Goal: Task Accomplishment & Management: Manage account settings

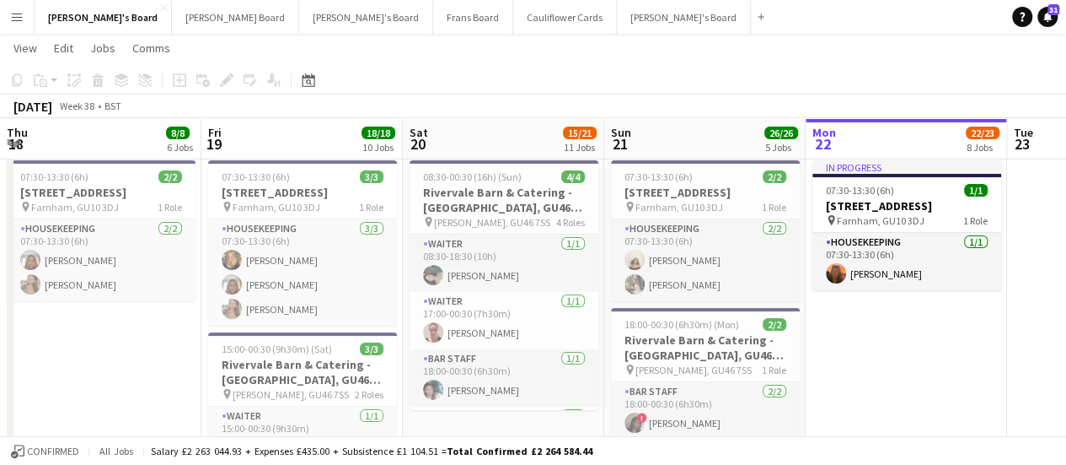
scroll to position [35, 0]
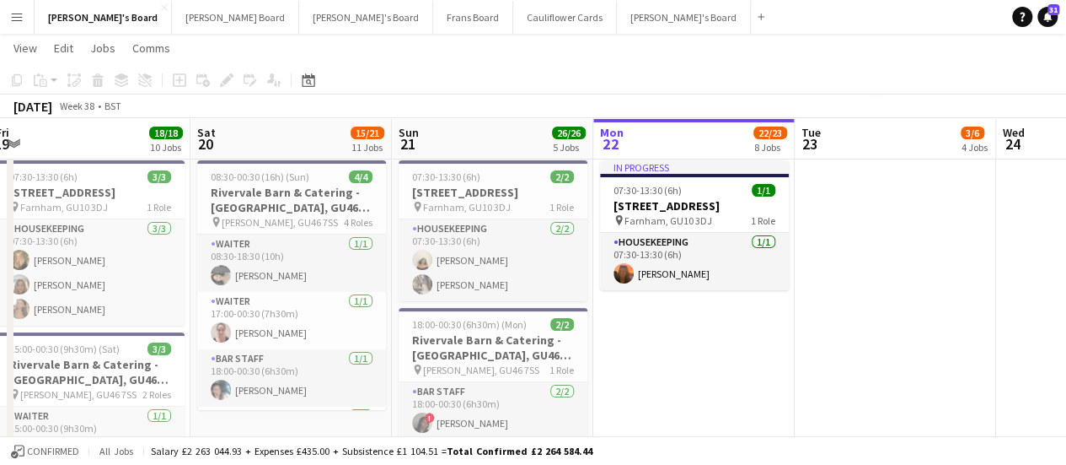
drag, startPoint x: 569, startPoint y: 351, endPoint x: 656, endPoint y: 367, distance: 88.3
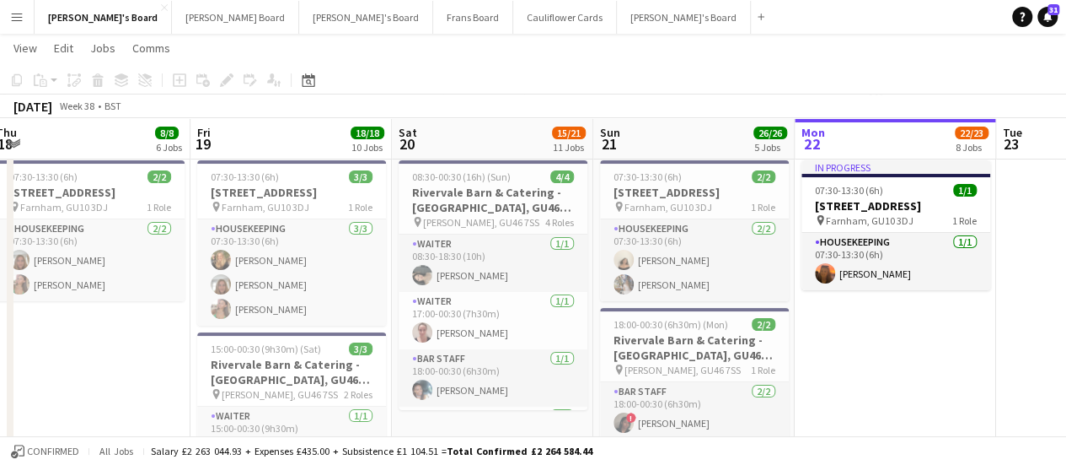
scroll to position [0, 411]
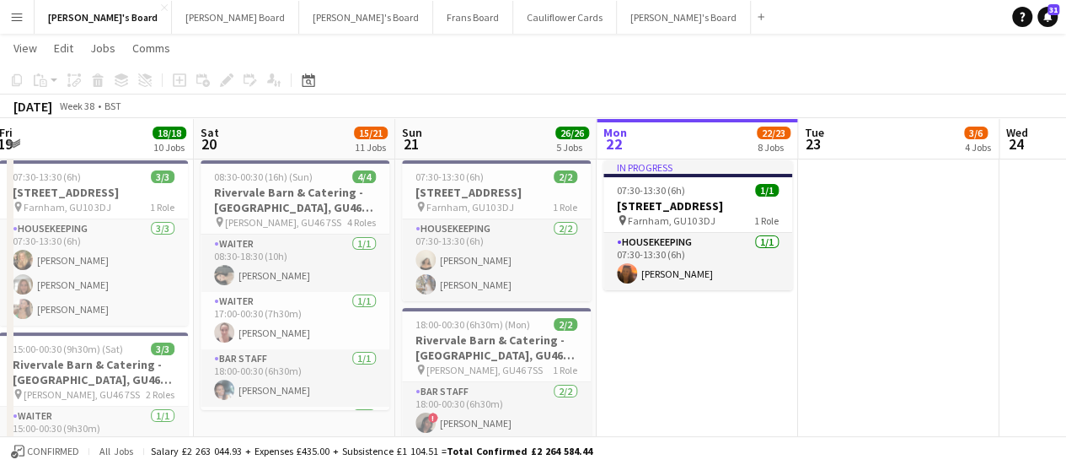
click at [686, 372] on app-date-cell "In progress 07:30-13:30 (6h) 1/1 Millbridge Court GU10 3DJ pin Farnham, GU10 3D…" at bounding box center [697, 374] width 201 height 443
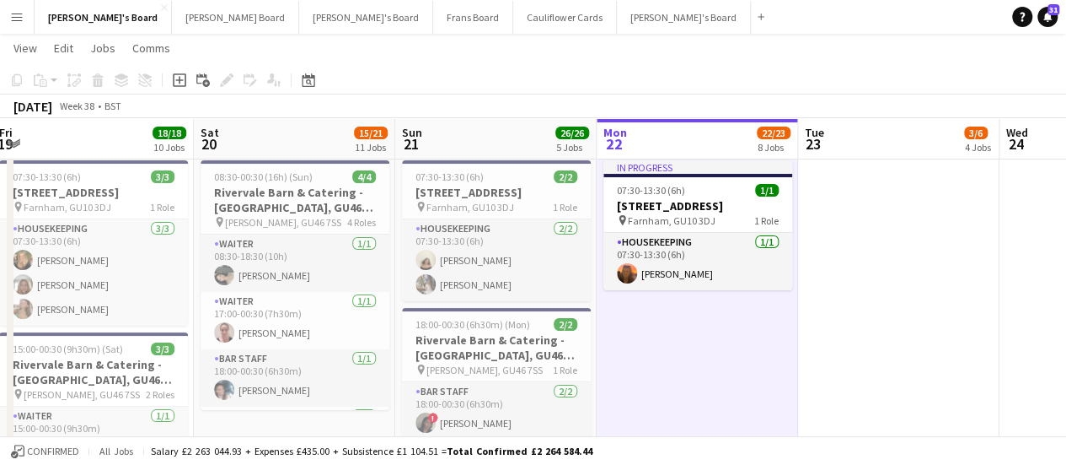
drag, startPoint x: 943, startPoint y: 365, endPoint x: 235, endPoint y: 338, distance: 708.7
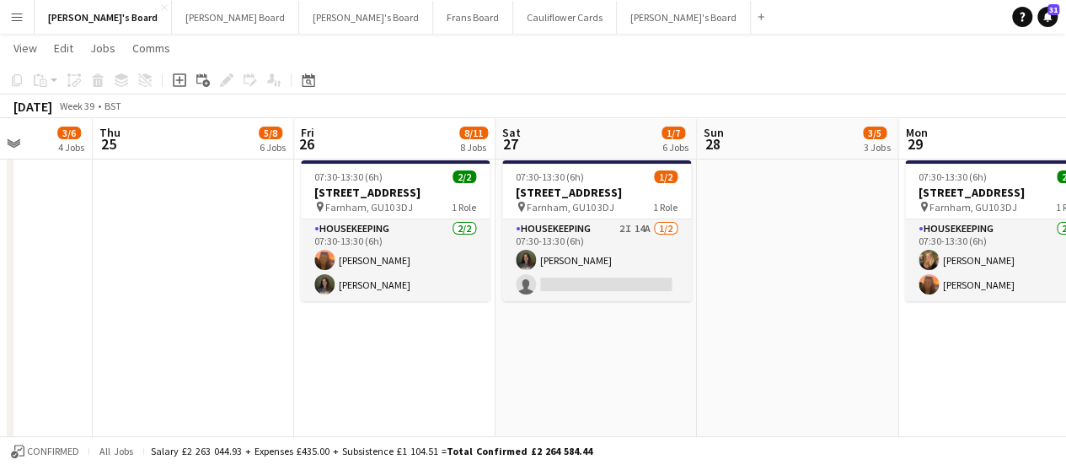
drag, startPoint x: 260, startPoint y: 341, endPoint x: 188, endPoint y: 341, distance: 71.7
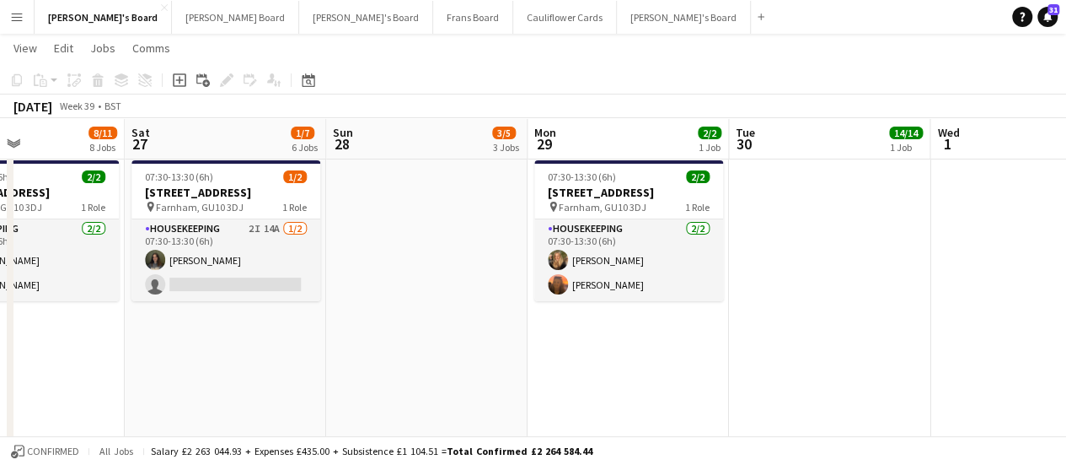
drag, startPoint x: 642, startPoint y: 338, endPoint x: 342, endPoint y: 335, distance: 299.3
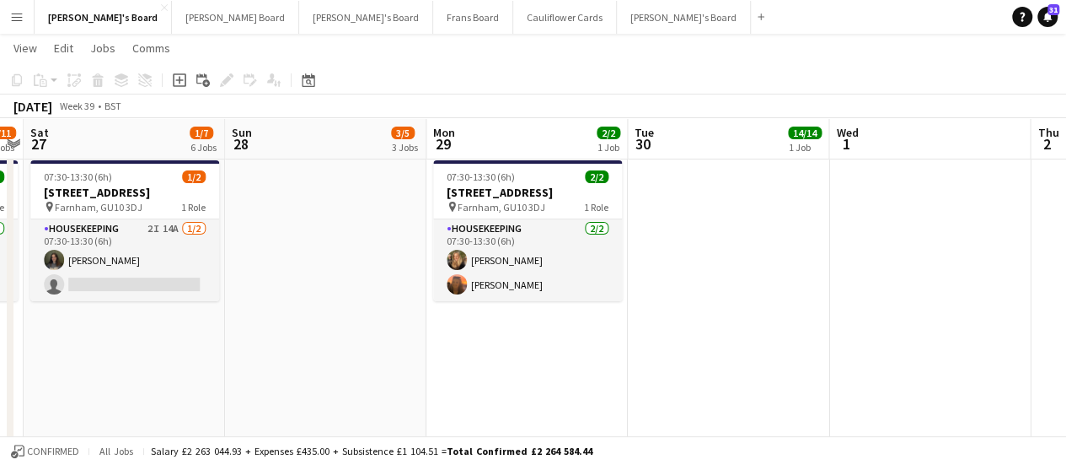
scroll to position [0, 546]
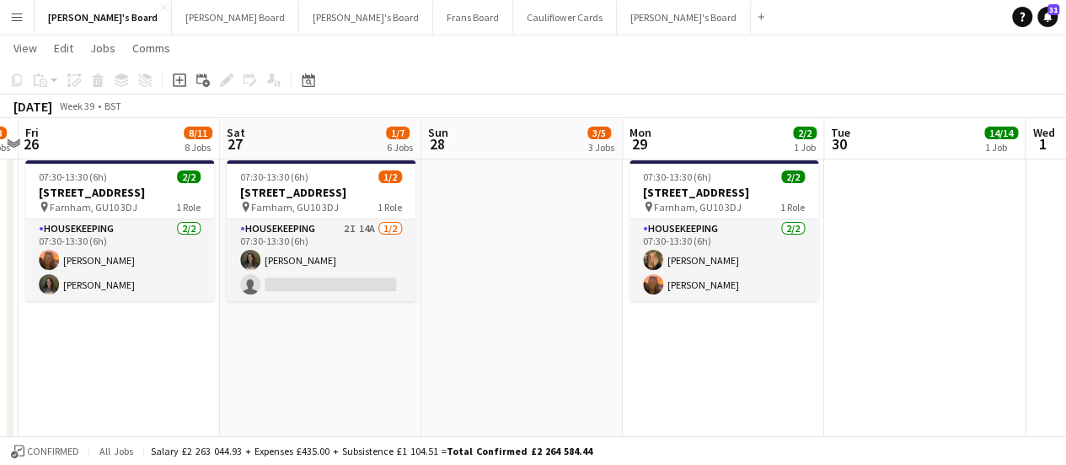
drag, startPoint x: 533, startPoint y: 328, endPoint x: 730, endPoint y: 338, distance: 197.5
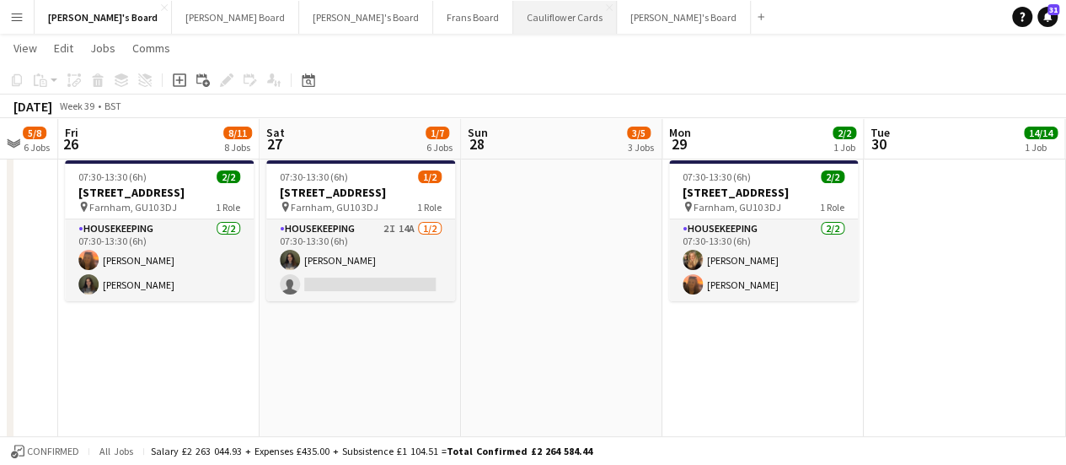
click at [513, 20] on button "Cauliflower Cards Close" at bounding box center [565, 17] width 104 height 33
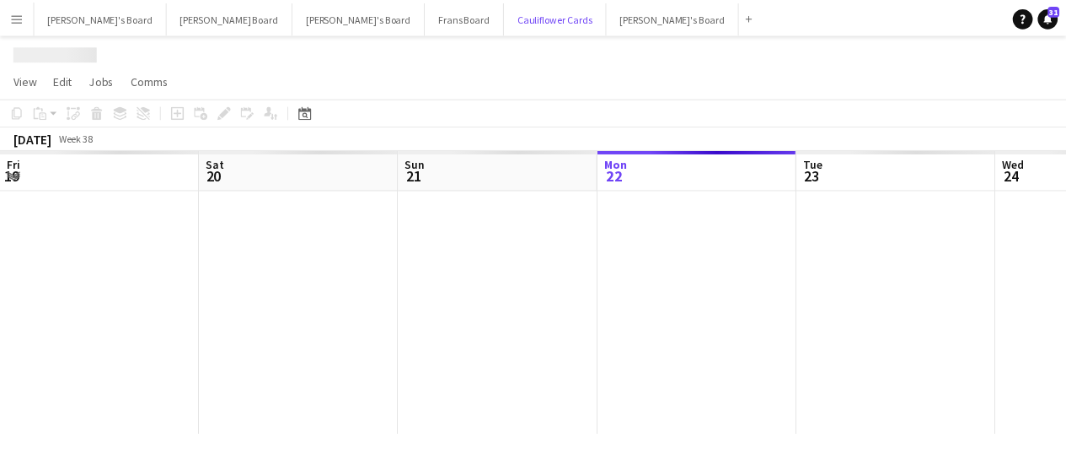
scroll to position [0, 403]
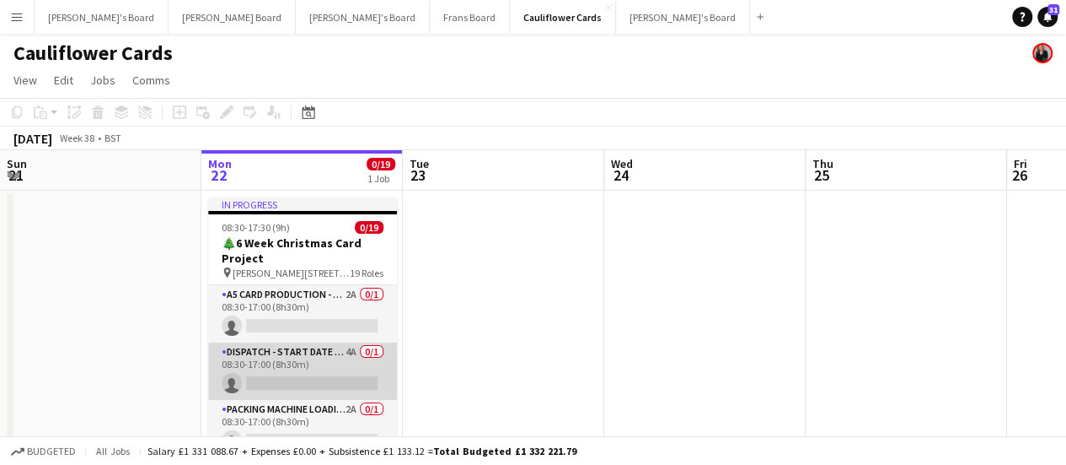
click at [348, 354] on app-card-role "Dispatch - Start Date 28th Oct 4A 0/1 08:30-17:00 (8h30m) single-neutral-actions" at bounding box center [302, 370] width 189 height 57
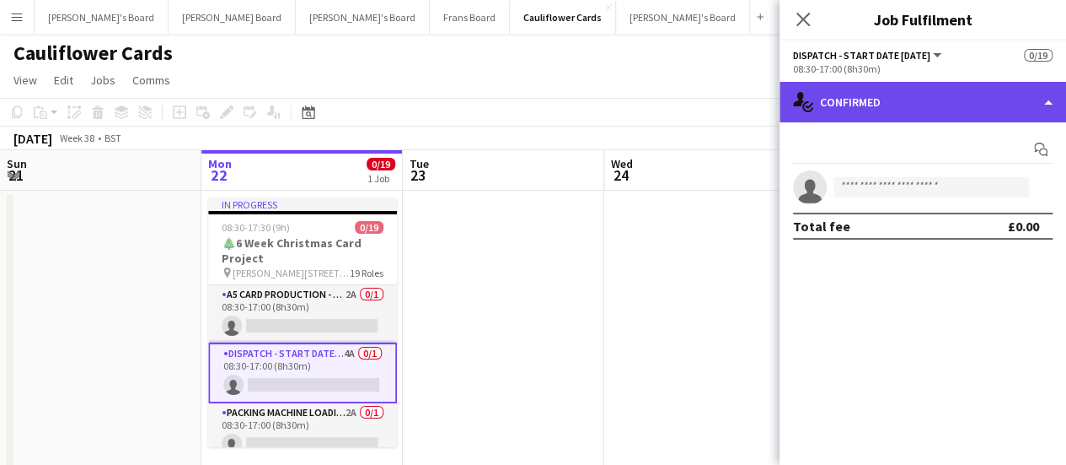
click at [838, 107] on div "single-neutral-actions-check-2 Confirmed" at bounding box center [923, 102] width 287 height 40
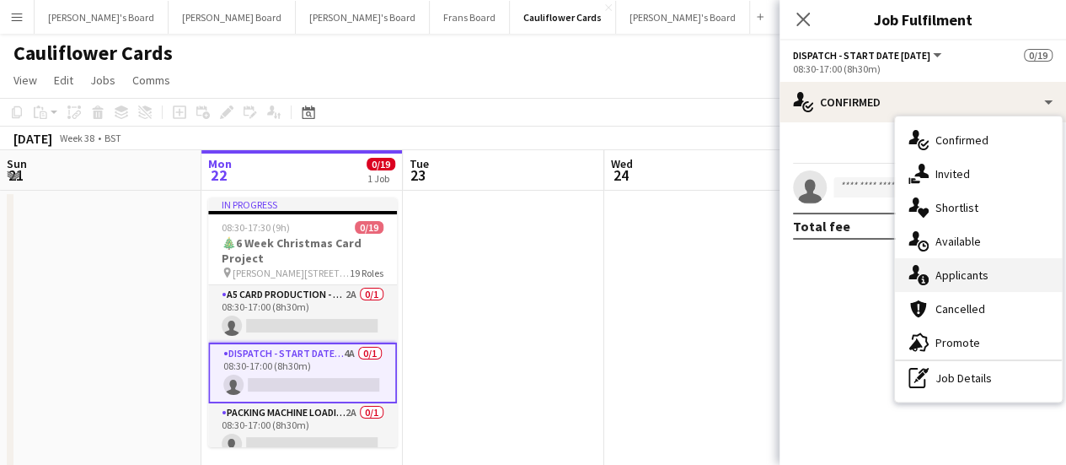
click at [965, 279] on span "Applicants" at bounding box center [962, 274] width 53 height 15
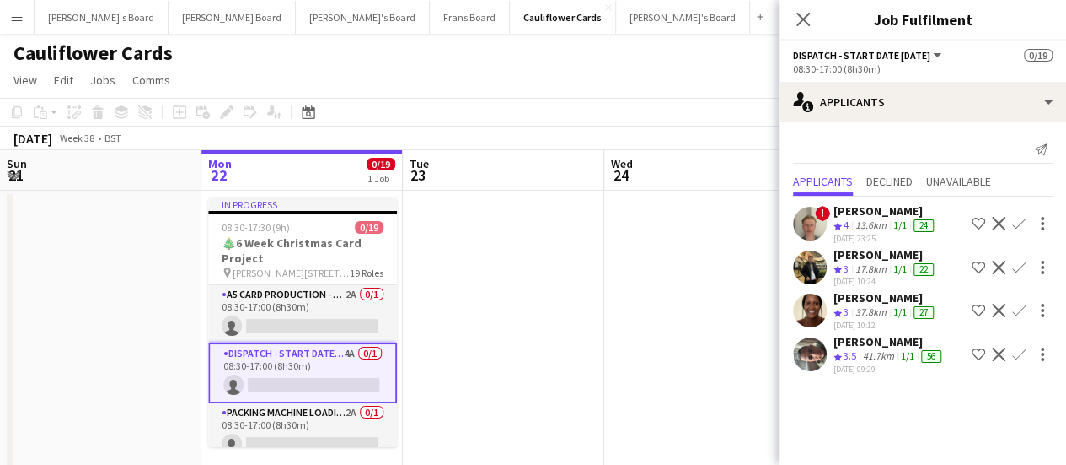
click at [596, 331] on app-date-cell at bounding box center [503, 336] width 201 height 290
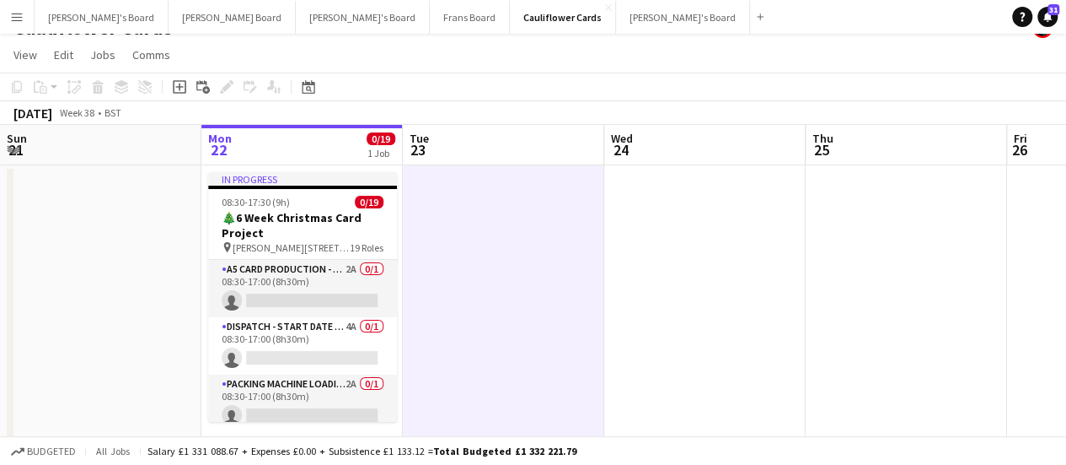
scroll to position [42, 0]
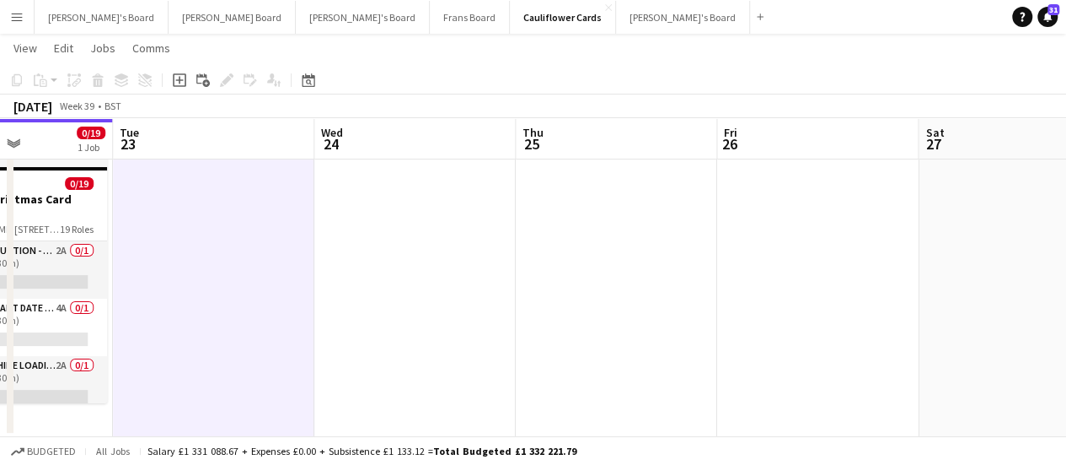
drag, startPoint x: 742, startPoint y: 308, endPoint x: 499, endPoint y: 311, distance: 242.8
click at [454, 322] on app-calendar-viewport "Fri 19 Sat 20 Sun 21 Mon 22 0/19 1 Job Tue 23 Wed 24 Thu 25 Fri 26 Sat 27 Sun 2…" at bounding box center [533, 230] width 1066 height 413
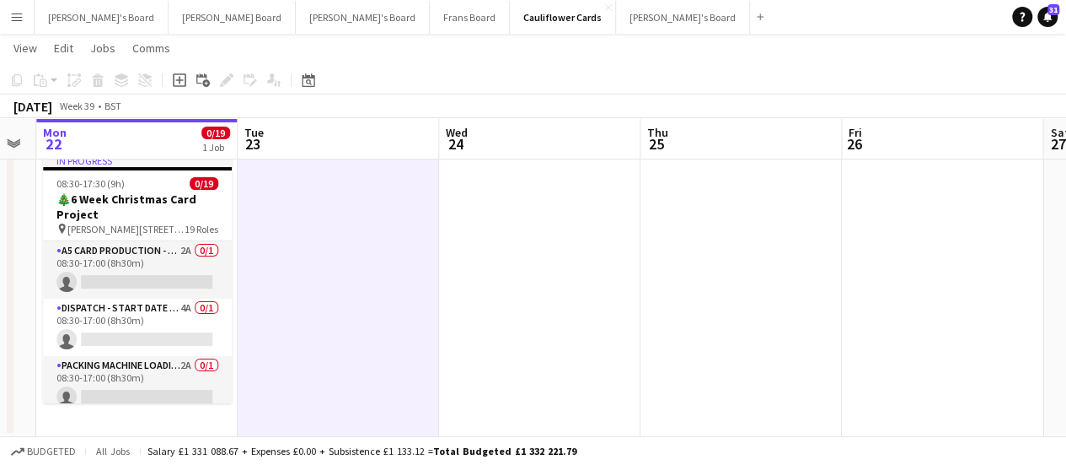
drag, startPoint x: 680, startPoint y: 302, endPoint x: 192, endPoint y: 327, distance: 488.0
click at [160, 327] on app-calendar-viewport "Fri 19 Sat 20 Sun 21 Mon 22 0/19 1 Job Tue 23 Wed 24 Thu 25 Fri 26 Sat 27 Sun 2…" at bounding box center [533, 230] width 1066 height 413
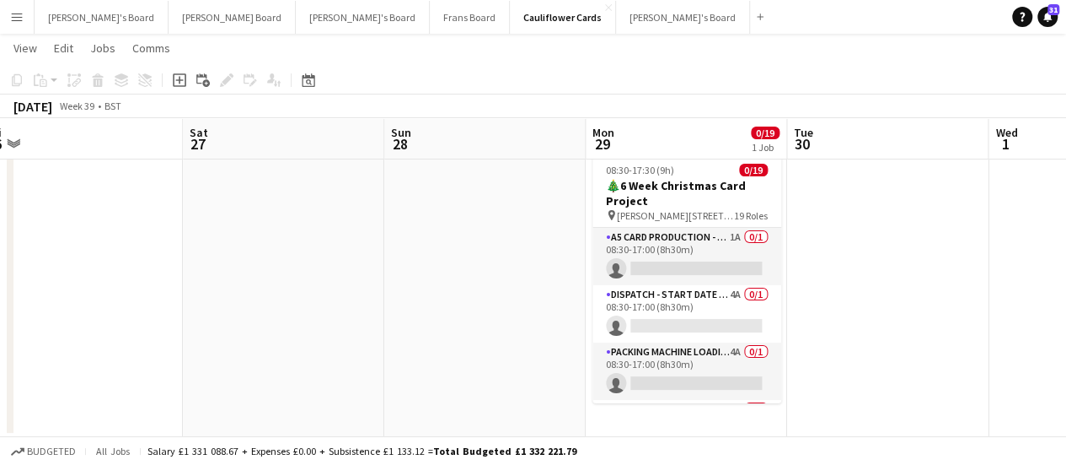
drag, startPoint x: 372, startPoint y: 330, endPoint x: 137, endPoint y: 328, distance: 234.4
click at [93, 330] on app-calendar-viewport "Tue 23 Wed 24 Thu 25 Fri 26 Sat 27 Sun 28 Mon 29 0/19 1 Job Tue 30 Wed 1 Thu 2 …" at bounding box center [533, 230] width 1066 height 413
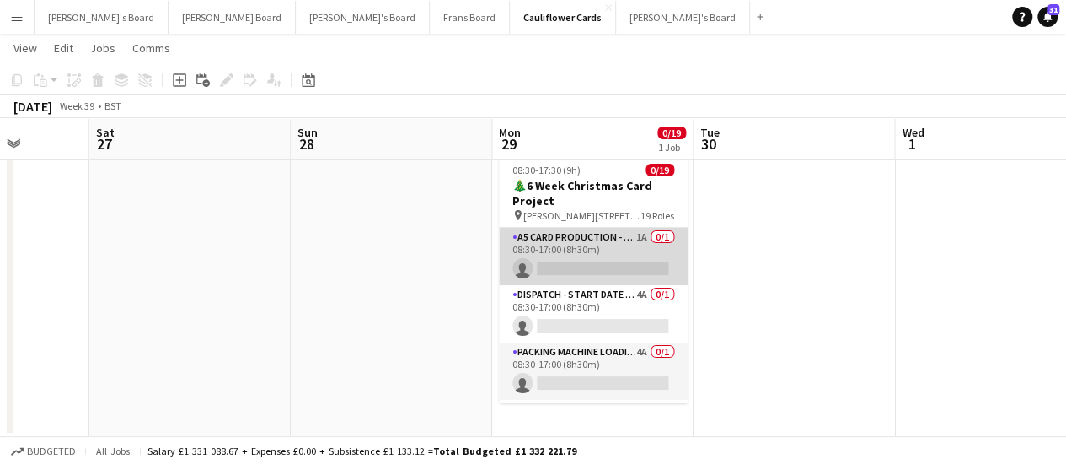
click at [634, 252] on app-card-role "A5 Card Production - Start Date 4th Nov 1A 0/1 08:30-17:00 (8h30m) single-neutr…" at bounding box center [593, 256] width 189 height 57
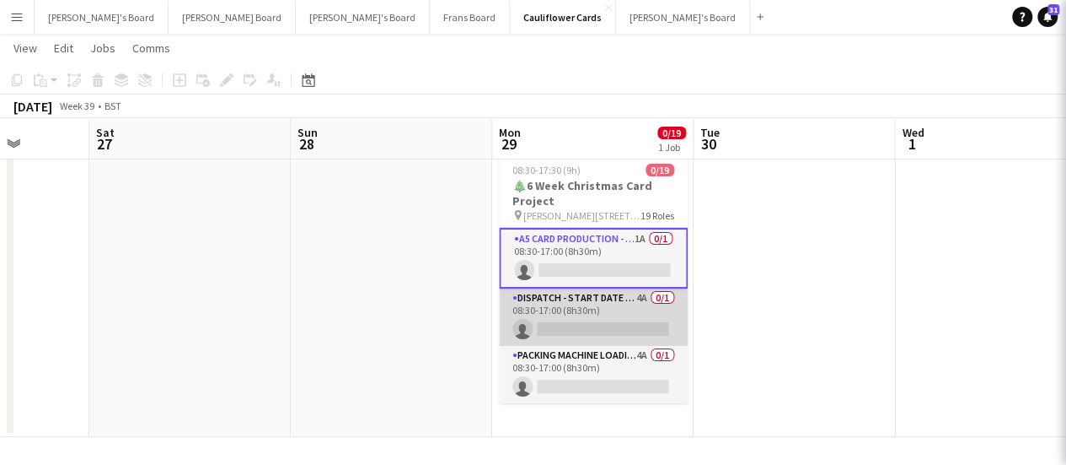
scroll to position [0, 718]
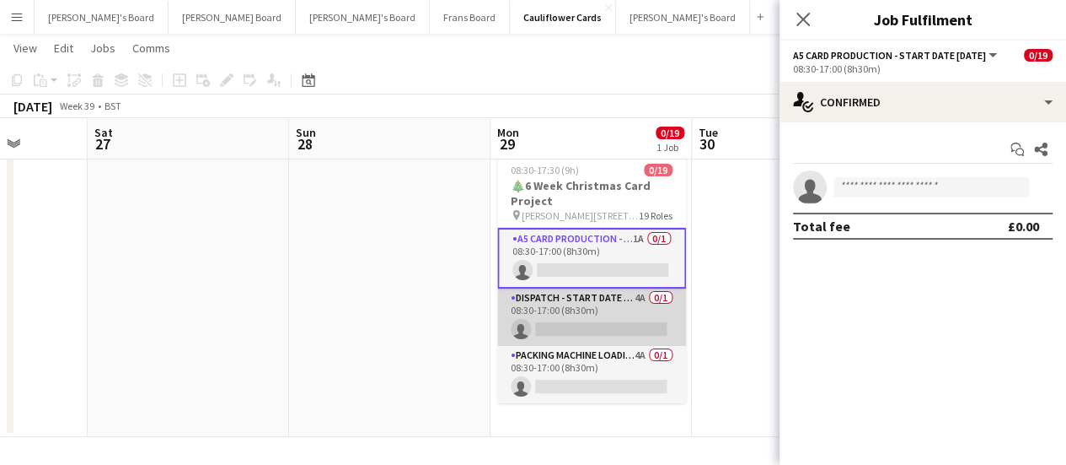
click at [635, 295] on app-card-role "Dispatch - Start Date 28th Oct 4A 0/1 08:30-17:00 (8h30m) single-neutral-actions" at bounding box center [591, 316] width 189 height 57
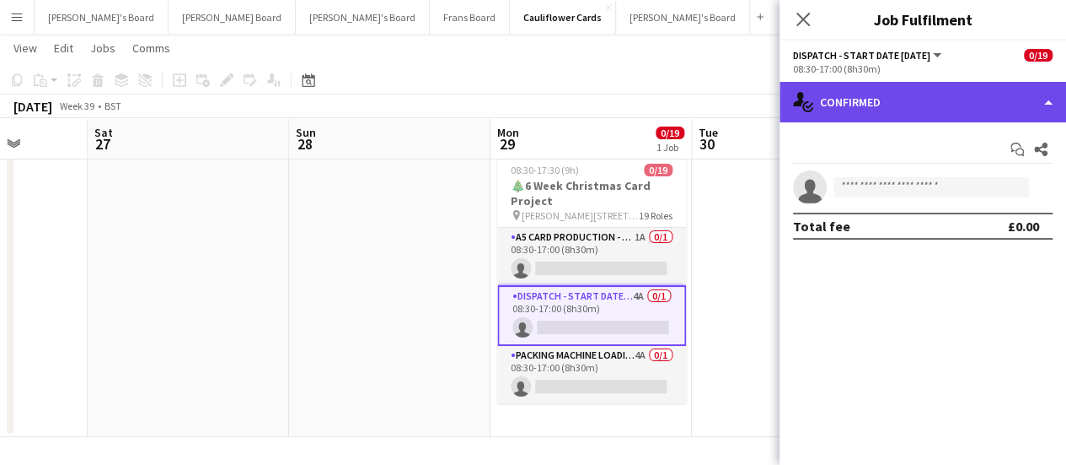
click at [929, 85] on div "single-neutral-actions-check-2 Confirmed" at bounding box center [923, 102] width 287 height 40
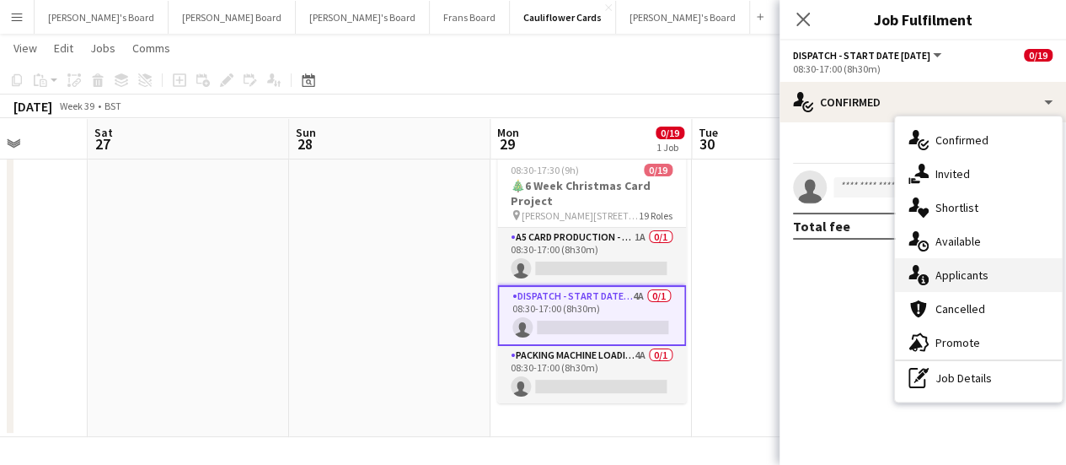
click at [980, 276] on span "Applicants" at bounding box center [962, 274] width 53 height 15
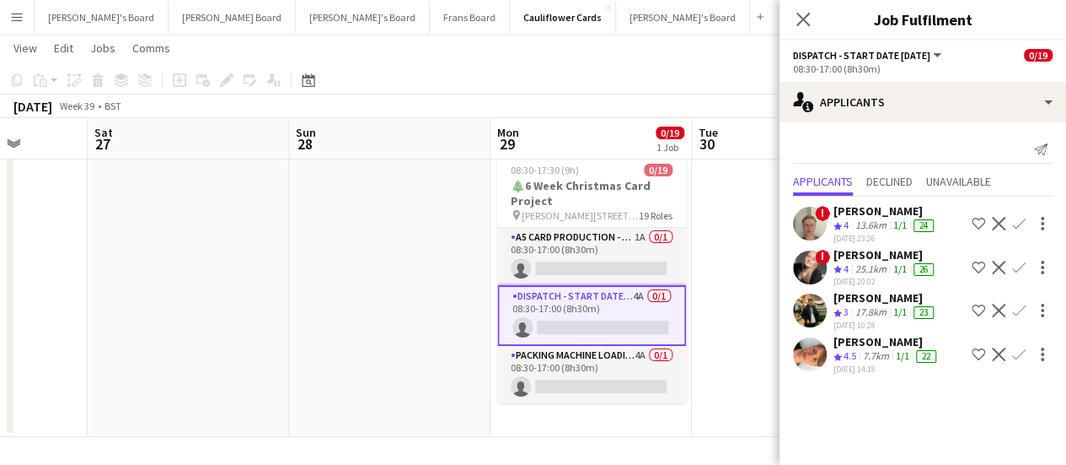
click at [888, 276] on div "15-09-2025 20:02" at bounding box center [886, 281] width 104 height 11
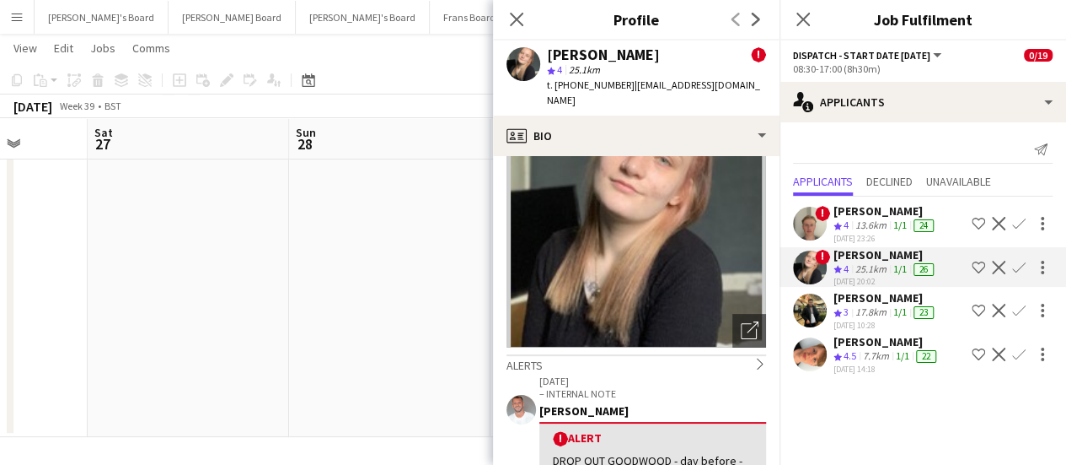
scroll to position [169, 0]
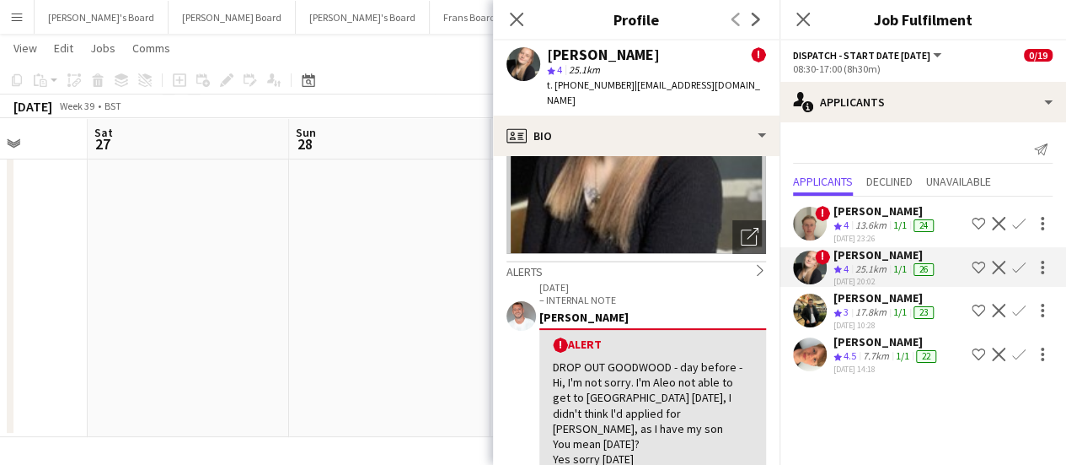
click at [878, 355] on div "7.7km" at bounding box center [876, 356] width 33 height 14
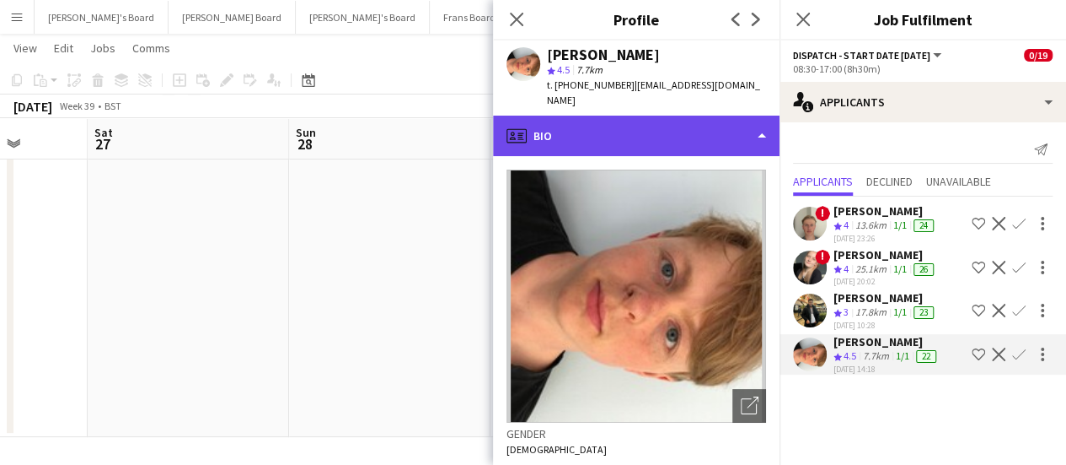
click at [608, 121] on div "profile Bio" at bounding box center [636, 136] width 287 height 40
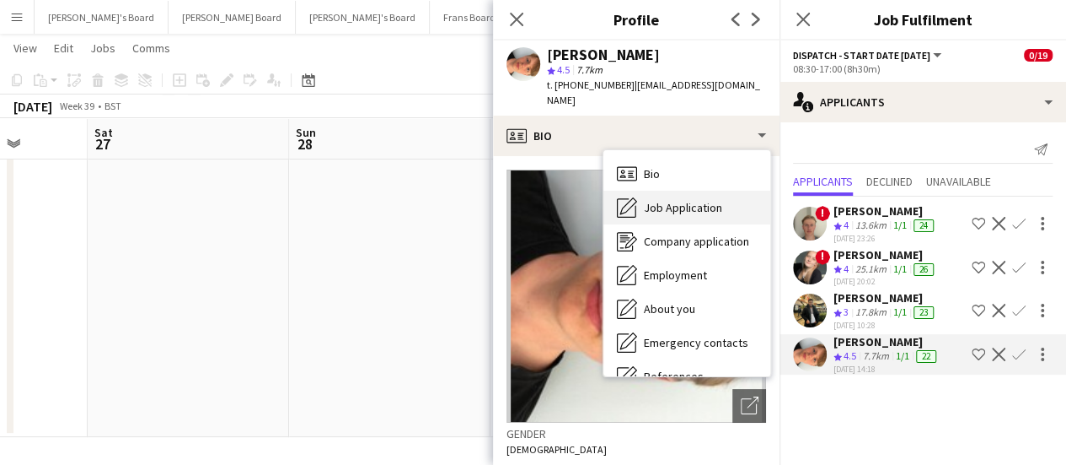
click at [686, 200] on span "Job Application" at bounding box center [683, 207] width 78 height 15
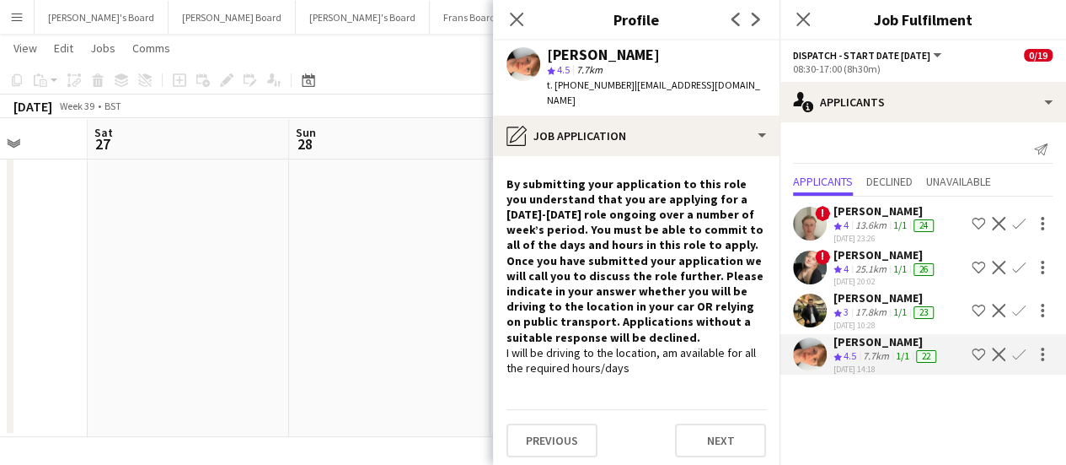
click at [407, 274] on app-date-cell at bounding box center [389, 292] width 201 height 290
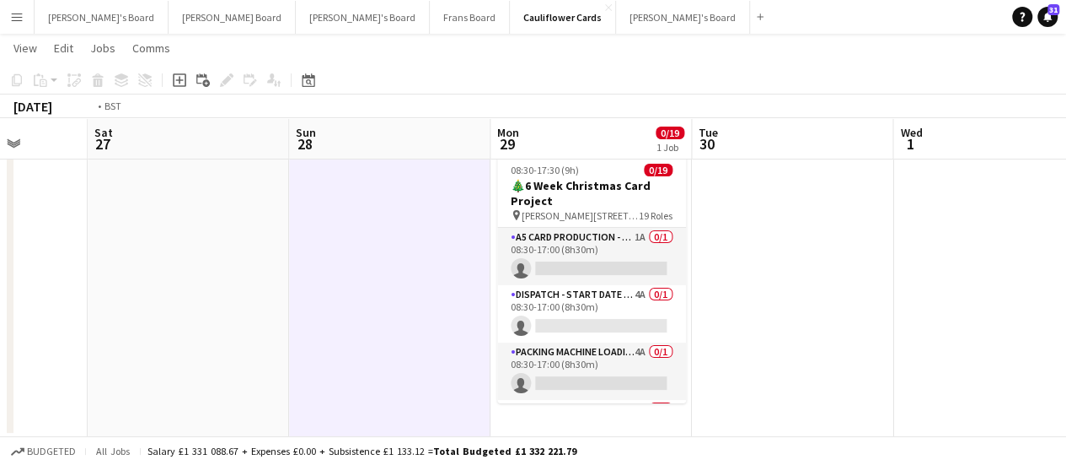
drag, startPoint x: 773, startPoint y: 320, endPoint x: 339, endPoint y: 352, distance: 435.4
click at [40, 354] on app-calendar-viewport "Tue 23 Wed 24 Thu 25 Fri 26 Sat 27 Sun 28 Mon 29 0/19 1 Job Tue 30 Wed 1 Thu 2 …" at bounding box center [533, 230] width 1066 height 413
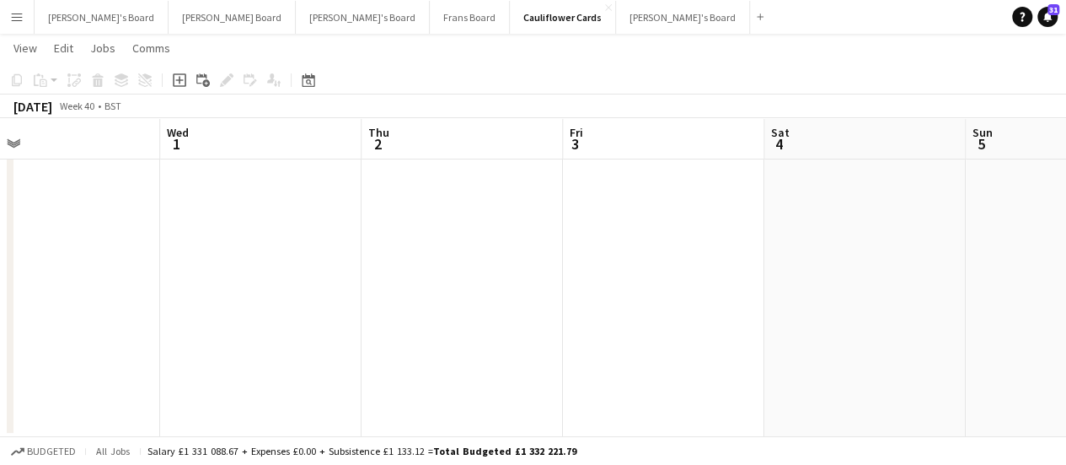
click at [94, 325] on app-calendar-viewport "Sun 28 Mon 29 0/19 1 Job Tue 30 Wed 1 Thu 2 Fri 3 Sat 4 Sun 5 Mon 6 Tue 7 Wed 8…" at bounding box center [533, 230] width 1066 height 413
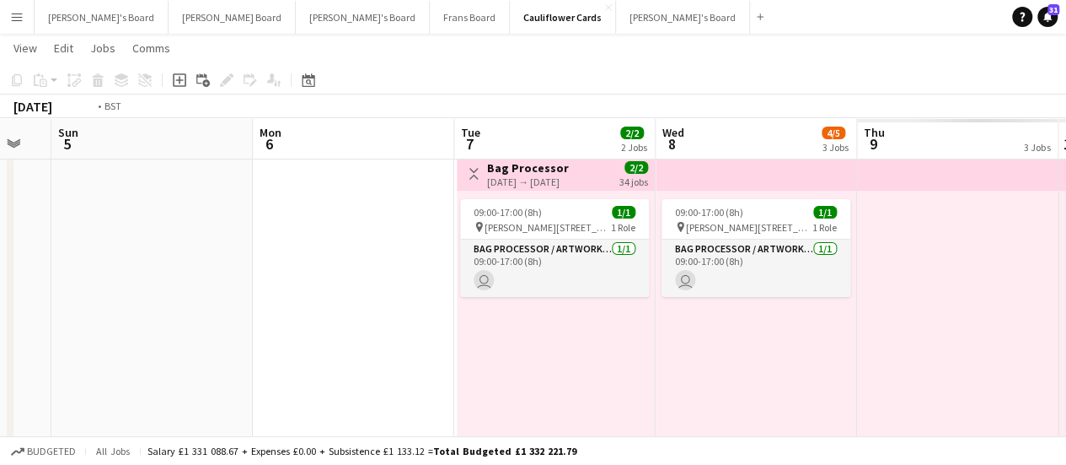
drag, startPoint x: 300, startPoint y: 343, endPoint x: 173, endPoint y: 346, distance: 127.3
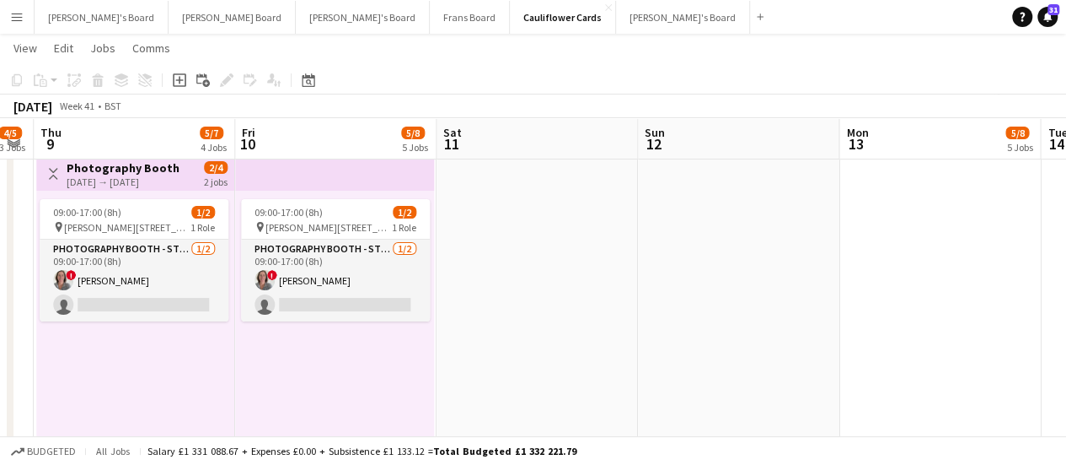
scroll to position [0, 427]
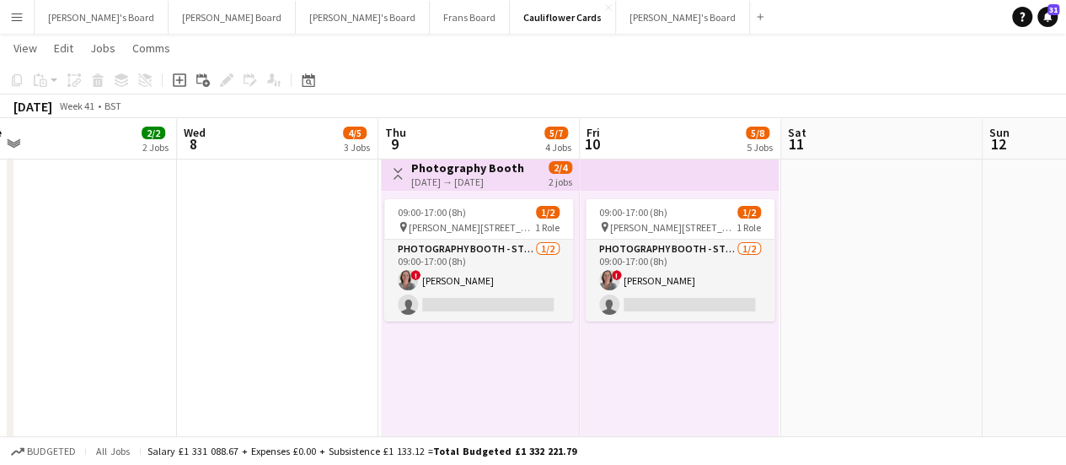
drag, startPoint x: 601, startPoint y: 359, endPoint x: 374, endPoint y: 350, distance: 227.0
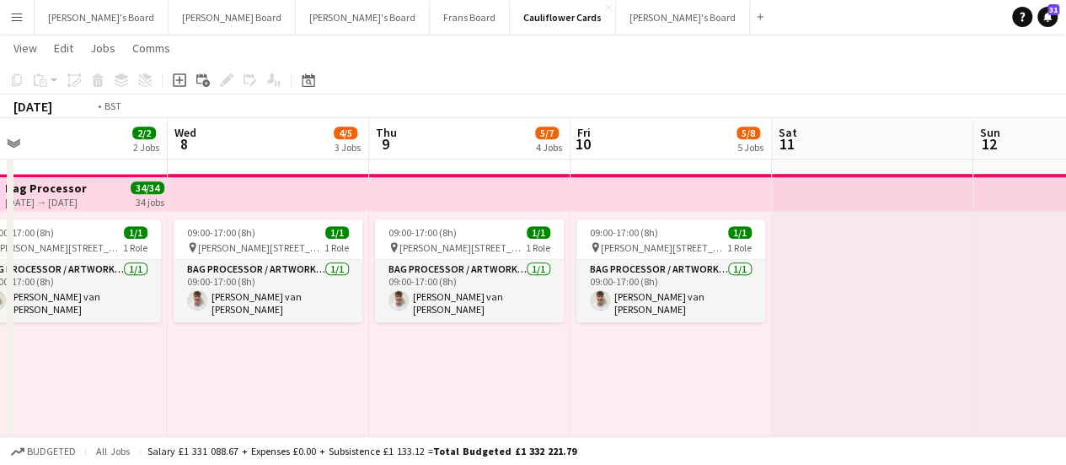
scroll to position [0, 386]
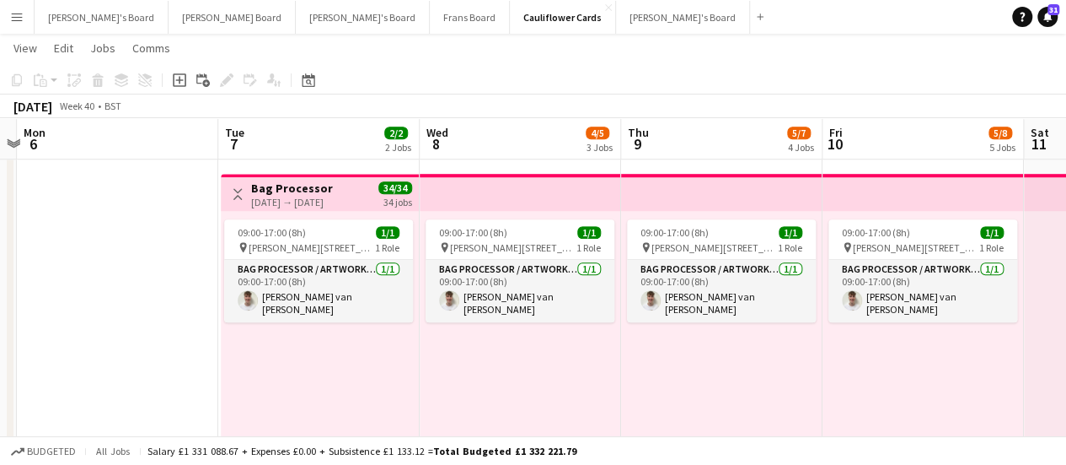
drag, startPoint x: 378, startPoint y: 380, endPoint x: 621, endPoint y: 375, distance: 242.9
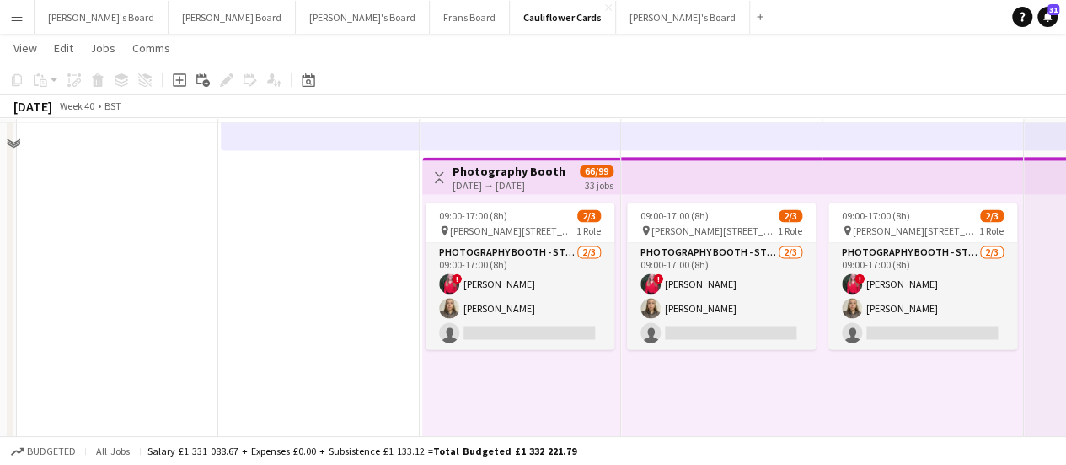
scroll to position [1222, 0]
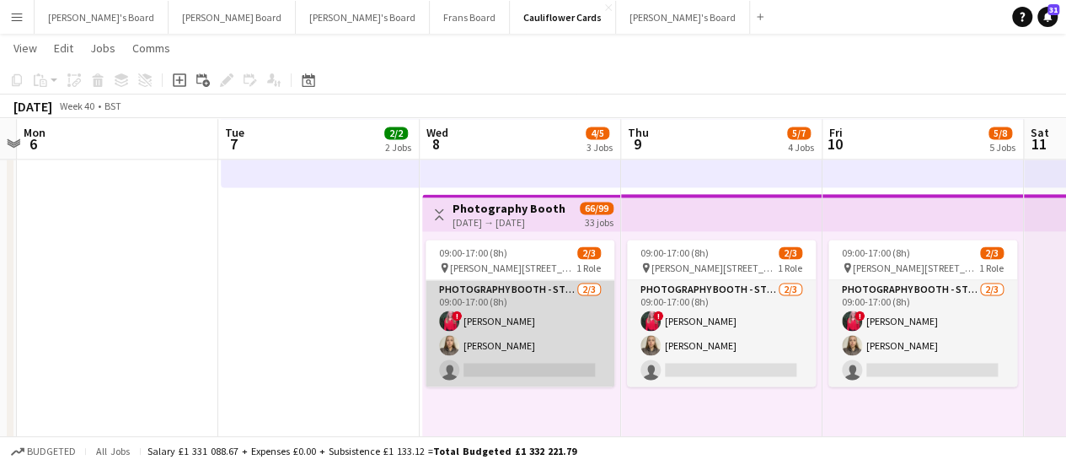
click at [507, 352] on app-card-role "Photography Booth - Start Date 8th Oct 2/3 09:00-17:00 (8h) ! Chloe Toft isabel…" at bounding box center [520, 333] width 189 height 106
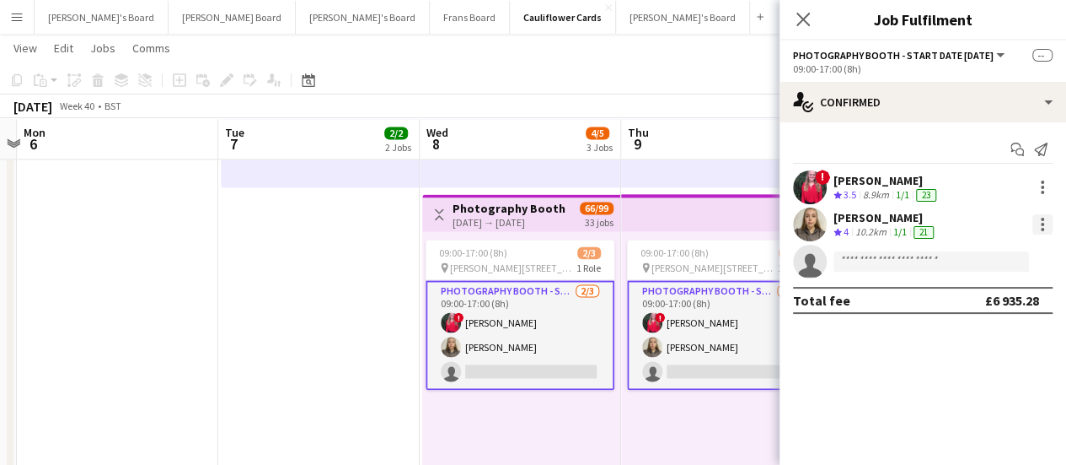
click at [1041, 223] on div at bounding box center [1042, 224] width 3 height 3
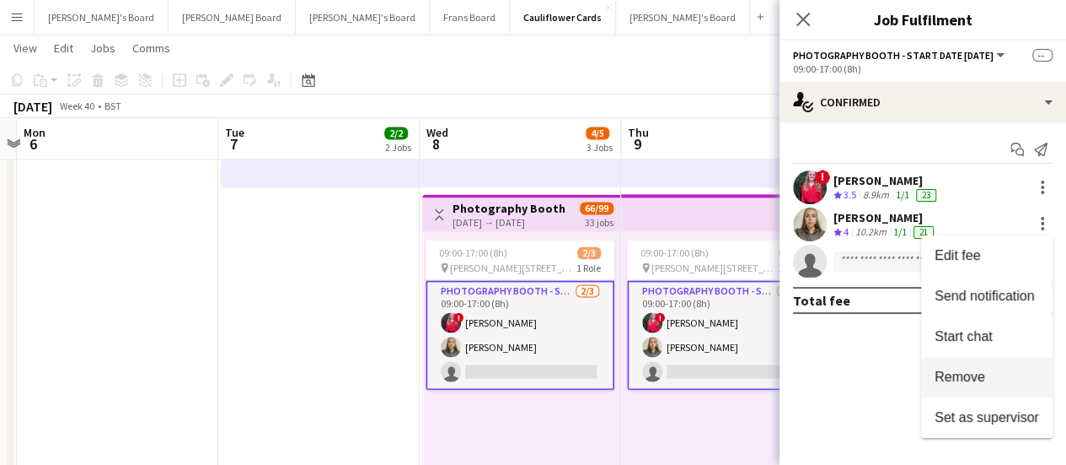
click at [980, 379] on span "Remove" at bounding box center [960, 376] width 51 height 14
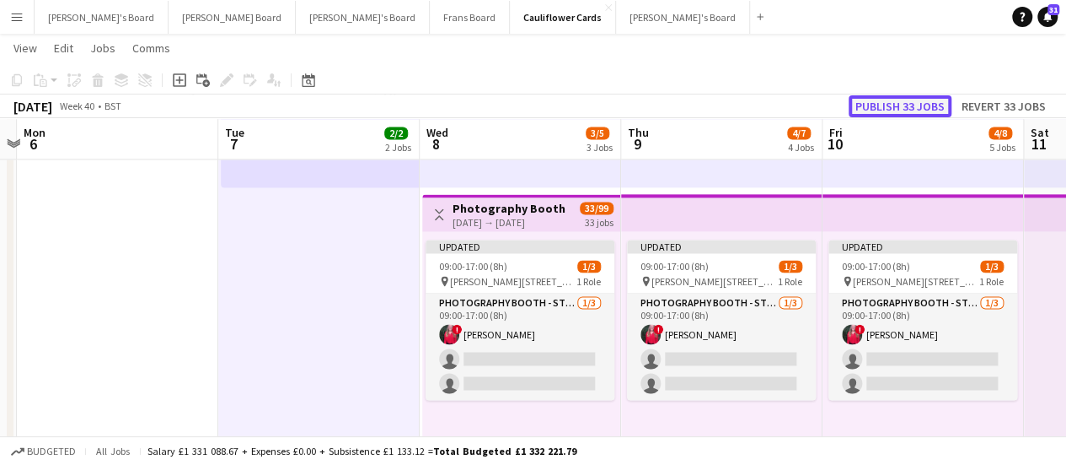
click at [923, 108] on button "Publish 33 jobs" at bounding box center [900, 106] width 103 height 22
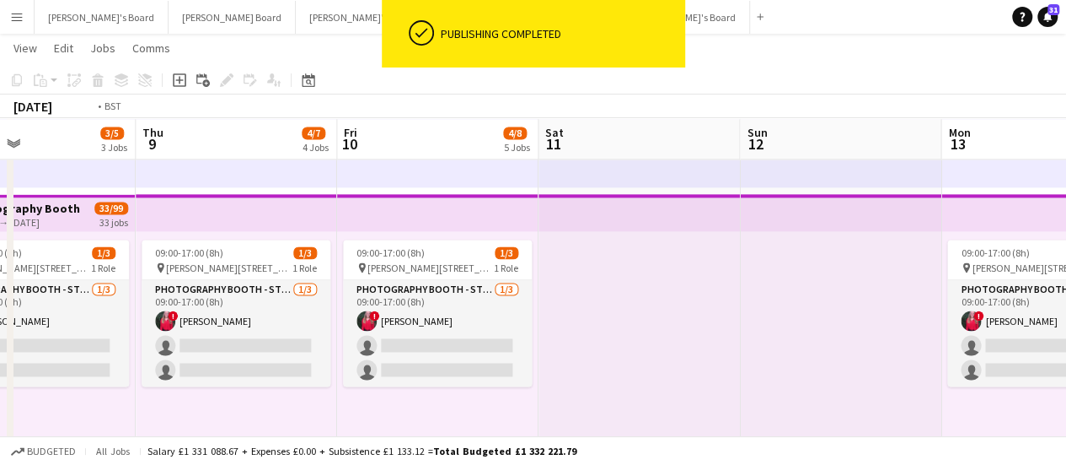
drag, startPoint x: 934, startPoint y: 330, endPoint x: 475, endPoint y: 299, distance: 460.5
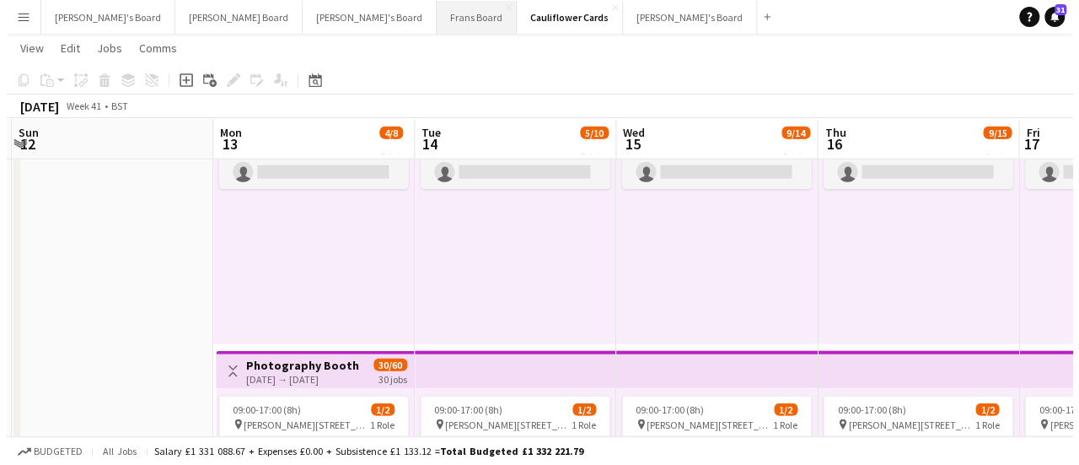
scroll to position [0, 0]
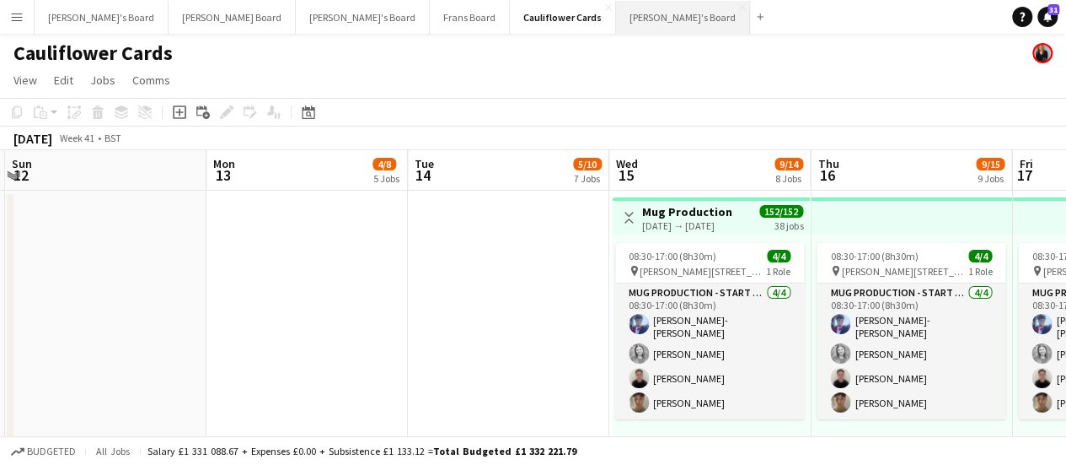
click at [616, 26] on button "Thomasina's Board Close" at bounding box center [683, 17] width 134 height 33
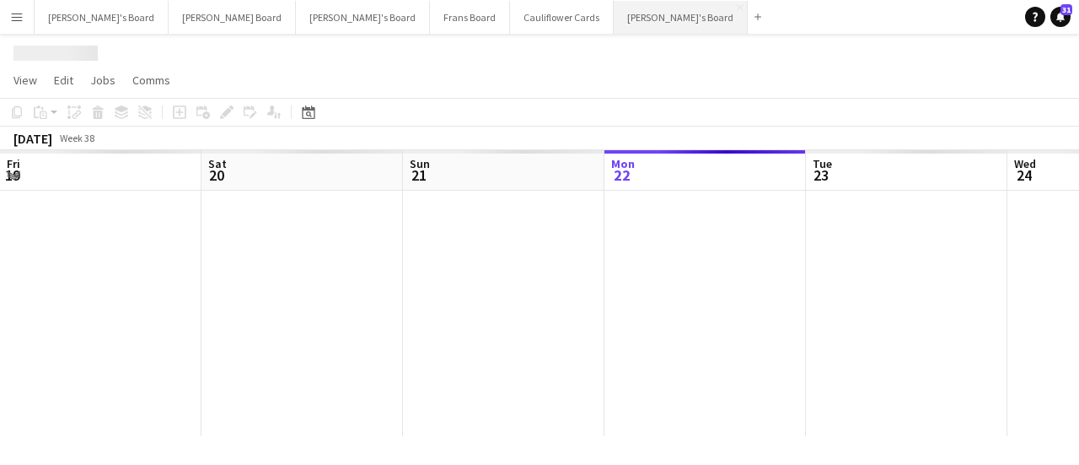
scroll to position [0, 403]
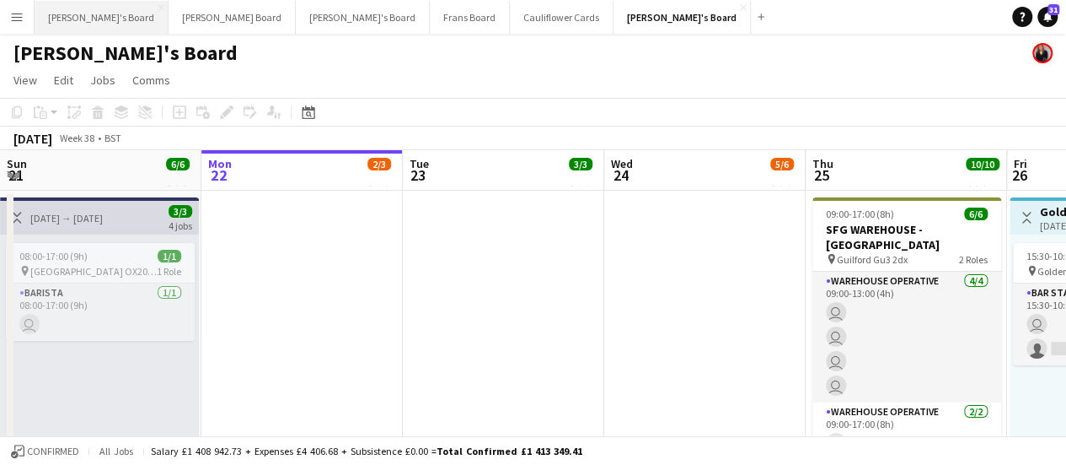
click at [74, 23] on button "Jakub's Board Close" at bounding box center [102, 17] width 134 height 33
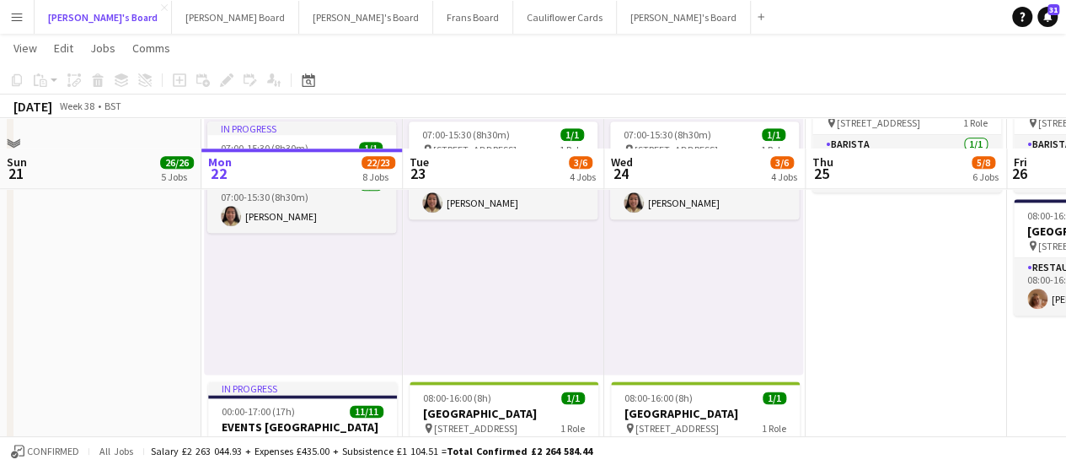
scroll to position [927, 0]
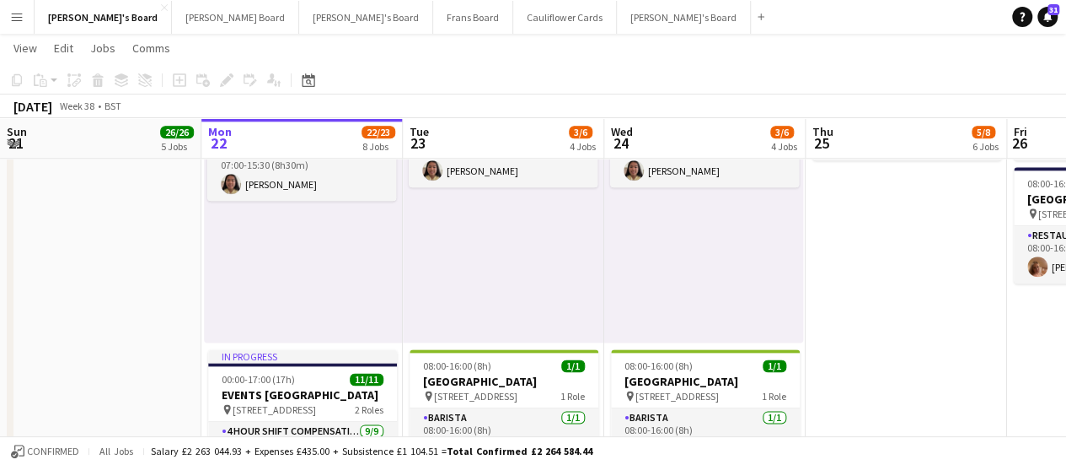
click at [720, 304] on div "07:00-15:30 (8h30m) 1/1 pin Woking, GU21 4YH 1 Role Barista 1/1 07:00-15:30 (8h…" at bounding box center [703, 211] width 199 height 261
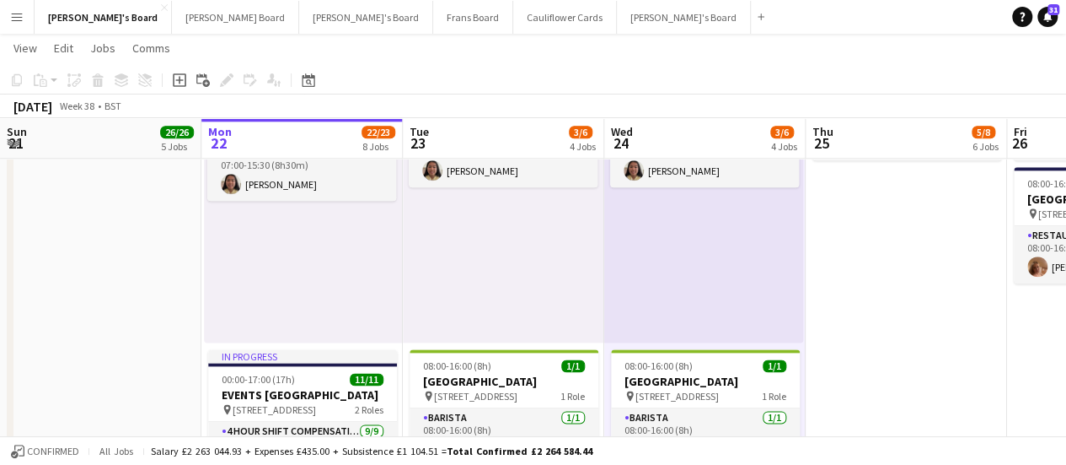
click at [514, 276] on div "07:00-15:30 (8h30m) 1/1 pin Woking, GU21 4YH 1 Role Barista 1/1 07:00-15:30 (8h…" at bounding box center [503, 211] width 201 height 261
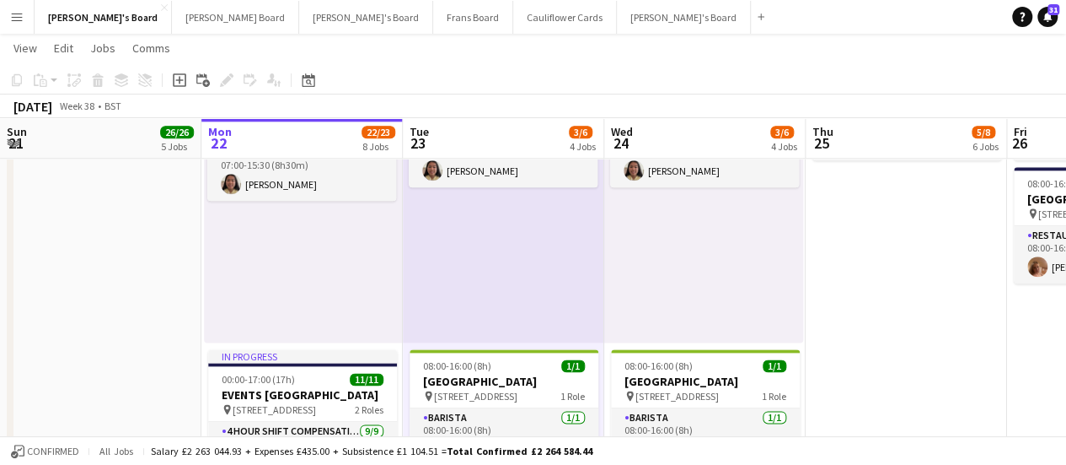
click at [329, 269] on div "In progress 07:00-15:30 (8h30m) 1/1 pin Woking, GU21 4YH 1 Role Barista 1/1 07:…" at bounding box center [303, 211] width 198 height 261
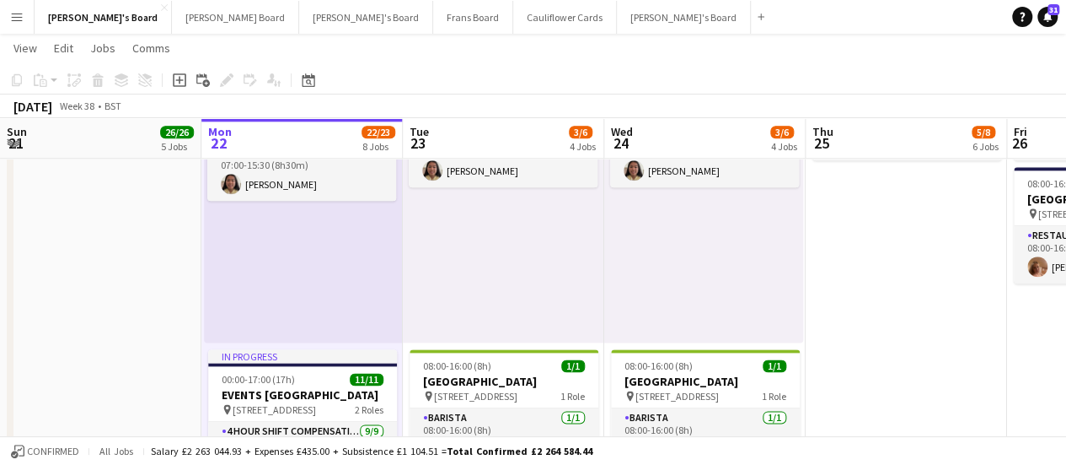
click at [734, 278] on div "07:00-15:30 (8h30m) 1/1 pin Woking, GU21 4YH 1 Role Barista 1/1 07:00-15:30 (8h…" at bounding box center [703, 211] width 199 height 261
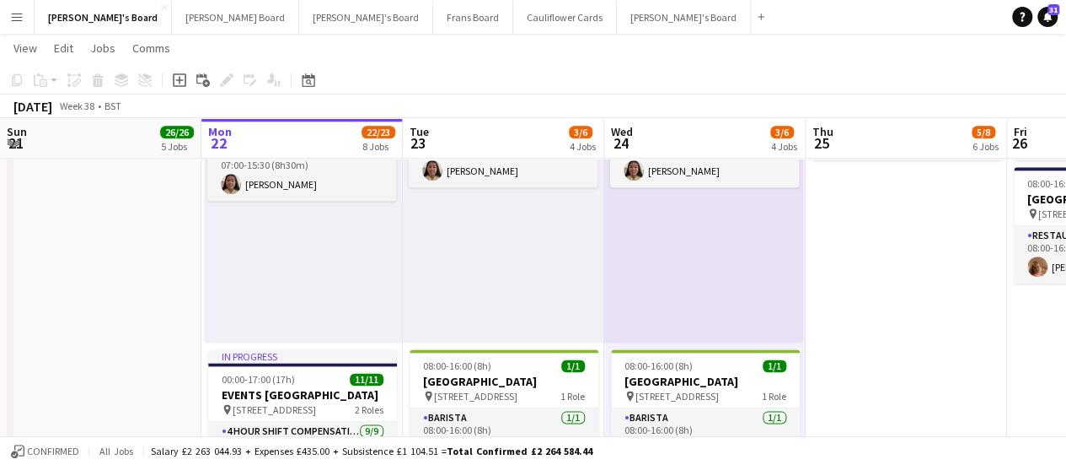
click at [533, 245] on div "07:00-15:30 (8h30m) 1/1 pin Woking, GU21 4YH 1 Role Barista 1/1 07:00-15:30 (8h…" at bounding box center [503, 211] width 201 height 261
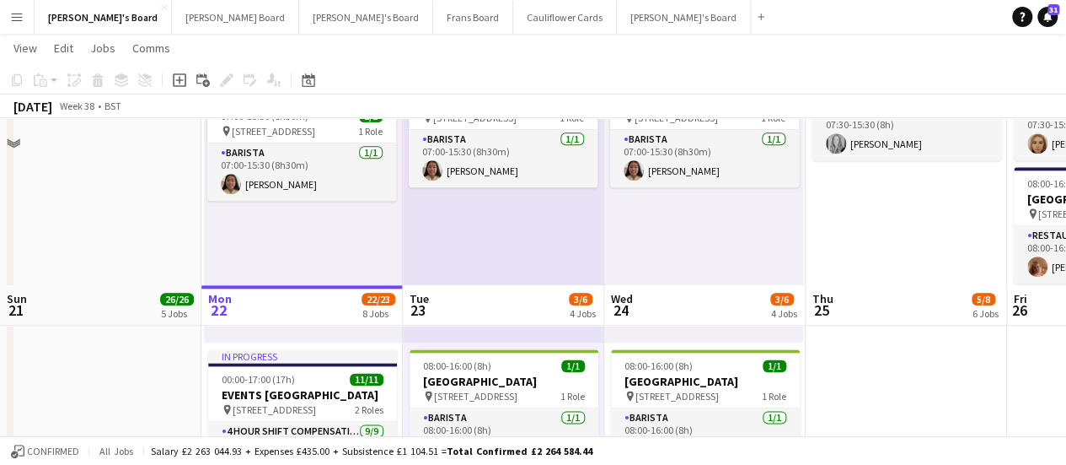
scroll to position [1265, 0]
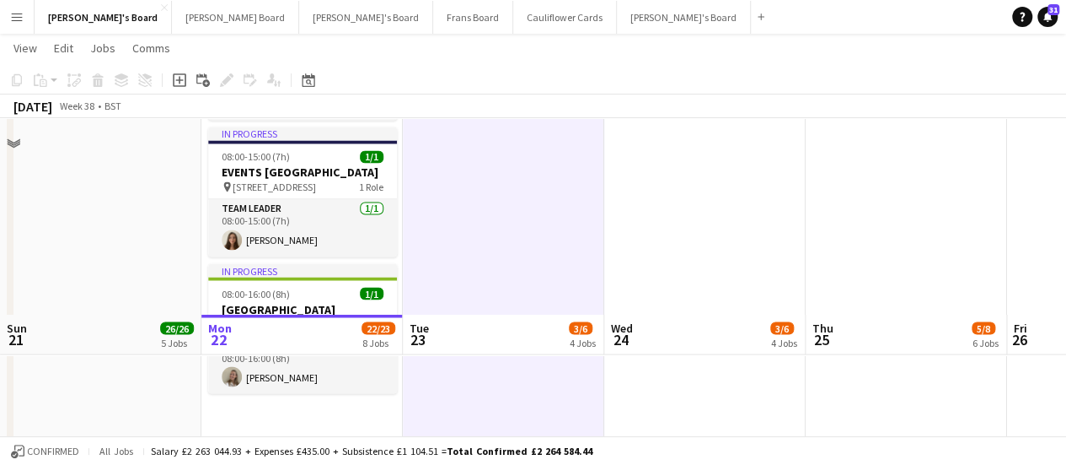
scroll to position [1602, 0]
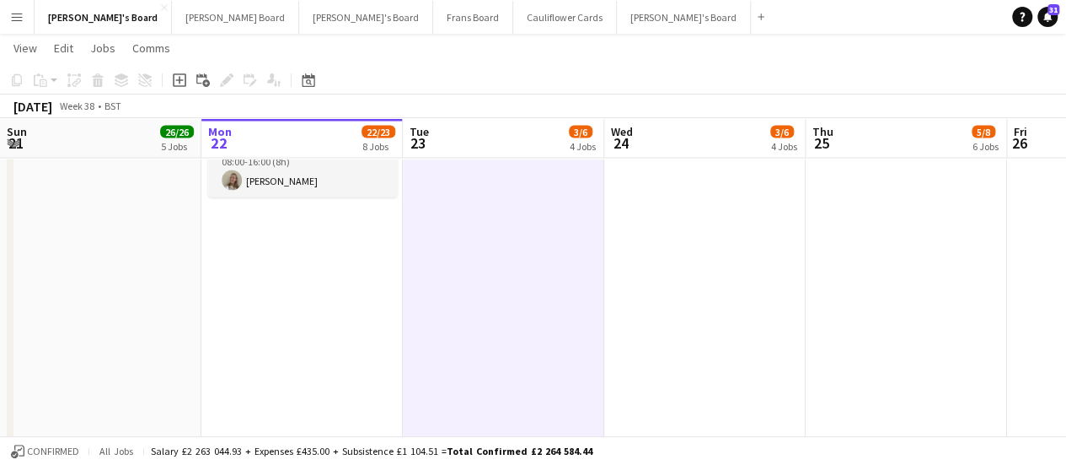
click at [346, 330] on app-date-cell "Toggle View McLaren Technology Centre 22-09-2025 → 26-09-2025 5/5 5 jobs In pro…" at bounding box center [301, 161] width 201 height 2209
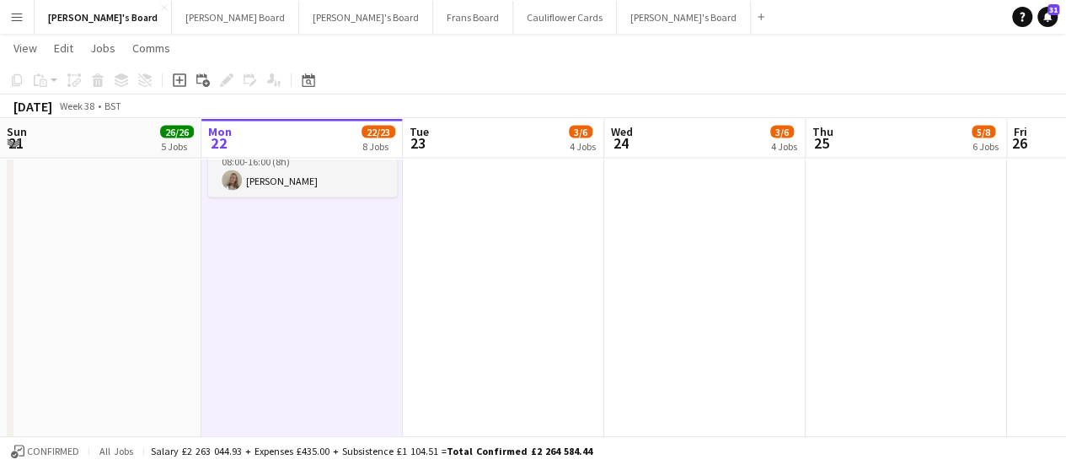
click at [545, 321] on app-date-cell "08:00-16:00 (8h) 1/1 pin Woking, GU21 4YH 1 Role Kitchen Porter 1/1 08:00-16:00…" at bounding box center [503, 161] width 201 height 2209
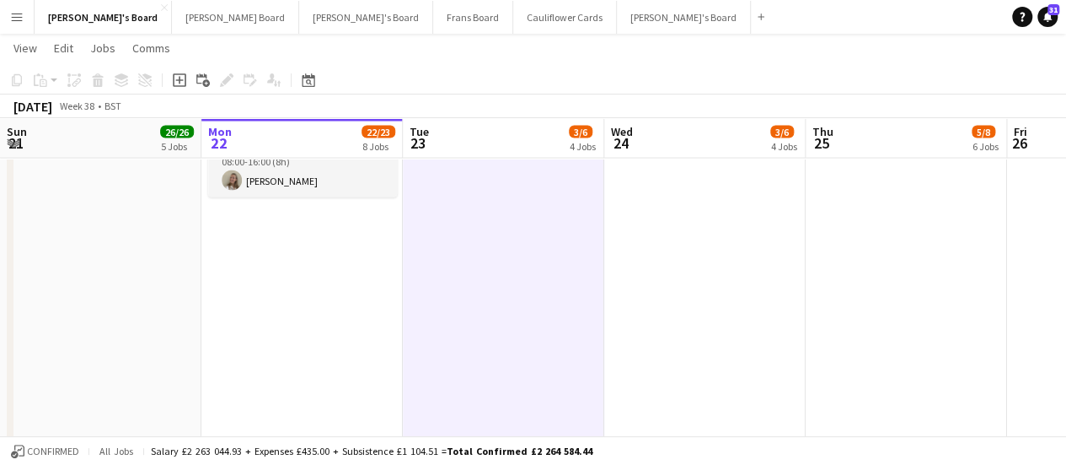
scroll to position [0, 404]
click at [709, 304] on app-date-cell "08:00-16:00 (8h) 1/1 pin Woking, GU21 4YH 1 Role Kitchen Porter 1/1 08:00-16:00…" at bounding box center [704, 161] width 201 height 2209
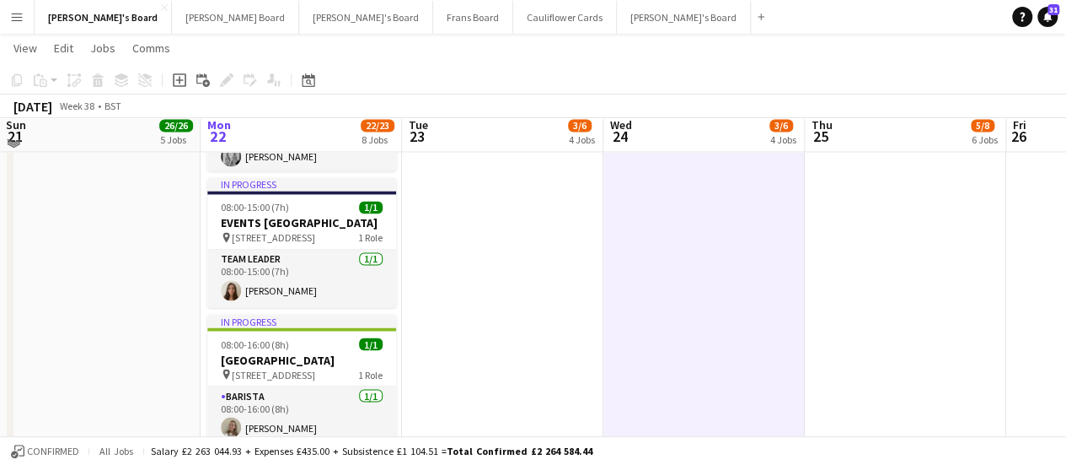
scroll to position [1349, 0]
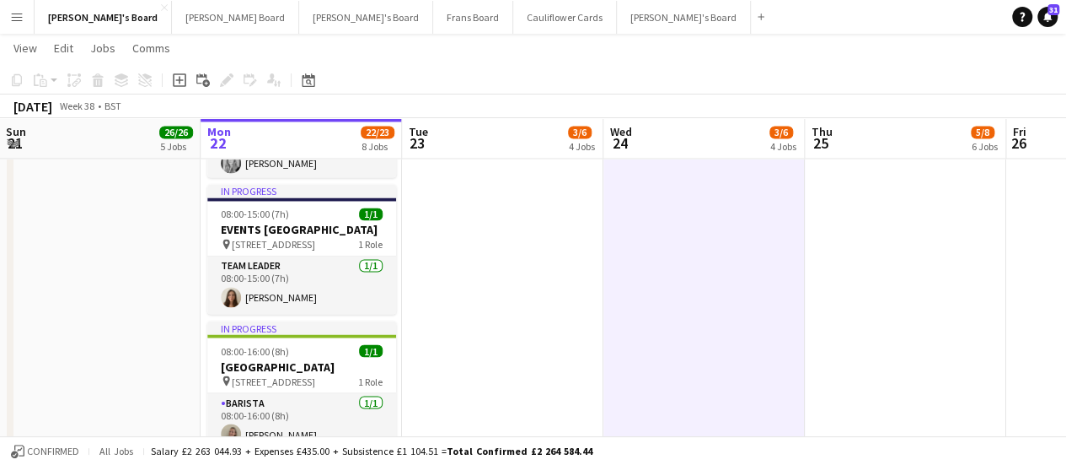
click at [877, 348] on app-date-cell "08:00-16:00 (8h) 1/1 pin Woking, GU21 4YH 1 Role Kitchen Porter 1/1 08:00-16:00…" at bounding box center [905, 414] width 201 height 2209
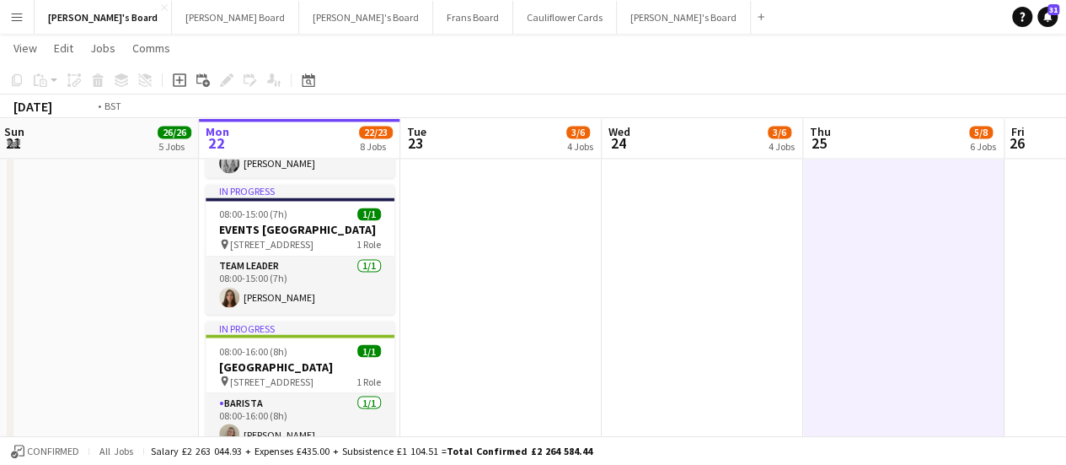
scroll to position [0, 525]
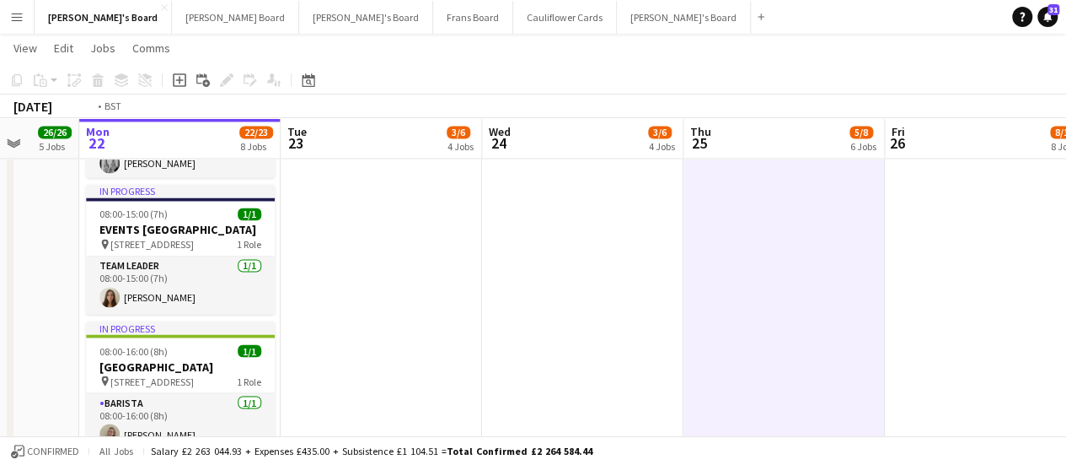
drag, startPoint x: 877, startPoint y: 347, endPoint x: 354, endPoint y: 343, distance: 522.7
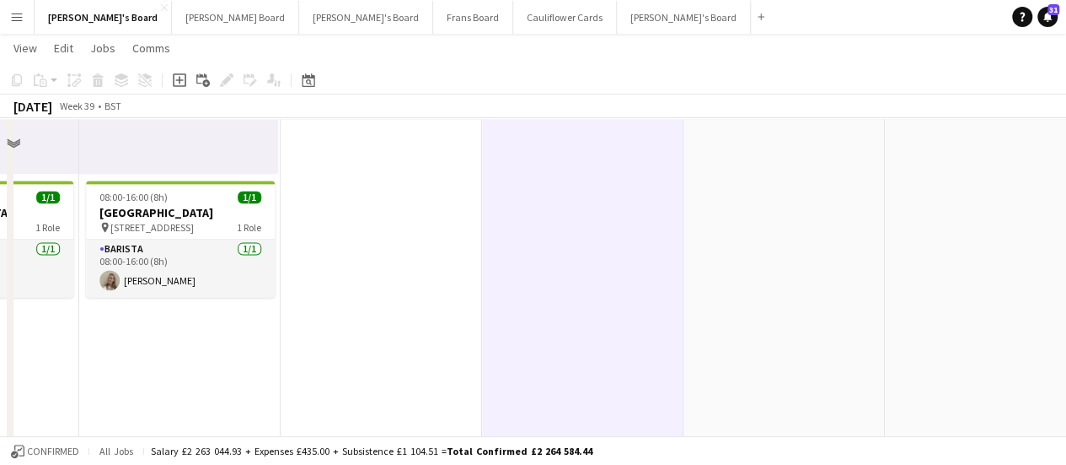
scroll to position [843, 0]
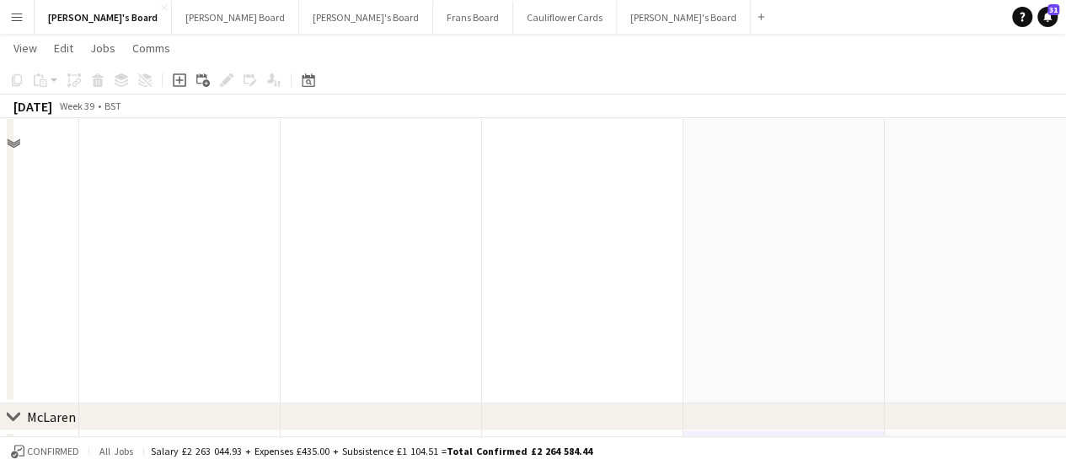
scroll to position [169, 0]
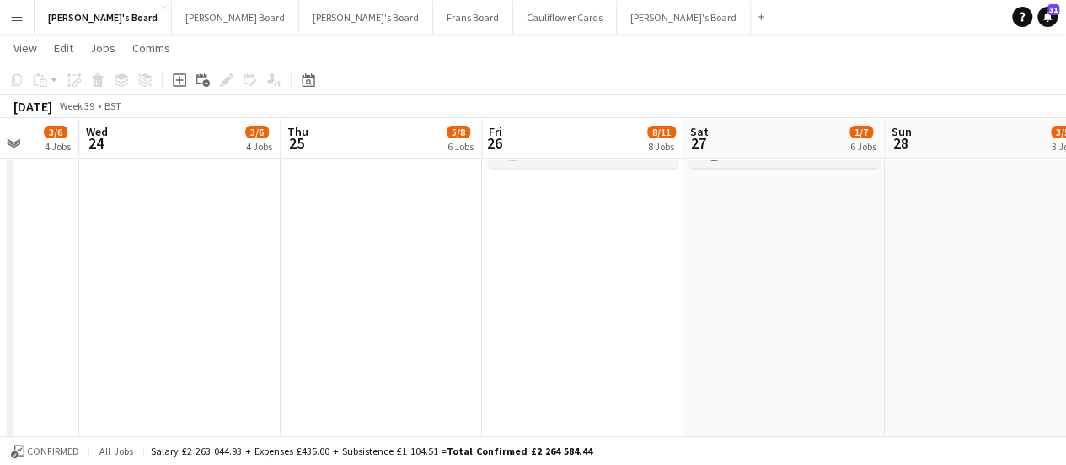
click at [916, 220] on app-date-cell at bounding box center [985, 241] width 201 height 443
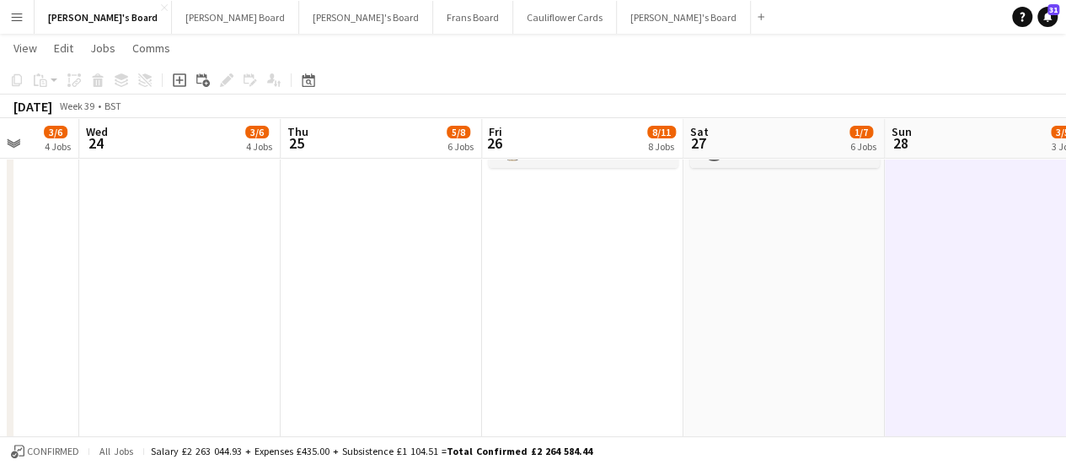
click at [818, 238] on app-date-cell "07:30-13:30 (6h) 1/2 Millbridge Court GU10 3DJ pin Farnham, GU10 3DJ 1 Role Hou…" at bounding box center [784, 241] width 201 height 443
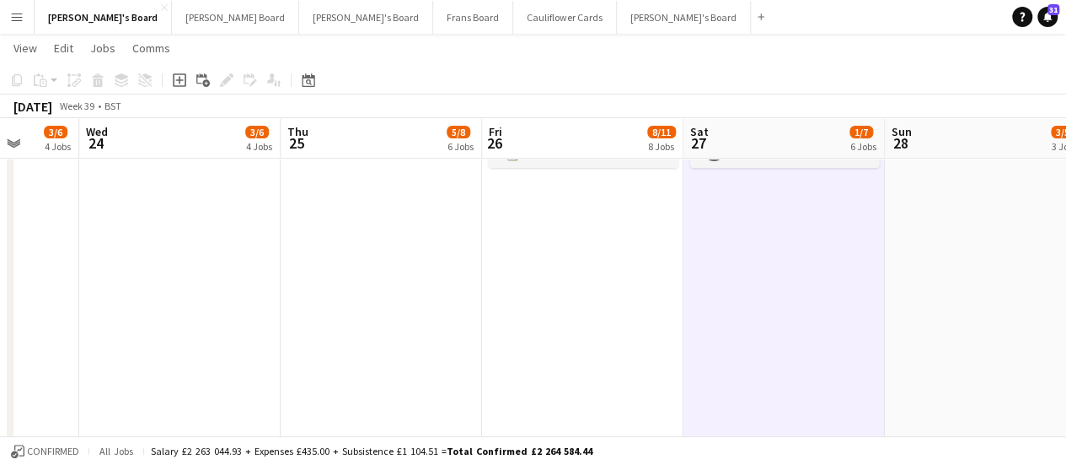
click at [632, 234] on app-date-cell "07:30-13:30 (6h) 2/2 Millbridge Court GU10 3DJ pin Farnham, GU10 3DJ 1 Role Hou…" at bounding box center [582, 241] width 201 height 443
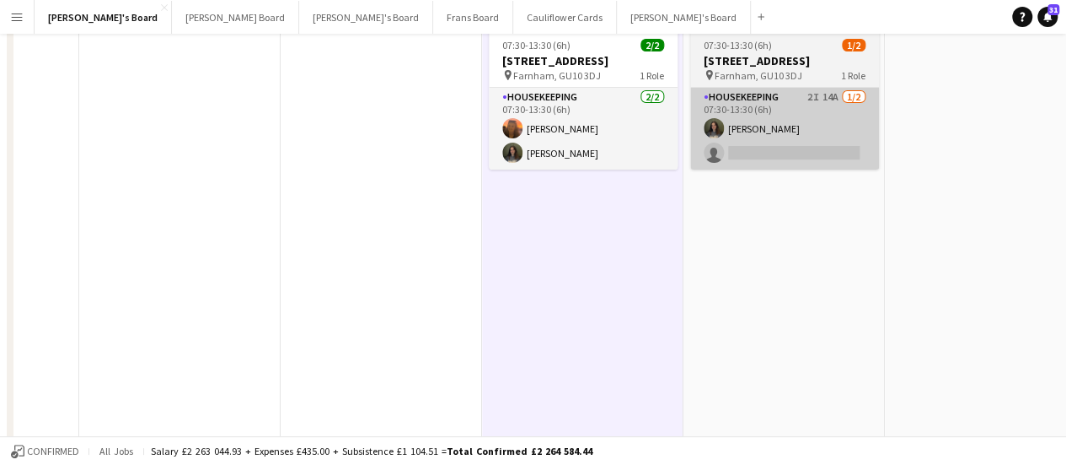
scroll to position [0, 0]
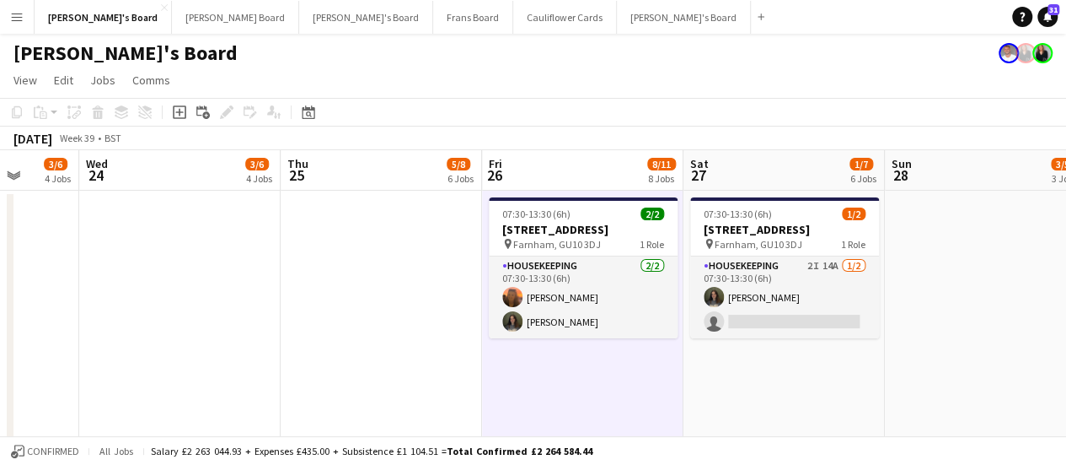
click at [809, 402] on app-date-cell "07:30-13:30 (6h) 1/2 Millbridge Court GU10 3DJ pin Farnham, GU10 3DJ 1 Role Hou…" at bounding box center [784, 412] width 201 height 443
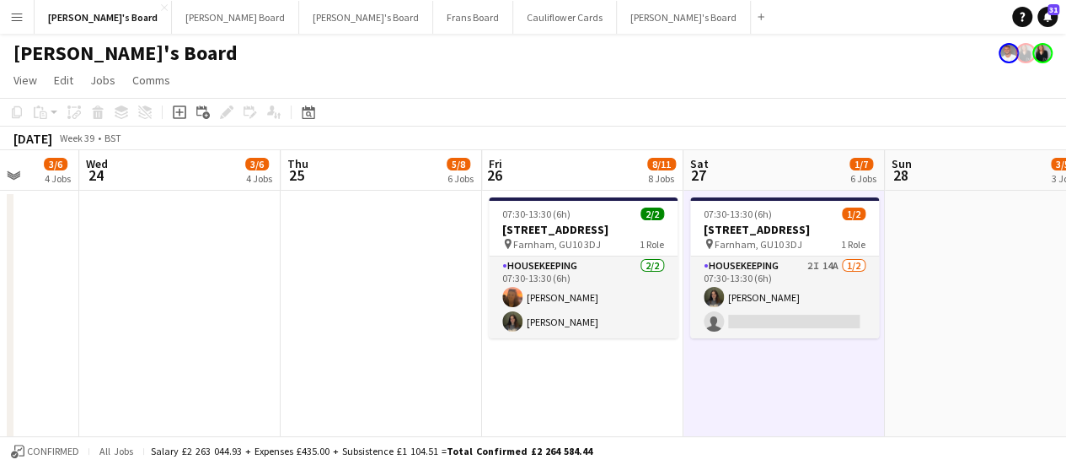
click at [590, 365] on app-date-cell "07:30-13:30 (6h) 2/2 Millbridge Court GU10 3DJ pin Farnham, GU10 3DJ 1 Role Hou…" at bounding box center [582, 412] width 201 height 443
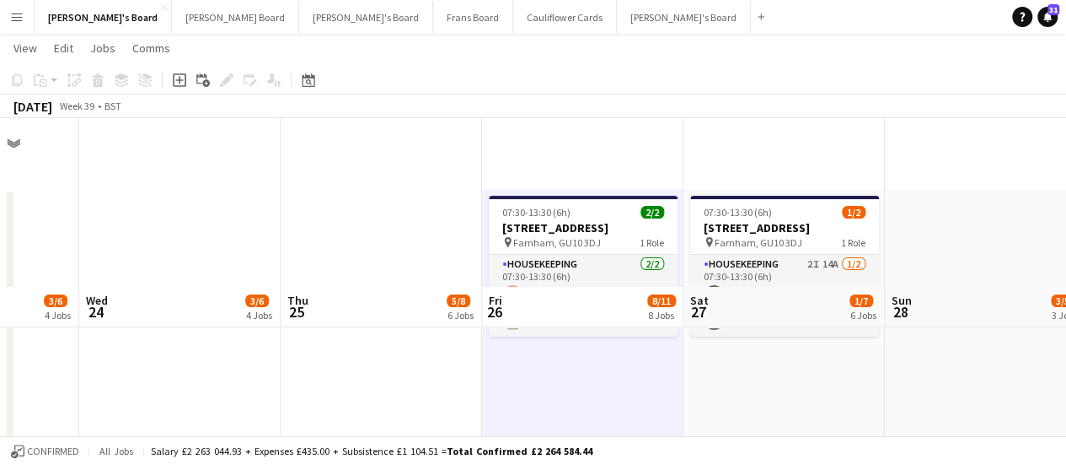
scroll to position [169, 0]
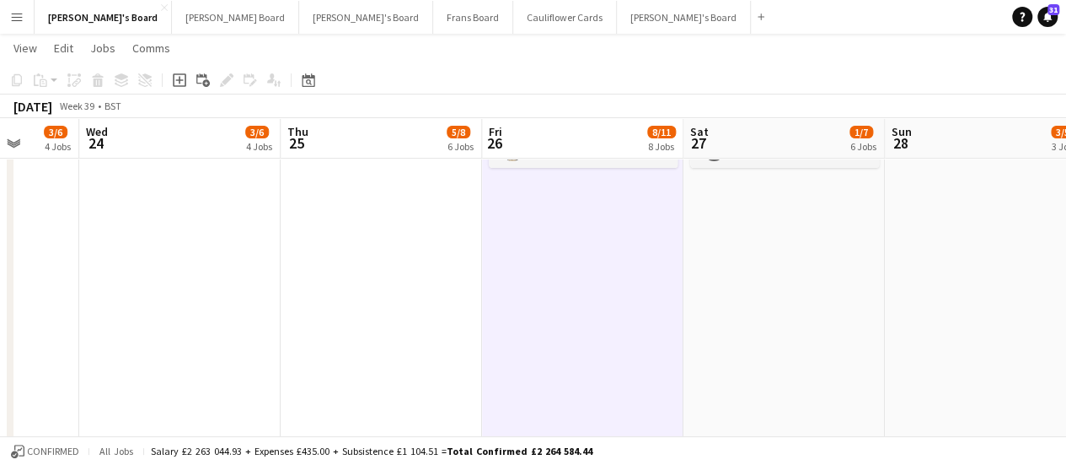
drag, startPoint x: 344, startPoint y: 262, endPoint x: 531, endPoint y: 312, distance: 193.7
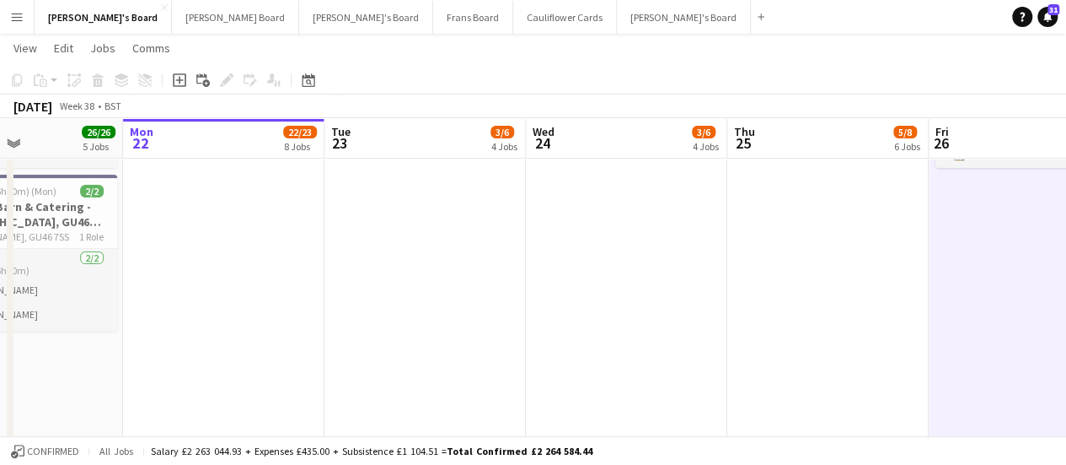
scroll to position [0, 340]
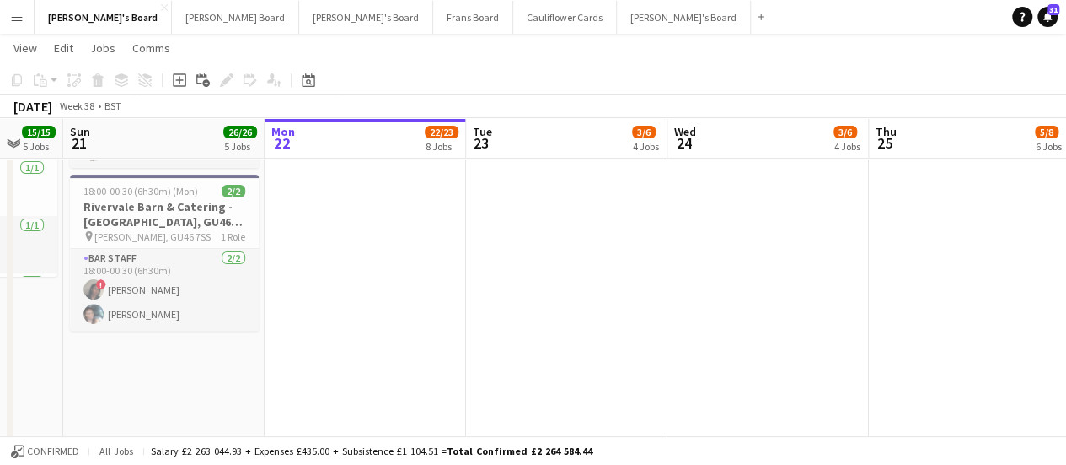
drag, startPoint x: 273, startPoint y: 292, endPoint x: 400, endPoint y: 312, distance: 128.1
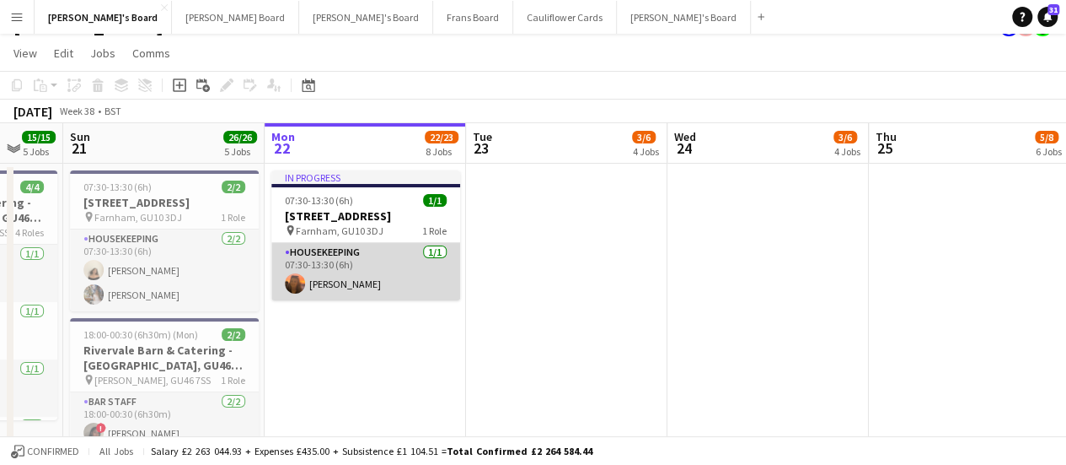
scroll to position [0, 0]
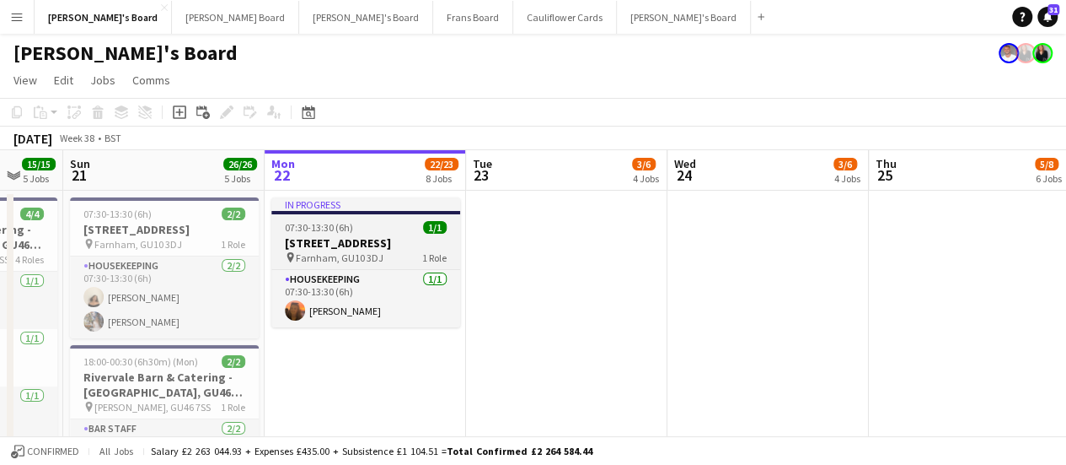
click at [414, 238] on h3 "Millbridge Court GU10 3DJ" at bounding box center [365, 242] width 189 height 15
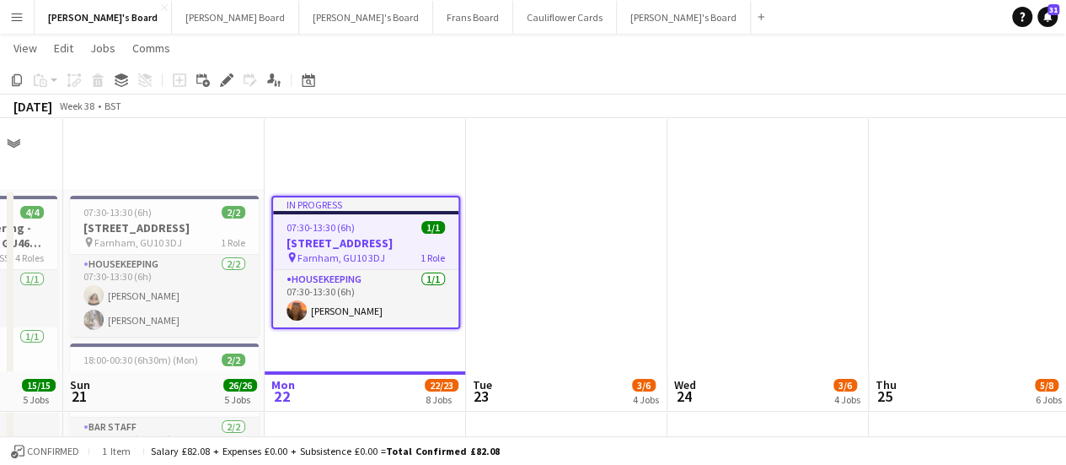
scroll to position [253, 0]
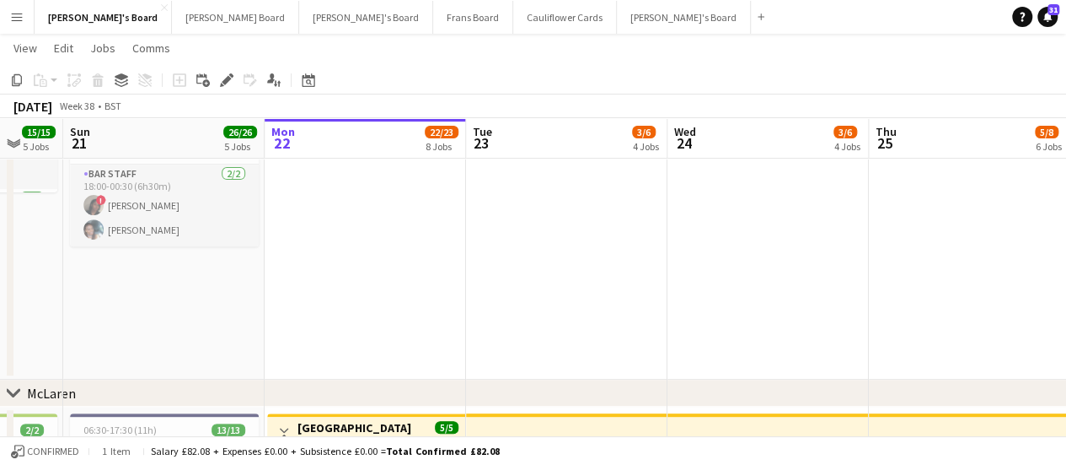
click at [413, 239] on app-date-cell "In progress 07:30-13:30 (6h) 1/1 Millbridge Court GU10 3DJ pin Farnham, GU10 3D…" at bounding box center [365, 157] width 201 height 443
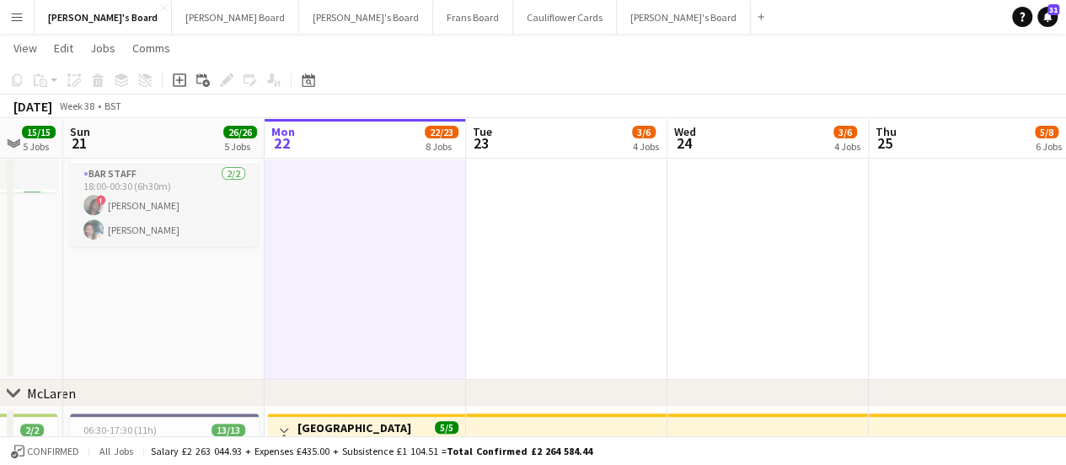
click at [226, 314] on app-date-cell "07:30-13:30 (6h) 2/2 Millbridge Court GU10 3DJ pin Farnham, GU10 3DJ 1 Role Hou…" at bounding box center [163, 157] width 201 height 443
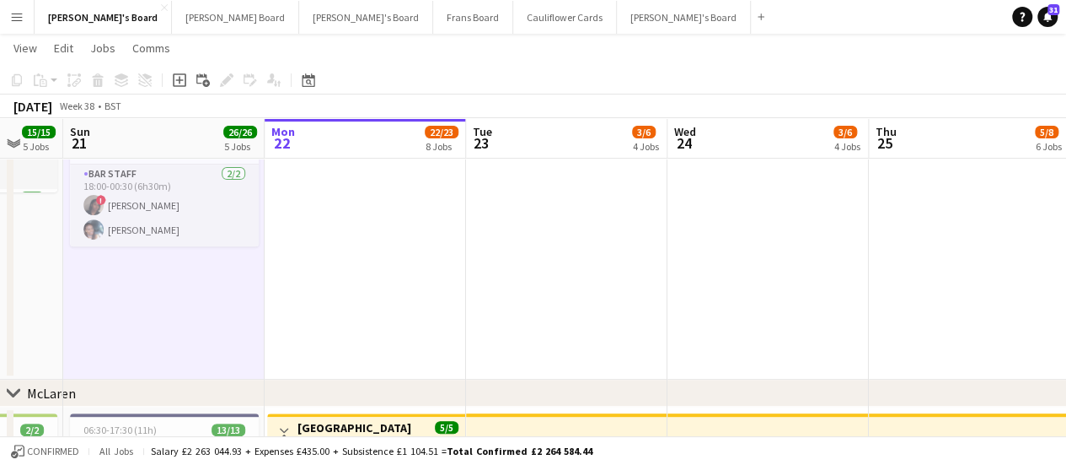
drag, startPoint x: 208, startPoint y: 311, endPoint x: 546, endPoint y: 364, distance: 342.2
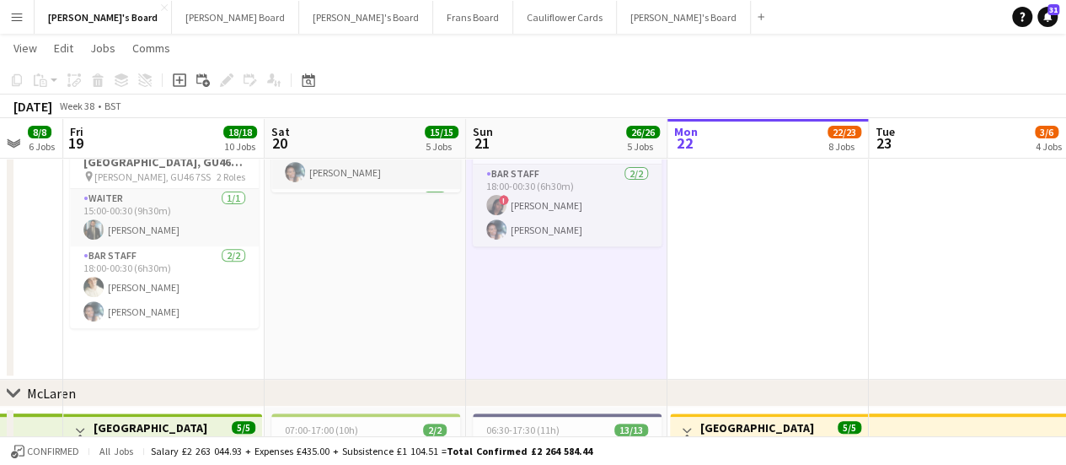
scroll to position [0, 374]
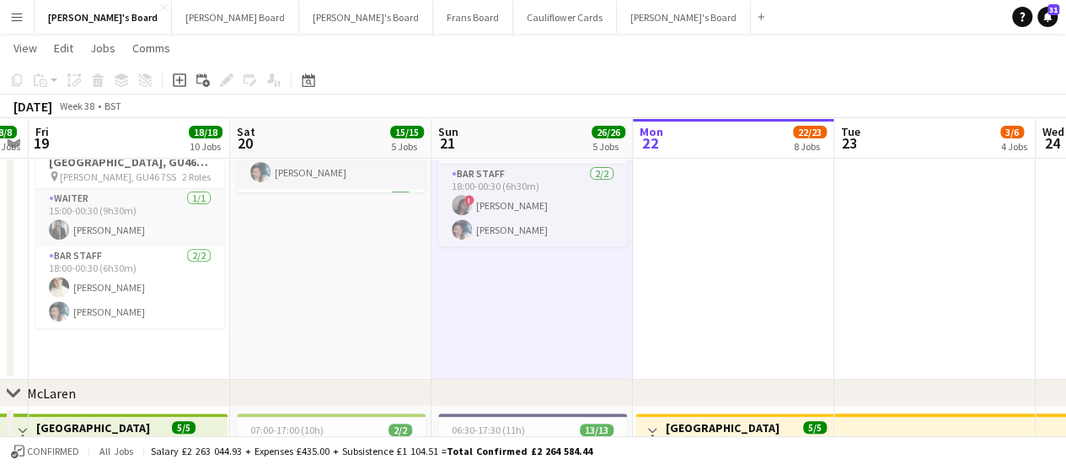
click at [352, 294] on app-date-cell "08:30-00:30 (16h) (Sun) 4/4 Rivervale Barn & Catering - Yateley, GU46 7SS pin Y…" at bounding box center [330, 157] width 201 height 443
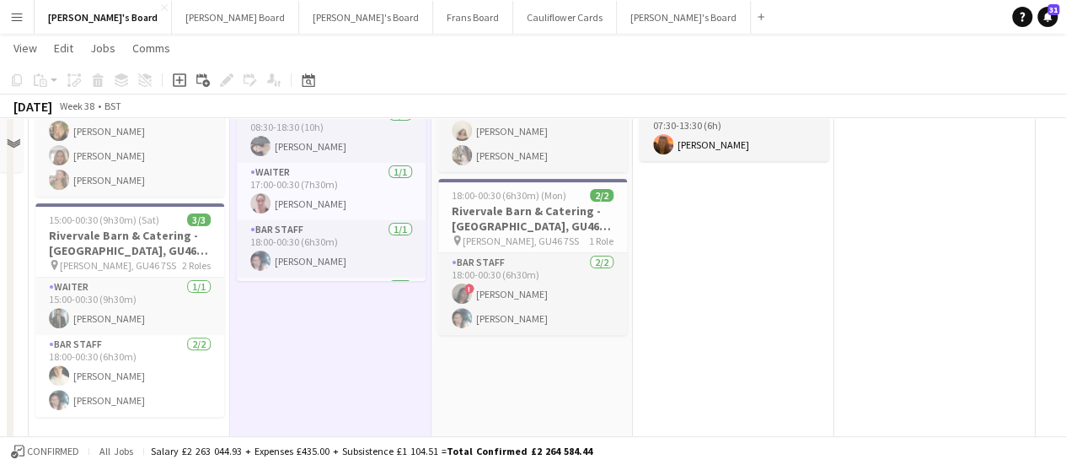
scroll to position [169, 0]
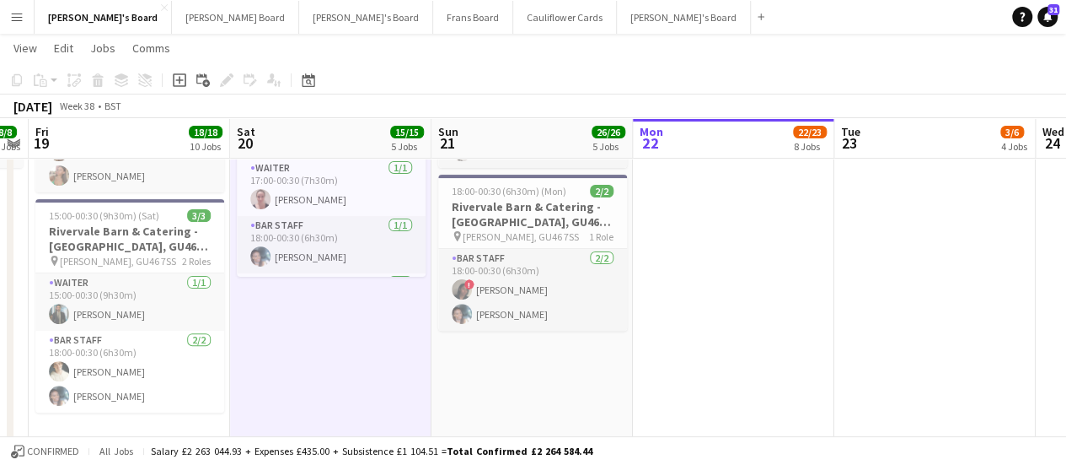
click at [478, 393] on app-date-cell "07:30-13:30 (6h) 2/2 Millbridge Court GU10 3DJ pin Farnham, GU10 3DJ 1 Role Hou…" at bounding box center [532, 241] width 201 height 443
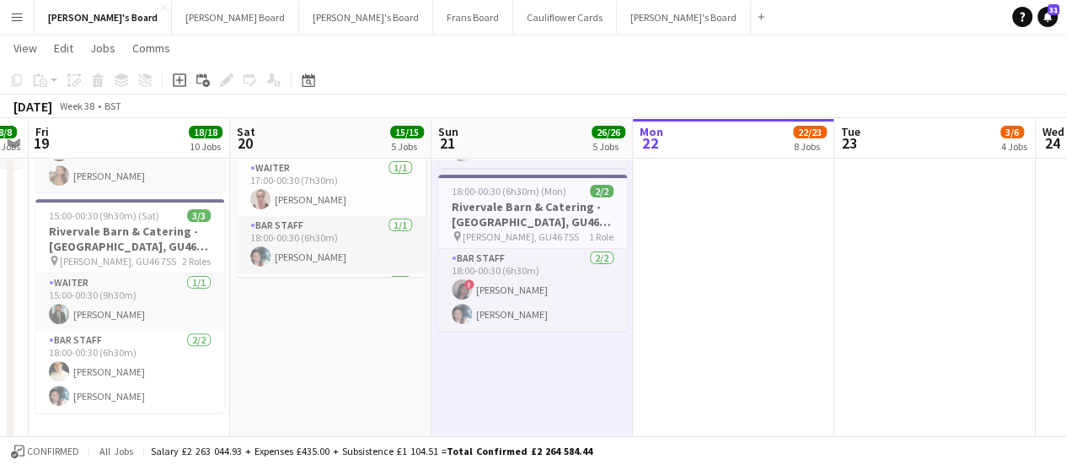
click at [379, 323] on app-date-cell "08:30-00:30 (16h) (Sun) 4/4 Rivervale Barn & Catering - Yateley, GU46 7SS pin Y…" at bounding box center [330, 241] width 201 height 443
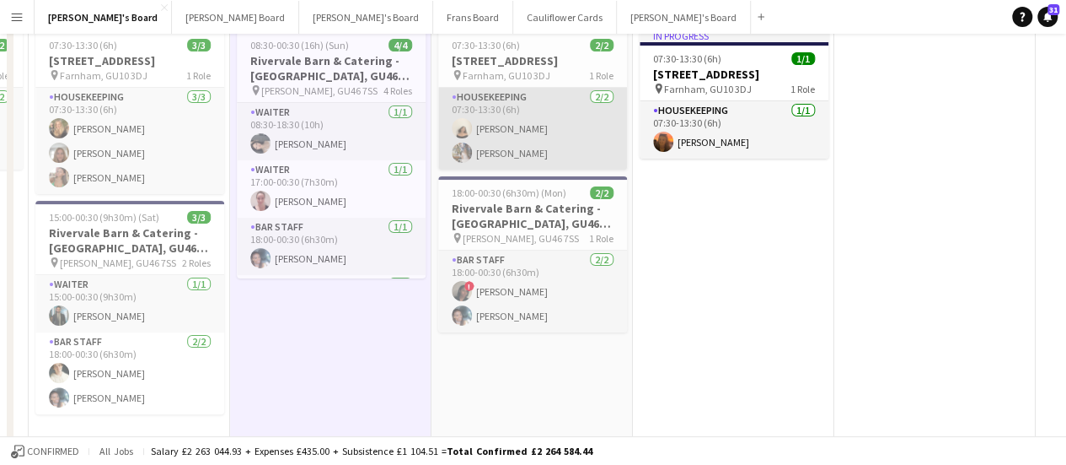
scroll to position [0, 0]
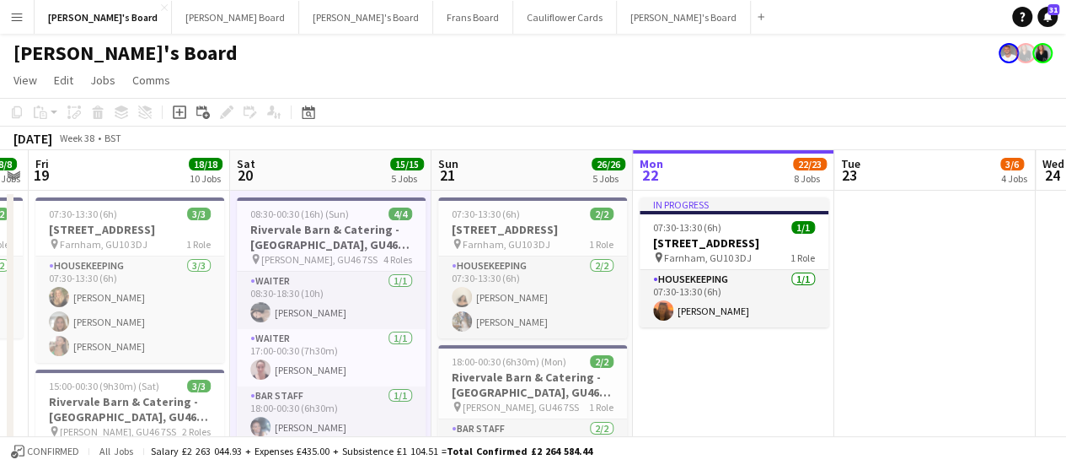
drag, startPoint x: 808, startPoint y: 362, endPoint x: 430, endPoint y: 439, distance: 385.6
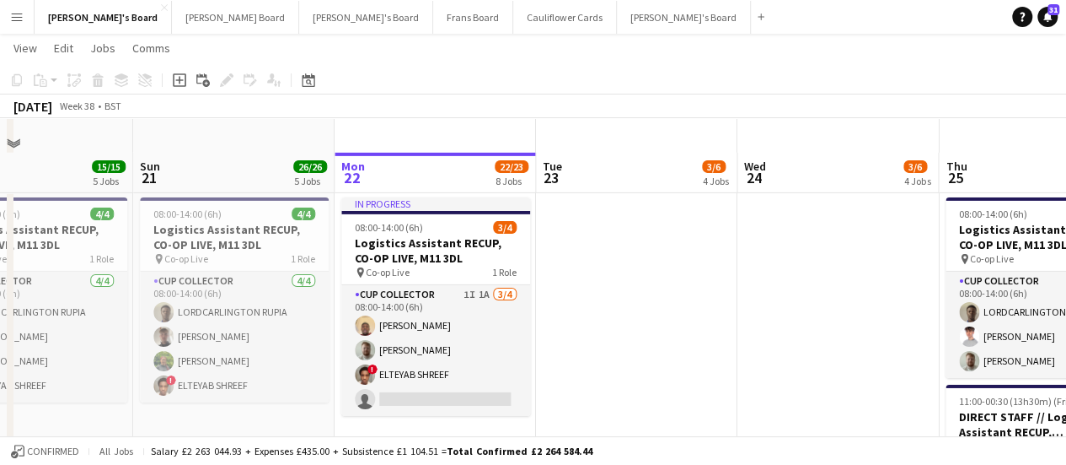
scroll to position [2698, 0]
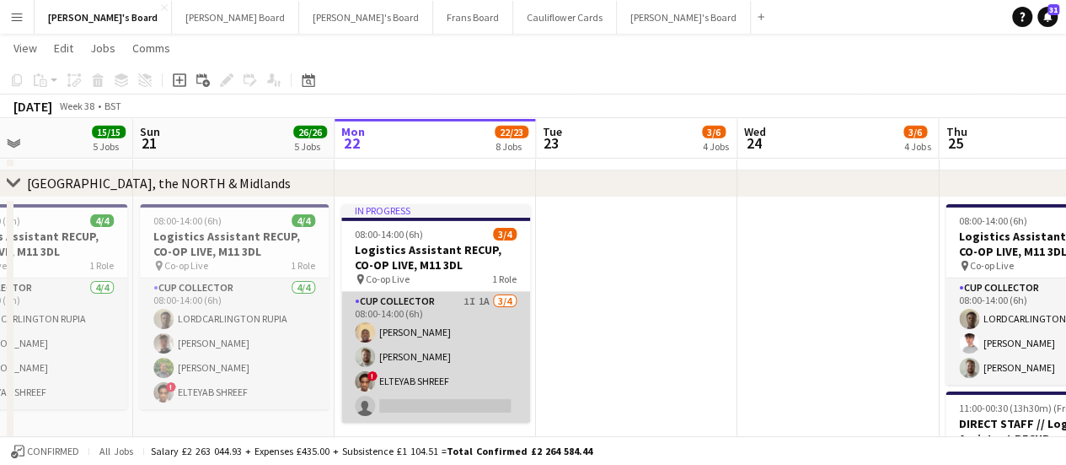
click at [478, 326] on app-card-role "CUP COLLECTOR 1I 1A 3/4 08:00-14:00 (6h) Daniel Agammegwa Dylan Ashton ! ELTEYA…" at bounding box center [435, 357] width 189 height 131
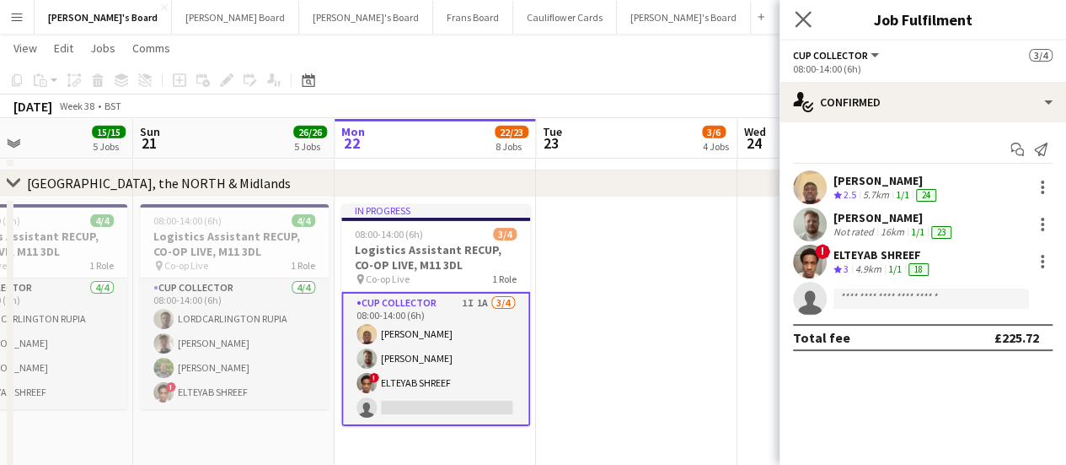
click at [806, 29] on app-icon "Close pop-in" at bounding box center [804, 20] width 24 height 24
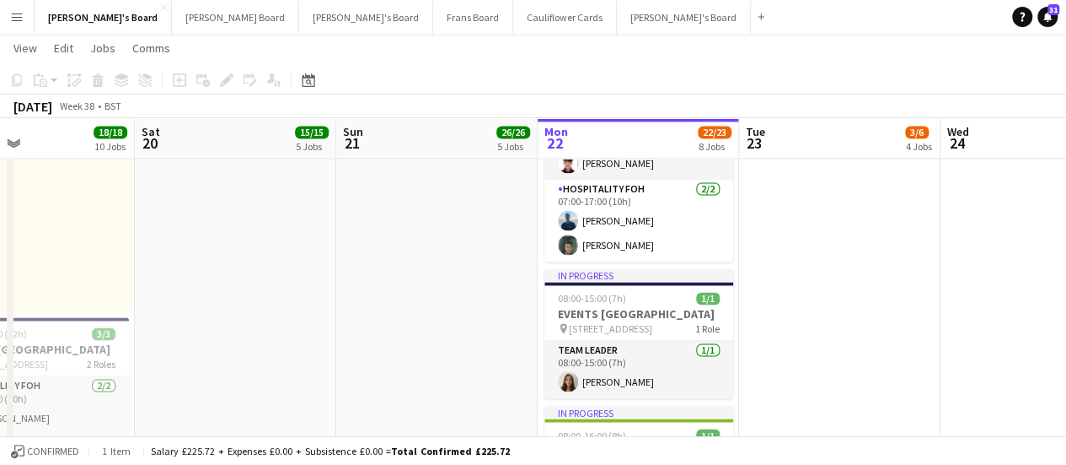
scroll to position [0, 370]
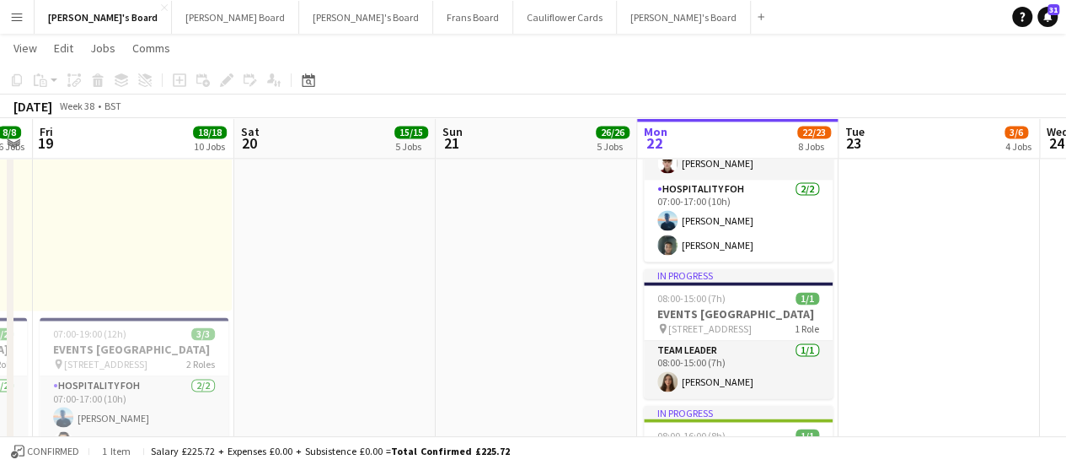
drag, startPoint x: 174, startPoint y: 235, endPoint x: 476, endPoint y: 254, distance: 303.2
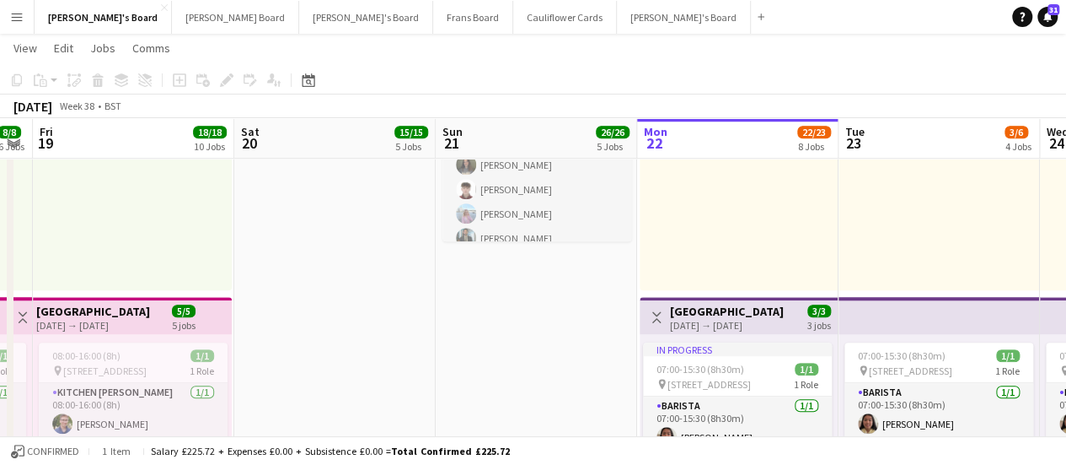
scroll to position [0, 505]
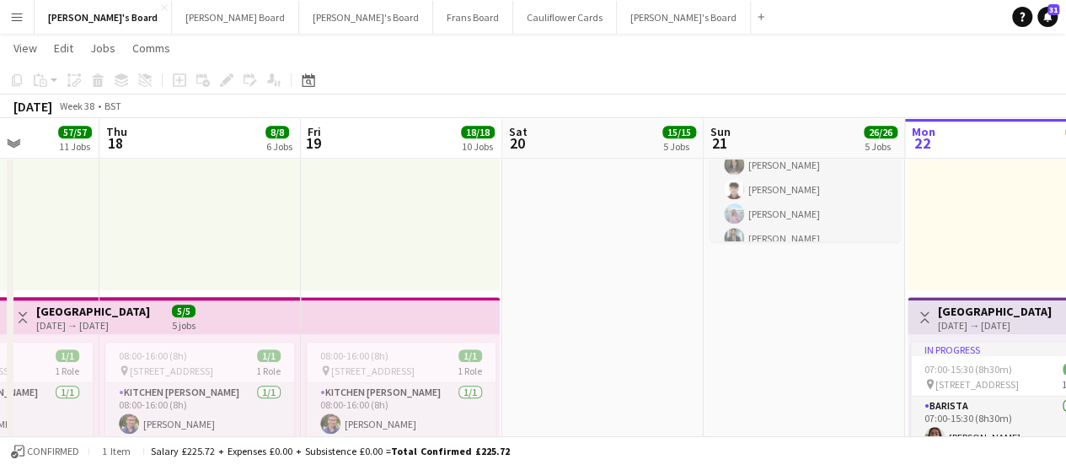
drag, startPoint x: 295, startPoint y: 277, endPoint x: 563, endPoint y: 323, distance: 272.1
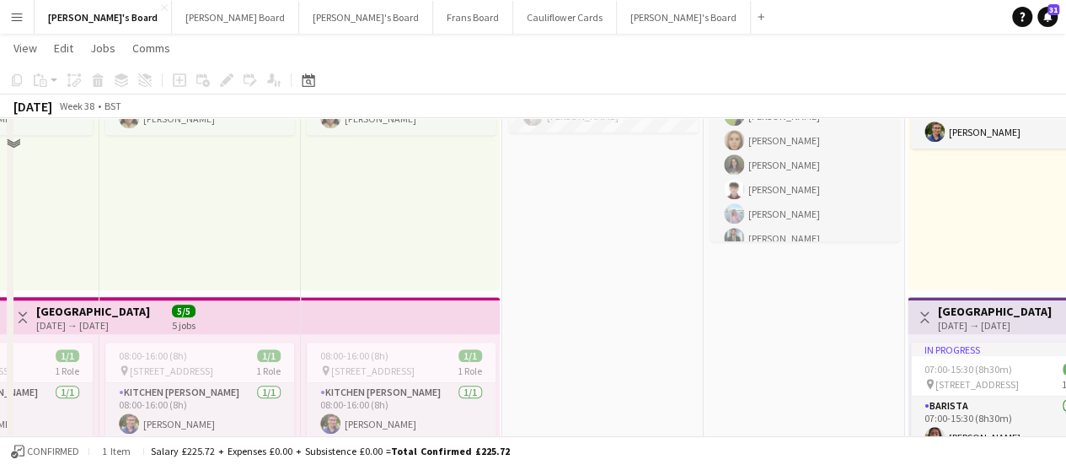
scroll to position [506, 0]
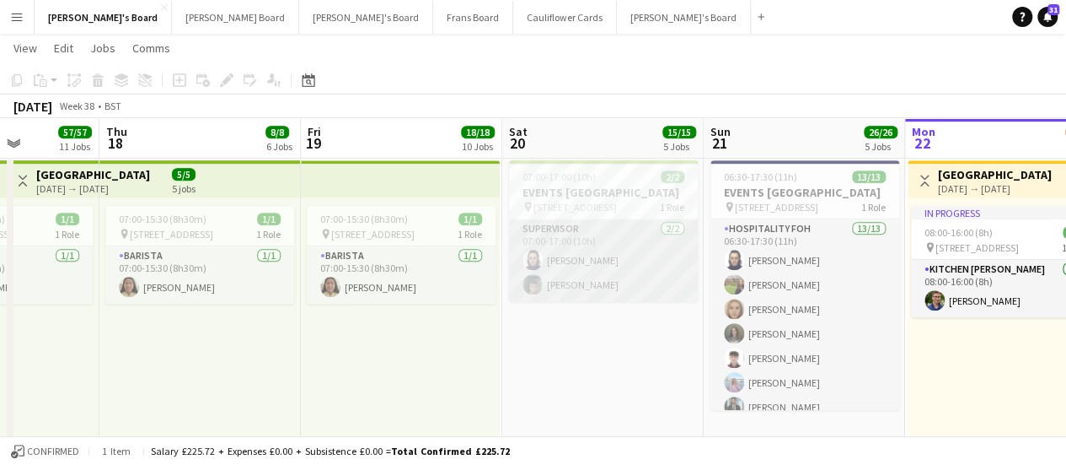
click at [567, 256] on app-card-role "Supervisor 2/2 07:00-17:00 (10h) Zoe Boslem Harrison Clarke" at bounding box center [603, 260] width 189 height 82
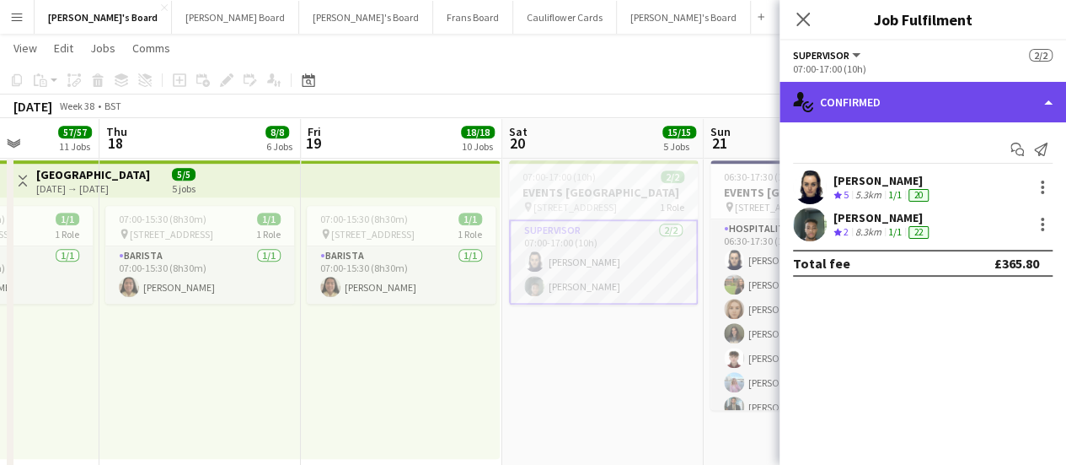
click at [893, 118] on div "single-neutral-actions-check-2 Confirmed" at bounding box center [923, 102] width 287 height 40
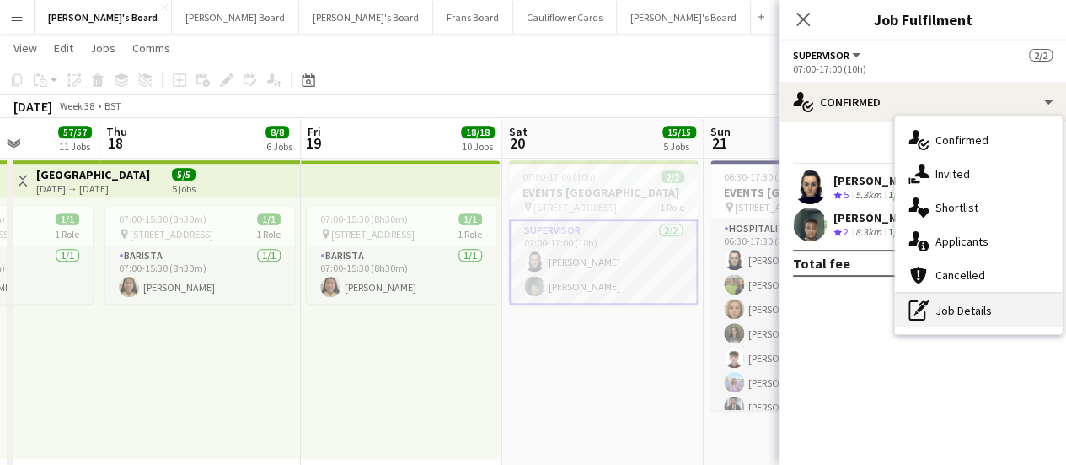
click at [977, 320] on div "pen-write Job Details" at bounding box center [978, 310] width 167 height 34
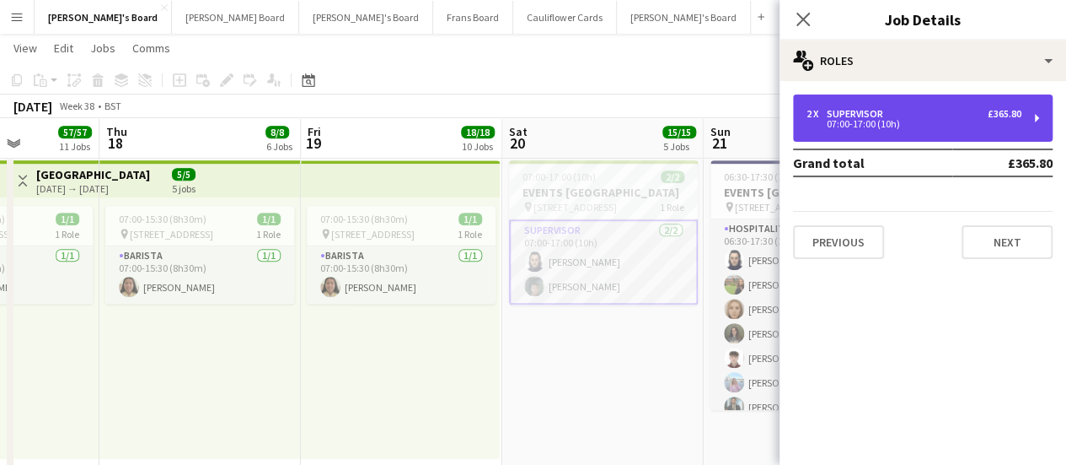
click at [981, 120] on div "07:00-17:00 (10h)" at bounding box center [914, 124] width 215 height 8
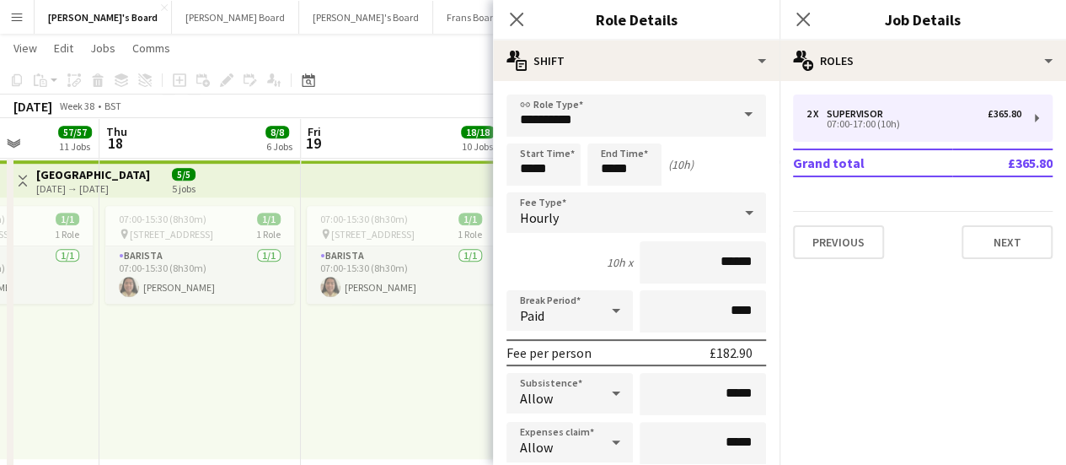
click at [343, 350] on div "07:00-15:30 (8h30m) 1/1 pin Woking, GU21 4YH 1 Role Barista 1/1 07:00-15:30 (8h…" at bounding box center [400, 327] width 199 height 261
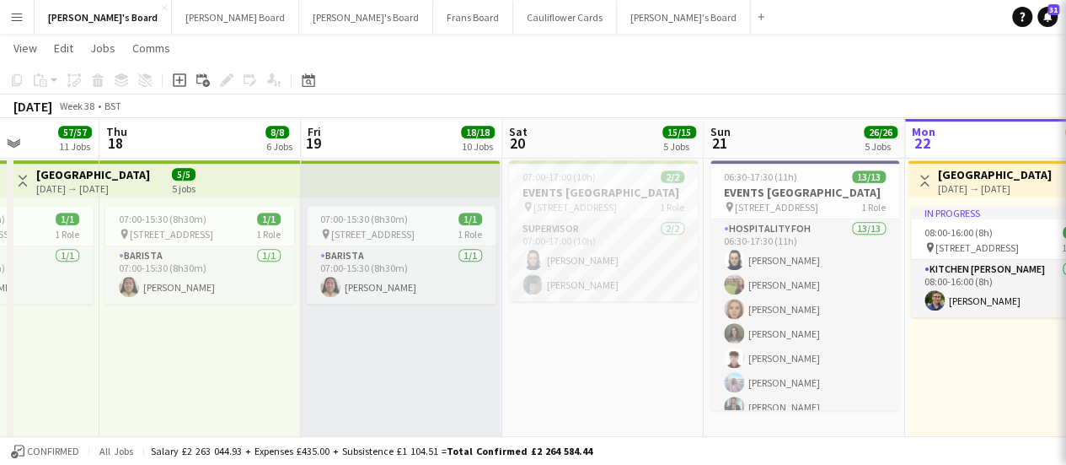
drag, startPoint x: 305, startPoint y: 350, endPoint x: 691, endPoint y: 377, distance: 387.1
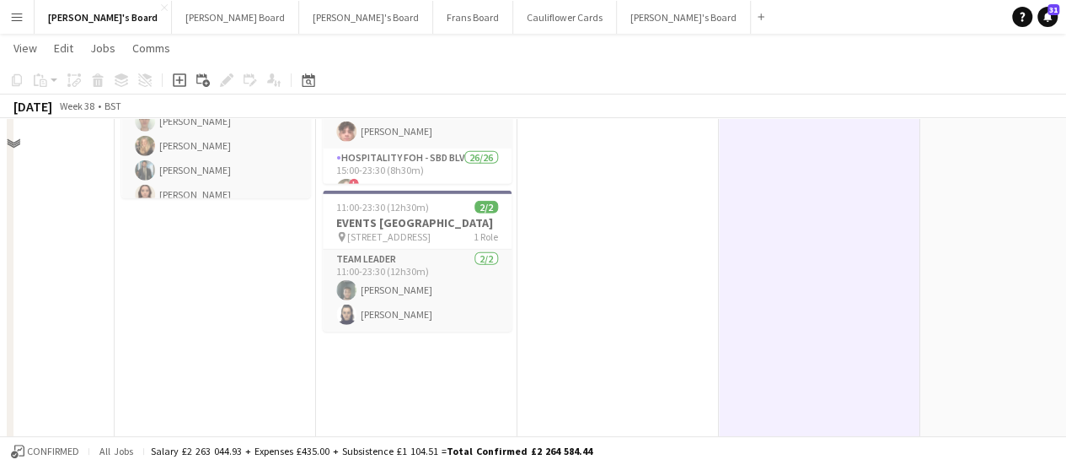
scroll to position [2445, 0]
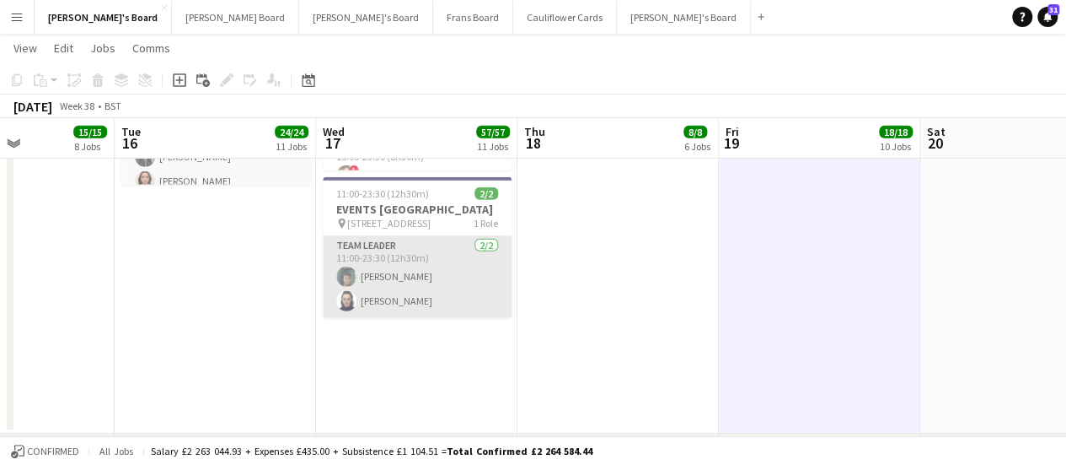
click at [438, 318] on app-card-role "TEAM LEADER 2/2 11:00-23:30 (12h30m) Harrison Clarke Zoe Boslem" at bounding box center [417, 277] width 189 height 82
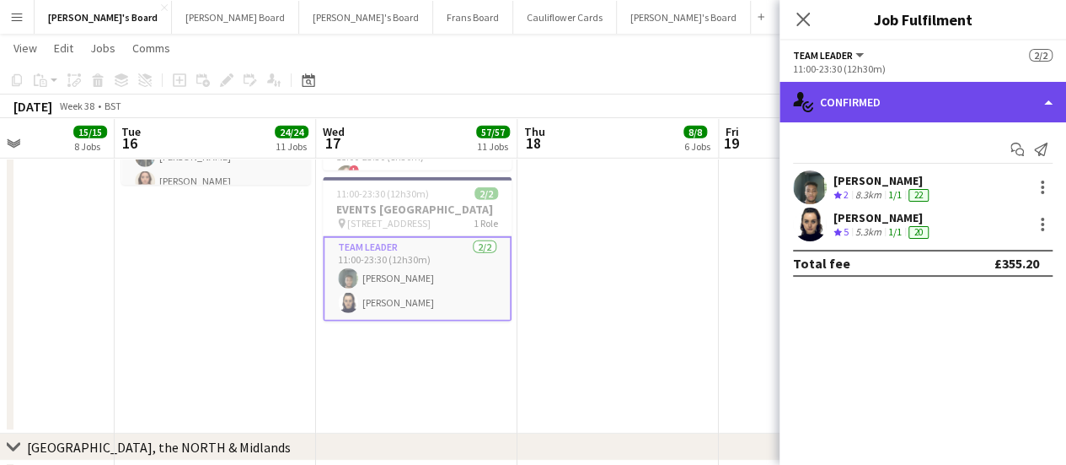
click at [985, 108] on div "single-neutral-actions-check-2 Confirmed" at bounding box center [923, 102] width 287 height 40
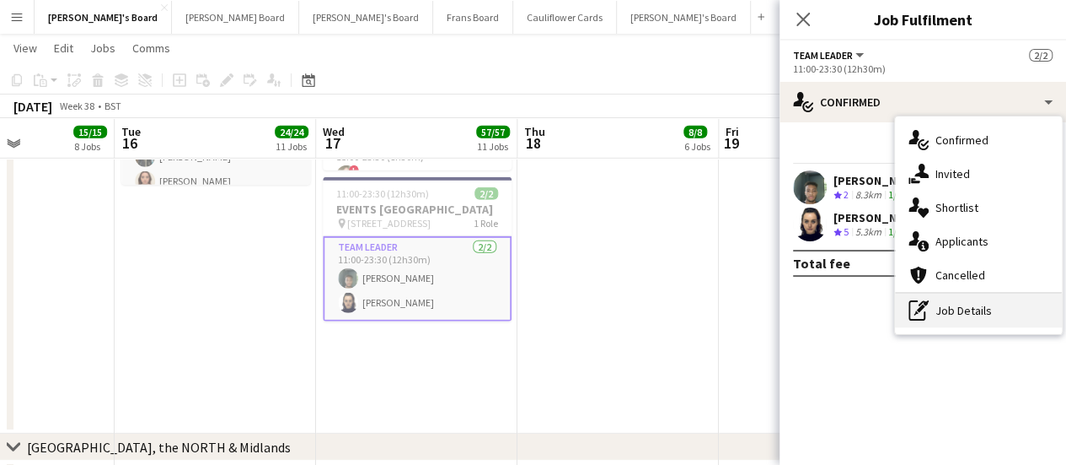
click at [1014, 308] on div "pen-write Job Details" at bounding box center [978, 310] width 167 height 34
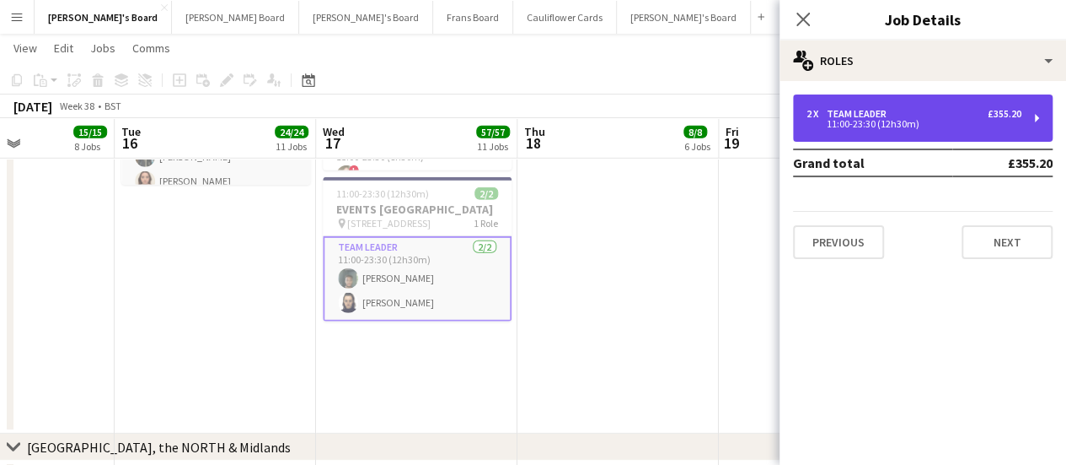
click at [899, 114] on div "2 x TEAM LEADER £355.20" at bounding box center [914, 114] width 215 height 12
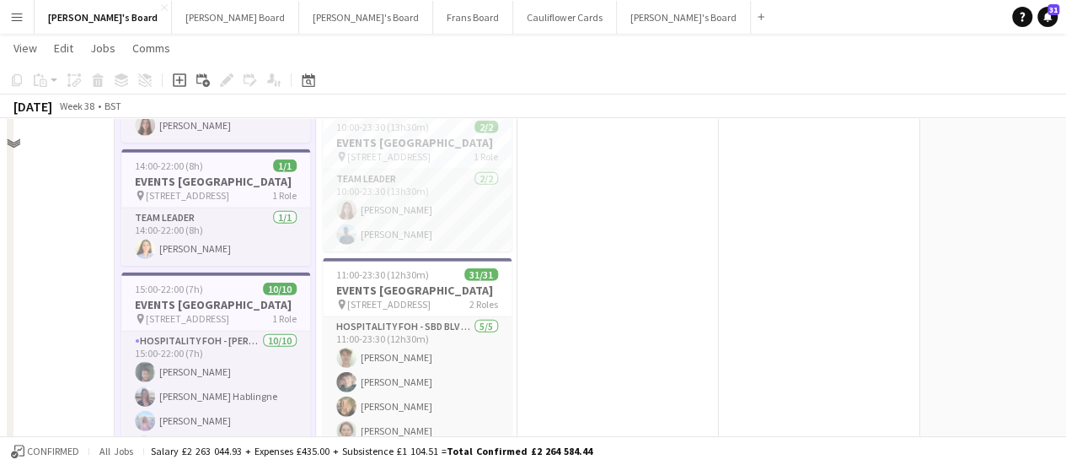
scroll to position [1770, 0]
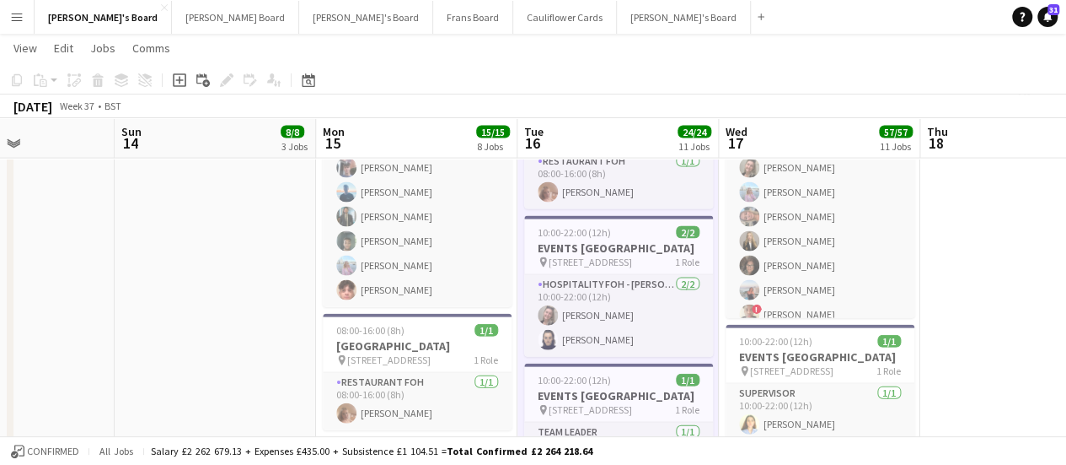
drag, startPoint x: 470, startPoint y: 294, endPoint x: 942, endPoint y: 316, distance: 472.6
click at [942, 316] on app-calendar-viewport "Thu 11 Fri 12 Sat 13 Sun 14 8/8 3 Jobs Mon 15 15/15 8 Jobs Tue 16 24/24 11 Jobs…" at bounding box center [533, 303] width 1066 height 4017
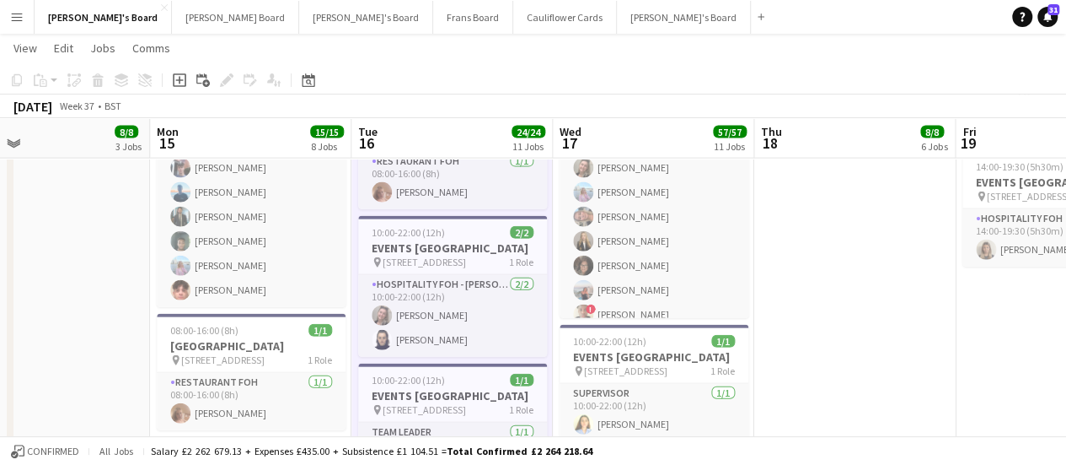
drag, startPoint x: 926, startPoint y: 304, endPoint x: 674, endPoint y: 296, distance: 251.3
click at [674, 296] on app-calendar-viewport "Thu 11 14/14 9 Jobs Fri 12 28/28 12 Jobs Sat 13 Sun 14 8/8 3 Jobs Mon 15 15/15 …" at bounding box center [533, 252] width 1066 height 4122
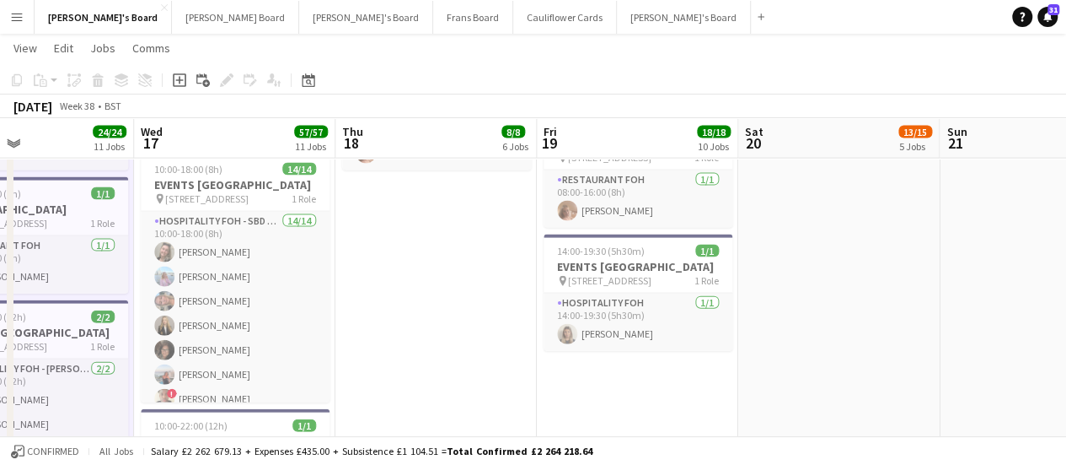
scroll to position [0, 540]
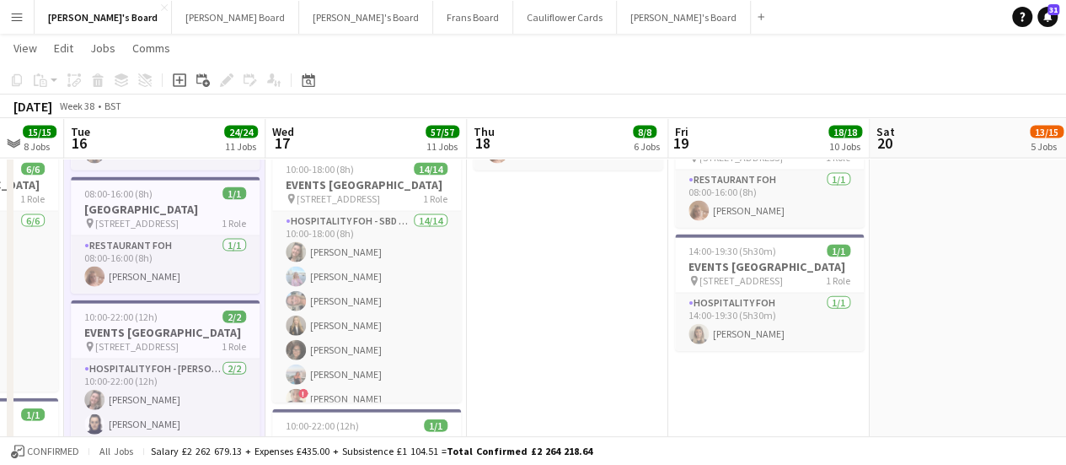
drag, startPoint x: 787, startPoint y: 333, endPoint x: 516, endPoint y: 336, distance: 271.5
click at [516, 336] on app-calendar-viewport "Sat 13 Sun 14 8/8 3 Jobs Mon 15 15/15 8 Jobs Tue 16 24/24 11 Jobs Wed 17 57/57 …" at bounding box center [533, 336] width 1066 height 4122
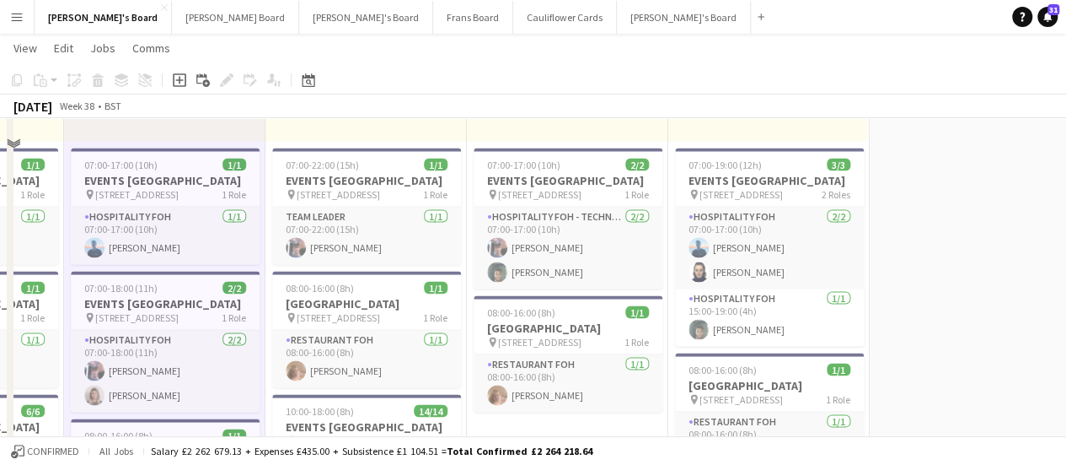
scroll to position [1453, 0]
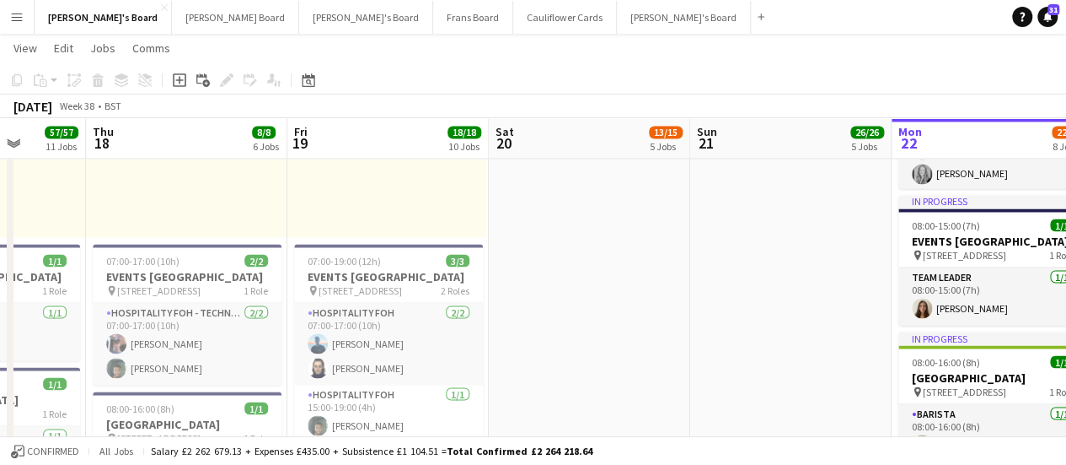
drag, startPoint x: 963, startPoint y: 375, endPoint x: 582, endPoint y: 348, distance: 382.0
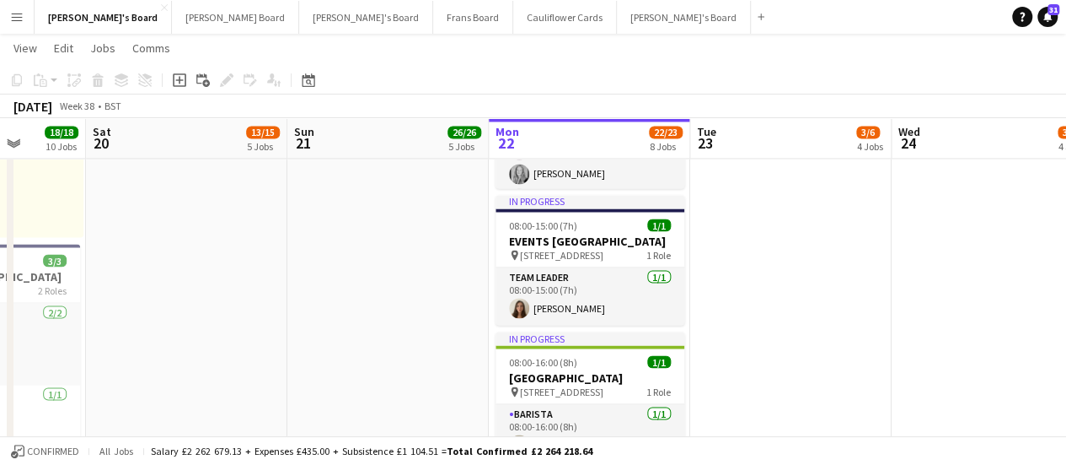
scroll to position [0, 558]
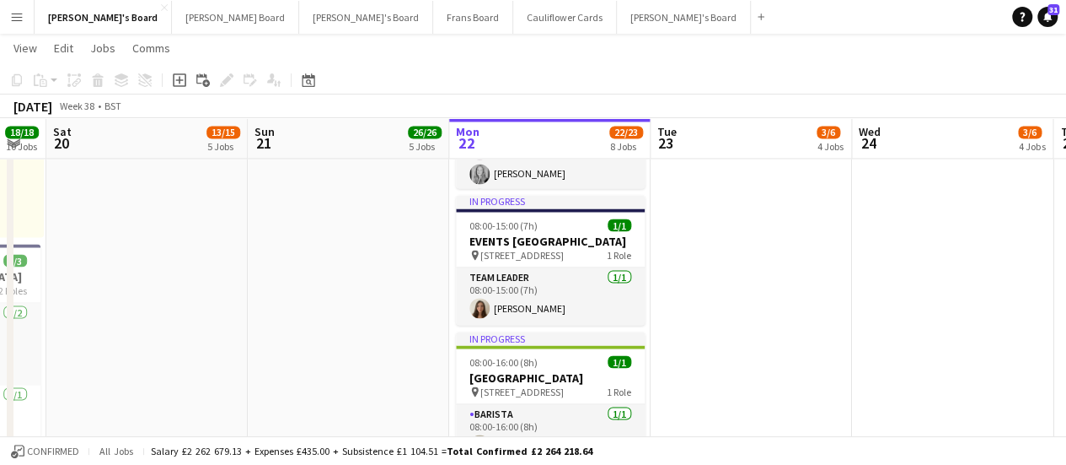
drag, startPoint x: 496, startPoint y: 294, endPoint x: 332, endPoint y: 279, distance: 164.3
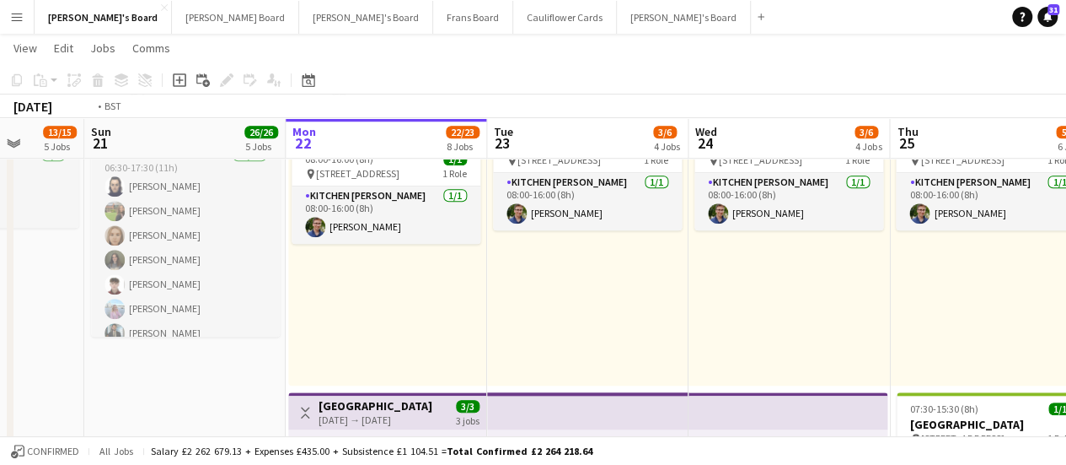
scroll to position [0, 629]
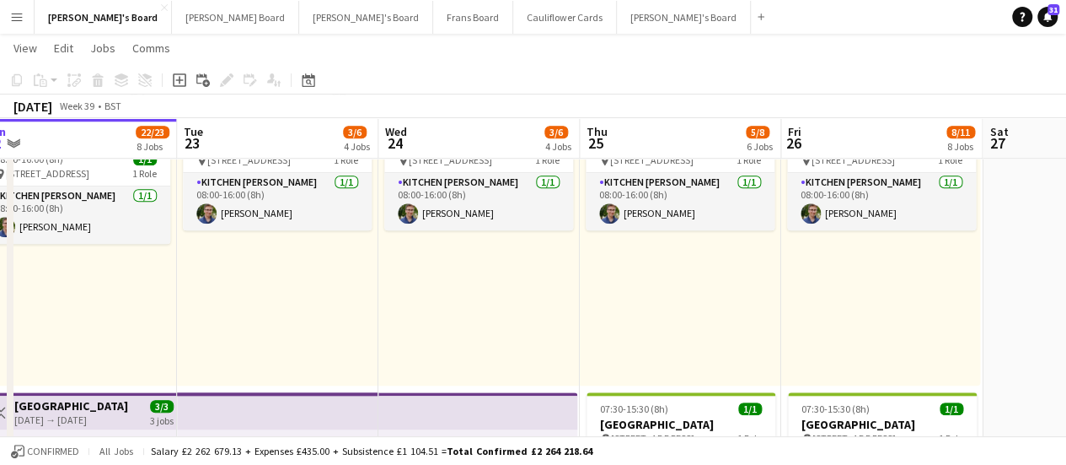
drag, startPoint x: 850, startPoint y: 282, endPoint x: 377, endPoint y: 225, distance: 476.4
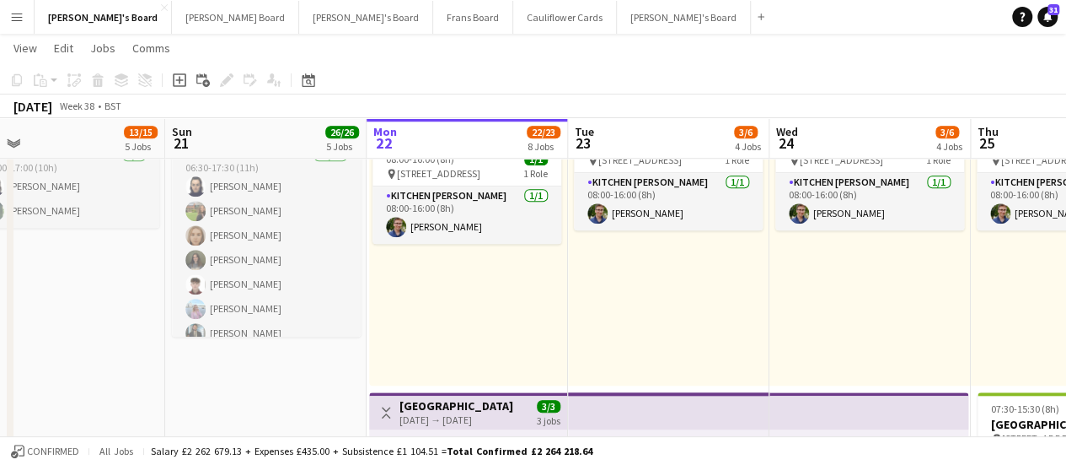
drag, startPoint x: 320, startPoint y: 296, endPoint x: 632, endPoint y: 323, distance: 313.9
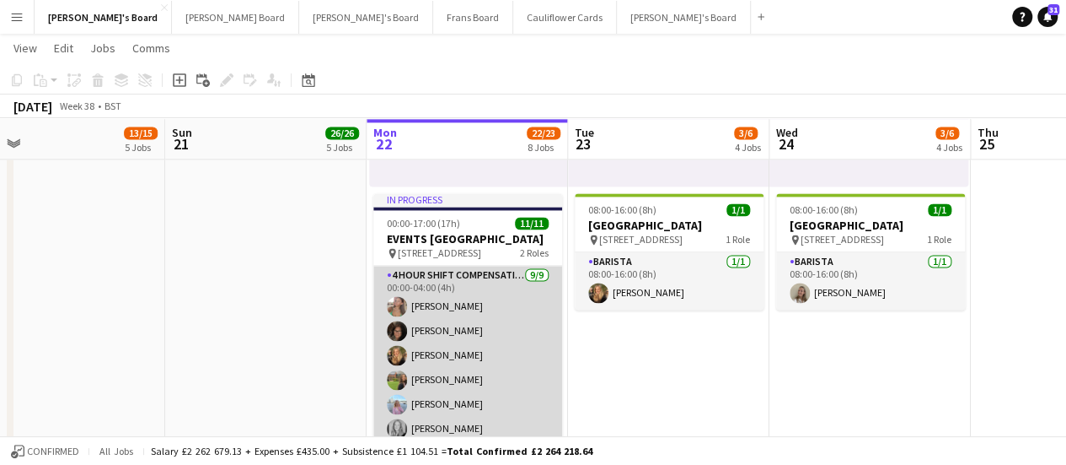
scroll to position [1201, 0]
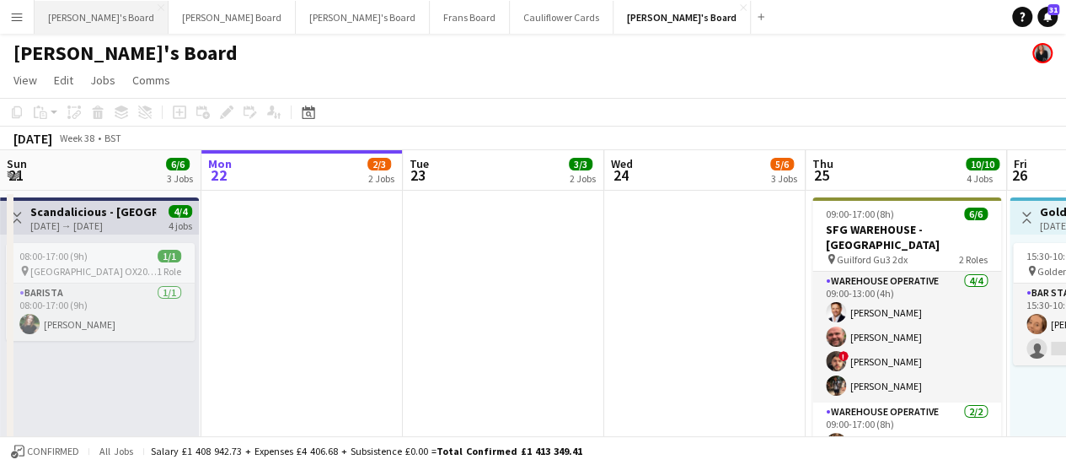
click at [91, 8] on button "Jakub's Board Close" at bounding box center [102, 17] width 134 height 33
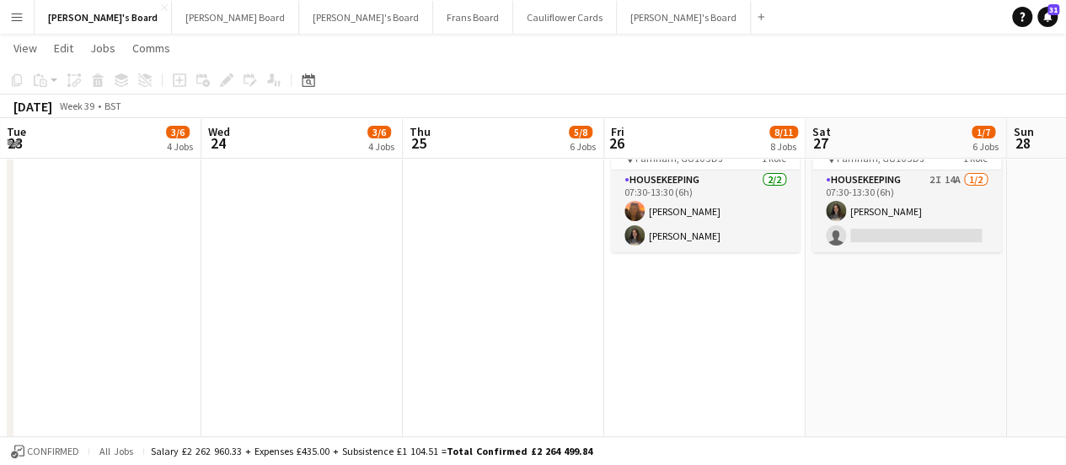
scroll to position [0, 452]
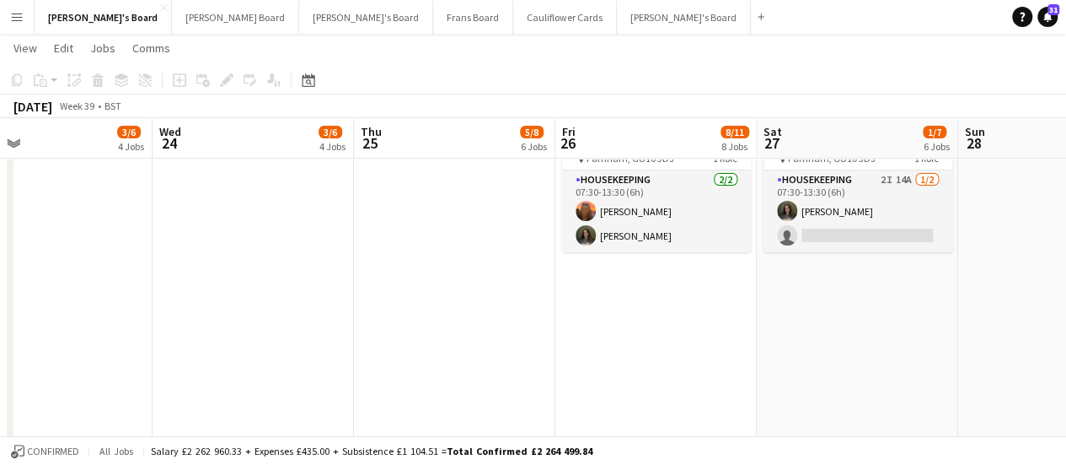
drag, startPoint x: 899, startPoint y: 298, endPoint x: 447, endPoint y: 279, distance: 452.3
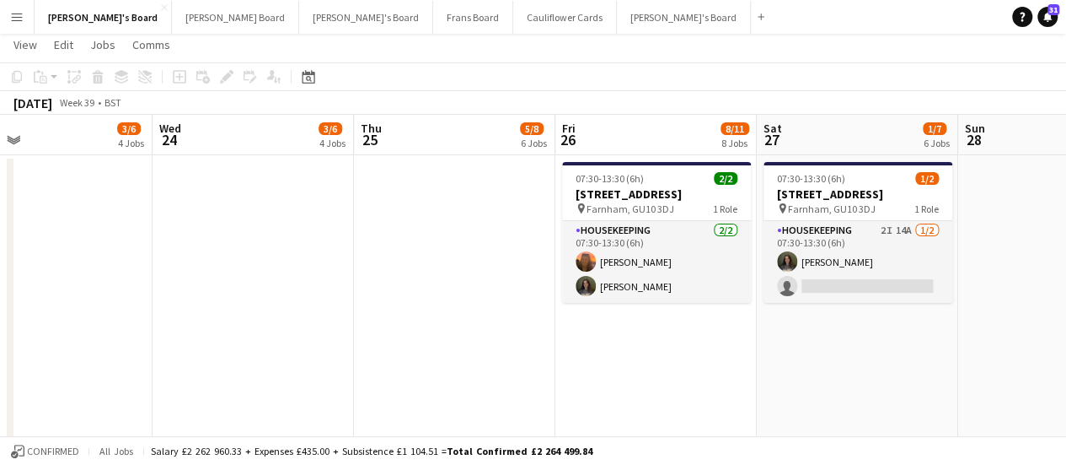
scroll to position [0, 0]
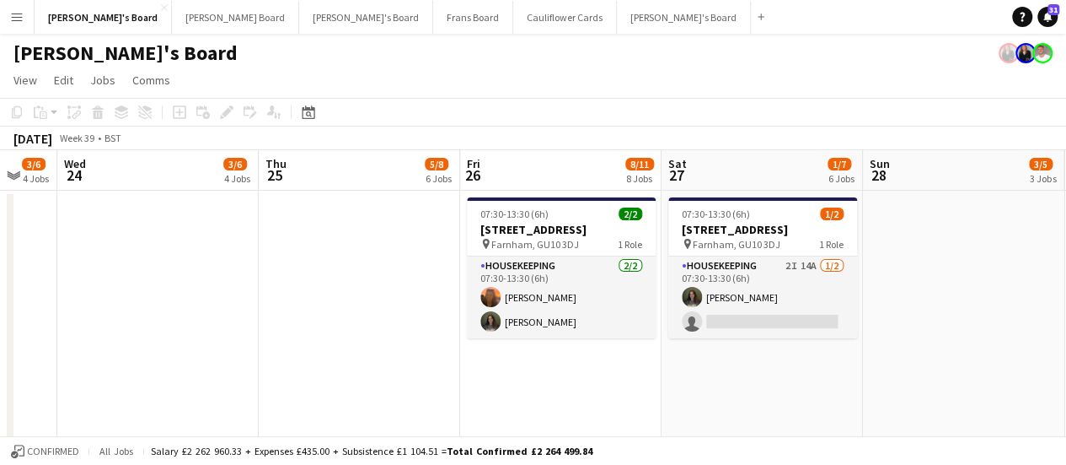
drag, startPoint x: 301, startPoint y: 298, endPoint x: 206, endPoint y: 282, distance: 96.5
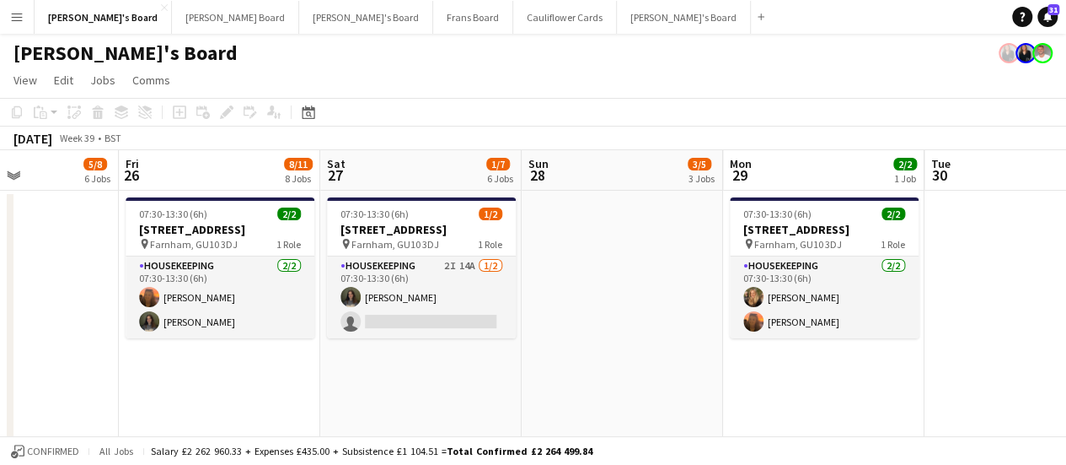
scroll to position [0, 542]
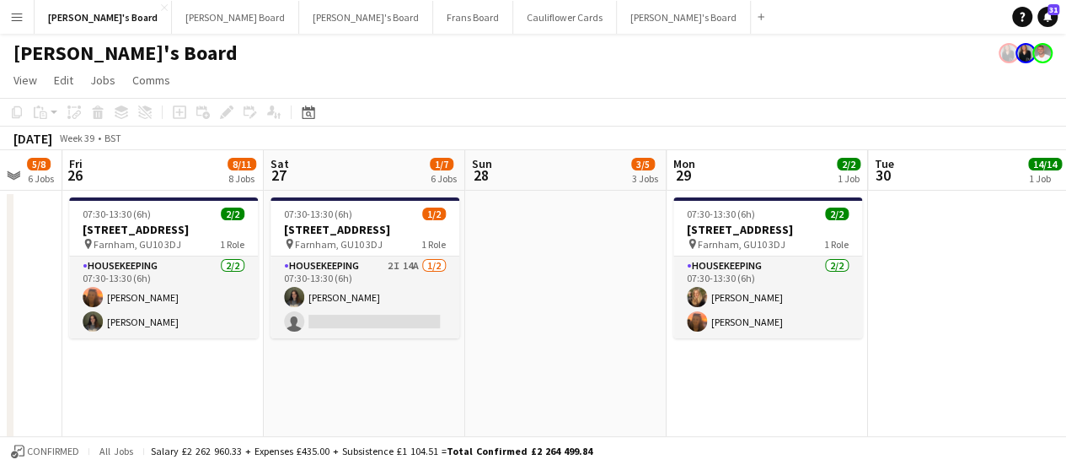
drag, startPoint x: 398, startPoint y: 284, endPoint x: 0, endPoint y: 243, distance: 400.1
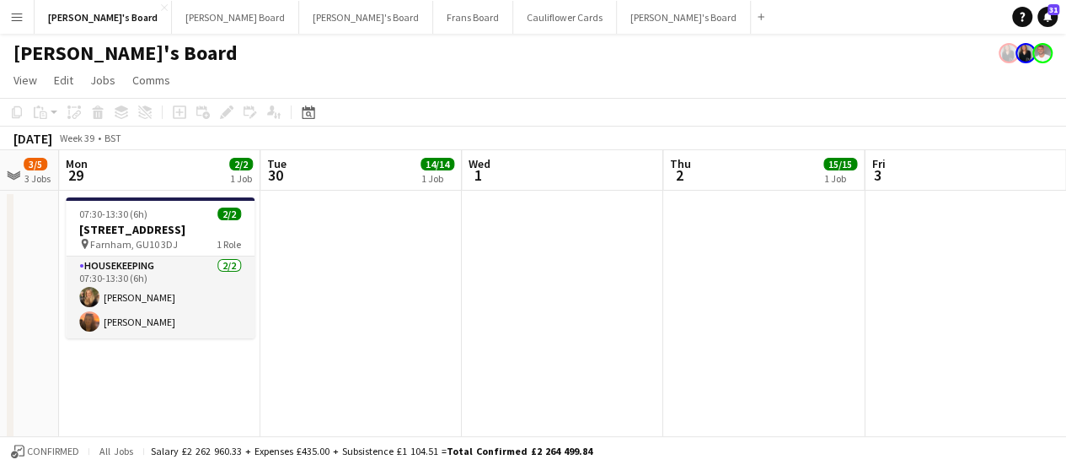
scroll to position [0, 725]
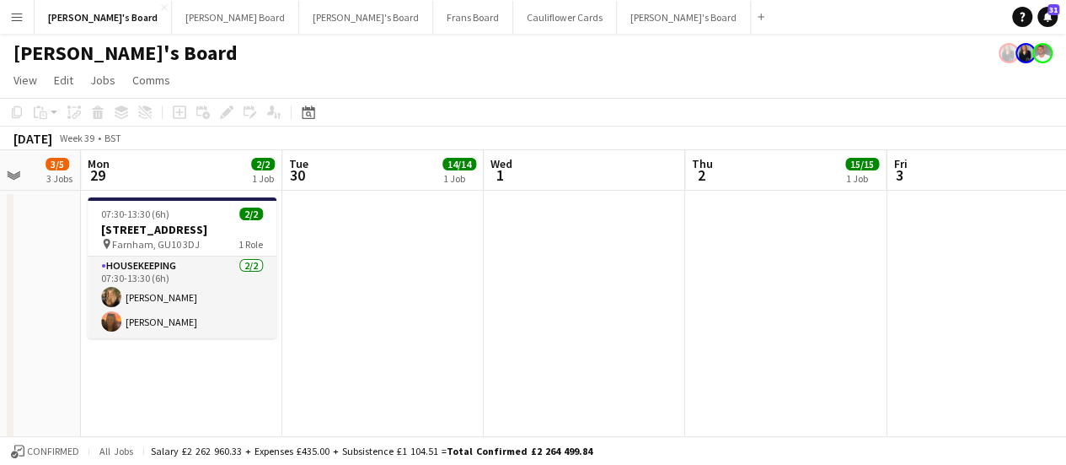
drag, startPoint x: 982, startPoint y: 314, endPoint x: 396, endPoint y: 277, distance: 587.1
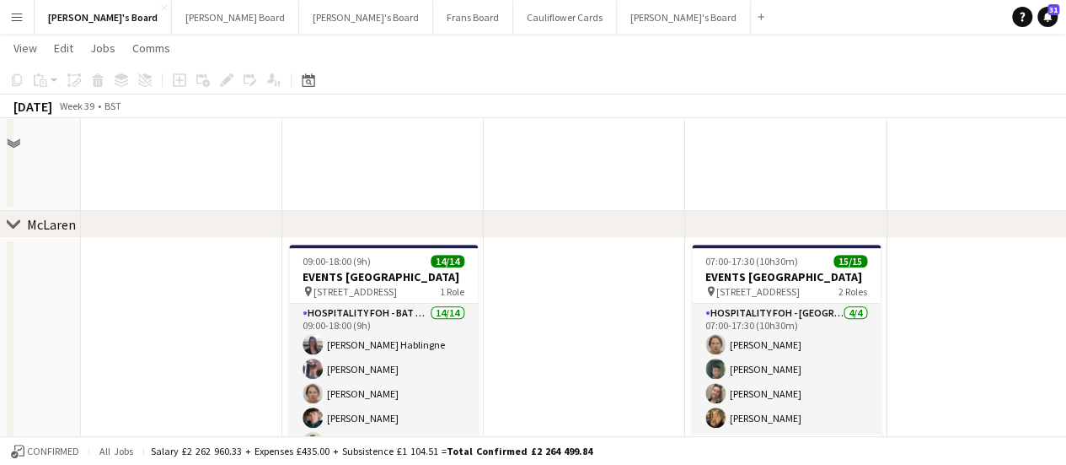
scroll to position [0, 0]
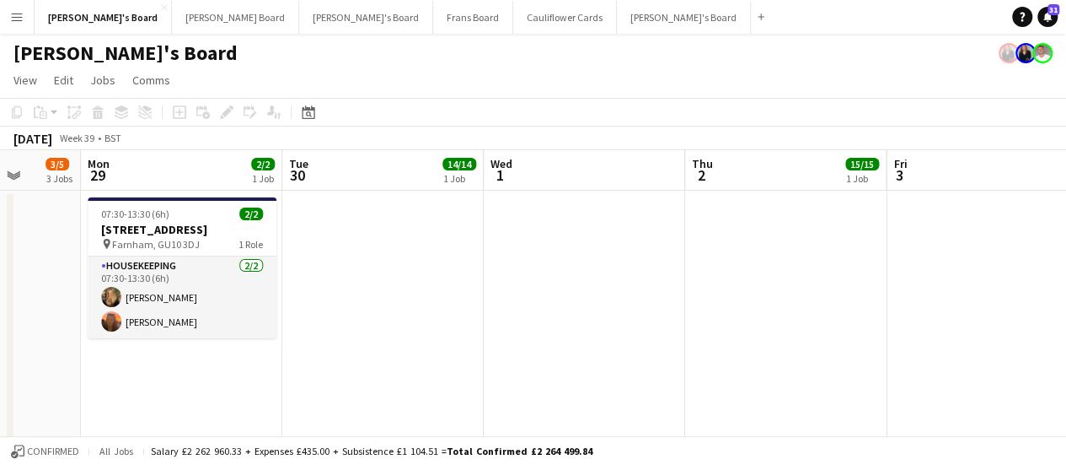
click at [400, 262] on app-date-cell at bounding box center [382, 412] width 201 height 443
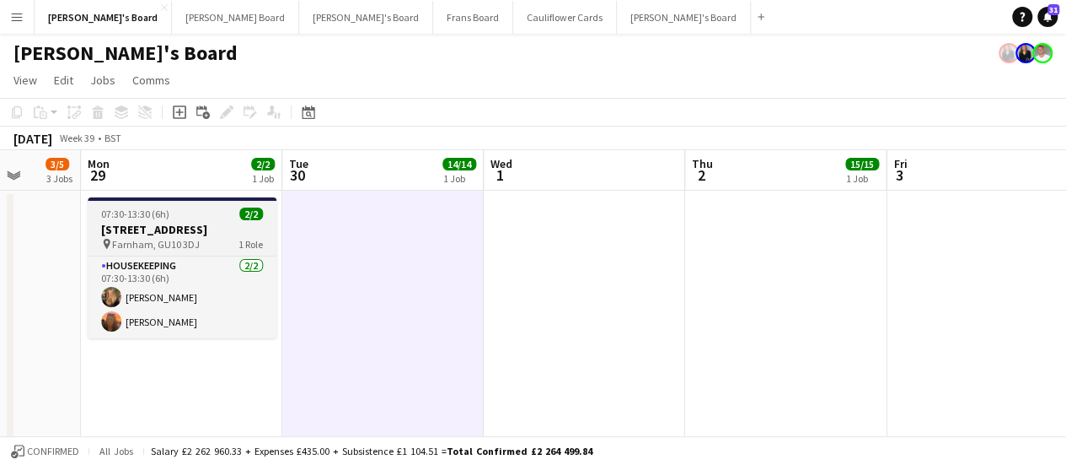
click at [212, 220] on app-job-card "07:30-13:30 (6h) 2/2 Millbridge Court GU10 3DJ pin Farnham, GU10 3DJ 1 Role Hou…" at bounding box center [182, 267] width 189 height 141
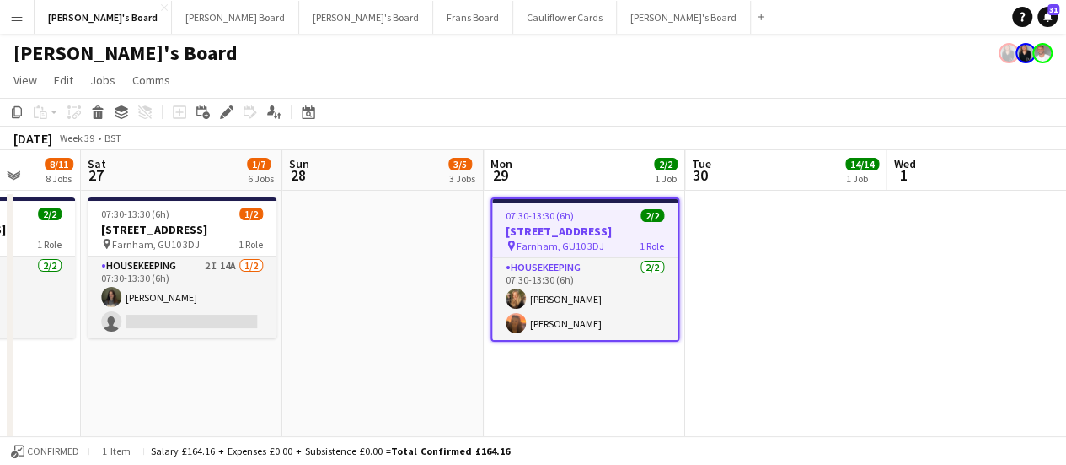
scroll to position [0, 595]
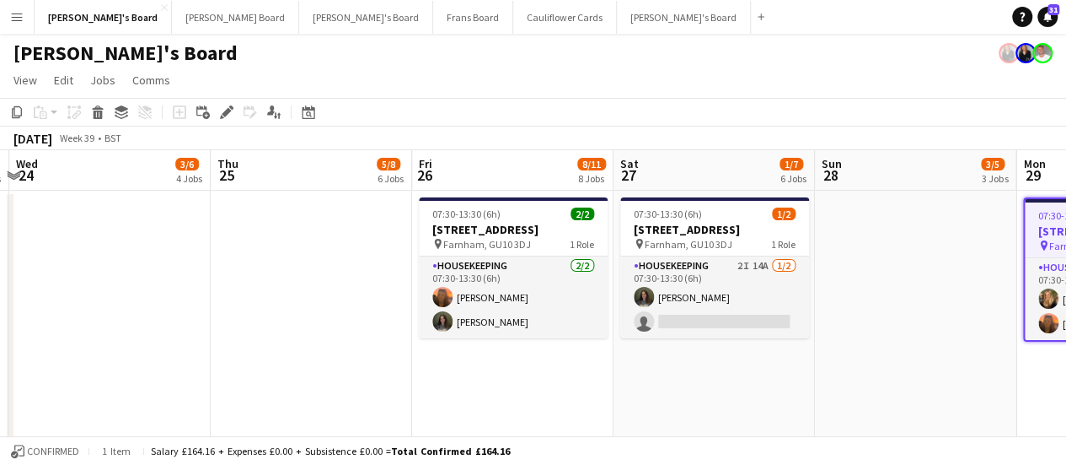
drag, startPoint x: 101, startPoint y: 212, endPoint x: 1038, endPoint y: 264, distance: 938.1
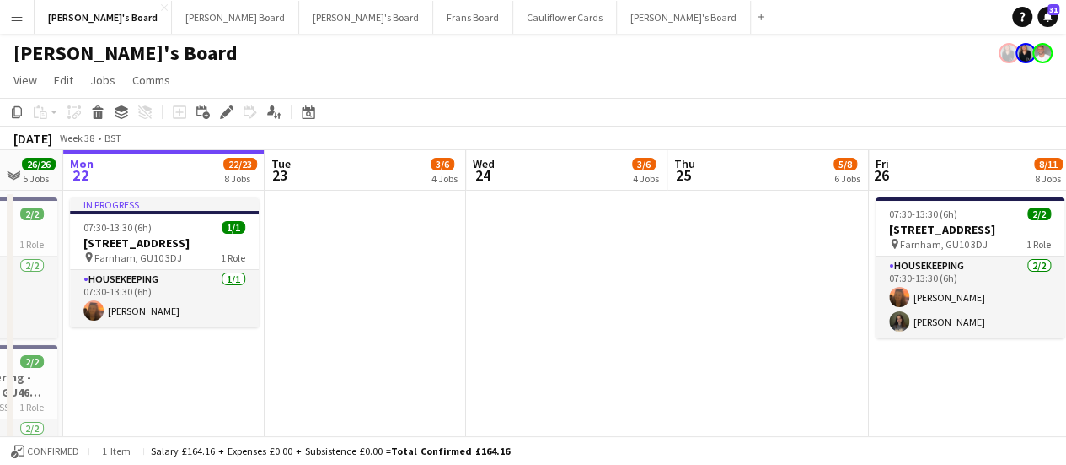
drag, startPoint x: 260, startPoint y: 252, endPoint x: 599, endPoint y: 307, distance: 344.1
click at [396, 296] on app-date-cell at bounding box center [365, 412] width 201 height 443
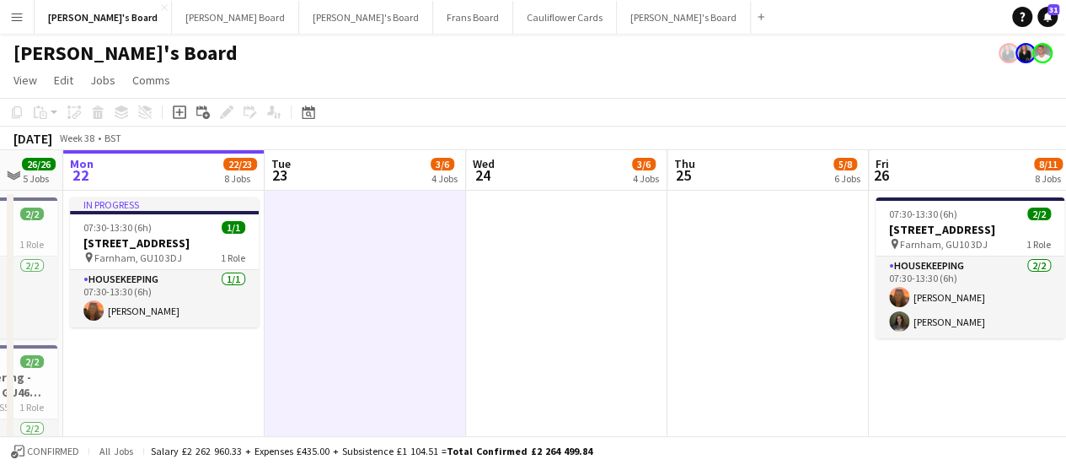
click at [540, 282] on app-date-cell at bounding box center [566, 412] width 201 height 443
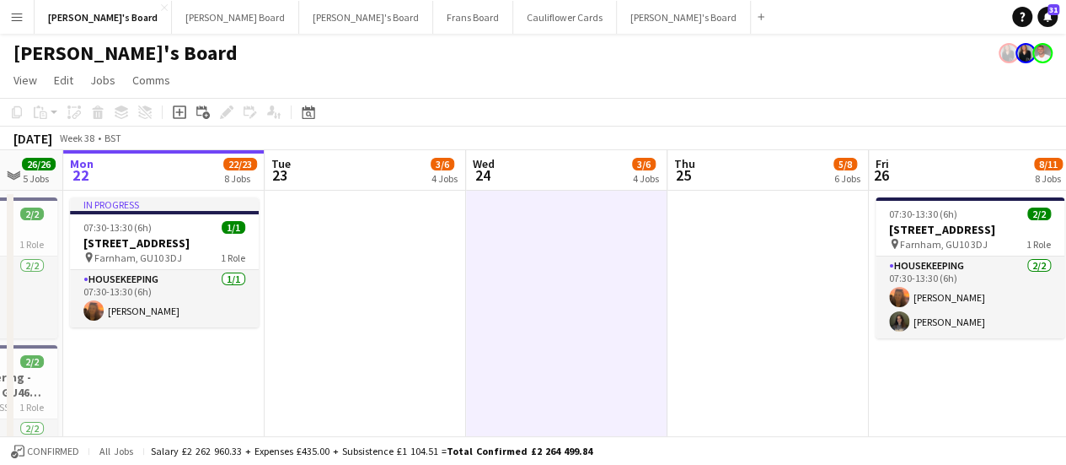
click at [411, 264] on app-date-cell at bounding box center [365, 412] width 201 height 443
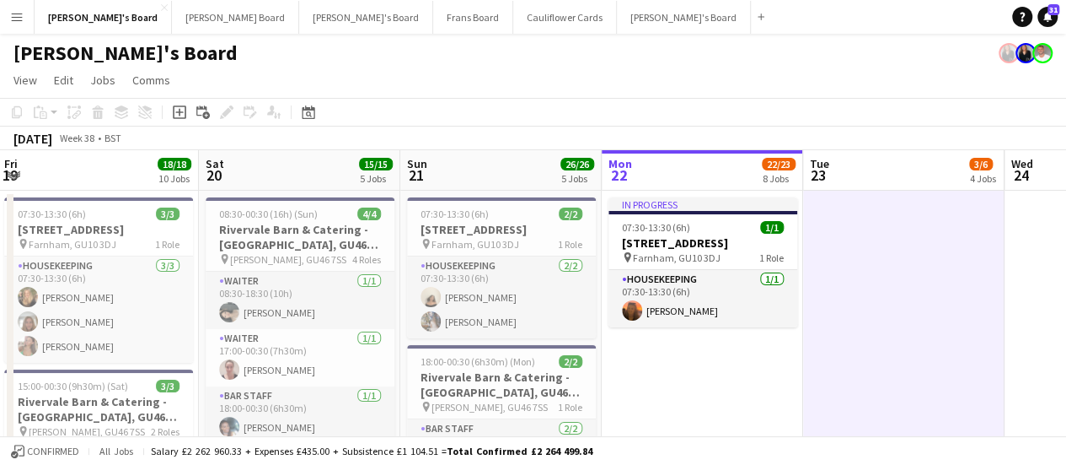
drag, startPoint x: 369, startPoint y: 314, endPoint x: 807, endPoint y: 388, distance: 443.7
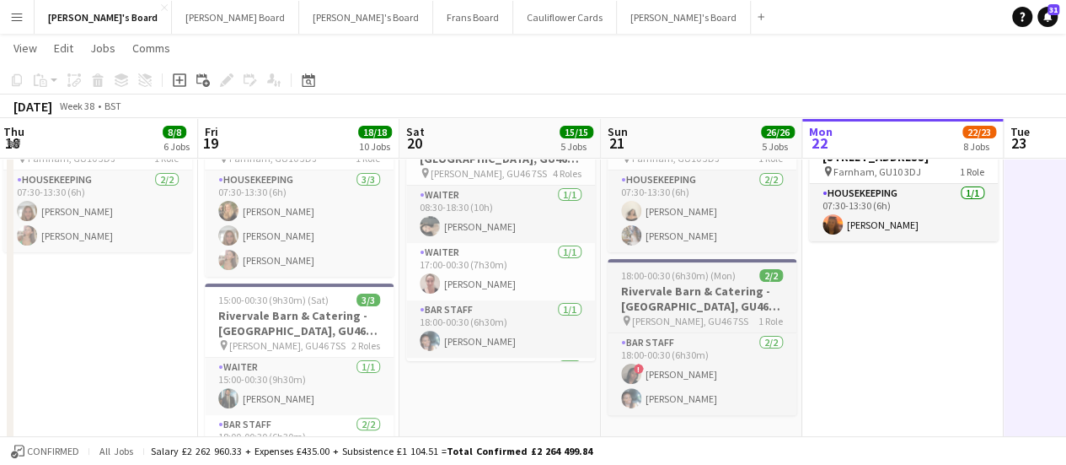
drag, startPoint x: 411, startPoint y: 299, endPoint x: 634, endPoint y: 320, distance: 223.6
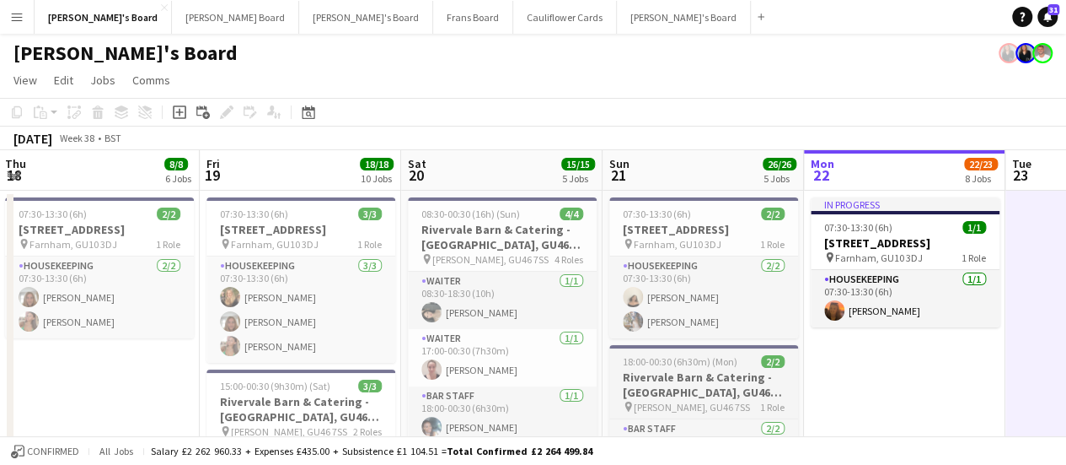
scroll to position [0, 0]
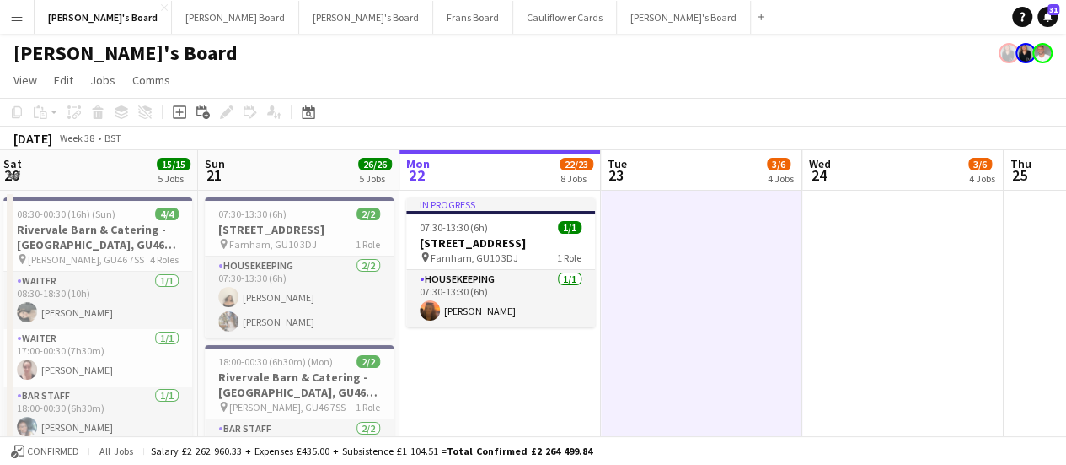
drag, startPoint x: 1036, startPoint y: 356, endPoint x: 567, endPoint y: 294, distance: 472.8
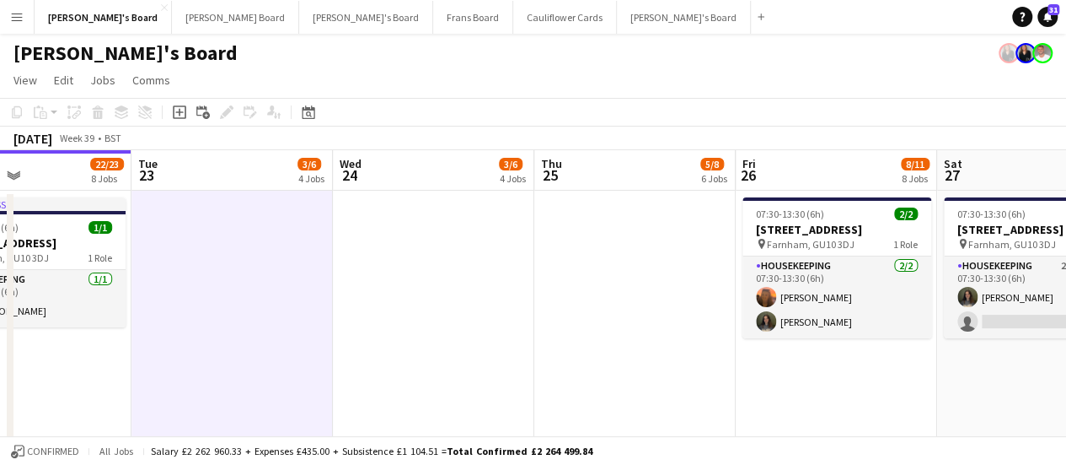
drag, startPoint x: 705, startPoint y: 291, endPoint x: 329, endPoint y: 244, distance: 379.0
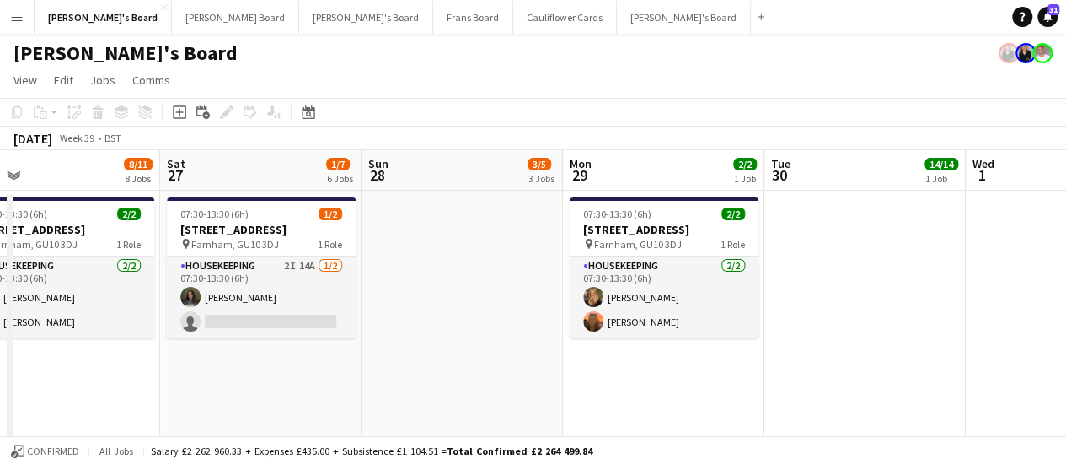
drag, startPoint x: 1031, startPoint y: 290, endPoint x: 630, endPoint y: 250, distance: 403.3
drag, startPoint x: 855, startPoint y: 258, endPoint x: 590, endPoint y: 240, distance: 265.3
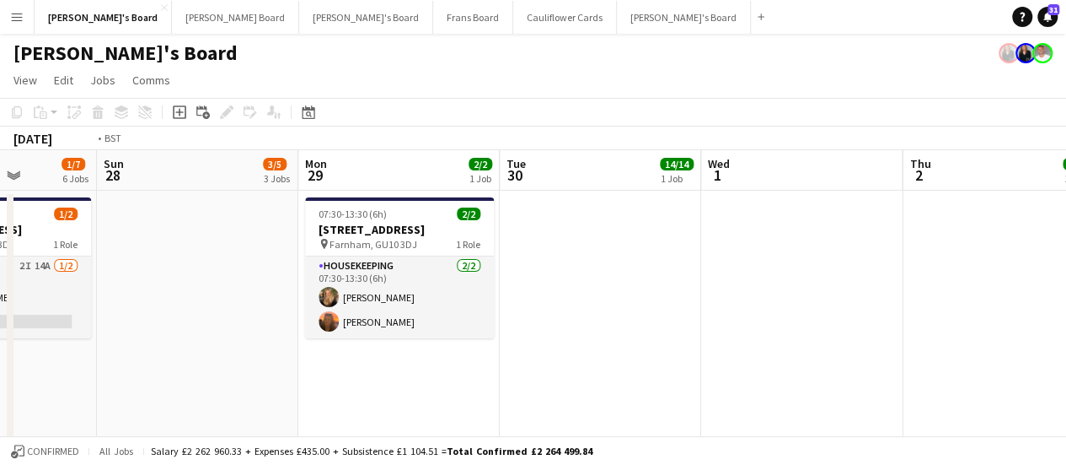
drag, startPoint x: 694, startPoint y: 247, endPoint x: 239, endPoint y: 255, distance: 454.5
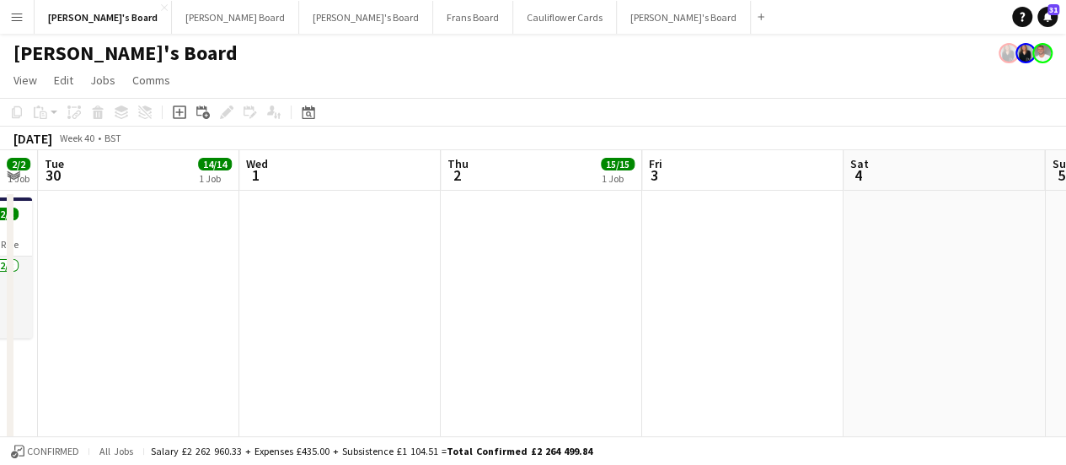
drag, startPoint x: 399, startPoint y: 261, endPoint x: 104, endPoint y: 259, distance: 295.1
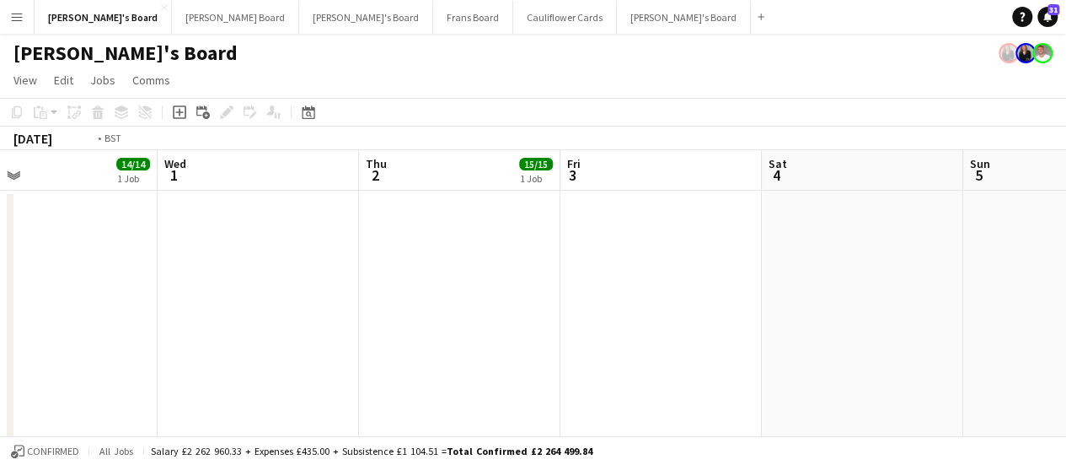
scroll to position [0, 518]
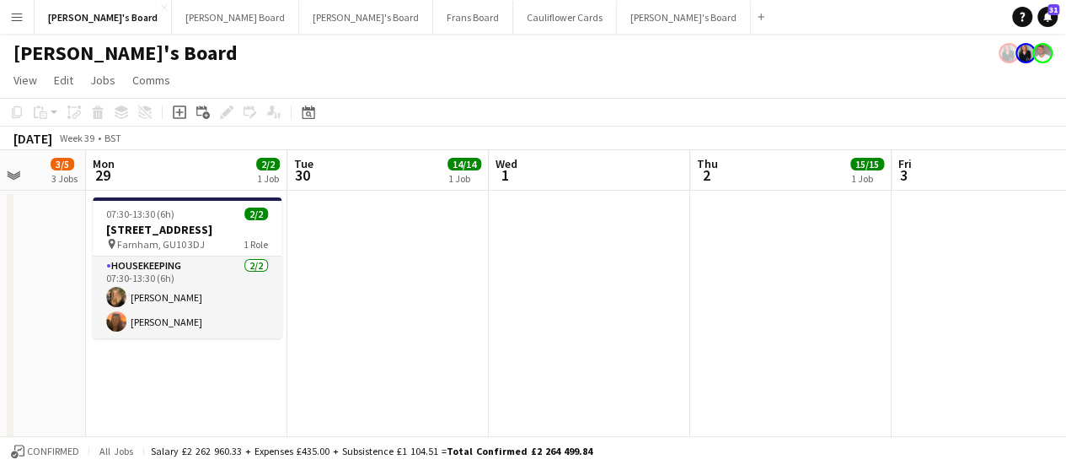
drag, startPoint x: 104, startPoint y: 259, endPoint x: 637, endPoint y: 255, distance: 532.8
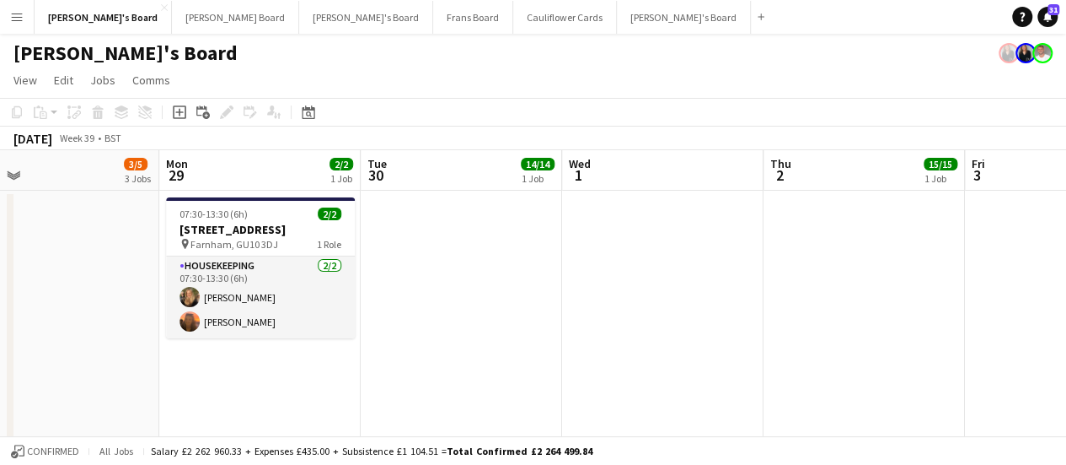
drag, startPoint x: 482, startPoint y: 299, endPoint x: 708, endPoint y: 309, distance: 226.2
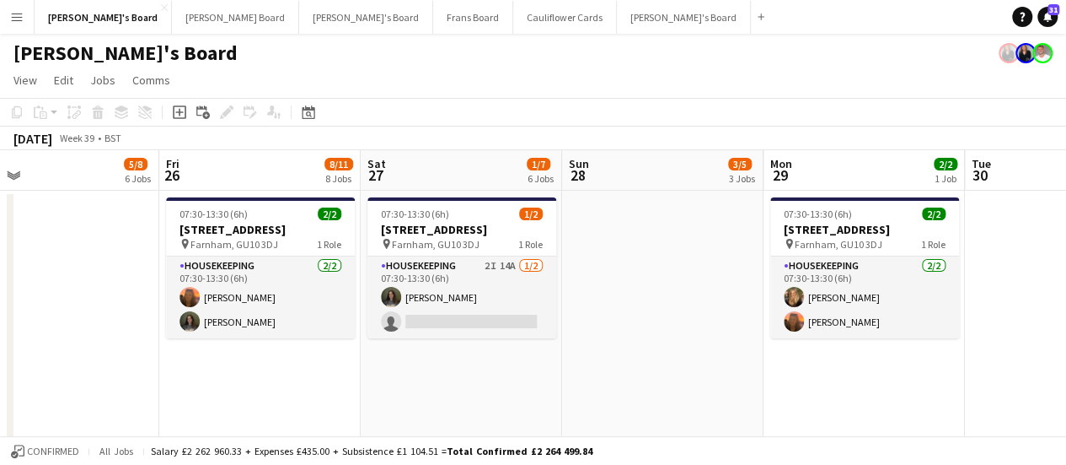
drag, startPoint x: 193, startPoint y: 319, endPoint x: 644, endPoint y: 321, distance: 451.1
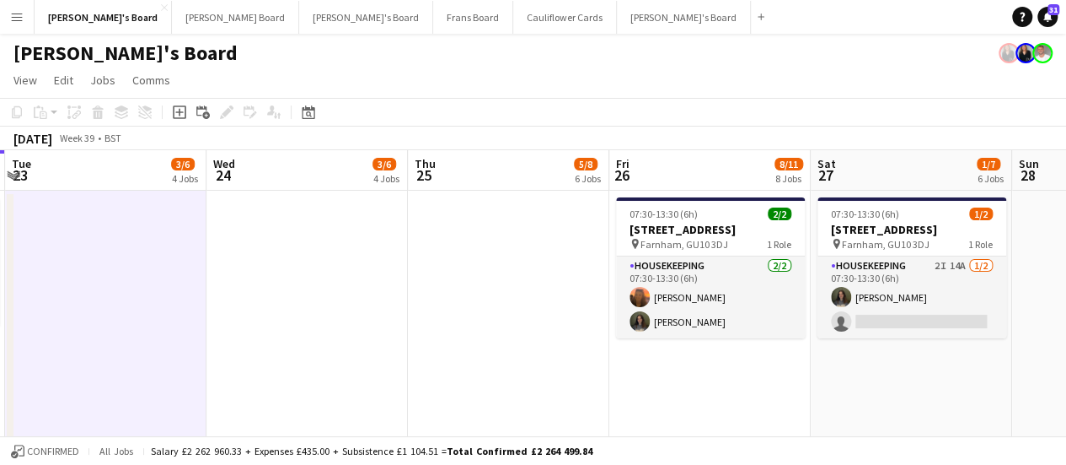
drag, startPoint x: 627, startPoint y: 346, endPoint x: 587, endPoint y: 342, distance: 40.6
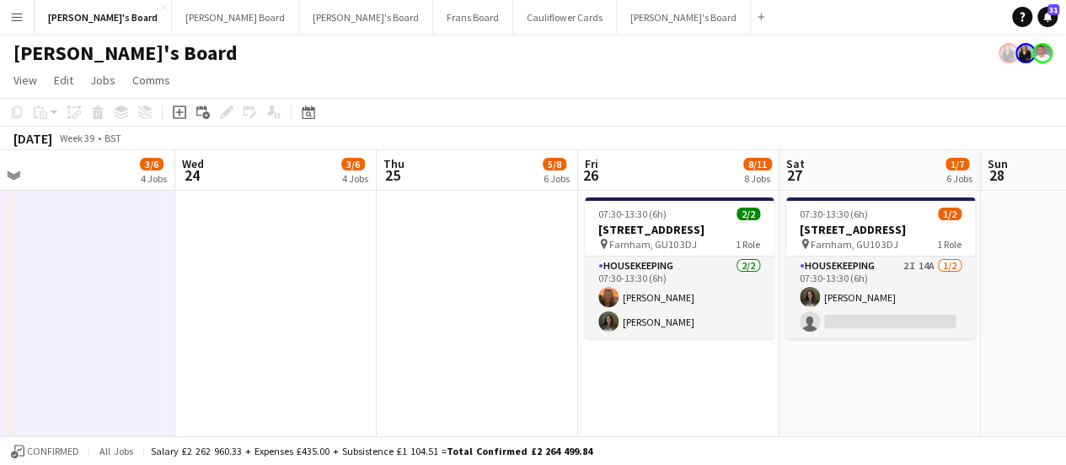
drag, startPoint x: 385, startPoint y: 331, endPoint x: 525, endPoint y: 333, distance: 140.0
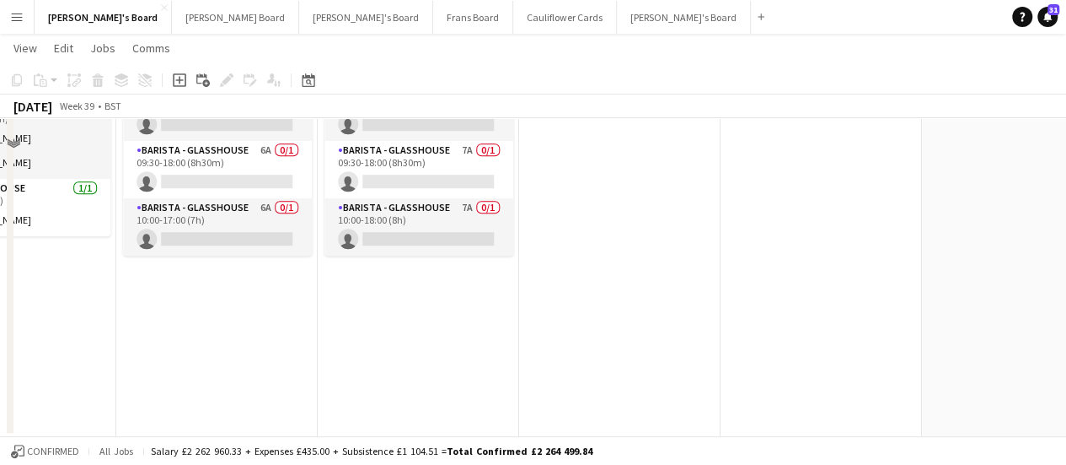
scroll to position [3551, 0]
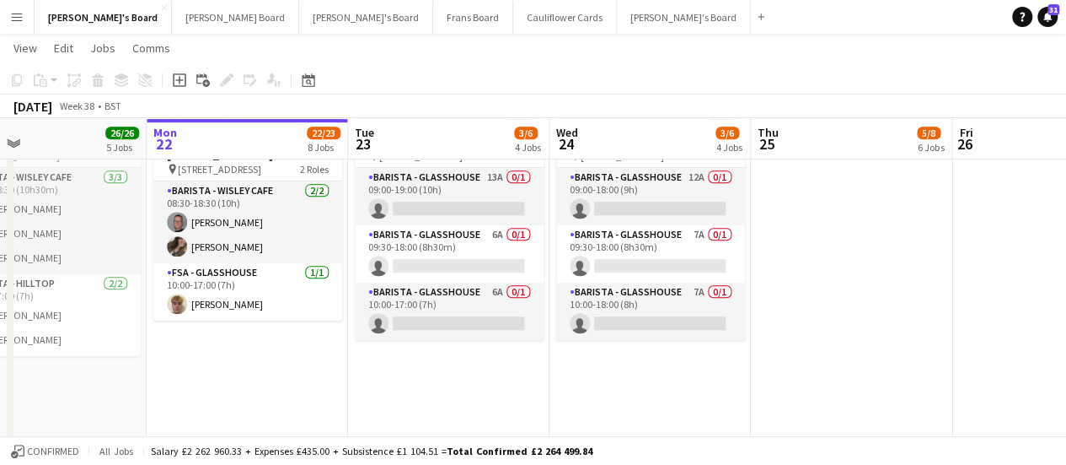
drag, startPoint x: 419, startPoint y: 368, endPoint x: 656, endPoint y: 382, distance: 237.3
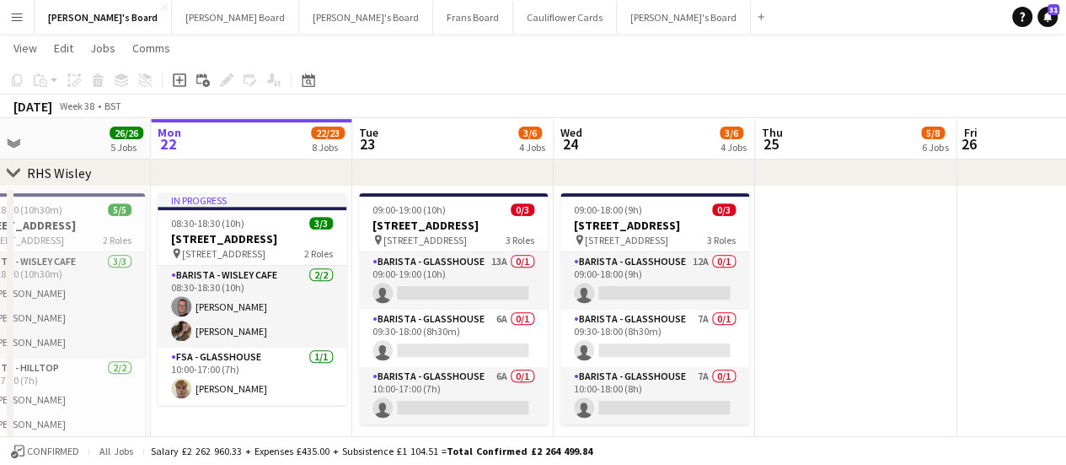
scroll to position [0, 401]
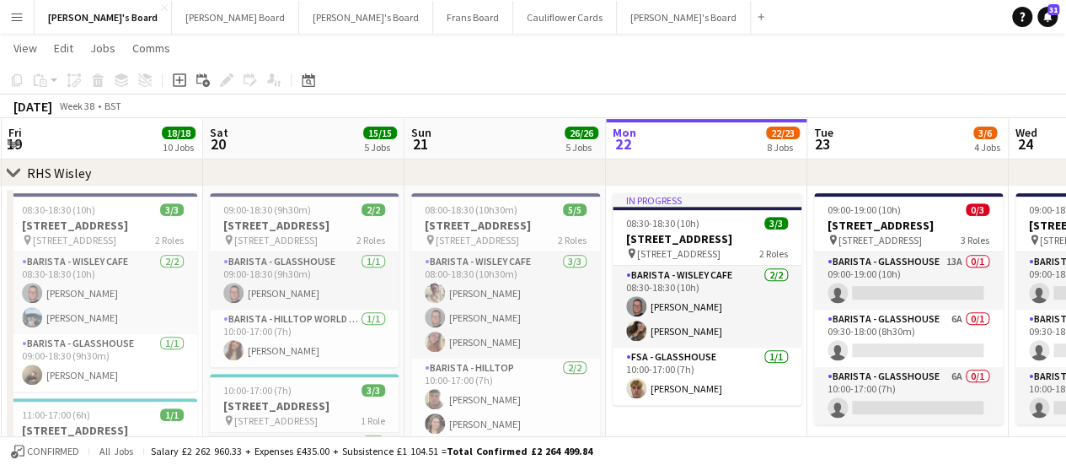
drag, startPoint x: 282, startPoint y: 372, endPoint x: 732, endPoint y: 357, distance: 449.6
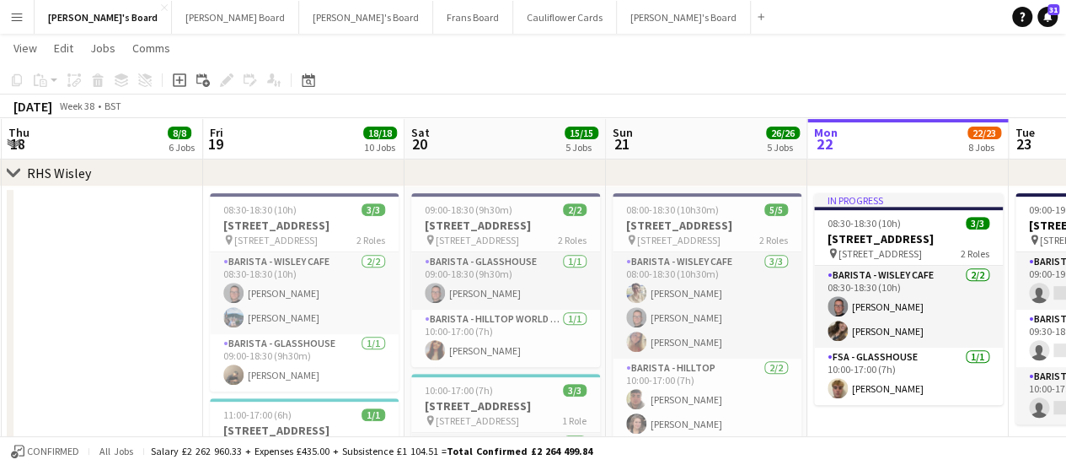
scroll to position [0, 466]
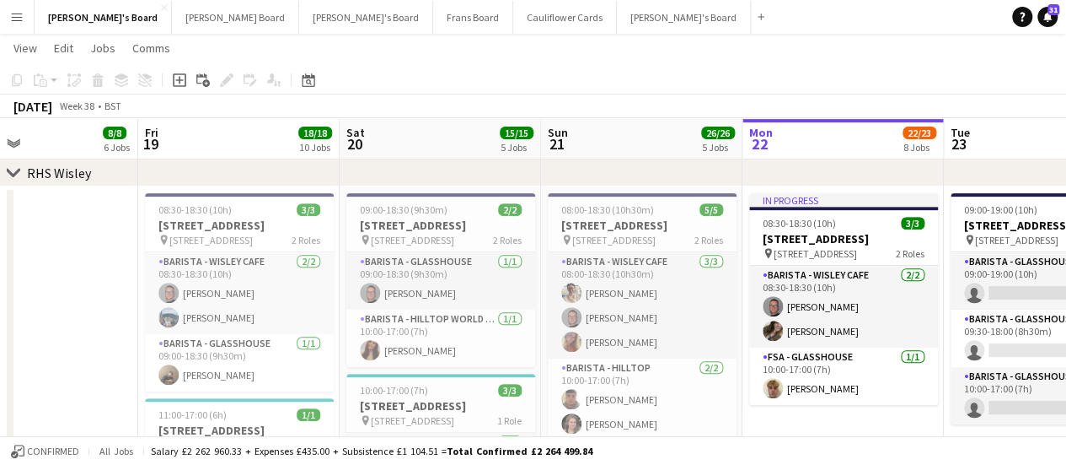
drag, startPoint x: 342, startPoint y: 328, endPoint x: 516, endPoint y: 311, distance: 174.5
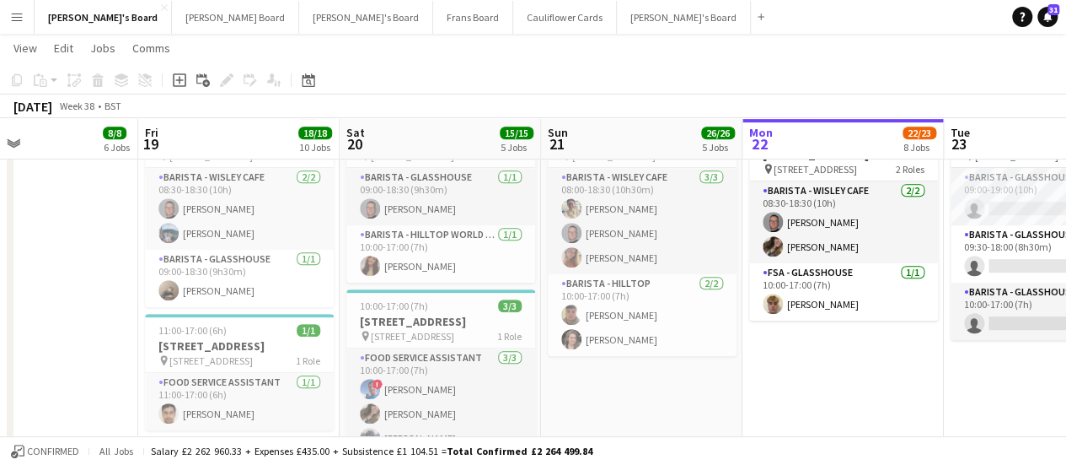
scroll to position [0, 359]
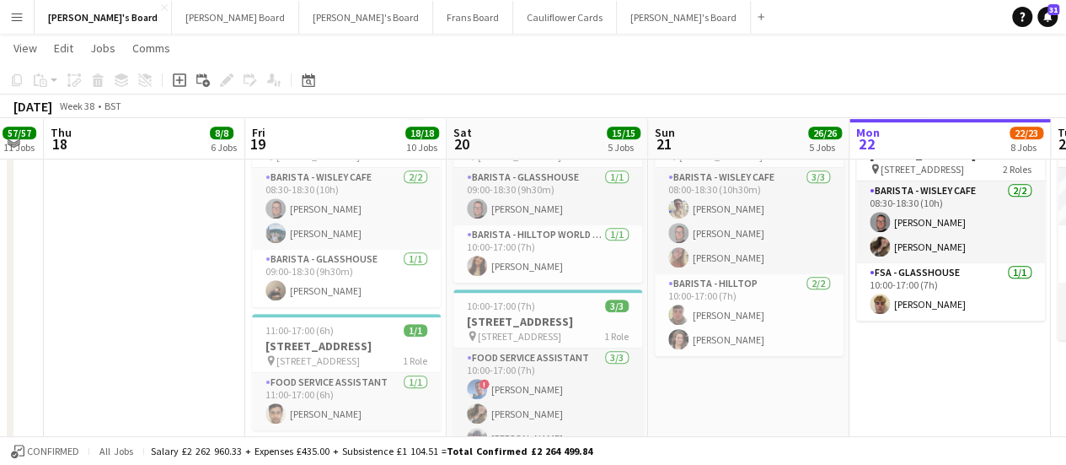
drag, startPoint x: 60, startPoint y: 275, endPoint x: 167, endPoint y: 276, distance: 107.1
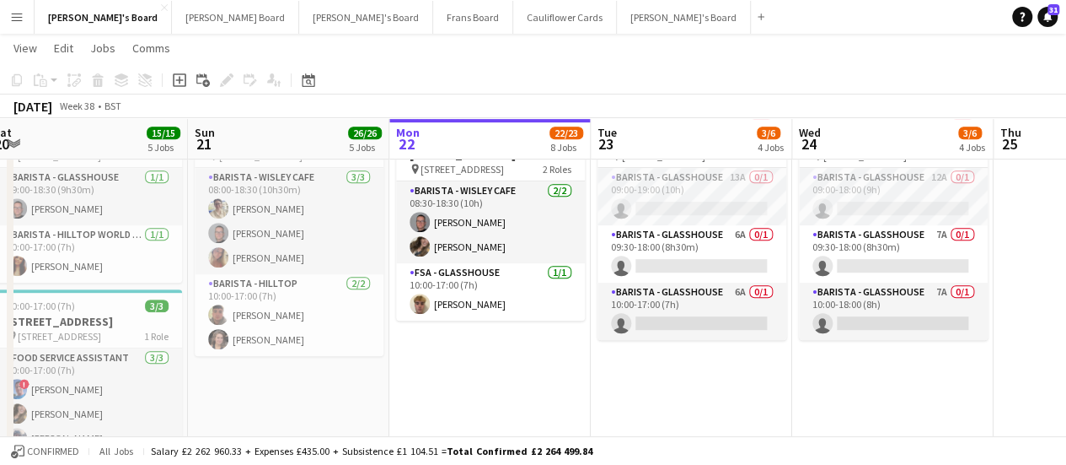
drag, startPoint x: 813, startPoint y: 338, endPoint x: 353, endPoint y: 301, distance: 461.0
drag, startPoint x: 353, startPoint y: 301, endPoint x: 690, endPoint y: 306, distance: 336.4
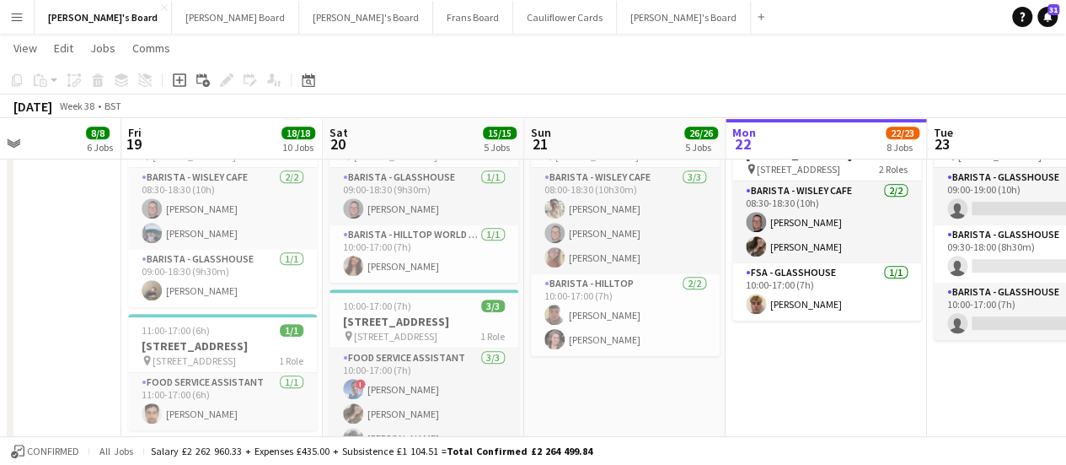
scroll to position [0, 728]
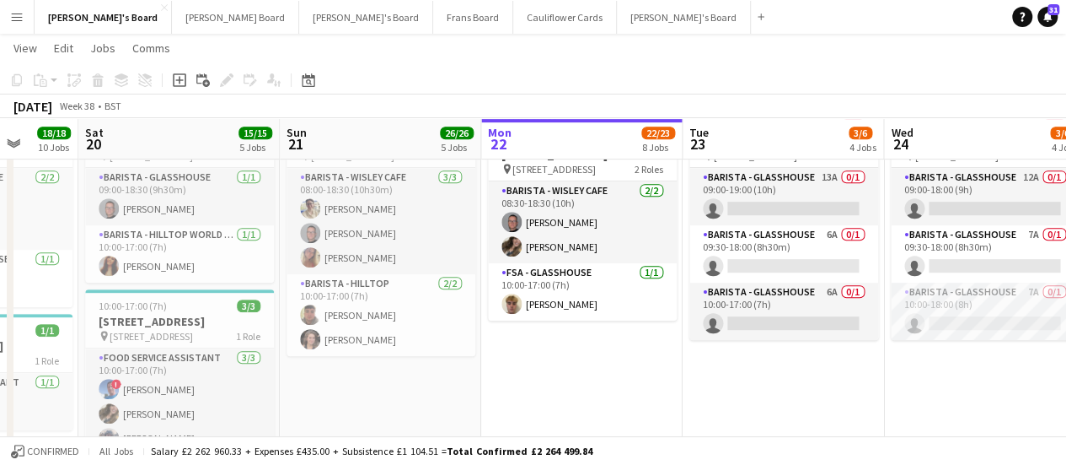
drag, startPoint x: 514, startPoint y: 276, endPoint x: 270, endPoint y: 272, distance: 244.5
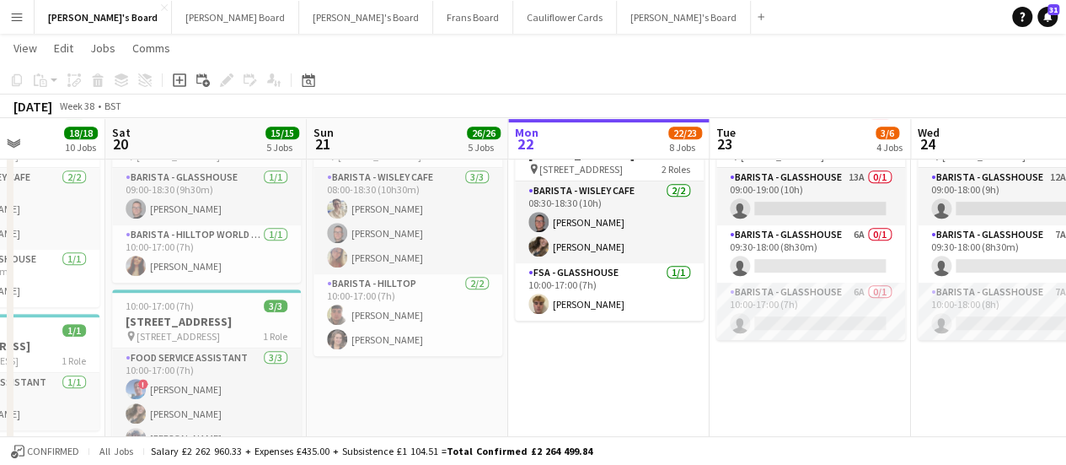
drag, startPoint x: 751, startPoint y: 285, endPoint x: 778, endPoint y: 281, distance: 27.3
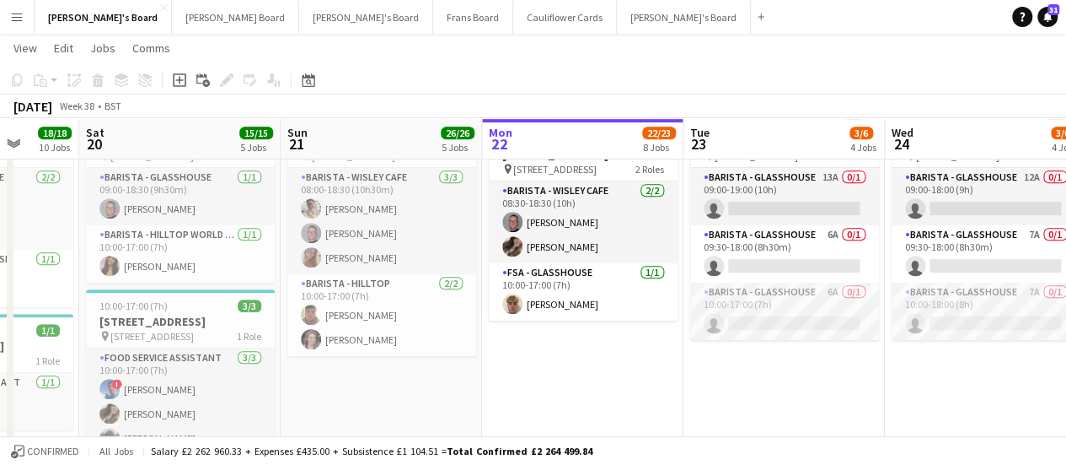
drag, startPoint x: 472, startPoint y: 279, endPoint x: 546, endPoint y: 279, distance: 74.2
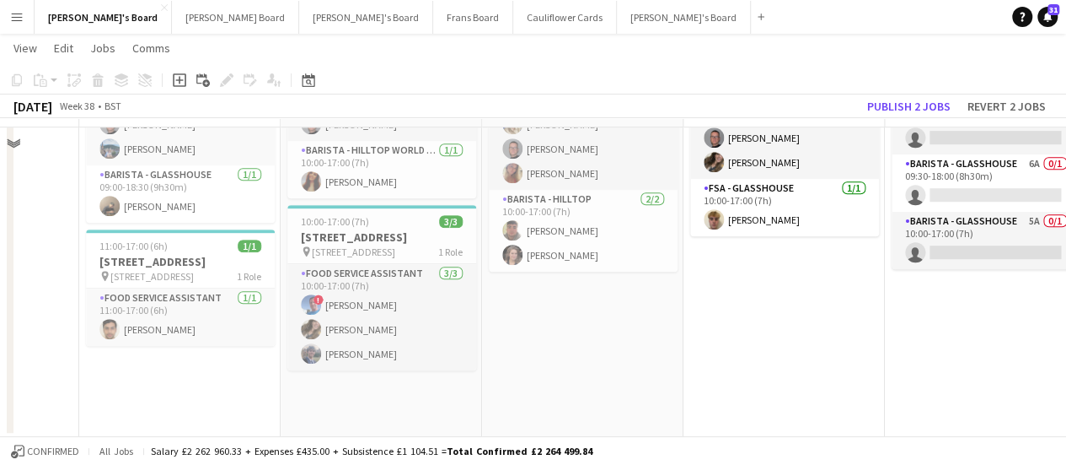
scroll to position [3551, 0]
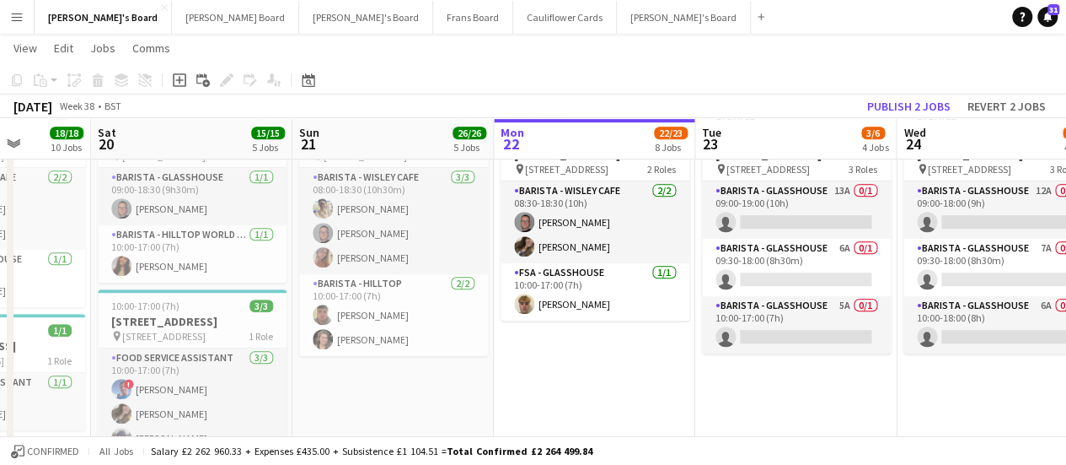
drag, startPoint x: 689, startPoint y: 312, endPoint x: 499, endPoint y: 304, distance: 189.8
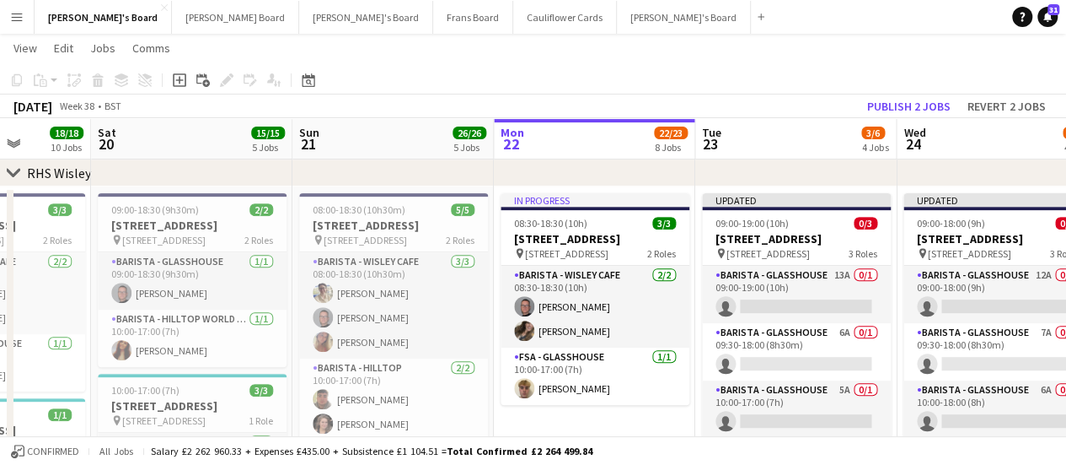
scroll to position [0, 489]
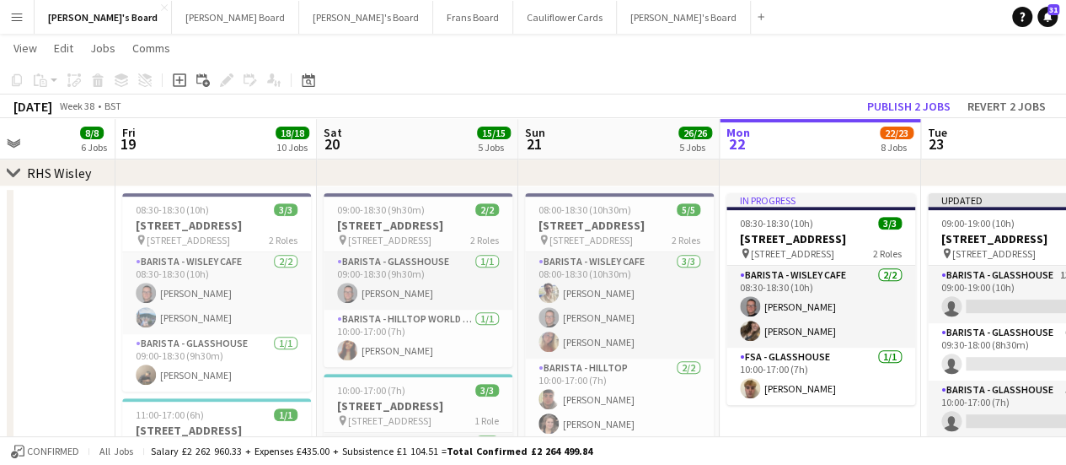
drag, startPoint x: 718, startPoint y: 321, endPoint x: 541, endPoint y: 319, distance: 177.1
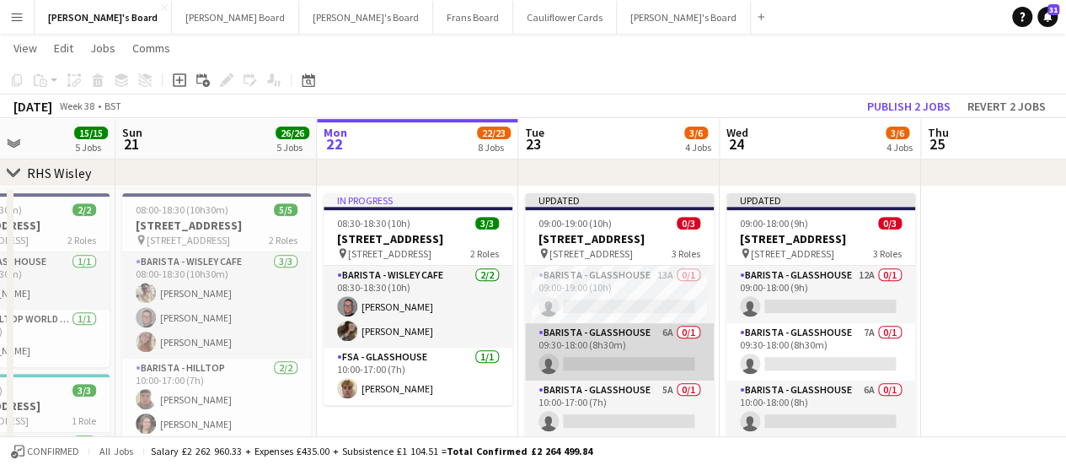
scroll to position [0, 0]
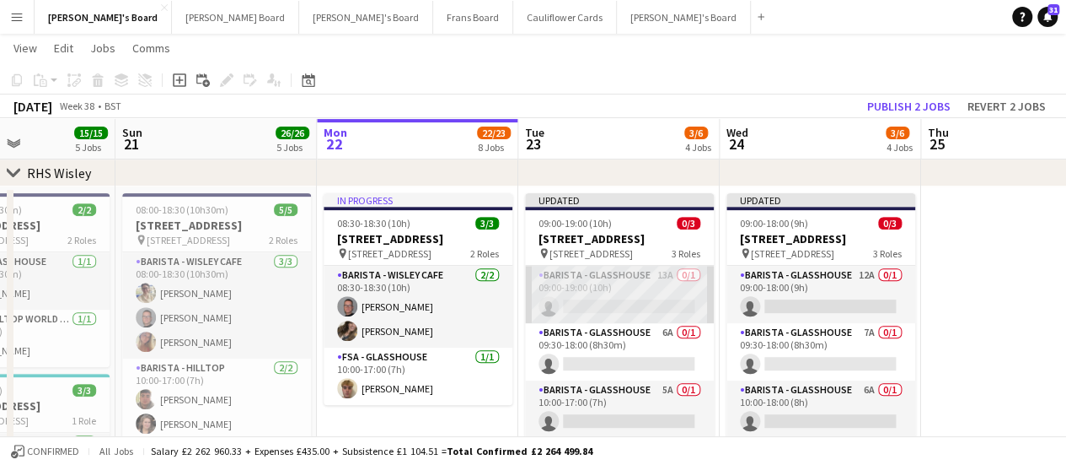
click at [669, 314] on app-card-role "Barista - Glasshouse 13A 0/1 09:00-19:00 (10h) single-neutral-actions" at bounding box center [619, 294] width 189 height 57
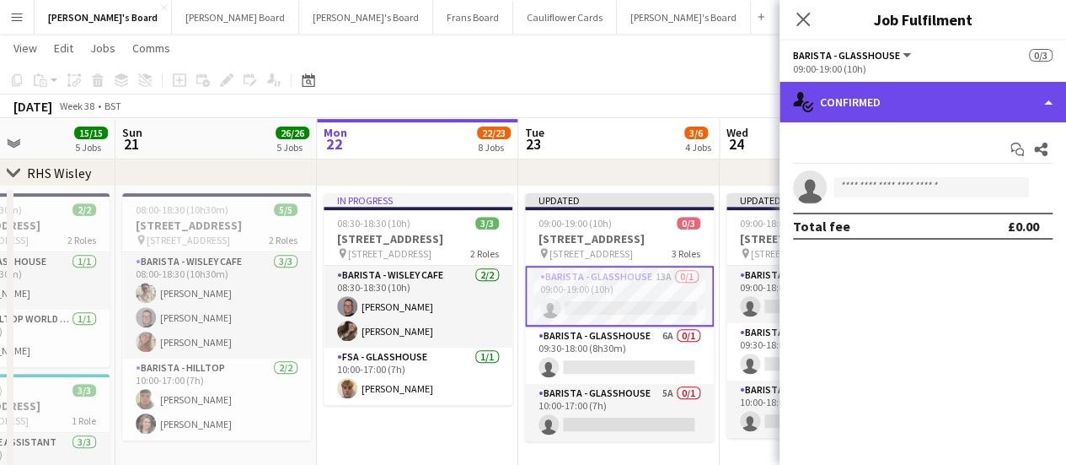
click at [896, 97] on div "single-neutral-actions-check-2 Confirmed" at bounding box center [923, 102] width 287 height 40
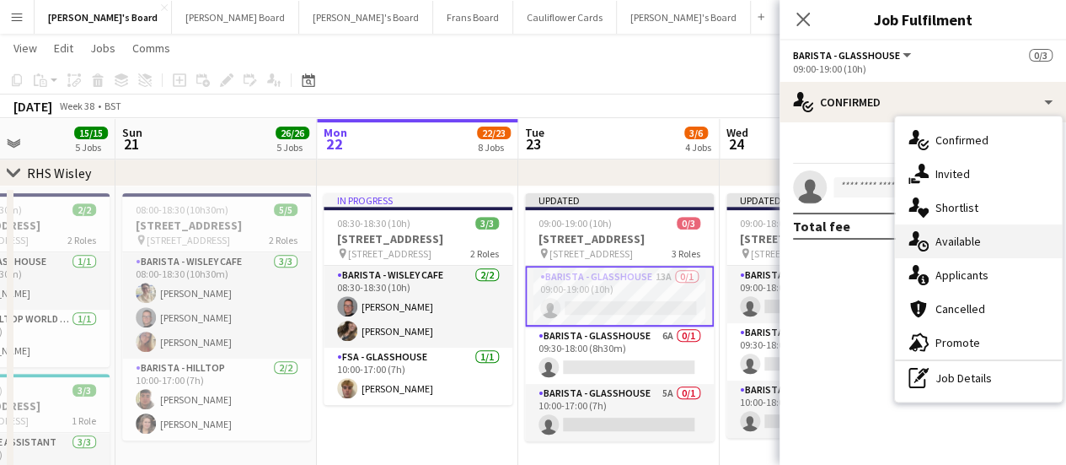
click at [979, 255] on div "single-neutral-actions-upload Available" at bounding box center [978, 241] width 167 height 34
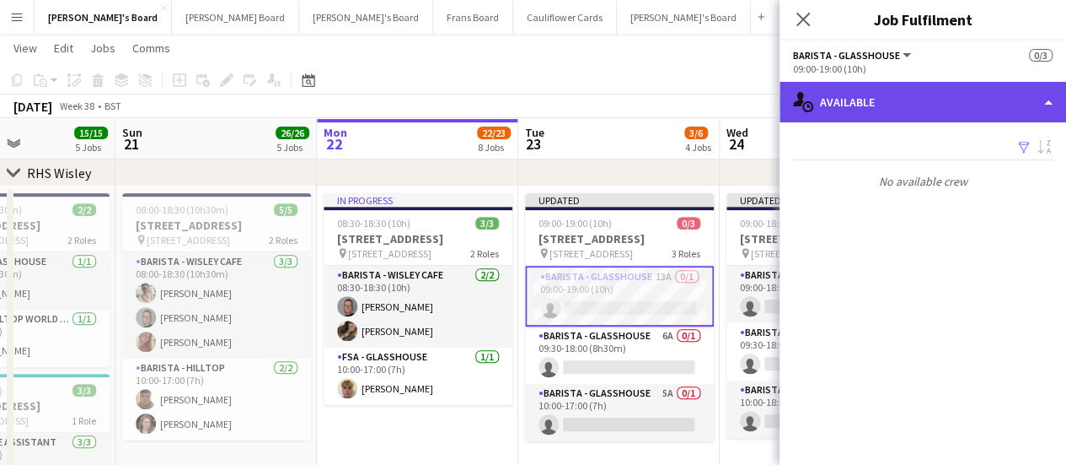
click at [978, 95] on div "single-neutral-actions-upload Available" at bounding box center [923, 102] width 287 height 40
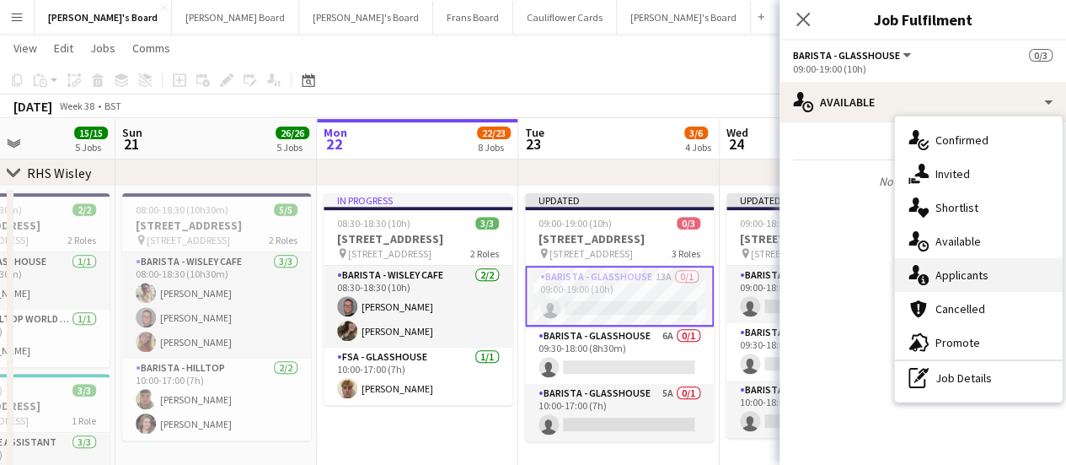
click at [1029, 273] on div "single-neutral-actions-information Applicants" at bounding box center [978, 275] width 167 height 34
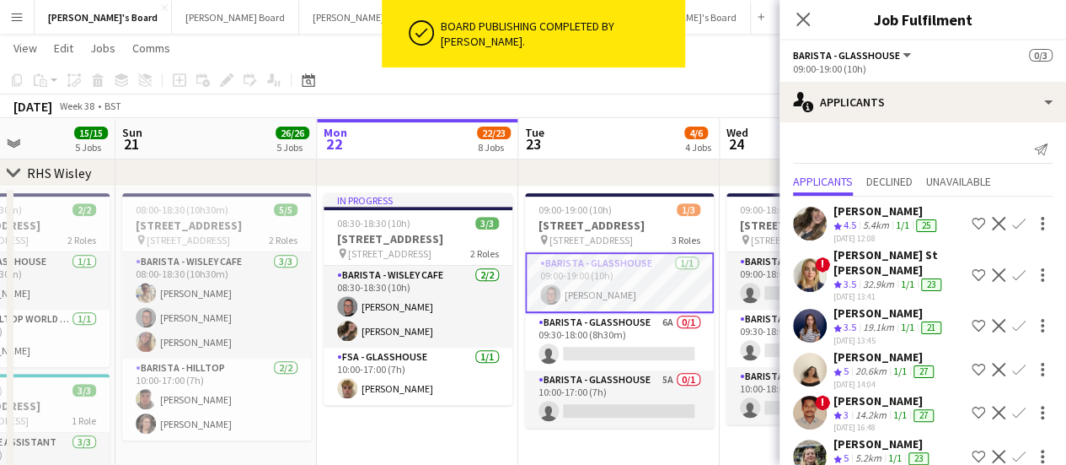
click at [587, 306] on app-card-role "Barista - Glasshouse 1/1 09:00-19:00 (10h) Oliver Salt" at bounding box center [619, 282] width 189 height 61
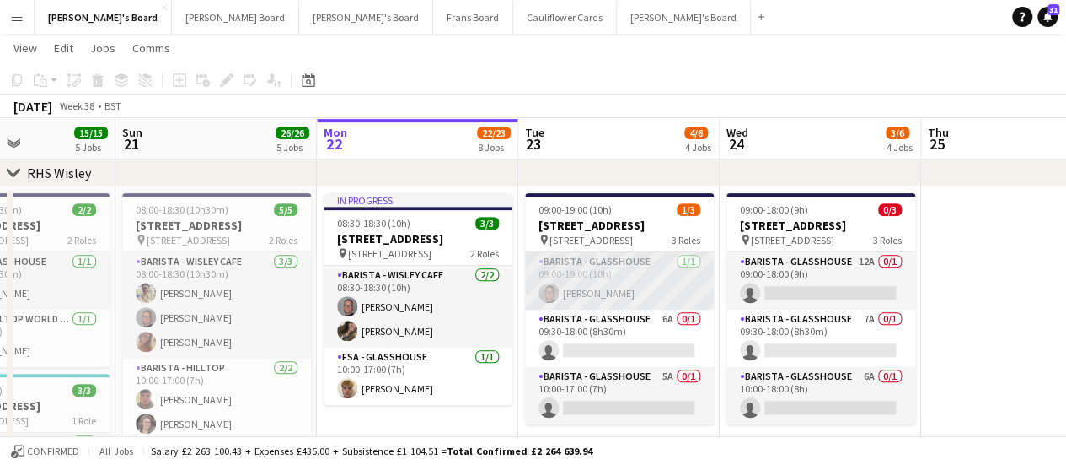
click at [587, 306] on app-card-role "Barista - Glasshouse 1/1 09:00-19:00 (10h) Oliver Salt" at bounding box center [619, 280] width 189 height 57
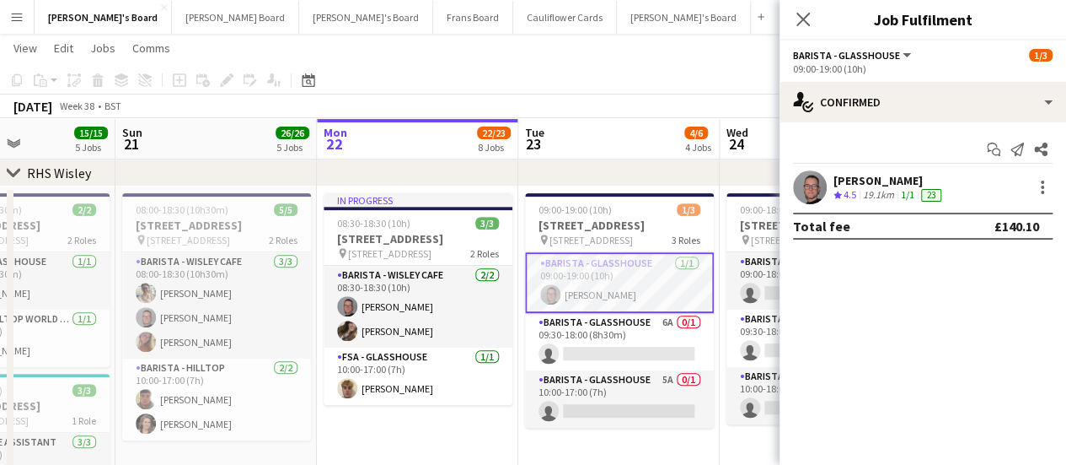
click at [860, 185] on div "Oliver Salt" at bounding box center [889, 180] width 111 height 15
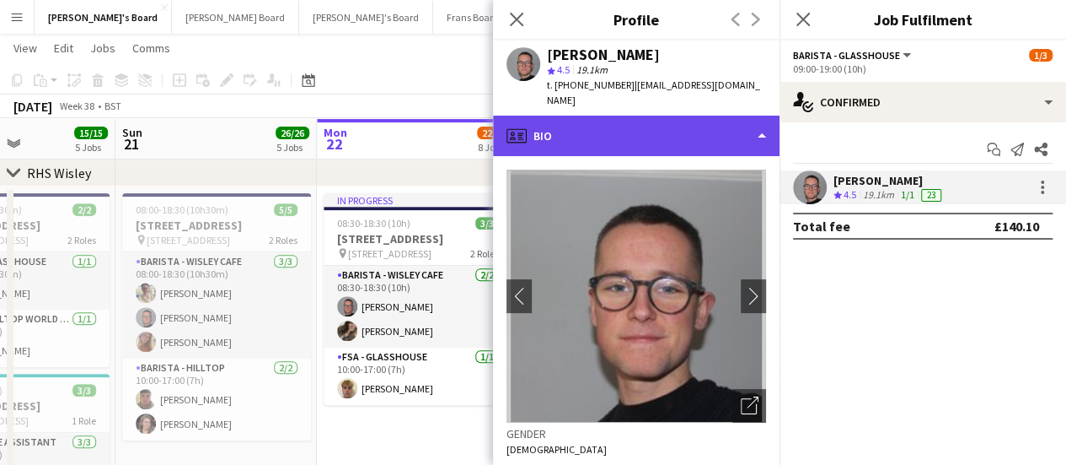
click at [607, 139] on div "profile Bio" at bounding box center [636, 136] width 287 height 40
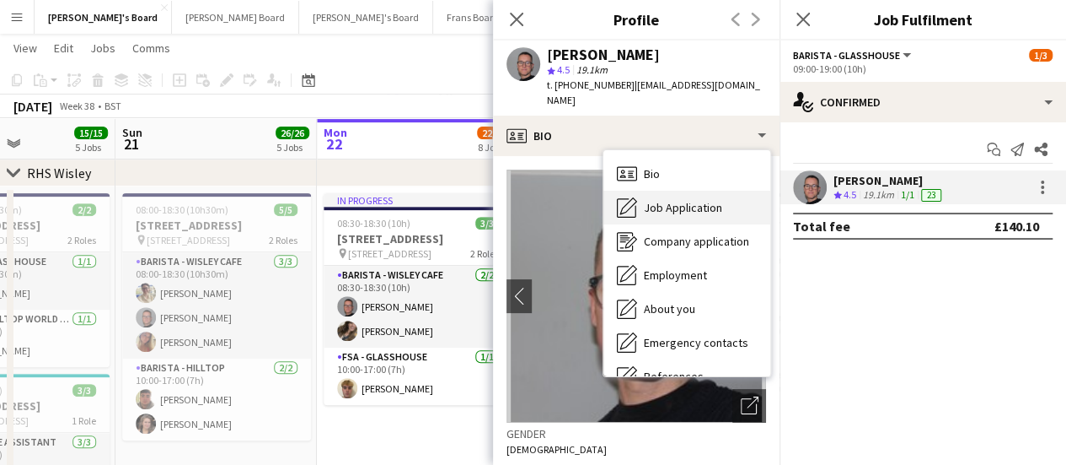
click at [680, 200] on span "Job Application" at bounding box center [683, 207] width 78 height 15
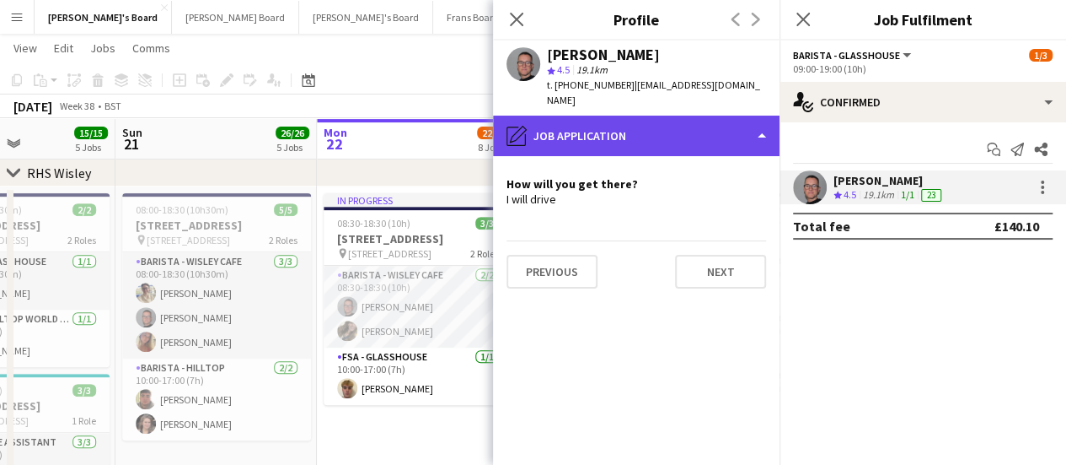
click at [756, 126] on div "pencil4 Job Application" at bounding box center [636, 136] width 287 height 40
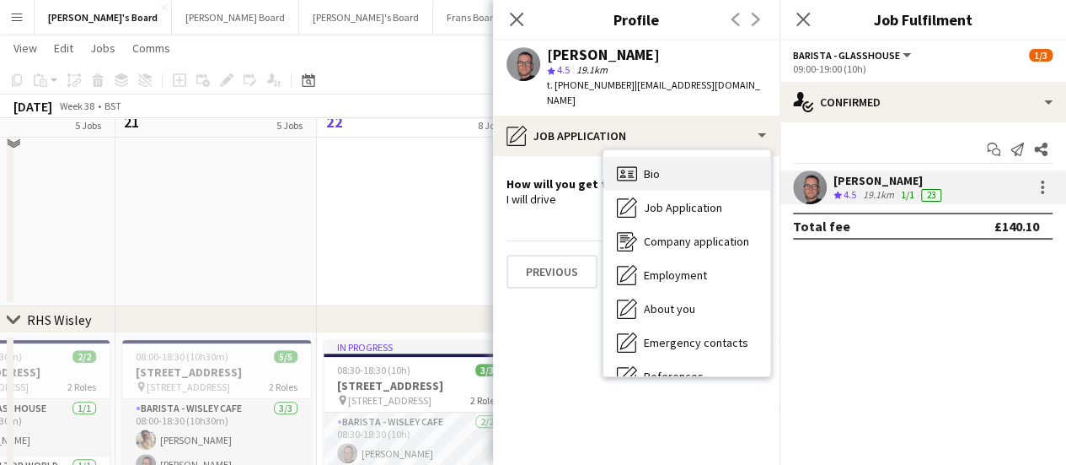
scroll to position [3298, 0]
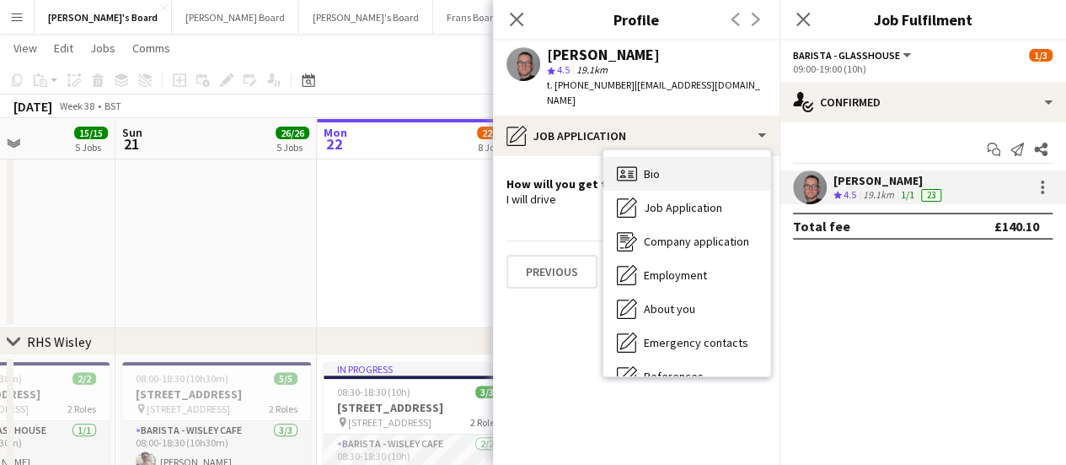
click at [707, 157] on div "Bio Bio" at bounding box center [687, 174] width 167 height 34
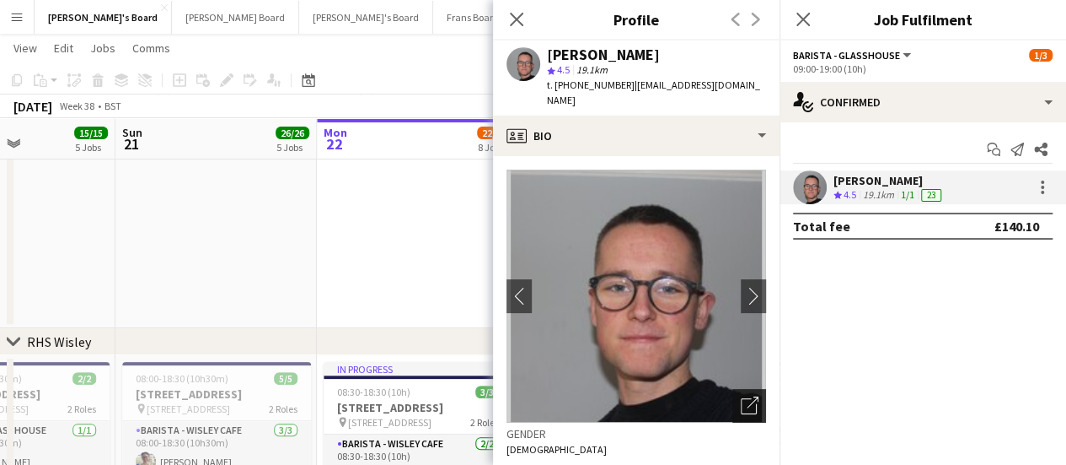
click at [743, 398] on icon at bounding box center [749, 406] width 16 height 16
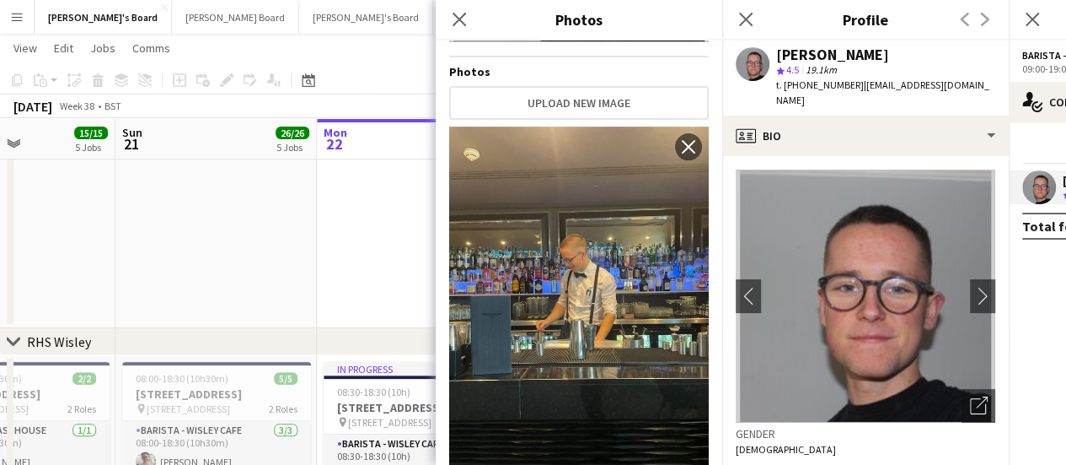
scroll to position [302, 0]
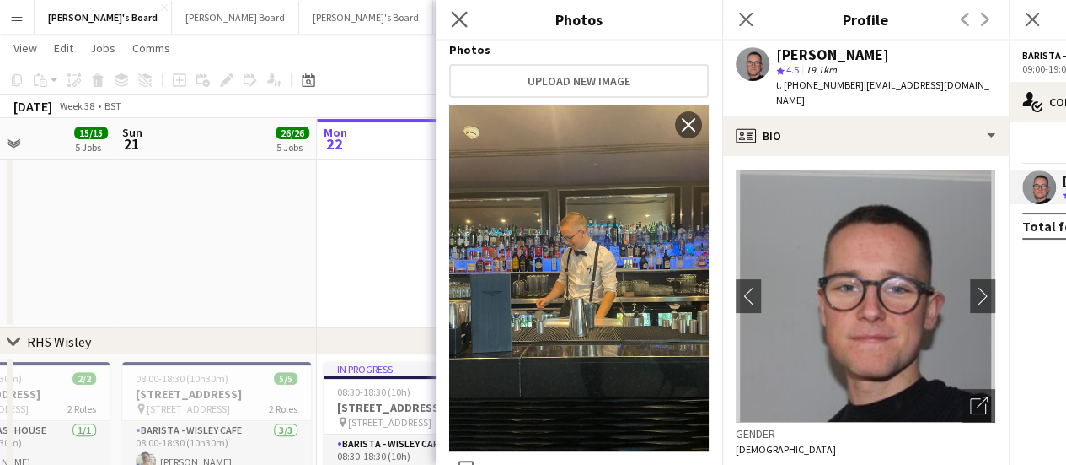
click at [457, 26] on icon "Close pop-in" at bounding box center [459, 19] width 16 height 16
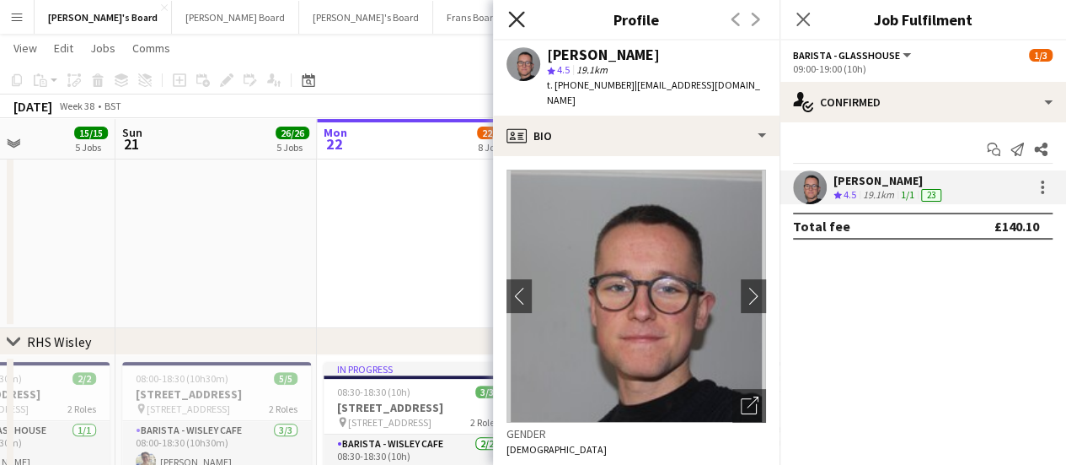
click at [515, 21] on icon at bounding box center [516, 19] width 16 height 16
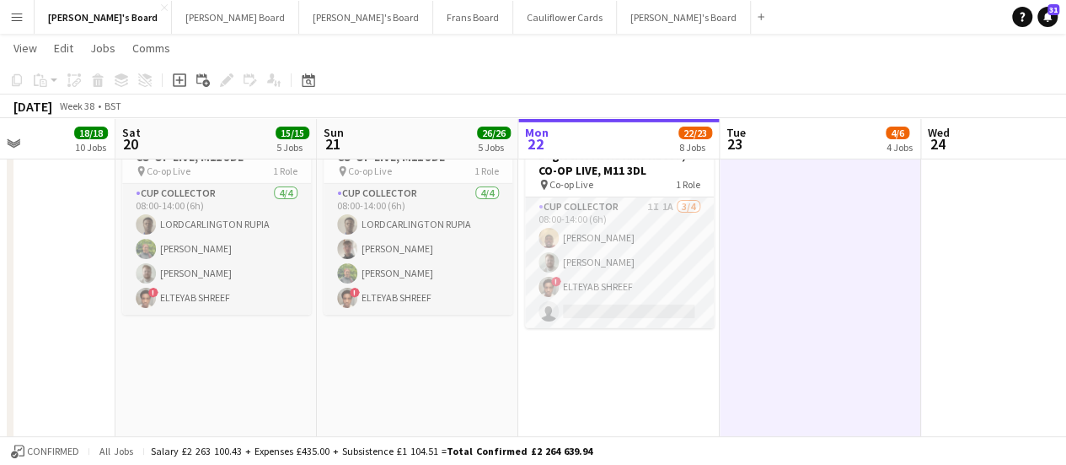
scroll to position [0, 508]
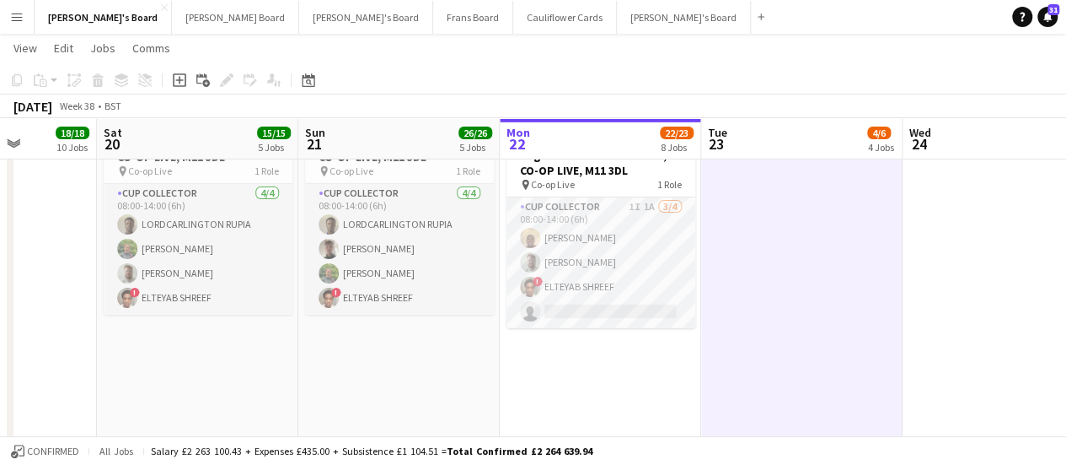
drag, startPoint x: 482, startPoint y: 368, endPoint x: 666, endPoint y: 385, distance: 184.6
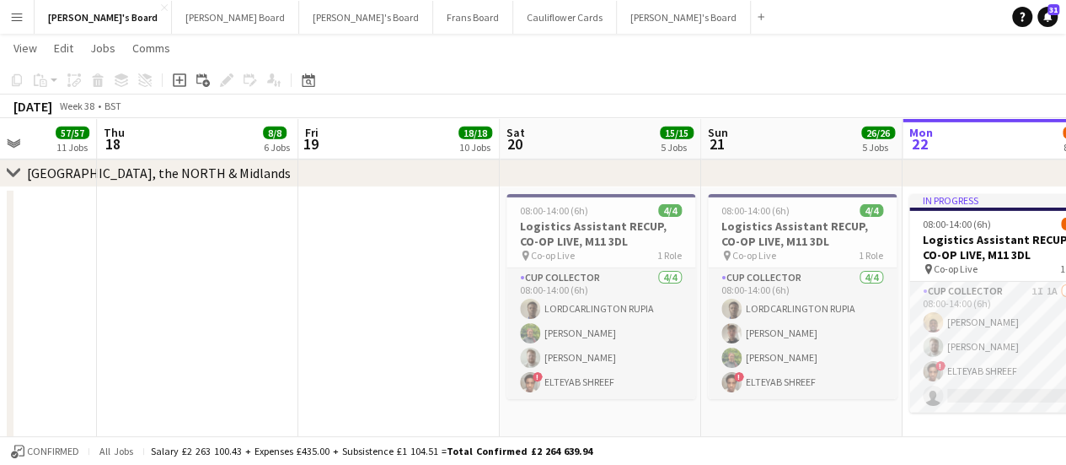
scroll to position [0, 594]
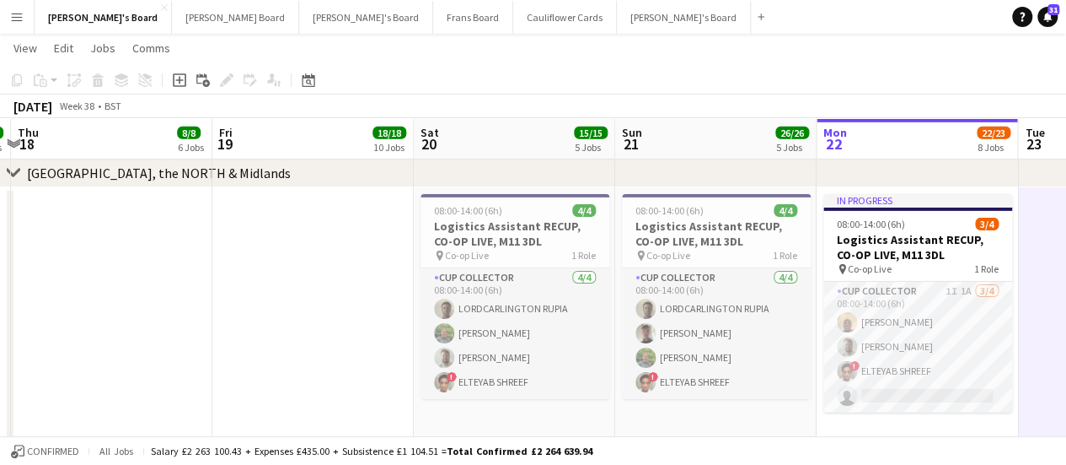
drag, startPoint x: 391, startPoint y: 231, endPoint x: 708, endPoint y: 267, distance: 319.1
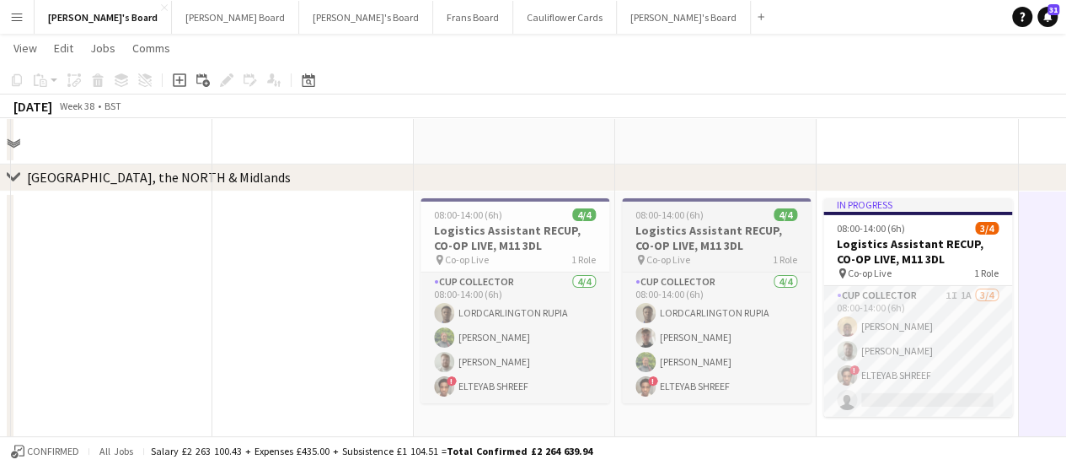
scroll to position [2708, 0]
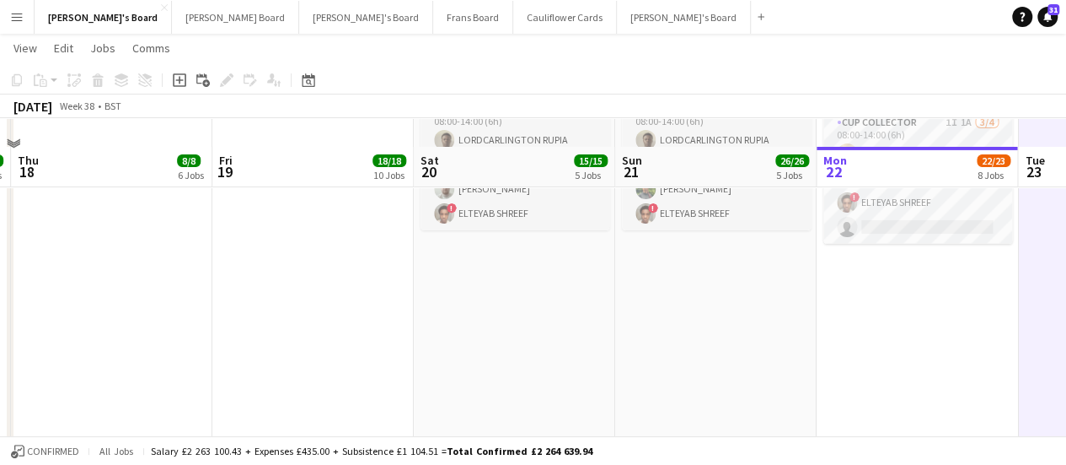
click at [513, 337] on app-date-cell "08:00-14:00 (6h) 4/4 Logistics Assistant RECUP, CO-OP LIVE, M11 3DL pin Co-op L…" at bounding box center [514, 385] width 201 height 732
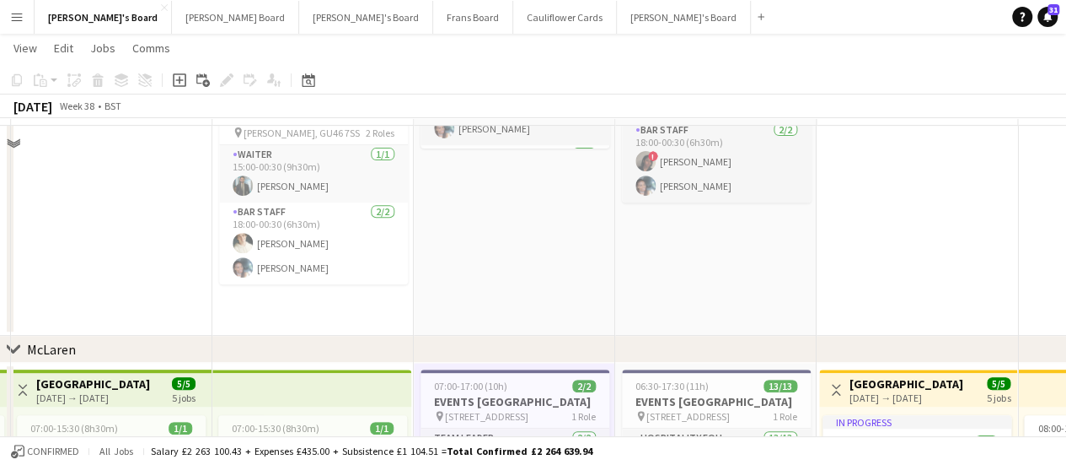
scroll to position [263, 0]
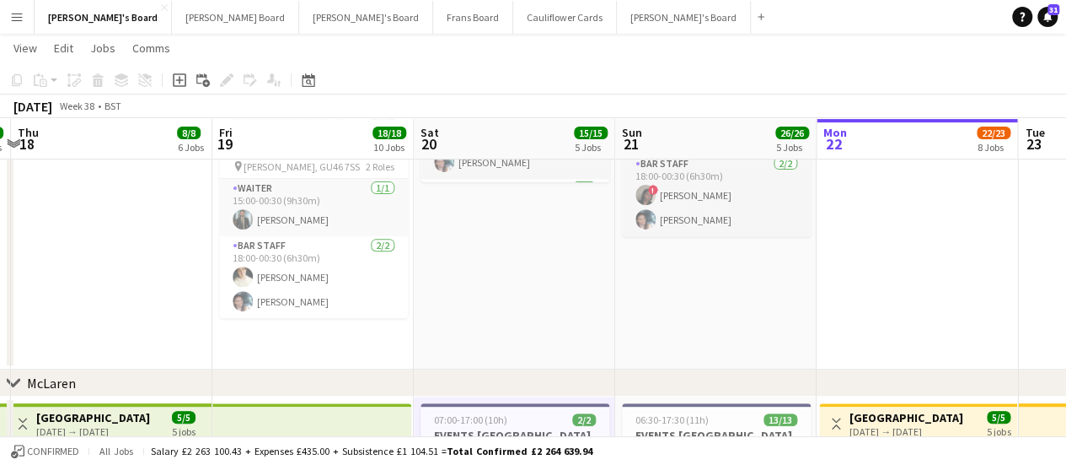
click at [511, 299] on app-date-cell "08:30-00:30 (16h) (Sun) 4/4 Rivervale Barn & Catering - Yateley, GU46 7SS pin Y…" at bounding box center [514, 147] width 201 height 443
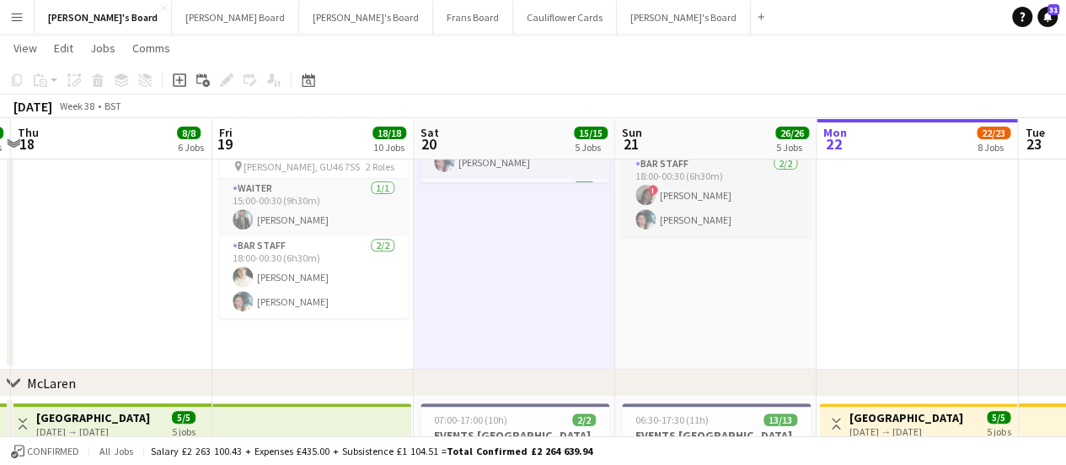
click at [731, 337] on app-date-cell "07:30-13:30 (6h) 2/2 Millbridge Court GU10 3DJ pin Farnham, GU10 3DJ 1 Role Hou…" at bounding box center [715, 147] width 201 height 443
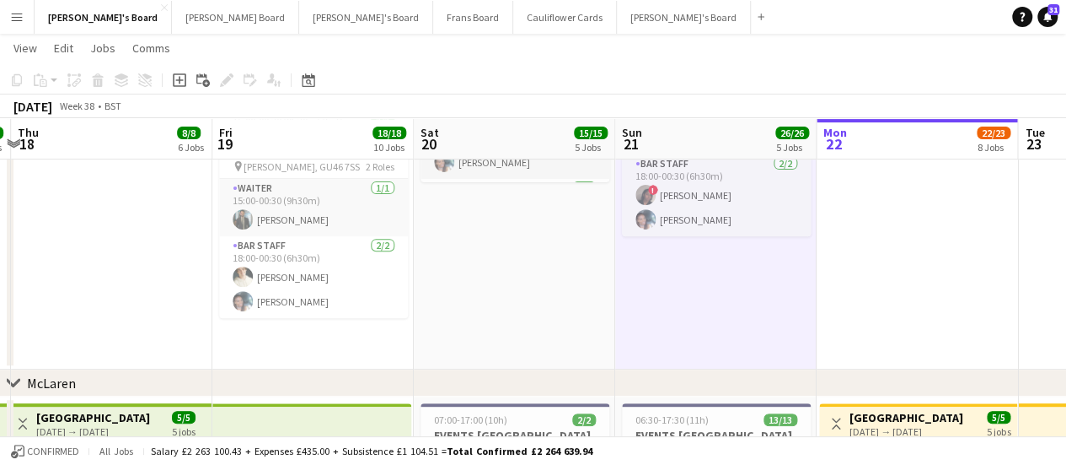
click at [535, 287] on app-date-cell "08:30-00:30 (16h) (Sun) 4/4 Rivervale Barn & Catering - Yateley, GU46 7SS pin Y…" at bounding box center [514, 147] width 201 height 443
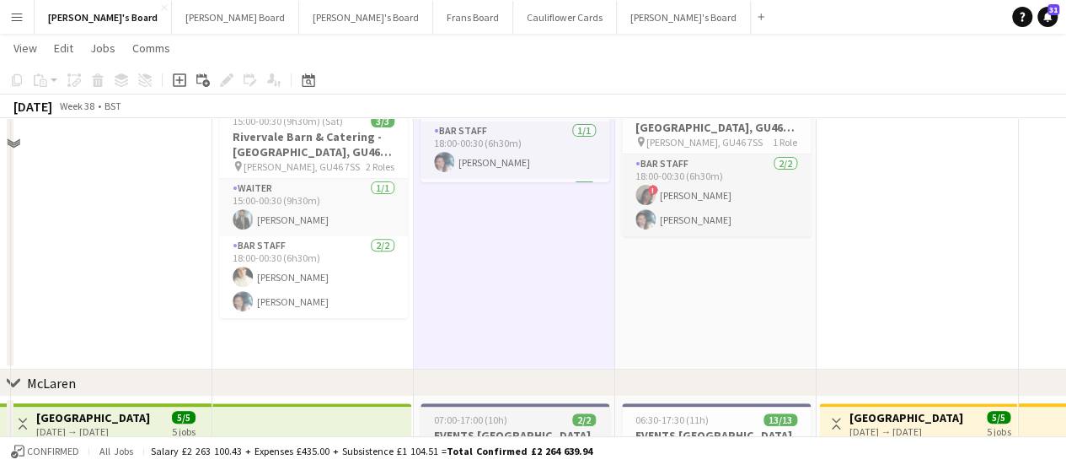
scroll to position [685, 0]
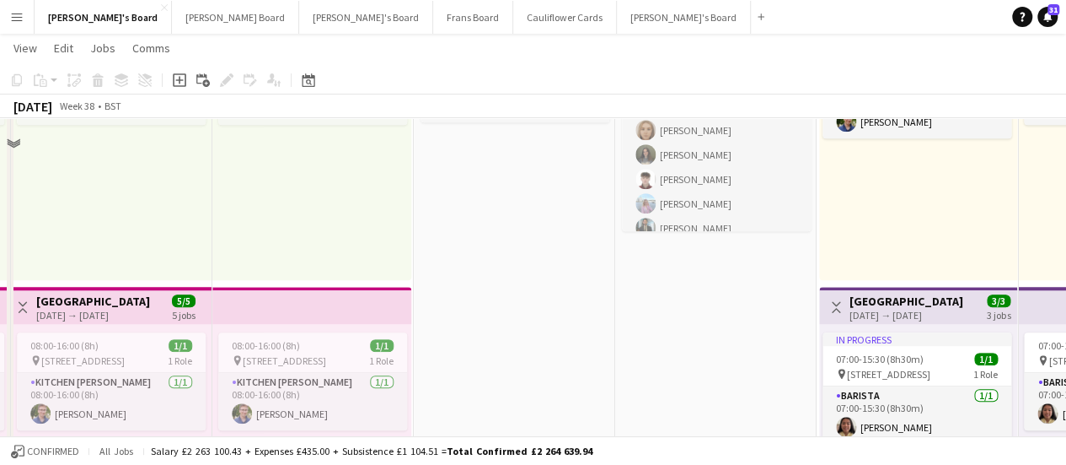
scroll to position [35, 0]
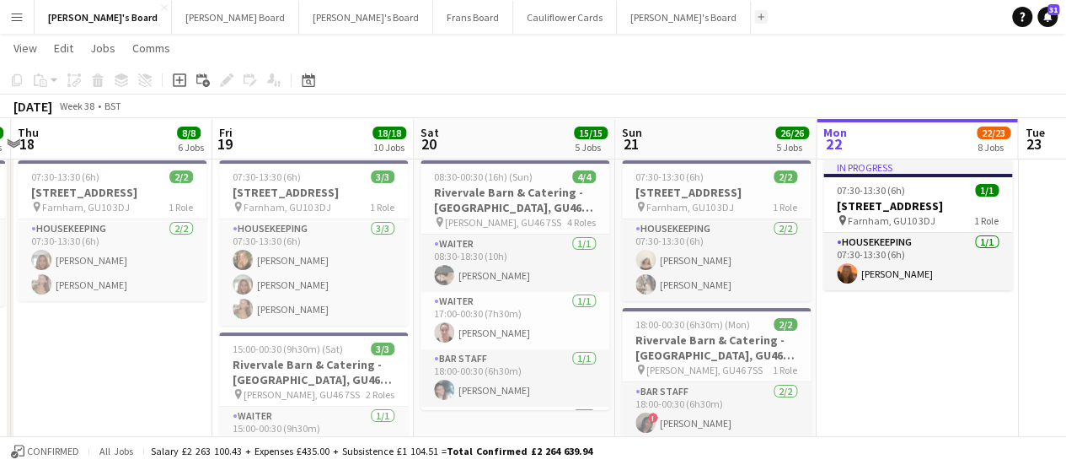
click at [755, 22] on button "Add" at bounding box center [761, 16] width 13 height 13
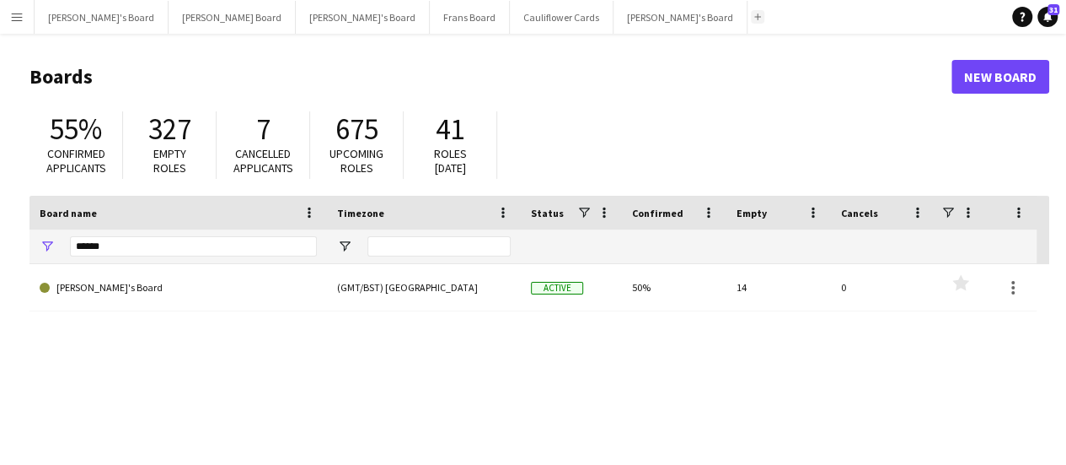
click at [755, 18] on app-icon "Add" at bounding box center [758, 16] width 7 height 7
click at [755, 16] on app-icon "Add" at bounding box center [758, 16] width 7 height 7
click at [755, 18] on app-icon "Add" at bounding box center [758, 16] width 7 height 7
click at [755, 16] on app-icon "Add" at bounding box center [758, 16] width 7 height 7
click at [12, 19] on app-icon "Menu" at bounding box center [16, 16] width 13 height 13
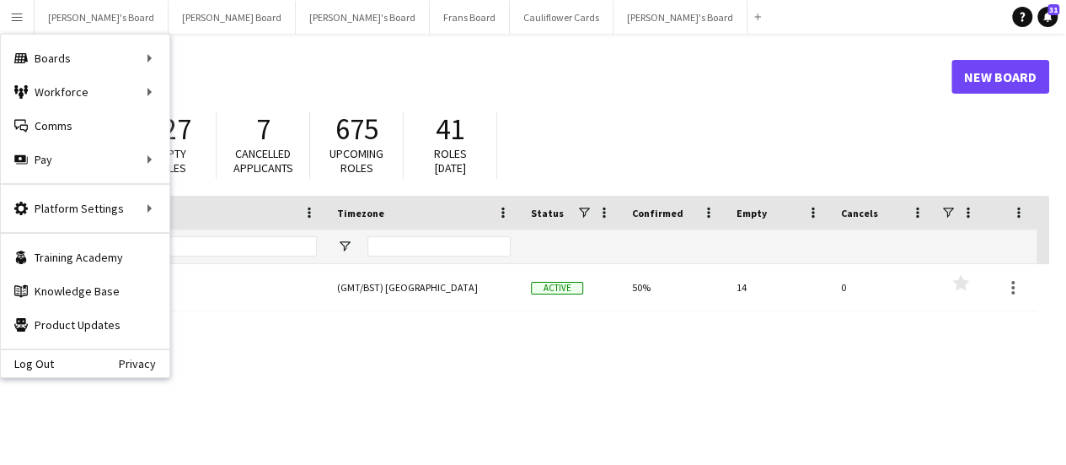
click at [735, 145] on div "55% Confirmed applicants 327 Empty roles 7 Cancelled applicants 675 Upcoming ro…" at bounding box center [540, 149] width 1020 height 93
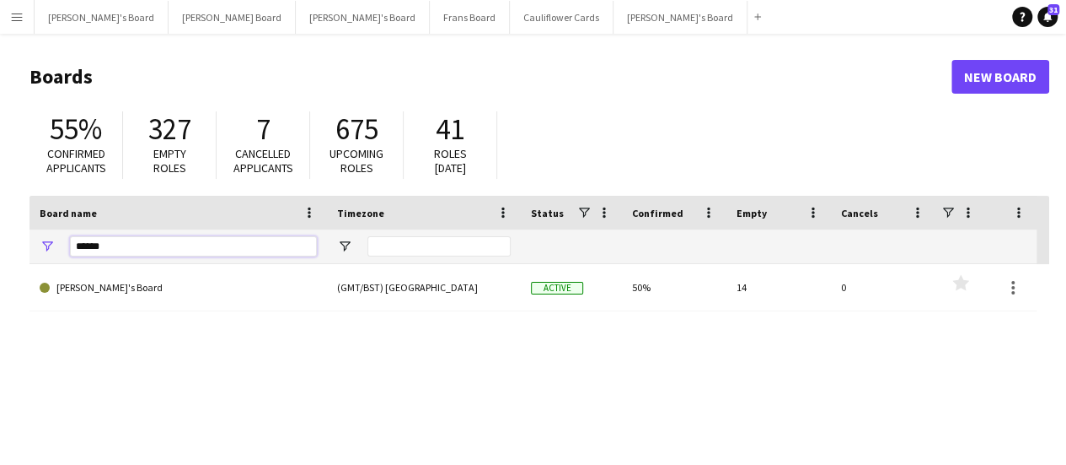
click at [174, 240] on input "******" at bounding box center [193, 246] width 247 height 20
type input "*"
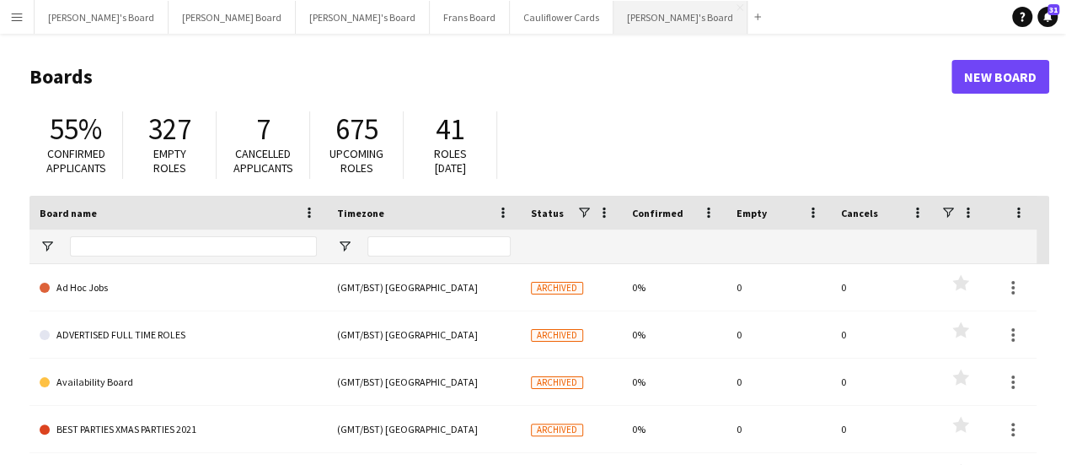
click at [614, 9] on button "Thomasina's Board Close" at bounding box center [681, 17] width 134 height 33
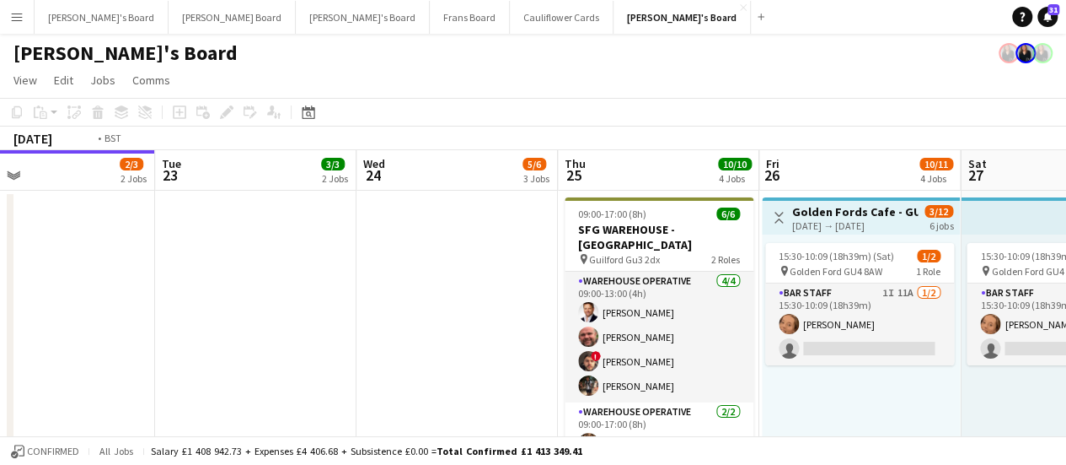
drag, startPoint x: 744, startPoint y: 308, endPoint x: 438, endPoint y: 320, distance: 305.4
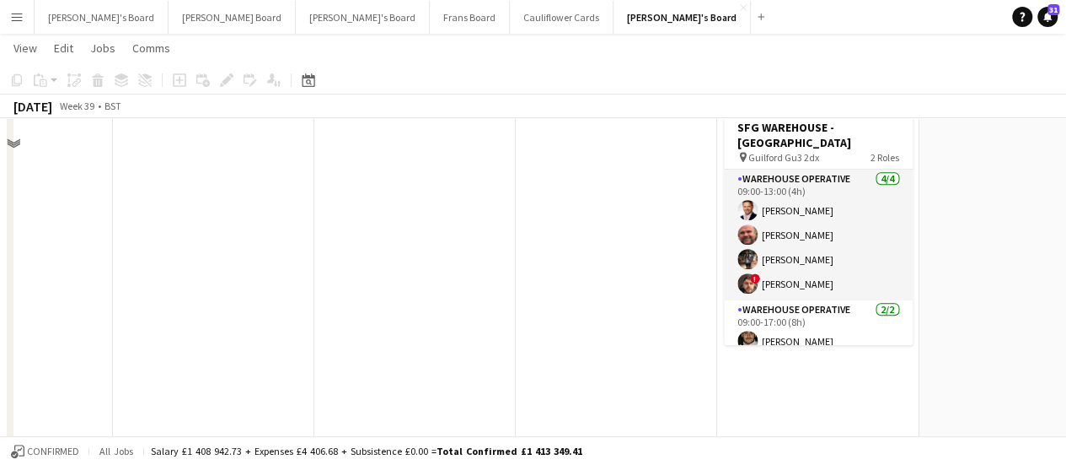
scroll to position [337, 0]
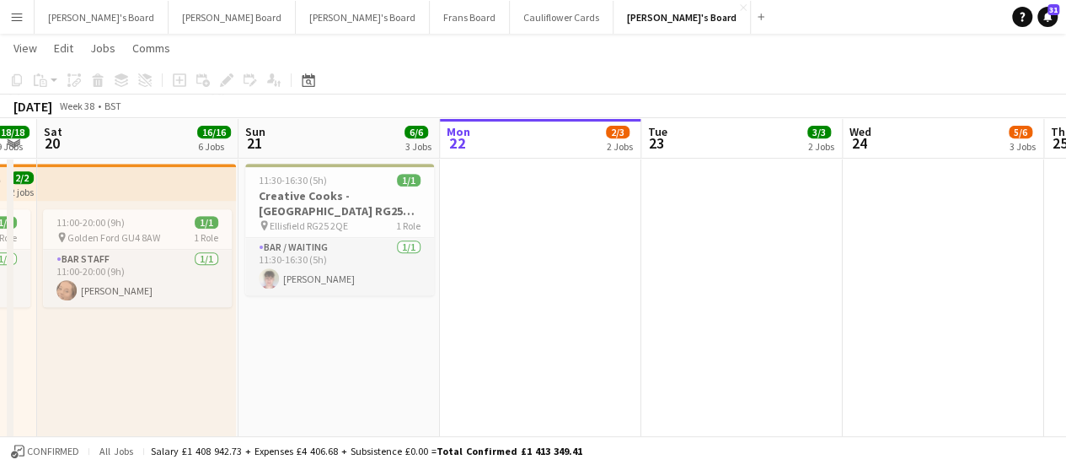
drag, startPoint x: 397, startPoint y: 374, endPoint x: 913, endPoint y: 429, distance: 518.9
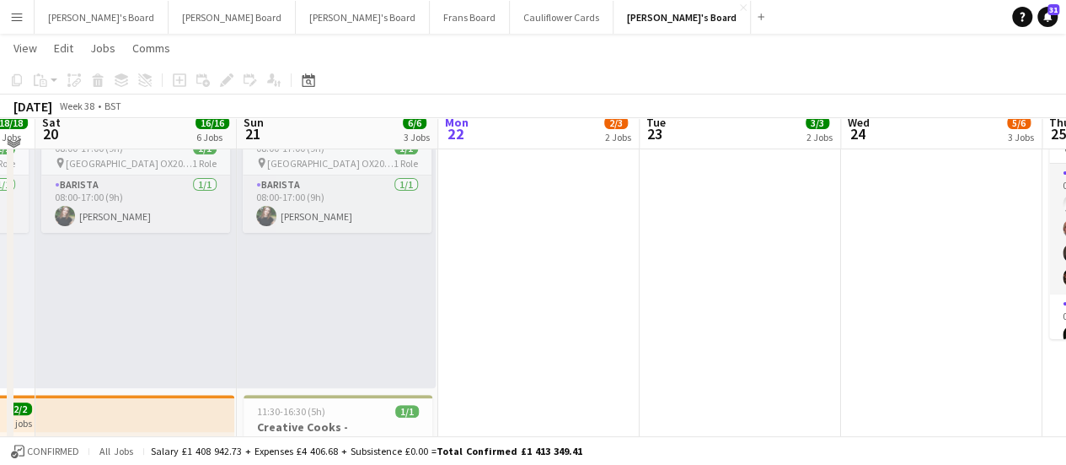
scroll to position [84, 0]
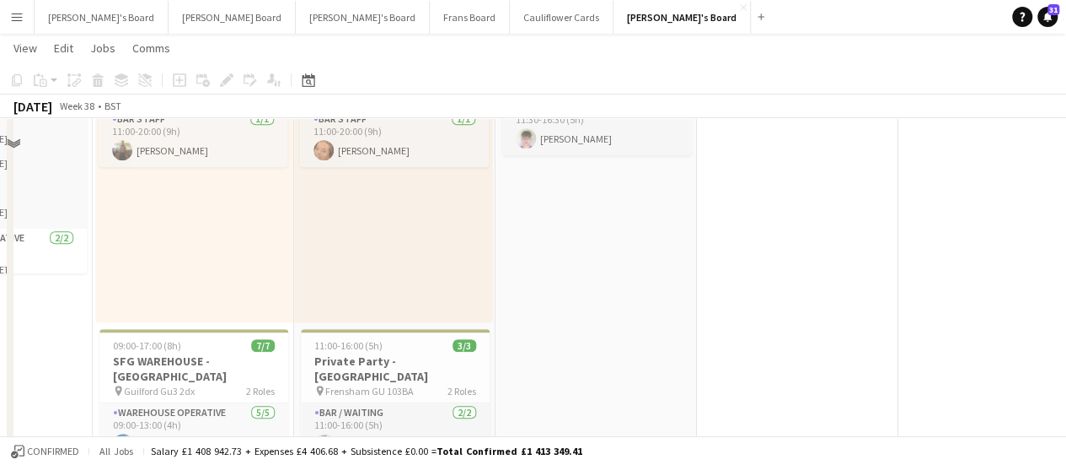
scroll to position [506, 0]
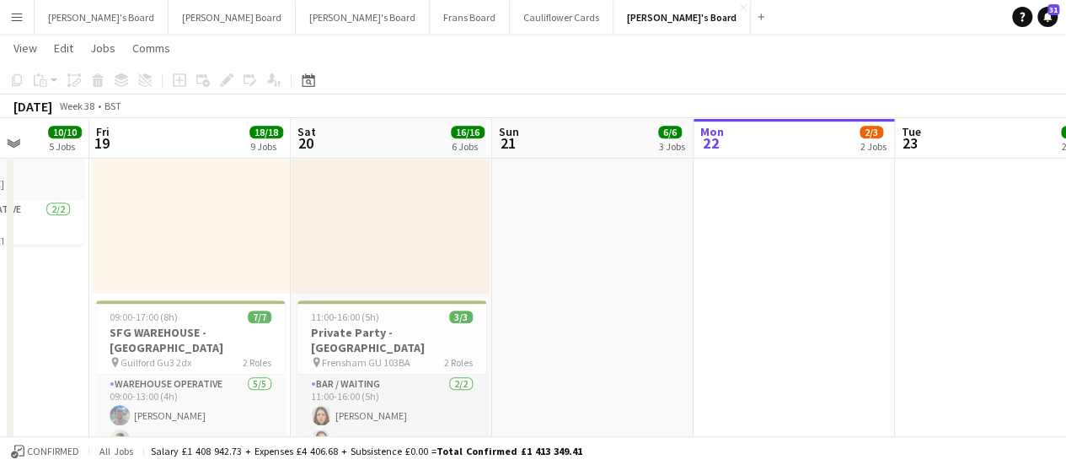
drag, startPoint x: 562, startPoint y: 330, endPoint x: 548, endPoint y: 331, distance: 14.4
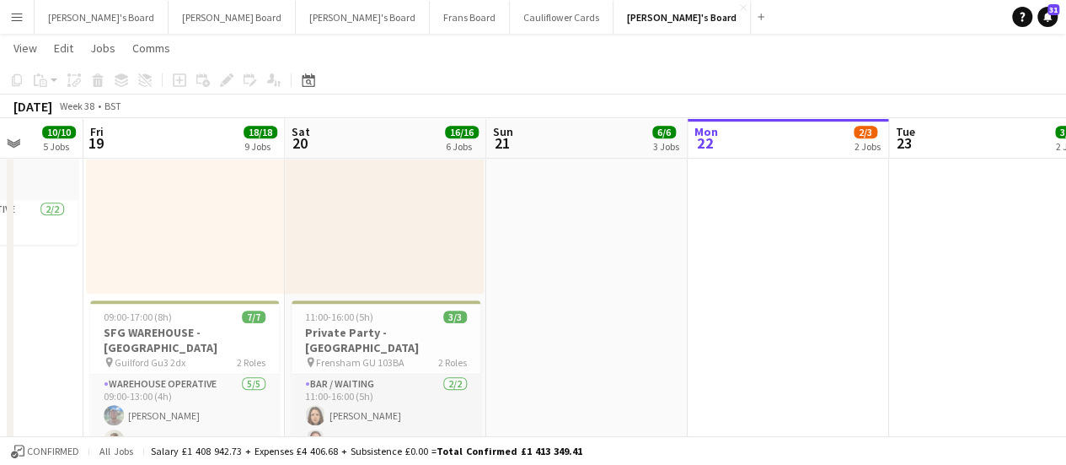
drag, startPoint x: 548, startPoint y: 331, endPoint x: 411, endPoint y: 239, distance: 165.8
click at [411, 239] on div "11:00-20:00 (9h) 1/1 pin Golden Ford GU4 8AW 1 Role BAR STAFF 1/1 11:00-20:00 (…" at bounding box center [384, 162] width 199 height 261
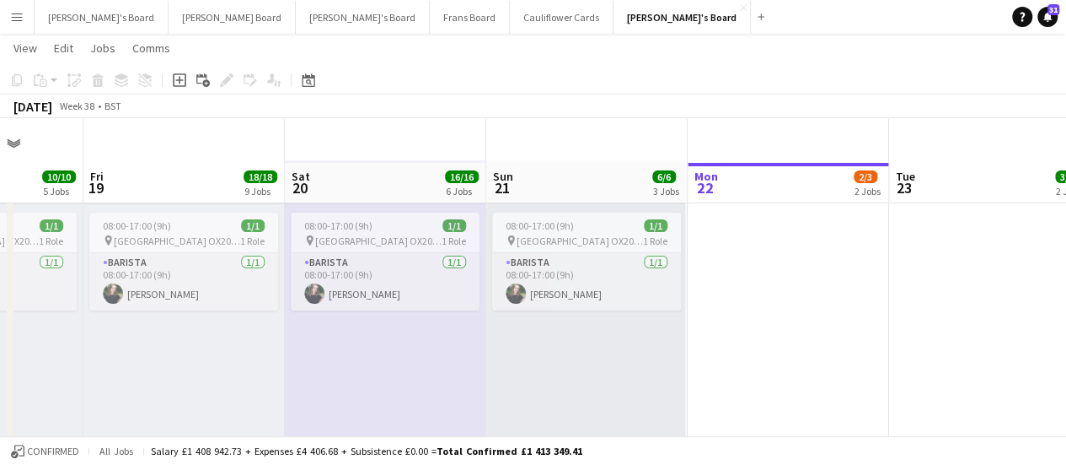
scroll to position [0, 0]
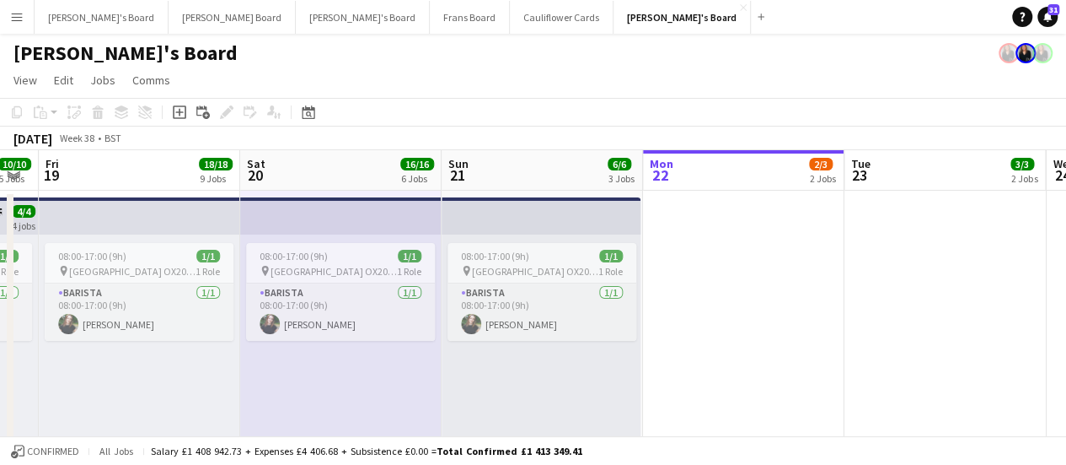
drag, startPoint x: 782, startPoint y: 357, endPoint x: 157, endPoint y: 262, distance: 632.6
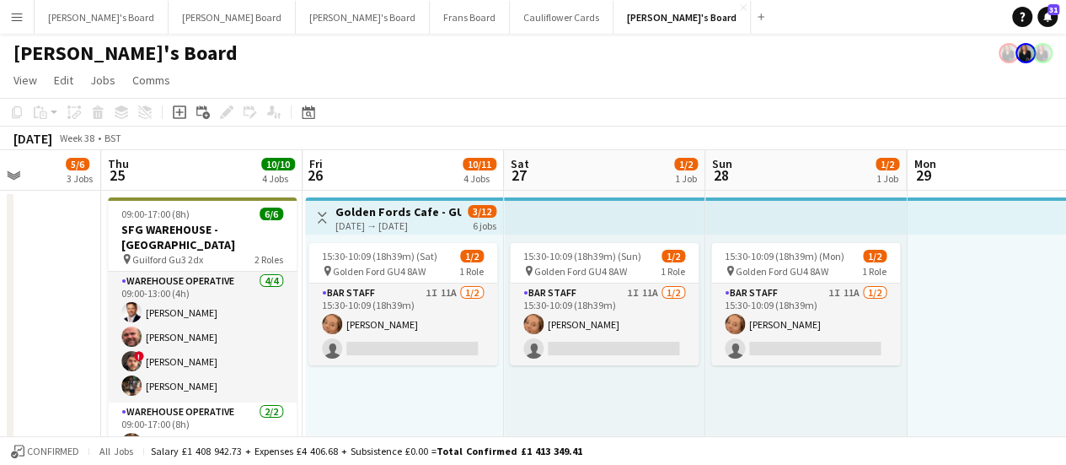
drag, startPoint x: 890, startPoint y: 318, endPoint x: 335, endPoint y: 247, distance: 560.1
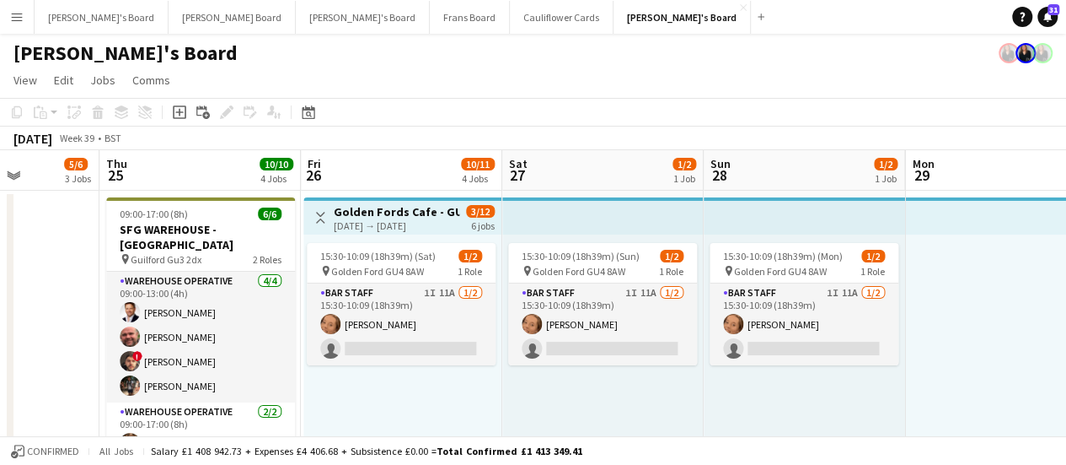
scroll to position [0, 541]
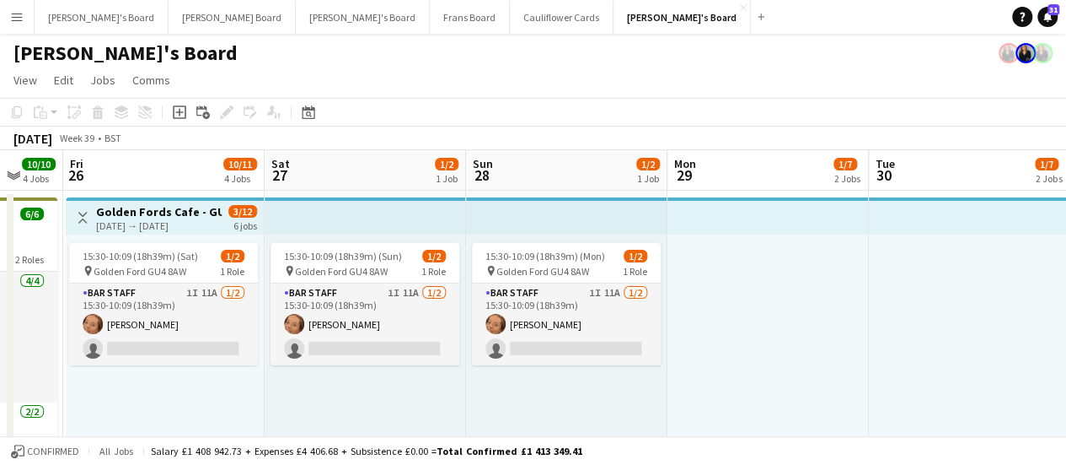
drag, startPoint x: 760, startPoint y: 311, endPoint x: 521, endPoint y: 265, distance: 243.9
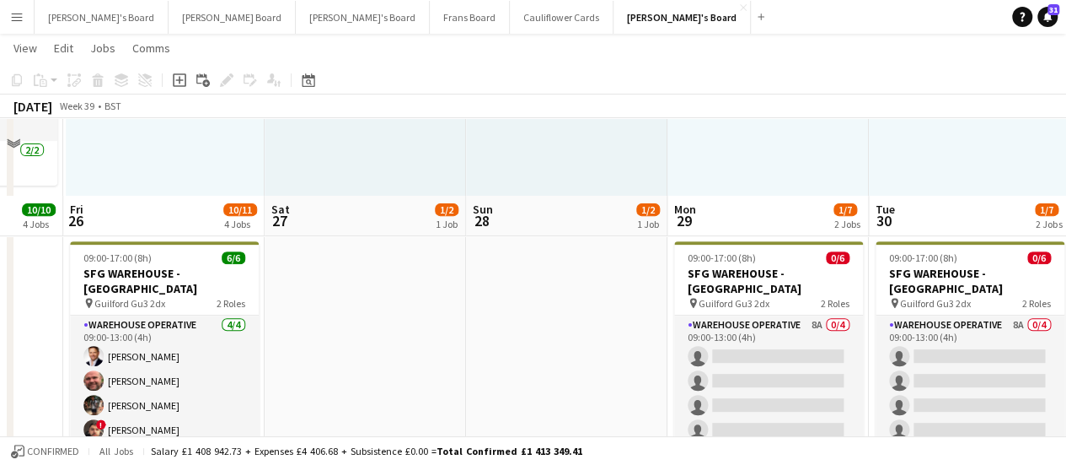
scroll to position [337, 0]
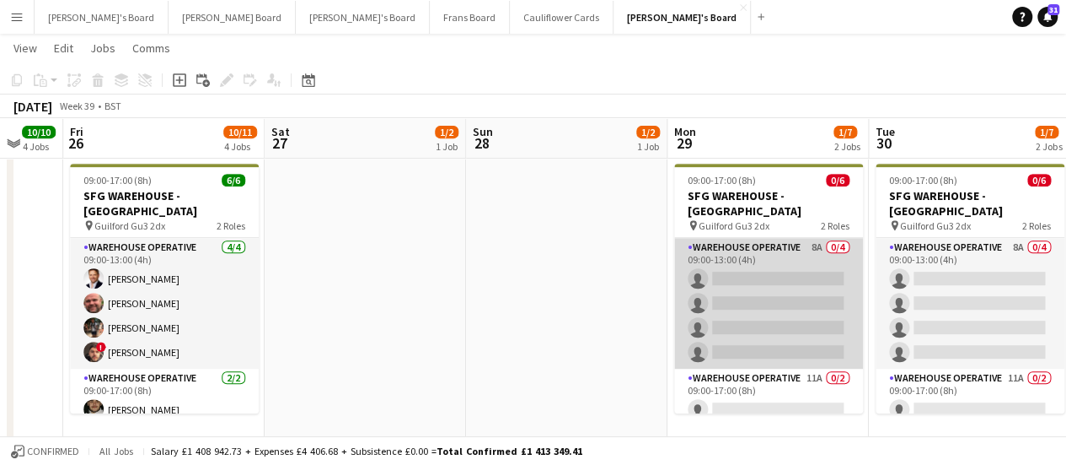
click at [804, 274] on app-card-role "Warehouse Operative 8A 0/4 09:00-13:00 (4h) single-neutral-actions single-neutr…" at bounding box center [768, 303] width 189 height 131
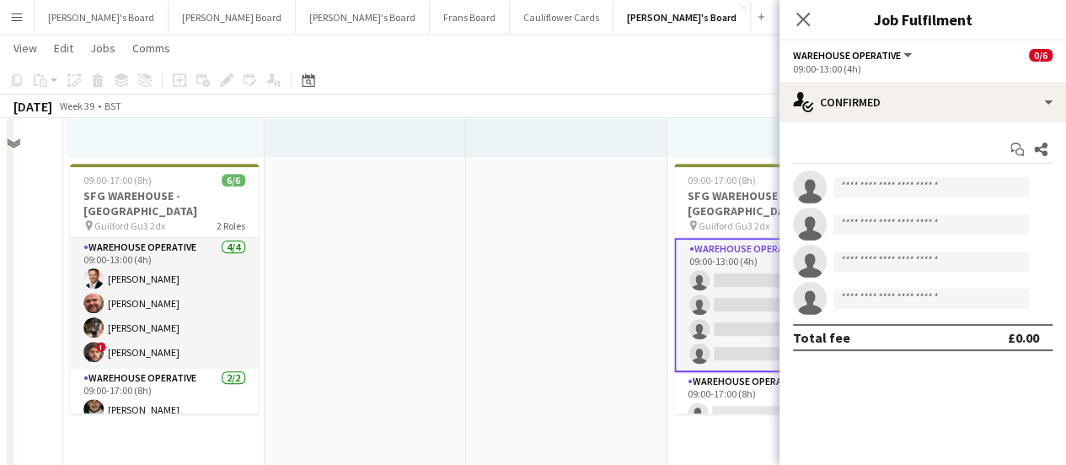
scroll to position [253, 0]
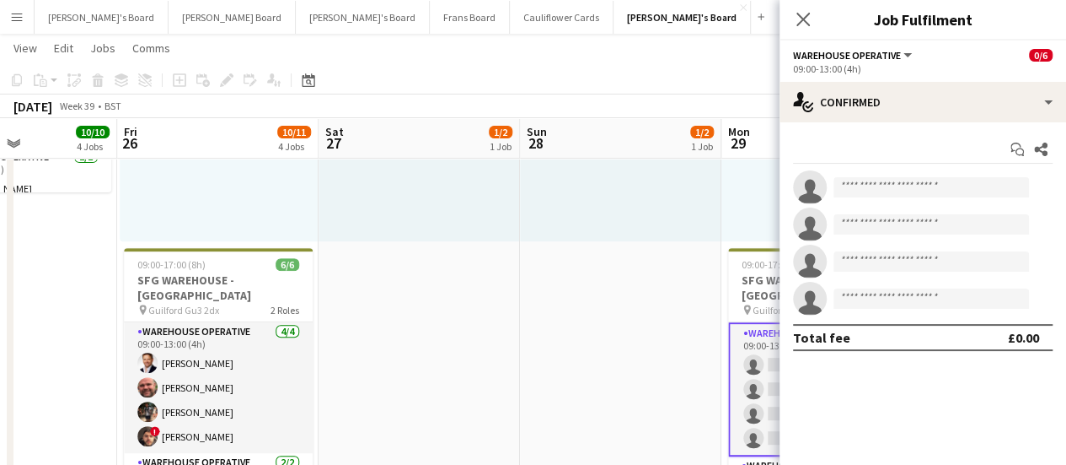
drag, startPoint x: 394, startPoint y: 336, endPoint x: 649, endPoint y: 319, distance: 256.0
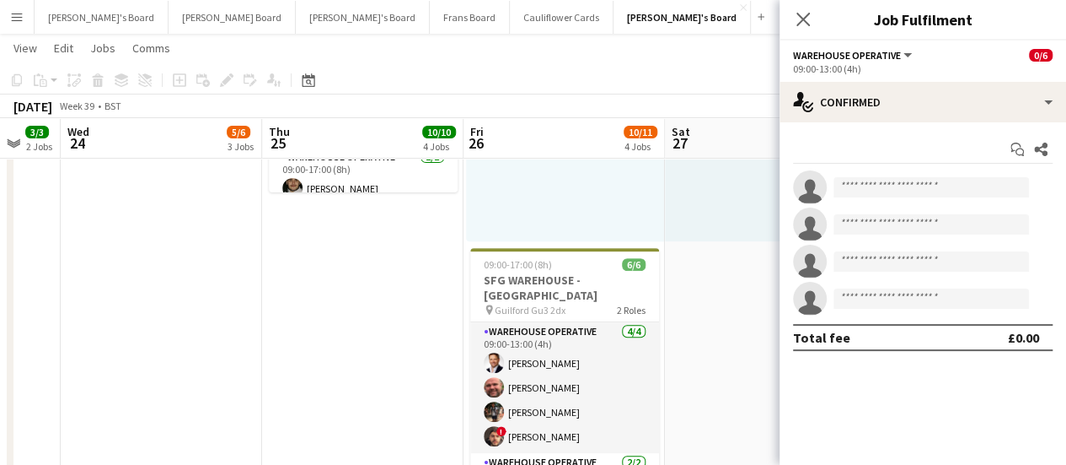
drag, startPoint x: 300, startPoint y: 274, endPoint x: 370, endPoint y: 285, distance: 70.8
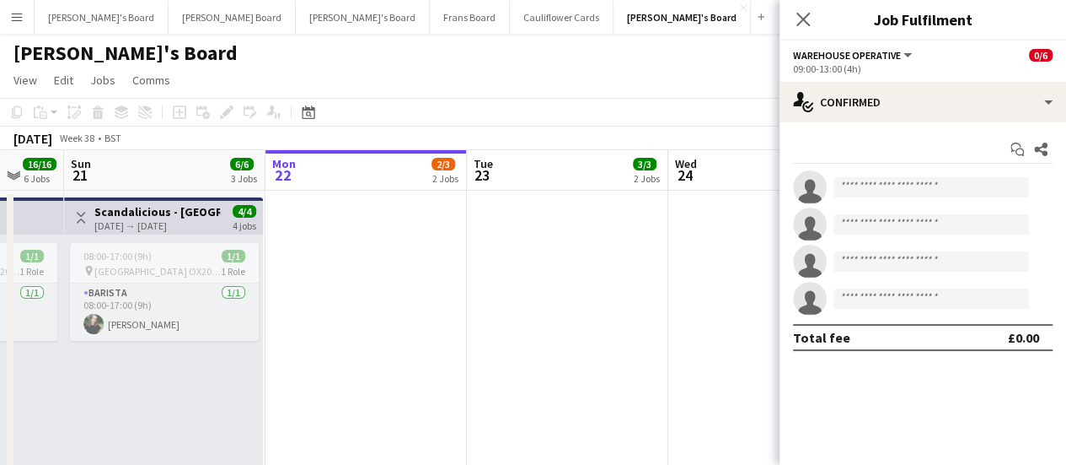
scroll to position [0, 356]
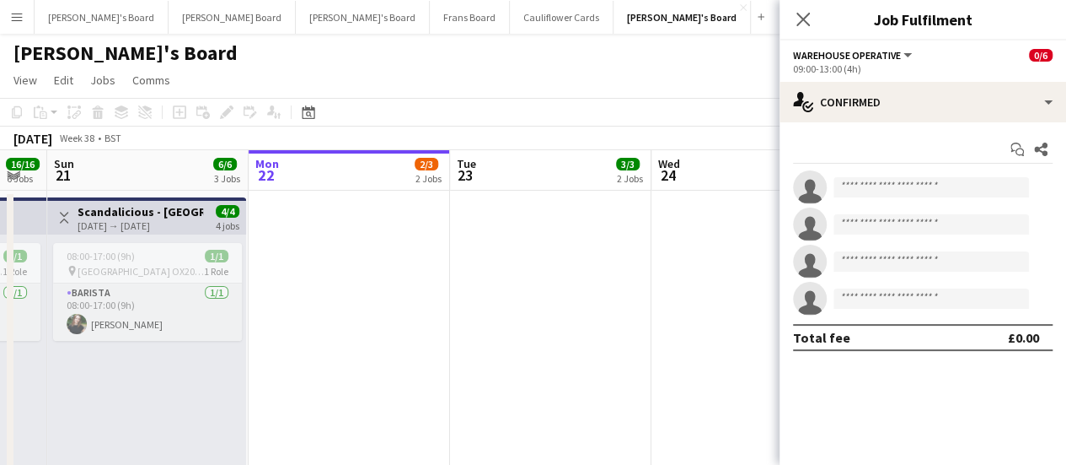
drag, startPoint x: 447, startPoint y: 274, endPoint x: 618, endPoint y: 293, distance: 172.2
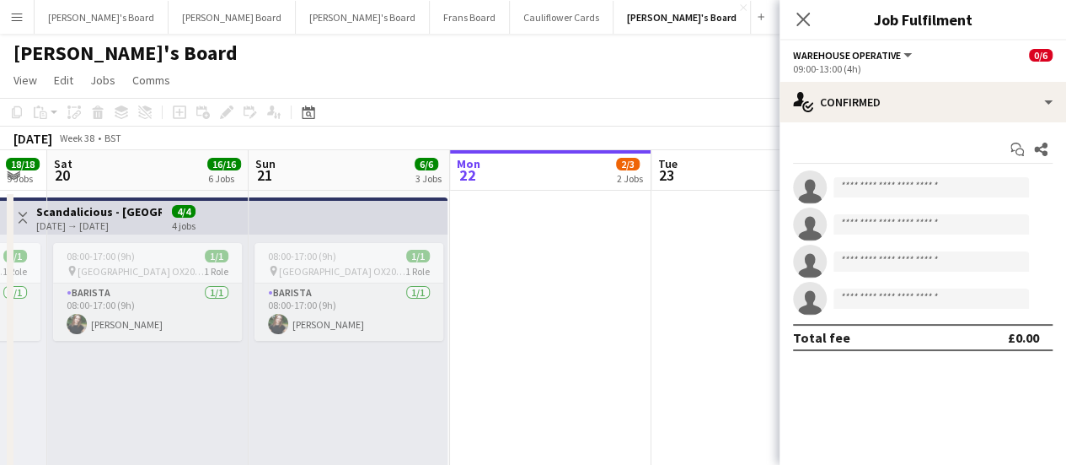
drag, startPoint x: 639, startPoint y: 330, endPoint x: 511, endPoint y: 319, distance: 128.6
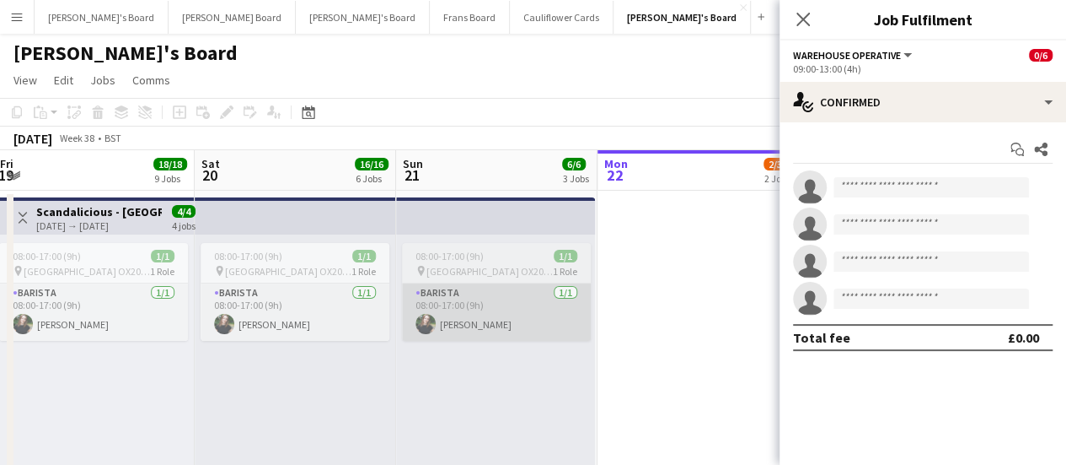
drag, startPoint x: 511, startPoint y: 319, endPoint x: 545, endPoint y: 328, distance: 35.0
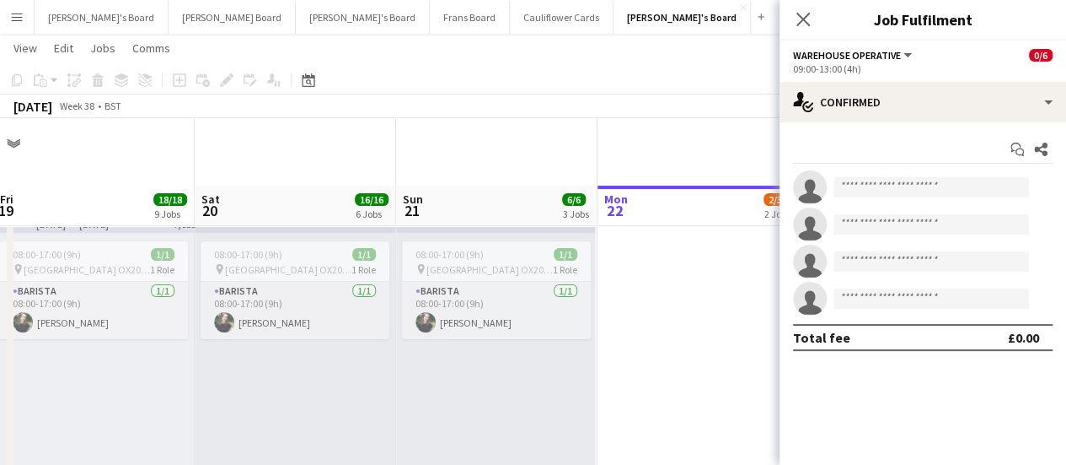
scroll to position [337, 0]
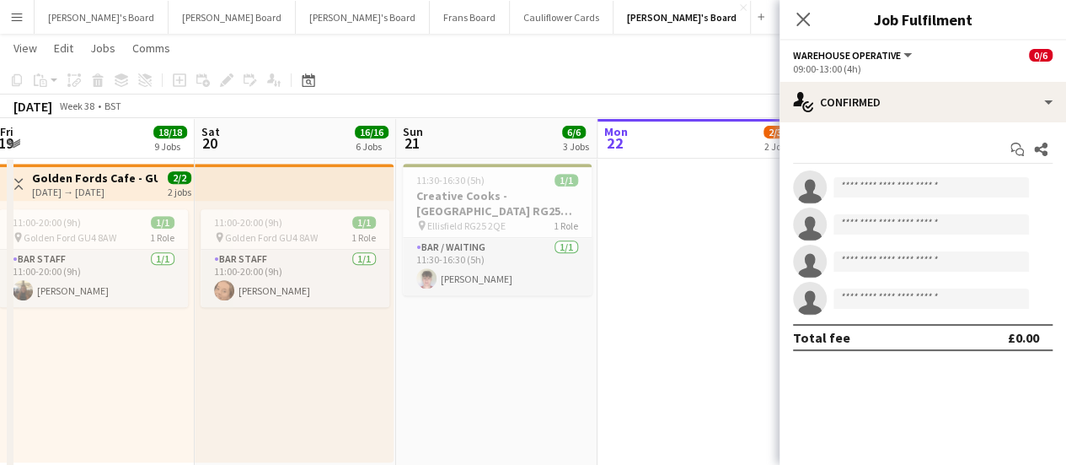
drag, startPoint x: 596, startPoint y: 289, endPoint x: 131, endPoint y: 265, distance: 466.0
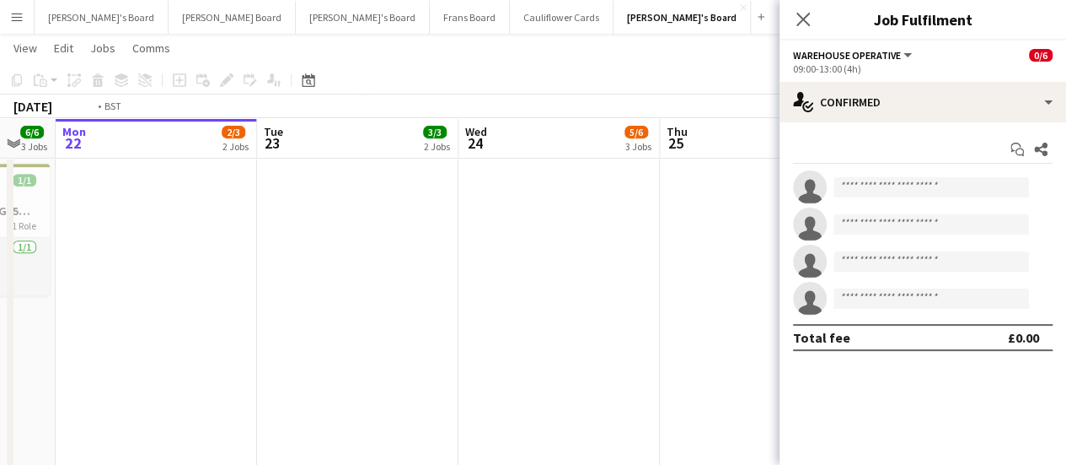
drag, startPoint x: 489, startPoint y: 266, endPoint x: 268, endPoint y: 276, distance: 221.1
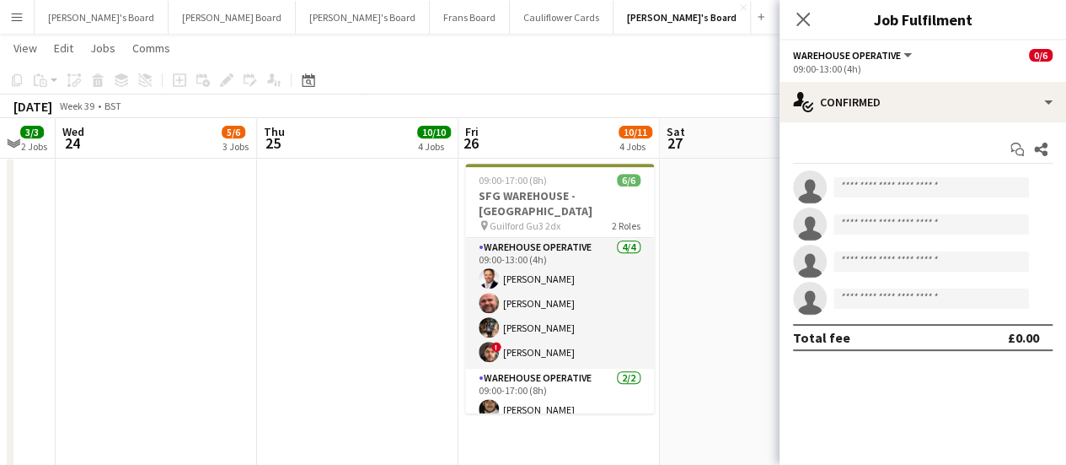
scroll to position [0, 486]
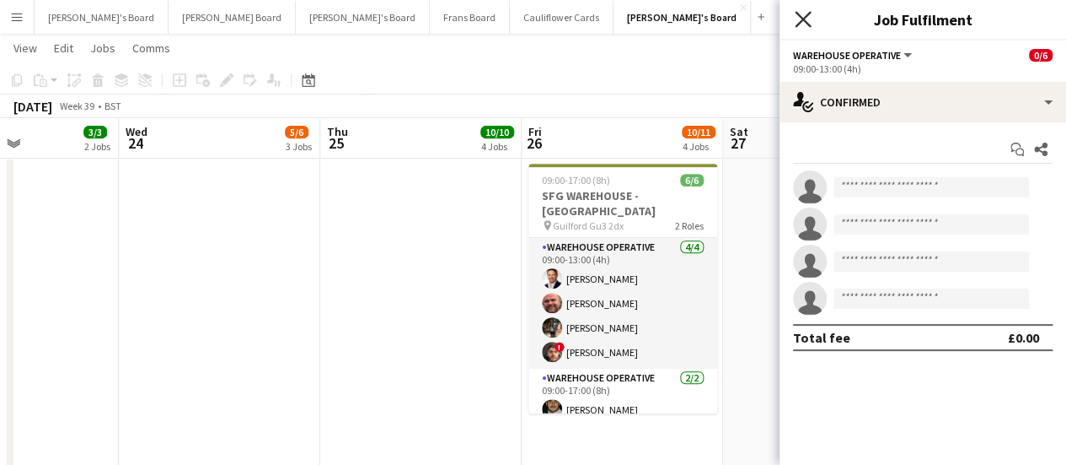
click at [806, 19] on icon "Close pop-in" at bounding box center [803, 19] width 16 height 16
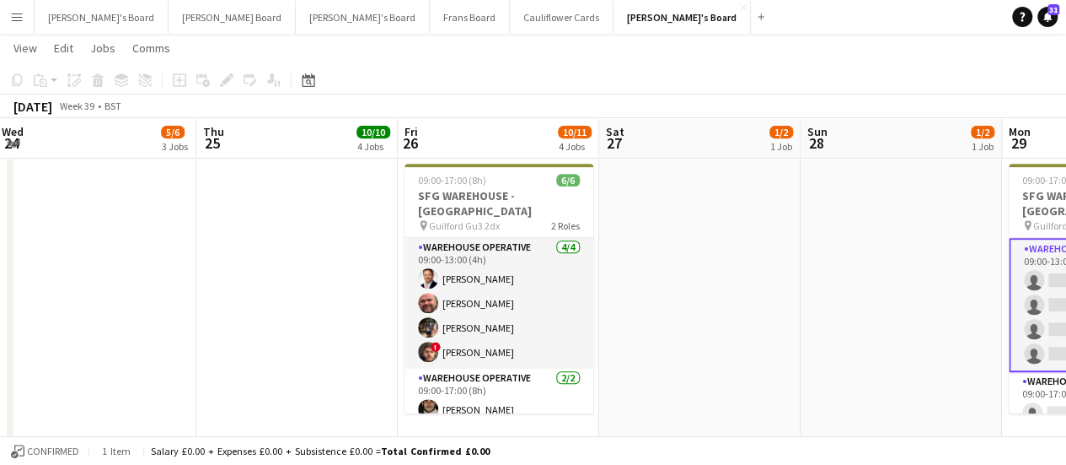
scroll to position [0, 395]
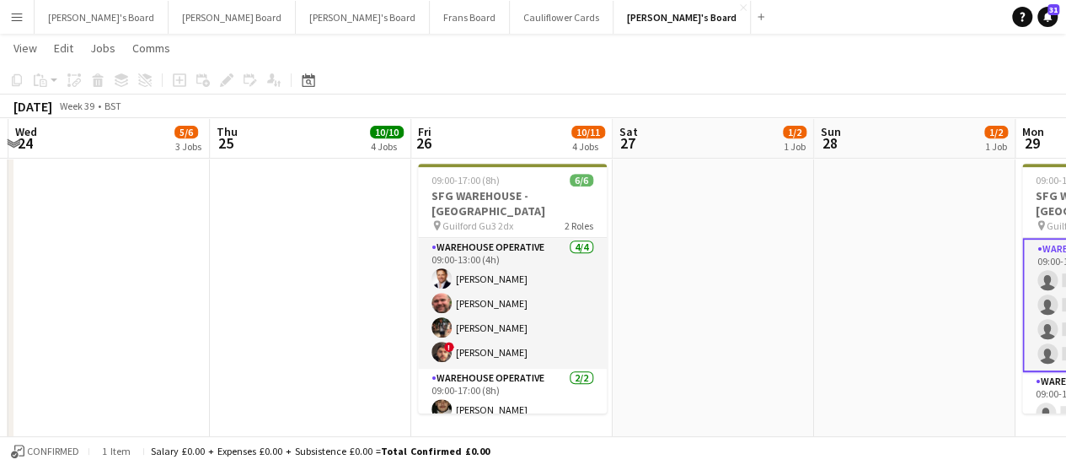
drag, startPoint x: 913, startPoint y: 320, endPoint x: 893, endPoint y: 355, distance: 40.8
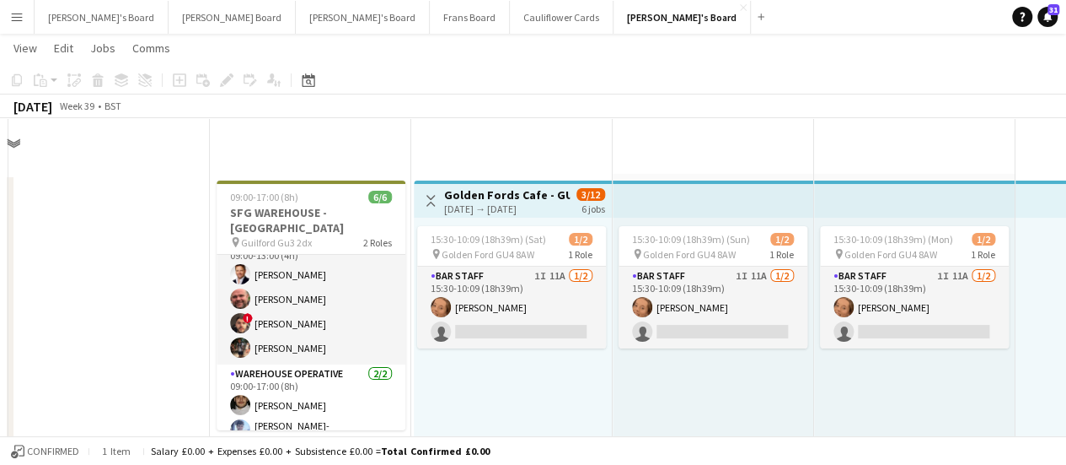
scroll to position [0, 0]
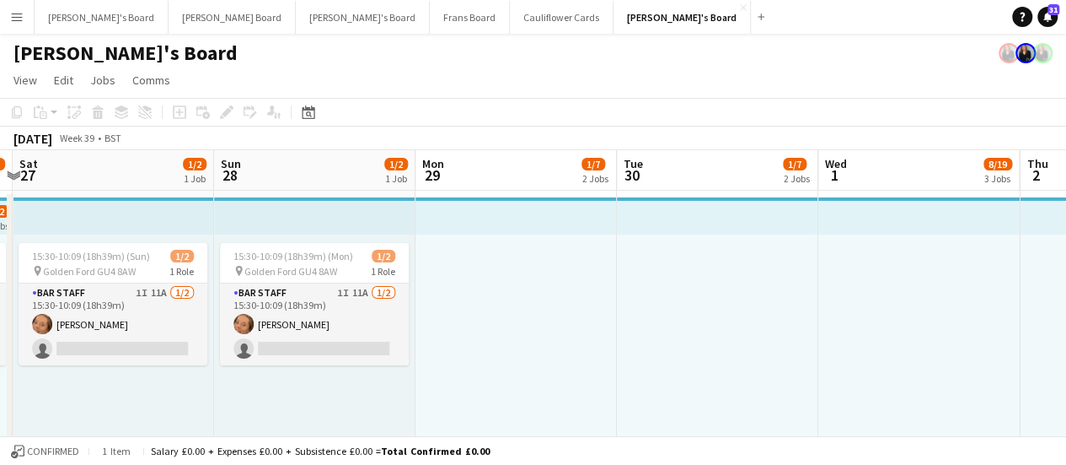
drag, startPoint x: 1017, startPoint y: 378, endPoint x: 427, endPoint y: 317, distance: 592.4
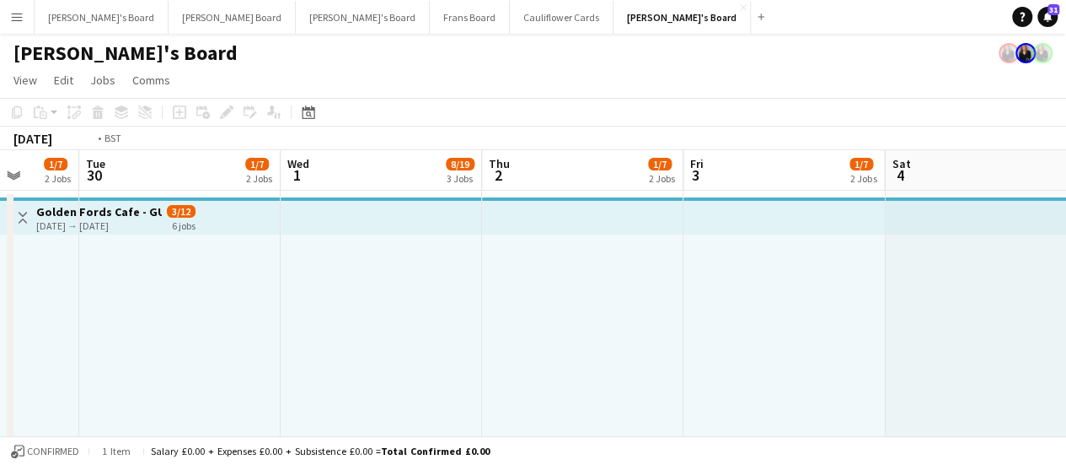
scroll to position [0, 420]
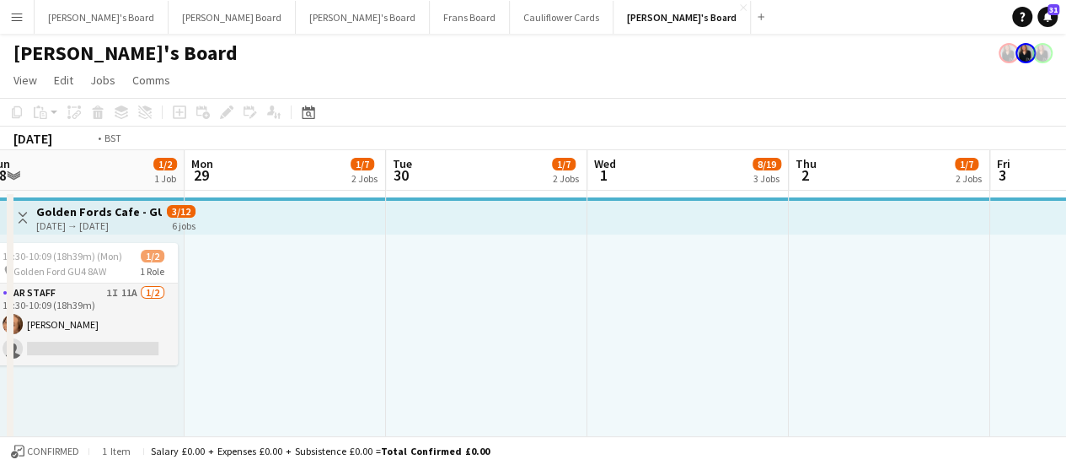
drag, startPoint x: 948, startPoint y: 325, endPoint x: 314, endPoint y: 306, distance: 634.3
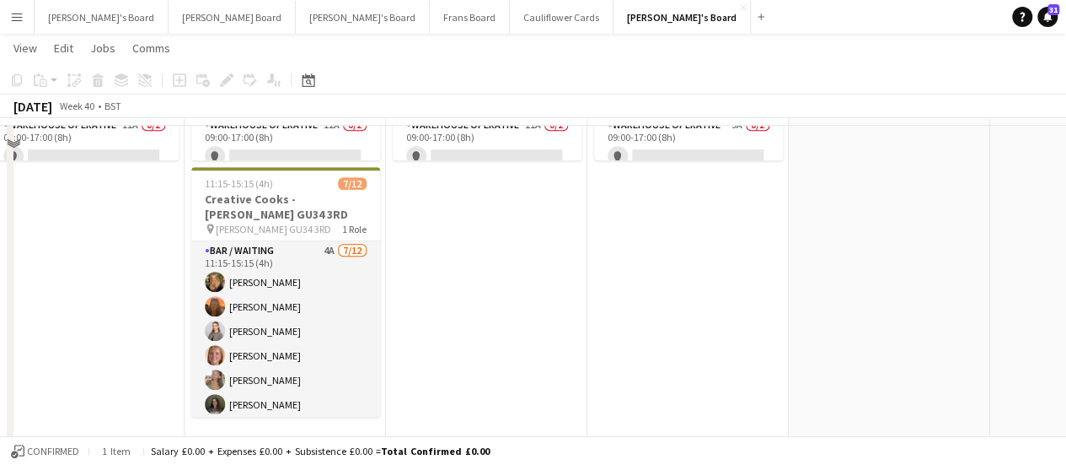
scroll to position [506, 0]
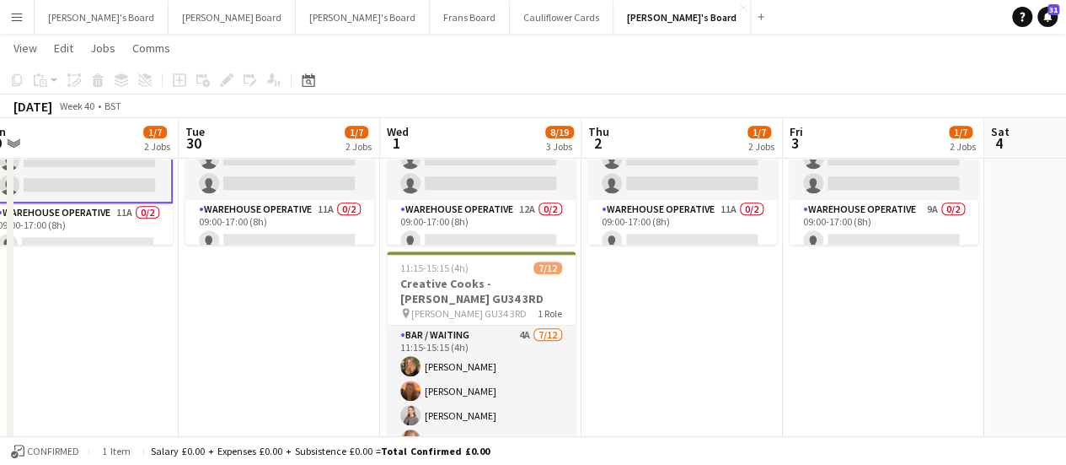
drag, startPoint x: 548, startPoint y: 382, endPoint x: 599, endPoint y: 390, distance: 51.3
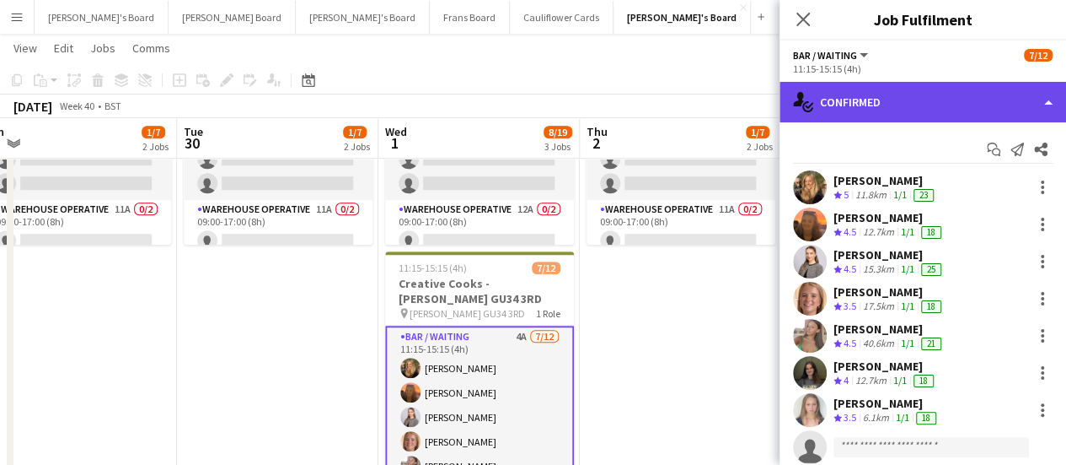
click at [860, 105] on div "single-neutral-actions-check-2 Confirmed" at bounding box center [923, 102] width 287 height 40
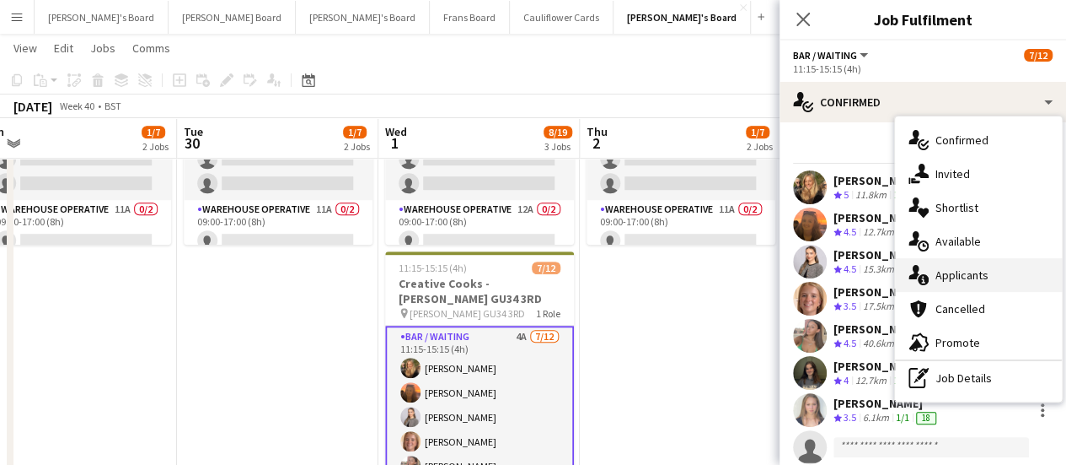
click at [936, 280] on span "Applicants" at bounding box center [962, 274] width 53 height 15
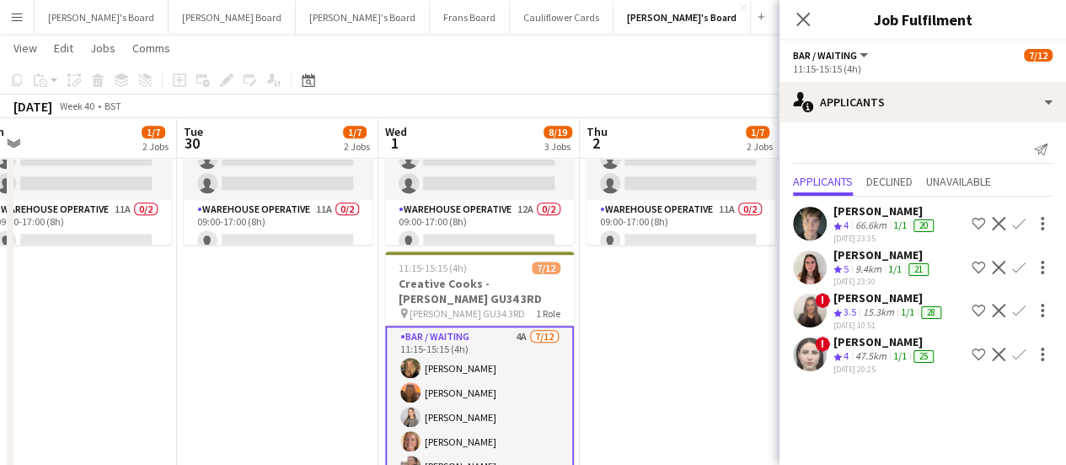
click at [1024, 261] on app-icon "Confirm" at bounding box center [1019, 267] width 13 height 13
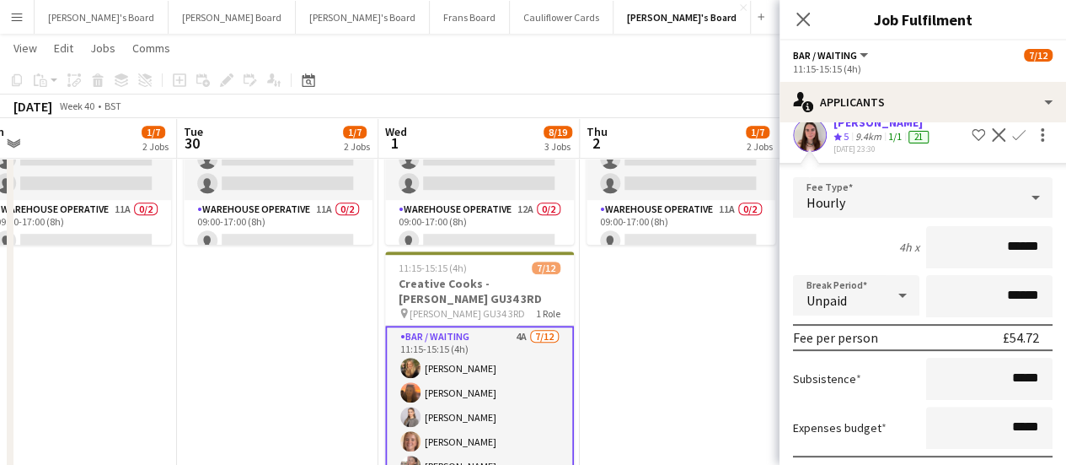
scroll to position [253, 0]
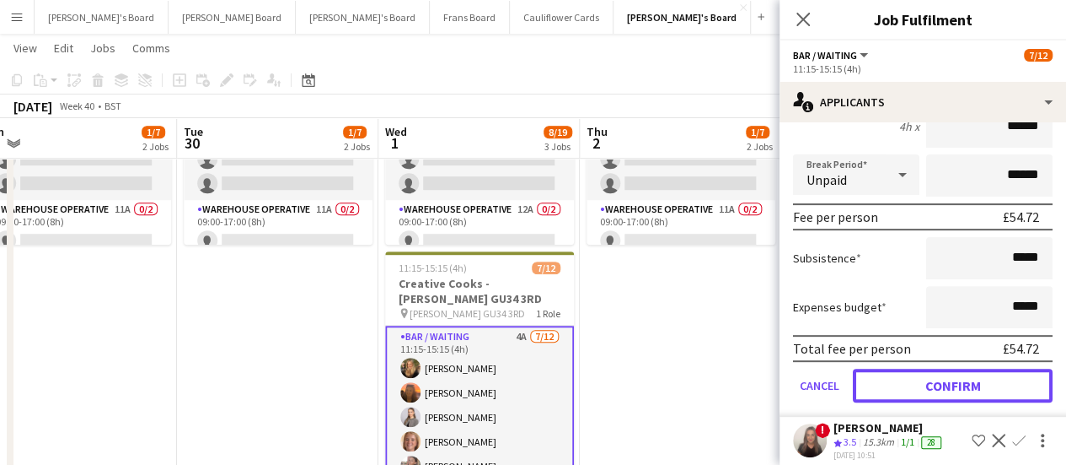
click at [981, 381] on button "Confirm" at bounding box center [953, 385] width 200 height 34
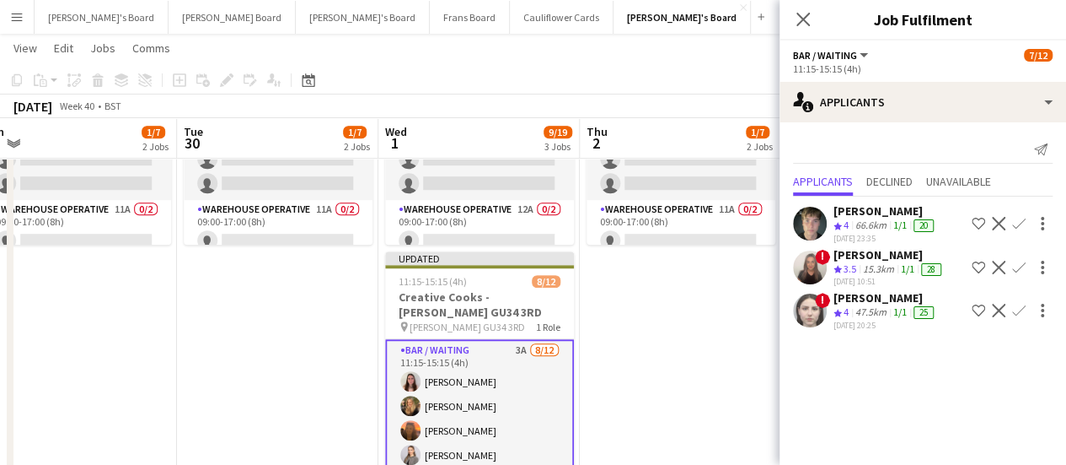
scroll to position [0, 0]
click at [878, 316] on div "47.5km" at bounding box center [871, 312] width 38 height 14
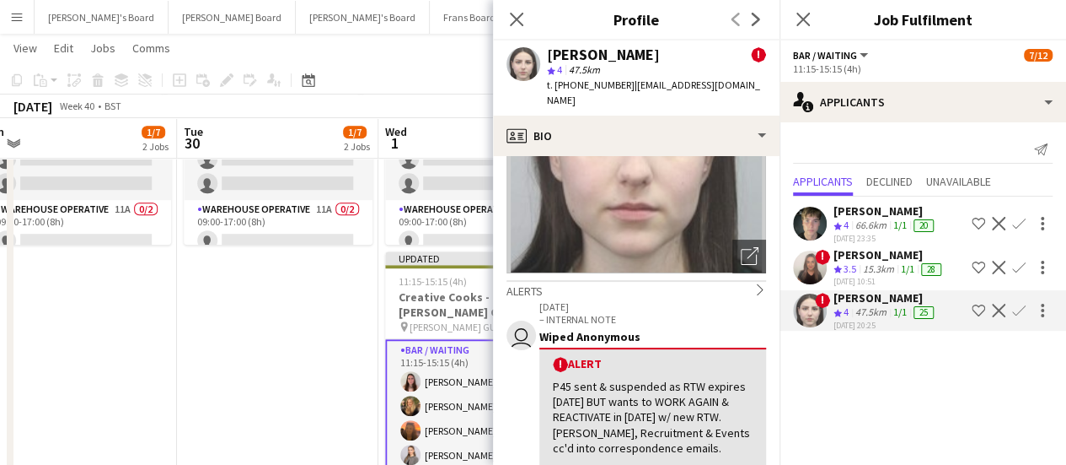
scroll to position [253, 0]
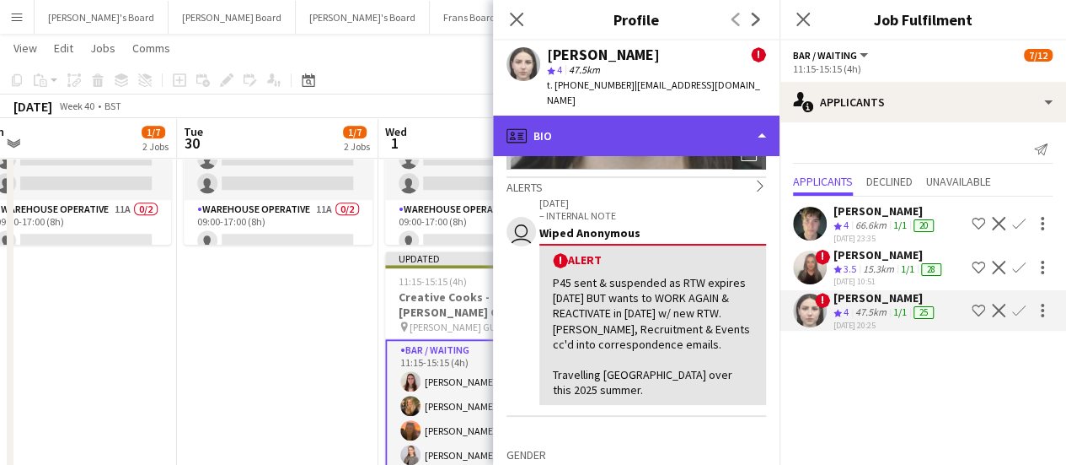
click at [683, 116] on div "profile Bio" at bounding box center [636, 136] width 287 height 40
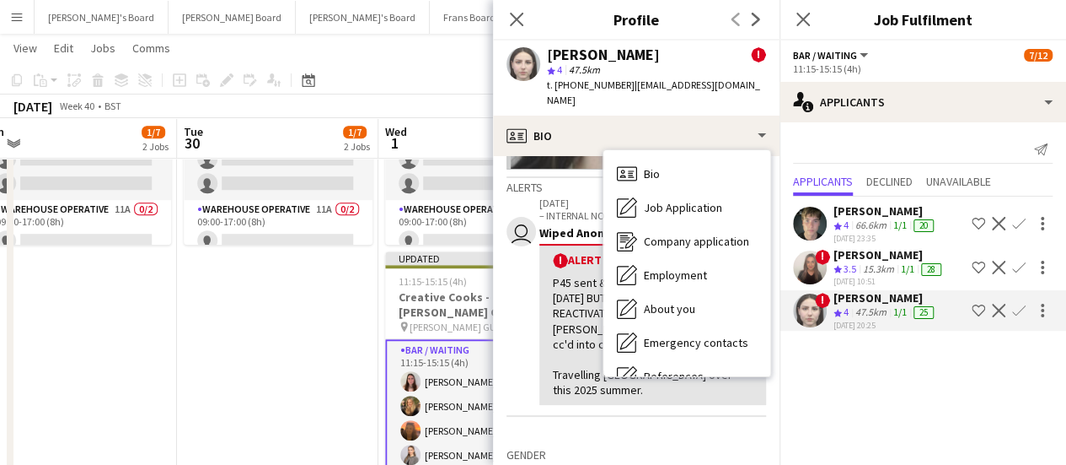
click at [854, 264] on span "3.5" at bounding box center [850, 268] width 13 height 13
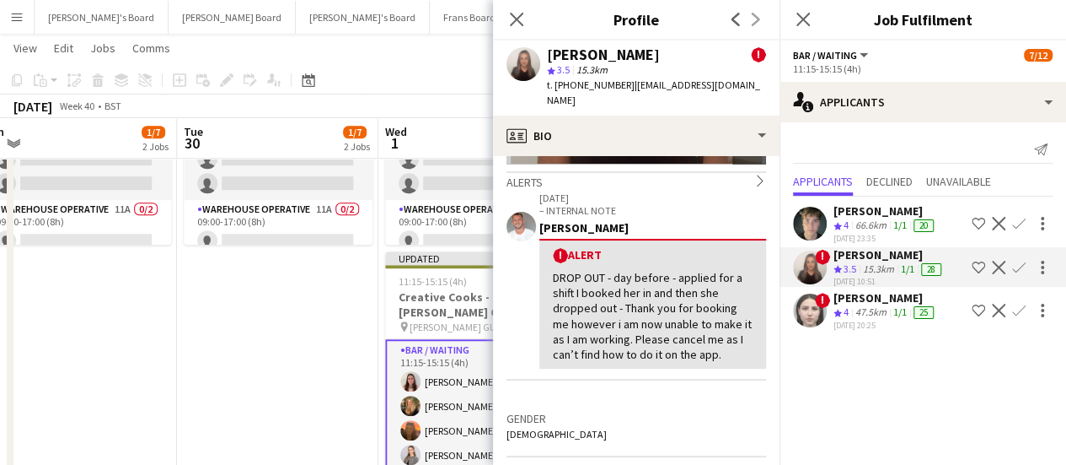
scroll to position [337, 0]
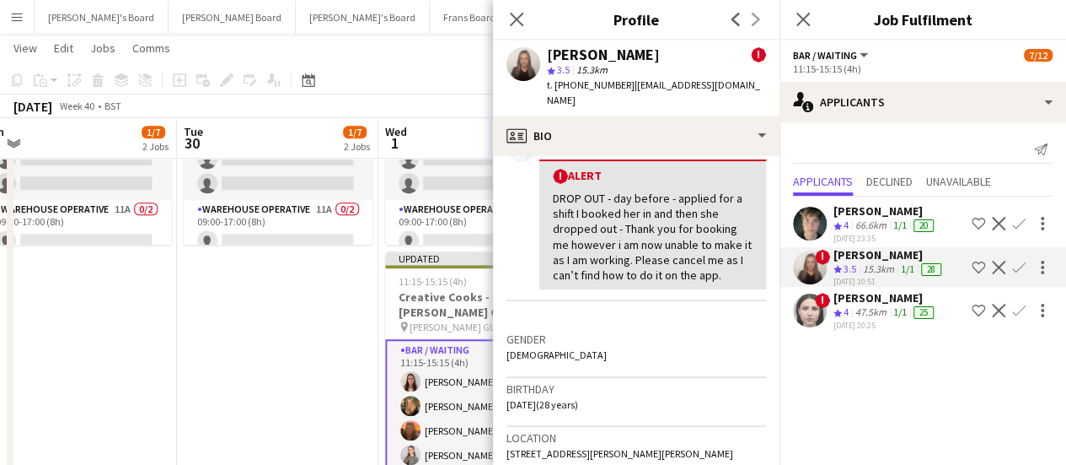
click at [1018, 264] on app-icon "Confirm" at bounding box center [1019, 267] width 13 height 13
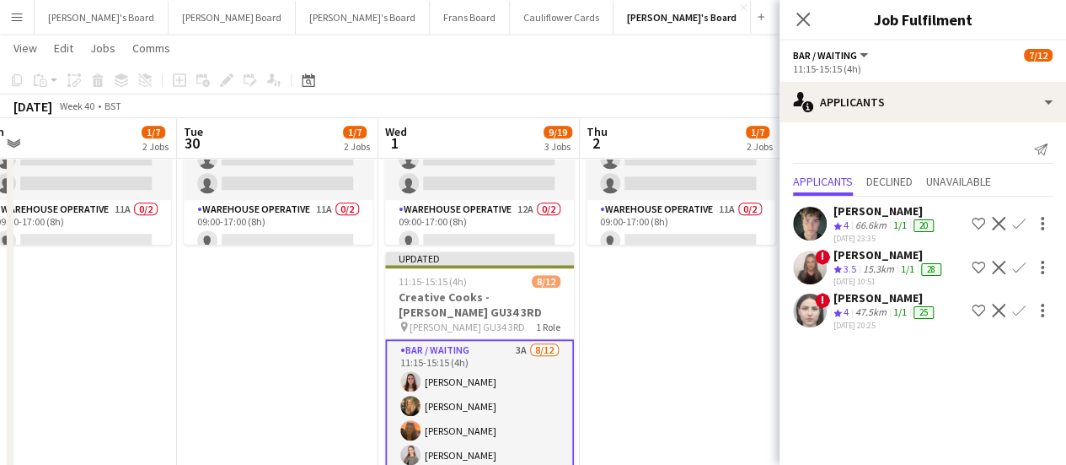
click at [1018, 264] on app-icon "Confirm" at bounding box center [1019, 267] width 13 height 13
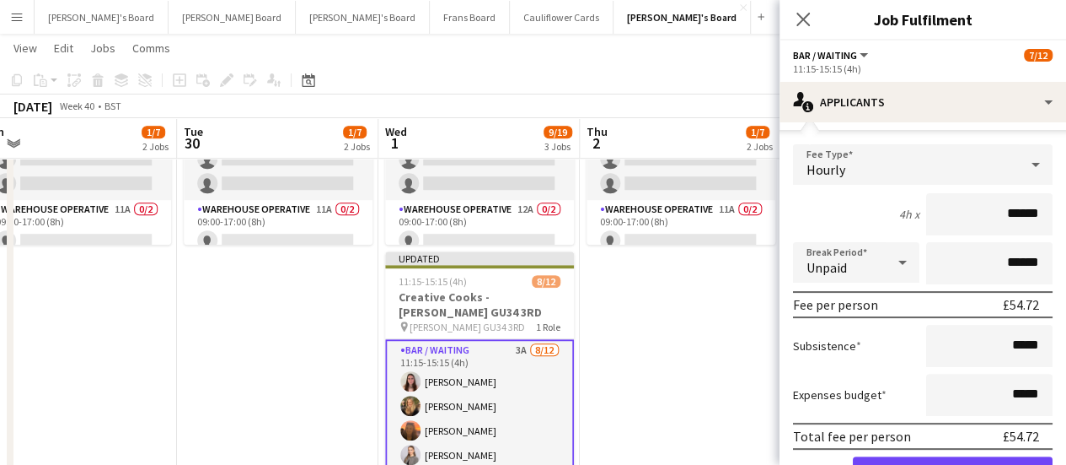
scroll to position [262, 0]
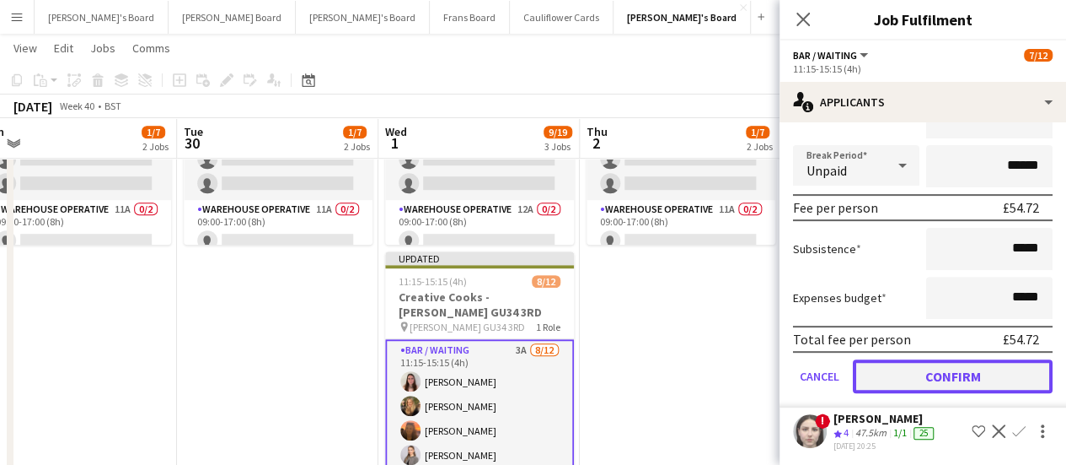
click at [920, 380] on button "Confirm" at bounding box center [953, 376] width 200 height 34
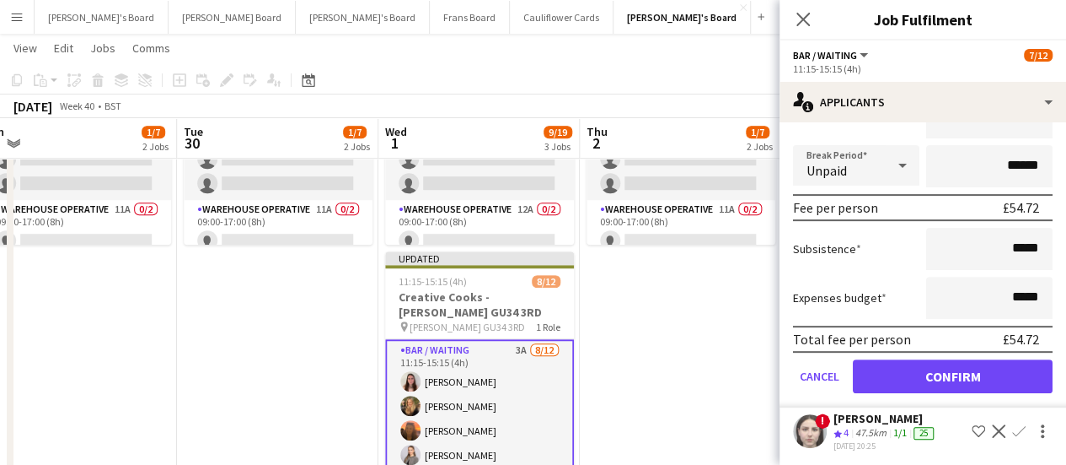
scroll to position [0, 0]
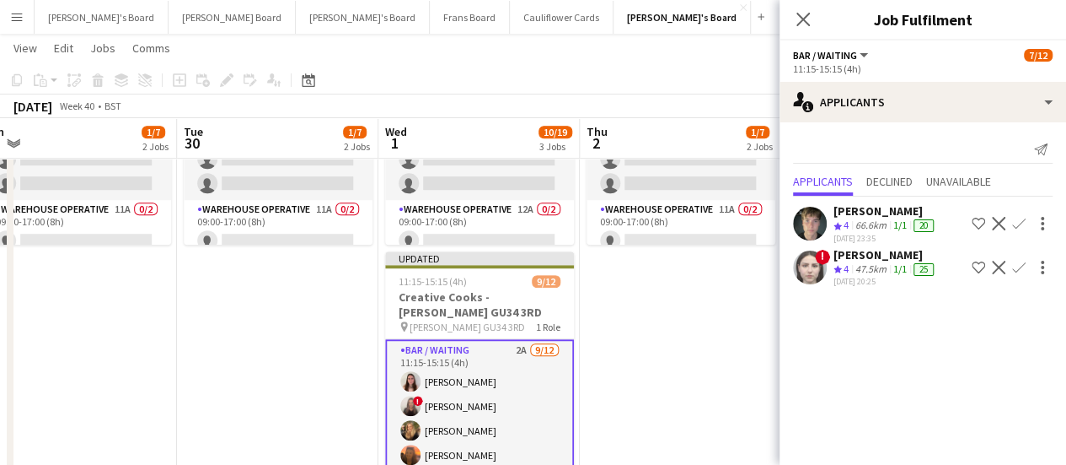
click at [701, 330] on app-date-cell "09:00-17:00 (8h) 0/6 SFG WAREHOUSE - GUILDFORD pin Guilford Gu3 2dx 2 Roles War…" at bounding box center [680, 297] width 201 height 1228
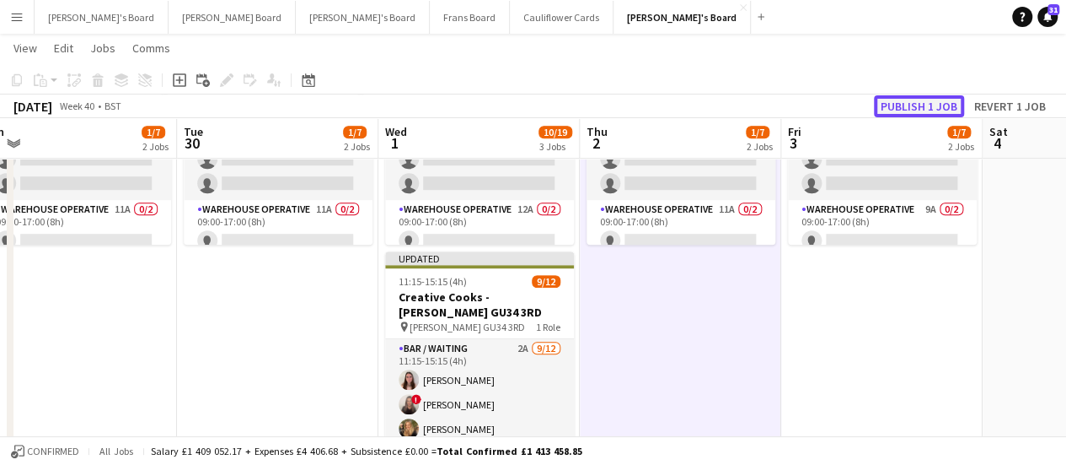
click at [909, 110] on button "Publish 1 job" at bounding box center [919, 106] width 90 height 22
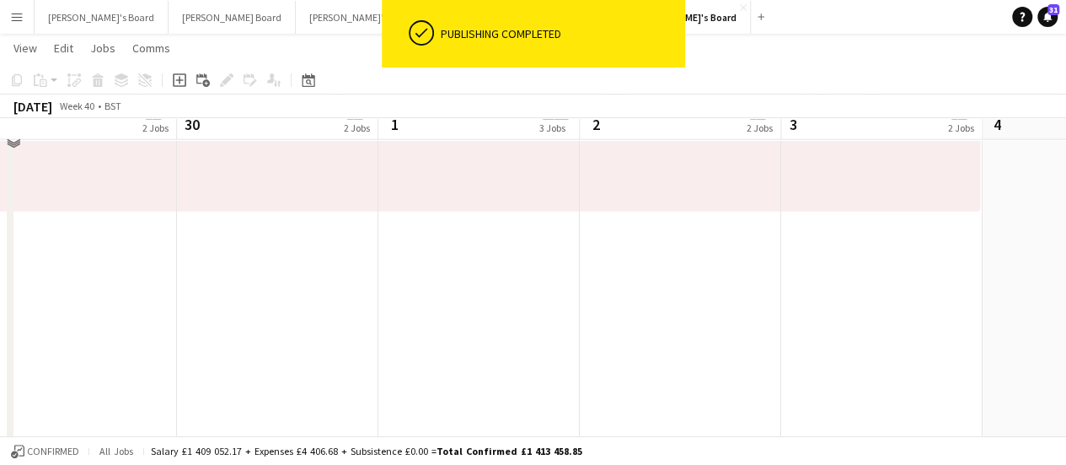
scroll to position [1433, 0]
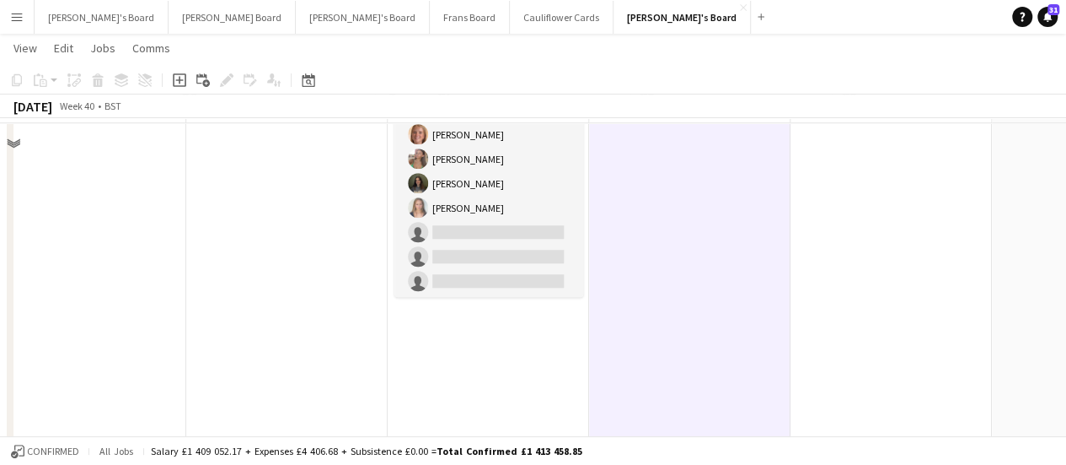
scroll to position [674, 0]
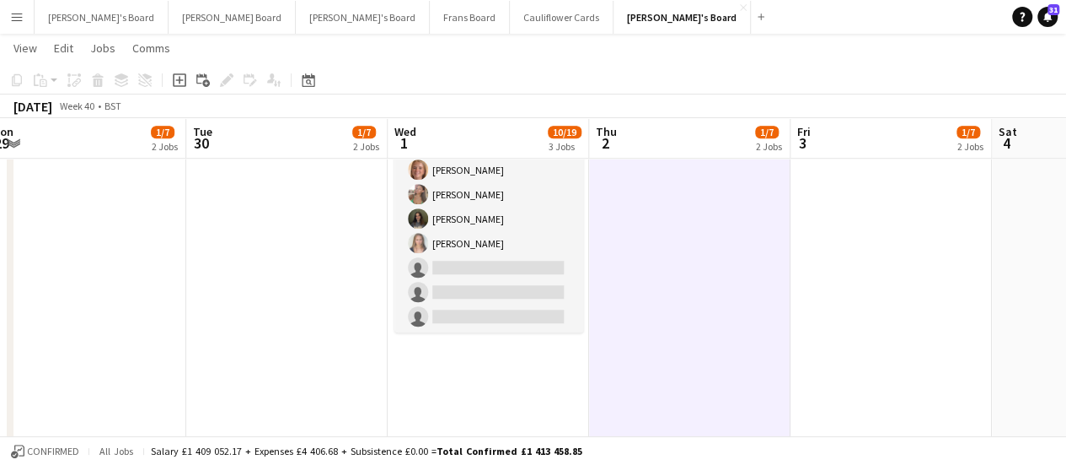
click at [666, 244] on app-date-cell "09:00-17:00 (8h) 0/6 SFG WAREHOUSE - GUILDFORD pin Guilford Gu3 2dx 2 Roles War…" at bounding box center [689, 128] width 201 height 1228
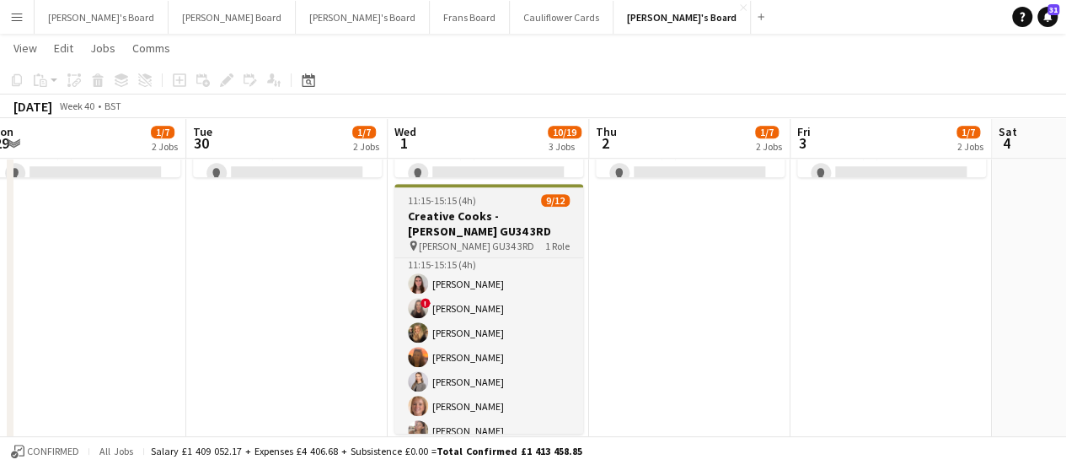
scroll to position [7, 0]
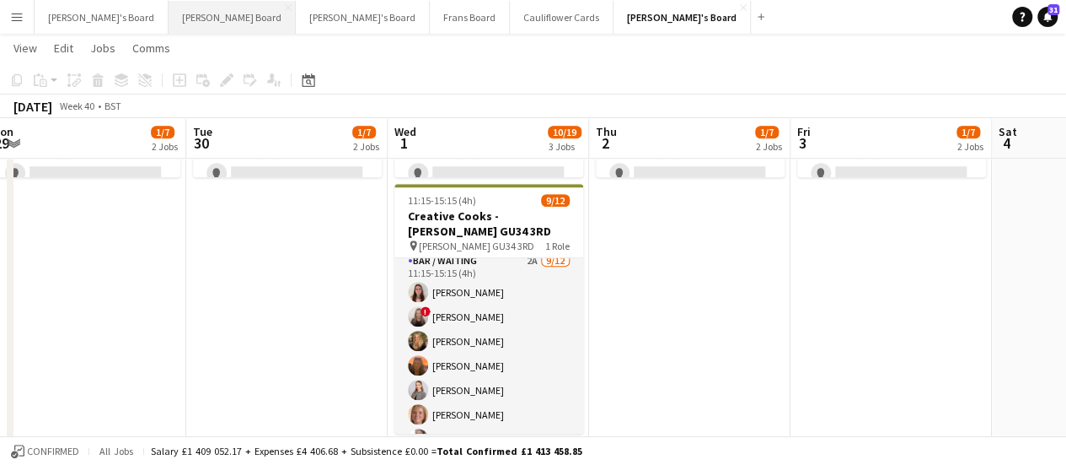
click at [192, 1] on button "Dean's Board Close" at bounding box center [232, 17] width 127 height 33
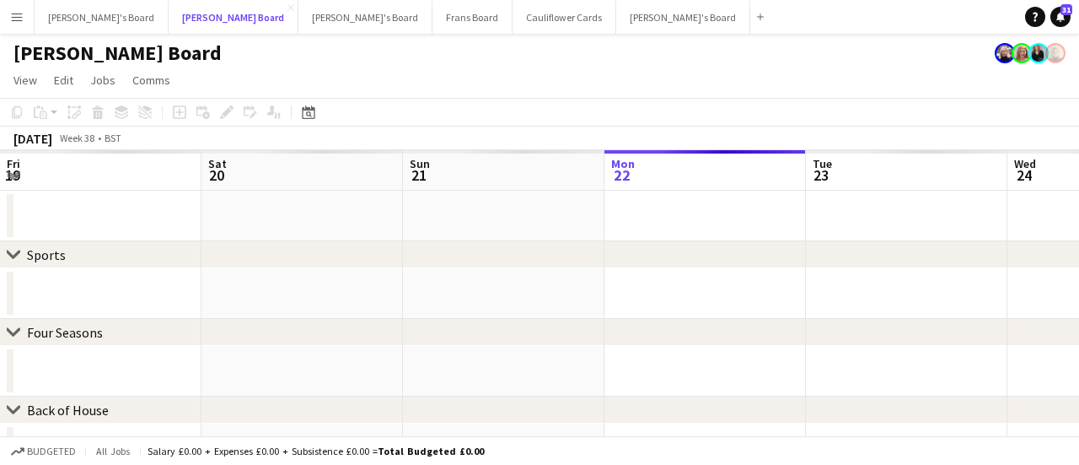
scroll to position [0, 403]
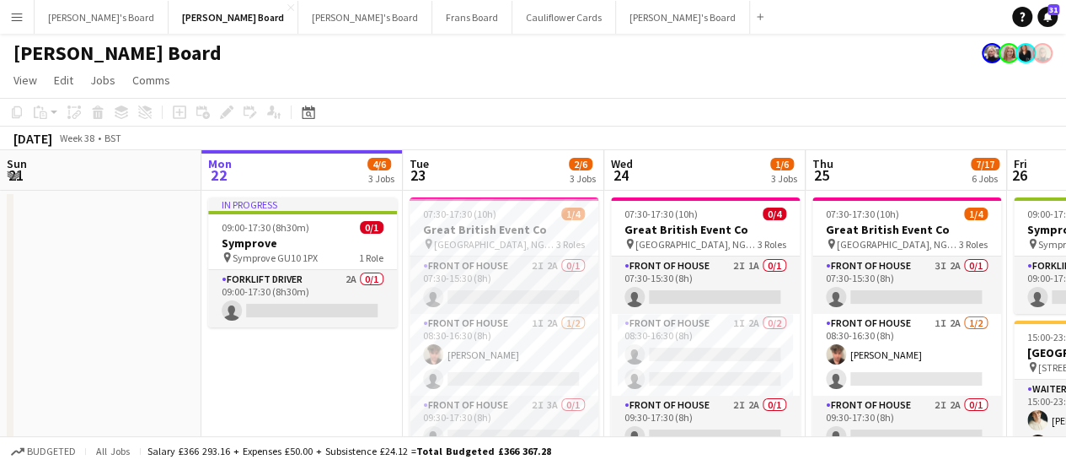
drag, startPoint x: 1072, startPoint y: 51, endPoint x: 669, endPoint y: 107, distance: 406.0
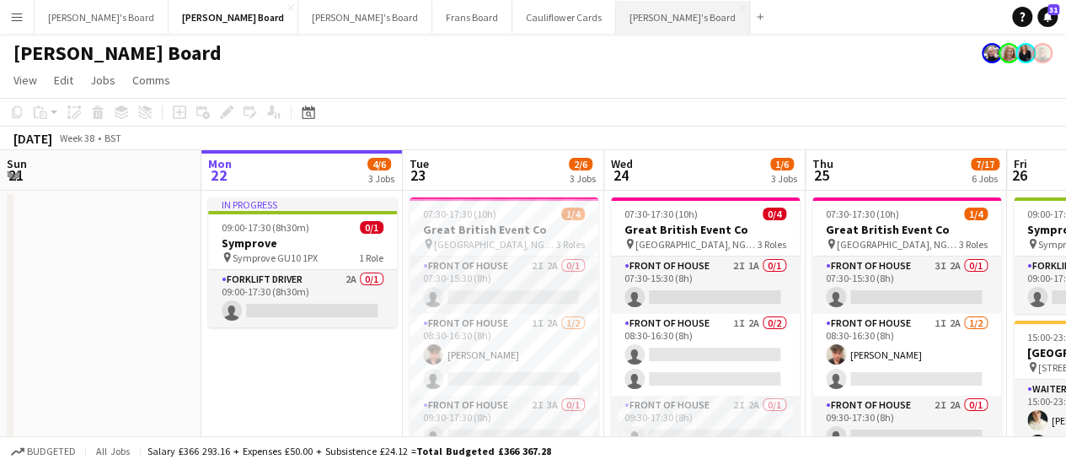
drag, startPoint x: 669, startPoint y: 107, endPoint x: 518, endPoint y: 23, distance: 172.9
click at [616, 23] on button "Thomasina's Board Close" at bounding box center [683, 17] width 134 height 33
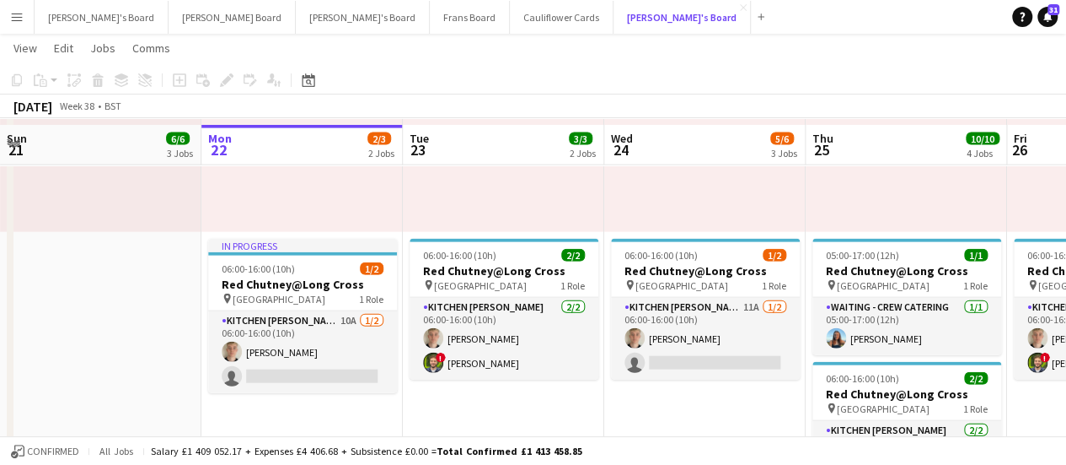
scroll to position [1841, 0]
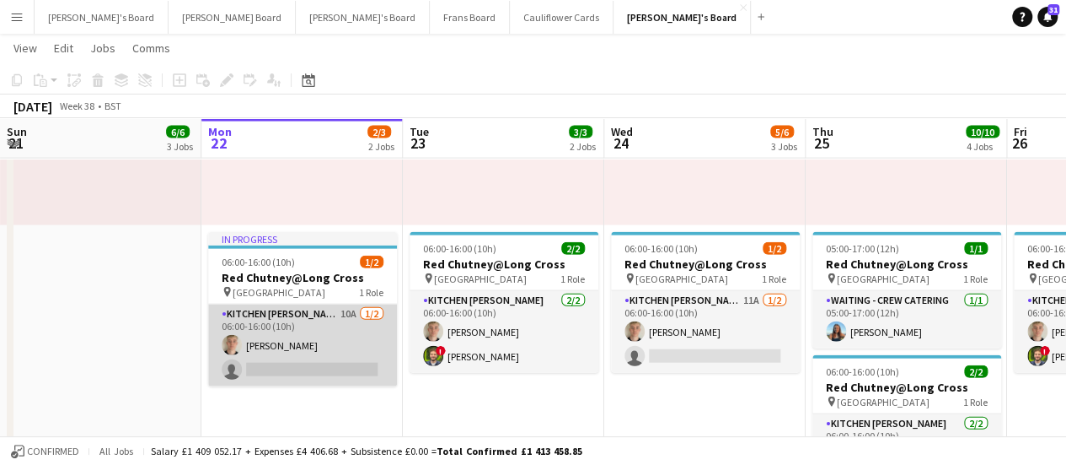
click at [347, 342] on app-card-role "Kitchen [PERSON_NAME] 10A [DATE] 06:00-16:00 (10h) [PERSON_NAME] single-neutral…" at bounding box center [302, 345] width 189 height 82
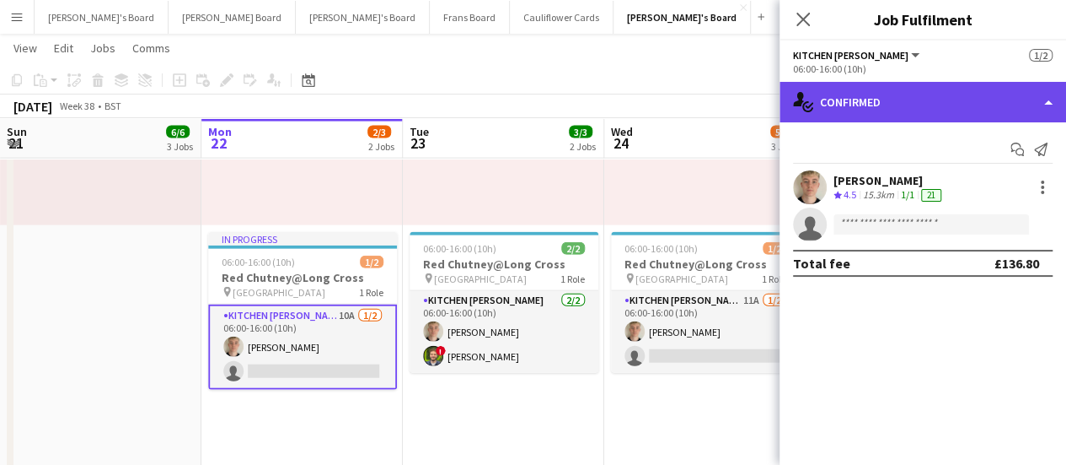
click at [892, 121] on div "single-neutral-actions-check-2 Confirmed" at bounding box center [923, 102] width 287 height 40
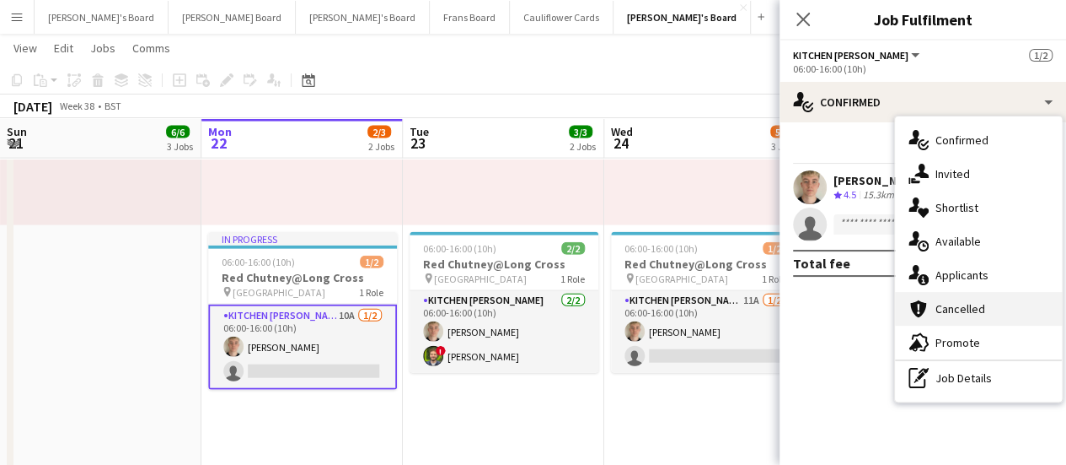
click at [1022, 292] on div "cancellation Cancelled" at bounding box center [978, 309] width 167 height 34
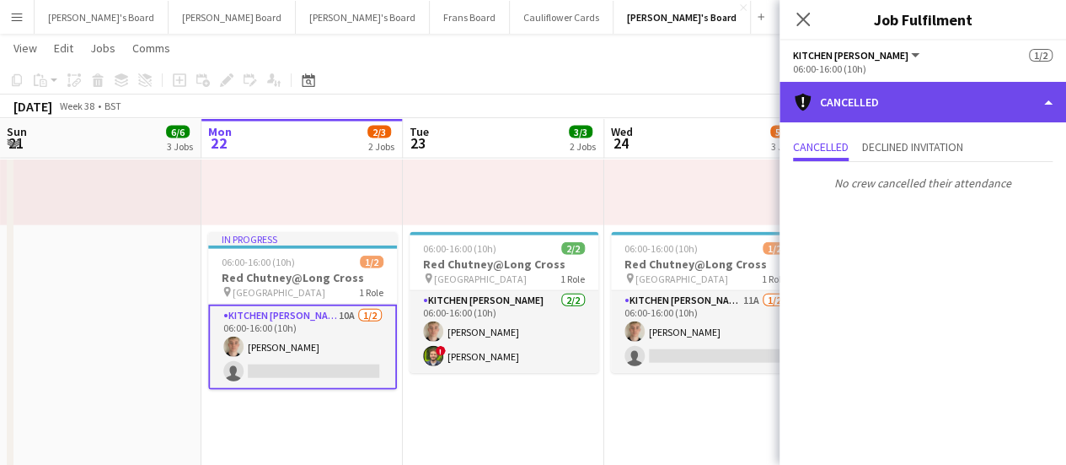
click at [952, 95] on div "cancellation Cancelled" at bounding box center [923, 102] width 287 height 40
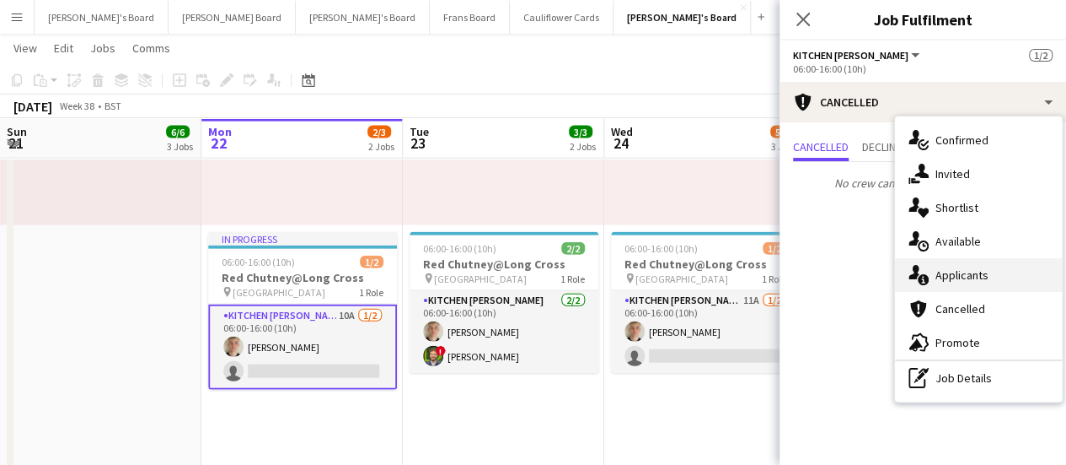
click at [963, 284] on div "single-neutral-actions-information Applicants" at bounding box center [978, 275] width 167 height 34
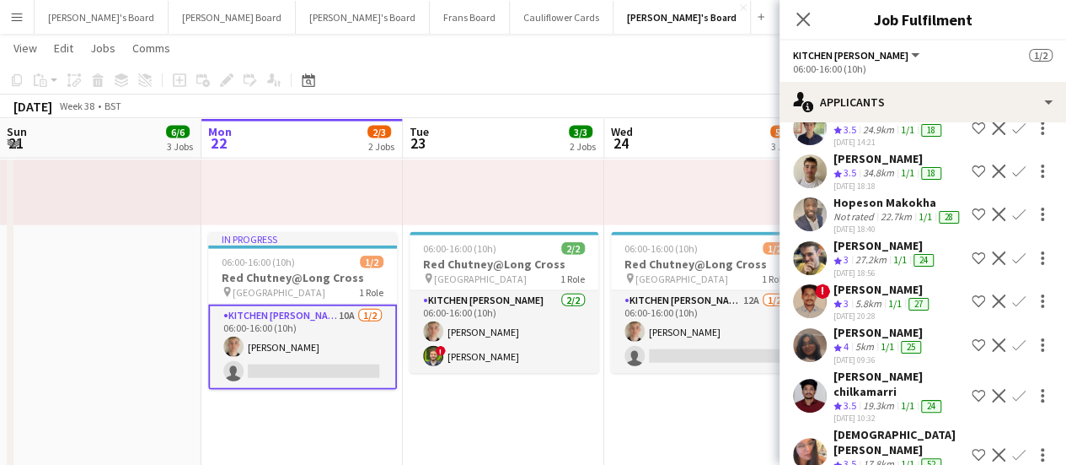
scroll to position [181, 0]
click at [852, 137] on span "3.5" at bounding box center [850, 130] width 13 height 13
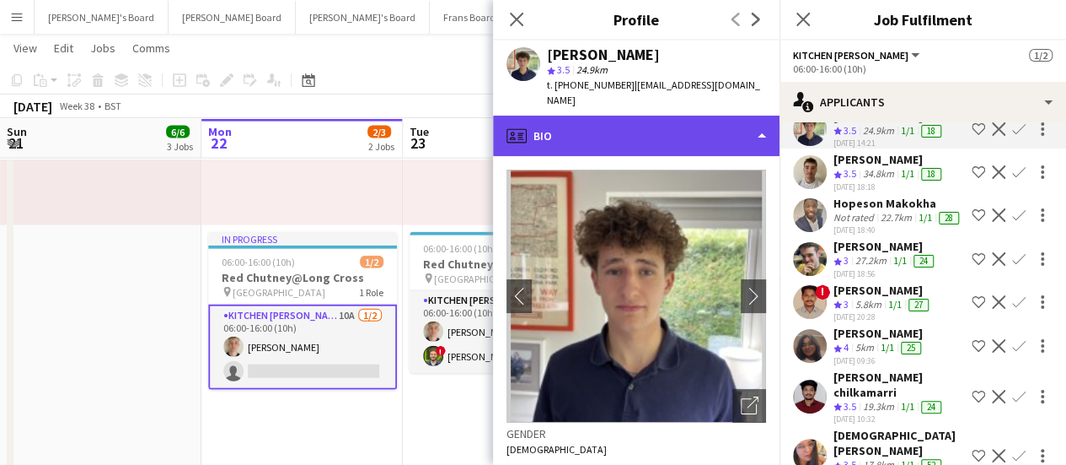
click at [681, 121] on div "profile Bio" at bounding box center [636, 136] width 287 height 40
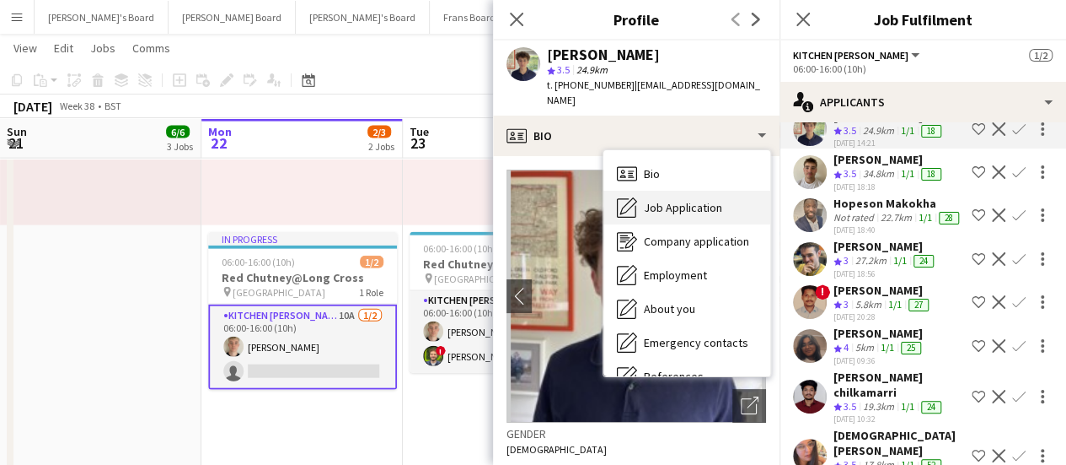
click at [689, 200] on span "Job Application" at bounding box center [683, 207] width 78 height 15
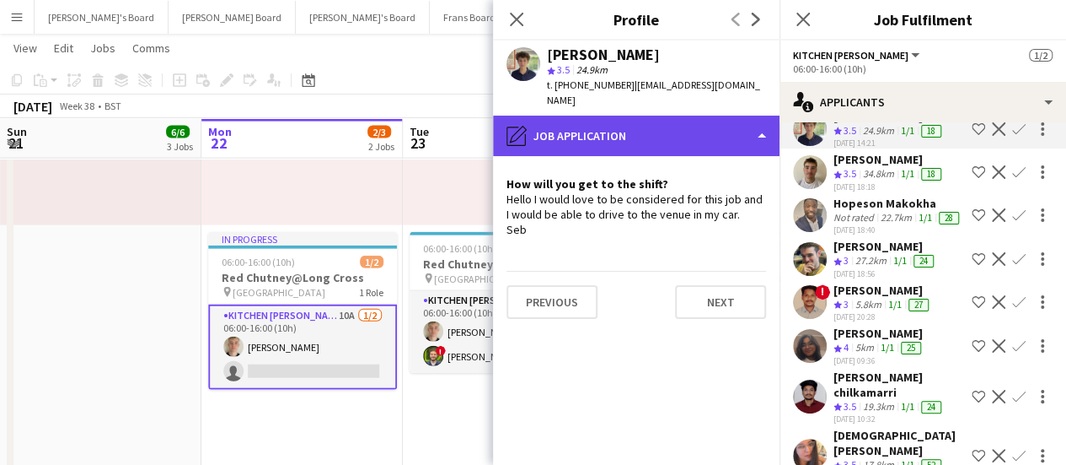
click at [728, 121] on div "pencil4 Job Application" at bounding box center [636, 136] width 287 height 40
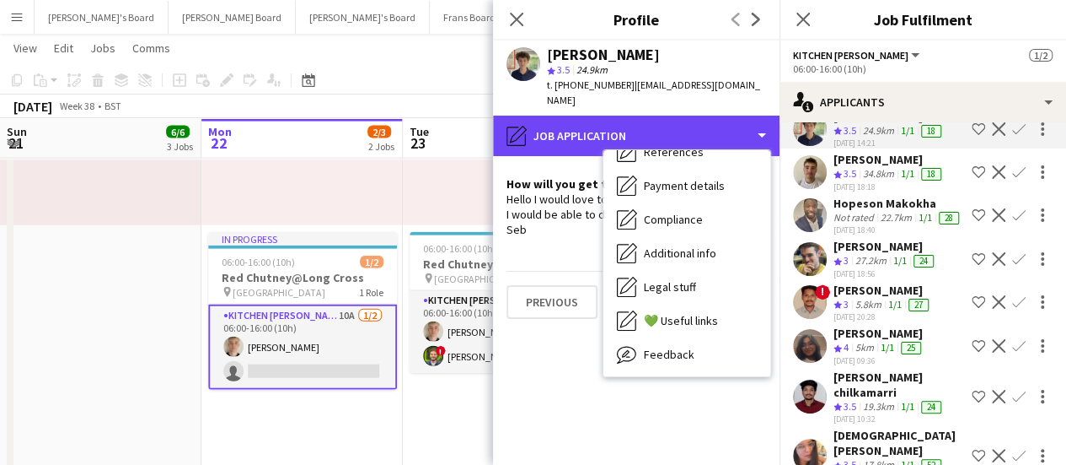
scroll to position [260, 0]
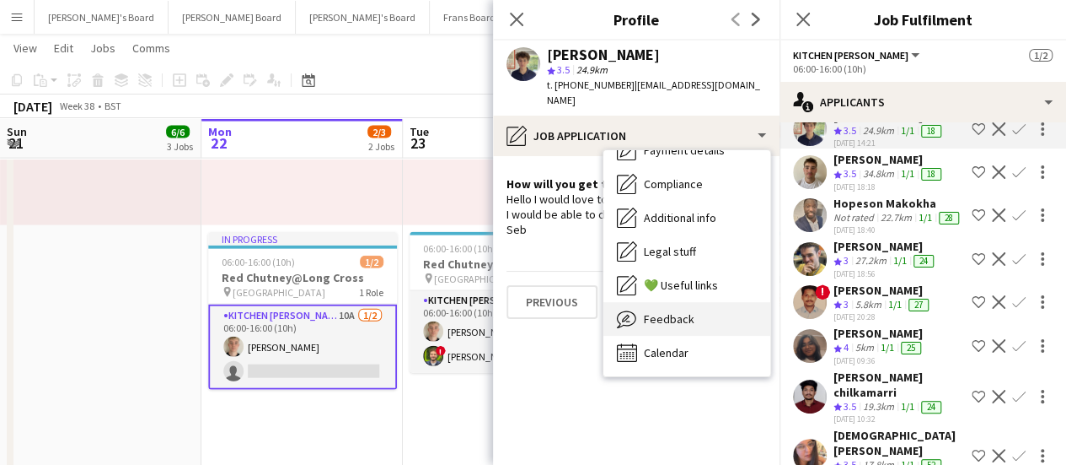
click at [729, 310] on div "Feedback Feedback" at bounding box center [687, 319] width 167 height 34
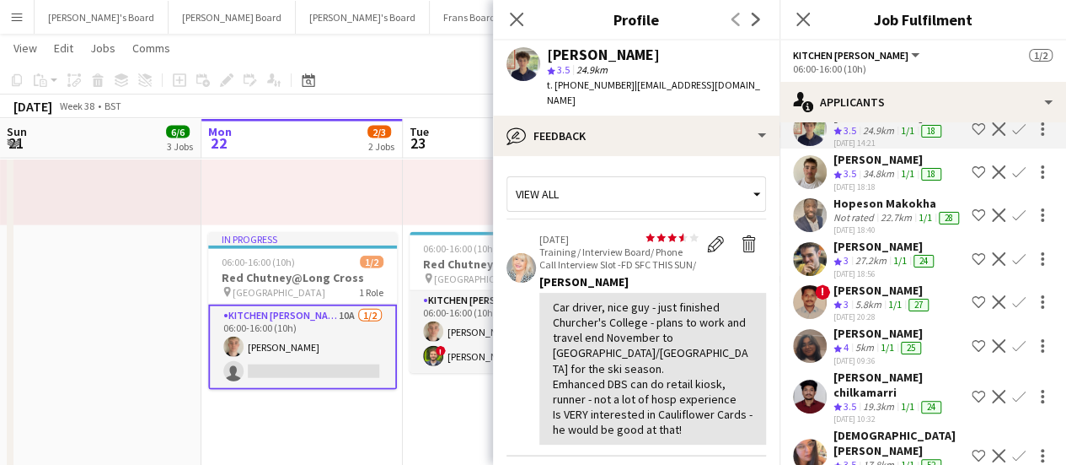
click at [868, 192] on div "[DATE] 18:18" at bounding box center [889, 186] width 111 height 11
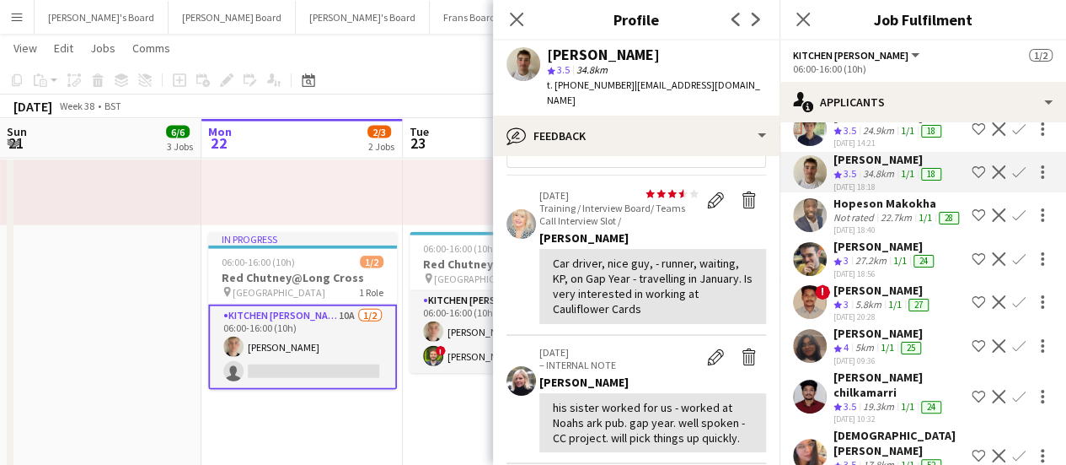
scroll to position [42, 0]
click at [521, 25] on icon at bounding box center [516, 19] width 16 height 16
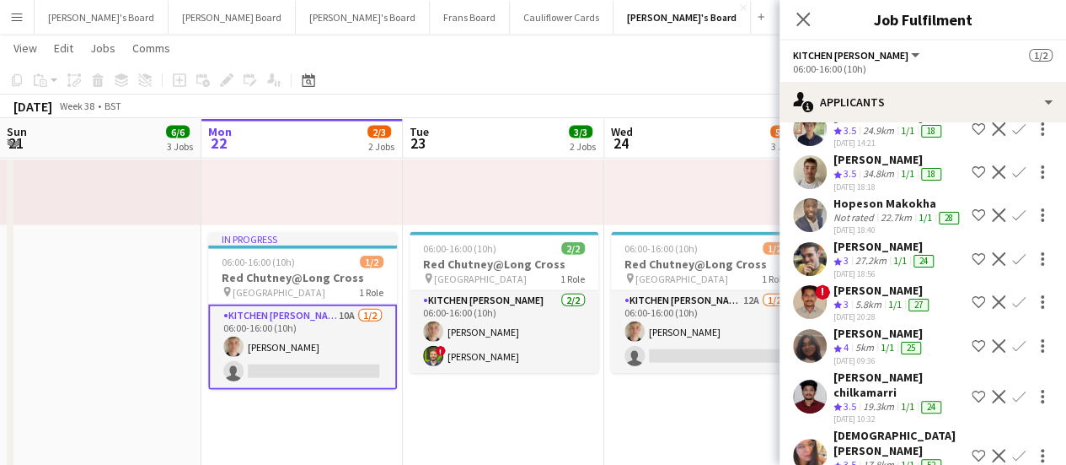
click at [732, 425] on app-date-cell "05:00-17:00 (12h) 1/1 pin Pinewood Studios 1 Role ONGOING BARISTA [DATE] 05:00-…" at bounding box center [704, 312] width 201 height 784
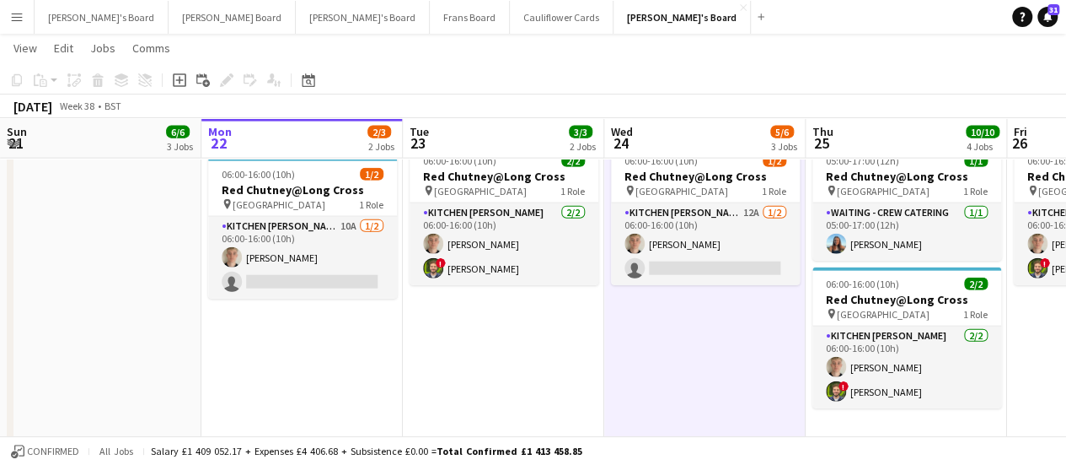
scroll to position [1942, 0]
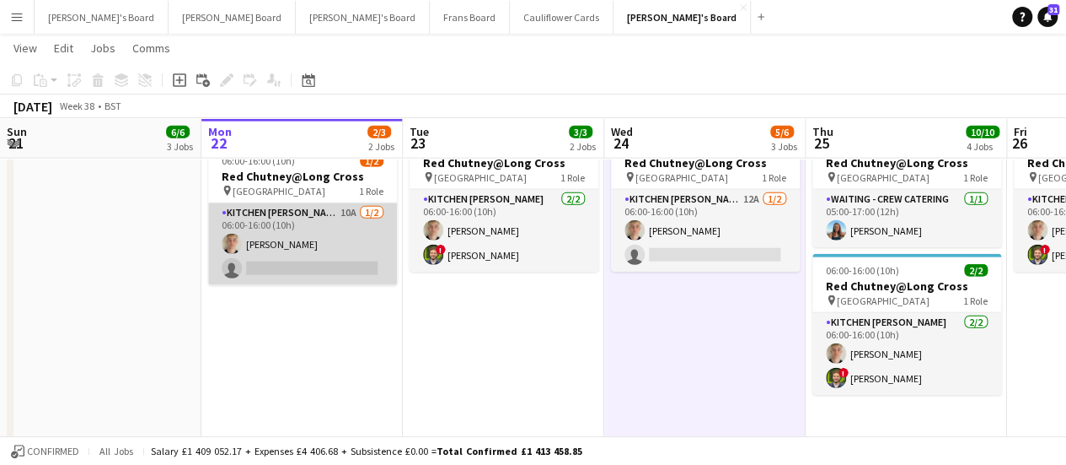
click at [362, 235] on app-card-role "Kitchen [PERSON_NAME] 10A [DATE] 06:00-16:00 (10h) [PERSON_NAME] single-neutral…" at bounding box center [302, 244] width 189 height 82
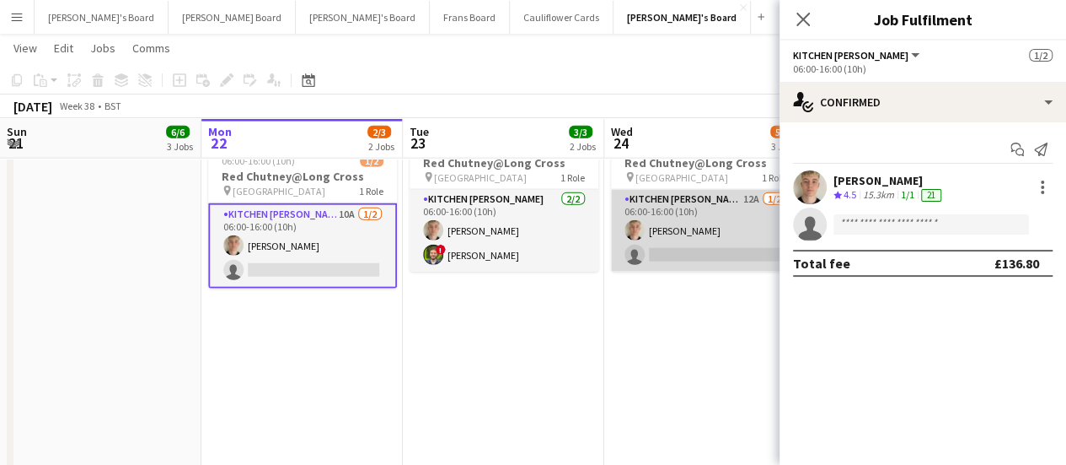
click at [712, 239] on app-card-role "Kitchen [PERSON_NAME] 12A [DATE] 06:00-16:00 (10h) [PERSON_NAME] single-neutral…" at bounding box center [705, 231] width 189 height 82
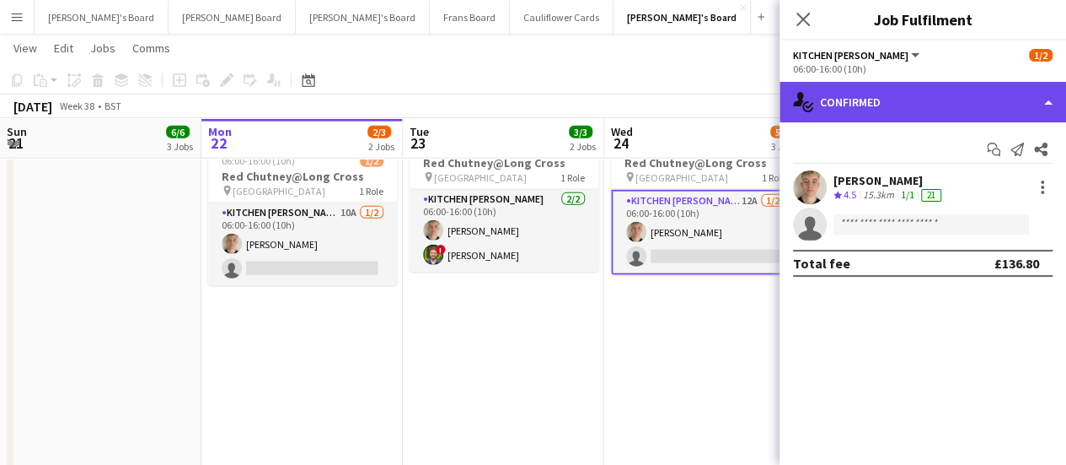
click at [910, 89] on div "single-neutral-actions-check-2 Confirmed" at bounding box center [923, 102] width 287 height 40
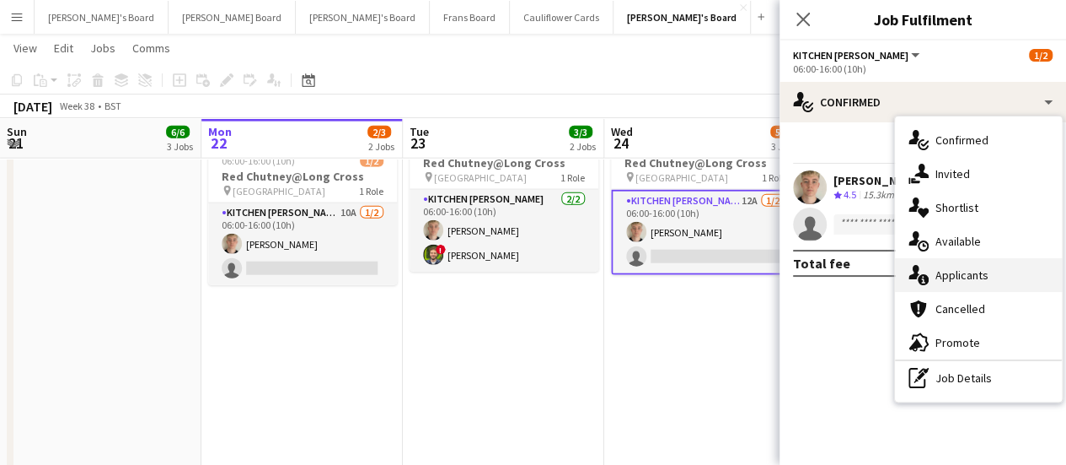
click at [1010, 286] on div "single-neutral-actions-information Applicants" at bounding box center [978, 275] width 167 height 34
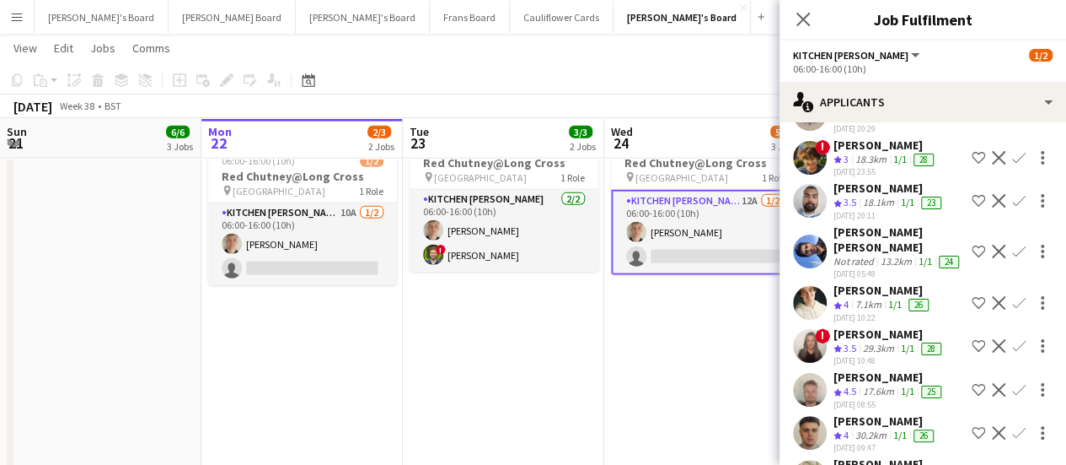
scroll to position [223, 0]
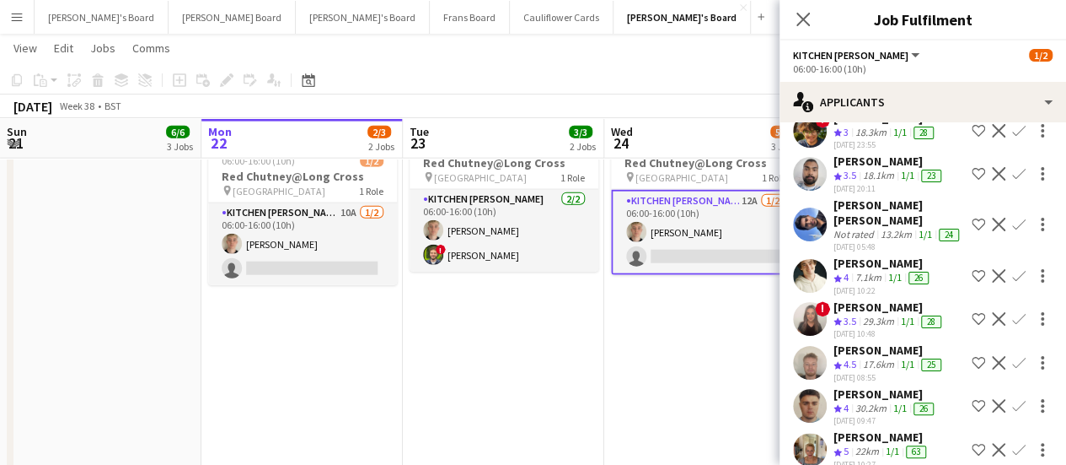
click at [894, 283] on app-skills-label "1/1" at bounding box center [895, 277] width 13 height 13
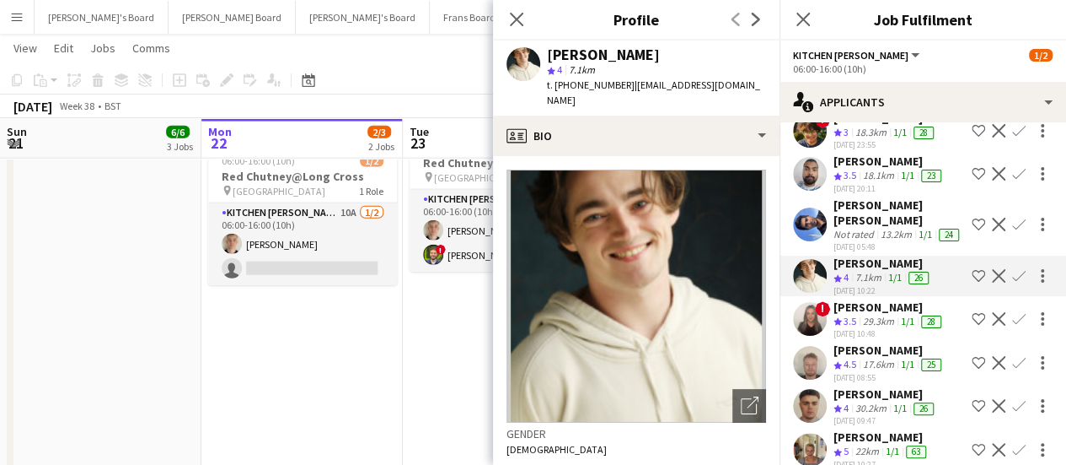
click at [683, 156] on app-crew-profile-bio "Open photos pop-in Gender Male Birthday 13-10-1998 (26 years) Location Manor Dr…" at bounding box center [636, 310] width 287 height 309
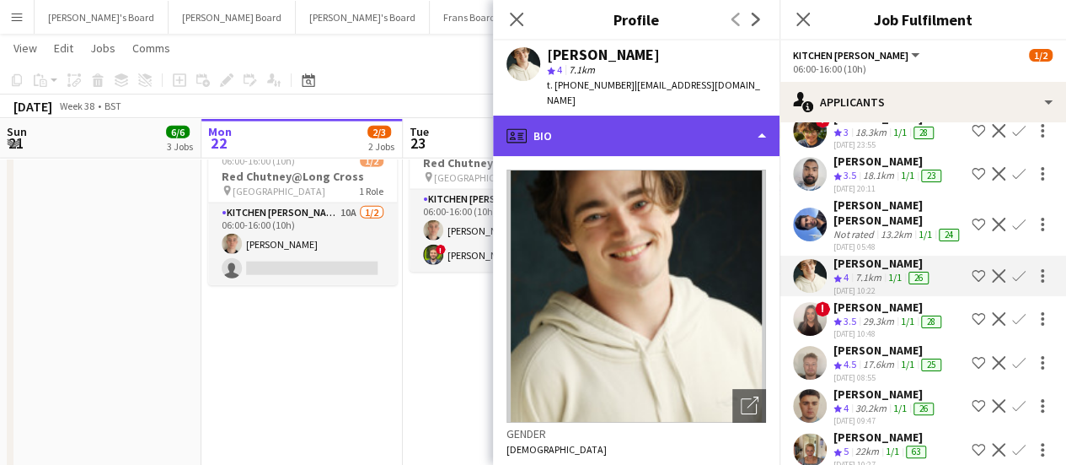
click at [685, 121] on div "profile Bio" at bounding box center [636, 136] width 287 height 40
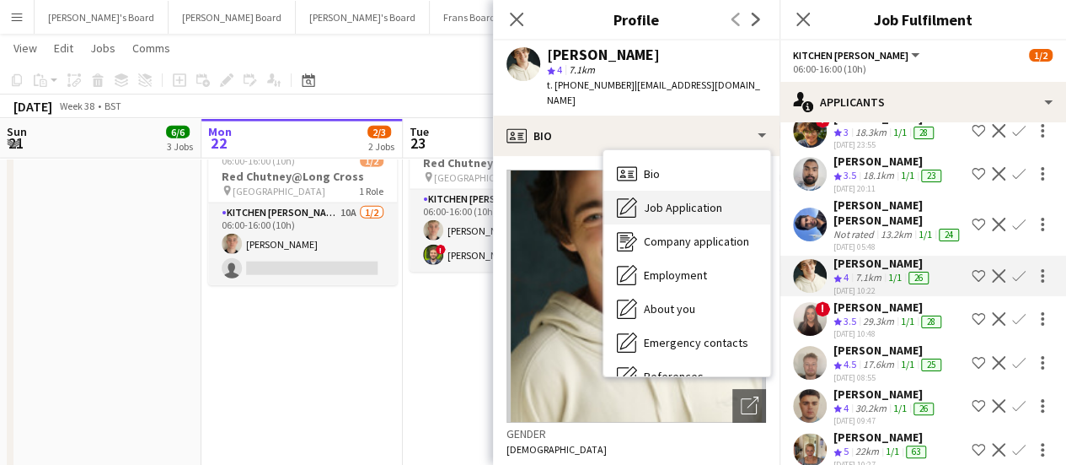
click at [680, 200] on span "Job Application" at bounding box center [683, 207] width 78 height 15
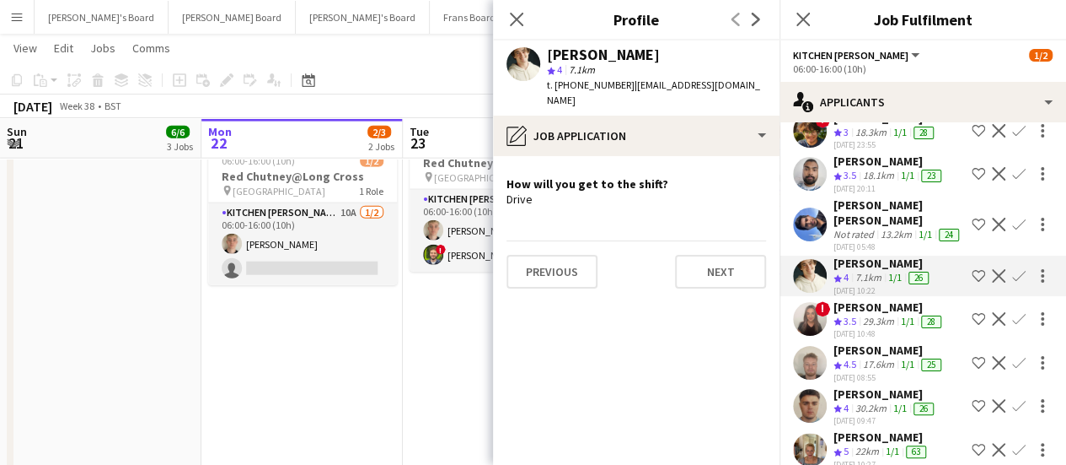
click at [867, 383] on div "[DATE] 08:55" at bounding box center [889, 377] width 111 height 11
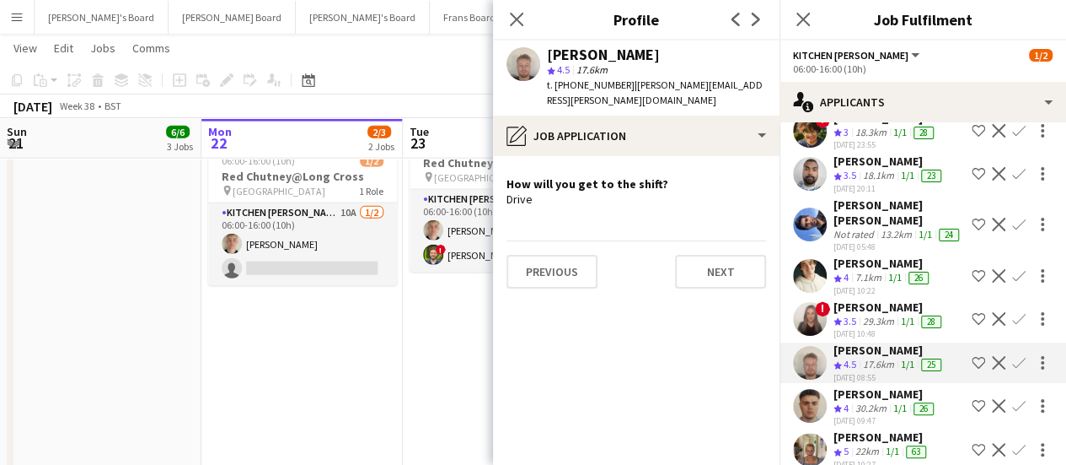
click at [867, 426] on div "[DATE] 09:47" at bounding box center [886, 420] width 104 height 11
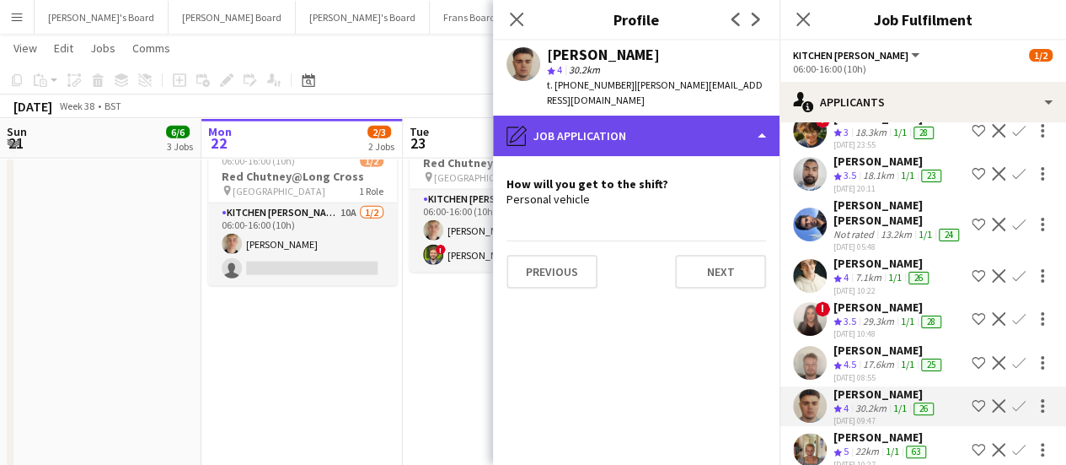
click at [662, 120] on div "pencil4 Job Application" at bounding box center [636, 136] width 287 height 40
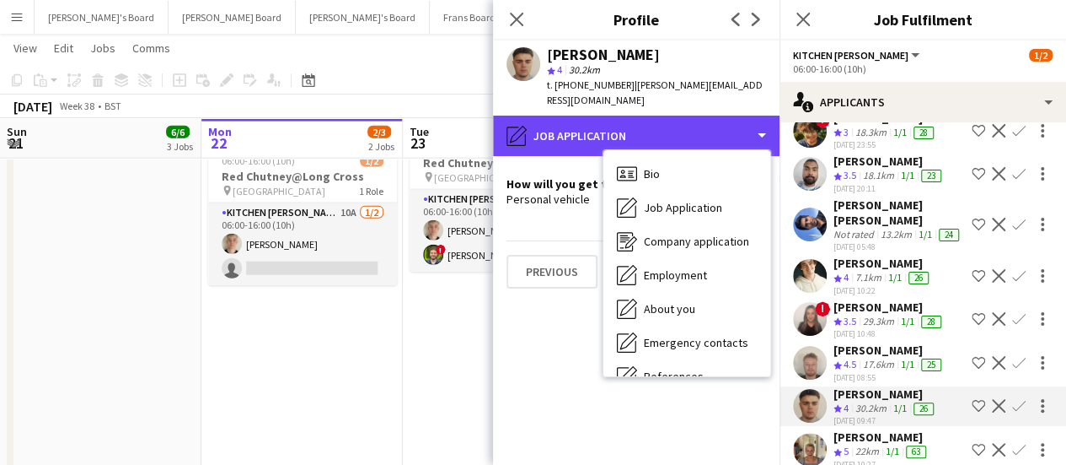
scroll to position [260, 0]
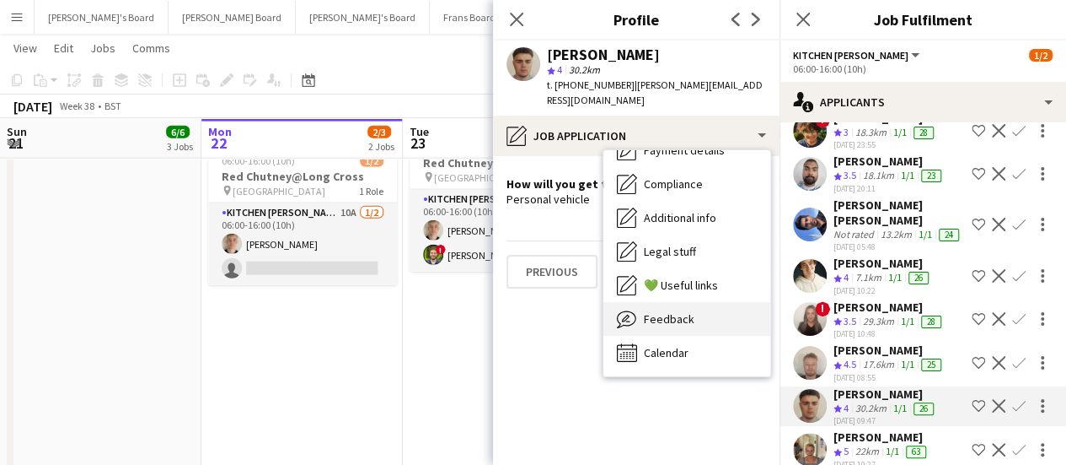
click at [733, 302] on div "Feedback Feedback" at bounding box center [687, 319] width 167 height 34
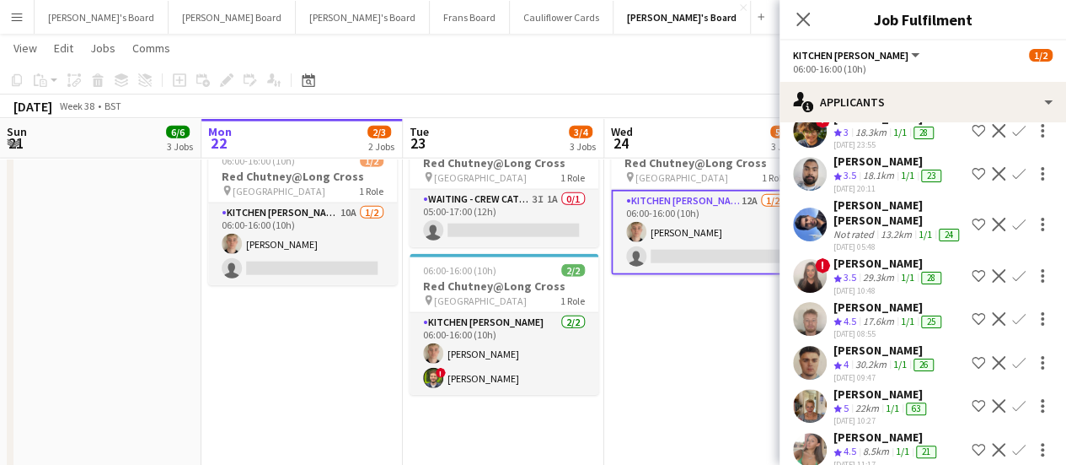
scroll to position [0, 0]
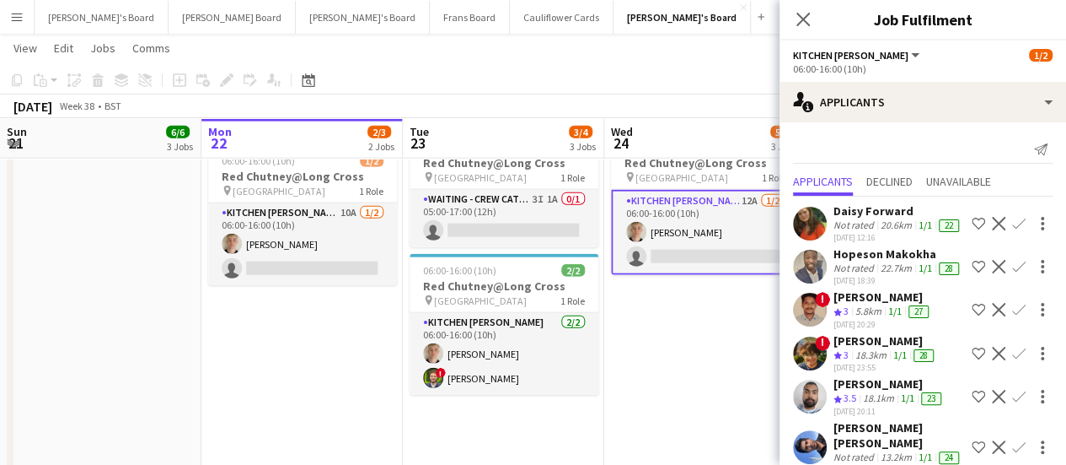
click at [696, 306] on app-date-cell "05:00-17:00 (12h) 1/1 pin Pinewood Studios 1 Role ONGOING BARISTA [DATE] 05:00-…" at bounding box center [704, 211] width 201 height 784
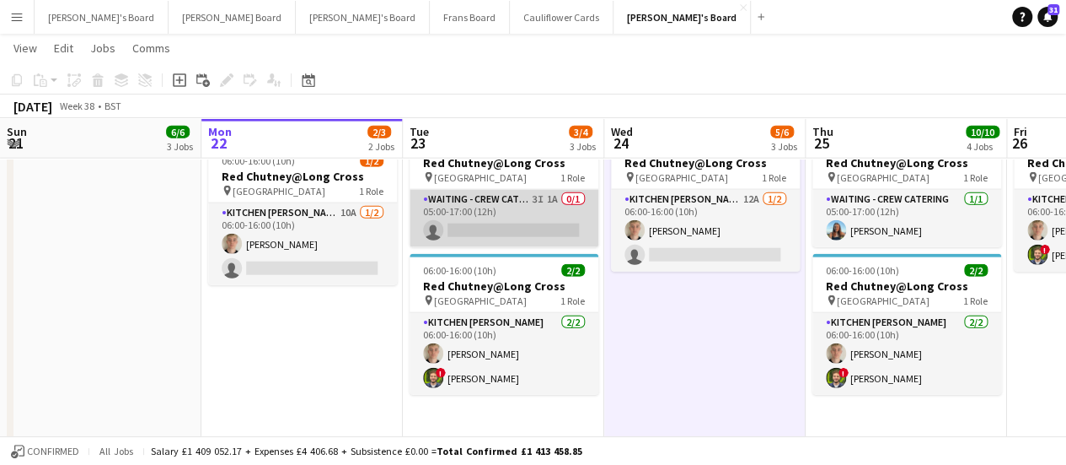
click at [585, 207] on app-card-role "Waiting - Crew Catering 3I 1A 0/1 05:00-17:00 (12h) single-neutral-actions" at bounding box center [504, 218] width 189 height 57
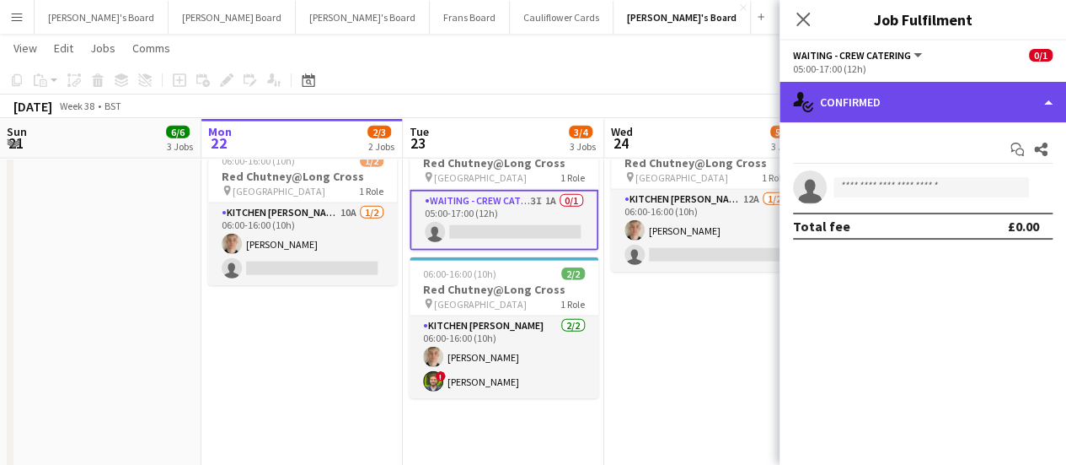
click at [973, 92] on div "single-neutral-actions-check-2 Confirmed" at bounding box center [923, 102] width 287 height 40
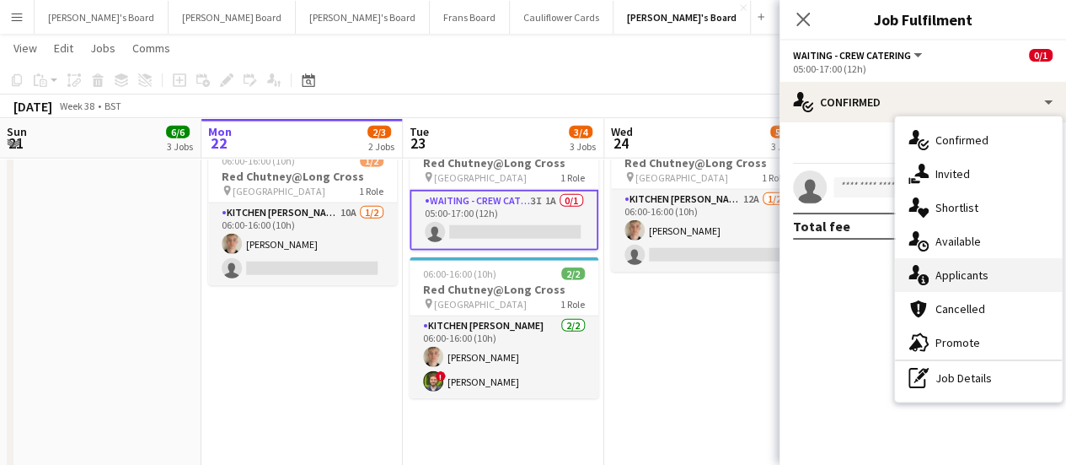
click at [933, 259] on div "single-neutral-actions-information Applicants" at bounding box center [978, 275] width 167 height 34
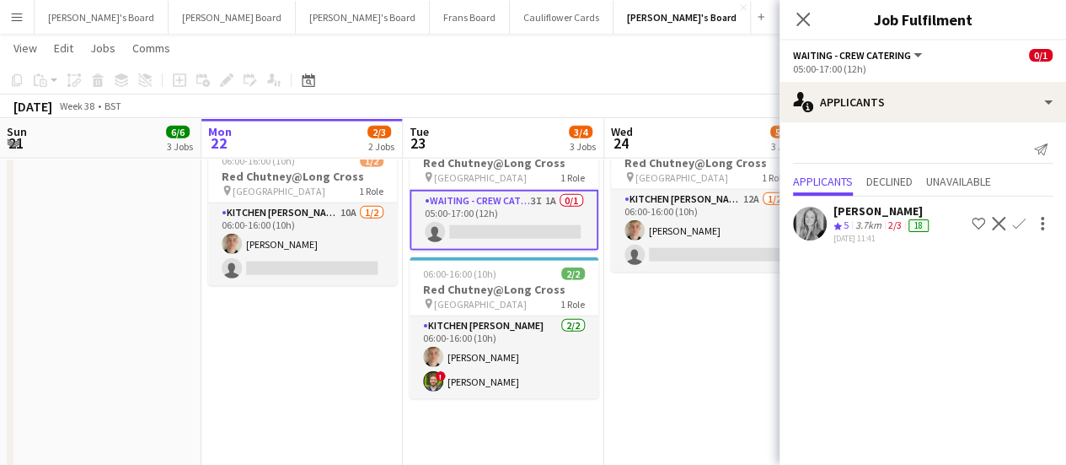
click at [854, 222] on div "3.7km" at bounding box center [868, 225] width 33 height 14
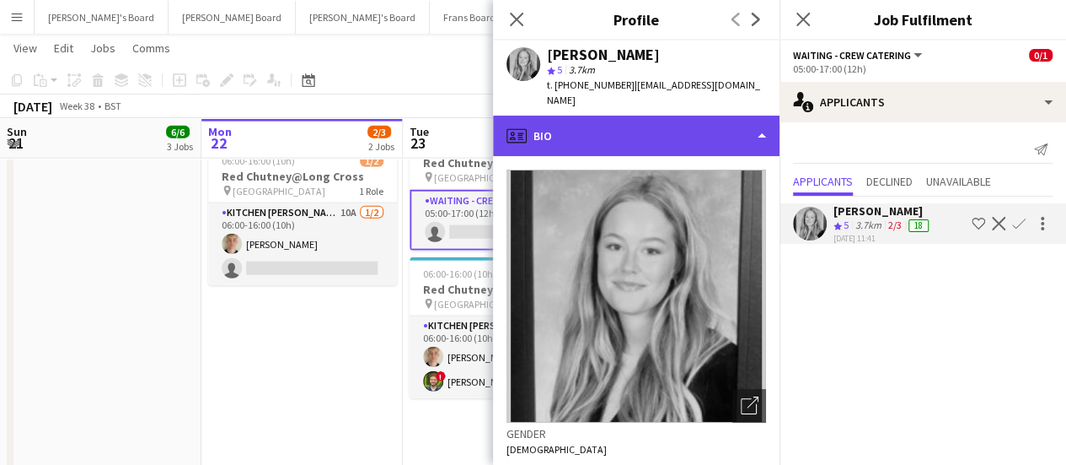
click at [604, 116] on div "profile Bio" at bounding box center [636, 136] width 287 height 40
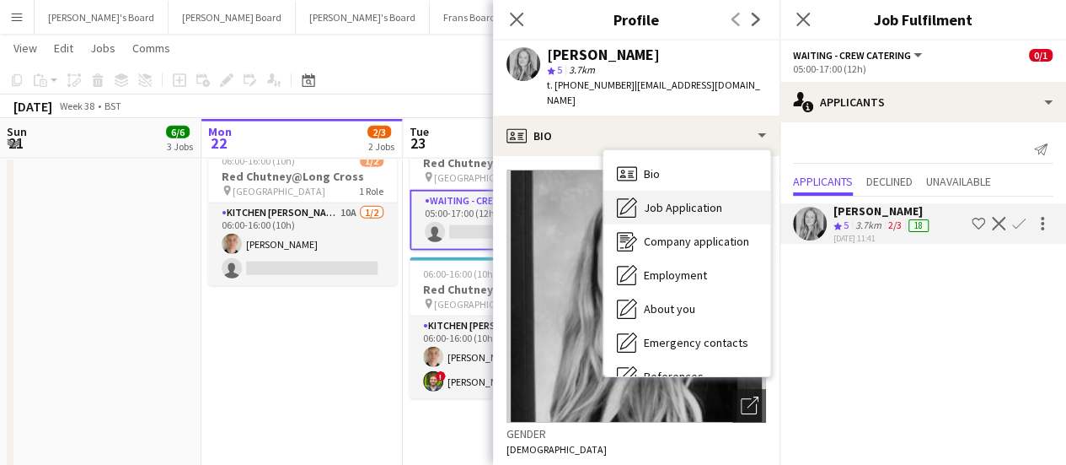
click at [714, 200] on span "Job Application" at bounding box center [683, 207] width 78 height 15
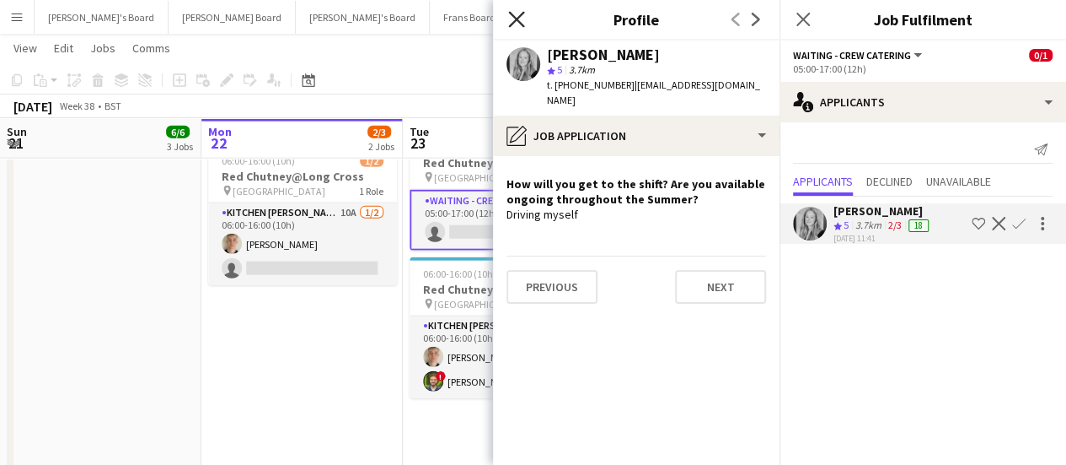
click at [519, 14] on icon "Close pop-in" at bounding box center [516, 19] width 16 height 16
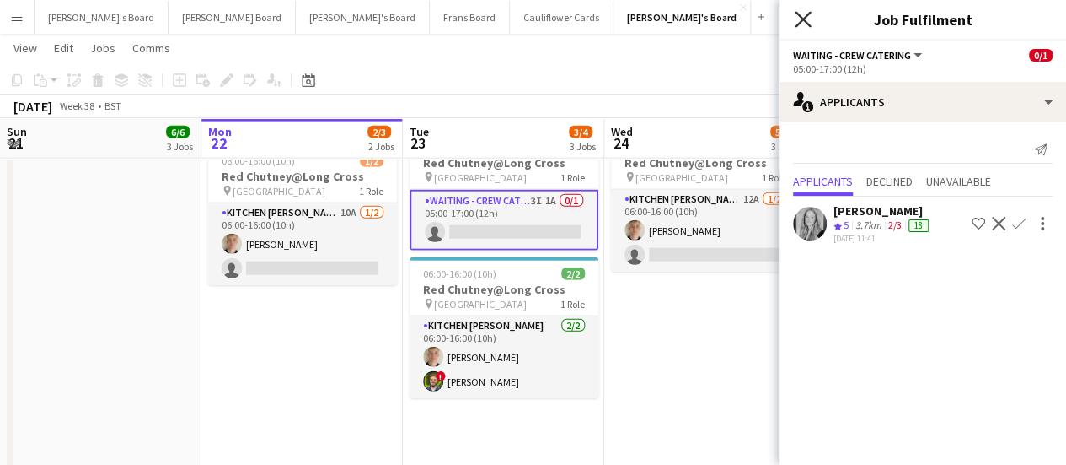
click at [809, 14] on icon at bounding box center [803, 19] width 16 height 16
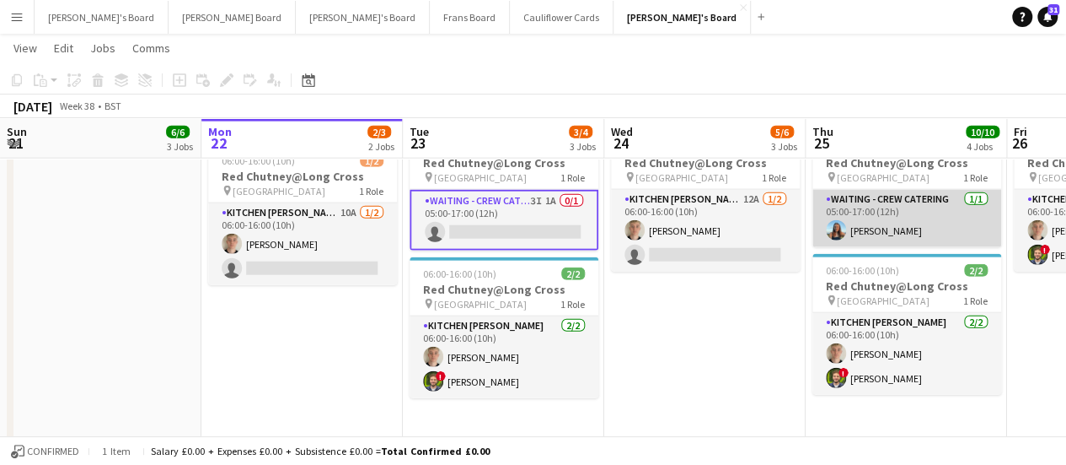
click at [908, 224] on app-card-role "Waiting - Crew Catering 1/1 05:00-17:00 (12h) Hannah Jacobs" at bounding box center [907, 218] width 189 height 57
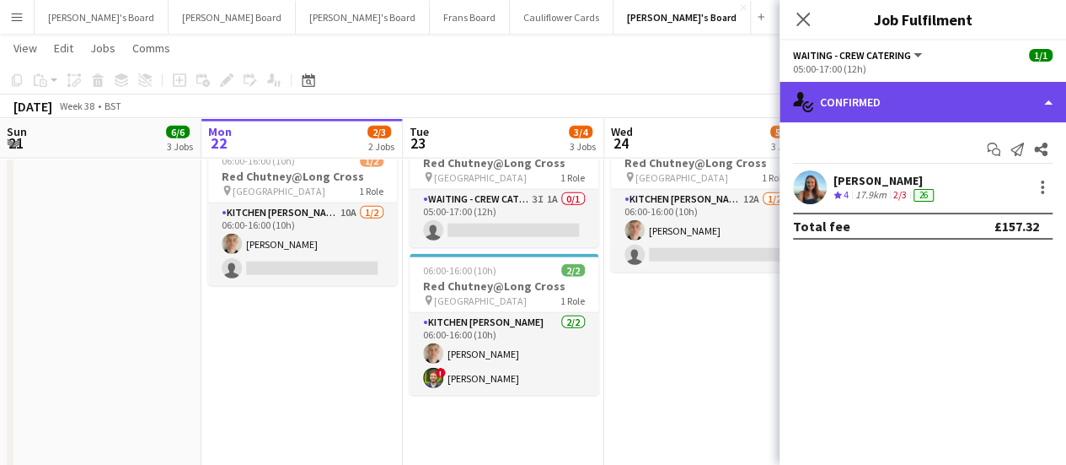
click at [964, 100] on div "single-neutral-actions-check-2 Confirmed" at bounding box center [923, 102] width 287 height 40
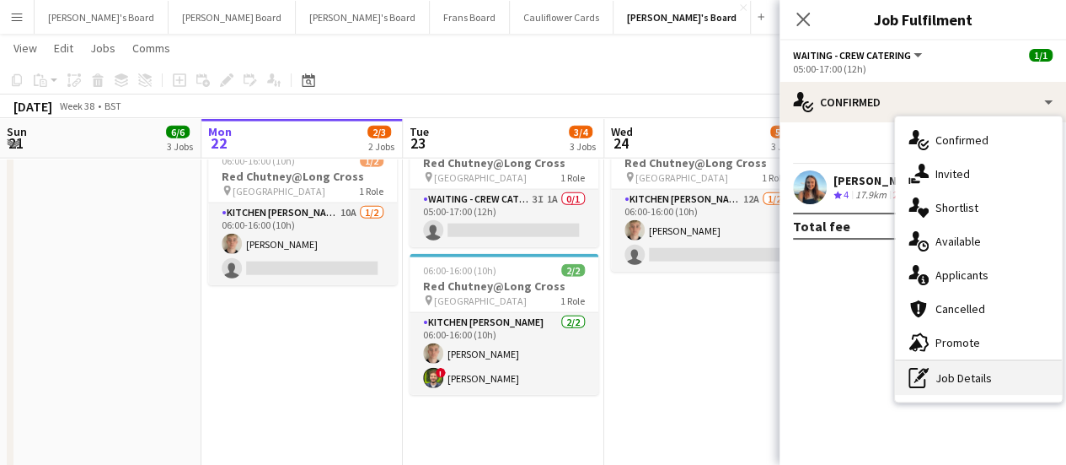
click at [930, 371] on div "pen-write Job Details" at bounding box center [978, 378] width 167 height 34
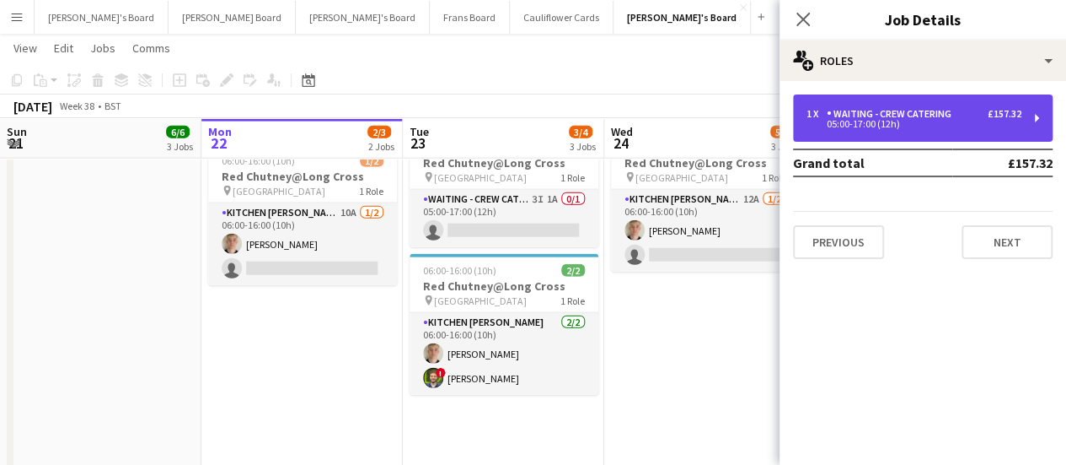
click at [894, 132] on div "1 x Waiting - Crew Catering £157.32 05:00-17:00 (12h)" at bounding box center [923, 117] width 260 height 47
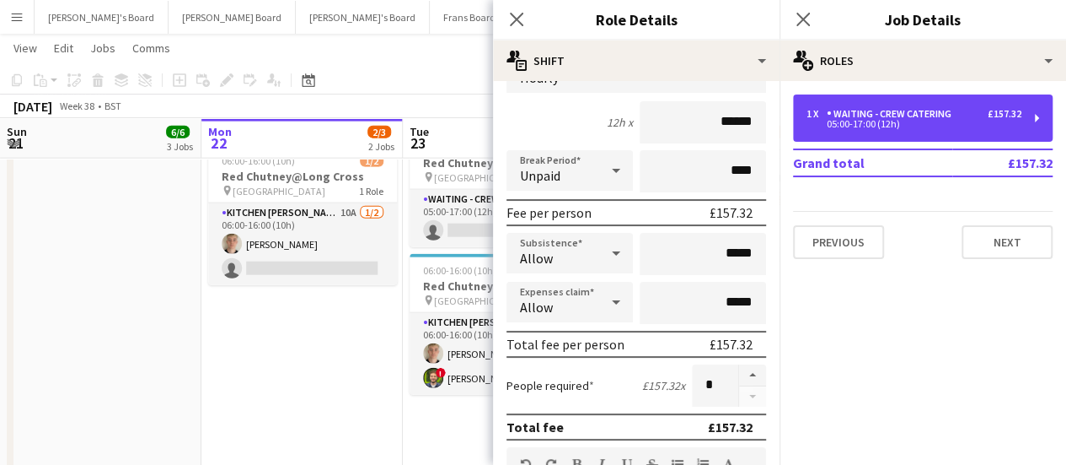
scroll to position [142, 0]
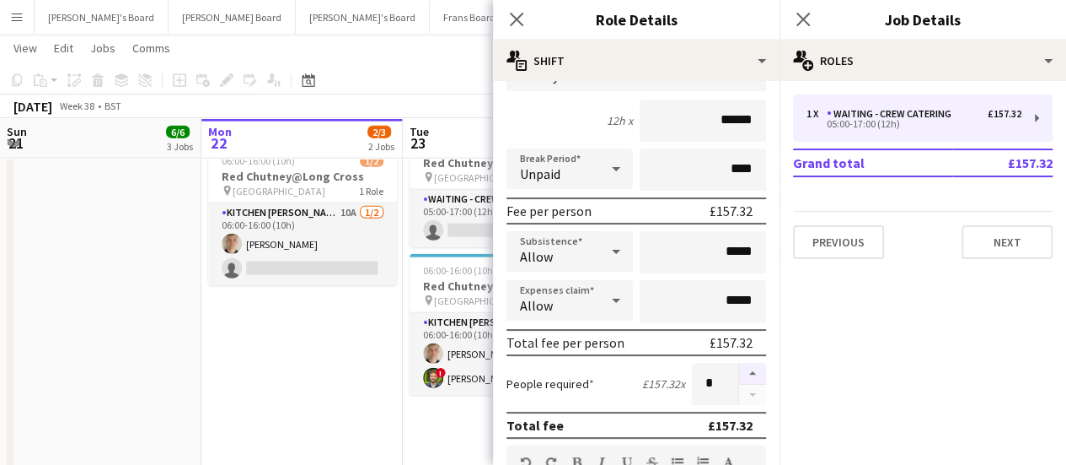
click at [739, 379] on button "button" at bounding box center [752, 374] width 27 height 22
type input "*"
click at [342, 411] on app-date-cell "In progress 05:00-17:00 (12h) 1/1 pin Pinewood Studios 1 Role ONGOING BARISTA […" at bounding box center [301, 211] width 201 height 784
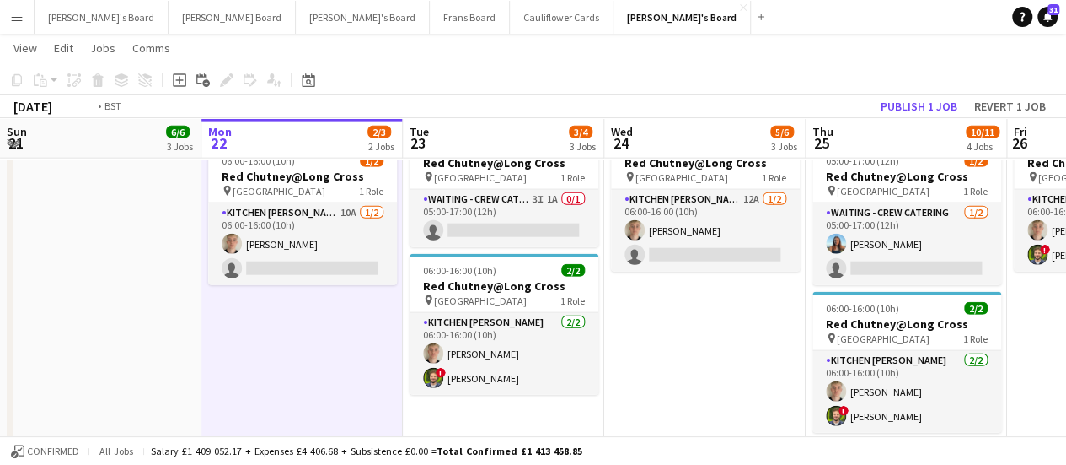
scroll to position [0, 684]
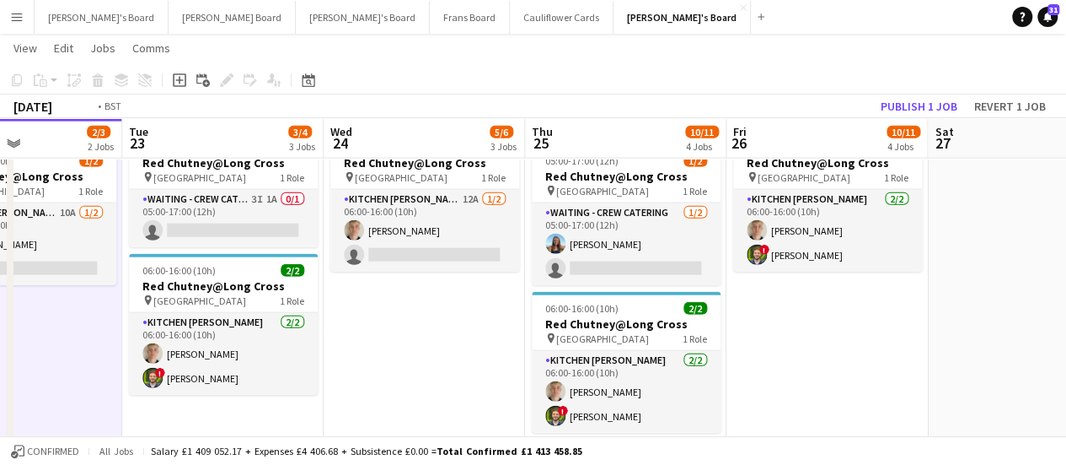
drag, startPoint x: 772, startPoint y: 360, endPoint x: 492, endPoint y: 313, distance: 284.7
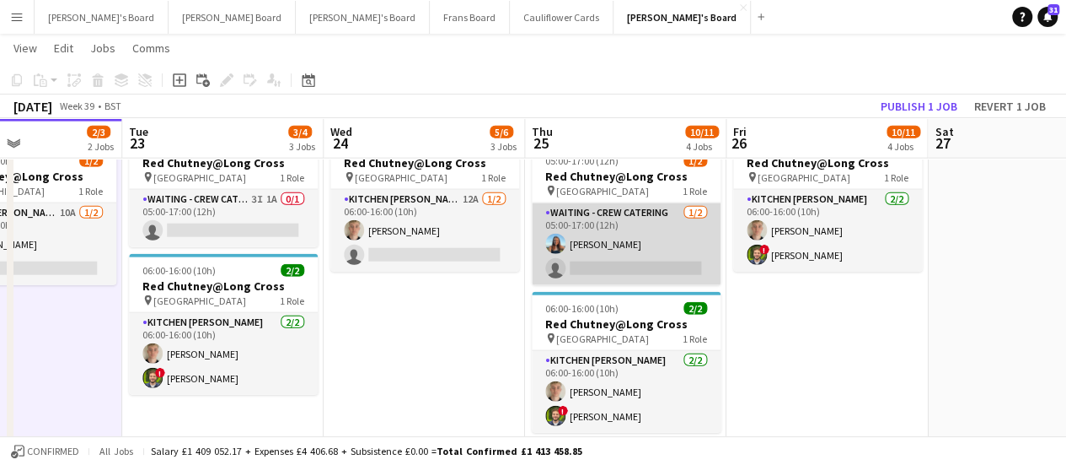
click at [665, 261] on app-card-role "Waiting - Crew Catering 1/2 05:00-17:00 (12h) Hannah Jacobs single-neutral-acti…" at bounding box center [626, 244] width 189 height 82
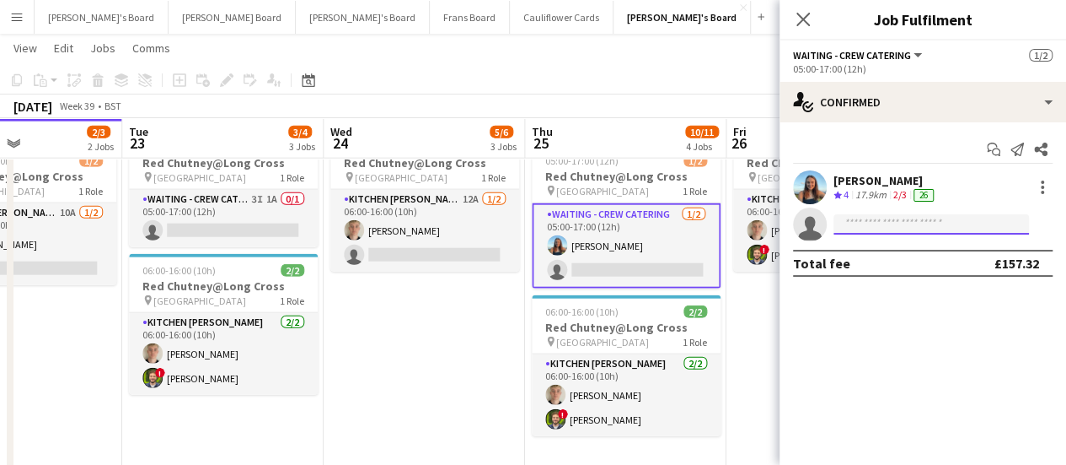
click at [872, 225] on input at bounding box center [932, 224] width 196 height 20
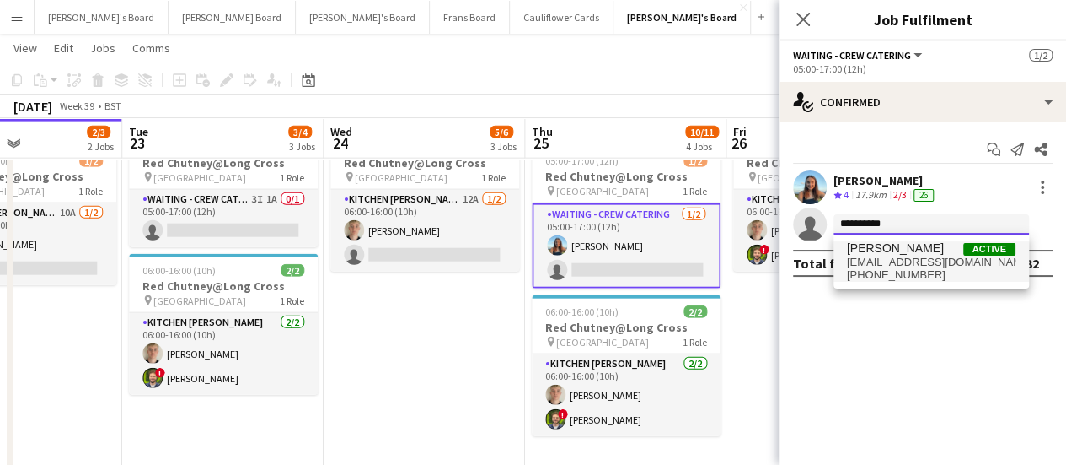
type input "**********"
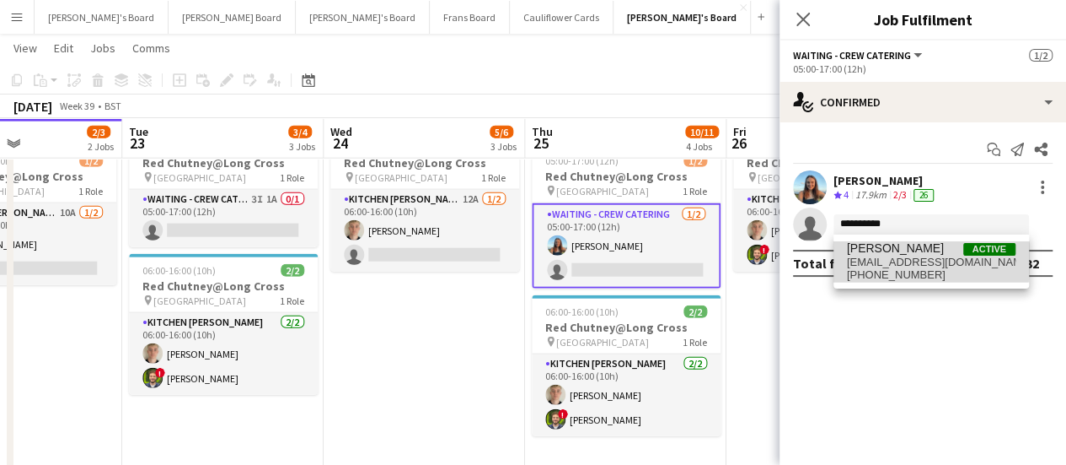
click at [878, 258] on span "courtbrodrick@gmail.com" at bounding box center [931, 261] width 169 height 13
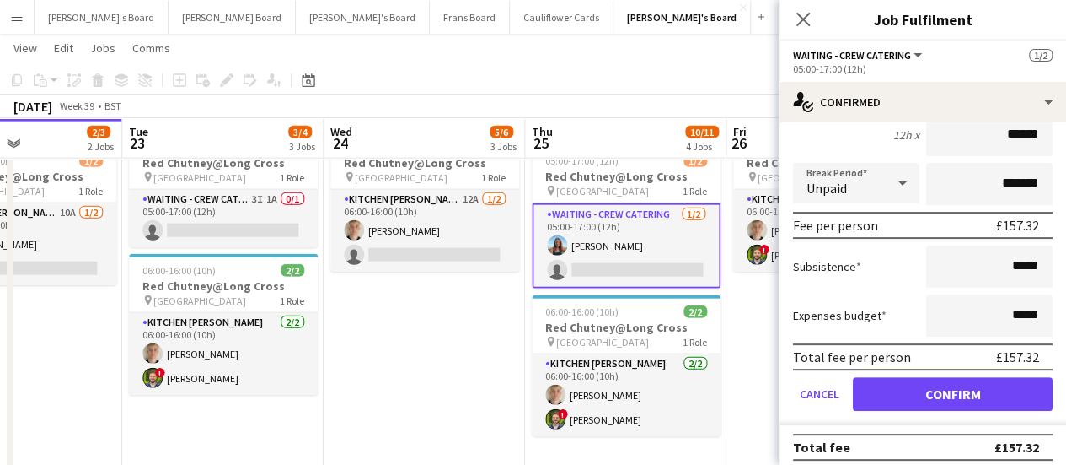
scroll to position [200, 0]
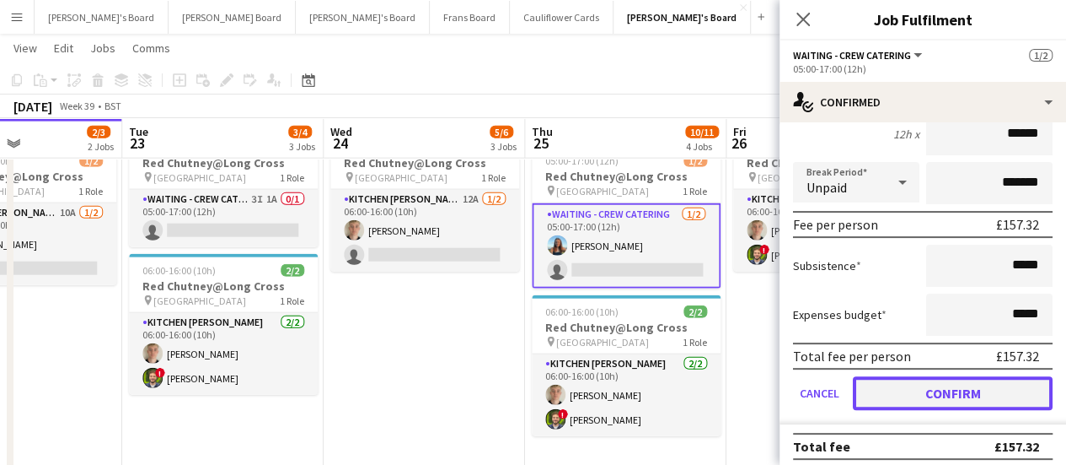
click at [926, 383] on button "Confirm" at bounding box center [953, 393] width 200 height 34
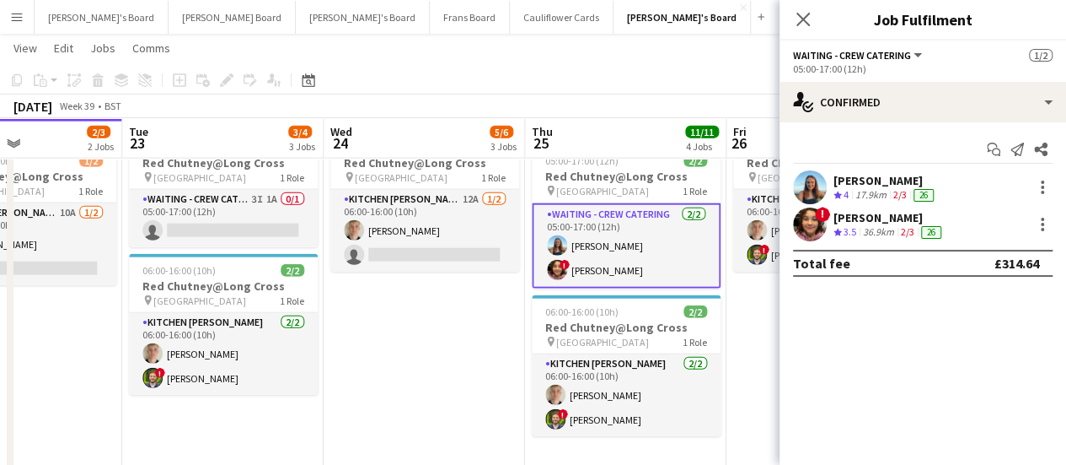
scroll to position [0, 0]
click at [470, 342] on app-date-cell "05:00-17:00 (12h) 1/1 pin Pinewood Studios 1 Role ONGOING BARISTA [DATE] 05:00-…" at bounding box center [424, 211] width 201 height 784
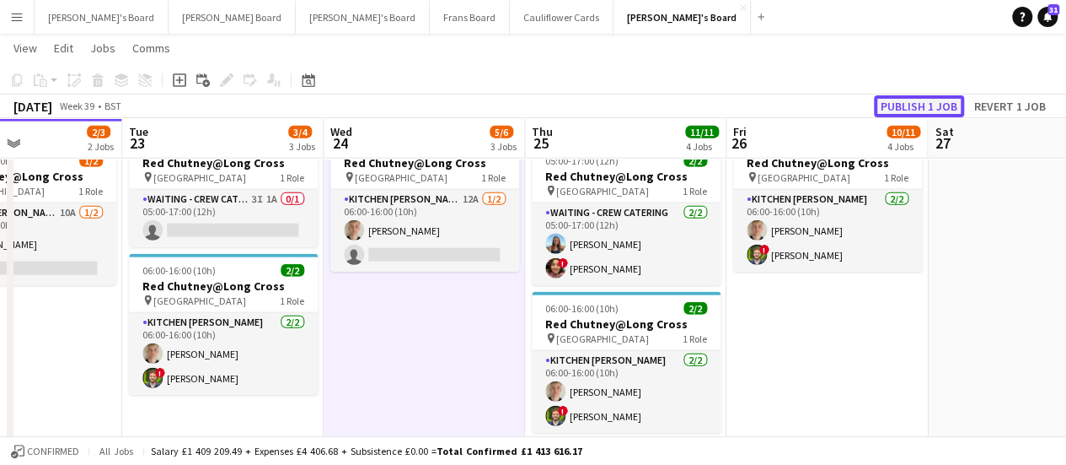
click at [927, 100] on button "Publish 1 job" at bounding box center [919, 106] width 90 height 22
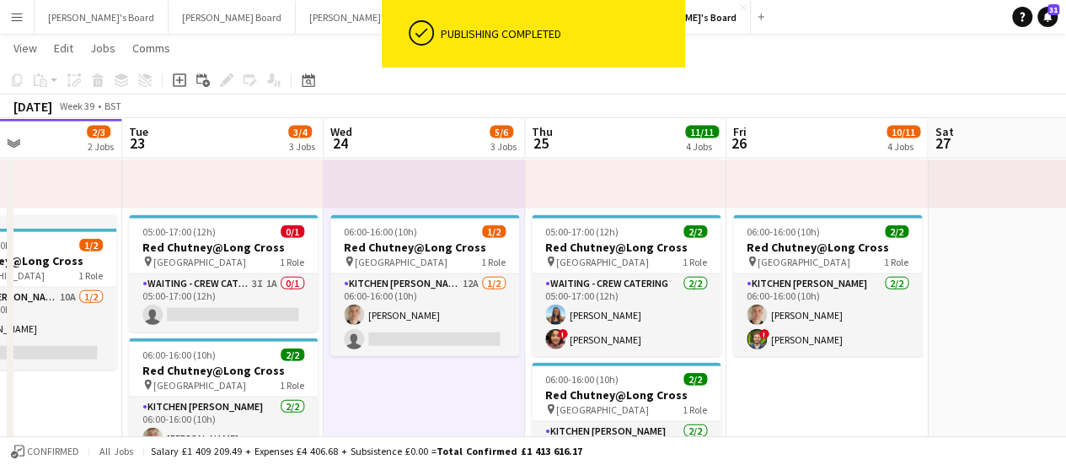
scroll to position [1872, 0]
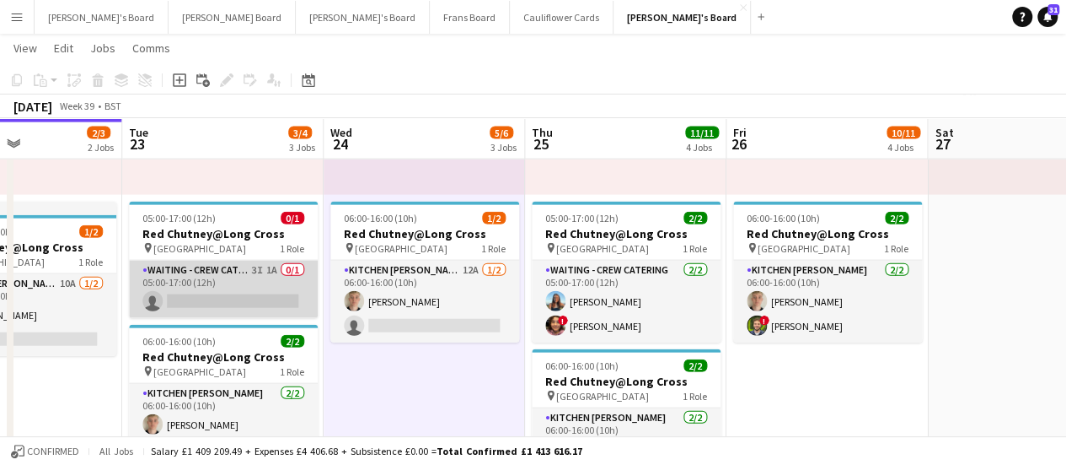
click at [268, 276] on app-card-role "Waiting - Crew Catering 3I 1A 0/1 05:00-17:00 (12h) single-neutral-actions" at bounding box center [223, 289] width 189 height 57
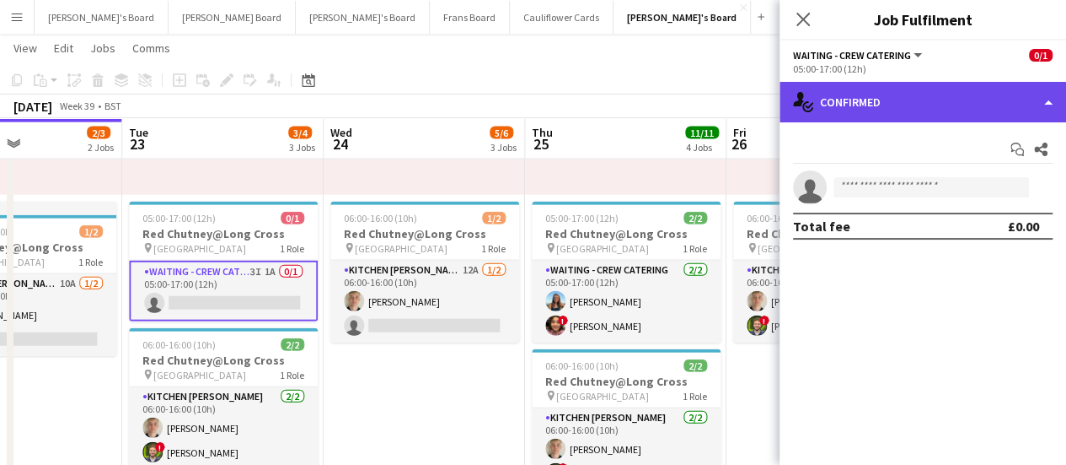
click at [917, 89] on div "single-neutral-actions-check-2 Confirmed" at bounding box center [923, 102] width 287 height 40
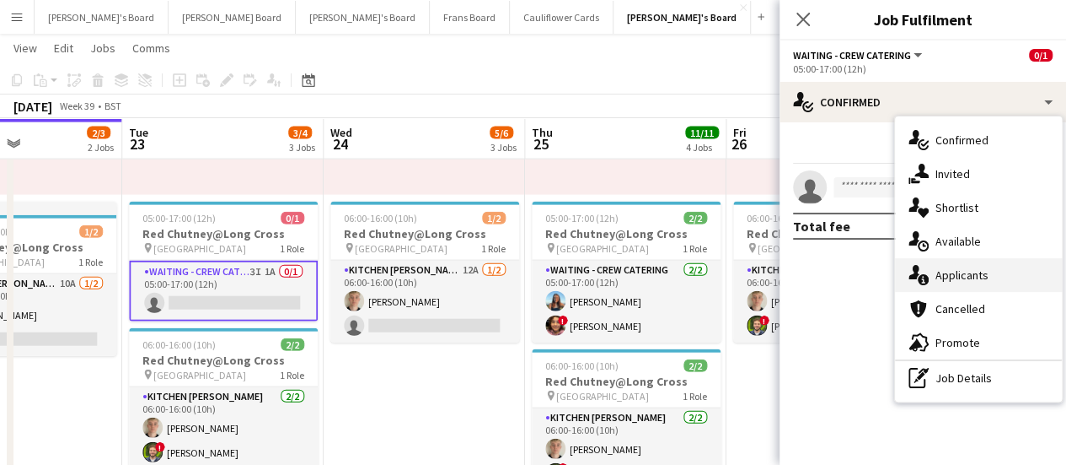
click at [979, 286] on div "single-neutral-actions-information Applicants" at bounding box center [978, 275] width 167 height 34
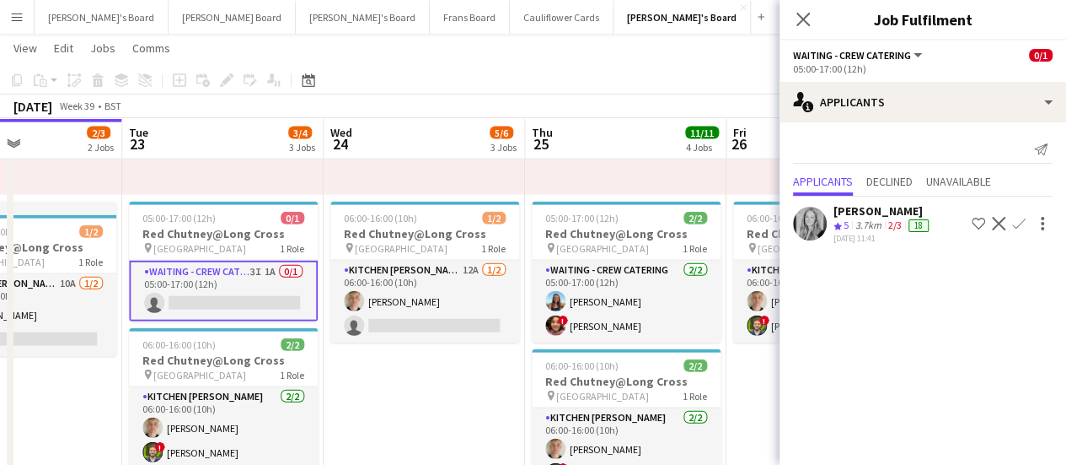
drag, startPoint x: 979, startPoint y: 286, endPoint x: 880, endPoint y: 226, distance: 115.4
click at [880, 226] on mat-expansion-panel "users2 Applicants Send notification Applicants Declined Unavailable [PERSON_NAM…" at bounding box center [923, 293] width 287 height 342
click at [880, 226] on div "3.7km" at bounding box center [868, 225] width 33 height 14
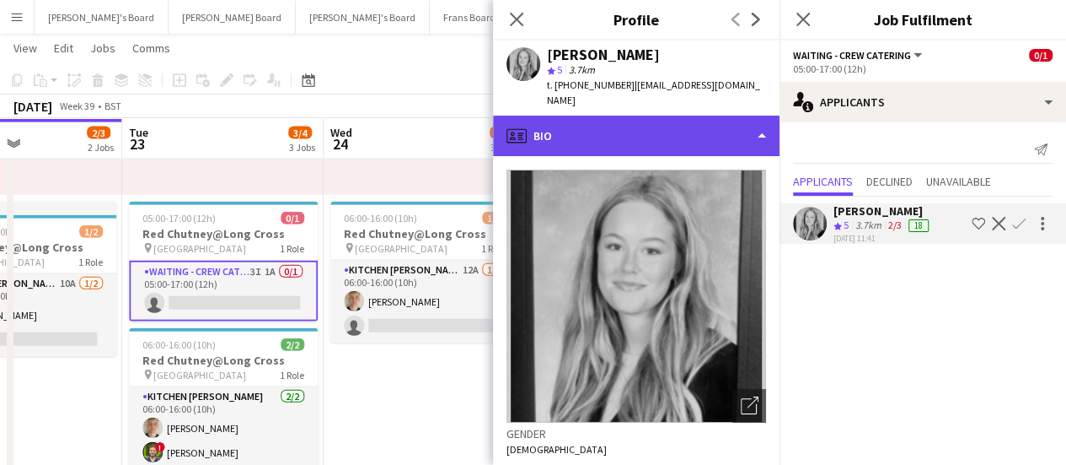
click at [690, 117] on div "profile Bio" at bounding box center [636, 136] width 287 height 40
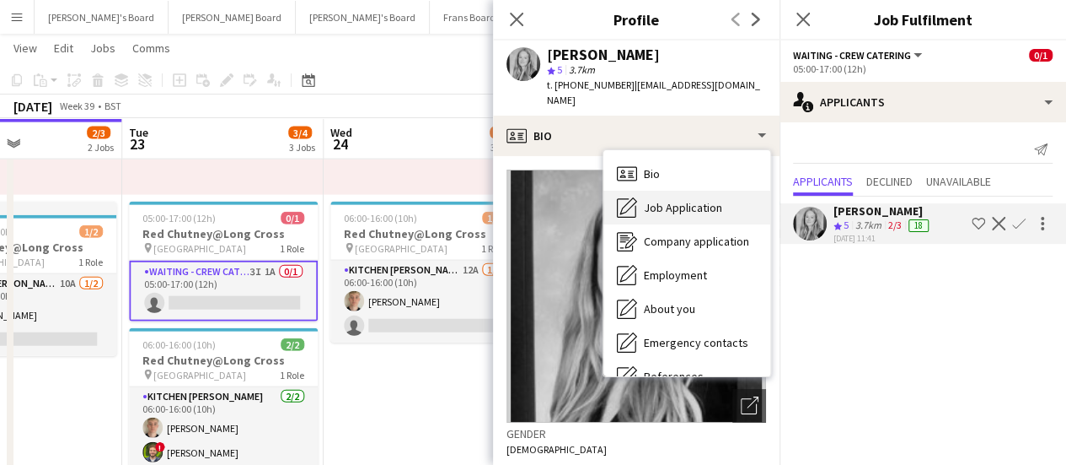
click at [698, 201] on div "Job Application Job Application" at bounding box center [687, 208] width 167 height 34
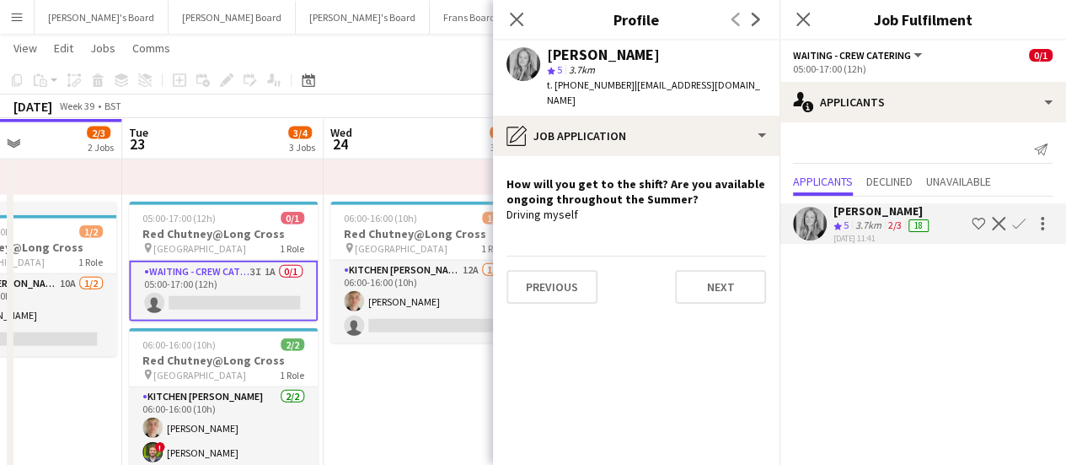
click at [698, 207] on div "Driving myself" at bounding box center [637, 214] width 260 height 15
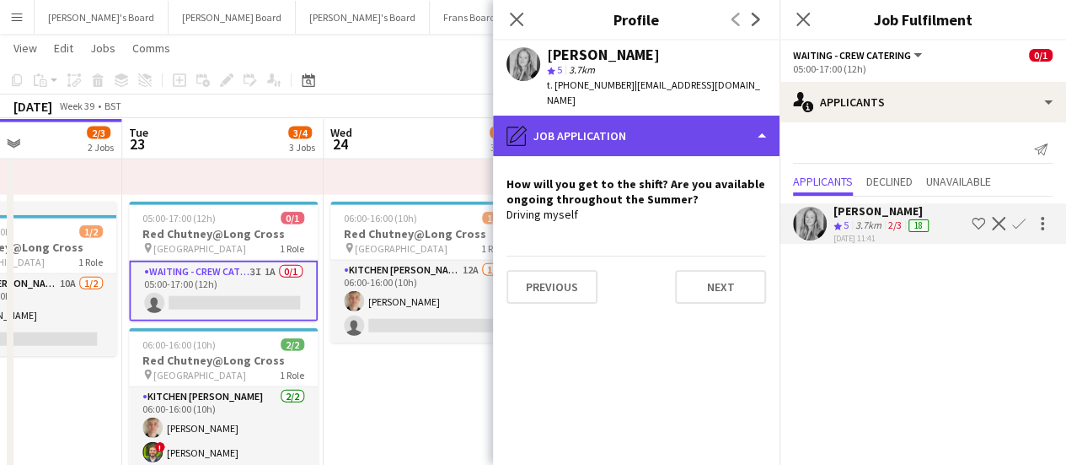
click at [674, 116] on div "pencil4 Job Application" at bounding box center [636, 136] width 287 height 40
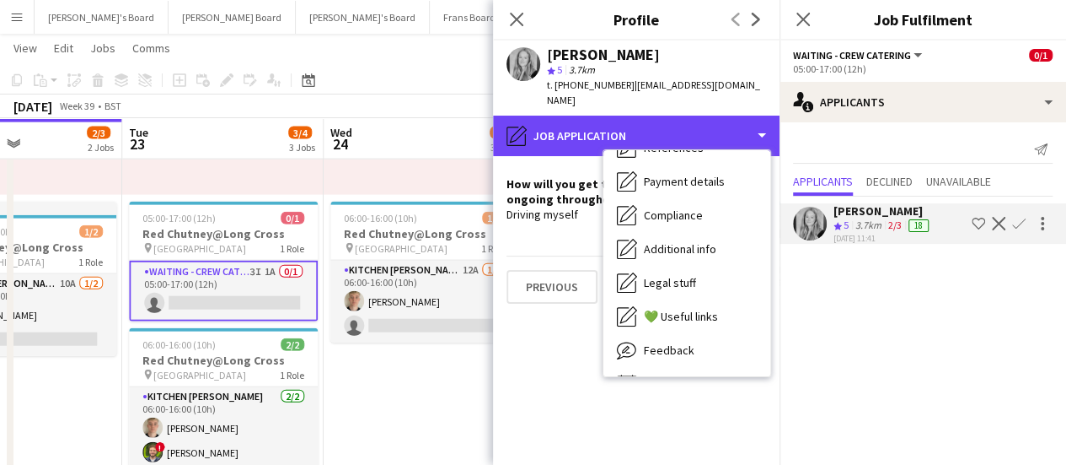
scroll to position [231, 0]
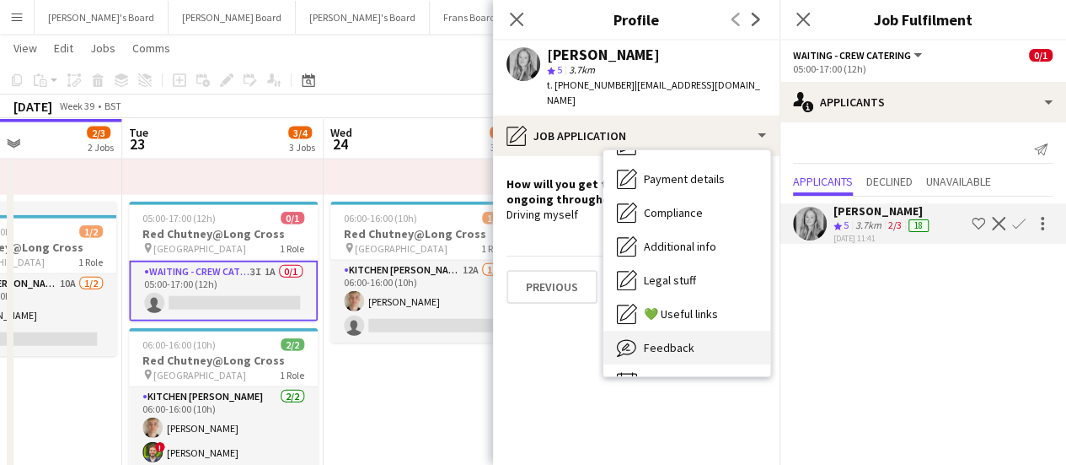
click at [681, 341] on div "Feedback Feedback" at bounding box center [687, 347] width 167 height 34
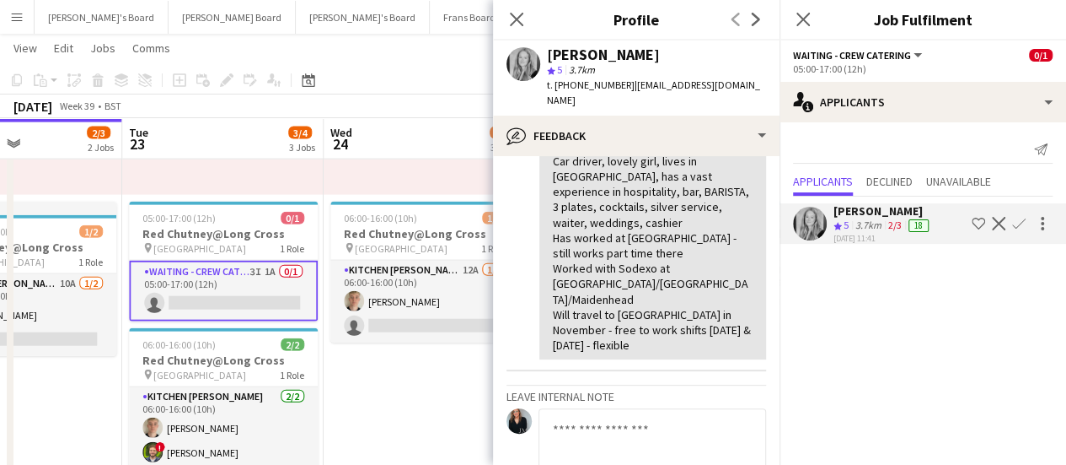
scroll to position [171, 0]
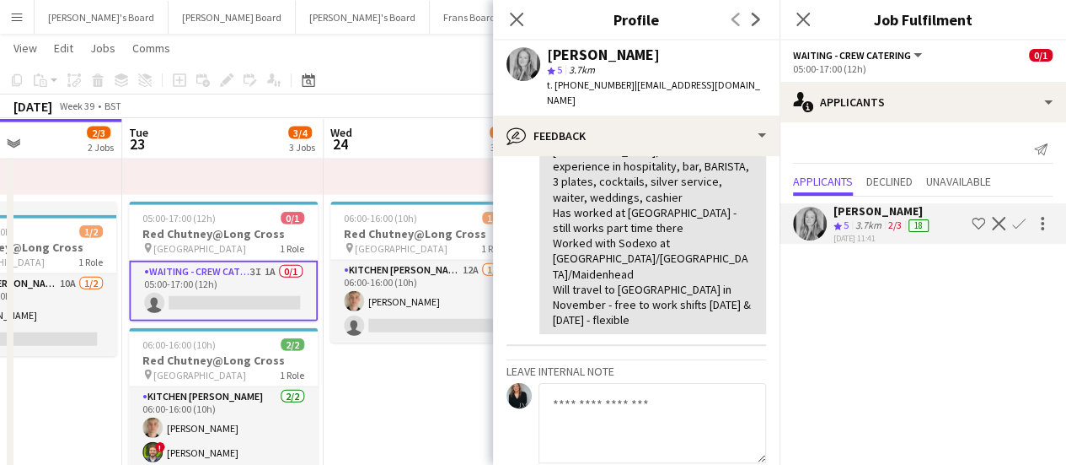
click at [373, 442] on app-date-cell "05:00-17:00 (12h) 1/1 pin Pinewood Studios 1 Role ONGOING BARISTA [DATE] 05:00-…" at bounding box center [424, 282] width 201 height 784
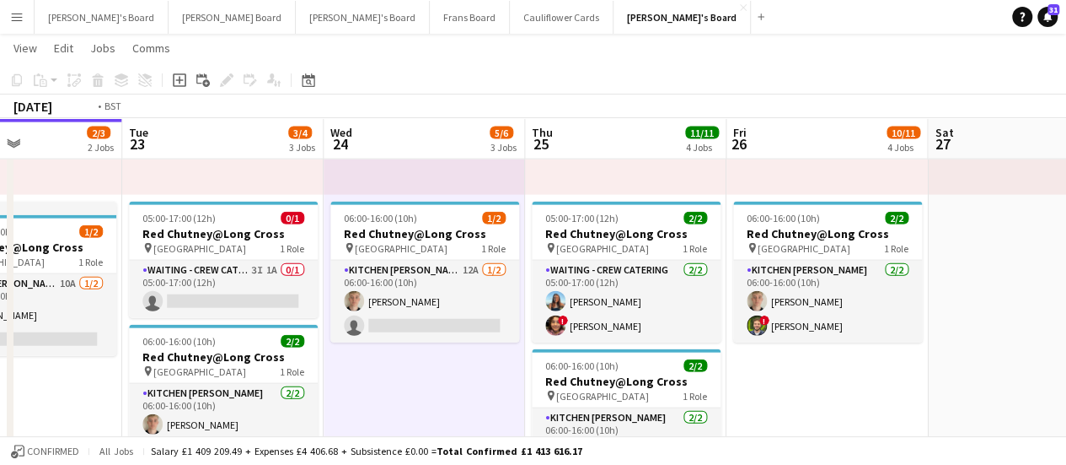
scroll to position [0, 516]
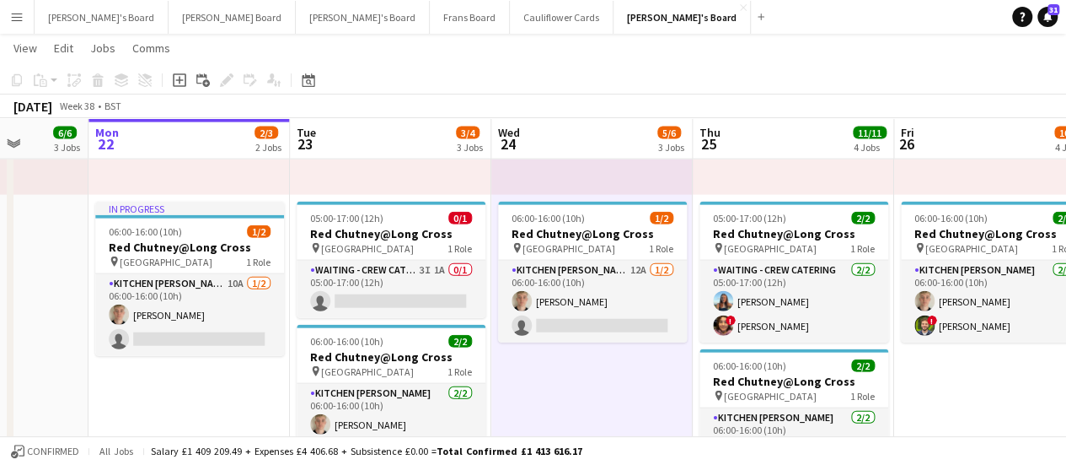
drag, startPoint x: 389, startPoint y: 412, endPoint x: 556, endPoint y: 309, distance: 196.8
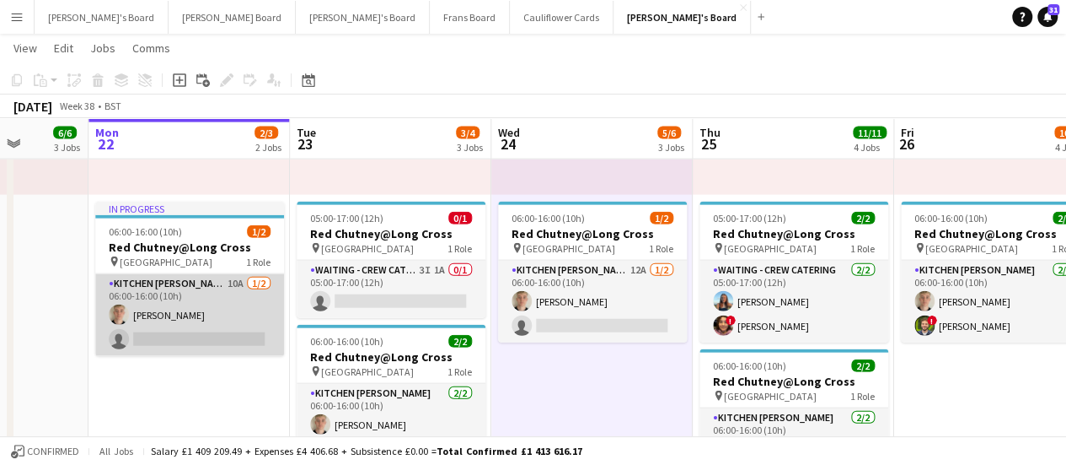
click at [227, 291] on app-card-role "Kitchen [PERSON_NAME] 10A [DATE] 06:00-16:00 (10h) [PERSON_NAME] single-neutral…" at bounding box center [189, 315] width 189 height 82
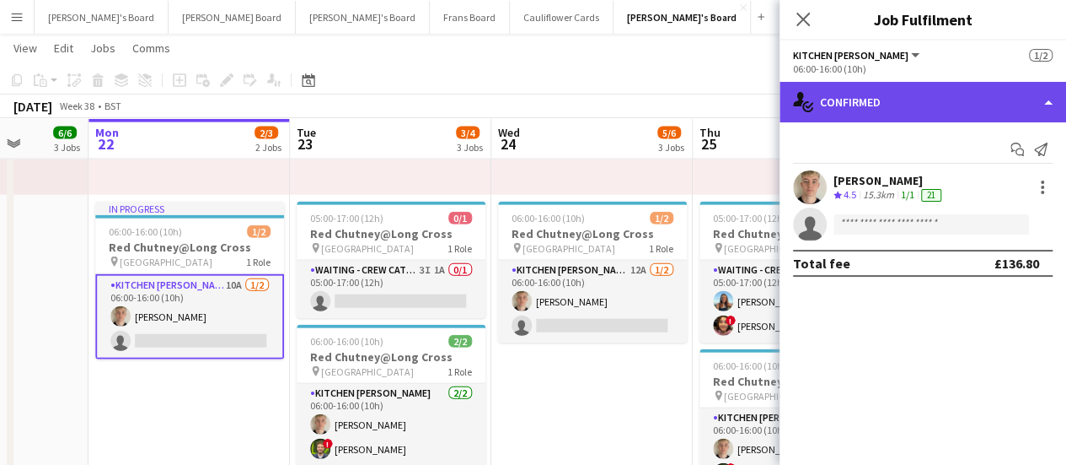
click at [910, 89] on div "single-neutral-actions-check-2 Confirmed" at bounding box center [923, 102] width 287 height 40
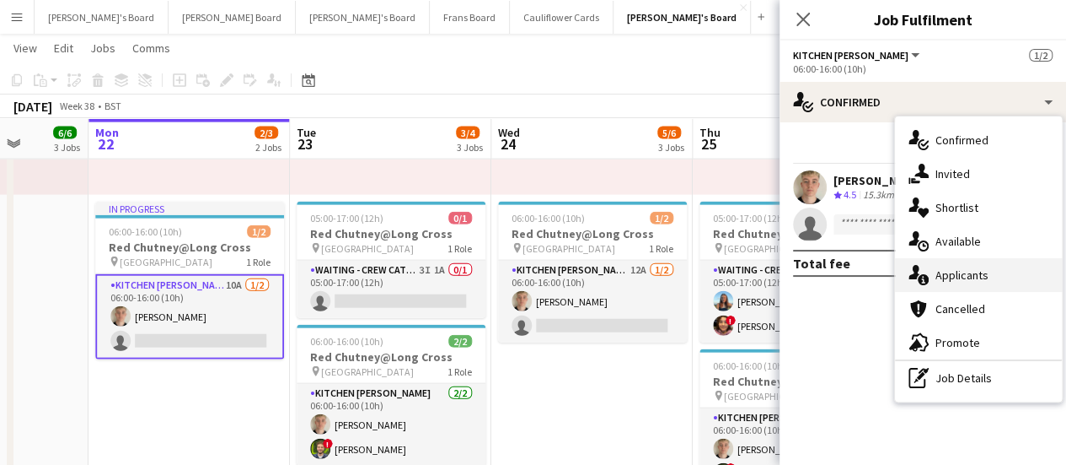
click at [991, 279] on div "single-neutral-actions-information Applicants" at bounding box center [978, 275] width 167 height 34
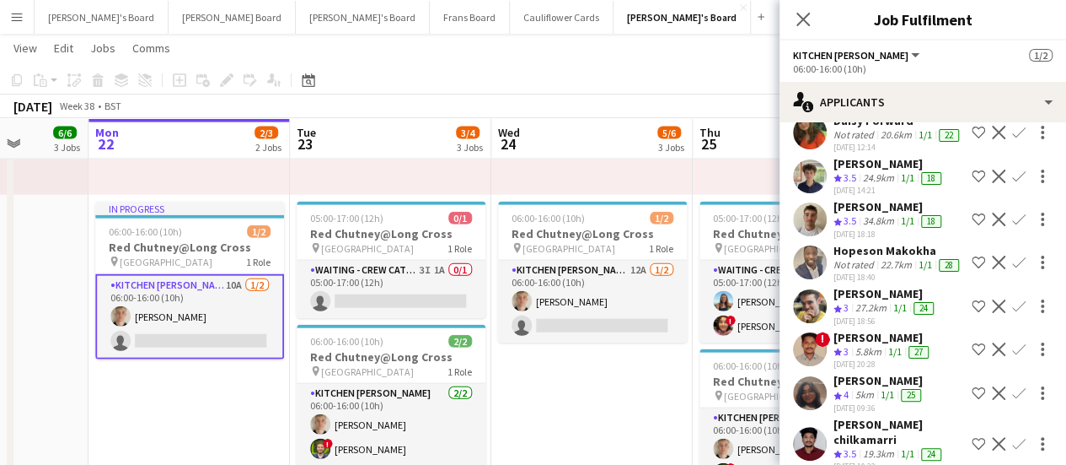
scroll to position [116, 0]
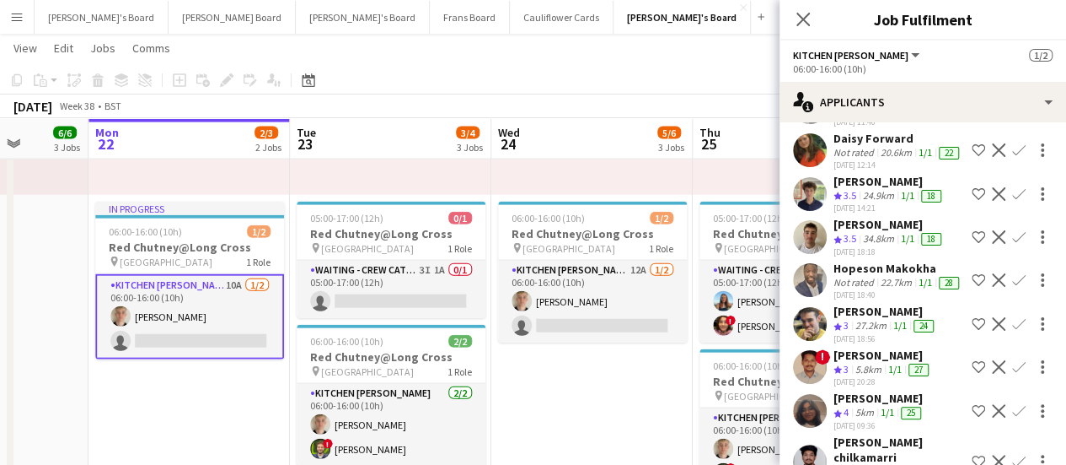
click at [846, 319] on div "[PERSON_NAME]" at bounding box center [886, 311] width 104 height 15
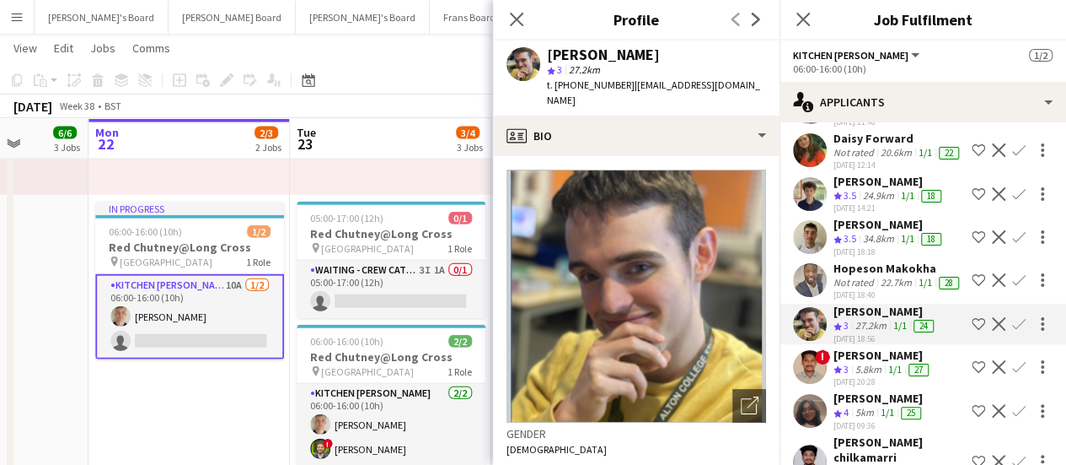
click at [654, 156] on app-crew-profile-bio "Open photos pop-in Gender Male Birthday 16-03-2001 (24 years) Location GU104DY,…" at bounding box center [636, 310] width 287 height 309
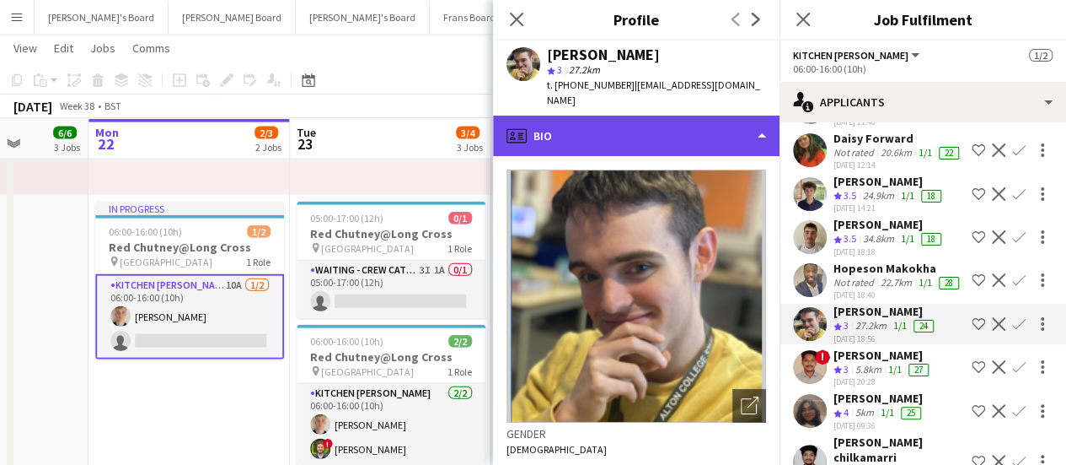
click at [707, 116] on div "profile Bio" at bounding box center [636, 136] width 287 height 40
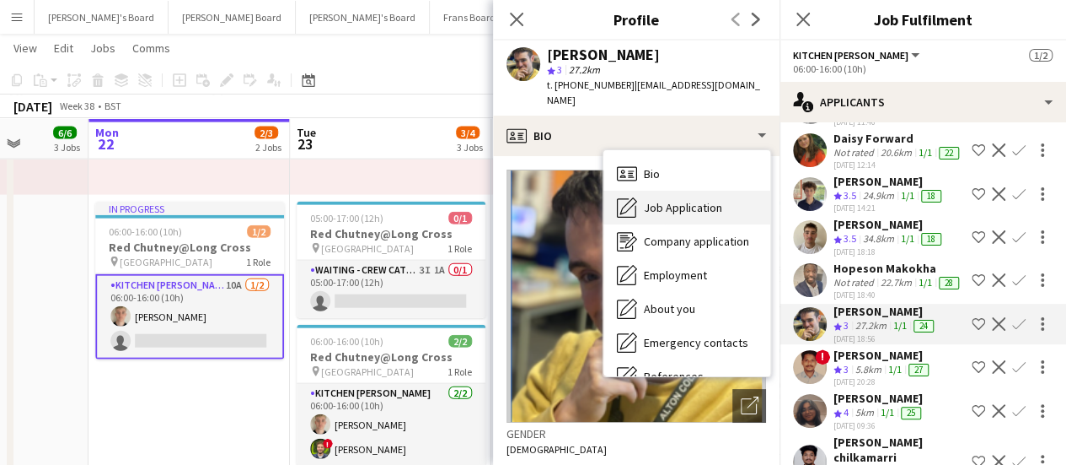
click at [683, 191] on div "Job Application Job Application" at bounding box center [687, 208] width 167 height 34
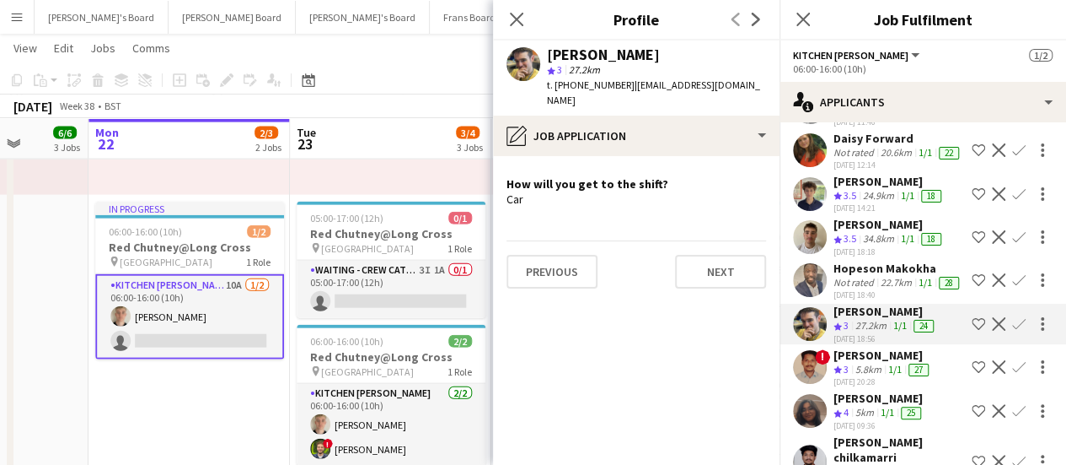
click at [819, 384] on app-user-avatar at bounding box center [810, 367] width 34 height 34
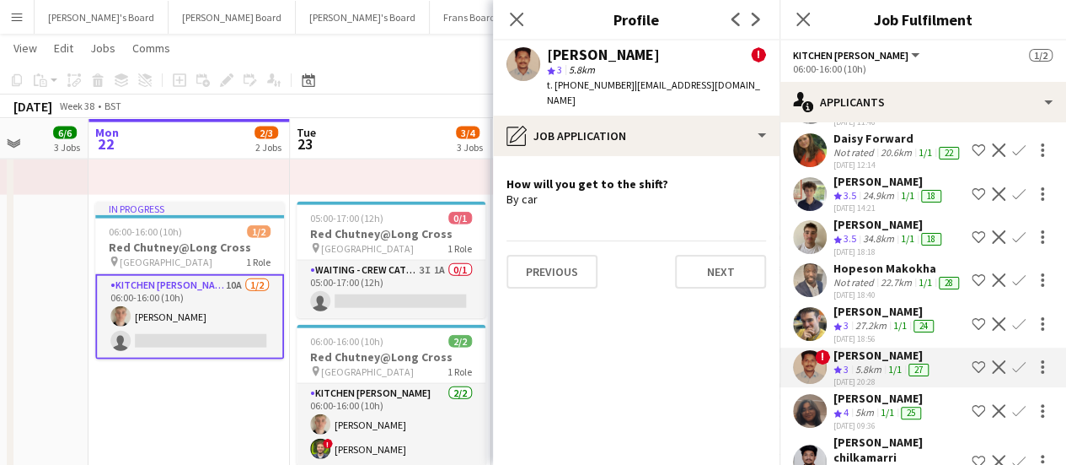
click at [414, 164] on div "05:00-17:00 (12h) 1/1 pin Pinewood Studios 1 Role ONGOING BARISTA [DATE] 05:00-…" at bounding box center [390, 63] width 201 height 261
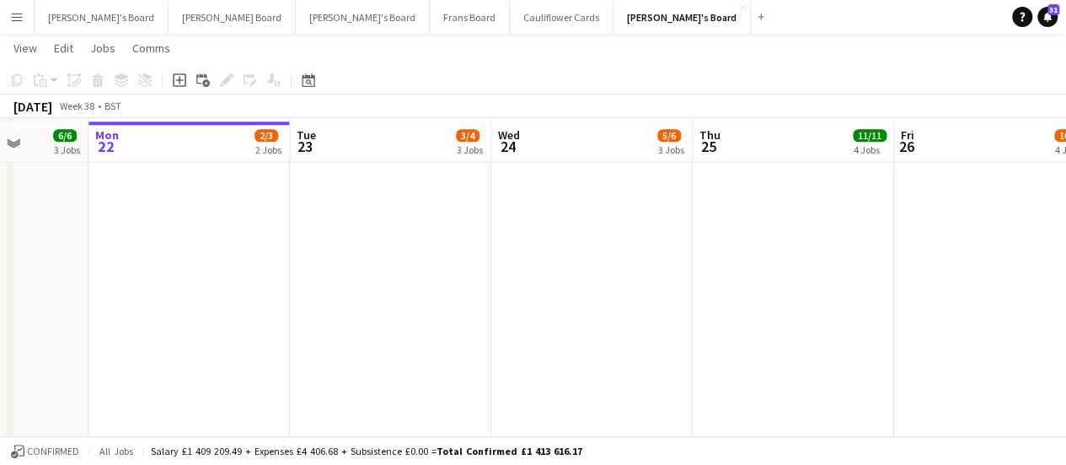
scroll to position [930, 0]
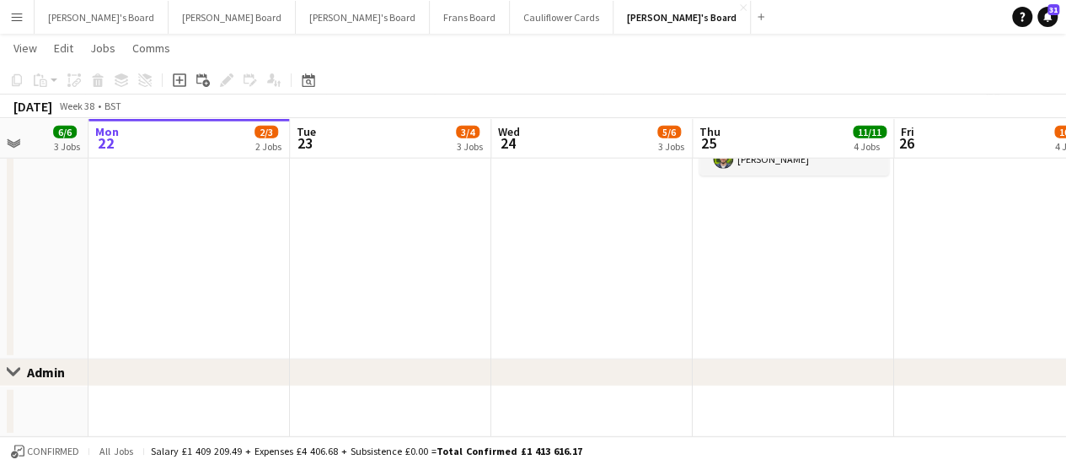
scroll to position [0, 386]
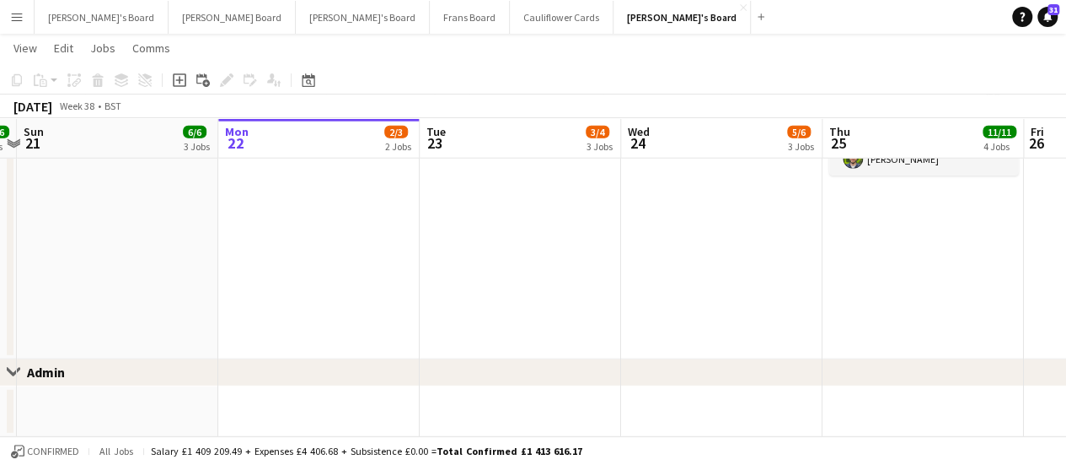
drag, startPoint x: 553, startPoint y: 269, endPoint x: 683, endPoint y: 266, distance: 129.9
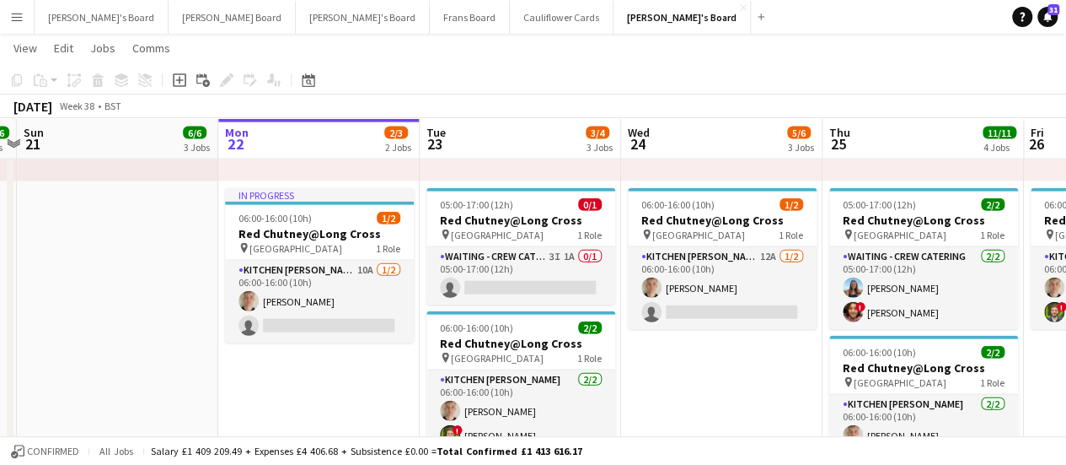
scroll to position [1882, 0]
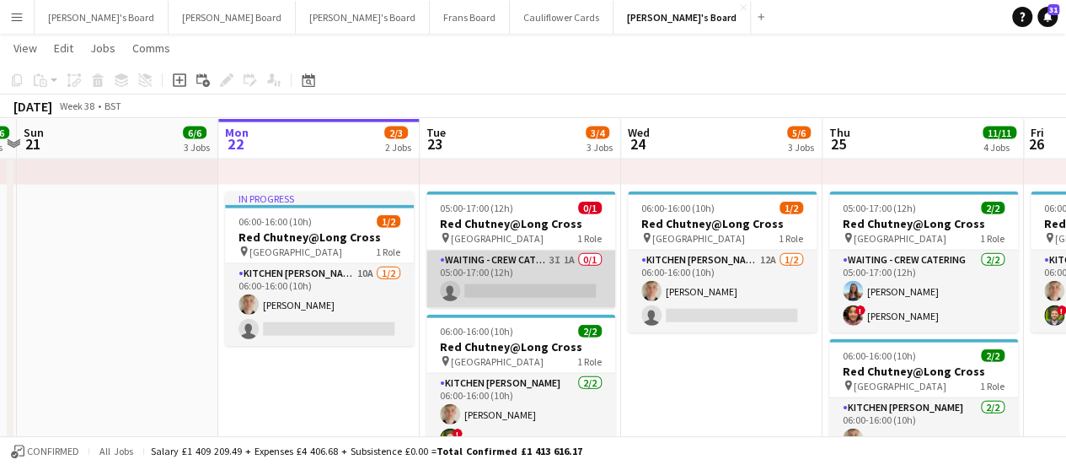
click at [518, 267] on app-card-role "Waiting - Crew Catering 3I 1A 0/1 05:00-17:00 (12h) single-neutral-actions" at bounding box center [521, 278] width 189 height 57
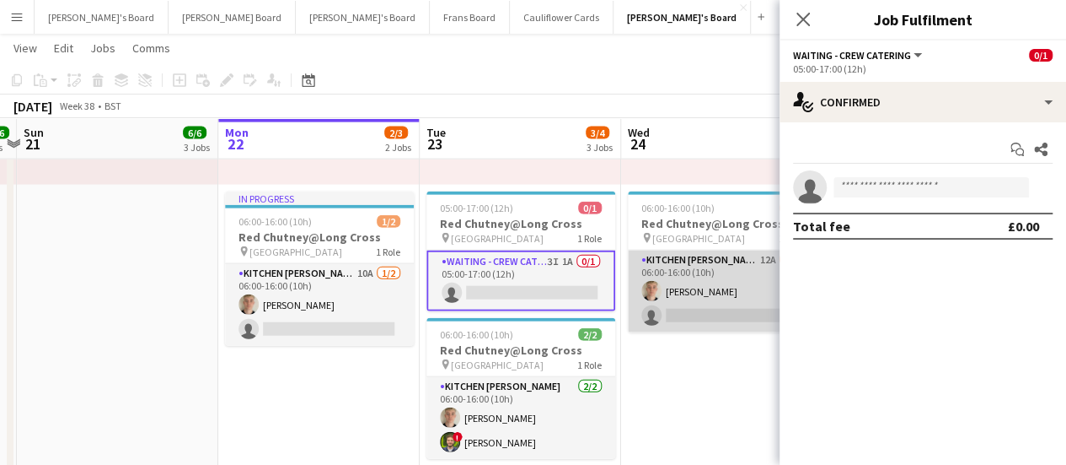
click at [754, 267] on app-card-role "Kitchen [PERSON_NAME] 12A [DATE] 06:00-16:00 (10h) [PERSON_NAME] single-neutral…" at bounding box center [722, 291] width 189 height 82
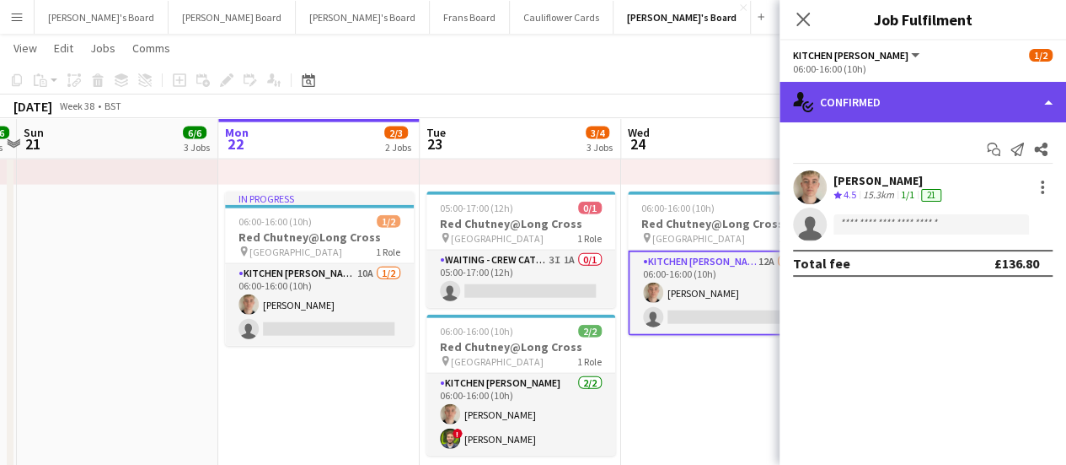
click at [958, 100] on div "single-neutral-actions-check-2 Confirmed" at bounding box center [923, 102] width 287 height 40
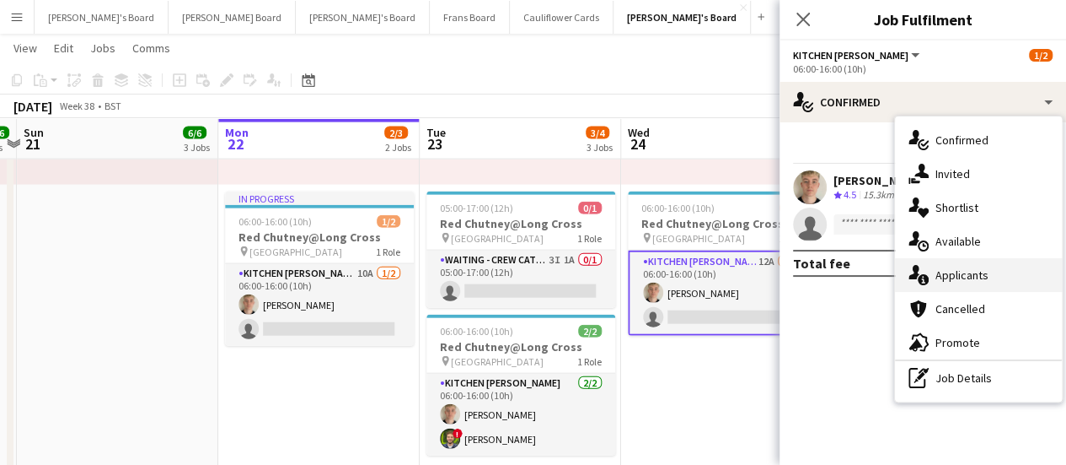
click at [948, 286] on div "single-neutral-actions-information Applicants" at bounding box center [978, 275] width 167 height 34
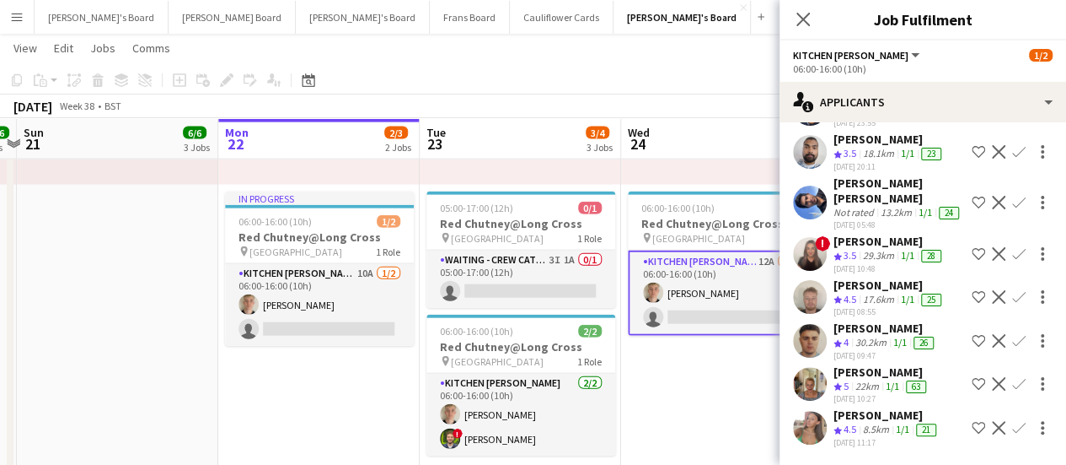
scroll to position [340, 0]
click at [852, 422] on span "4.5" at bounding box center [850, 428] width 13 height 13
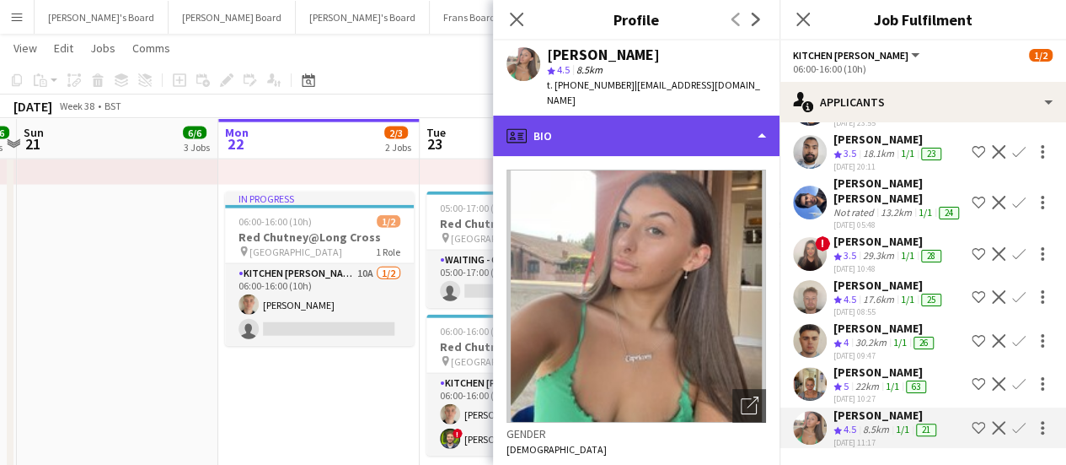
click at [701, 119] on div "profile Bio" at bounding box center [636, 136] width 287 height 40
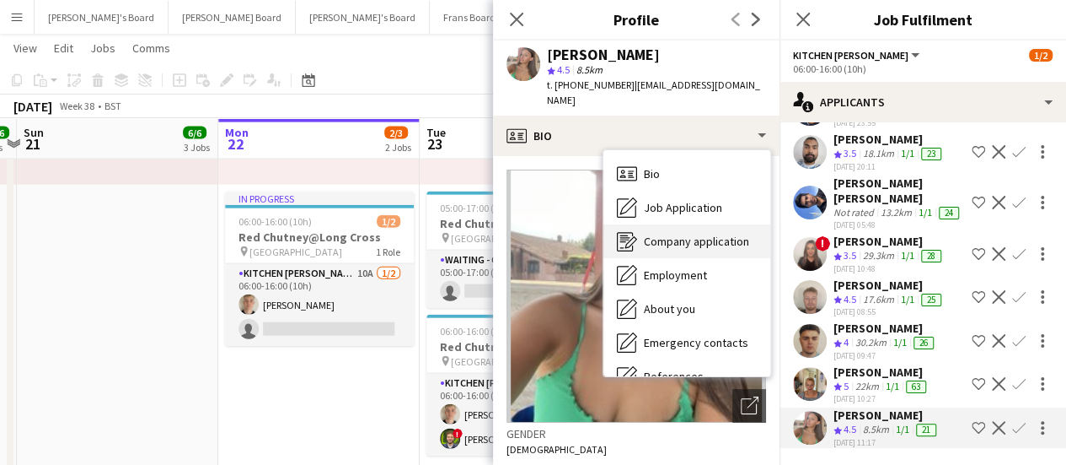
click at [755, 224] on div "Company application Company application" at bounding box center [687, 241] width 167 height 34
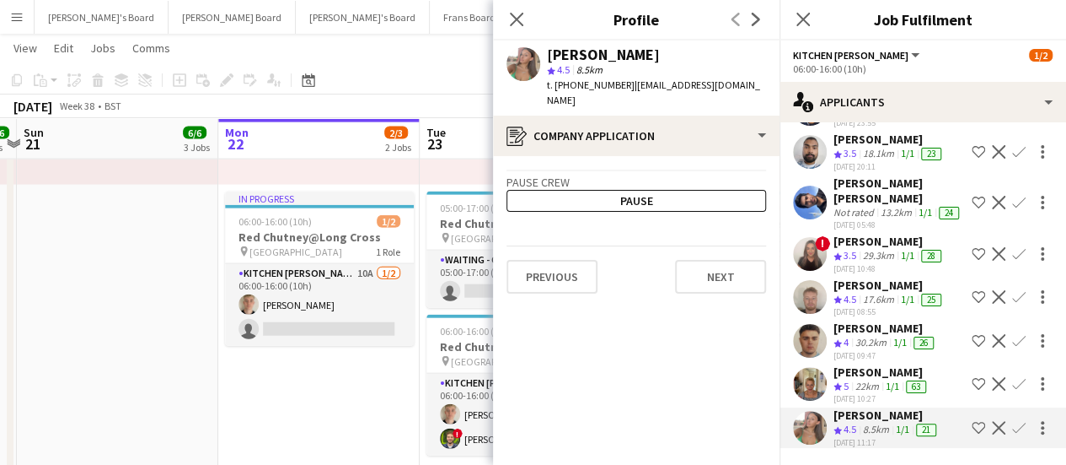
click at [368, 367] on app-date-cell "In progress 05:00-17:00 (12h) 1/1 pin Pinewood Studios 1 Role ONGOING BARISTA […" at bounding box center [318, 271] width 201 height 784
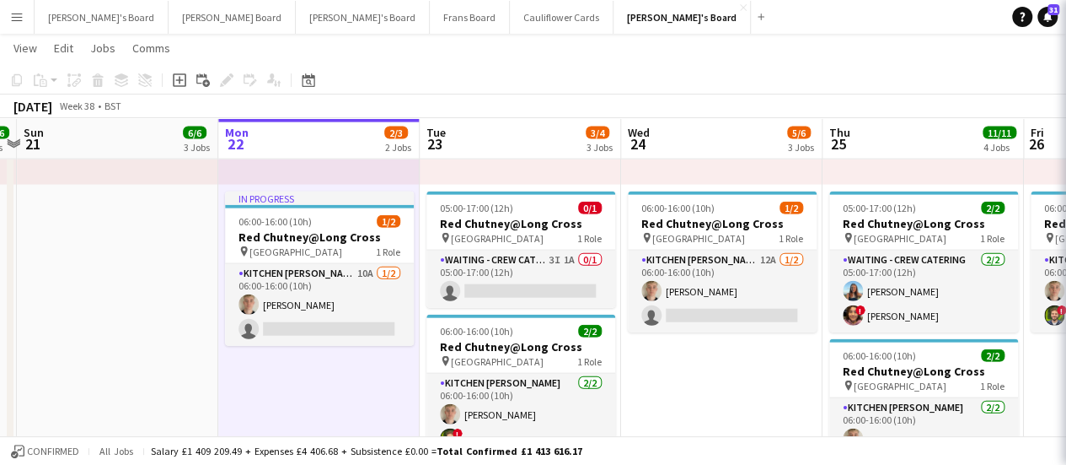
scroll to position [0, 0]
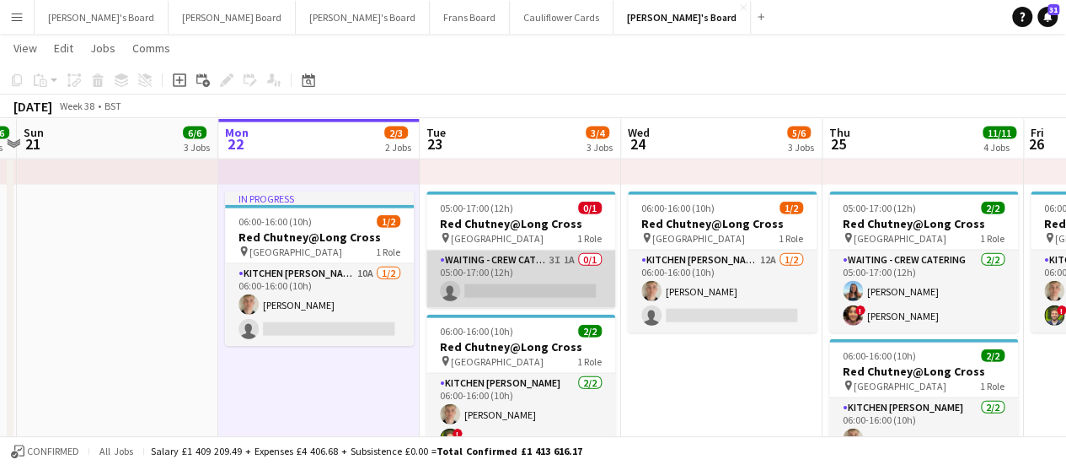
click at [519, 261] on app-card-role "Waiting - Crew Catering 3I 1A 0/1 05:00-17:00 (12h) single-neutral-actions" at bounding box center [521, 278] width 189 height 57
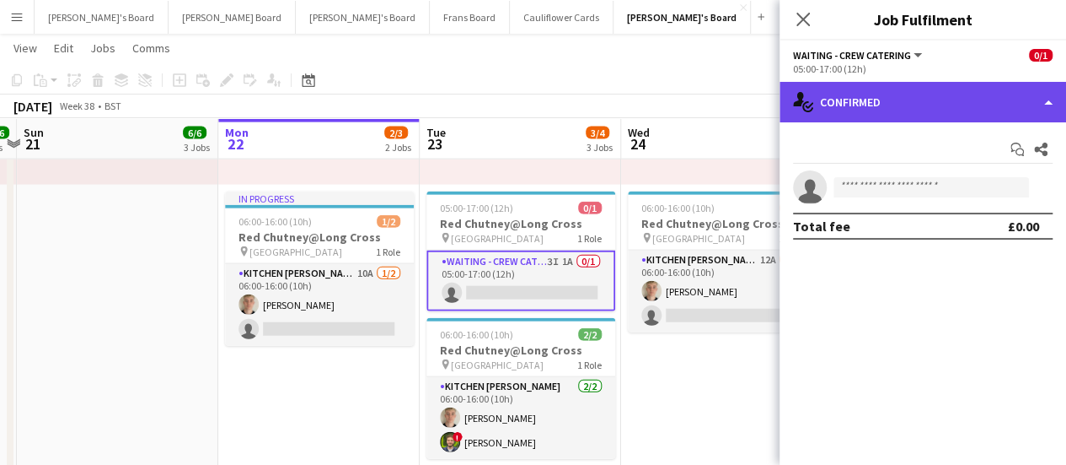
click at [937, 105] on div "single-neutral-actions-check-2 Confirmed" at bounding box center [923, 102] width 287 height 40
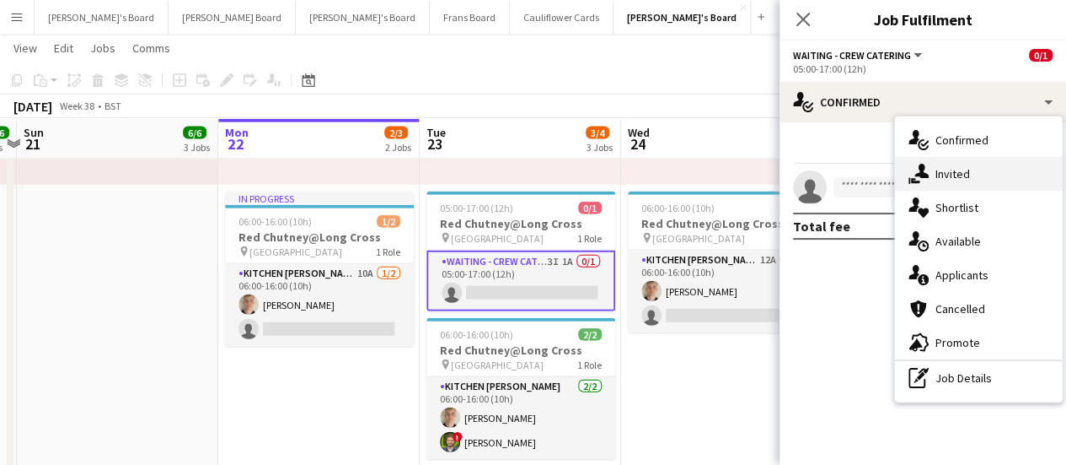
click at [975, 171] on div "single-neutral-actions-share-1 Invited" at bounding box center [978, 174] width 167 height 34
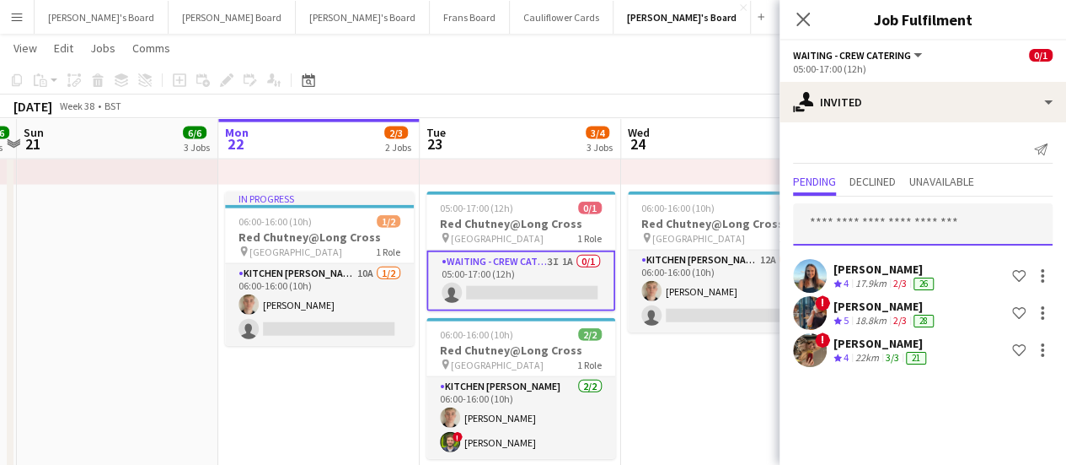
click at [868, 222] on input "text" at bounding box center [923, 224] width 260 height 42
type input "*"
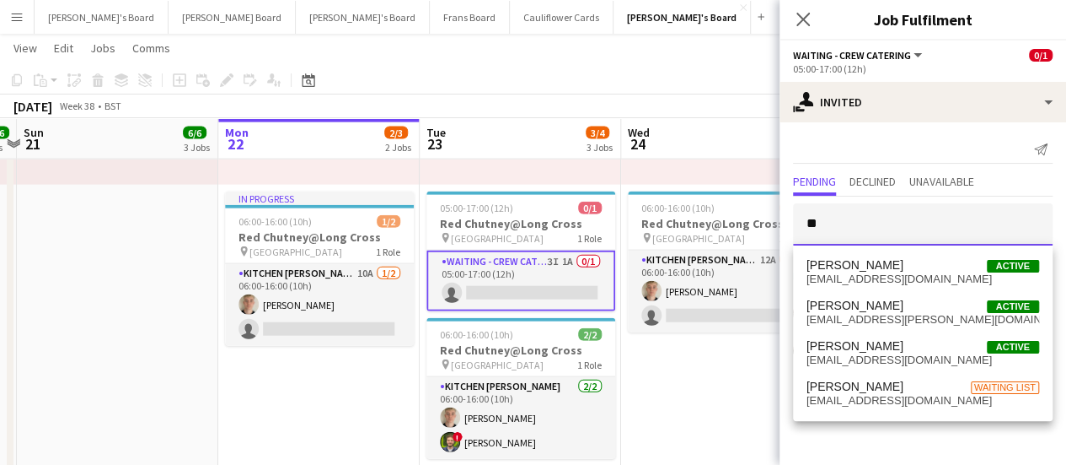
type input "*"
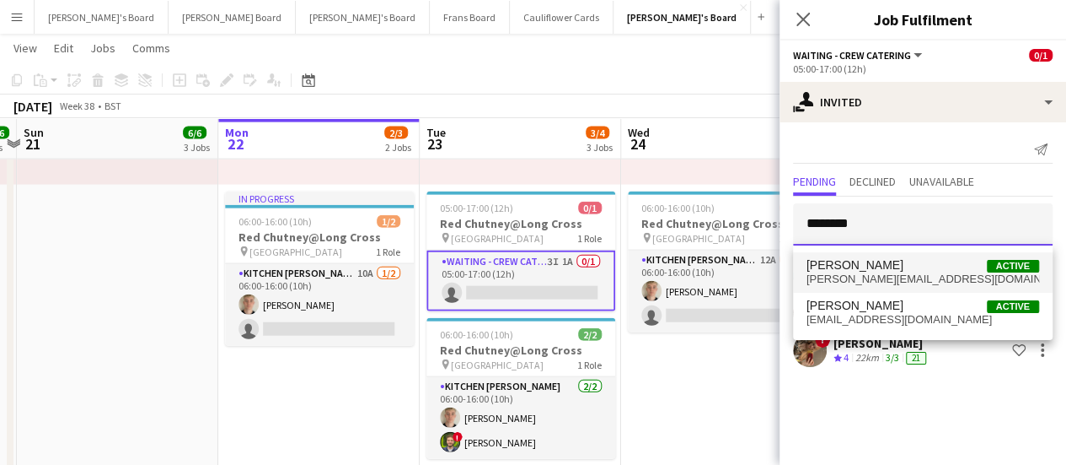
type input "********"
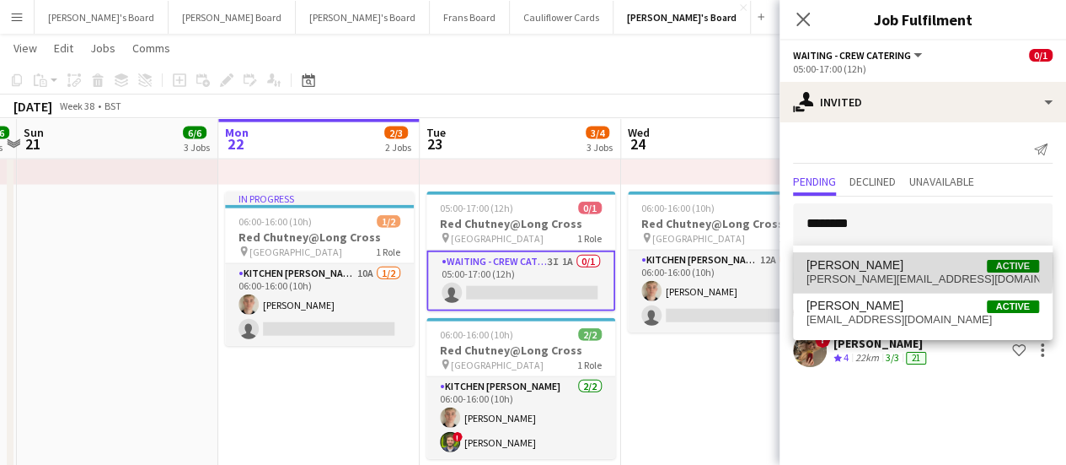
click at [840, 267] on span "[PERSON_NAME]" at bounding box center [855, 265] width 97 height 14
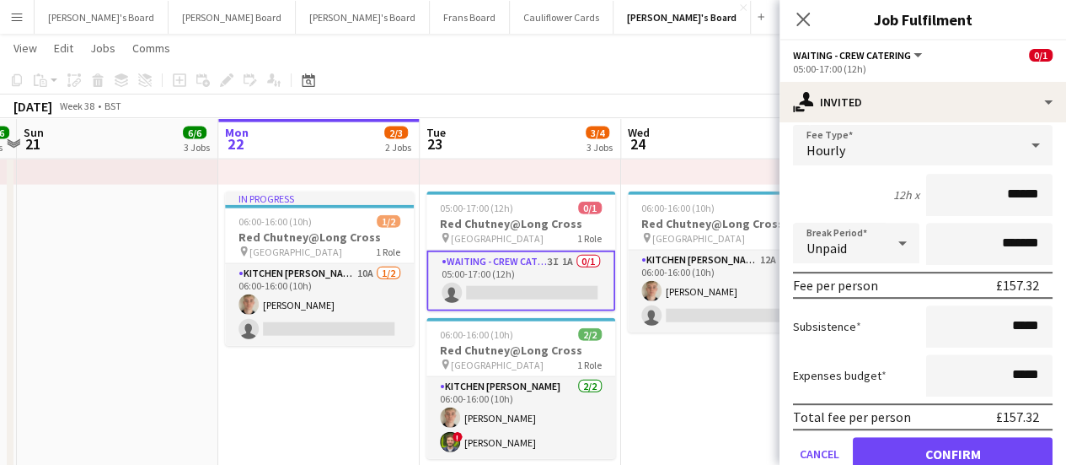
scroll to position [329, 0]
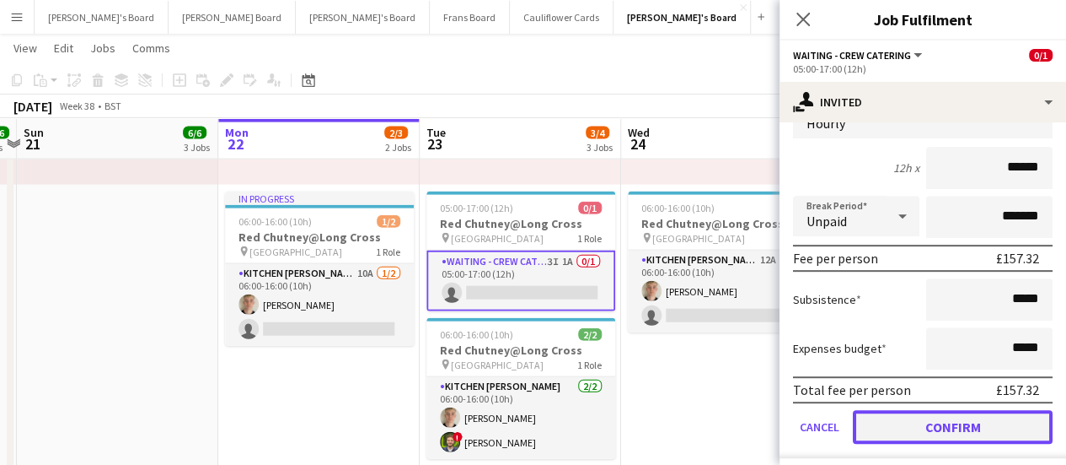
click at [932, 422] on button "Confirm" at bounding box center [953, 427] width 200 height 34
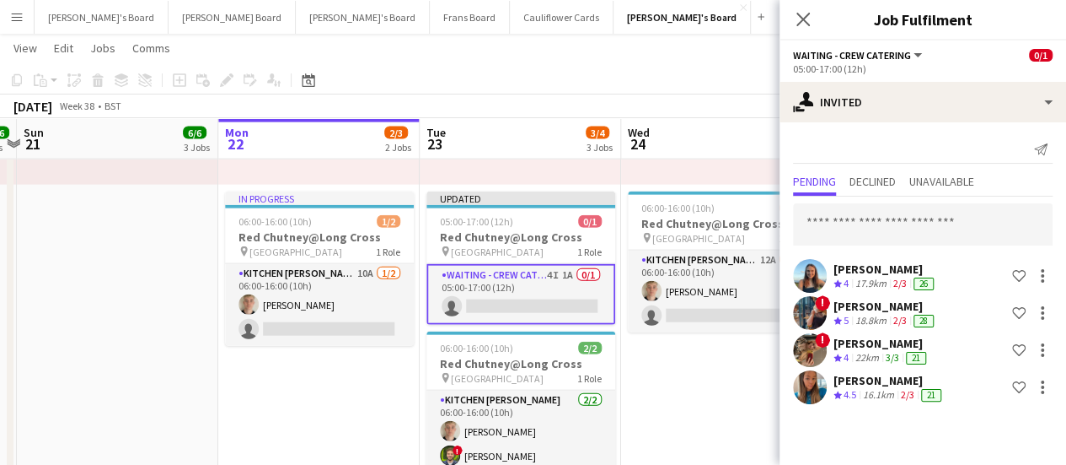
scroll to position [0, 0]
click at [712, 406] on app-date-cell "05:00-17:00 (12h) 1/1 pin Pinewood Studios 1 Role ONGOING BARISTA [DATE] 05:00-…" at bounding box center [721, 271] width 201 height 784
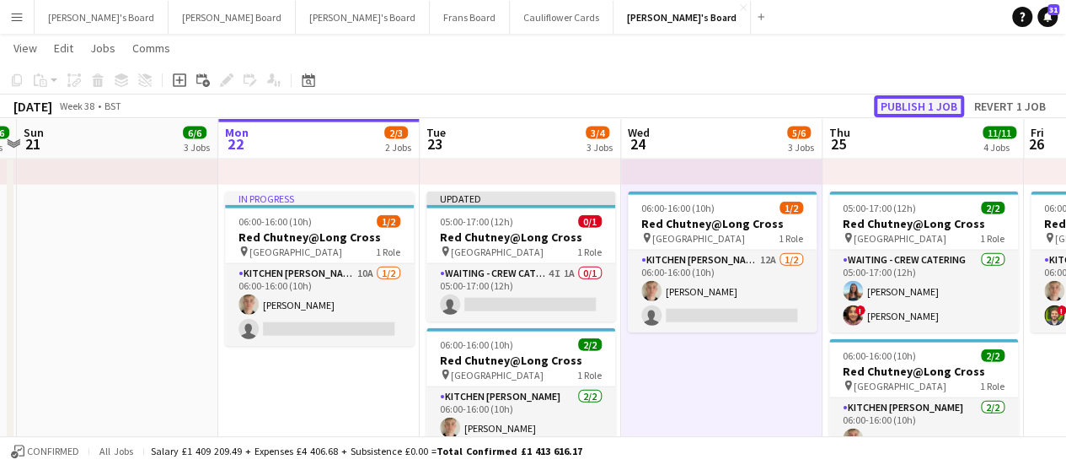
click at [893, 105] on button "Publish 1 job" at bounding box center [919, 106] width 90 height 22
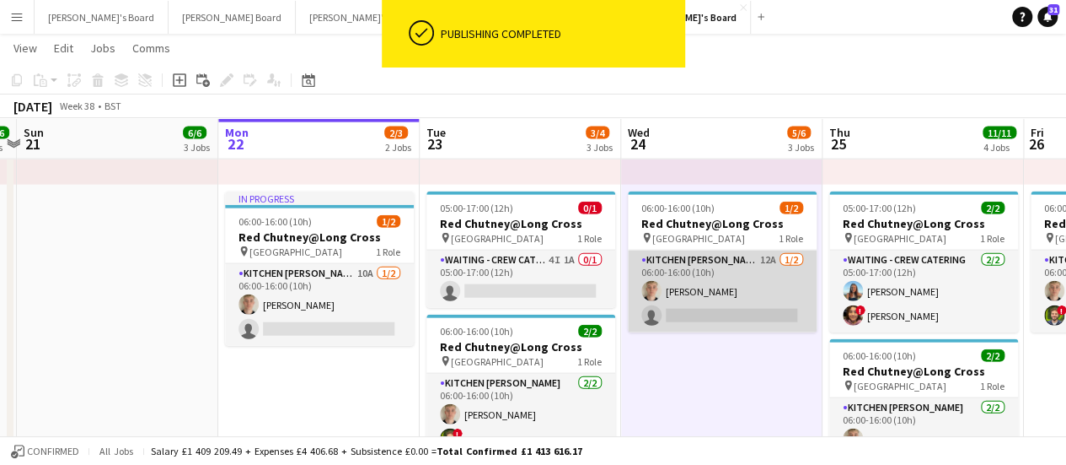
click at [784, 296] on app-card-role "Kitchen [PERSON_NAME] 12A [DATE] 06:00-16:00 (10h) [PERSON_NAME] single-neutral…" at bounding box center [722, 291] width 189 height 82
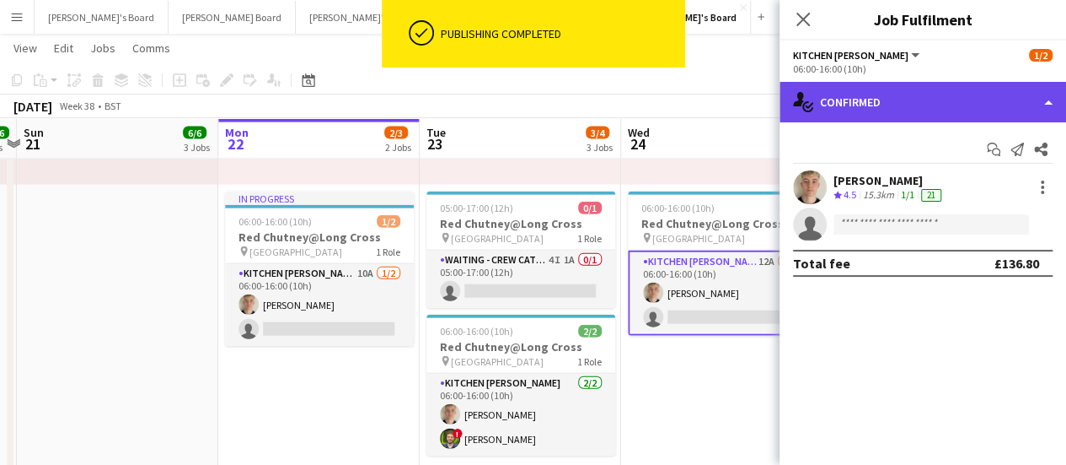
click at [949, 109] on div "single-neutral-actions-check-2 Confirmed" at bounding box center [923, 102] width 287 height 40
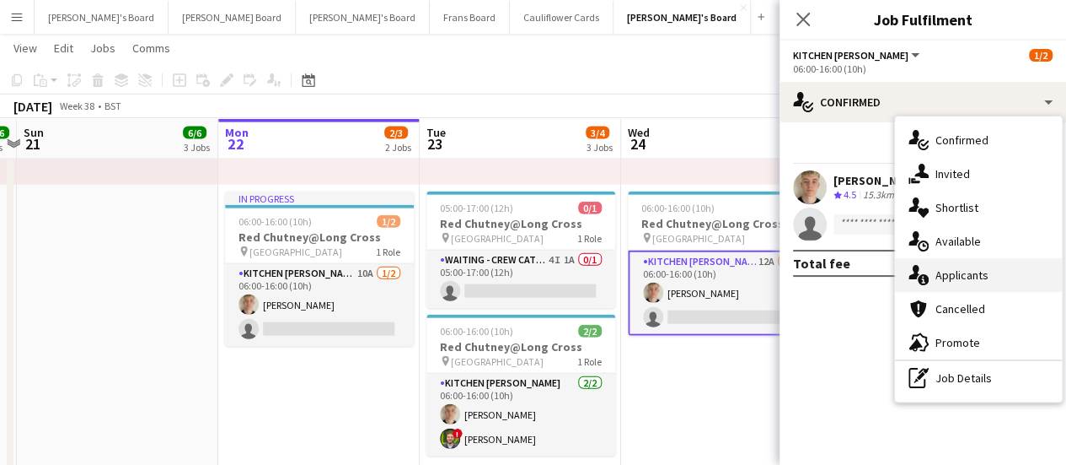
click at [988, 271] on div "single-neutral-actions-information Applicants" at bounding box center [978, 275] width 167 height 34
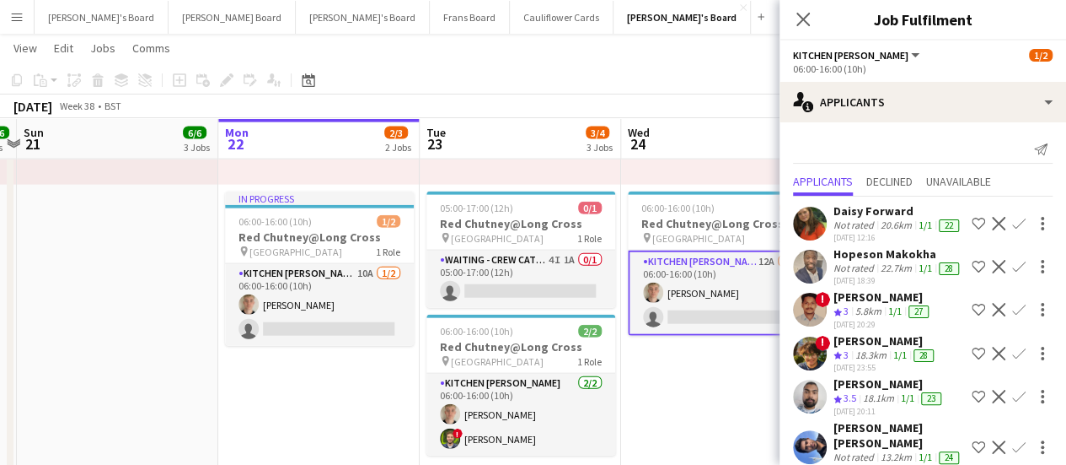
scroll to position [340, 0]
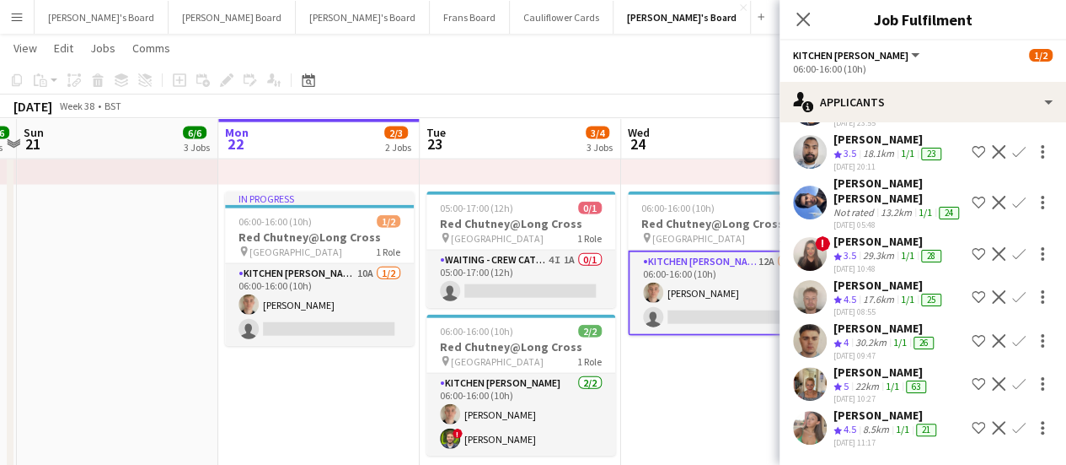
click at [719, 399] on app-date-cell "05:00-17:00 (12h) 1/1 pin Pinewood Studios 1 Role ONGOING BARISTA [DATE] 05:00-…" at bounding box center [721, 271] width 201 height 784
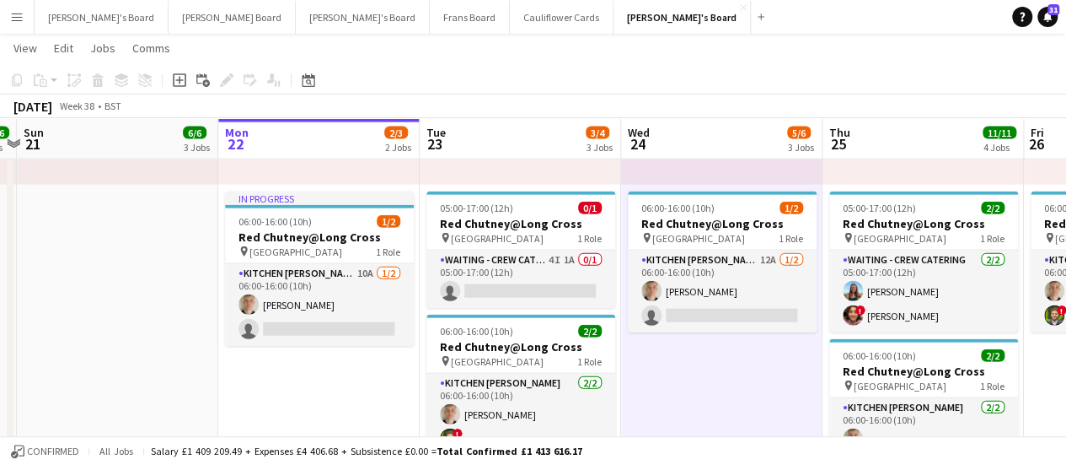
click at [81, 281] on app-date-cell at bounding box center [117, 271] width 201 height 784
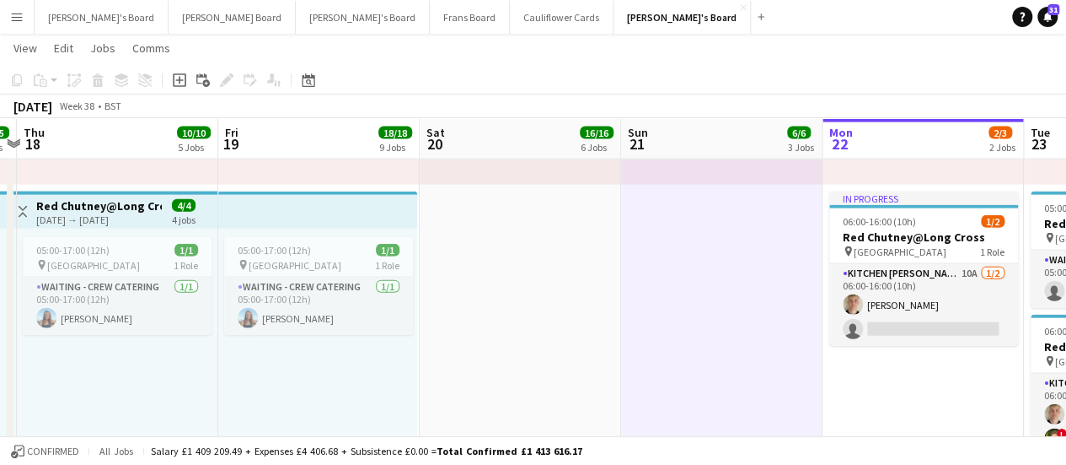
scroll to position [0, 494]
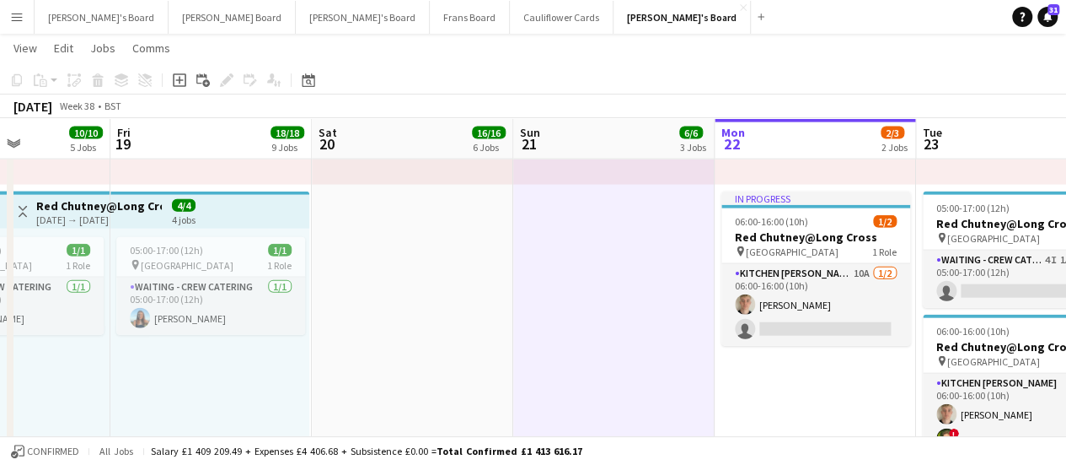
drag, startPoint x: 183, startPoint y: 249, endPoint x: 680, endPoint y: 203, distance: 498.7
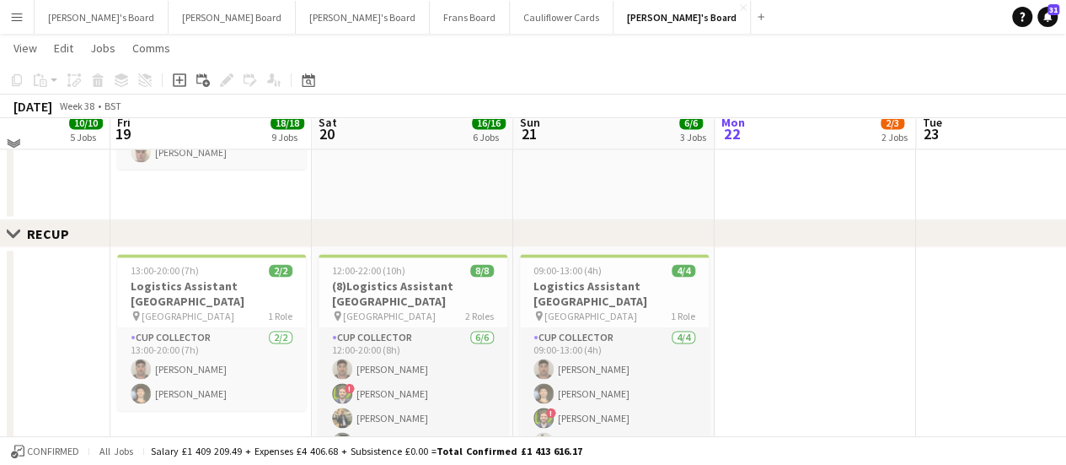
scroll to position [1204, 0]
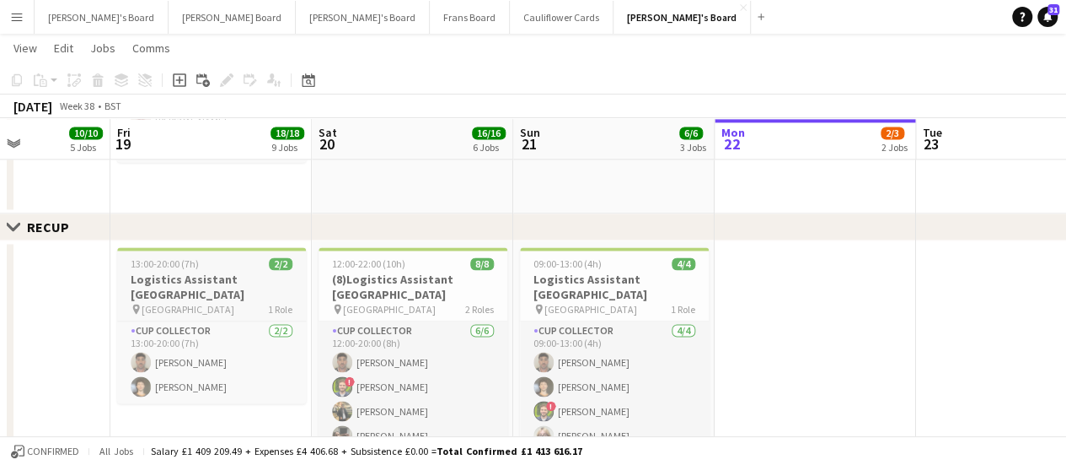
click at [234, 269] on app-job-card "13:00-20:00 (7h) 2/2 Logistics Assistant Newbury pin Newbury Racecourse 1 Role …" at bounding box center [211, 325] width 189 height 156
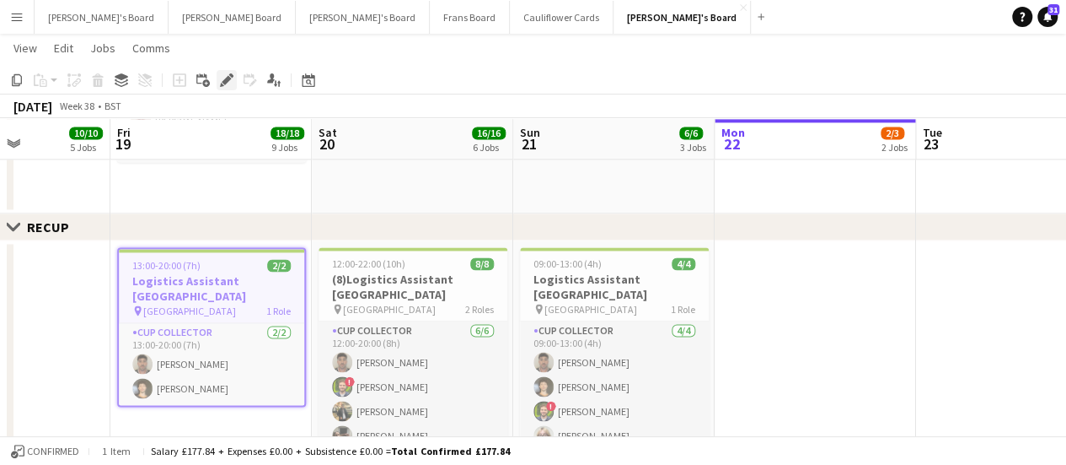
click at [223, 82] on icon at bounding box center [226, 80] width 9 height 9
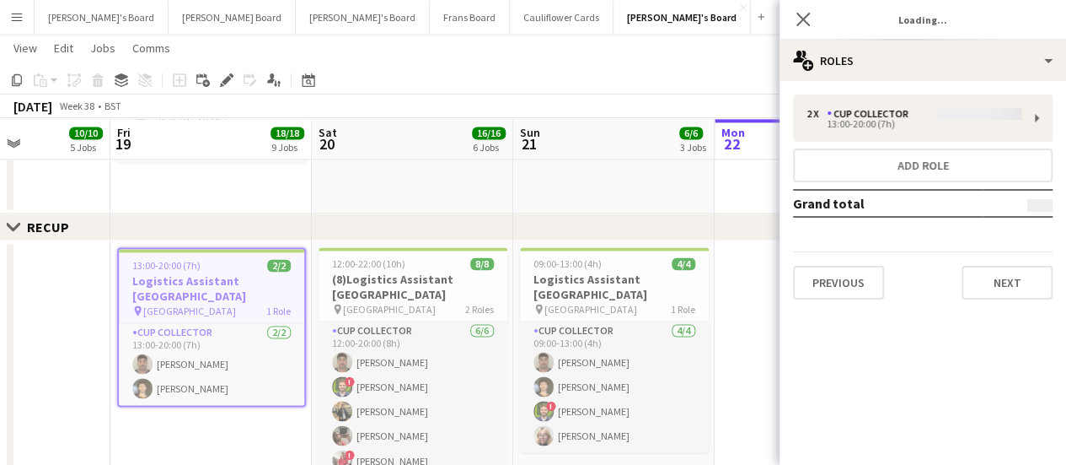
type input "*******"
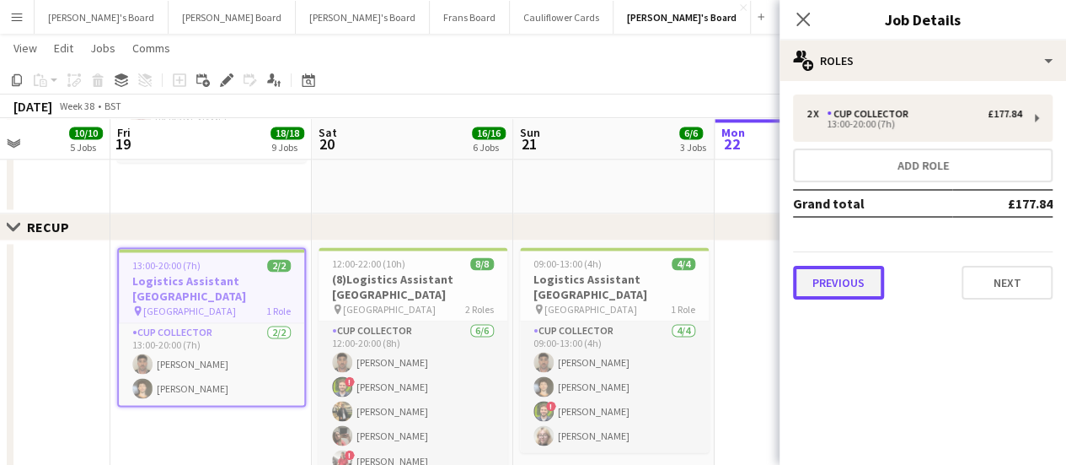
click at [843, 274] on button "Previous" at bounding box center [838, 283] width 91 height 34
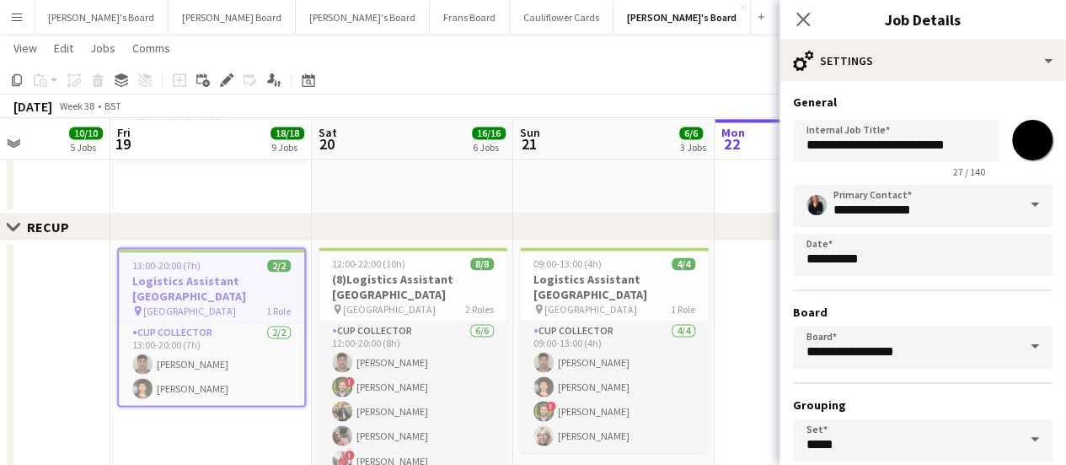
scroll to position [138, 0]
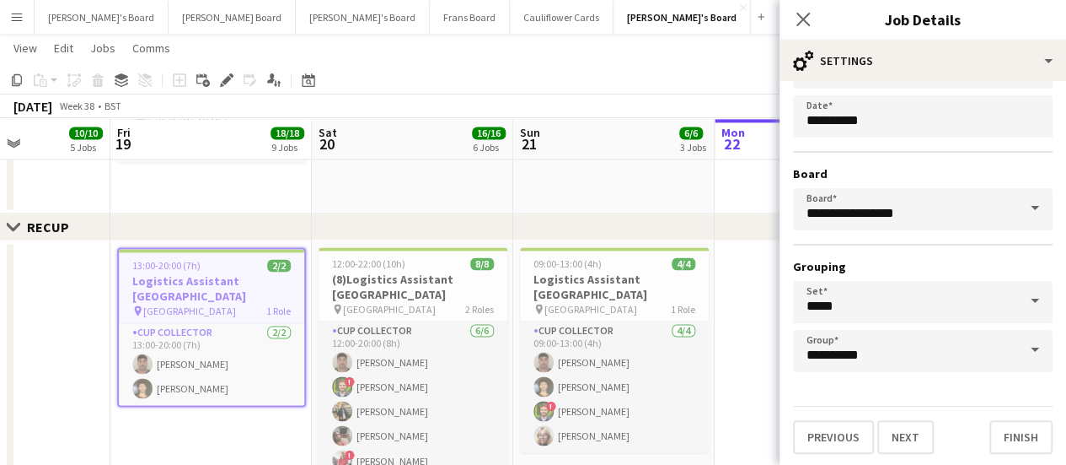
click at [850, 453] on div "**********" at bounding box center [923, 205] width 287 height 524
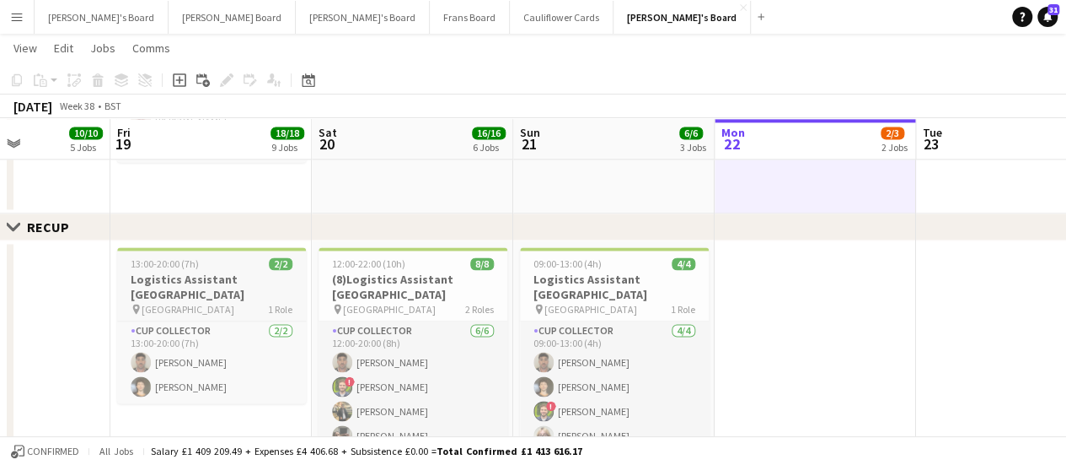
click at [204, 264] on div "13:00-20:00 (7h) 2/2" at bounding box center [211, 263] width 189 height 13
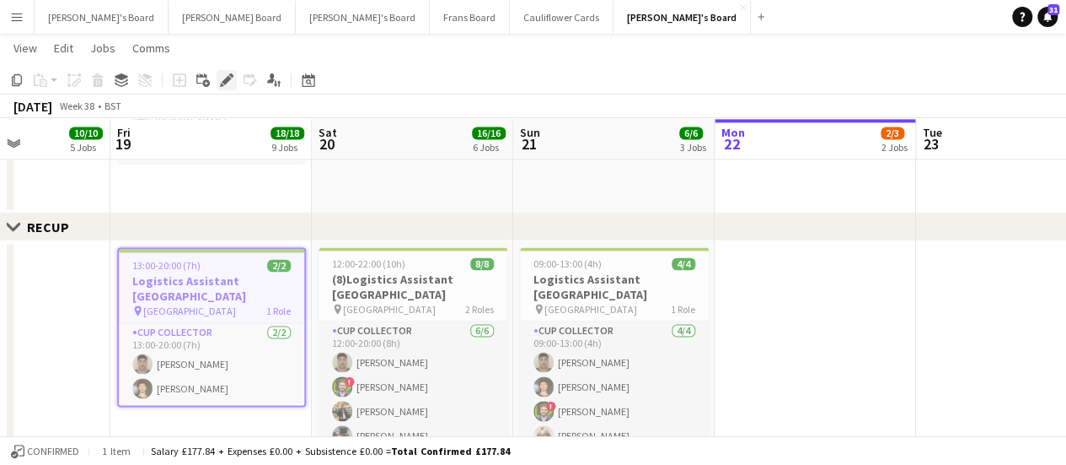
click at [231, 77] on icon at bounding box center [231, 75] width 4 height 4
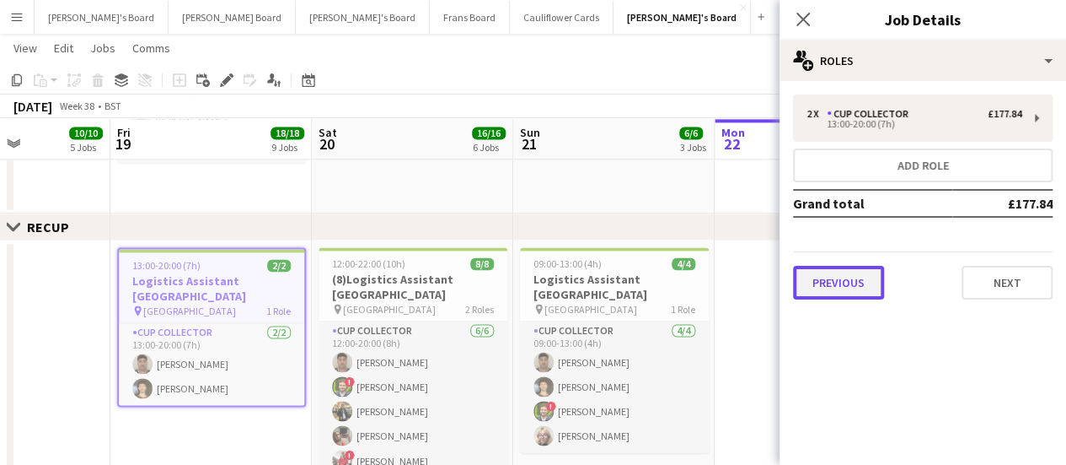
click at [842, 284] on button "Previous" at bounding box center [838, 283] width 91 height 34
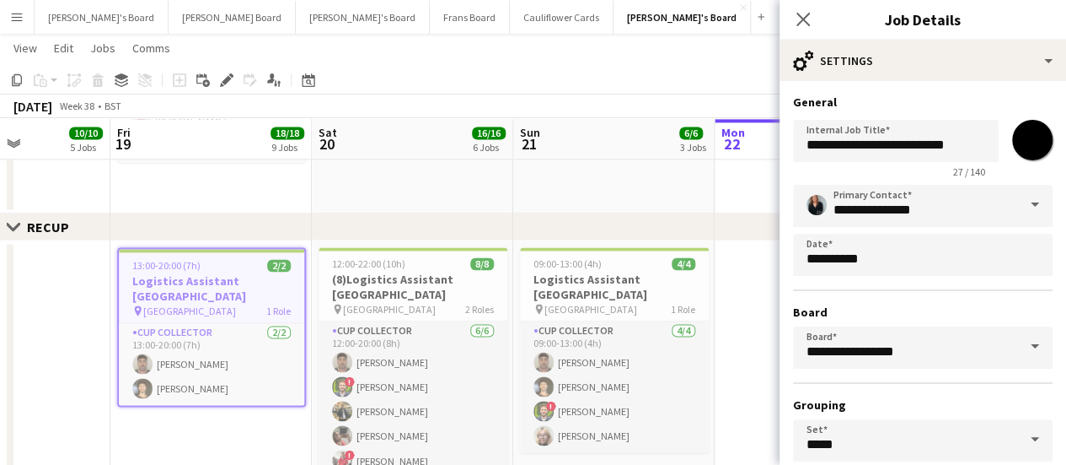
scroll to position [140, 0]
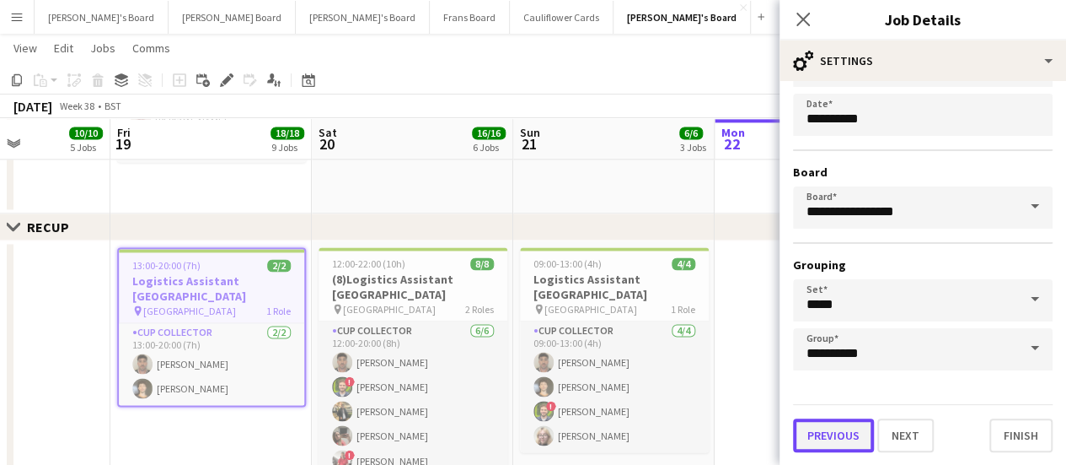
click at [839, 432] on button "Previous" at bounding box center [833, 435] width 81 height 34
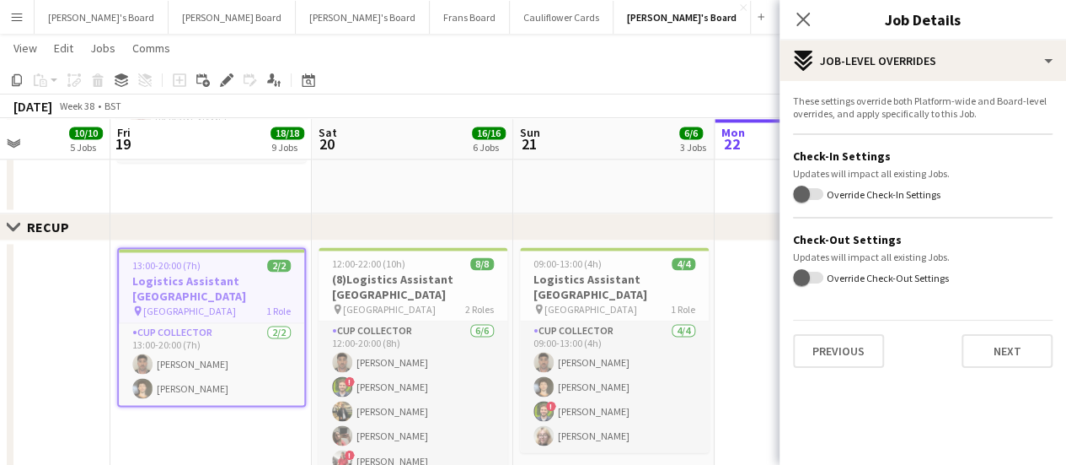
scroll to position [0, 0]
click at [826, 344] on button "Previous" at bounding box center [838, 351] width 91 height 34
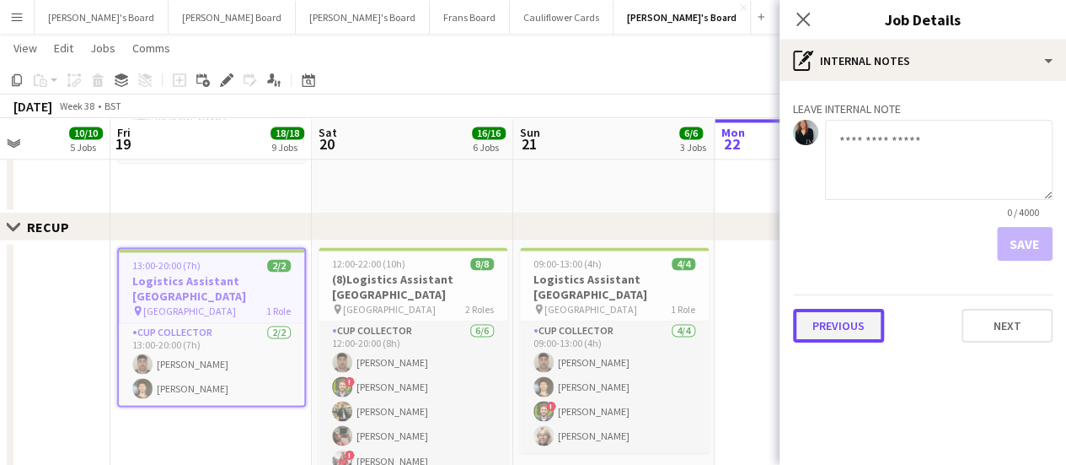
click at [819, 314] on button "Previous" at bounding box center [838, 326] width 91 height 34
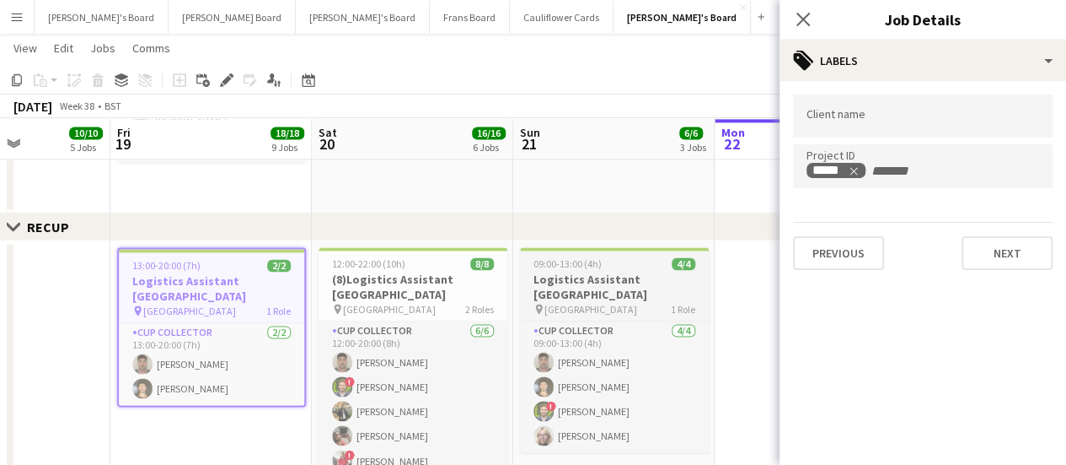
click at [617, 303] on span "[GEOGRAPHIC_DATA]" at bounding box center [591, 309] width 93 height 13
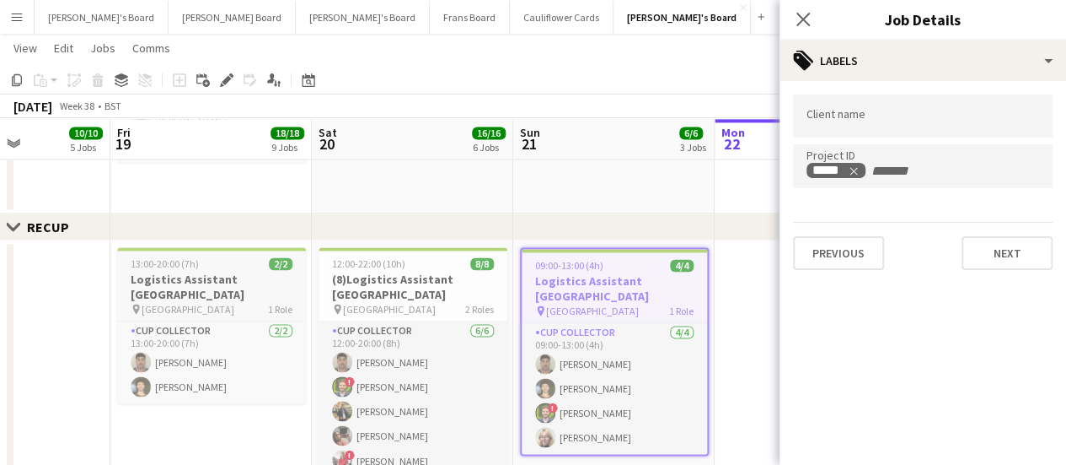
click at [175, 258] on span "13:00-20:00 (7h)" at bounding box center [165, 263] width 68 height 13
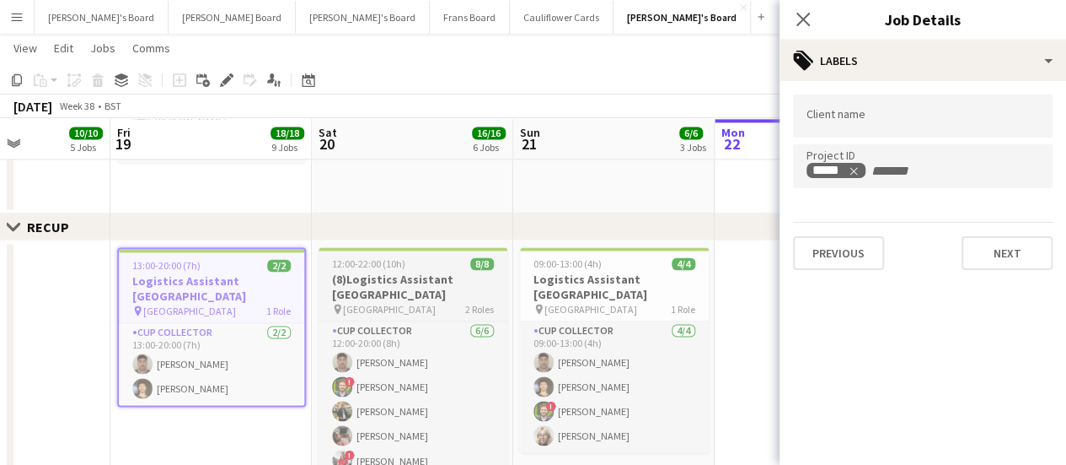
scroll to position [70, 0]
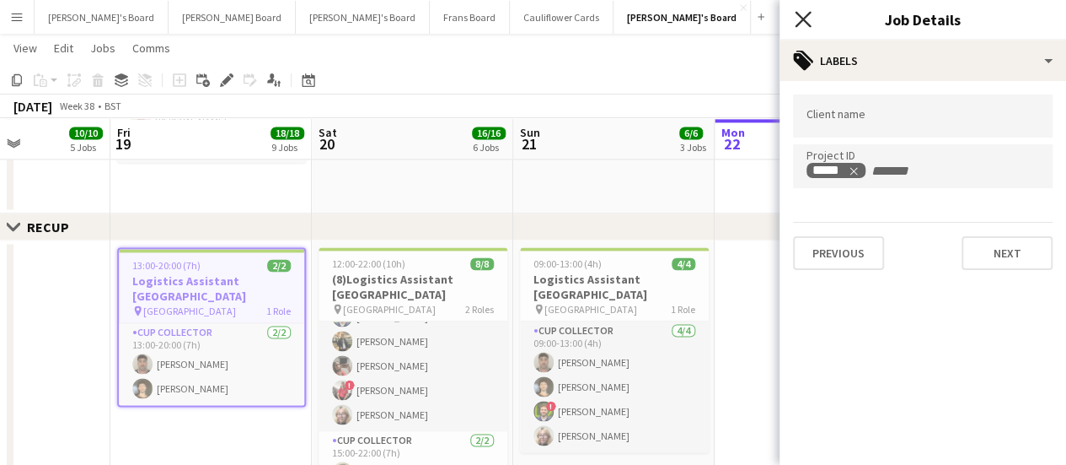
click at [801, 20] on icon at bounding box center [803, 19] width 16 height 16
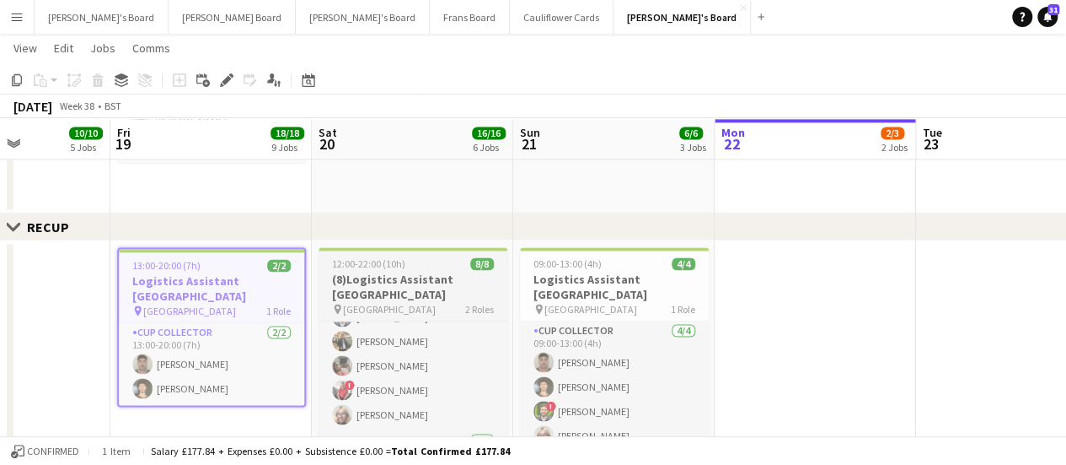
click at [419, 303] on span "[GEOGRAPHIC_DATA]" at bounding box center [389, 309] width 93 height 13
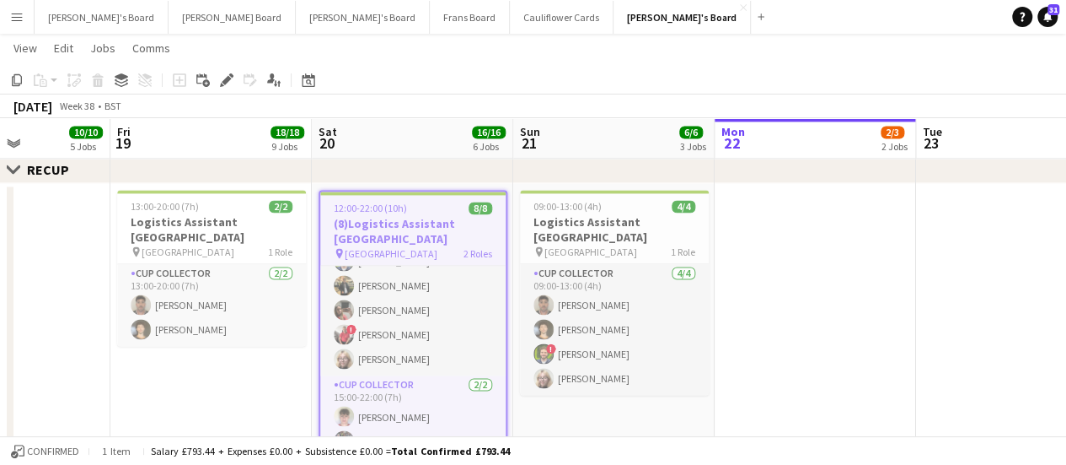
scroll to position [1258, 0]
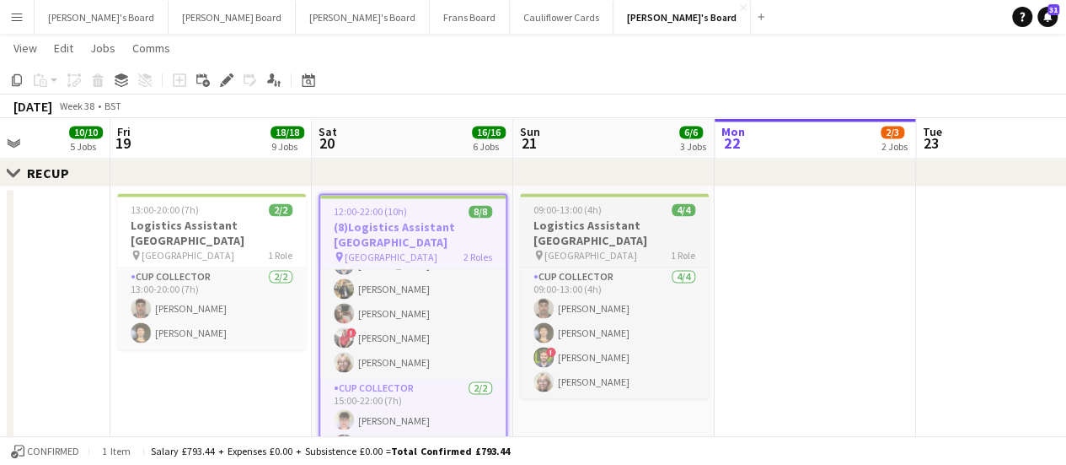
click at [670, 220] on h3 "Logistics Assistant [GEOGRAPHIC_DATA]" at bounding box center [614, 233] width 189 height 30
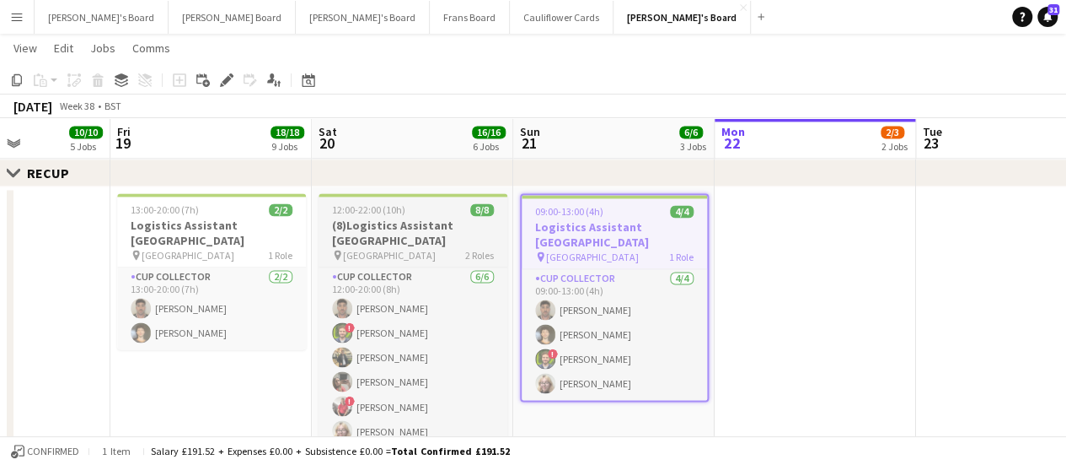
scroll to position [70, 0]
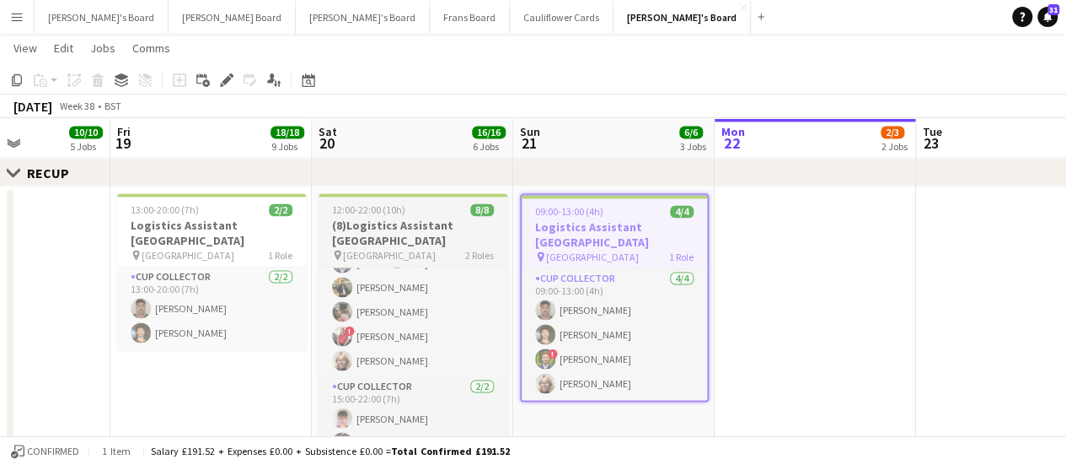
click at [422, 213] on div "12:00-22:00 (10h) 8/8" at bounding box center [413, 209] width 189 height 13
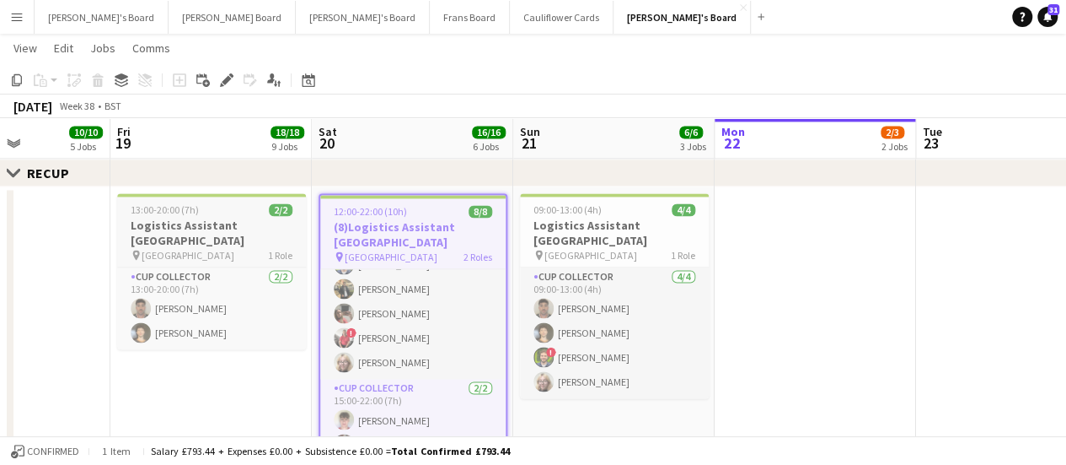
click at [180, 211] on span "13:00-20:00 (7h)" at bounding box center [165, 209] width 68 height 13
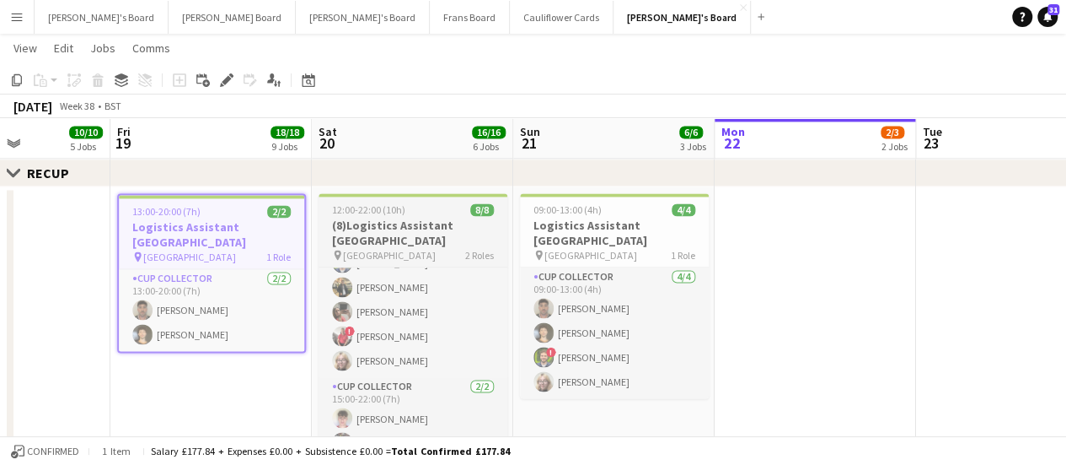
click at [413, 211] on div "12:00-22:00 (10h) 8/8" at bounding box center [413, 209] width 189 height 13
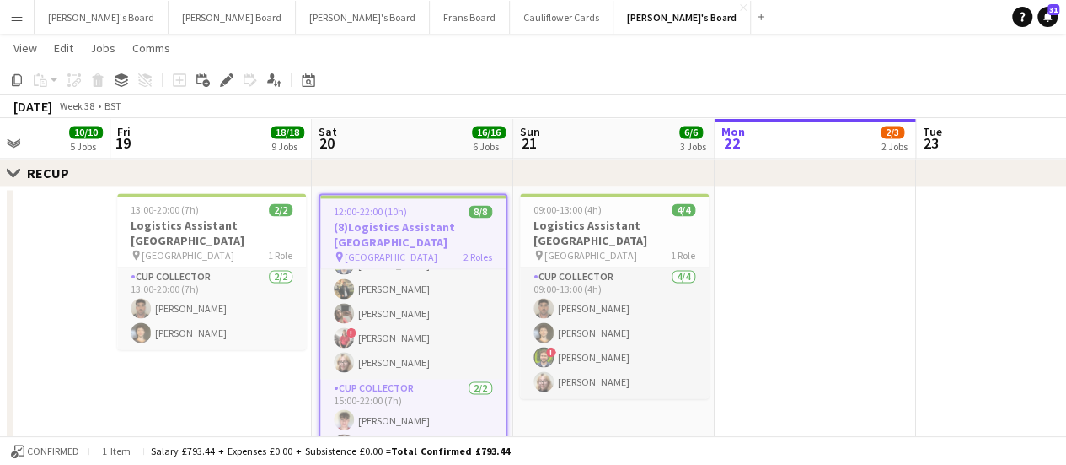
scroll to position [0, 0]
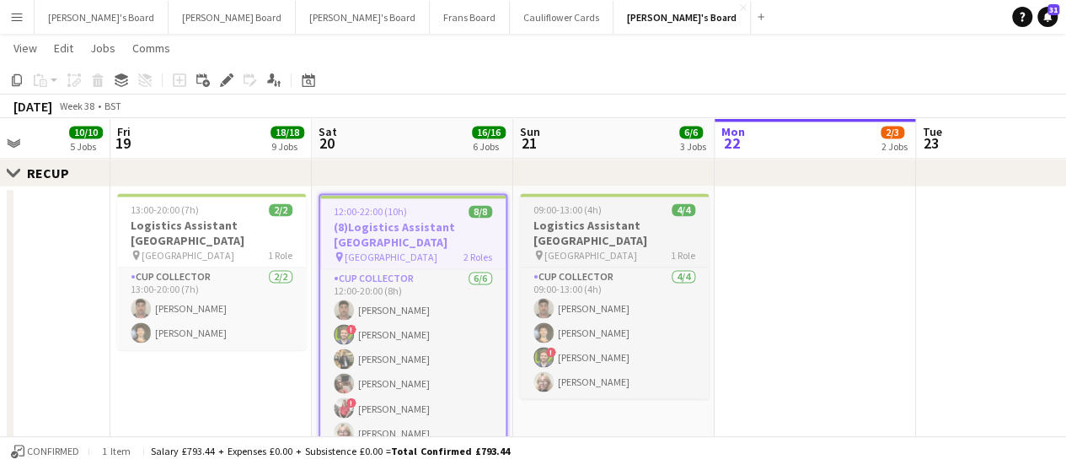
click at [629, 226] on h3 "Logistics Assistant [GEOGRAPHIC_DATA]" at bounding box center [614, 233] width 189 height 30
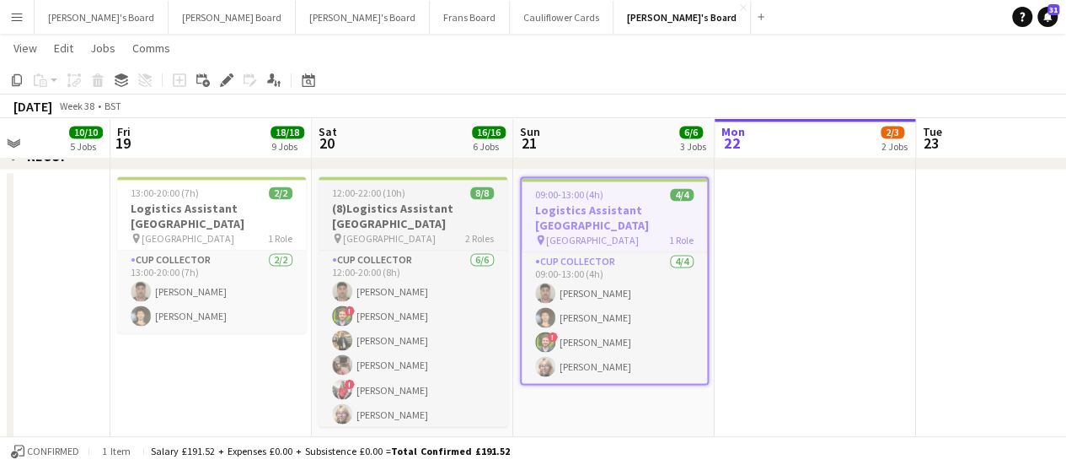
click at [438, 211] on h3 "(8)Logistics Assistant [GEOGRAPHIC_DATA]" at bounding box center [413, 216] width 189 height 30
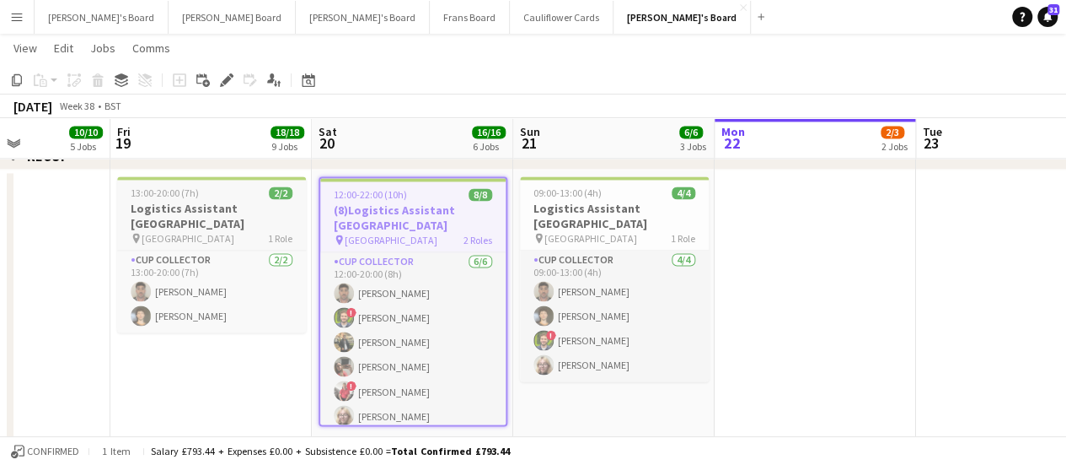
click at [216, 232] on span "[GEOGRAPHIC_DATA]" at bounding box center [188, 238] width 93 height 13
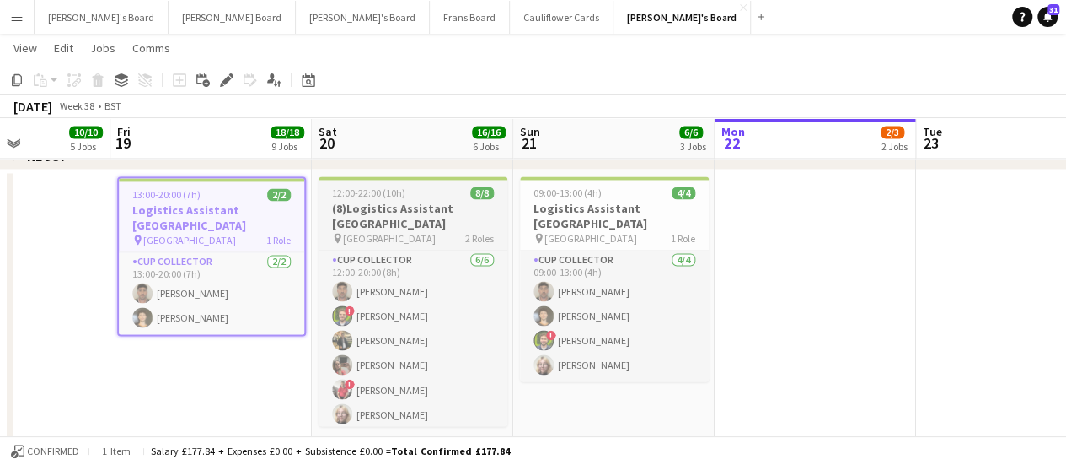
click at [396, 209] on h3 "(8)Logistics Assistant [GEOGRAPHIC_DATA]" at bounding box center [413, 216] width 189 height 30
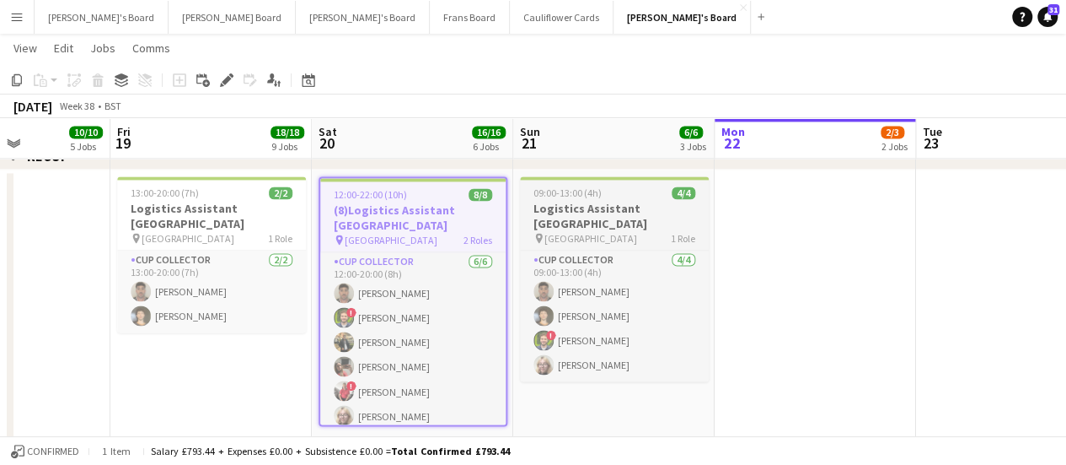
click at [580, 193] on span "09:00-13:00 (4h)" at bounding box center [568, 192] width 68 height 13
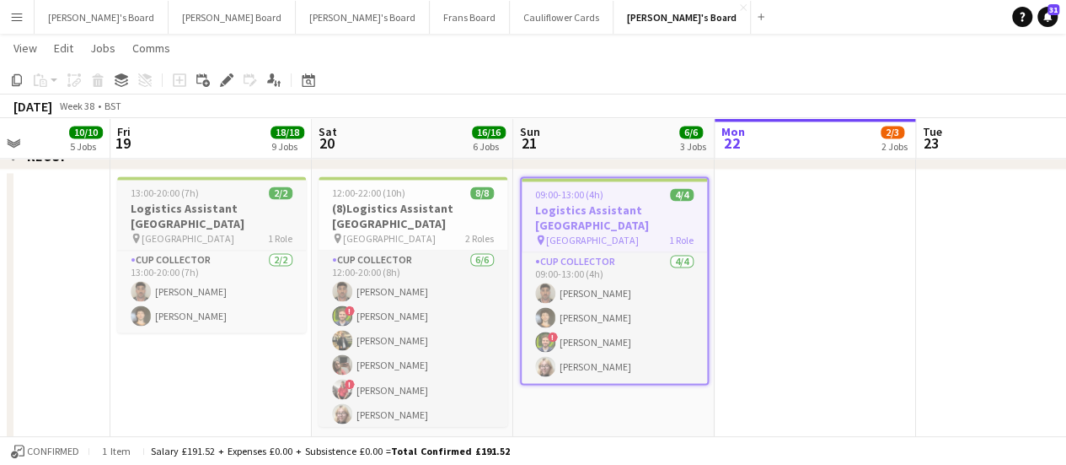
click at [256, 205] on h3 "Logistics Assistant [GEOGRAPHIC_DATA]" at bounding box center [211, 216] width 189 height 30
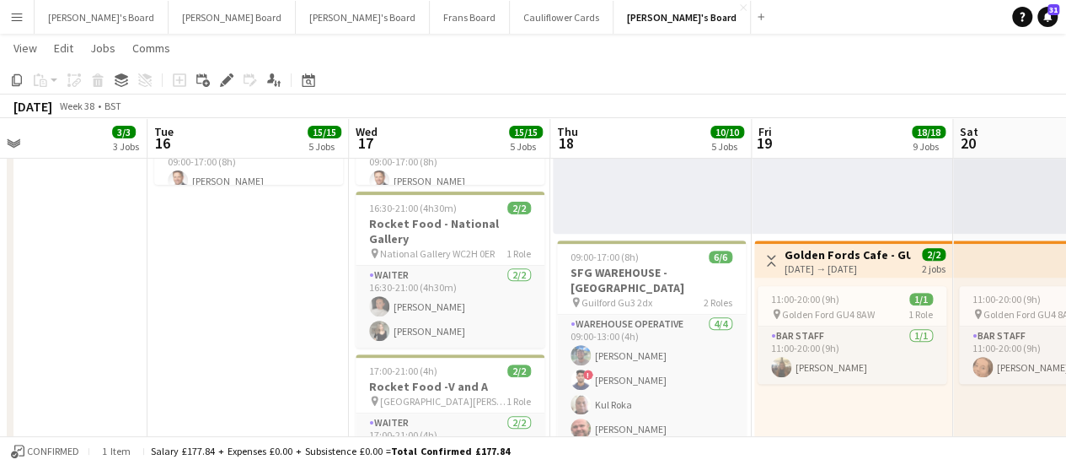
scroll to position [0, 454]
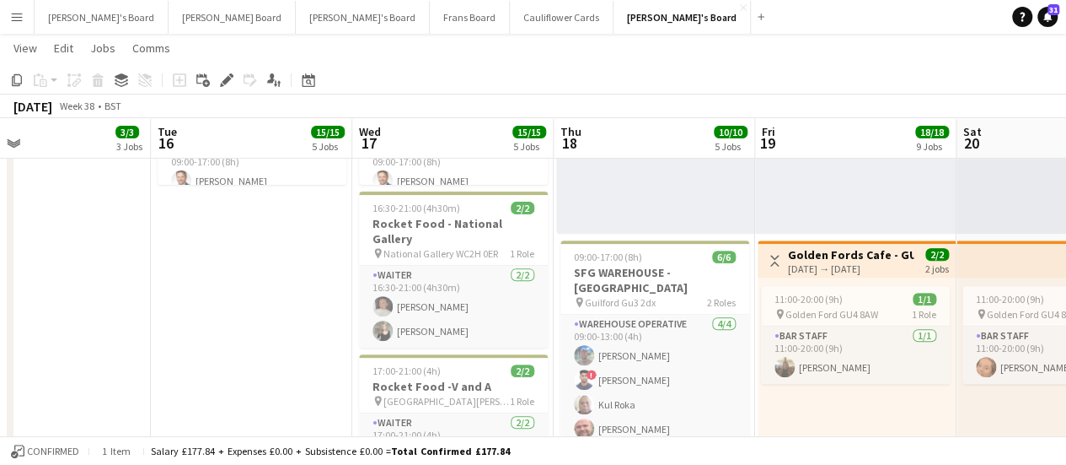
drag, startPoint x: 215, startPoint y: 403, endPoint x: 860, endPoint y: 381, distance: 645.3
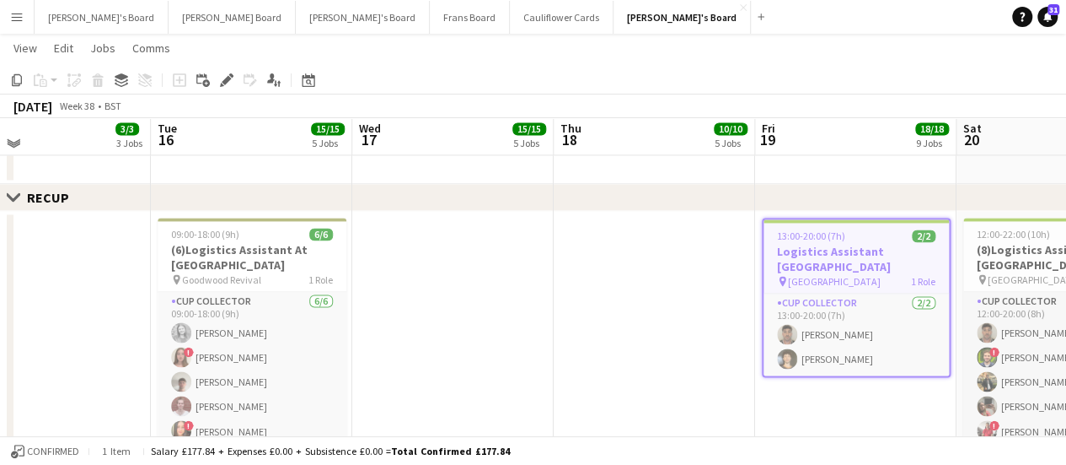
scroll to position [1237, 0]
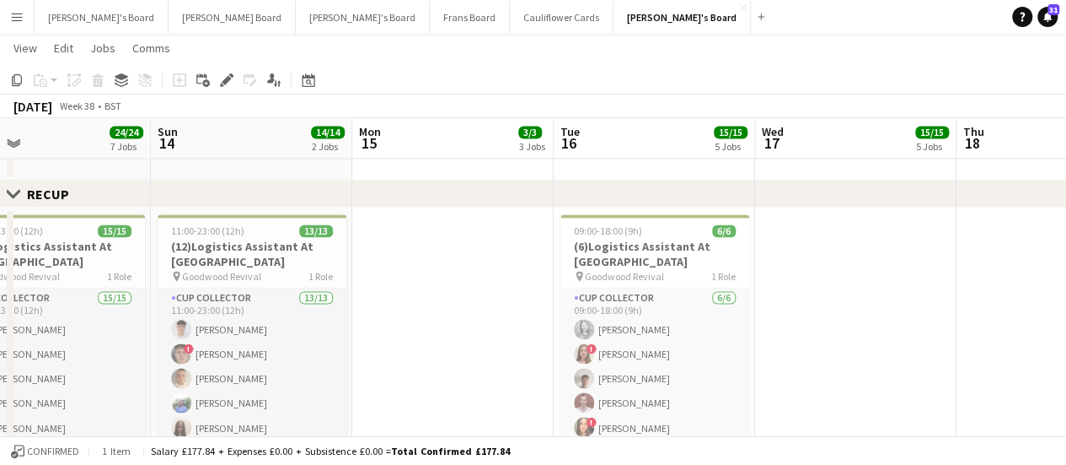
drag, startPoint x: 48, startPoint y: 264, endPoint x: 325, endPoint y: 267, distance: 276.5
click at [325, 267] on app-calendar-viewport "Thu 11 Fri 12 Sat 13 24/24 7 Jobs Sun 14 14/14 2 Jobs Mon 15 3/3 3 Jobs Tue 16 …" at bounding box center [533, 107] width 1066 height 2557
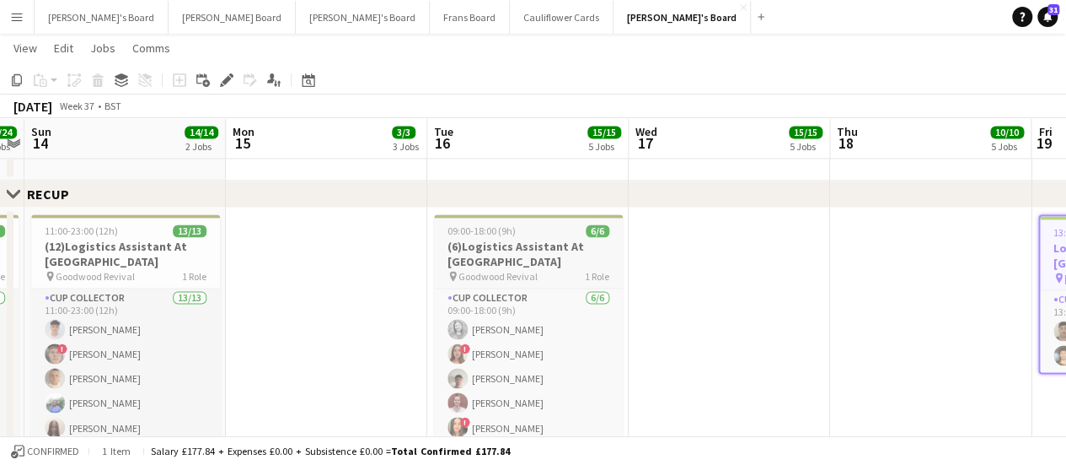
click at [506, 252] on h3 "(6)Logistics Assistant At Goodwood" at bounding box center [528, 254] width 189 height 30
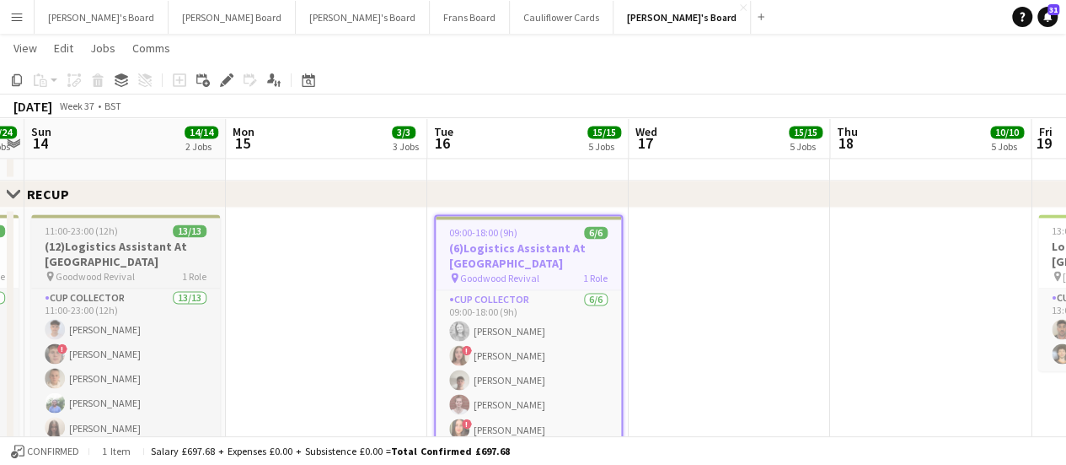
click at [148, 247] on h3 "(12)Logistics Assistant At Goodwood" at bounding box center [125, 254] width 189 height 30
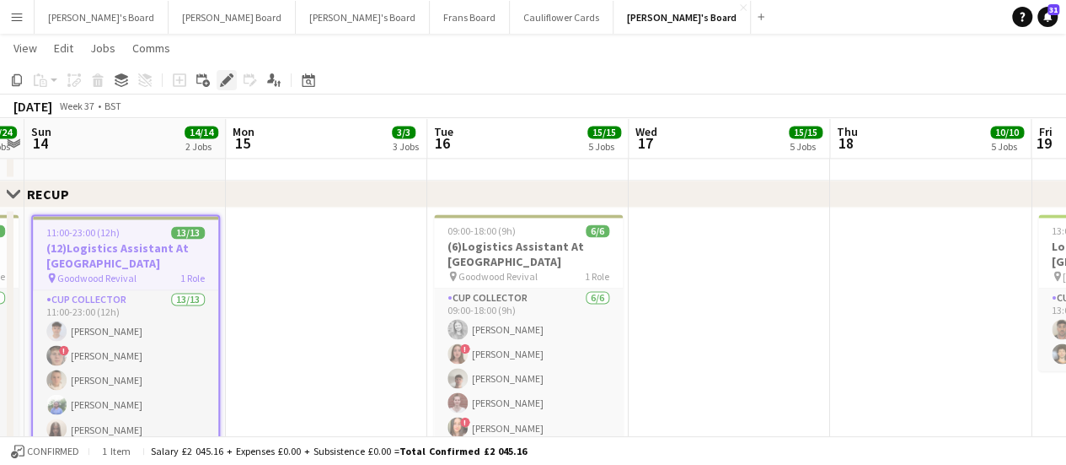
click at [226, 82] on icon at bounding box center [226, 80] width 9 height 9
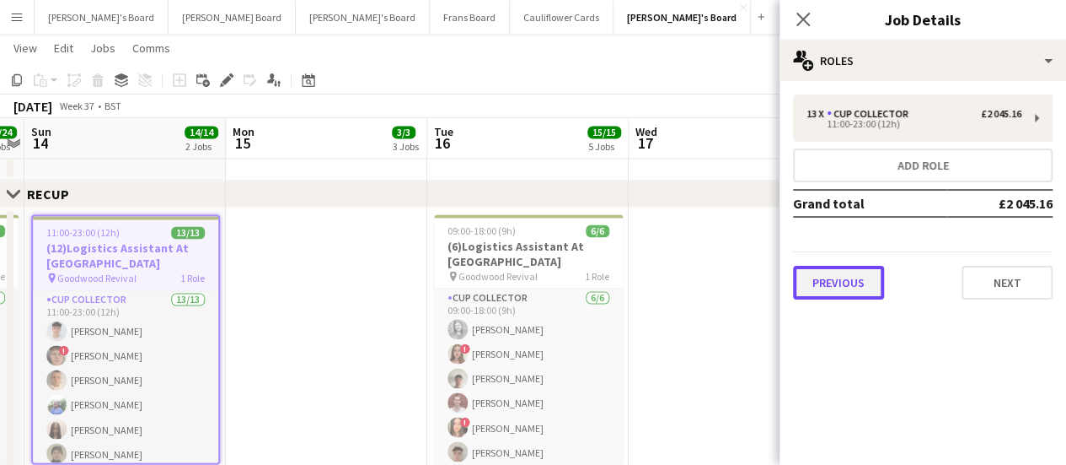
click at [835, 293] on button "Previous" at bounding box center [838, 283] width 91 height 34
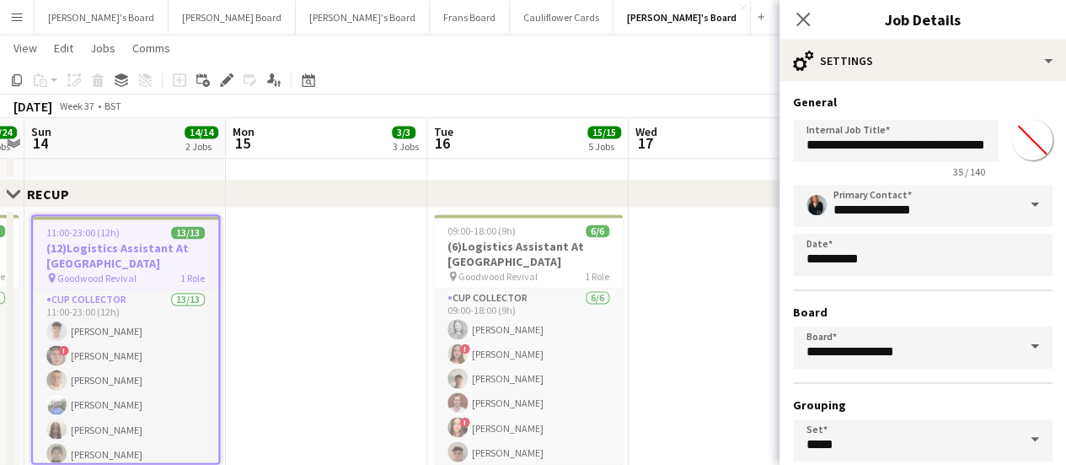
scroll to position [129, 0]
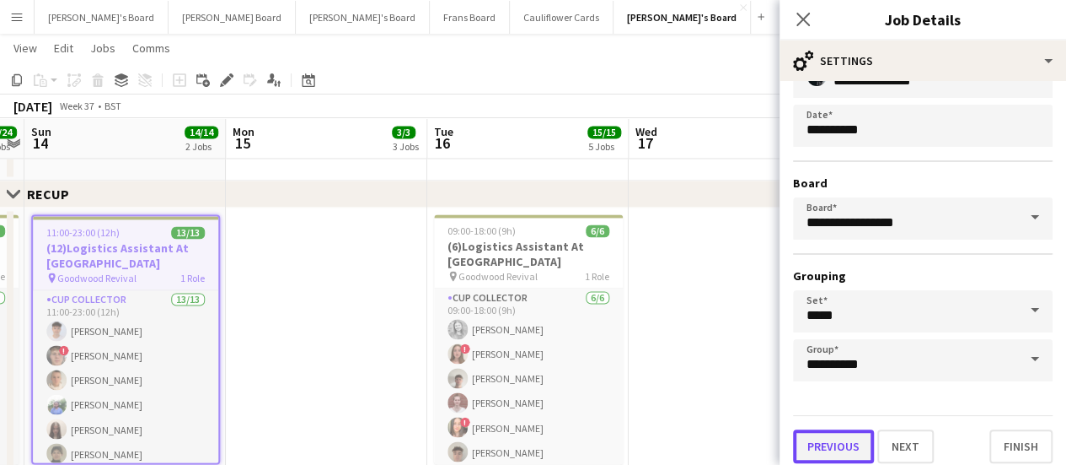
click at [823, 431] on button "Previous" at bounding box center [833, 446] width 81 height 34
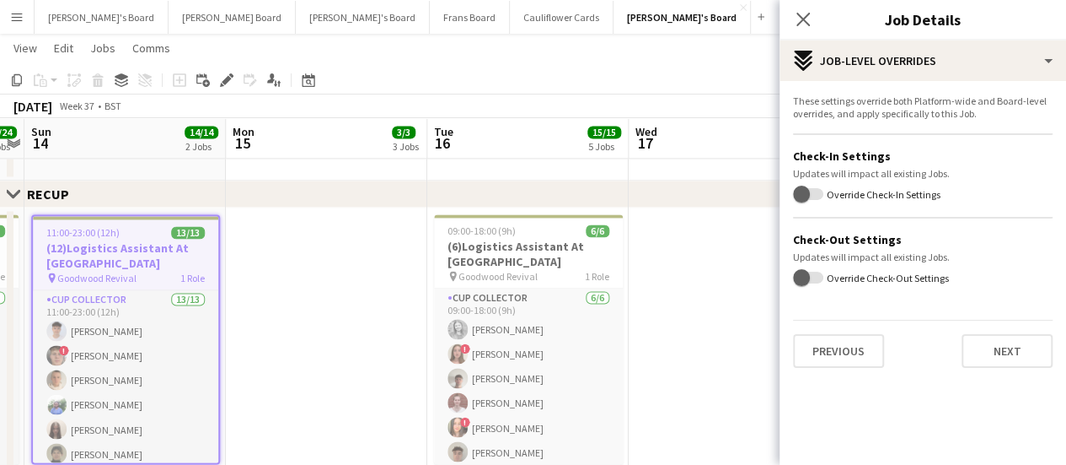
scroll to position [0, 0]
click at [836, 352] on button "Previous" at bounding box center [838, 351] width 91 height 34
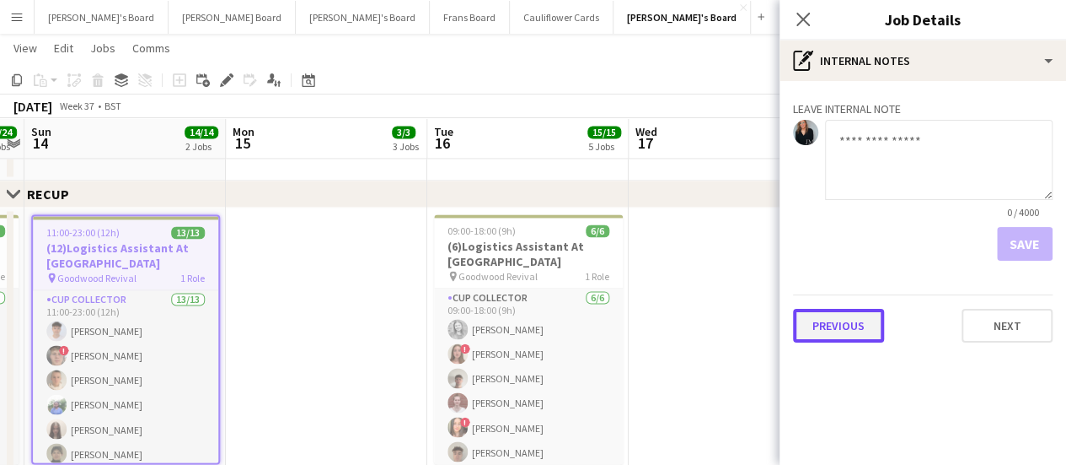
click at [853, 319] on button "Previous" at bounding box center [838, 326] width 91 height 34
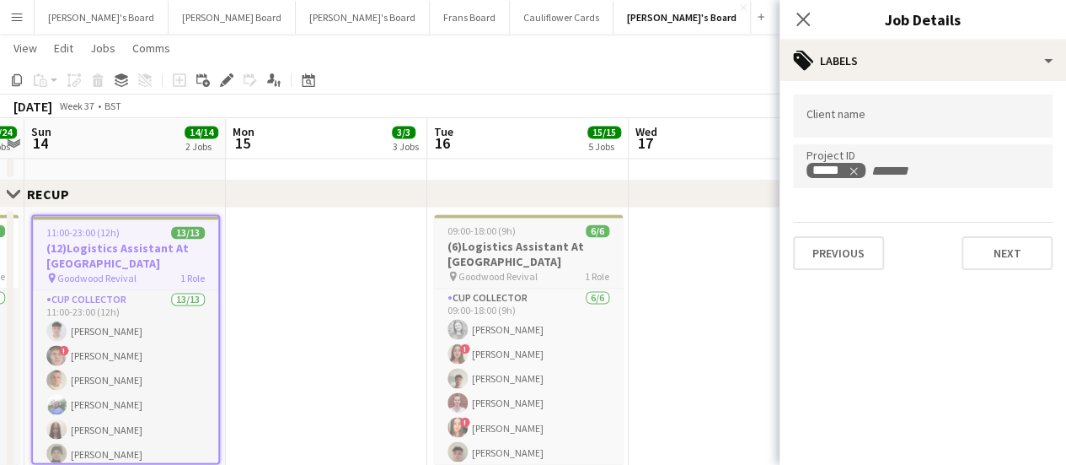
click at [541, 239] on h3 "(6)Logistics Assistant At Goodwood" at bounding box center [528, 254] width 189 height 30
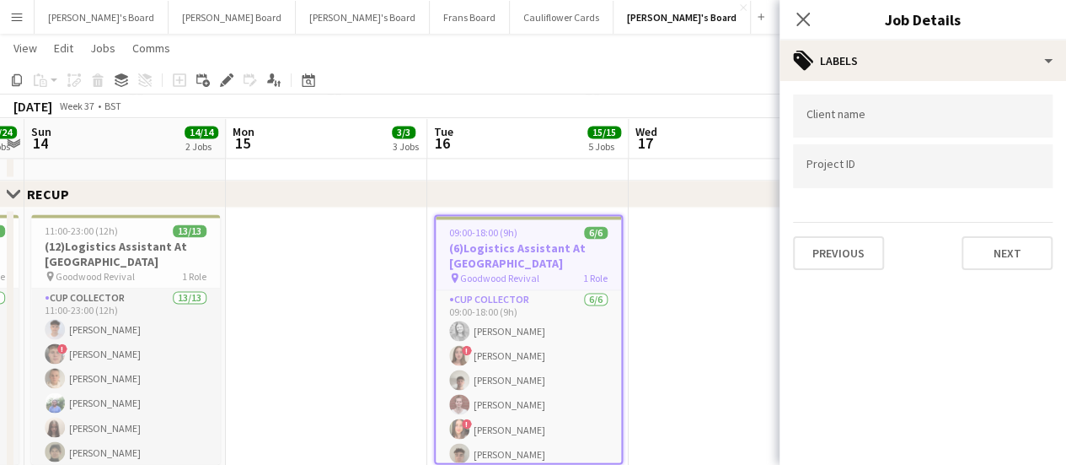
click at [817, 183] on div at bounding box center [923, 165] width 260 height 43
type input "*****"
click at [840, 266] on div at bounding box center [923, 232] width 287 height 465
click at [836, 246] on button "Previous" at bounding box center [838, 253] width 91 height 34
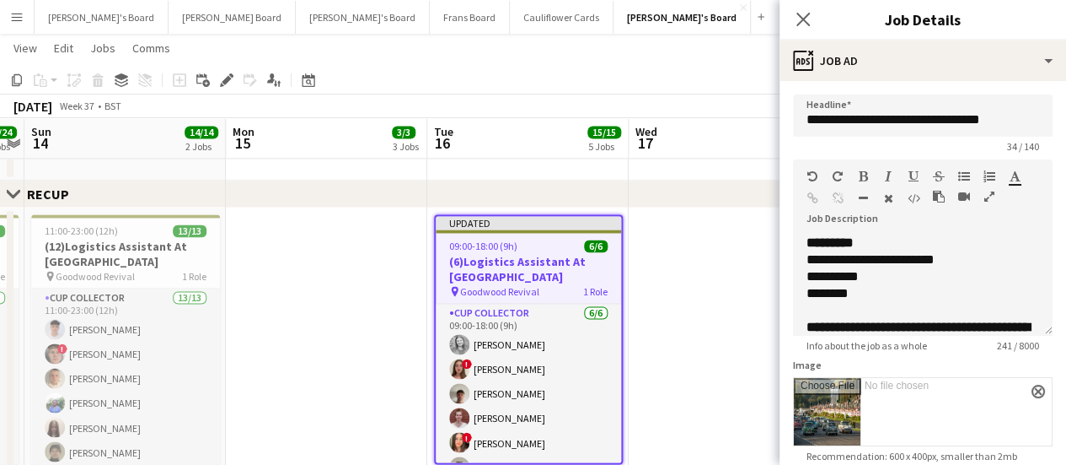
click at [725, 298] on app-date-cell at bounding box center [729, 434] width 201 height 454
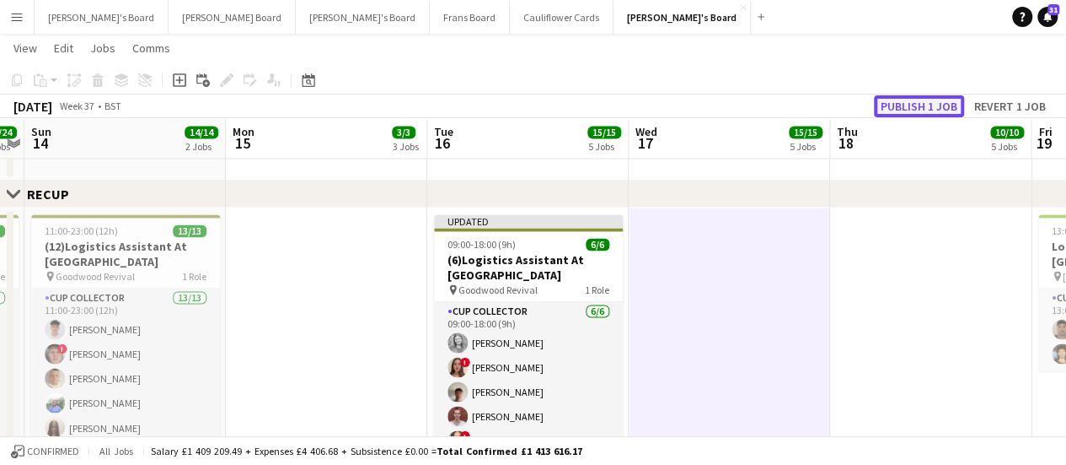
click at [939, 112] on button "Publish 1 job" at bounding box center [919, 106] width 90 height 22
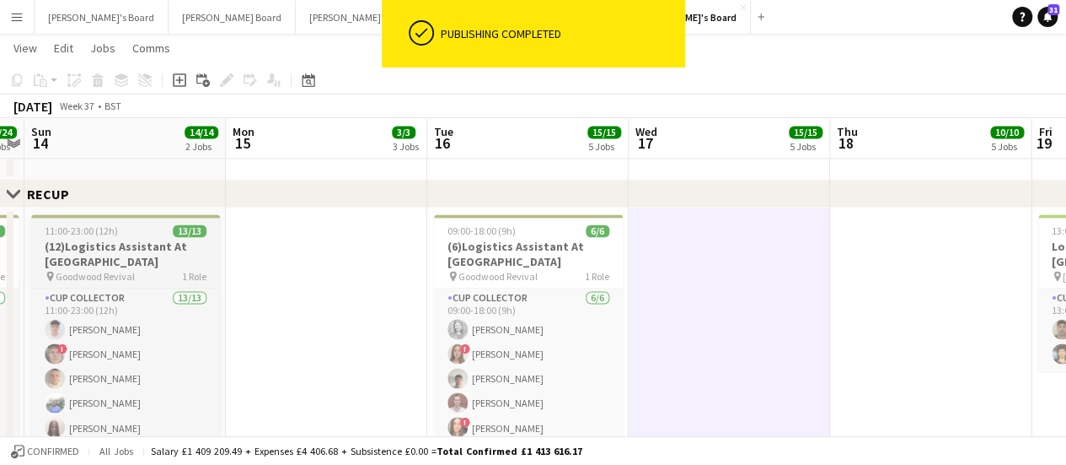
click at [91, 239] on h3 "(12)Logistics Assistant At Goodwood" at bounding box center [125, 254] width 189 height 30
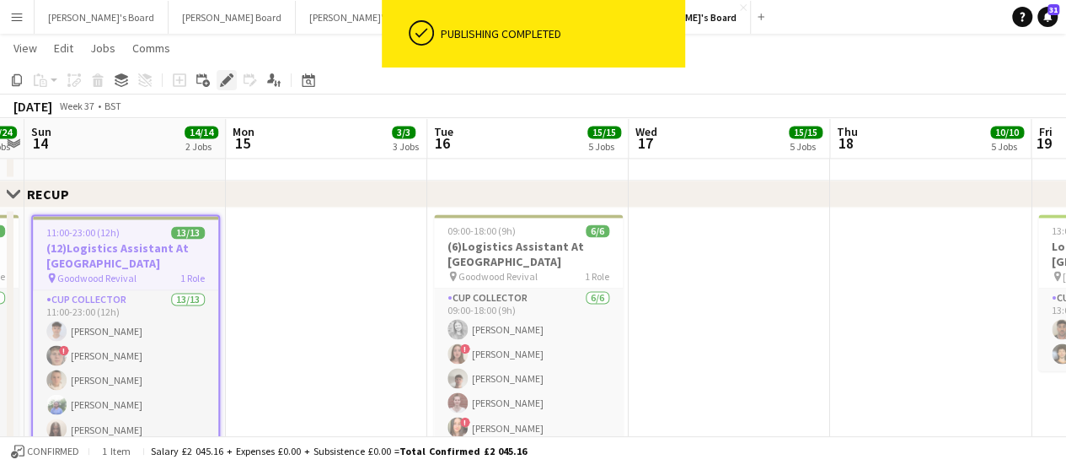
click at [226, 80] on icon at bounding box center [226, 80] width 9 height 9
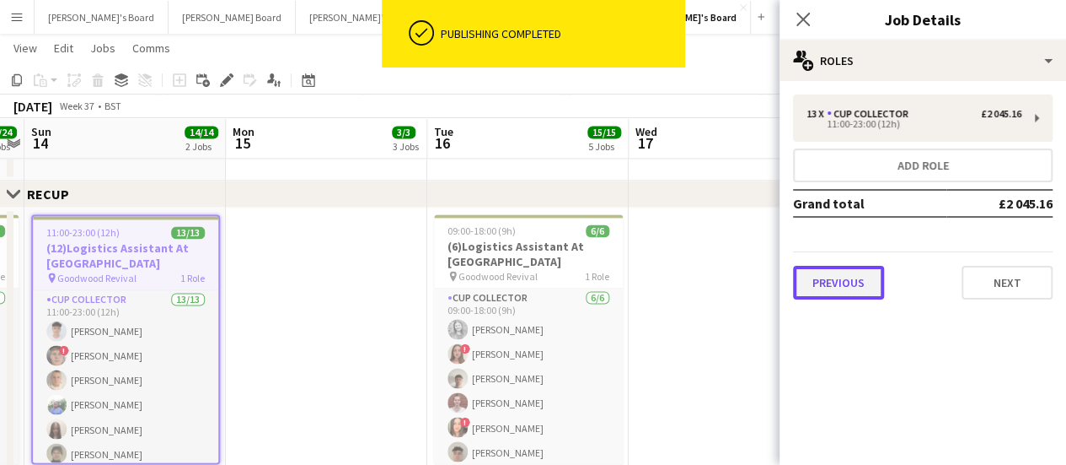
click at [841, 276] on button "Previous" at bounding box center [838, 283] width 91 height 34
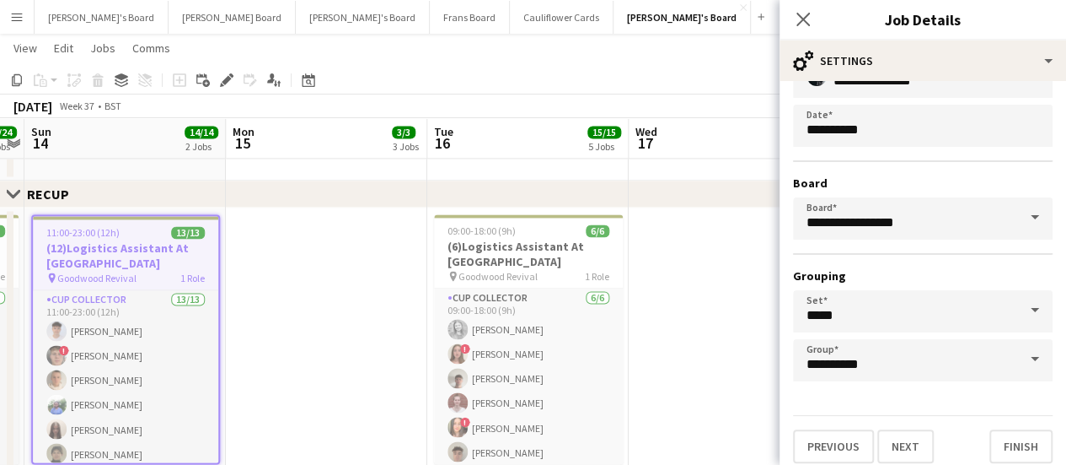
scroll to position [131, 0]
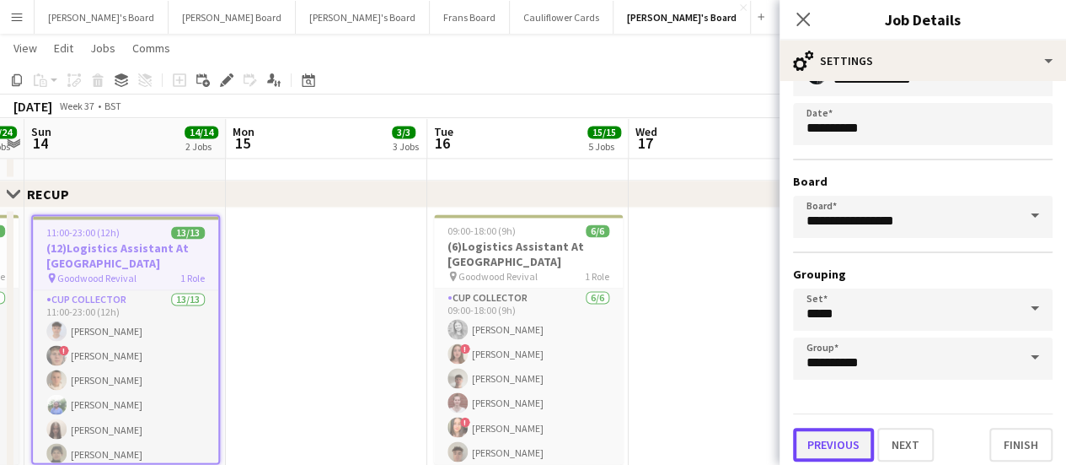
click at [825, 439] on button "Previous" at bounding box center [833, 444] width 81 height 34
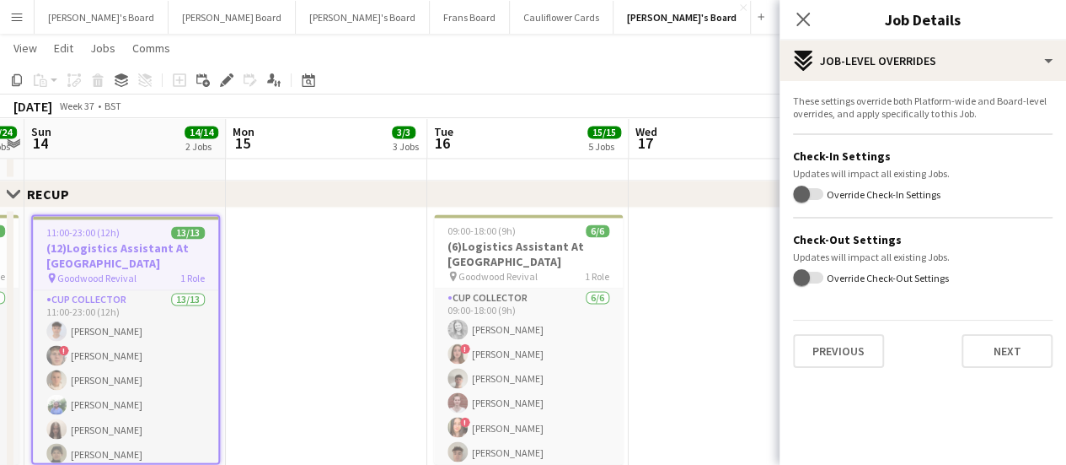
scroll to position [0, 0]
click at [842, 352] on button "Previous" at bounding box center [838, 351] width 91 height 34
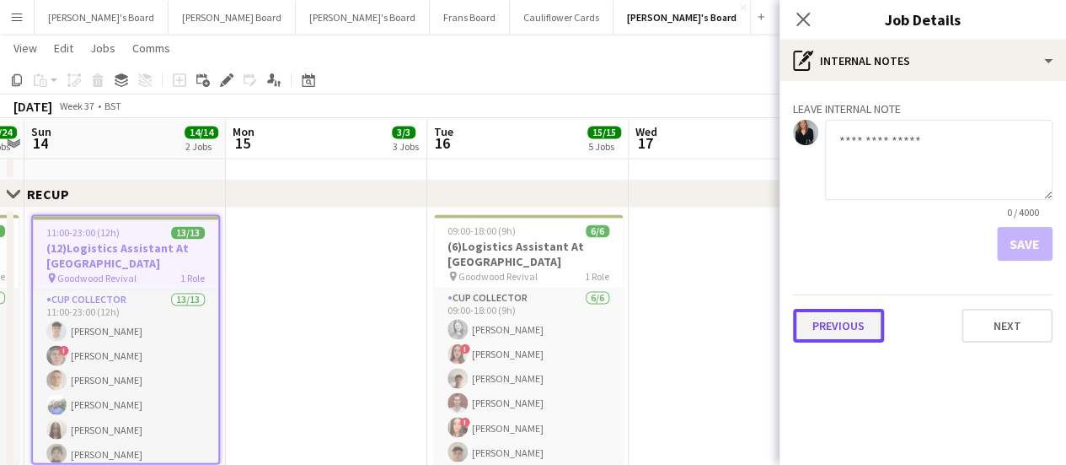
click at [847, 332] on button "Previous" at bounding box center [838, 326] width 91 height 34
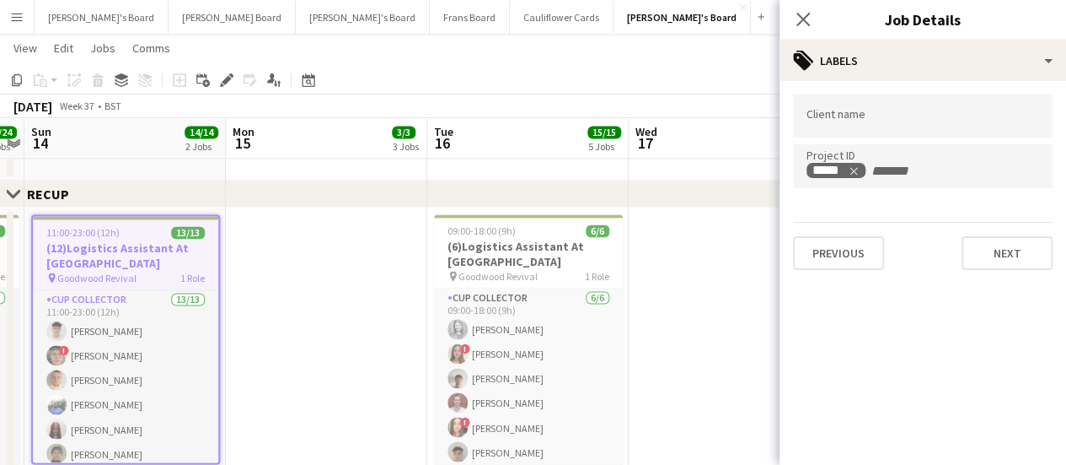
click at [712, 326] on app-date-cell at bounding box center [729, 434] width 201 height 454
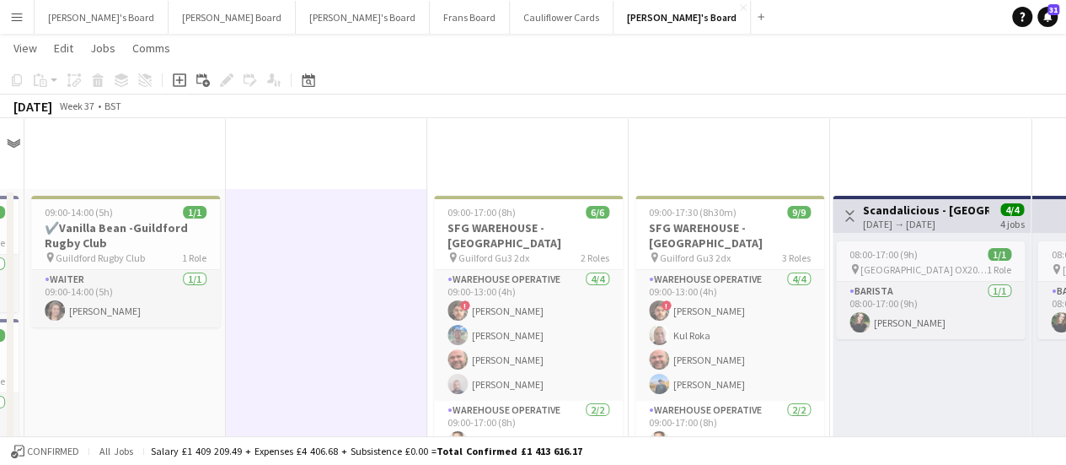
scroll to position [352, 0]
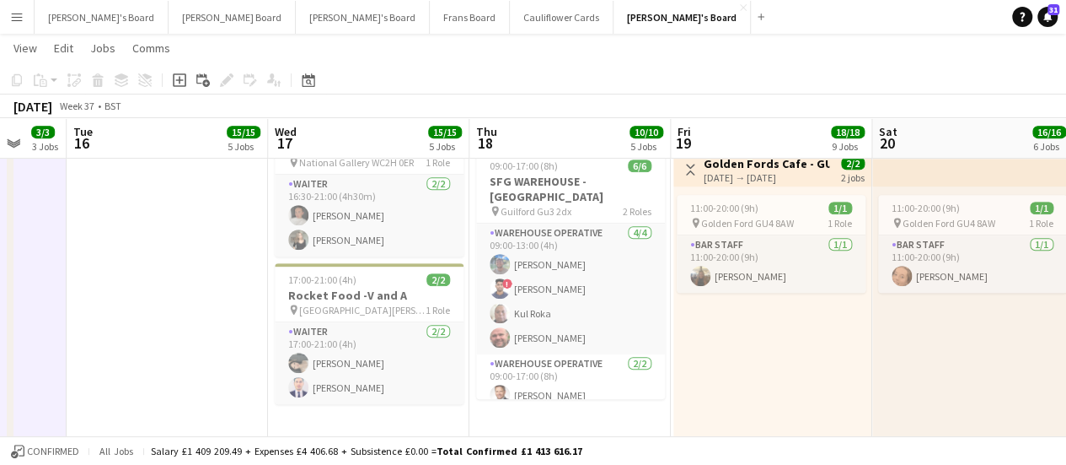
drag, startPoint x: 573, startPoint y: 284, endPoint x: 0, endPoint y: 174, distance: 583.8
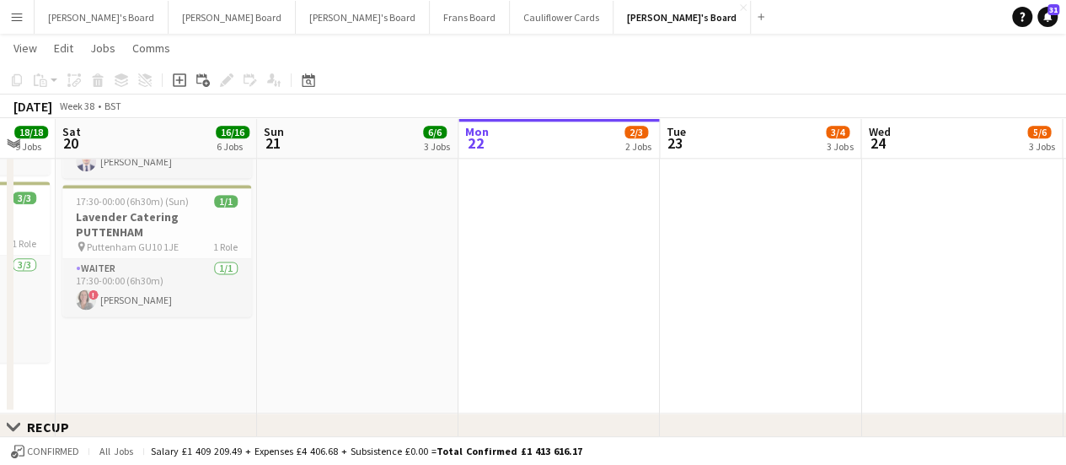
scroll to position [0, 572]
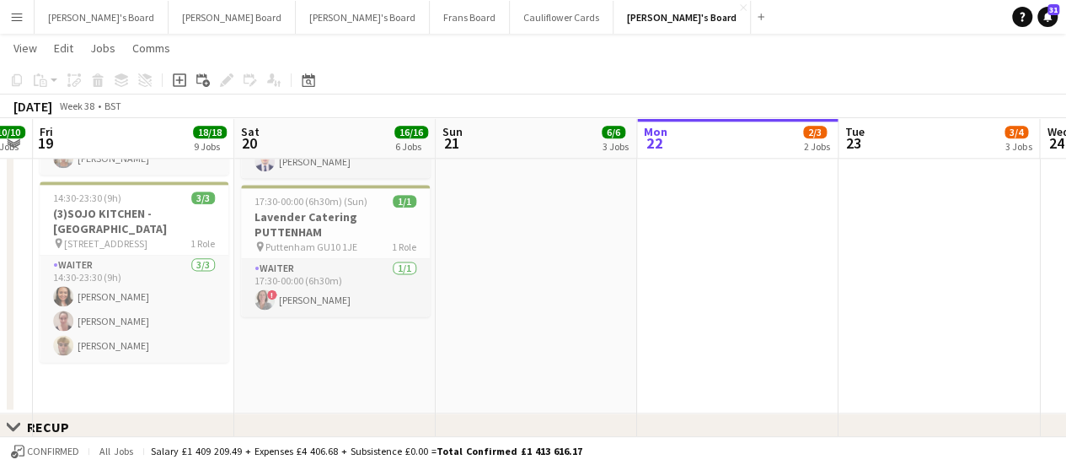
drag, startPoint x: 1007, startPoint y: 246, endPoint x: 582, endPoint y: 278, distance: 427.0
click at [582, 278] on app-calendar-viewport "Tue 16 15/15 5 Jobs Wed 17 15/15 5 Jobs Thu 18 10/10 5 Jobs Fri 19 18/18 9 Jobs…" at bounding box center [533, 422] width 1066 height 2721
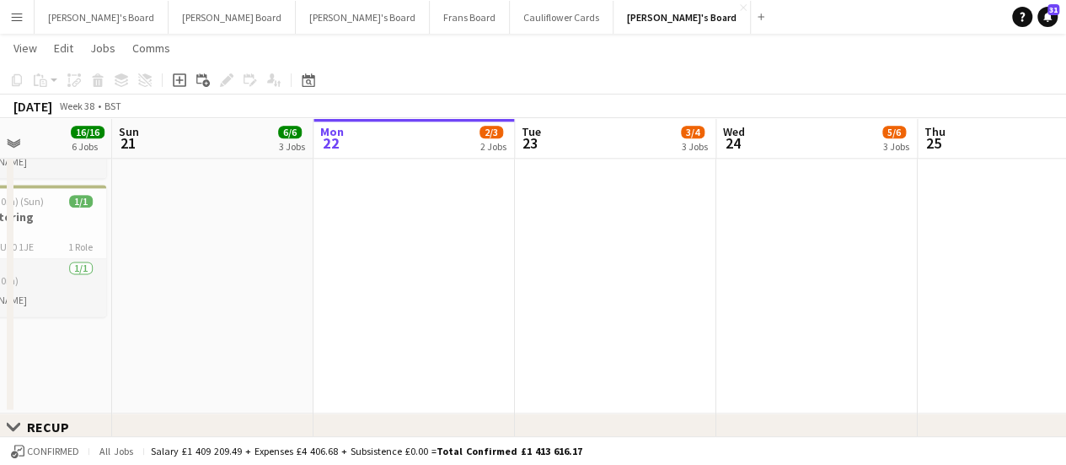
scroll to position [0, 494]
drag, startPoint x: 938, startPoint y: 262, endPoint x: 614, endPoint y: 278, distance: 325.0
click at [614, 278] on app-calendar-viewport "Thu 18 10/10 5 Jobs Fri 19 18/18 9 Jobs Sat 20 16/16 6 Jobs Sun 21 6/6 3 Jobs M…" at bounding box center [533, 422] width 1066 height 2721
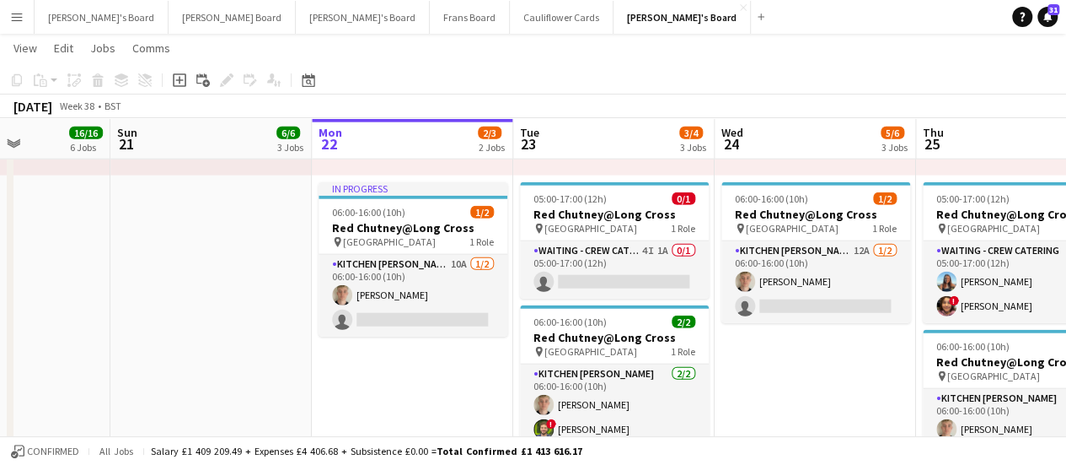
scroll to position [2059, 0]
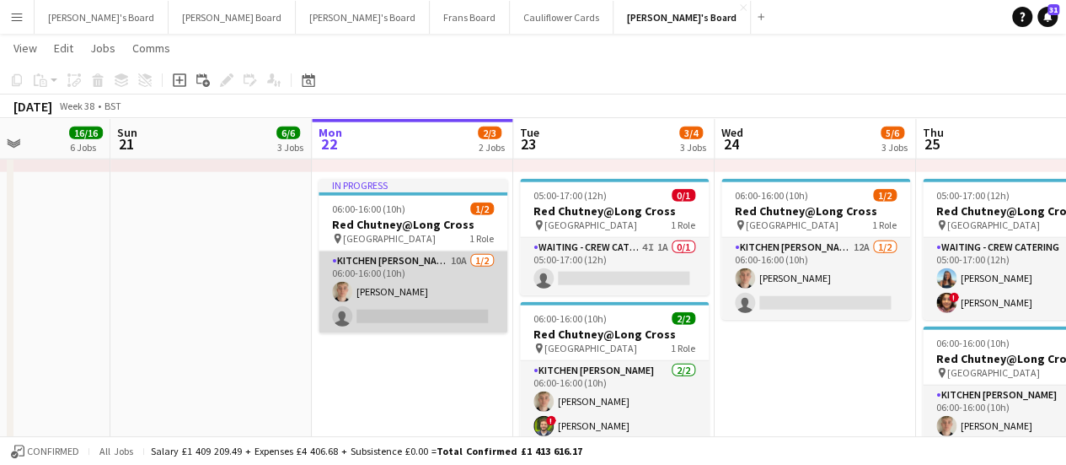
click at [442, 284] on app-card-role "Kitchen [PERSON_NAME] 10A [DATE] 06:00-16:00 (10h) [PERSON_NAME] single-neutral…" at bounding box center [413, 292] width 189 height 82
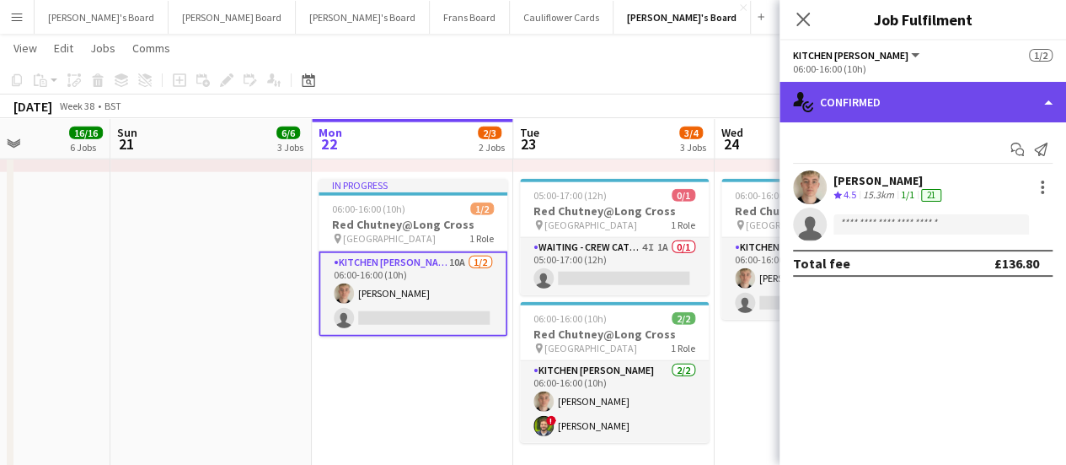
click at [900, 104] on div "single-neutral-actions-check-2 Confirmed" at bounding box center [923, 102] width 287 height 40
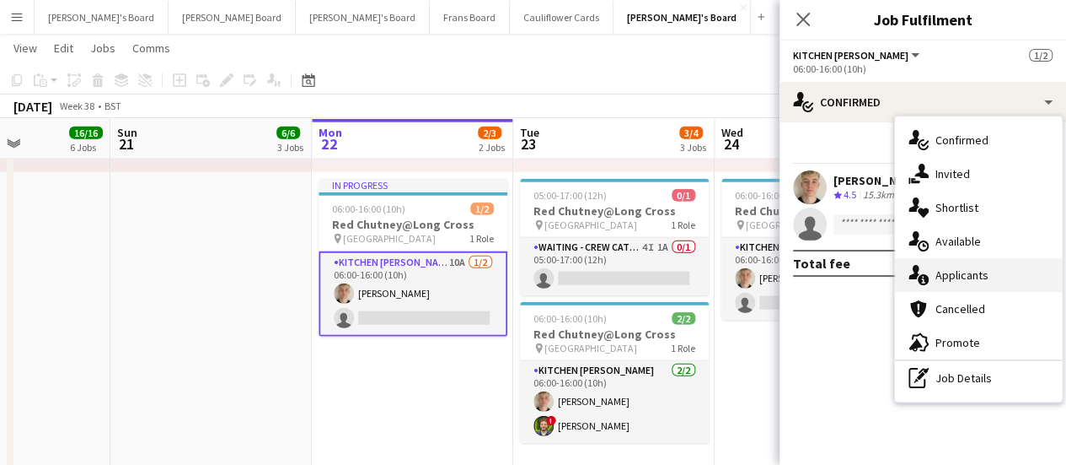
click at [988, 277] on div "single-neutral-actions-information Applicants" at bounding box center [978, 275] width 167 height 34
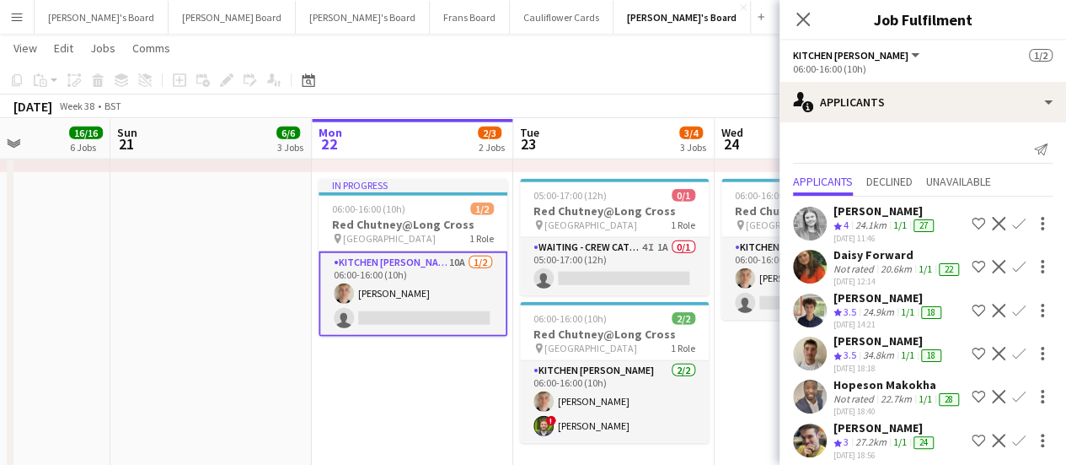
click at [745, 387] on app-date-cell "05:00-17:00 (12h) 1/1 pin Pinewood Studios 1 Role ONGOING BARISTA [DATE] 05:00-…" at bounding box center [815, 259] width 201 height 784
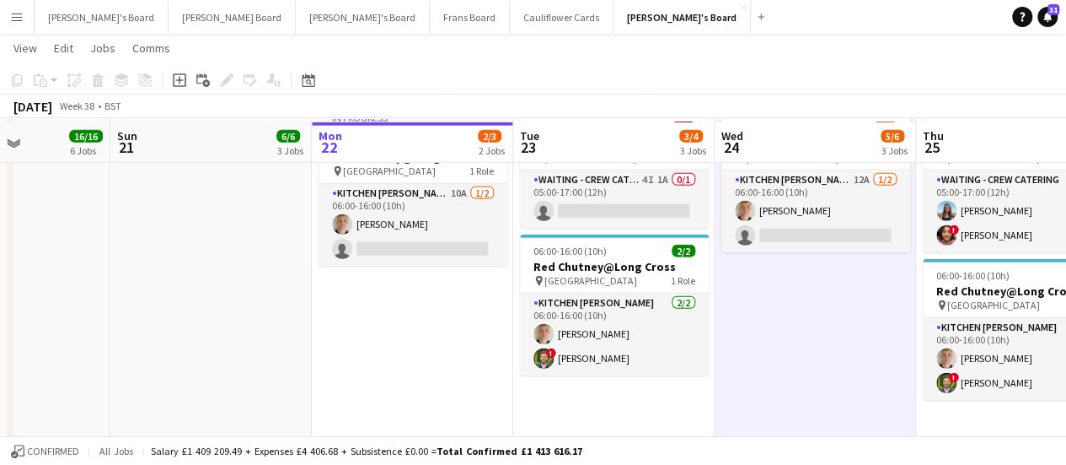
scroll to position [2130, 0]
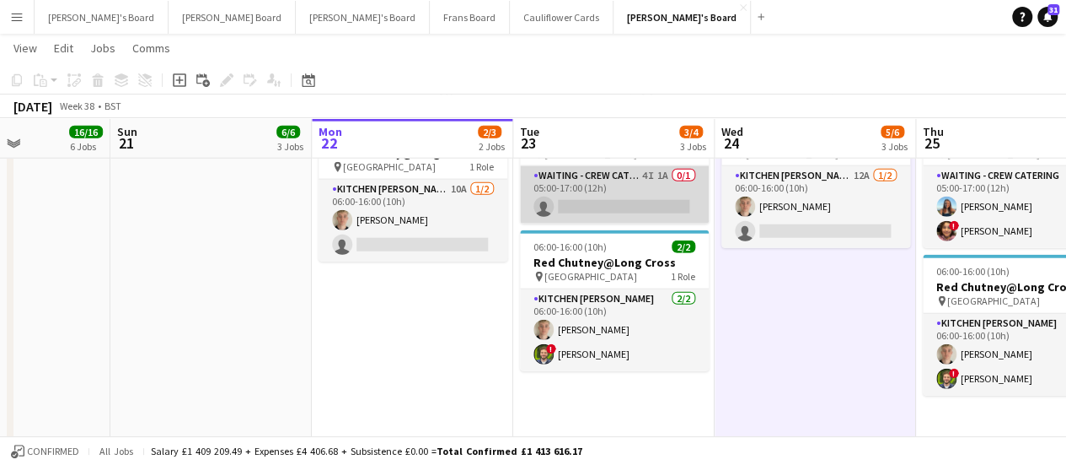
click at [620, 175] on app-card-role "Waiting - Crew Catering 4I 1A 0/1 05:00-17:00 (12h) single-neutral-actions" at bounding box center [614, 194] width 189 height 57
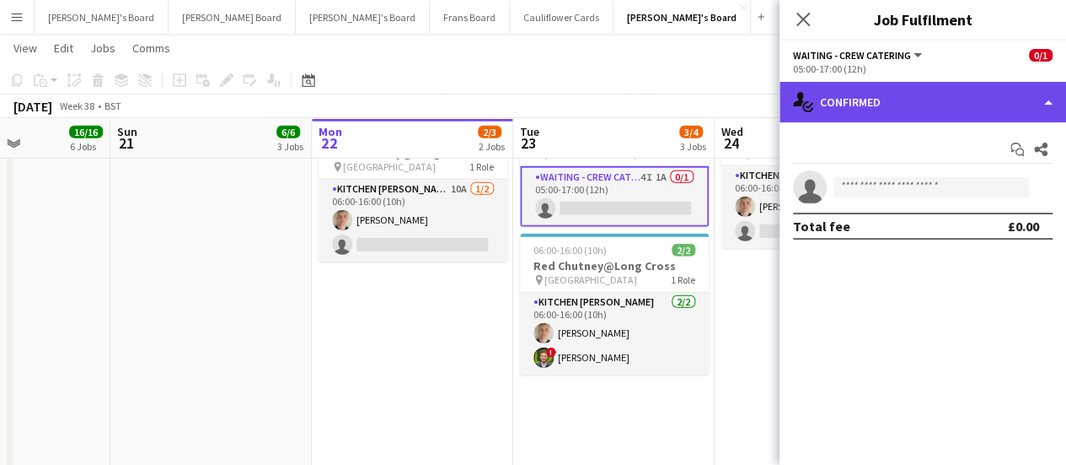
click at [932, 114] on div "single-neutral-actions-check-2 Confirmed" at bounding box center [923, 102] width 287 height 40
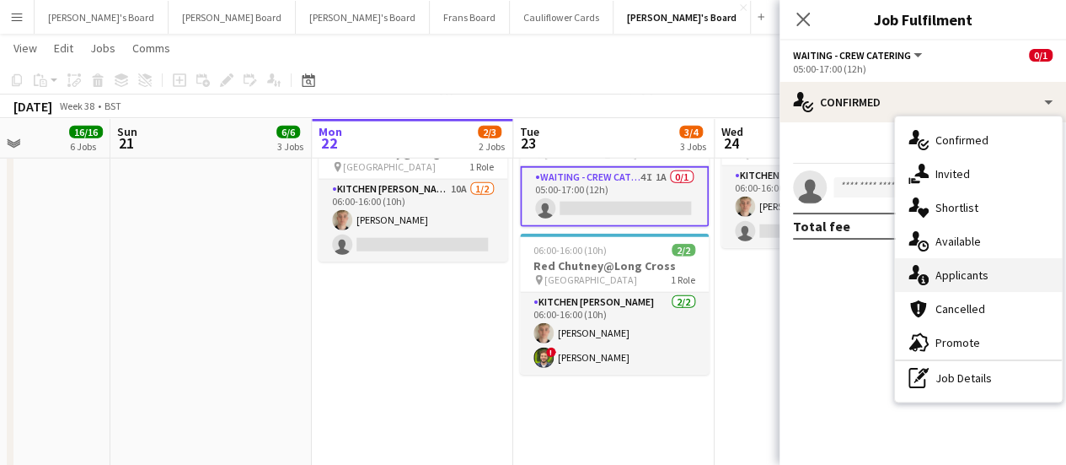
click at [980, 269] on span "Applicants" at bounding box center [962, 274] width 53 height 15
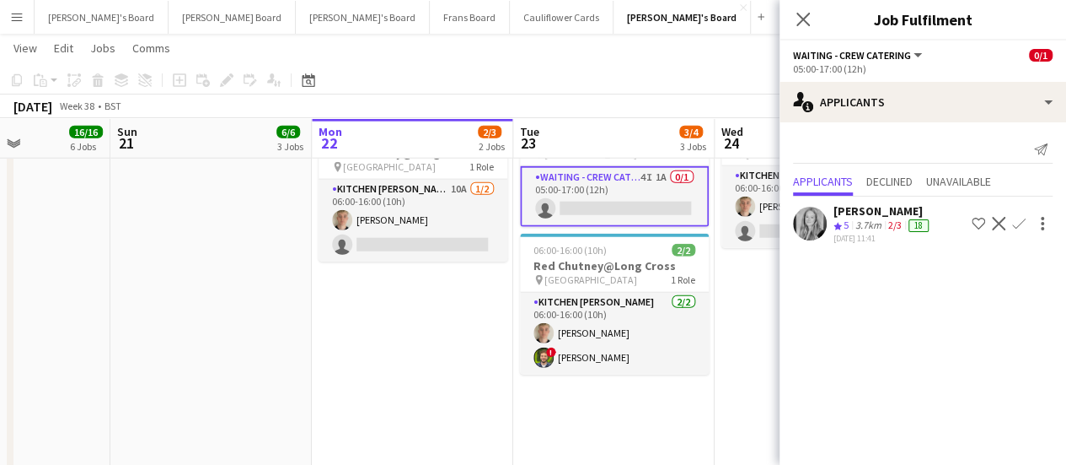
click at [453, 327] on app-date-cell "In progress 05:00-17:00 (12h) 1/1 pin Pinewood Studios 1 Role ONGOING BARISTA […" at bounding box center [412, 187] width 201 height 784
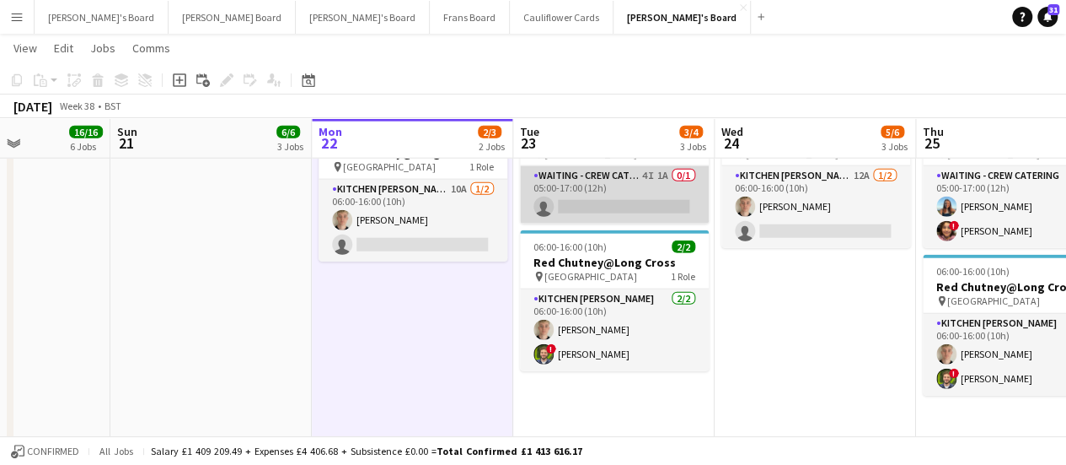
click at [626, 196] on app-card-role "Waiting - Crew Catering 4I 1A 0/1 05:00-17:00 (12h) single-neutral-actions" at bounding box center [614, 194] width 189 height 57
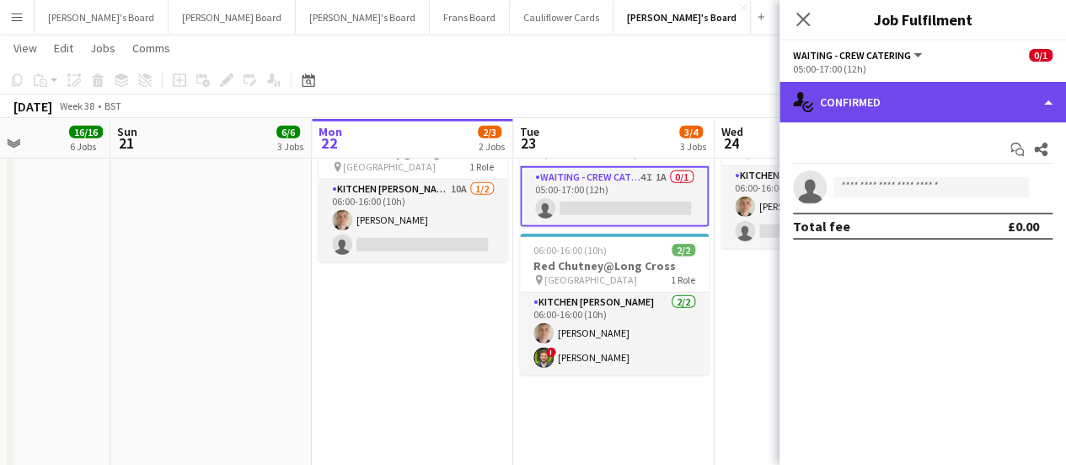
click at [964, 101] on div "single-neutral-actions-check-2 Confirmed" at bounding box center [923, 102] width 287 height 40
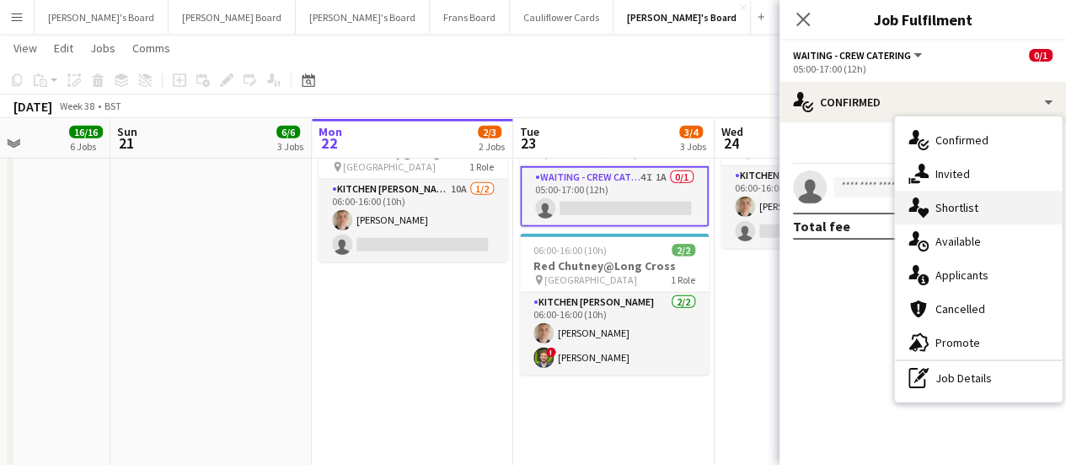
click at [970, 193] on div "single-neutral-actions-heart Shortlist" at bounding box center [978, 208] width 167 height 34
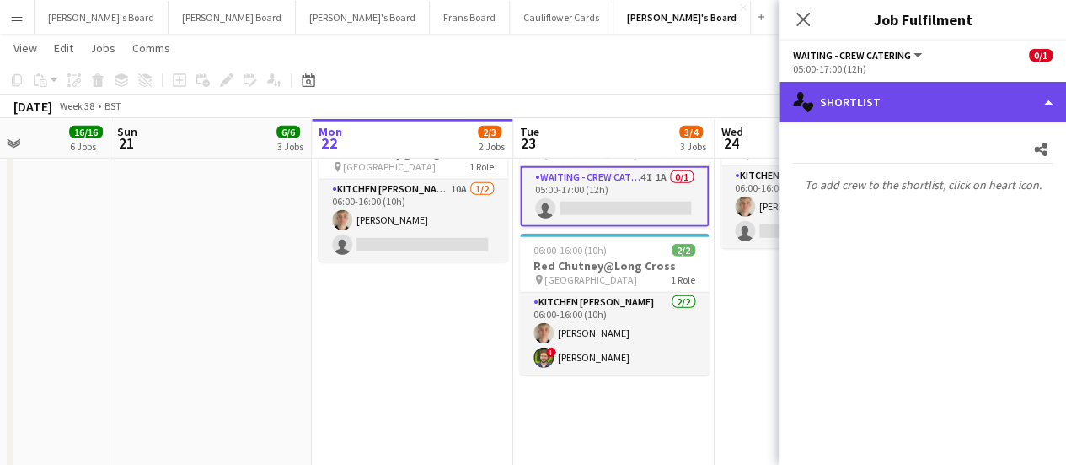
click at [958, 104] on div "single-neutral-actions-heart Shortlist" at bounding box center [923, 102] width 287 height 40
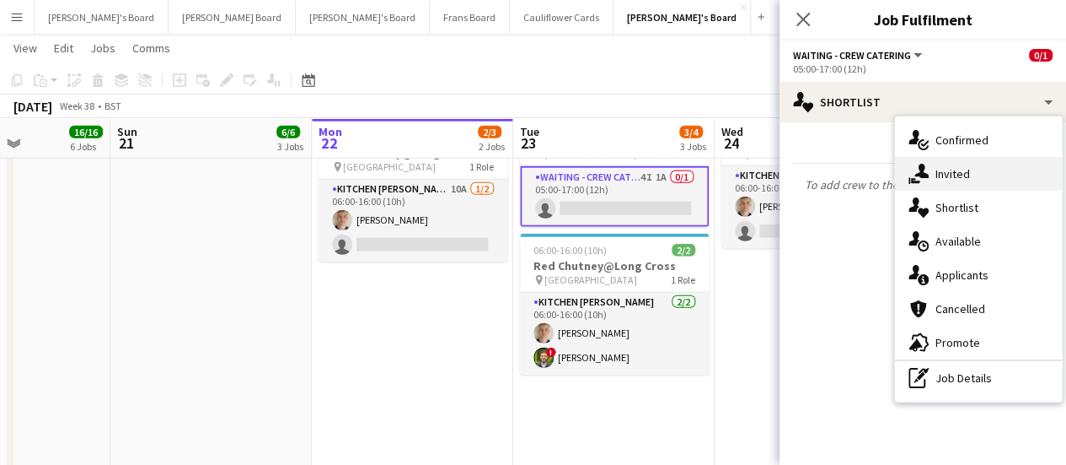
click at [941, 164] on div "single-neutral-actions-share-1 Invited" at bounding box center [978, 174] width 167 height 34
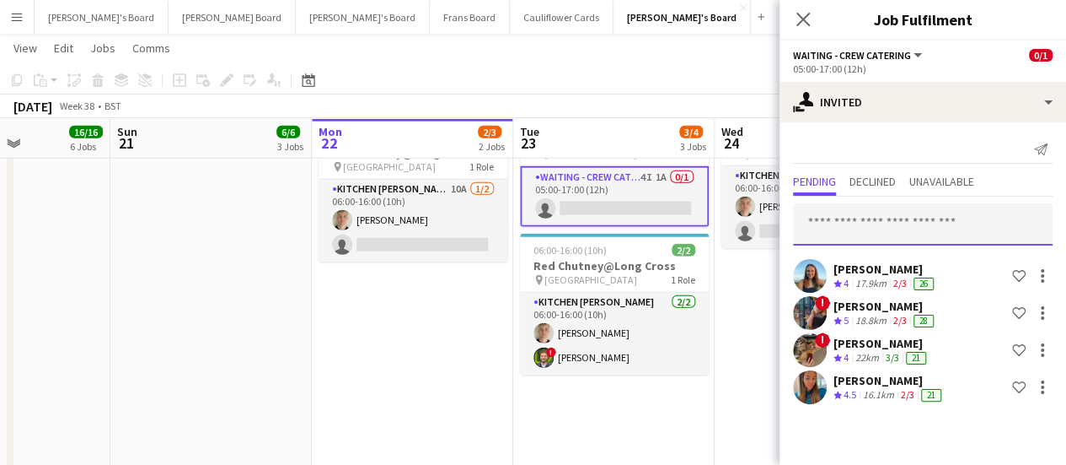
click at [916, 214] on input "text" at bounding box center [923, 224] width 260 height 42
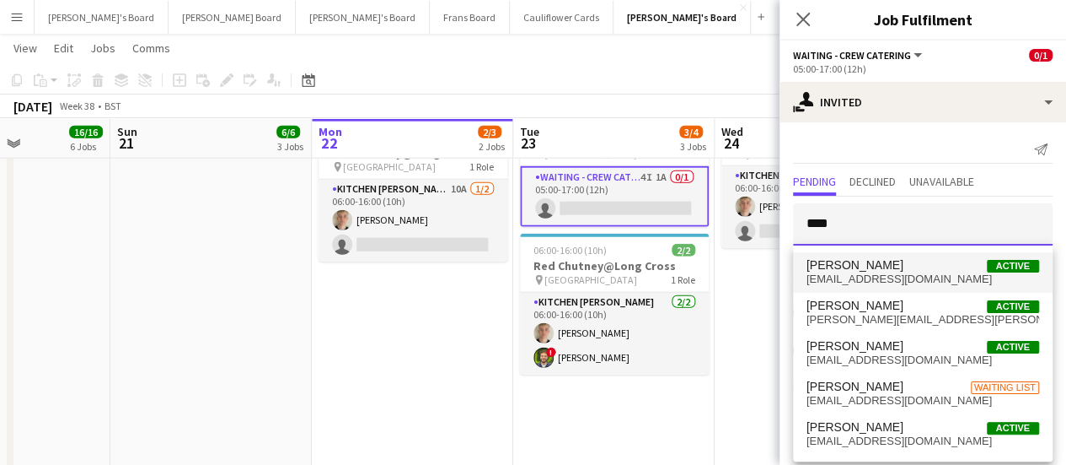
type input "****"
click at [877, 259] on span "[PERSON_NAME]" at bounding box center [855, 265] width 97 height 14
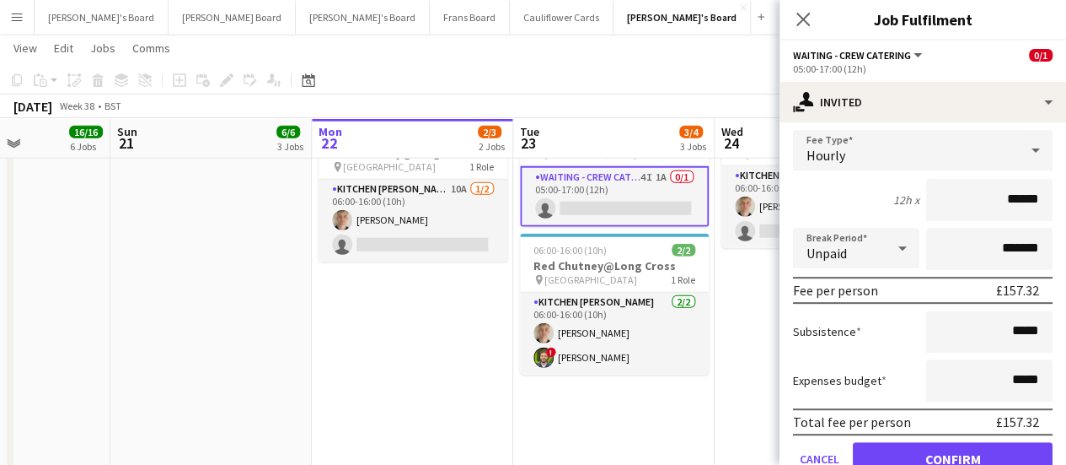
scroll to position [374, 0]
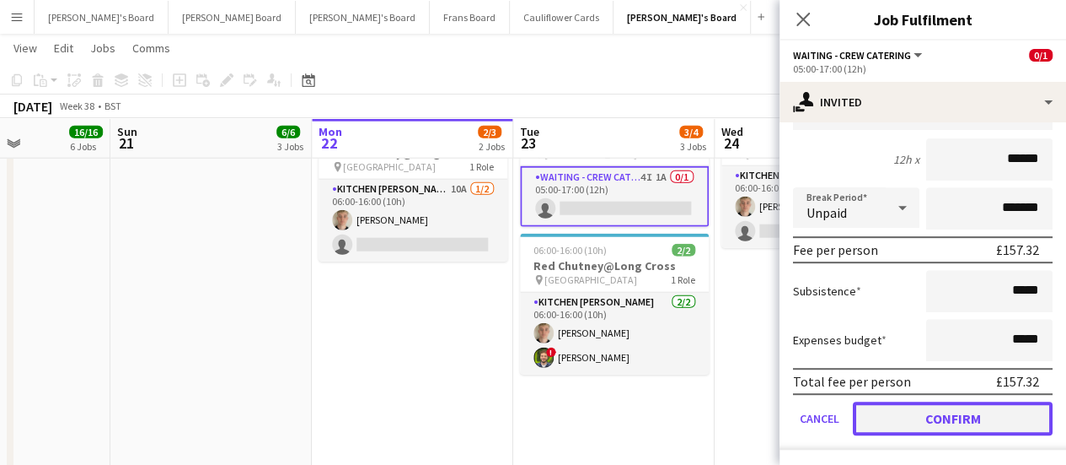
click at [912, 426] on button "Confirm" at bounding box center [953, 418] width 200 height 34
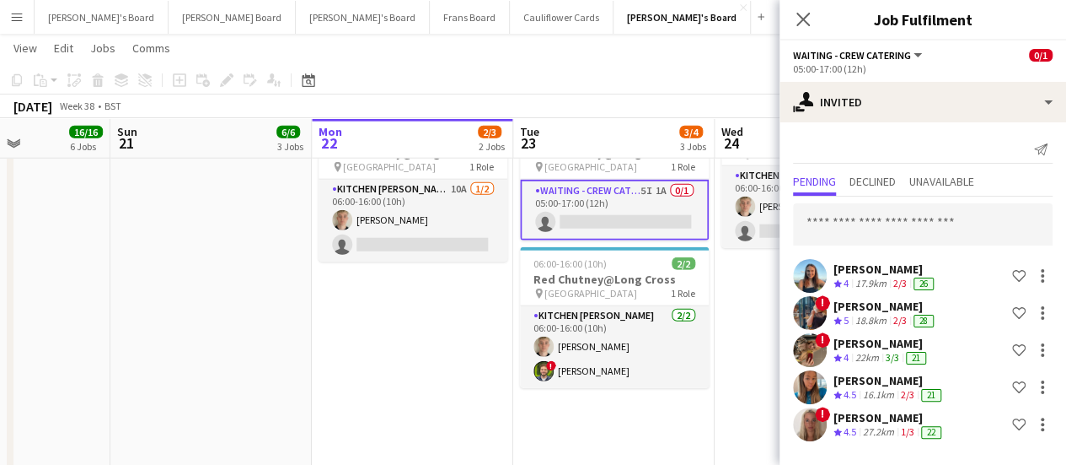
scroll to position [0, 0]
click at [437, 380] on app-date-cell "In progress 05:00-17:00 (12h) 1/1 pin Pinewood Studios 1 Role ONGOING BARISTA […" at bounding box center [412, 187] width 201 height 784
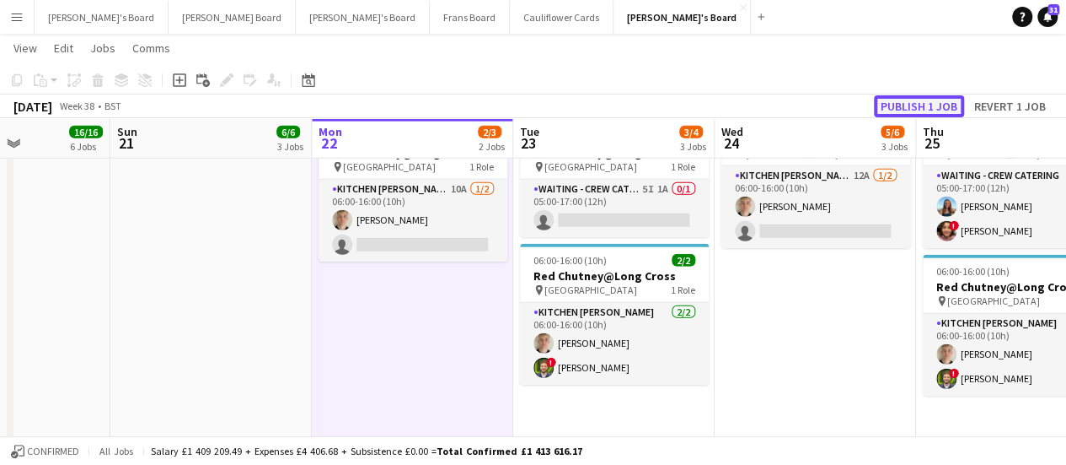
click at [921, 96] on button "Publish 1 job" at bounding box center [919, 106] width 90 height 22
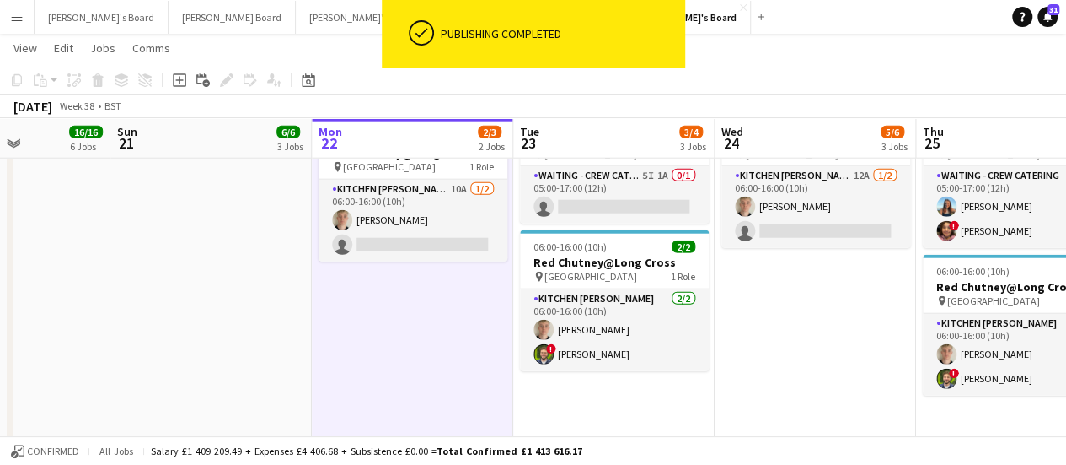
click at [789, 332] on app-date-cell "05:00-17:00 (12h) 1/1 pin Pinewood Studios 1 Role ONGOING BARISTA [DATE] 05:00-…" at bounding box center [815, 187] width 201 height 784
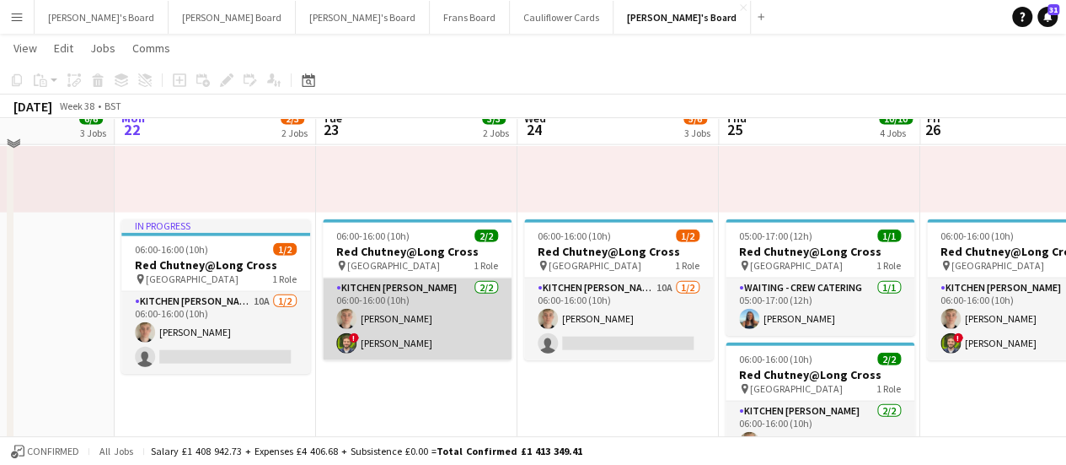
scroll to position [1855, 0]
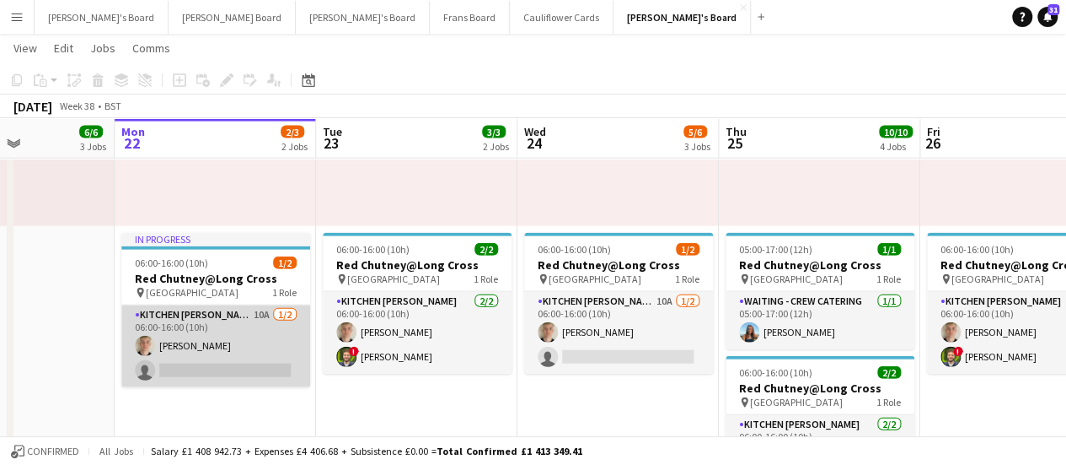
click at [246, 335] on app-card-role "Kitchen Porter 10A 1/2 06:00-16:00 (10h) Sam Anderson single-neutral-actions" at bounding box center [215, 346] width 189 height 82
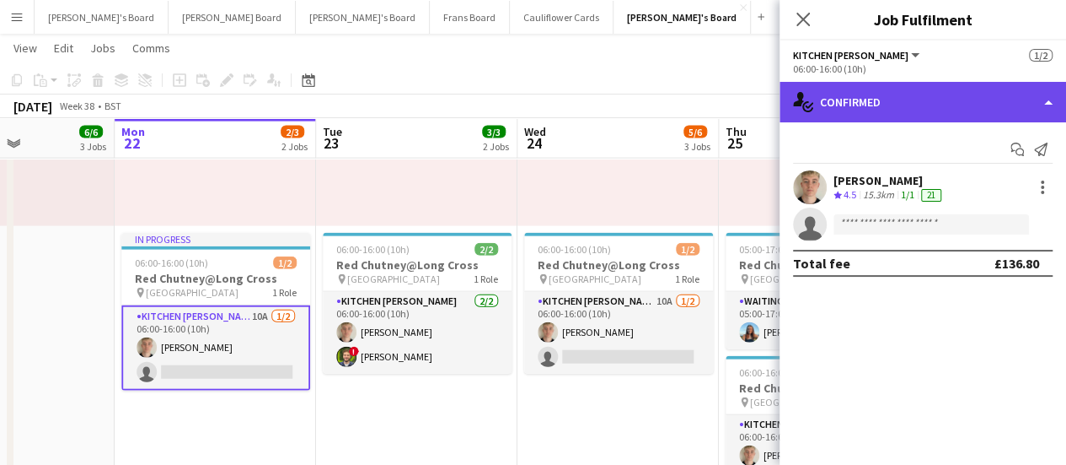
click at [964, 89] on div "single-neutral-actions-check-2 Confirmed" at bounding box center [923, 102] width 287 height 40
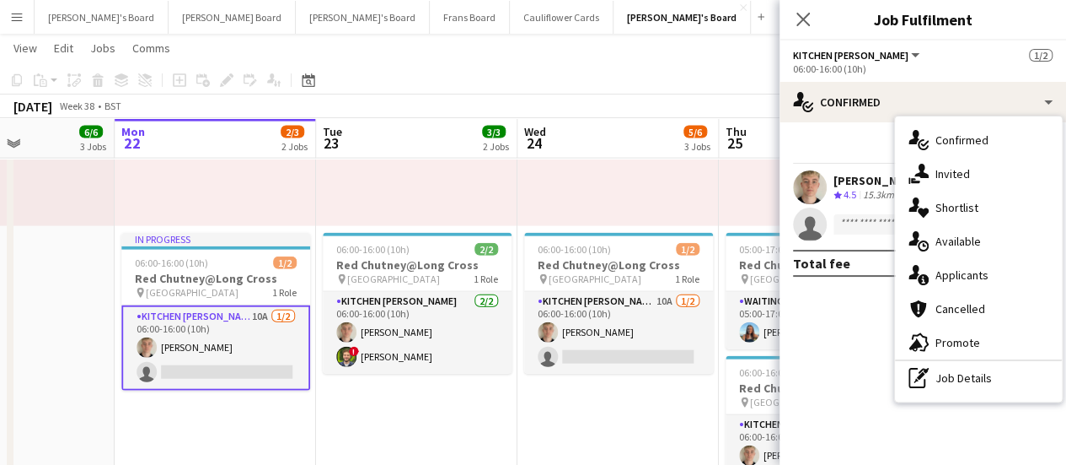
click at [671, 445] on app-date-cell "05:00-17:00 (12h) 1/1 pin Pinewood Studios 1 Role ONGOING BARISTA 1/1 05:00-17:…" at bounding box center [618, 313] width 201 height 784
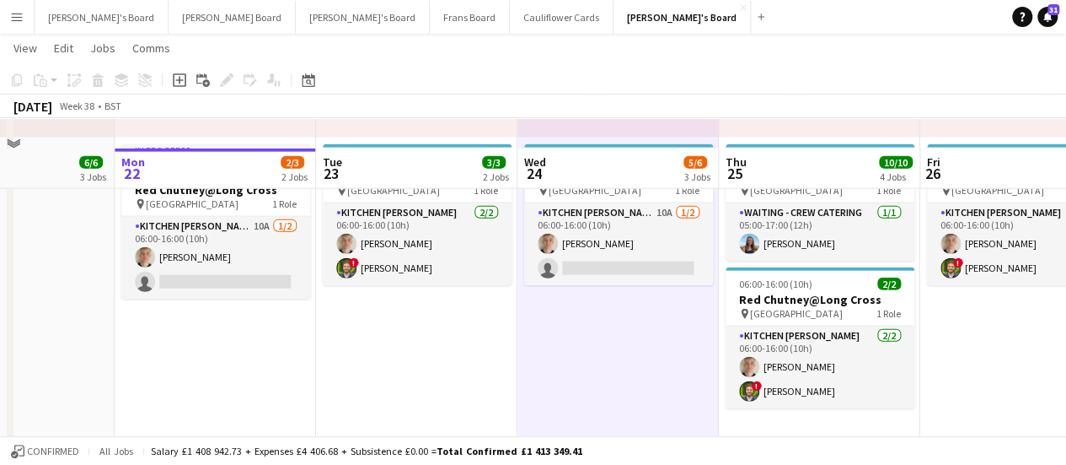
scroll to position [1939, 0]
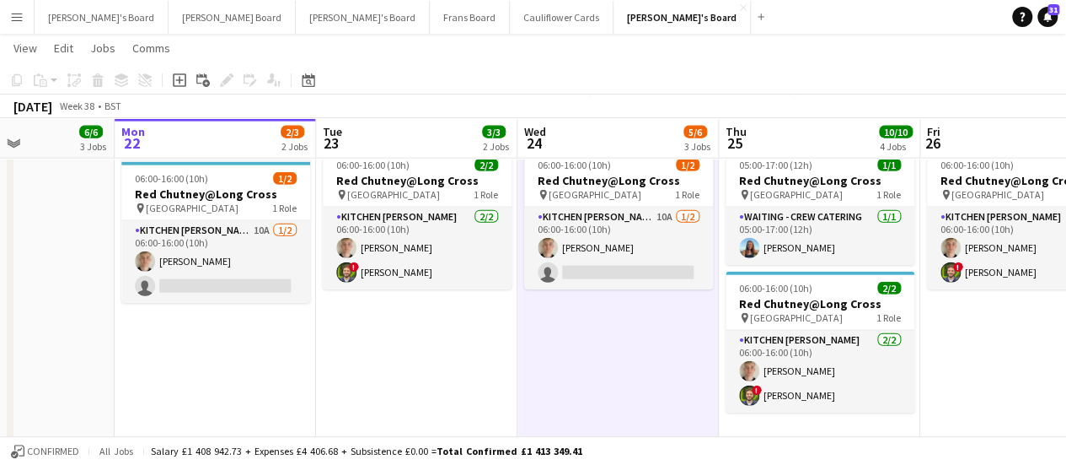
drag, startPoint x: 720, startPoint y: 365, endPoint x: 497, endPoint y: 362, distance: 223.4
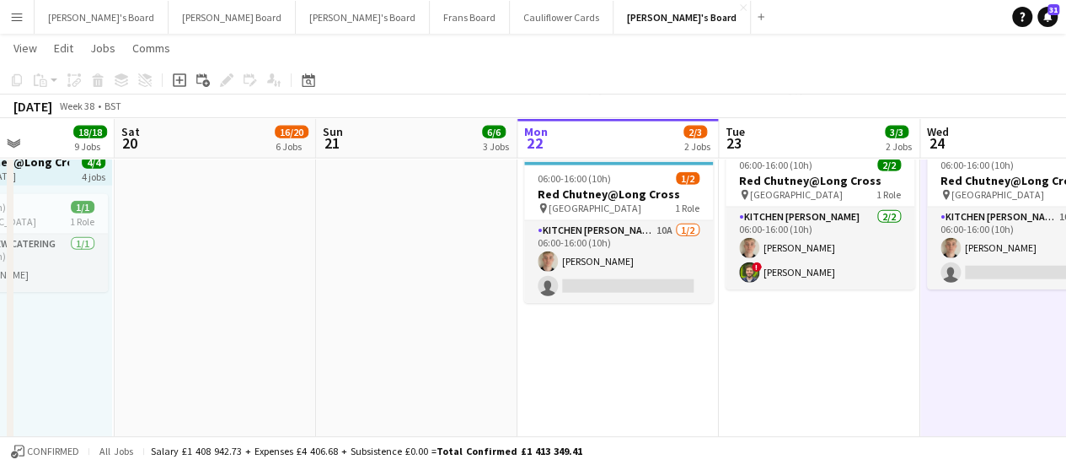
scroll to position [0, 399]
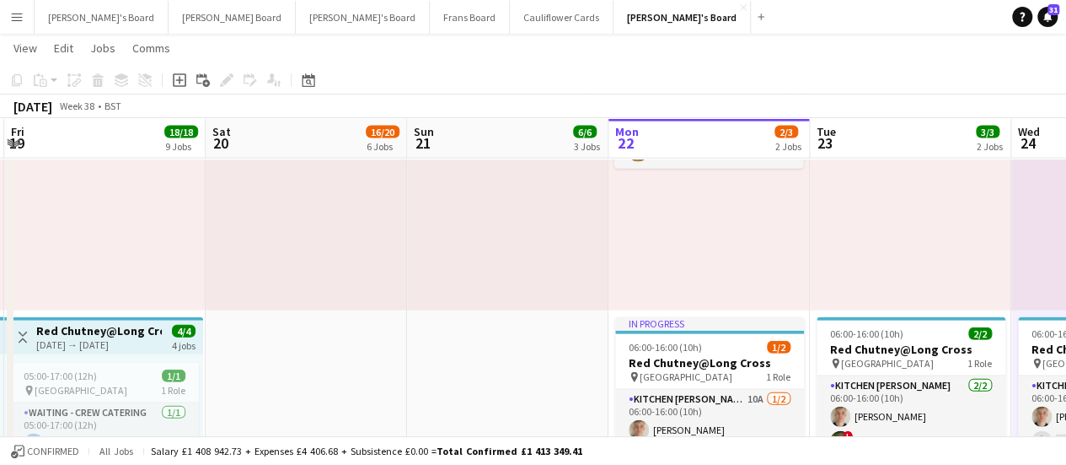
click at [243, 365] on app-date-cell at bounding box center [306, 397] width 201 height 784
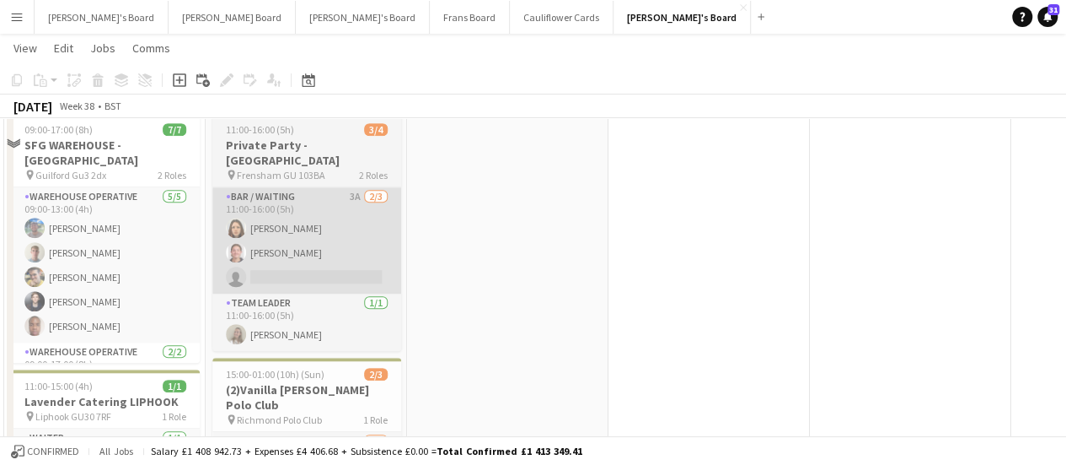
scroll to position [506, 0]
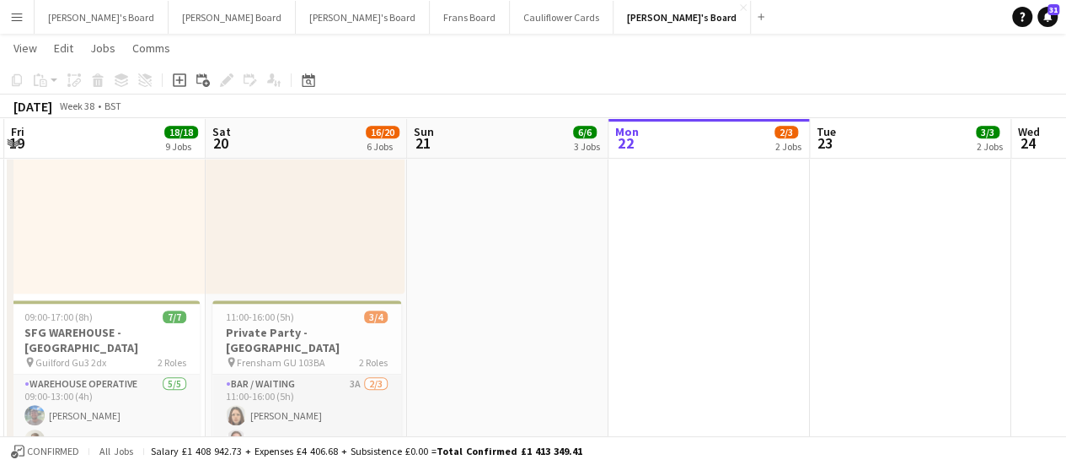
drag, startPoint x: 820, startPoint y: 386, endPoint x: 551, endPoint y: 330, distance: 275.6
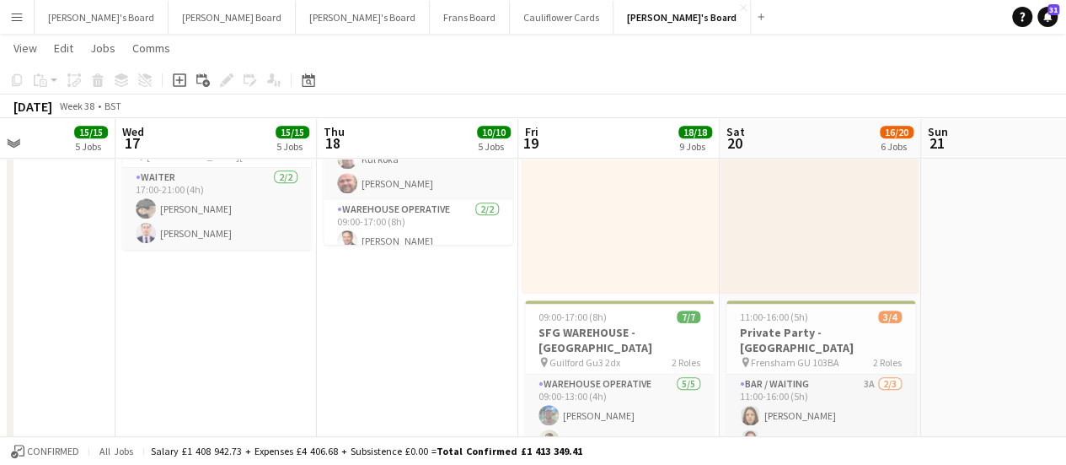
scroll to position [0, 647]
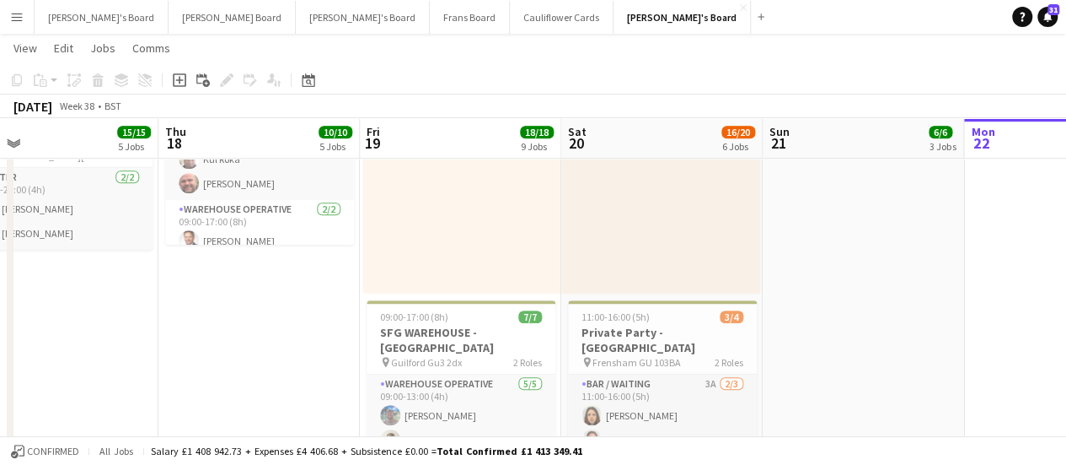
drag, startPoint x: 845, startPoint y: 213, endPoint x: 605, endPoint y: 213, distance: 239.4
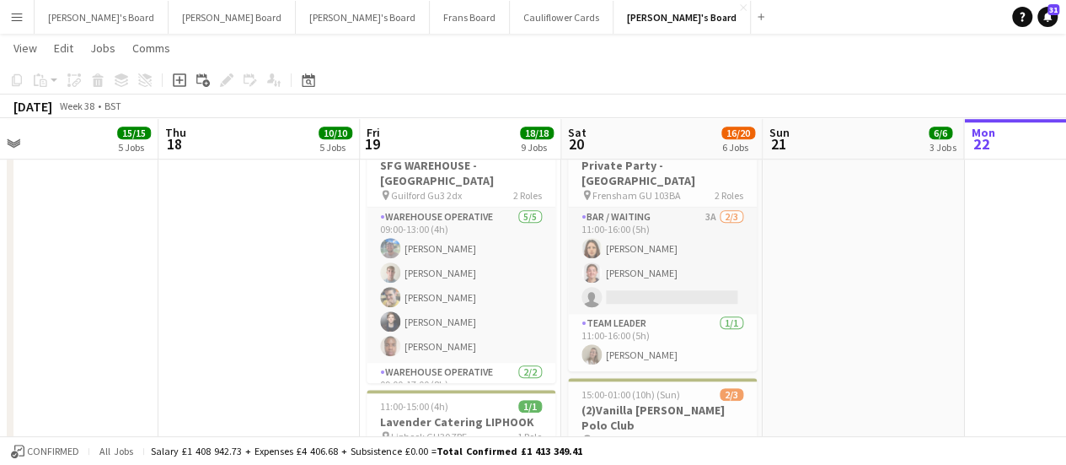
scroll to position [674, 0]
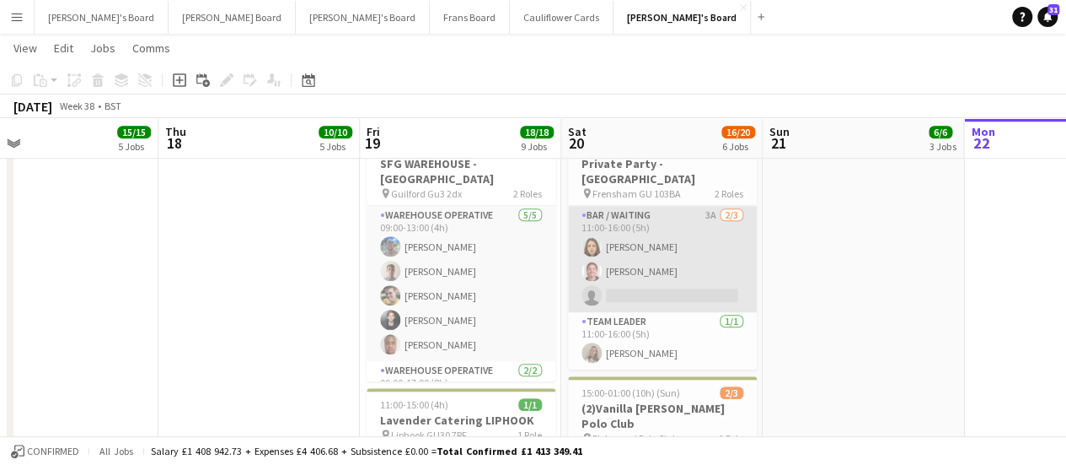
click at [688, 237] on app-card-role "Bar / Waiting 3A 2/3 11:00-16:00 (5h) Iona Gladstone Milly Gladstone single-neu…" at bounding box center [662, 259] width 189 height 106
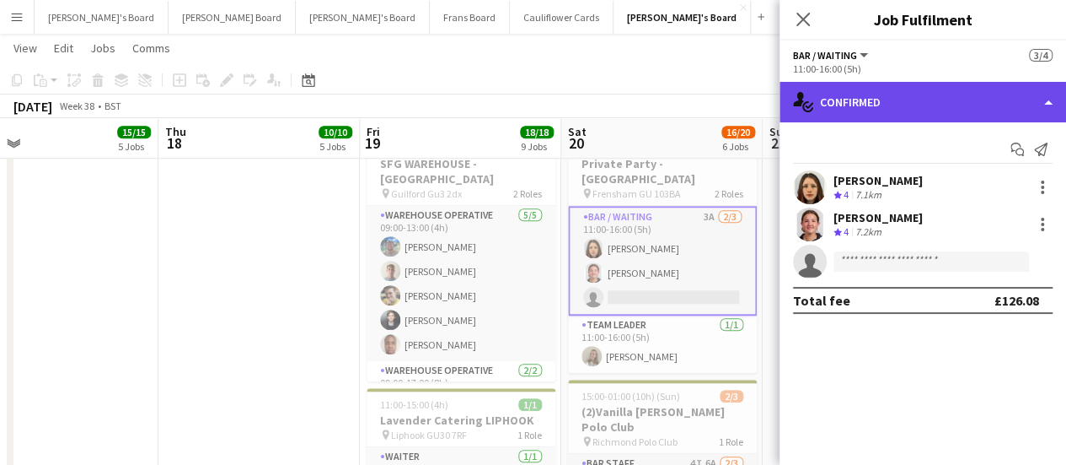
click at [904, 94] on div "single-neutral-actions-check-2 Confirmed" at bounding box center [923, 102] width 287 height 40
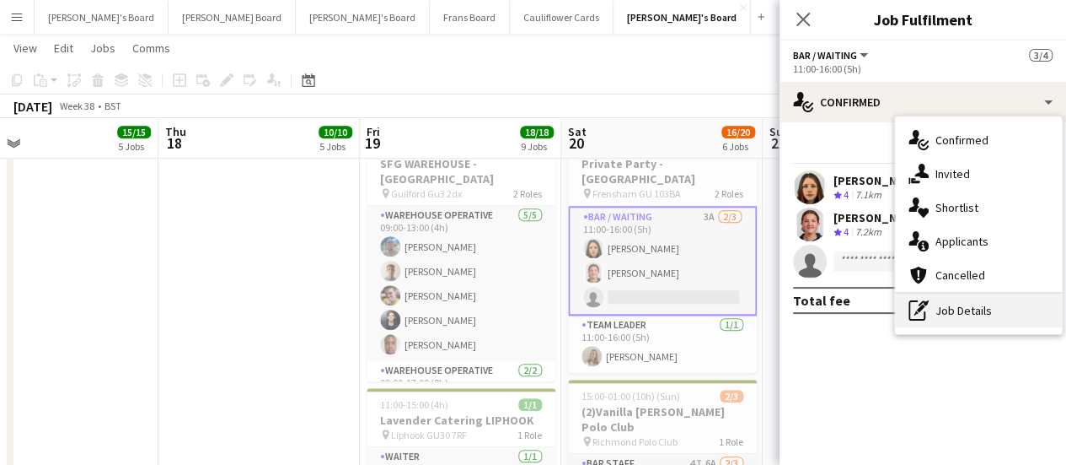
click at [919, 306] on icon "pen-write" at bounding box center [919, 310] width 20 height 20
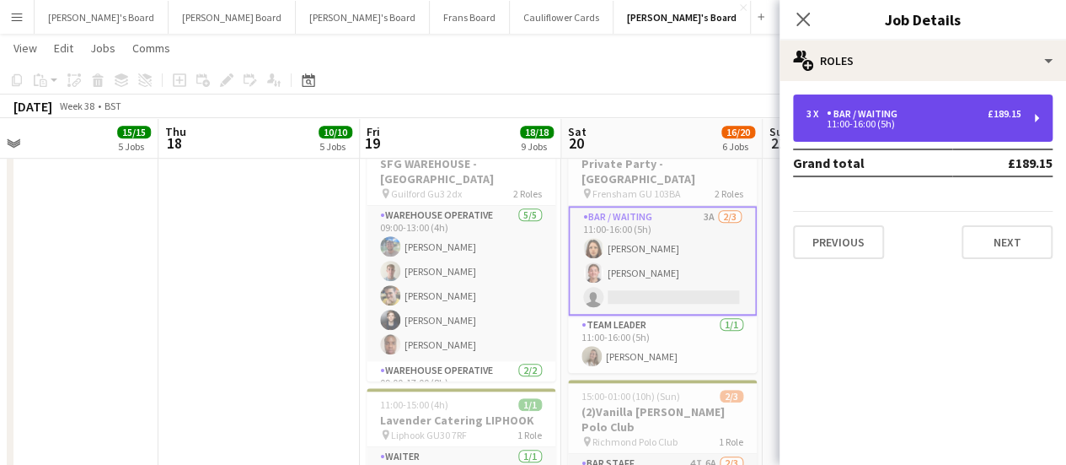
click at [877, 127] on div "11:00-16:00 (5h)" at bounding box center [914, 124] width 215 height 8
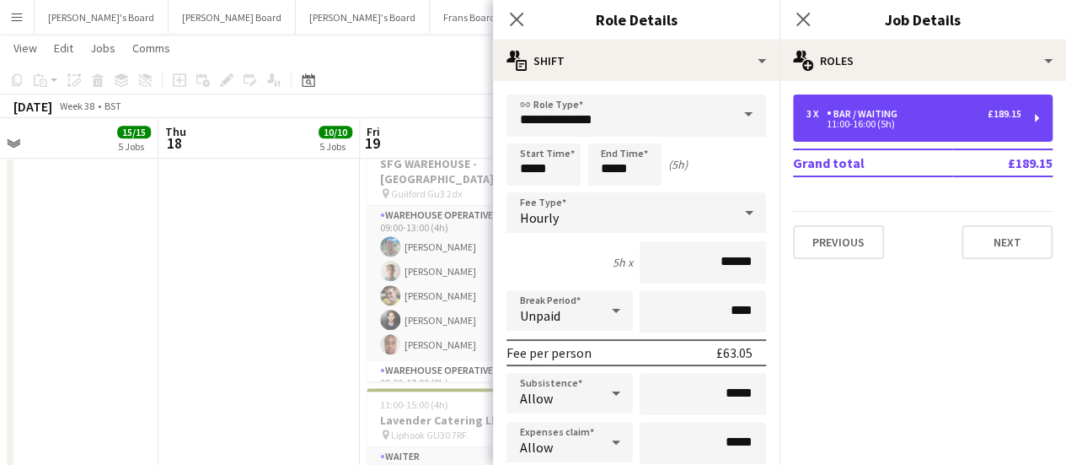
scroll to position [169, 0]
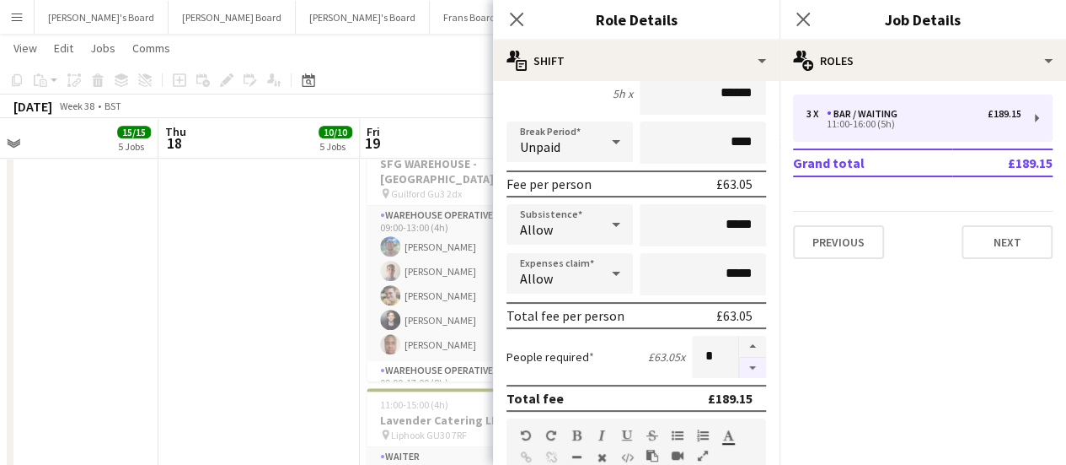
click at [739, 365] on button "button" at bounding box center [752, 367] width 27 height 21
type input "*"
click at [206, 310] on app-date-cell "Toggle View Scandalicious - Blenheim Palace 18-09-2025 → 21-09-2025 4/4 4 jobs …" at bounding box center [258, 135] width 201 height 1243
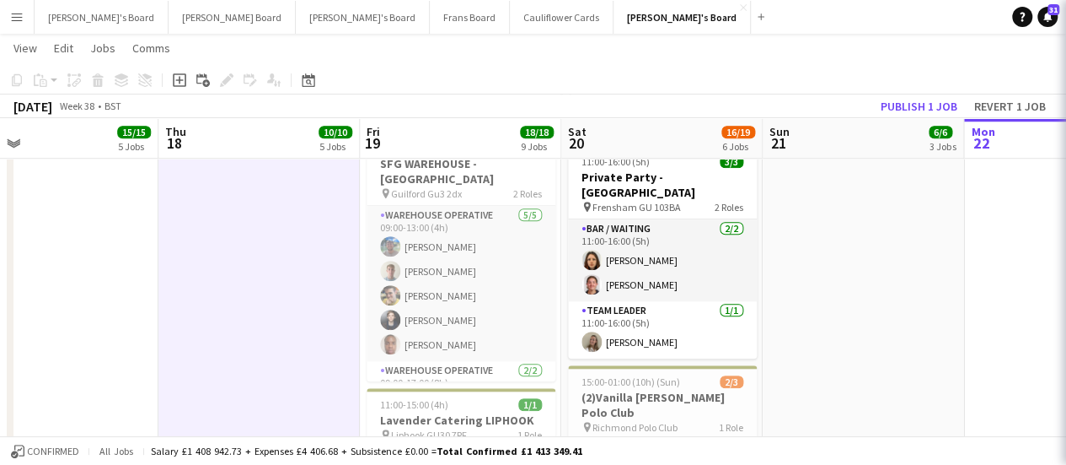
scroll to position [0, 647]
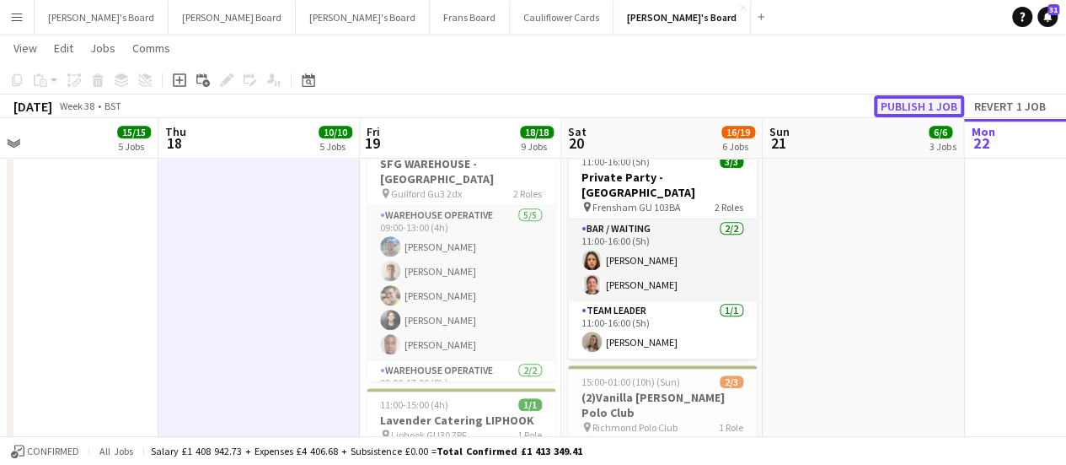
click at [939, 105] on button "Publish 1 job" at bounding box center [919, 106] width 90 height 22
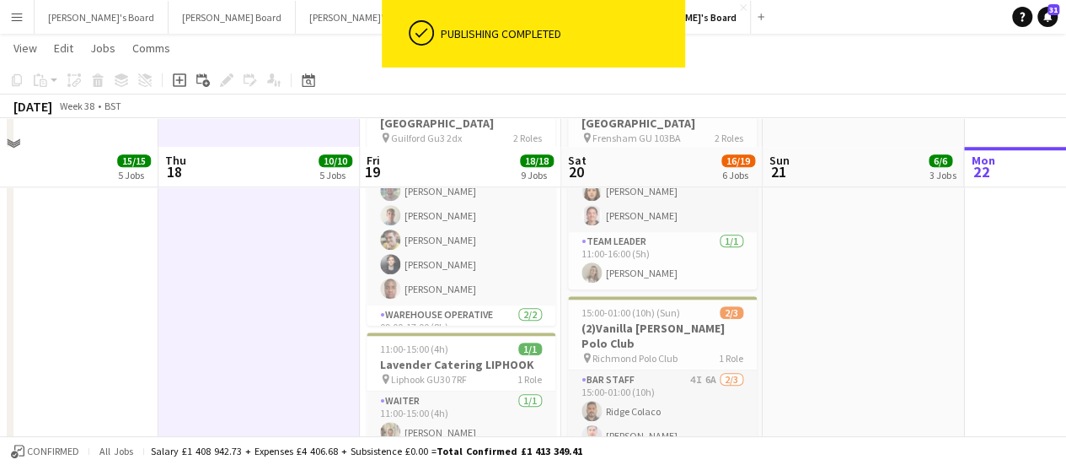
scroll to position [759, 0]
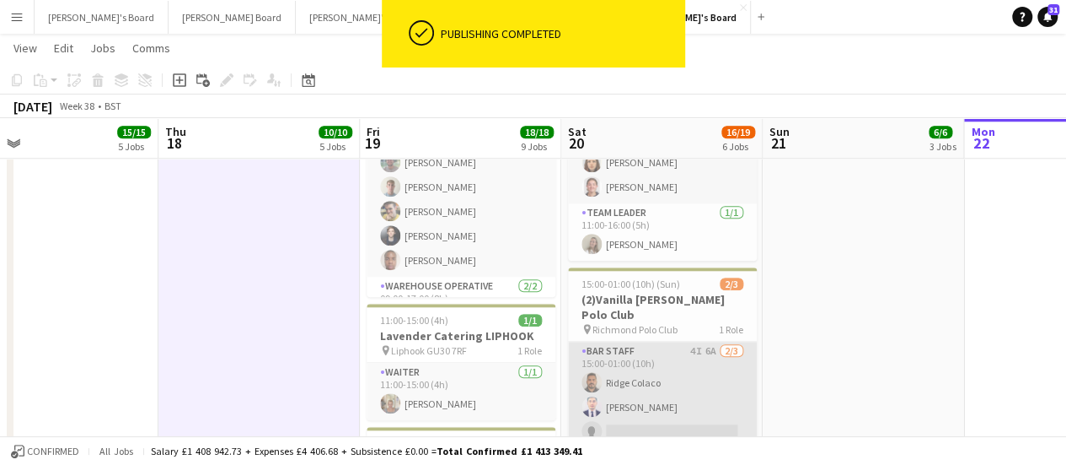
click at [615, 356] on app-card-role "BAR STAFF 4I 6A 2/3 15:00-01:00 (10h) Ridge Colaco Gabriel Breazu single-neutra…" at bounding box center [662, 394] width 189 height 106
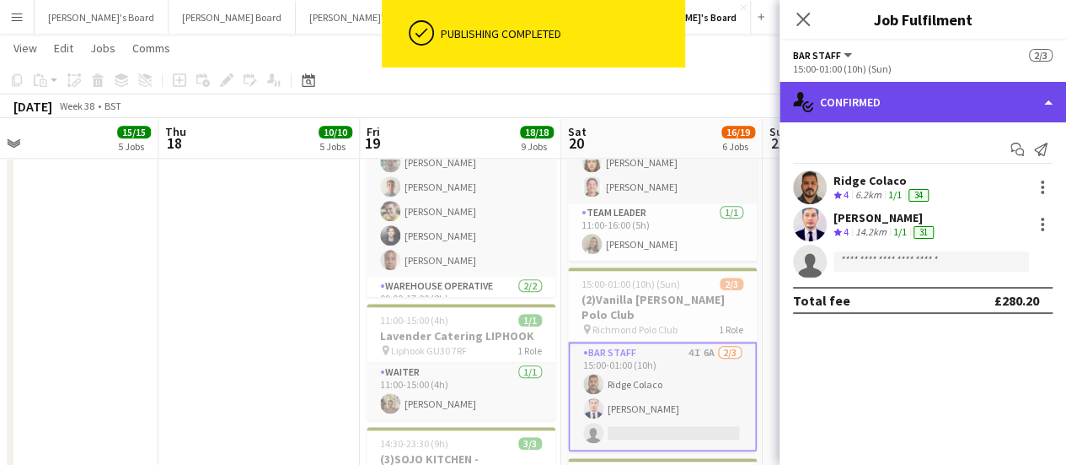
click at [981, 90] on div "single-neutral-actions-check-2 Confirmed" at bounding box center [923, 102] width 287 height 40
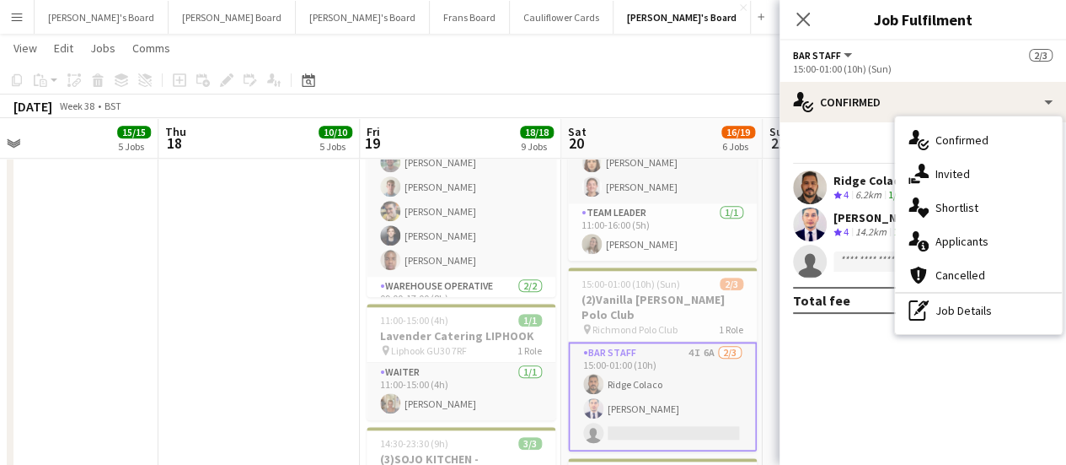
drag, startPoint x: 981, startPoint y: 301, endPoint x: 962, endPoint y: 255, distance: 49.5
click at [980, 301] on div "pen-write Job Details" at bounding box center [978, 310] width 167 height 34
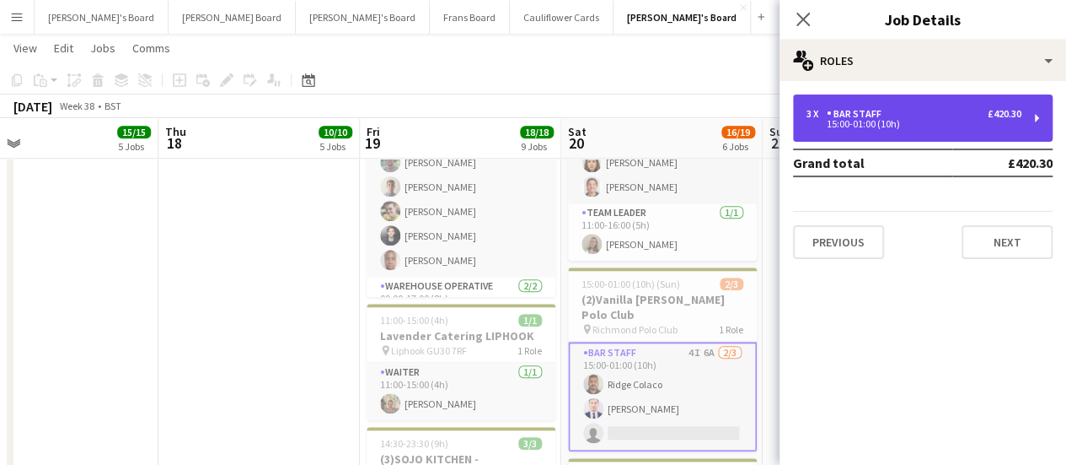
click at [878, 98] on div "3 x BAR STAFF £420.30 15:00-01:00 (10h)" at bounding box center [923, 117] width 260 height 47
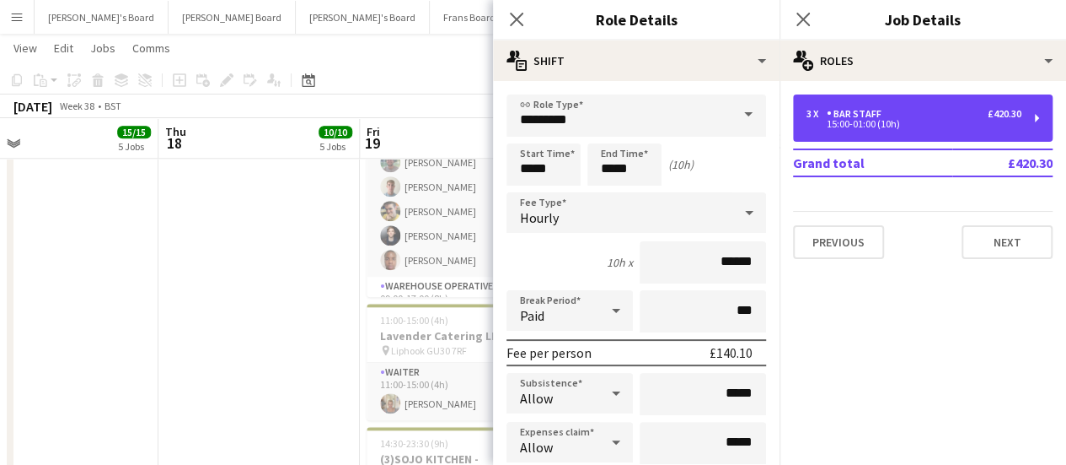
scroll to position [84, 0]
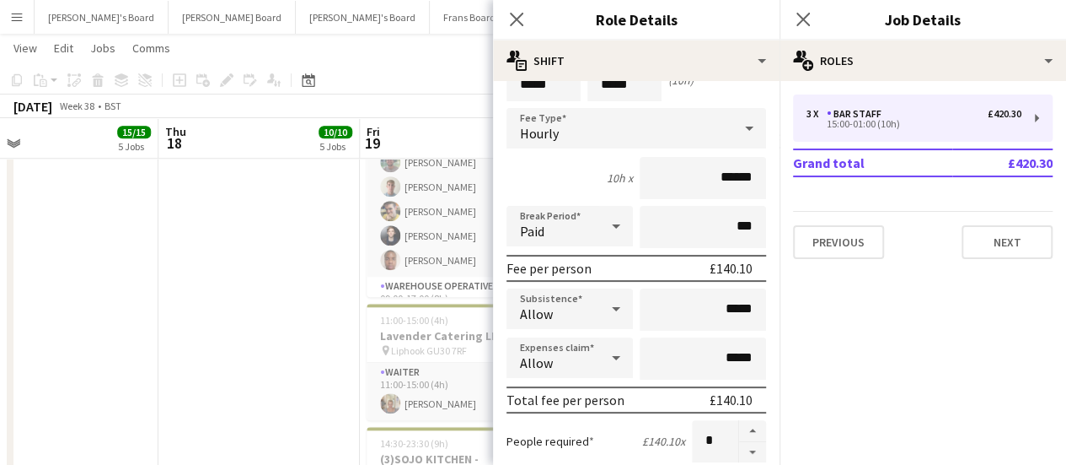
click at [744, 443] on button "button" at bounding box center [752, 452] width 27 height 21
type input "*"
click at [355, 335] on app-date-cell "Toggle View Scandalicious - Blenheim Palace 18-09-2025 → 21-09-2025 4/4 4 jobs …" at bounding box center [258, 44] width 201 height 1228
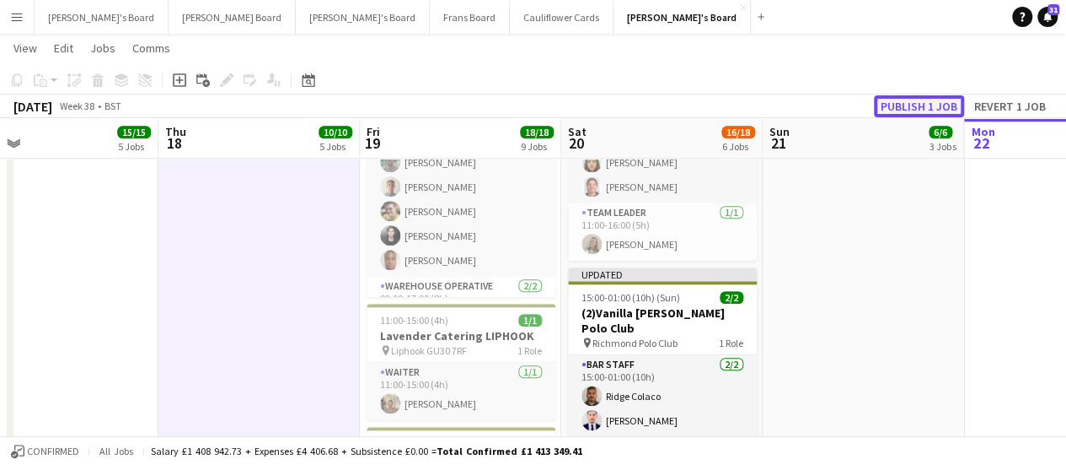
click at [893, 112] on button "Publish 1 job" at bounding box center [919, 106] width 90 height 22
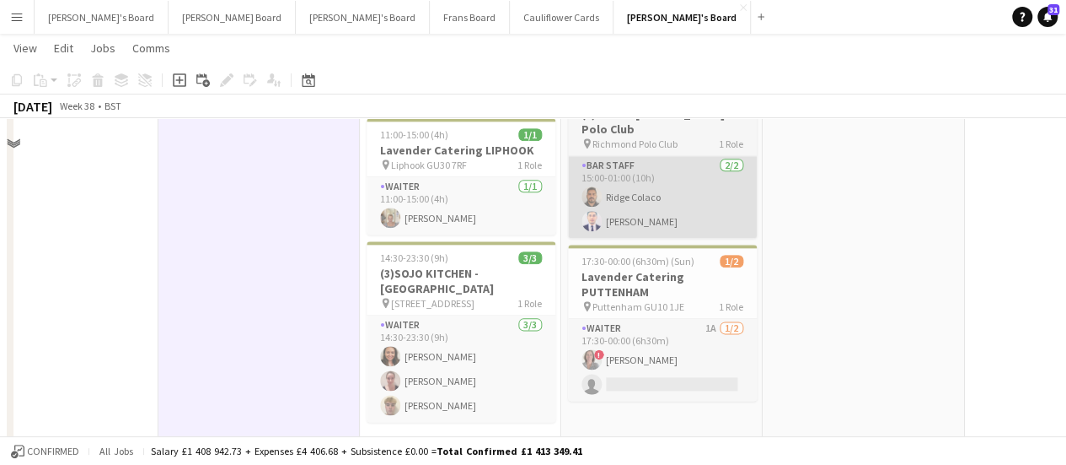
scroll to position [1012, 0]
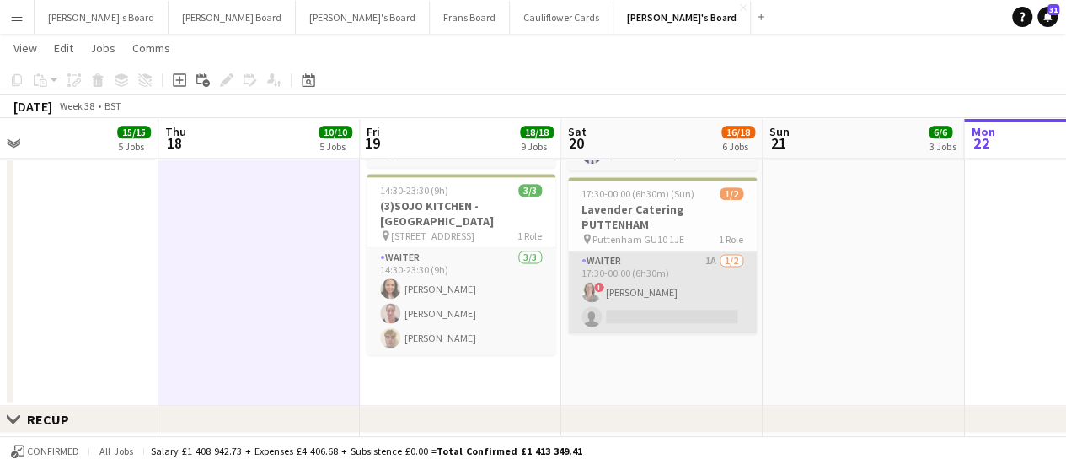
click at [682, 266] on app-card-role "Waiter 1A 1/2 17:30-00:00 (6h30m) ! Jennifer Pite single-neutral-actions" at bounding box center [662, 292] width 189 height 82
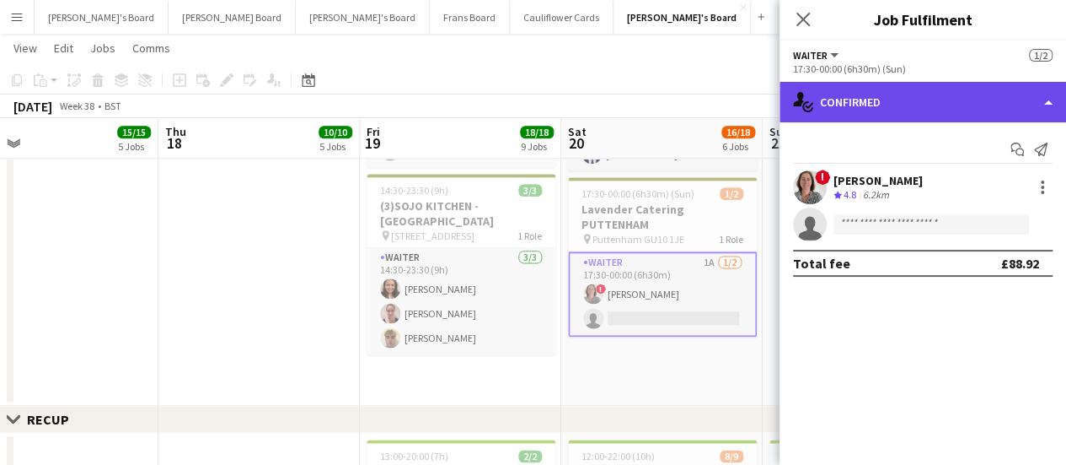
click at [887, 108] on div "single-neutral-actions-check-2 Confirmed" at bounding box center [923, 102] width 287 height 40
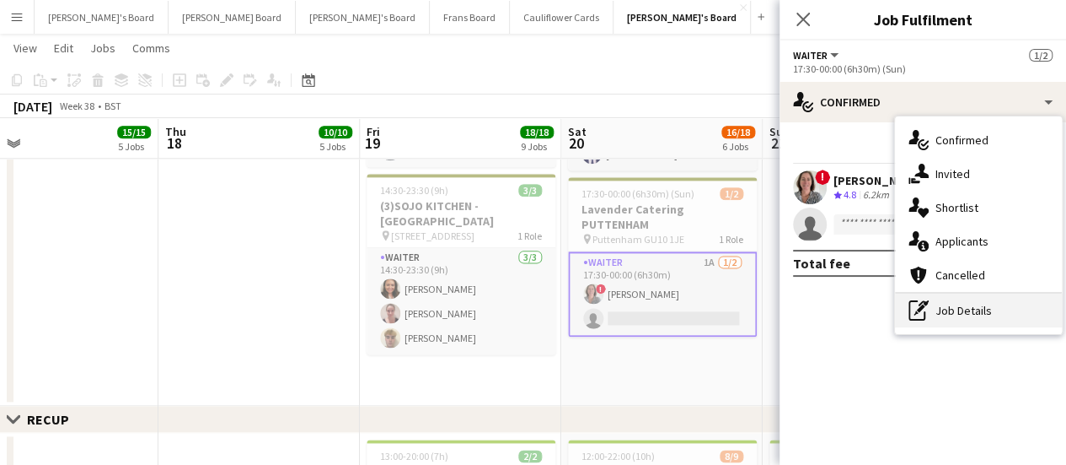
click at [975, 318] on div "pen-write Job Details" at bounding box center [978, 310] width 167 height 34
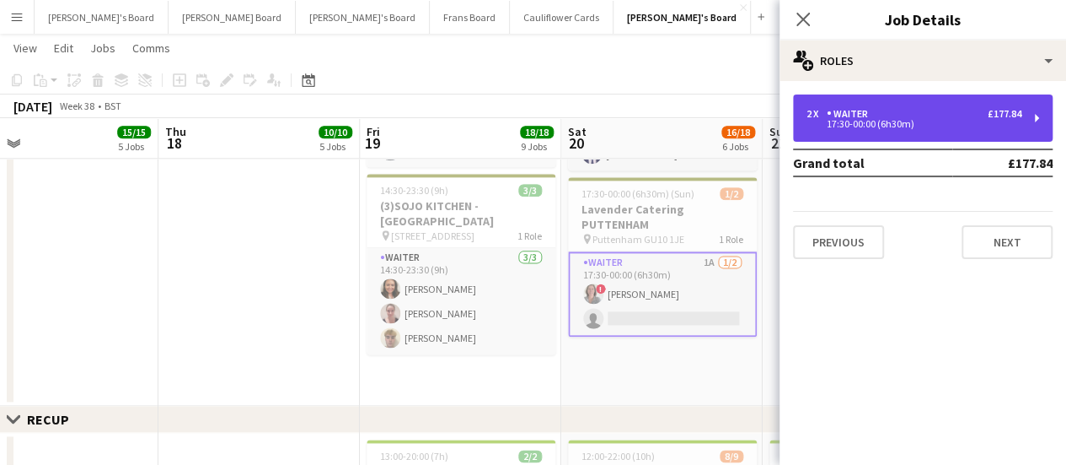
click at [868, 132] on div "2 x Waiter £177.84 17:30-00:00 (6h30m)" at bounding box center [923, 117] width 260 height 47
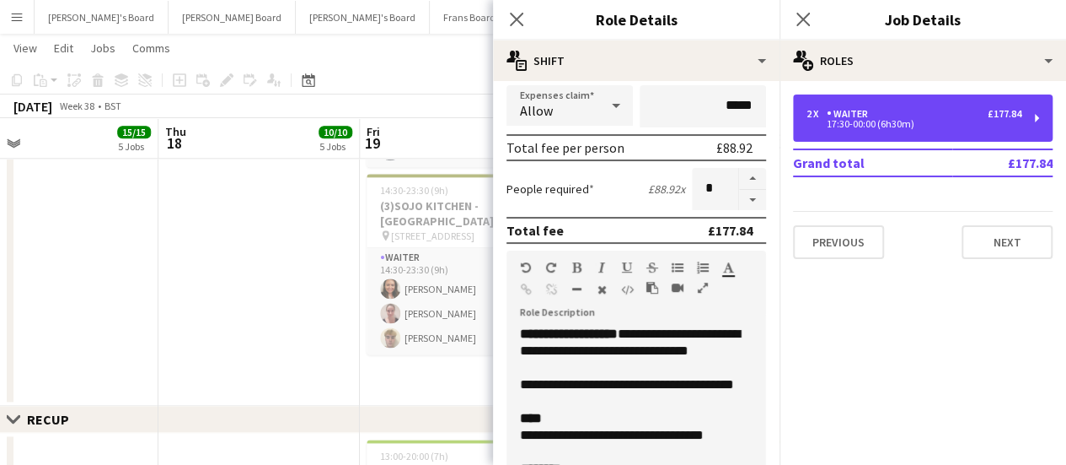
scroll to position [337, 0]
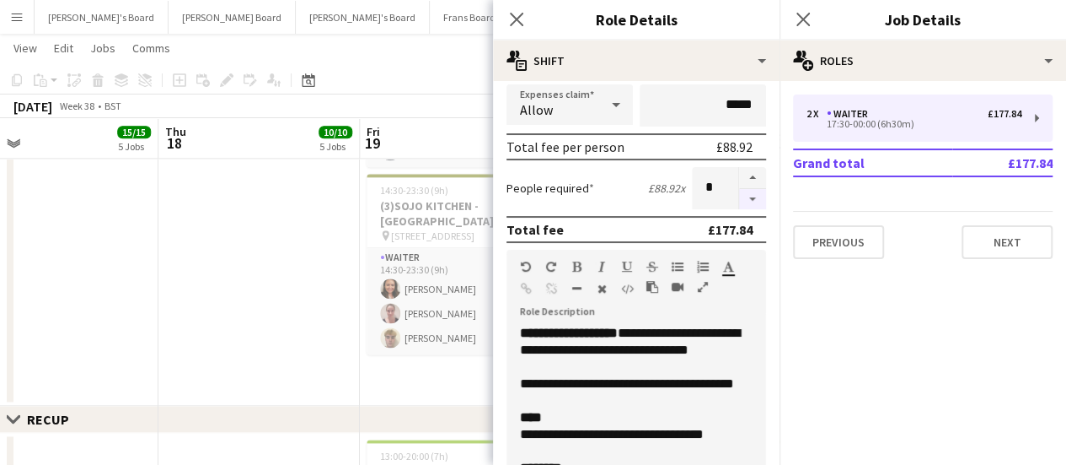
click at [739, 203] on button "button" at bounding box center [752, 199] width 27 height 21
type input "*"
drag, startPoint x: 248, startPoint y: 255, endPoint x: 817, endPoint y: 375, distance: 581.5
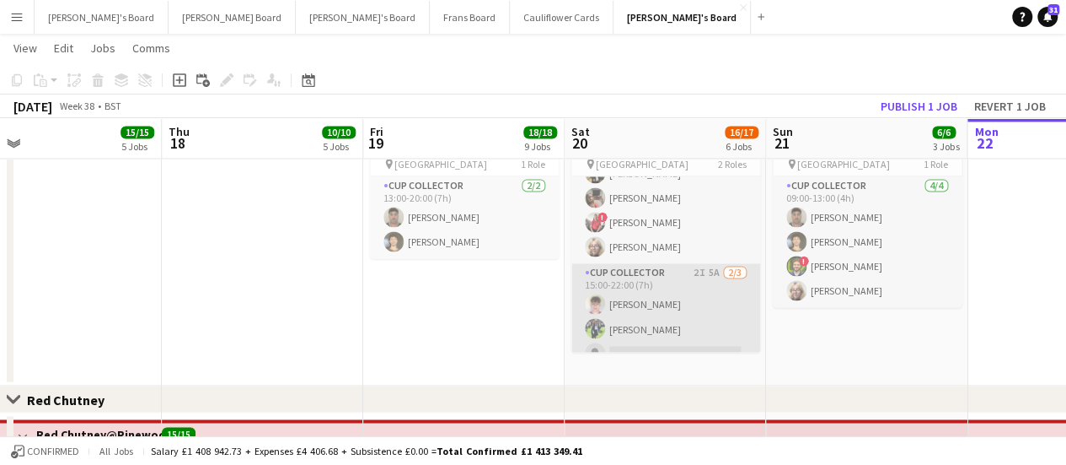
scroll to position [94, 0]
click at [692, 287] on app-card-role "CUP COLLECTOR 2I 5A 2/3 15:00-22:00 (7h) James Orr Anjali Shourie single-neutra…" at bounding box center [666, 314] width 189 height 106
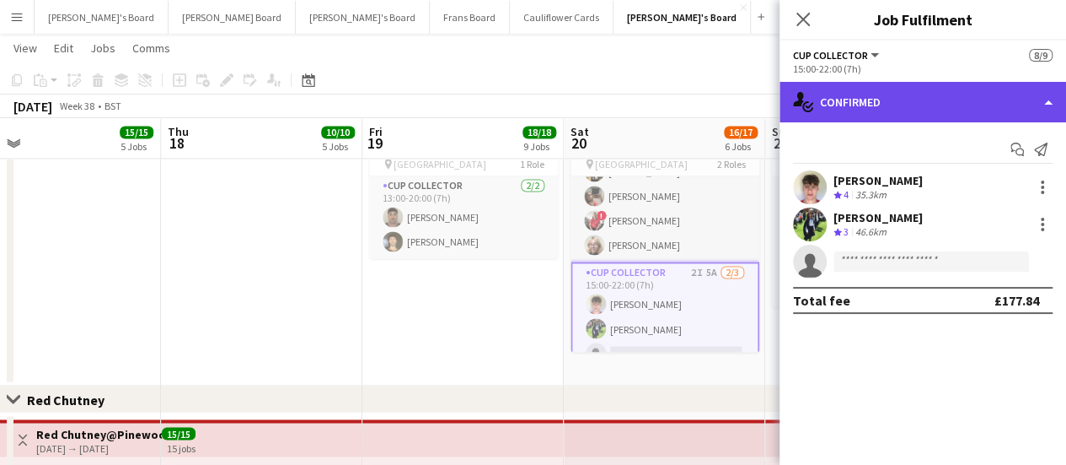
click at [883, 110] on div "single-neutral-actions-check-2 Confirmed" at bounding box center [923, 102] width 287 height 40
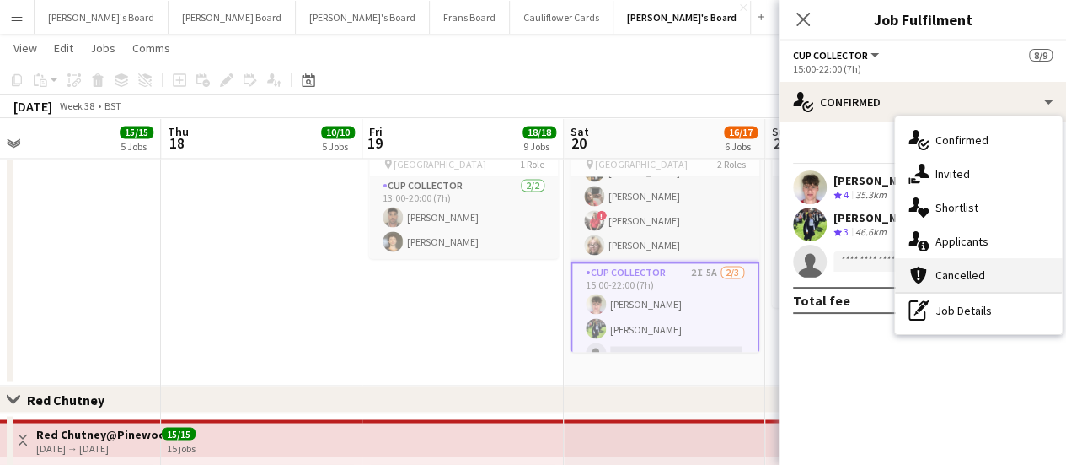
click at [955, 290] on div "cancellation Cancelled" at bounding box center [978, 275] width 167 height 34
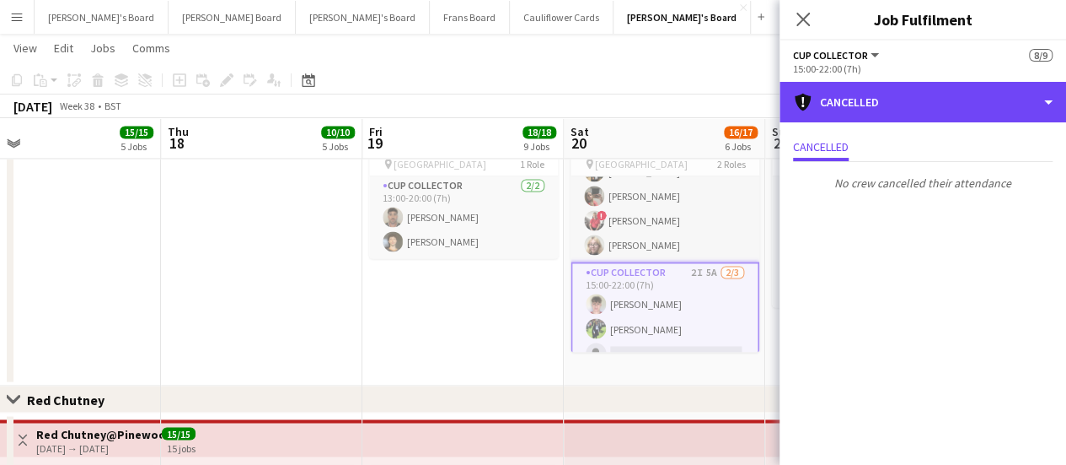
drag, startPoint x: 931, startPoint y: 97, endPoint x: 957, endPoint y: 167, distance: 74.7
click at [931, 99] on div "cancellation Cancelled" at bounding box center [923, 102] width 287 height 40
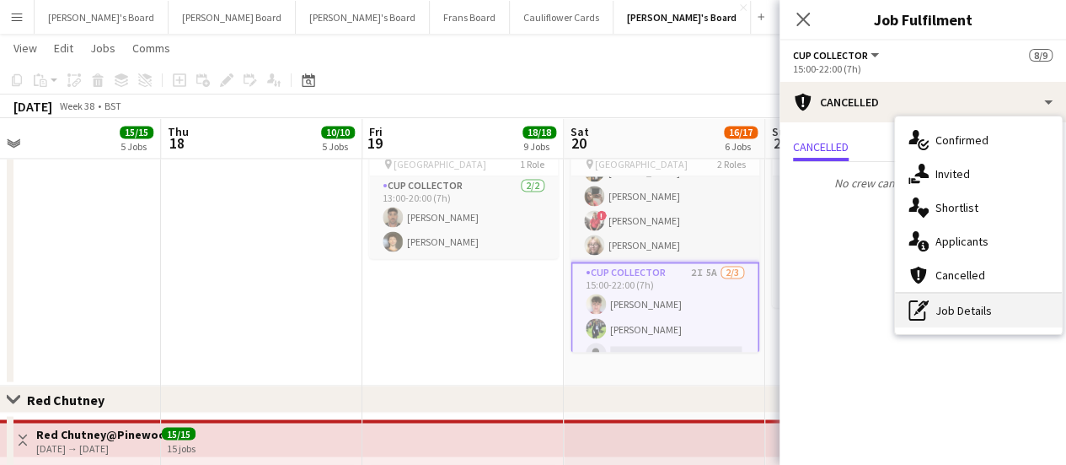
click at [947, 314] on div "pen-write Job Details" at bounding box center [978, 310] width 167 height 34
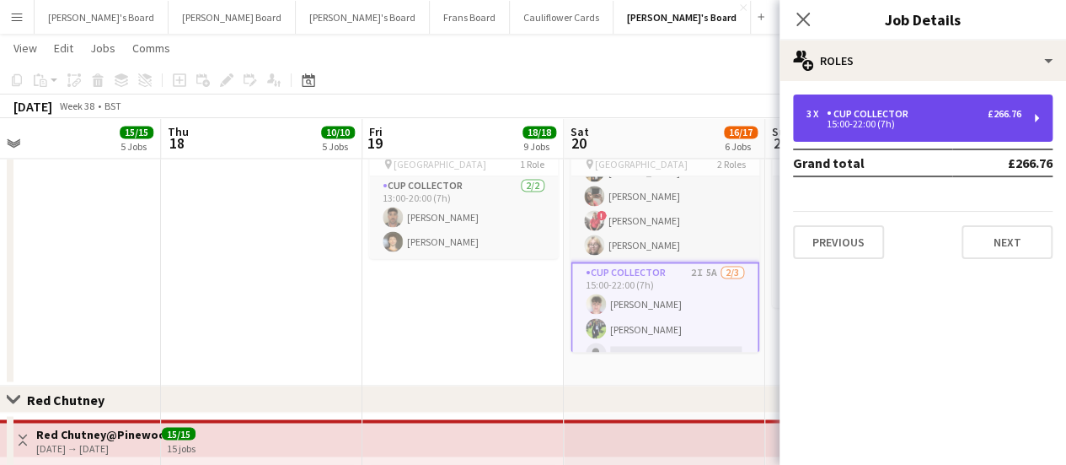
click at [846, 116] on div "CUP COLLECTOR" at bounding box center [871, 114] width 89 height 12
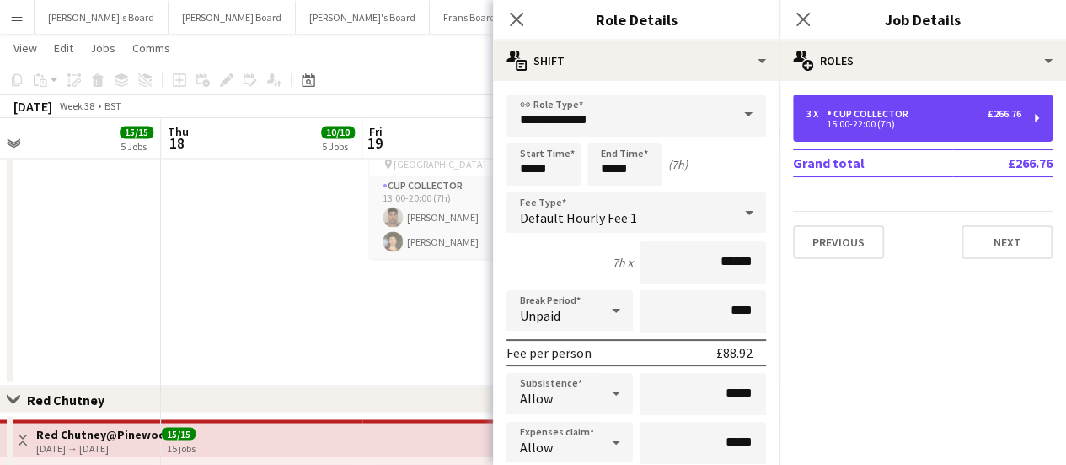
scroll to position [337, 0]
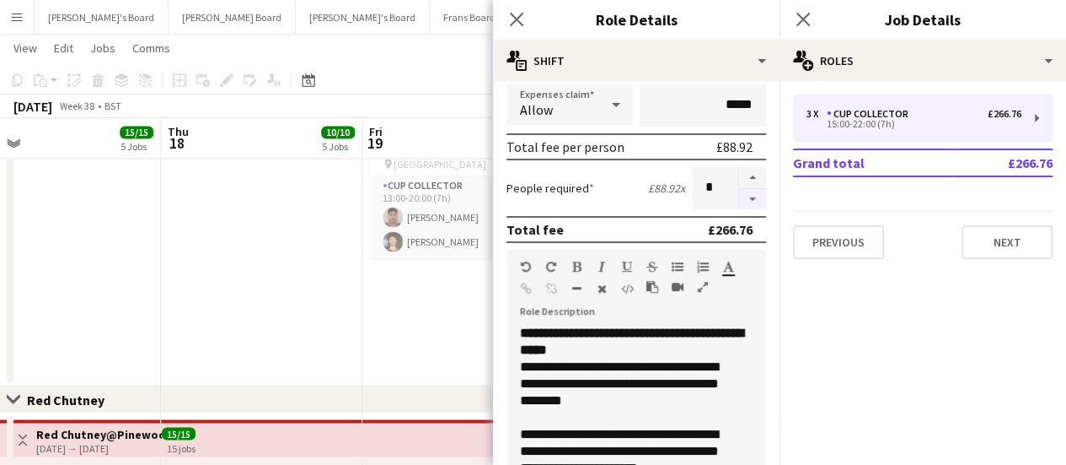
click at [739, 195] on button "button" at bounding box center [752, 199] width 27 height 21
type input "*"
click at [334, 314] on app-date-cell at bounding box center [261, 240] width 201 height 290
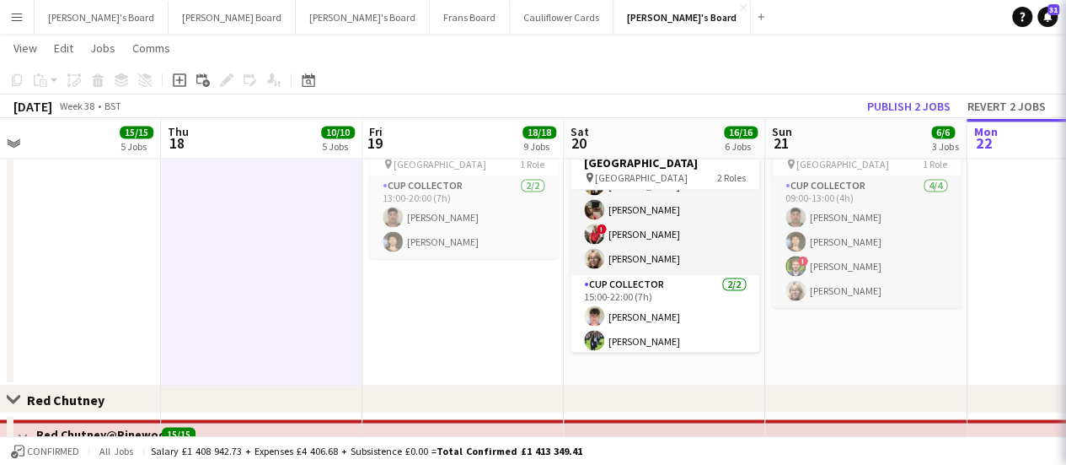
scroll to position [83, 0]
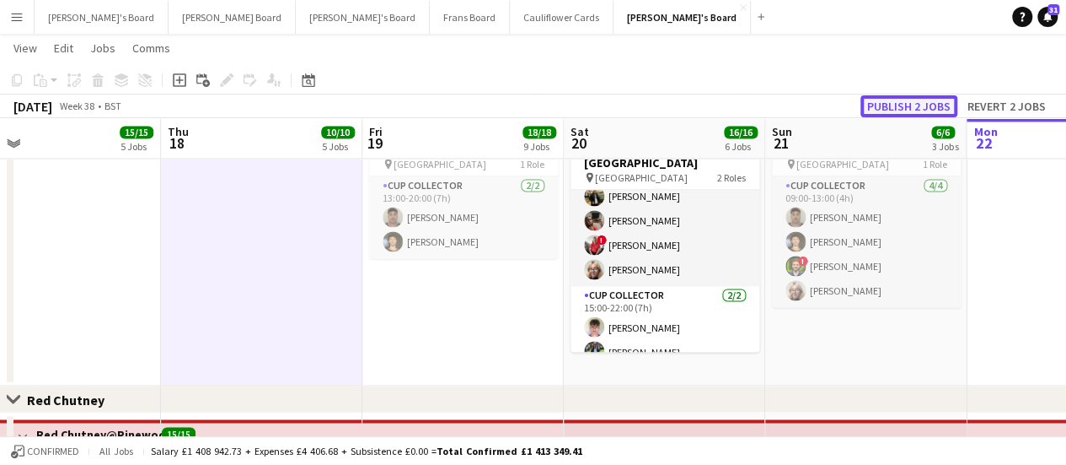
click at [917, 104] on button "Publish 2 jobs" at bounding box center [909, 106] width 97 height 22
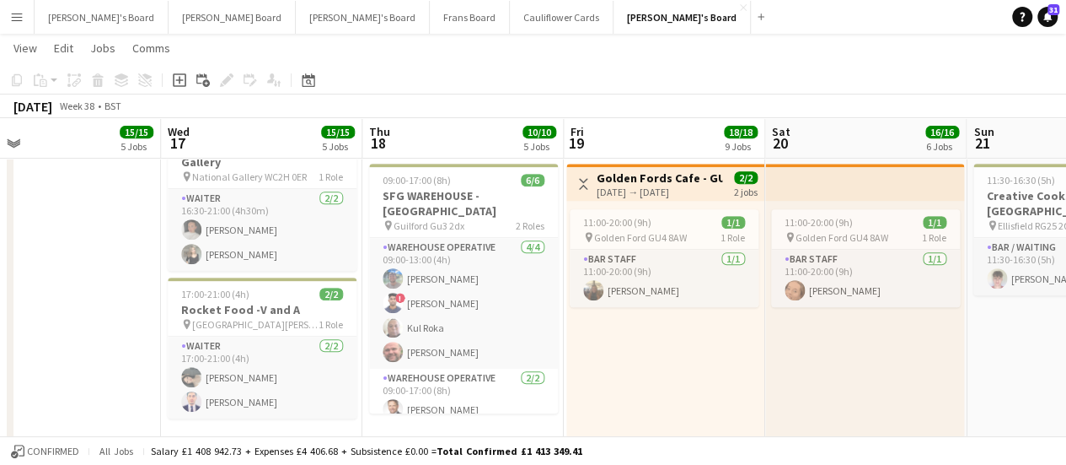
scroll to position [0, 443]
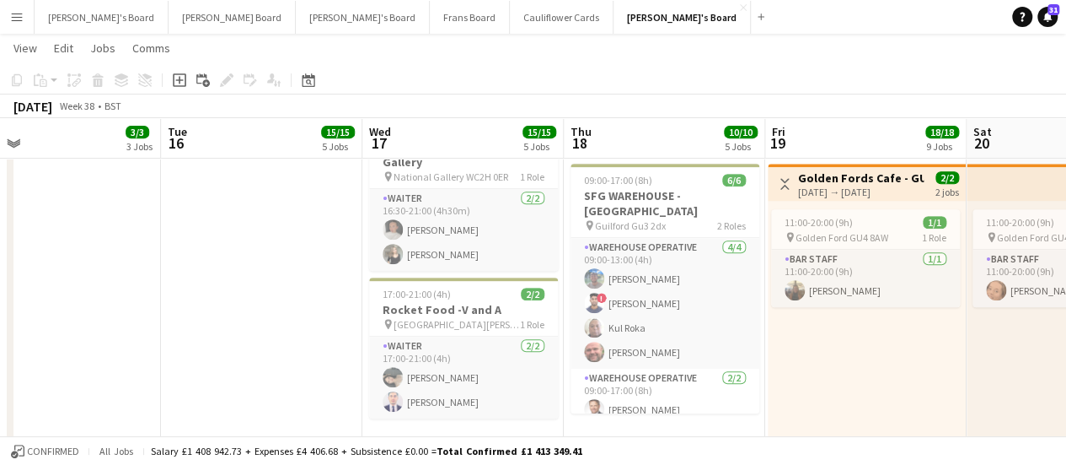
drag, startPoint x: 326, startPoint y: 392, endPoint x: 729, endPoint y: 388, distance: 403.0
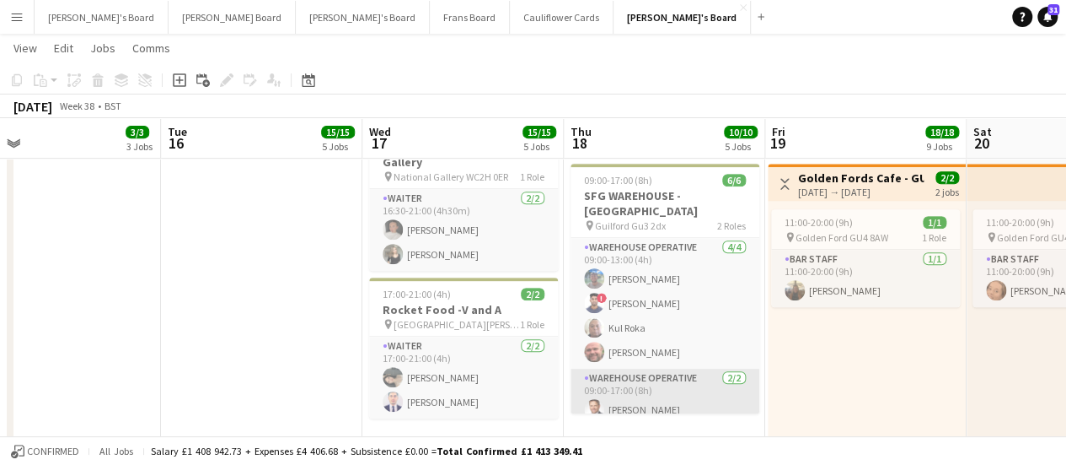
scroll to position [0, 0]
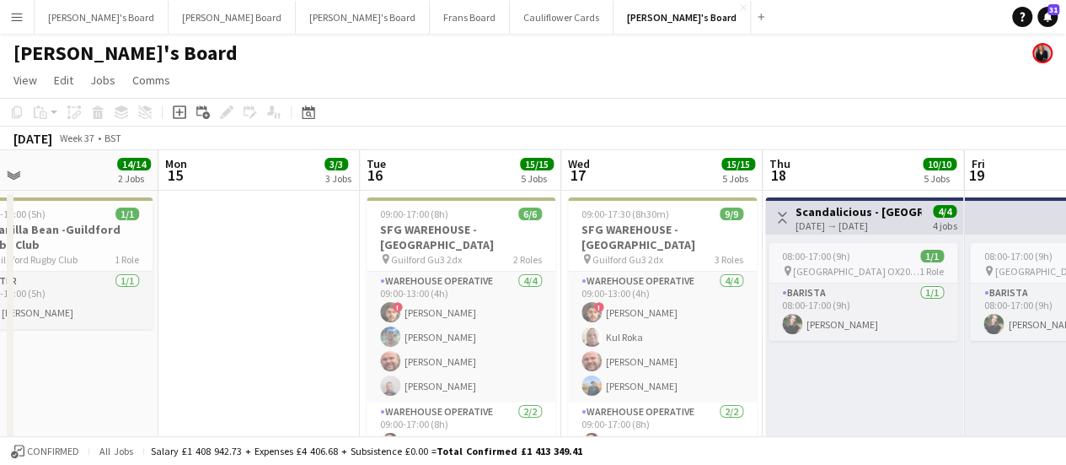
drag, startPoint x: 226, startPoint y: 271, endPoint x: 422, endPoint y: 267, distance: 195.6
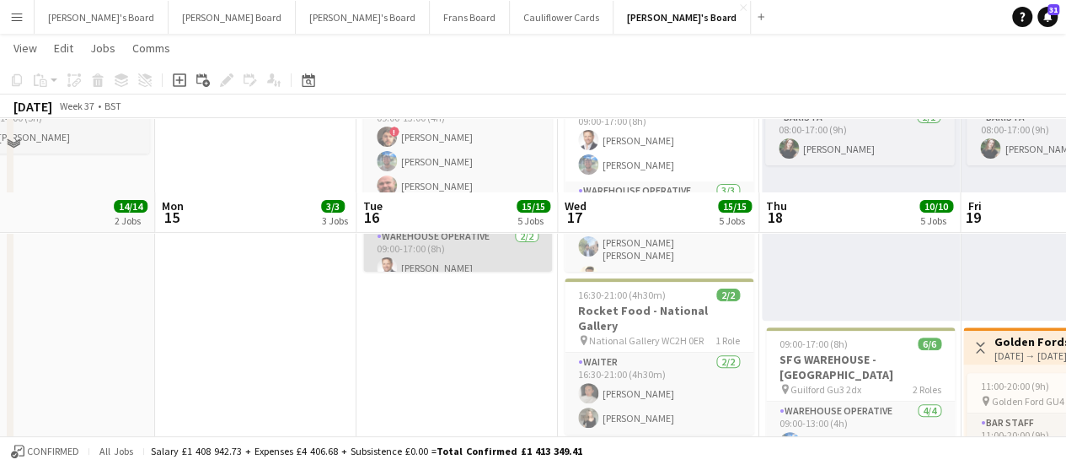
scroll to position [84, 0]
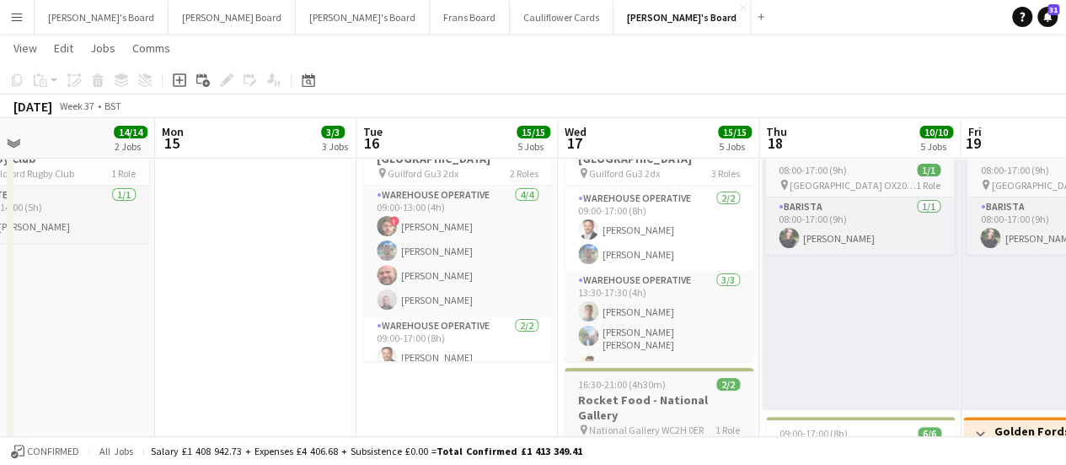
click at [597, 423] on span "National Gallery WC2H 0ER" at bounding box center [646, 429] width 115 height 13
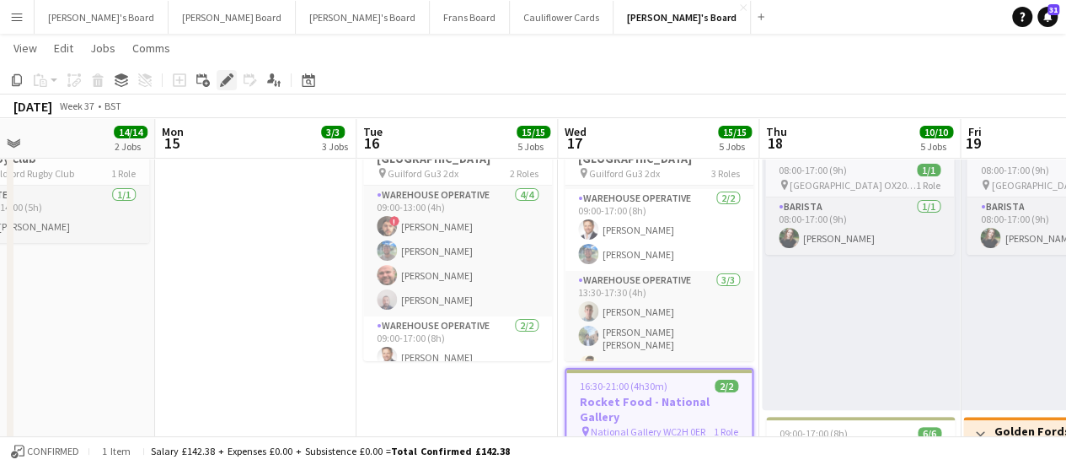
click at [229, 83] on icon "Edit" at bounding box center [226, 79] width 13 height 13
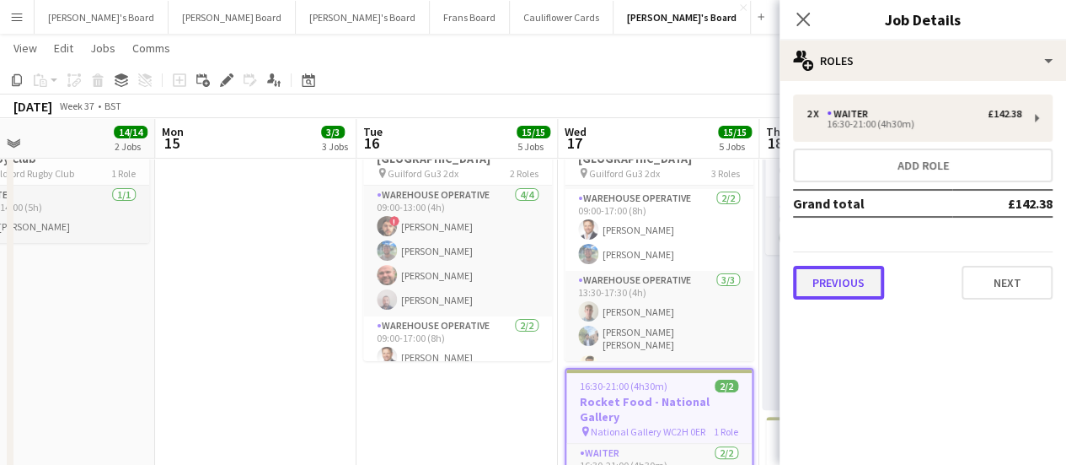
click at [862, 287] on button "Previous" at bounding box center [838, 283] width 91 height 34
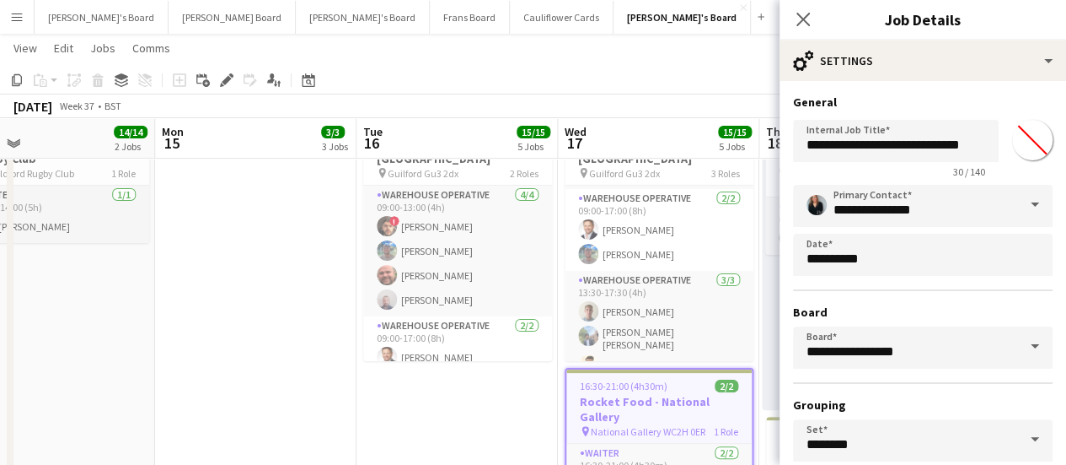
scroll to position [140, 0]
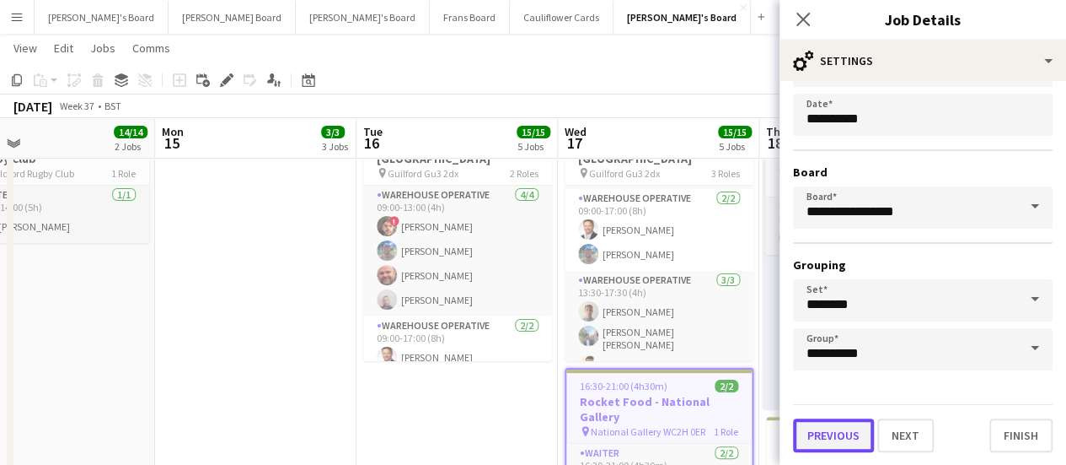
click at [839, 438] on button "Previous" at bounding box center [833, 435] width 81 height 34
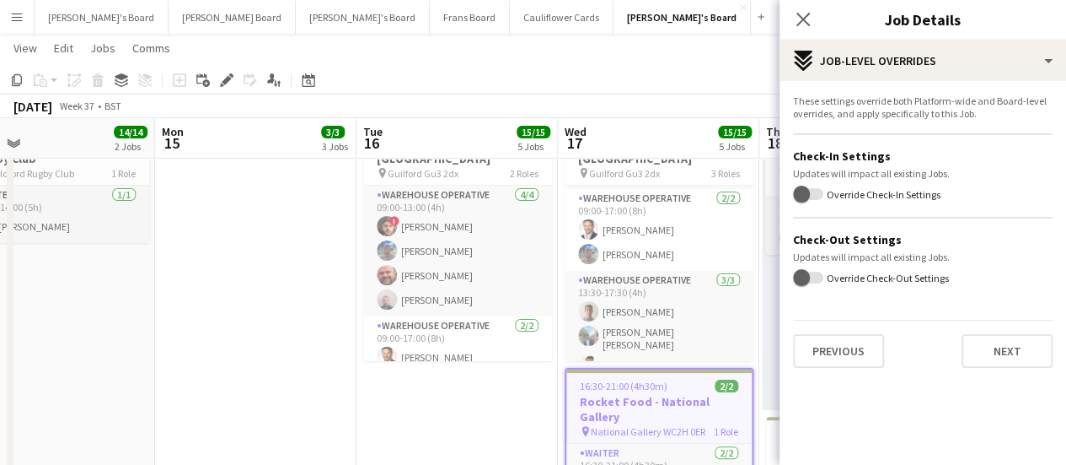
scroll to position [0, 0]
click at [849, 351] on button "Previous" at bounding box center [838, 351] width 91 height 34
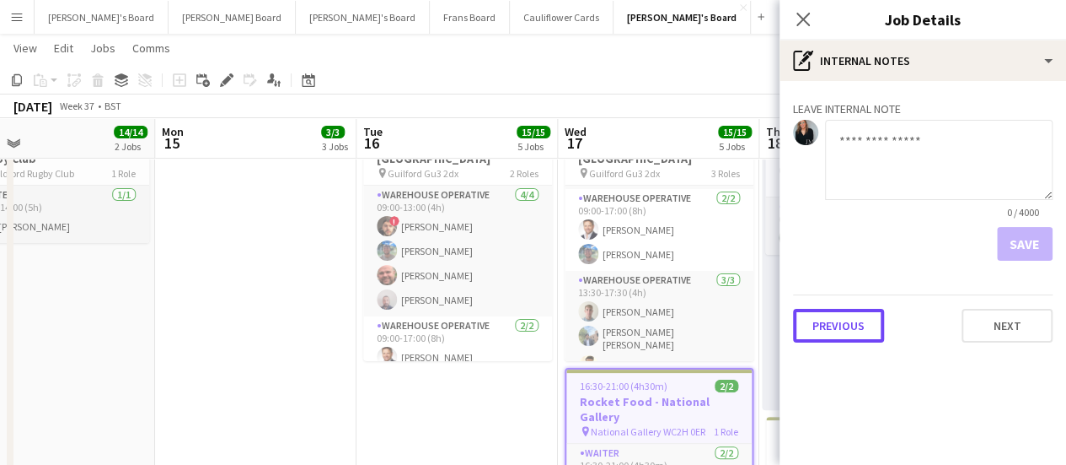
click at [855, 309] on button "Previous" at bounding box center [838, 326] width 91 height 34
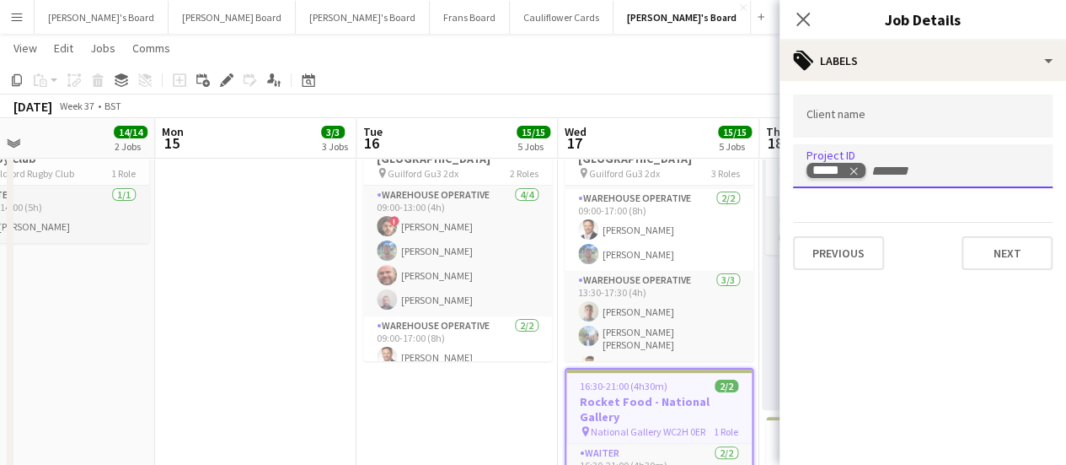
click at [858, 174] on icon "Remove tag" at bounding box center [854, 171] width 12 height 12
click at [858, 174] on input "Type to search project ID labels..." at bounding box center [923, 171] width 233 height 15
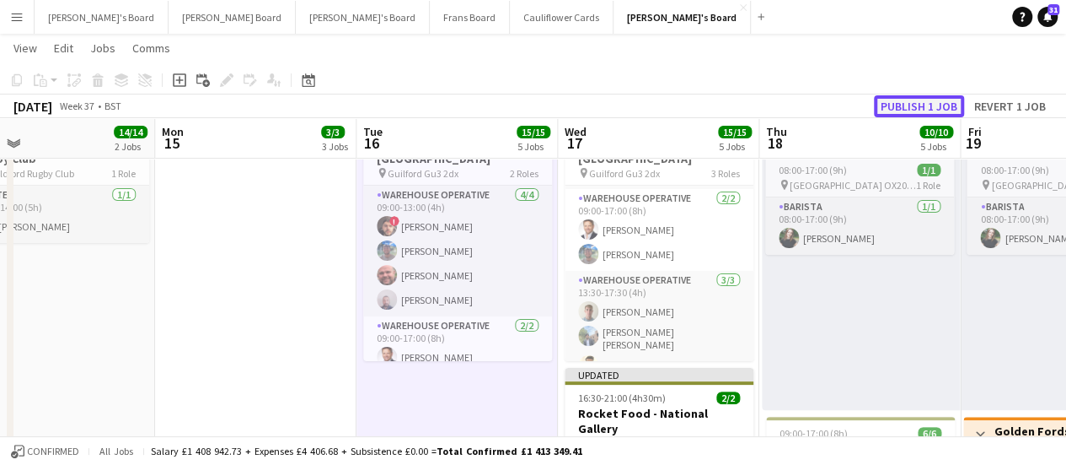
click at [941, 109] on button "Publish 1 job" at bounding box center [919, 106] width 90 height 22
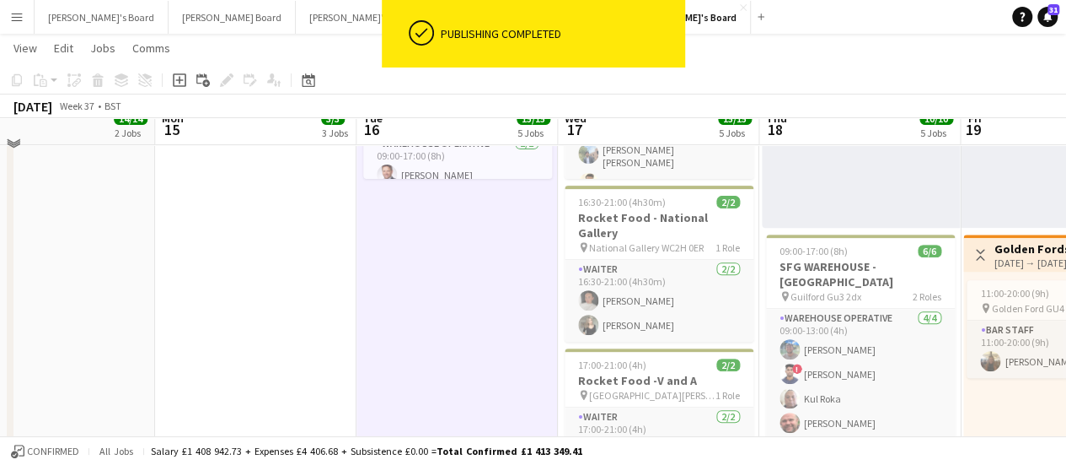
scroll to position [253, 0]
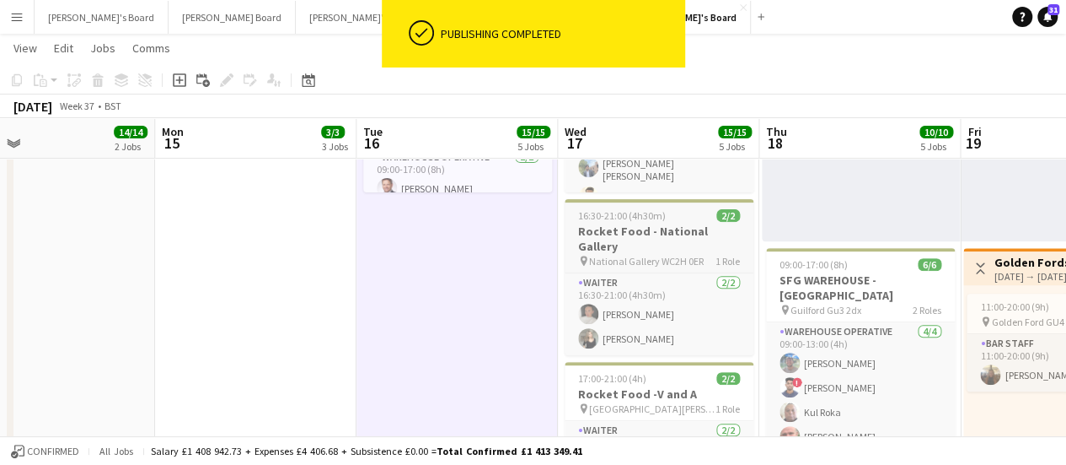
click at [688, 230] on h3 "Rocket Food - National Gallery" at bounding box center [659, 238] width 189 height 30
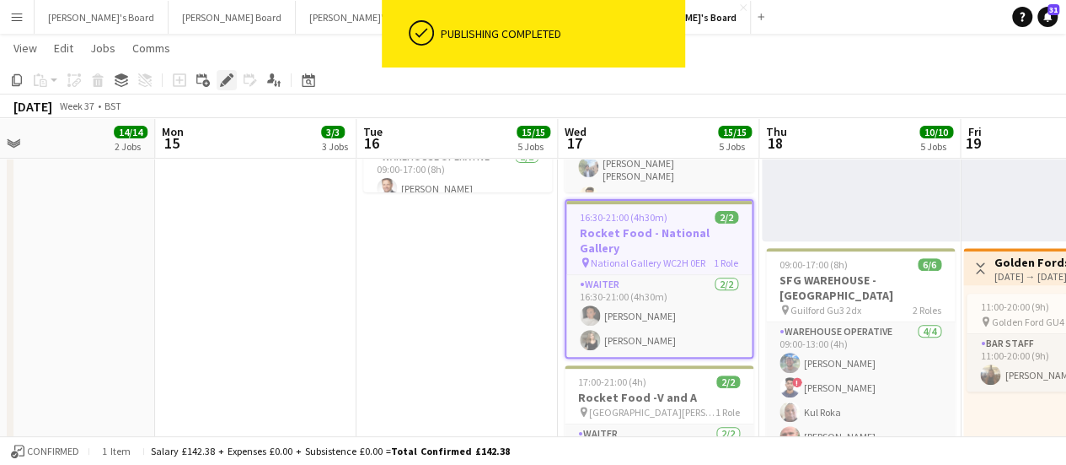
click at [233, 78] on icon "Edit" at bounding box center [226, 79] width 13 height 13
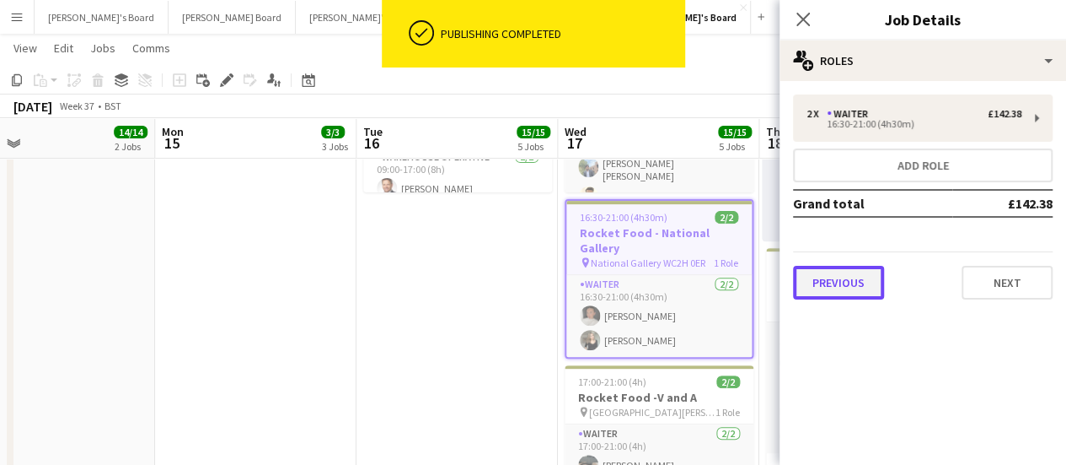
click at [839, 289] on button "Previous" at bounding box center [838, 283] width 91 height 34
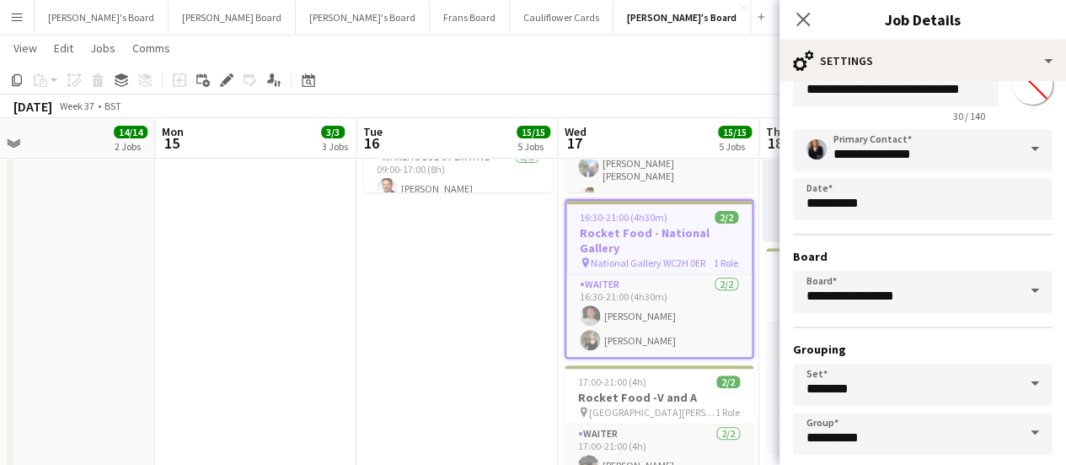
scroll to position [140, 0]
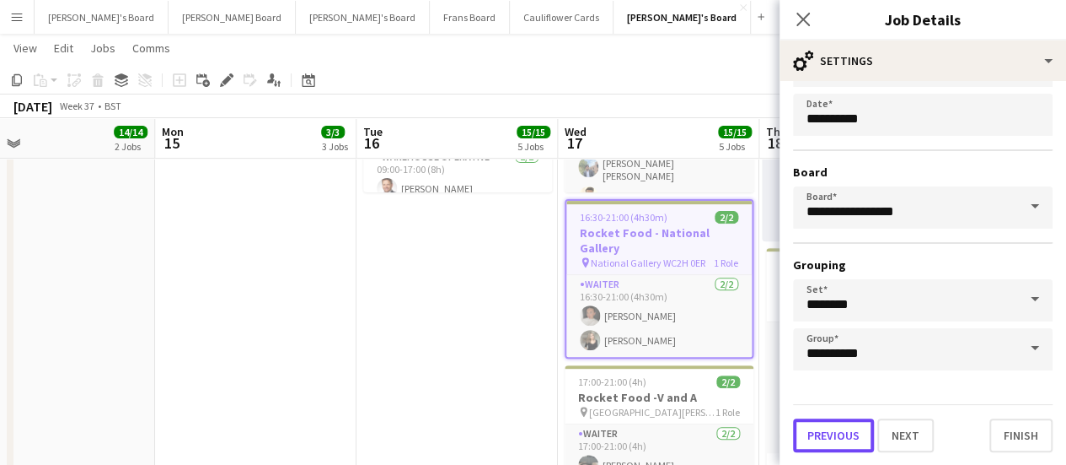
click at [845, 419] on button "Previous" at bounding box center [833, 435] width 81 height 34
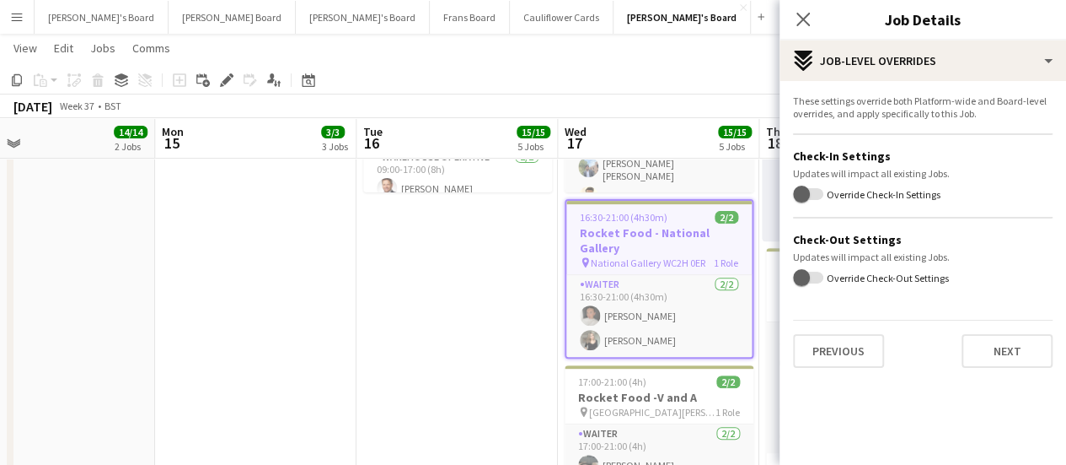
scroll to position [0, 0]
click at [864, 349] on button "Previous" at bounding box center [838, 351] width 91 height 34
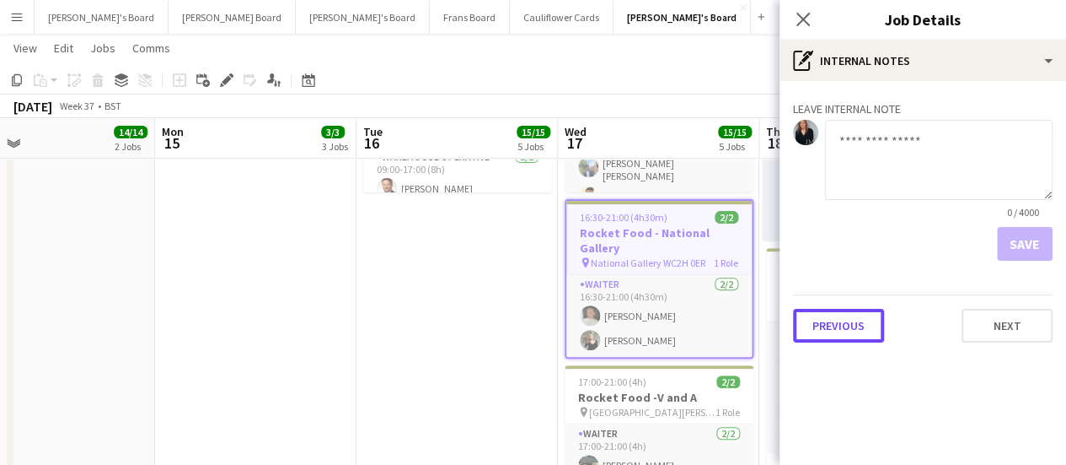
click at [830, 316] on button "Previous" at bounding box center [838, 326] width 91 height 34
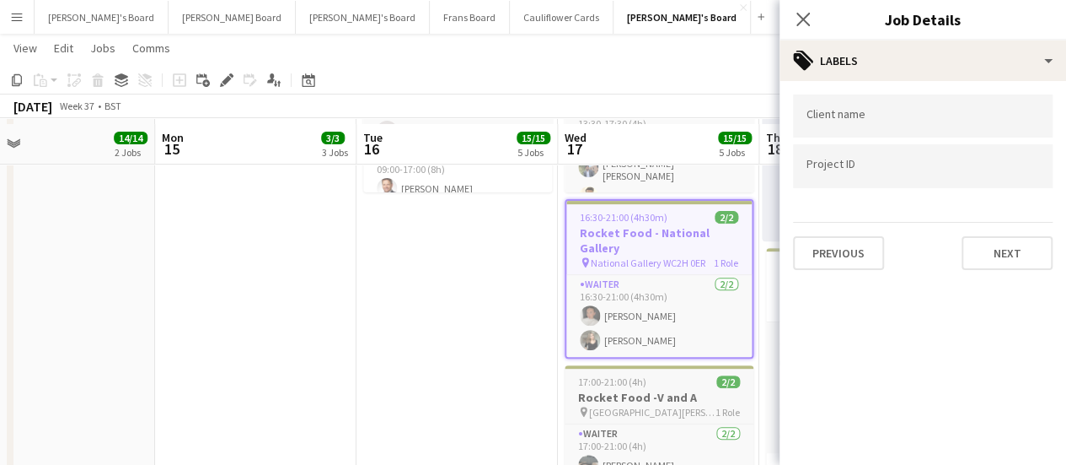
scroll to position [337, 0]
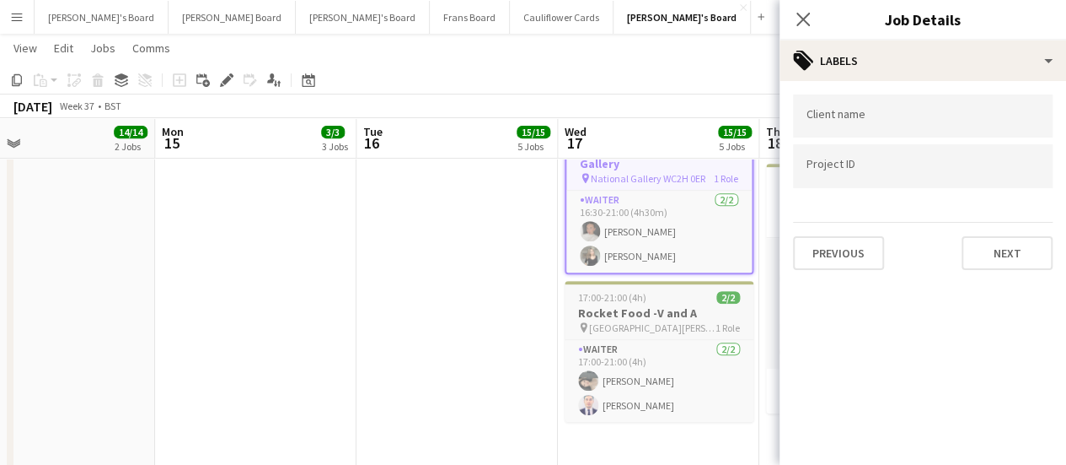
click at [666, 321] on span "Victoria and Albert Museum" at bounding box center [652, 327] width 126 height 13
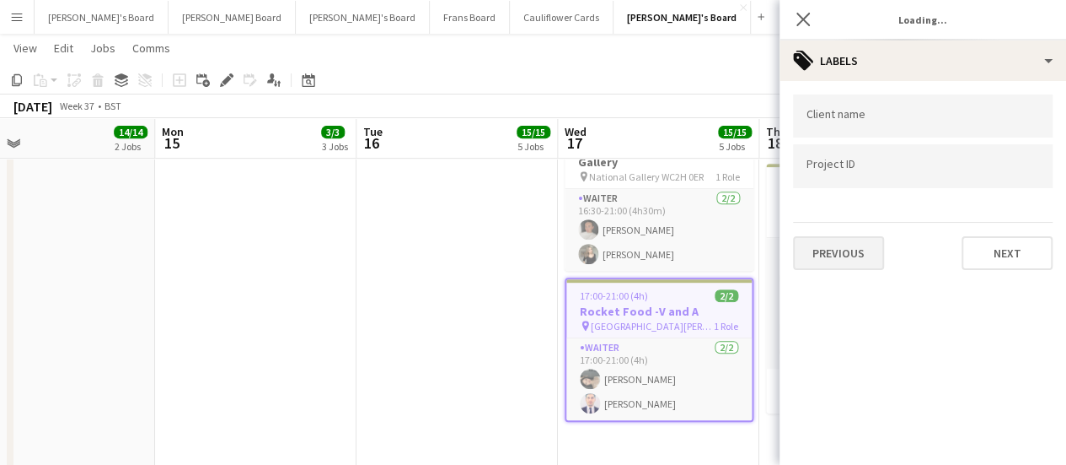
type input "**********"
click at [857, 174] on icon "Remove tag" at bounding box center [854, 172] width 8 height 8
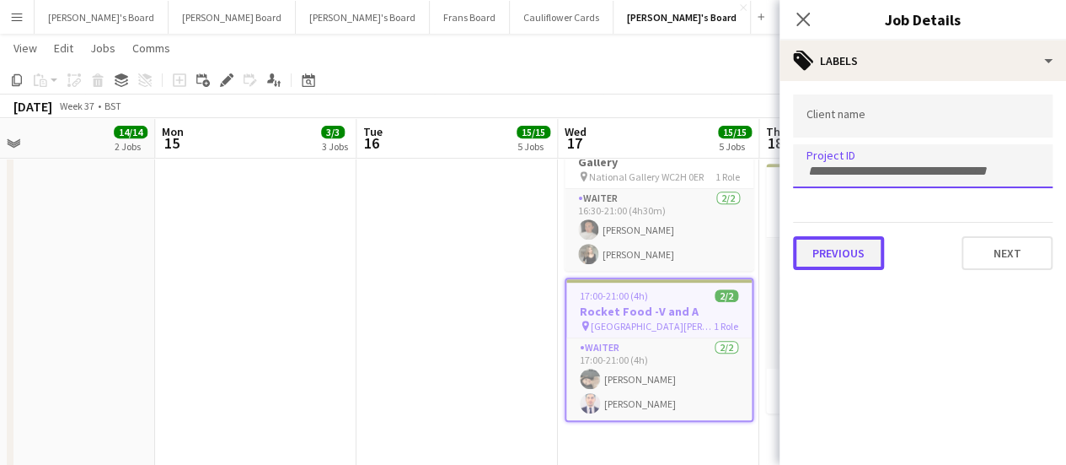
click at [824, 264] on button "Previous" at bounding box center [838, 253] width 91 height 34
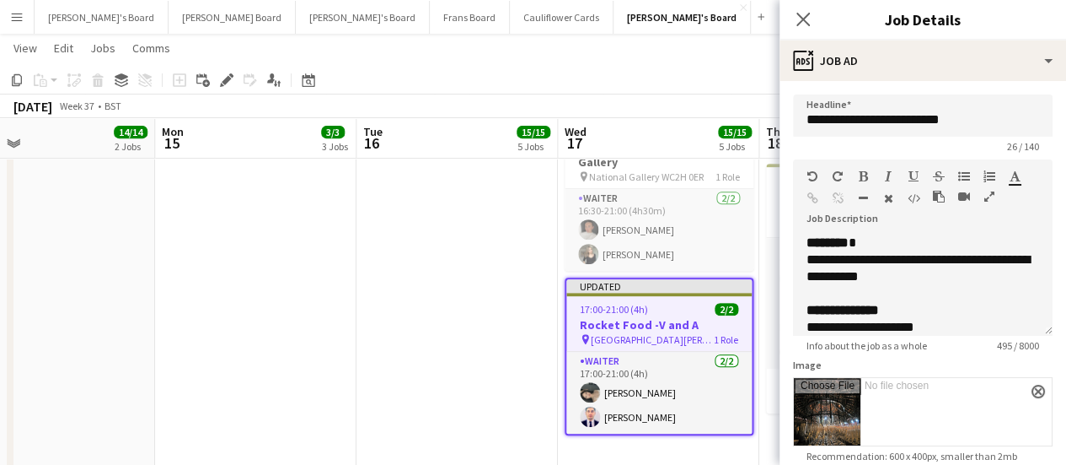
click at [424, 320] on app-date-cell "09:00-17:00 (8h) 6/6 SFG WAREHOUSE - GUILDFORD pin Guilford Gu3 2dx 2 Roles War…" at bounding box center [457, 466] width 201 height 1228
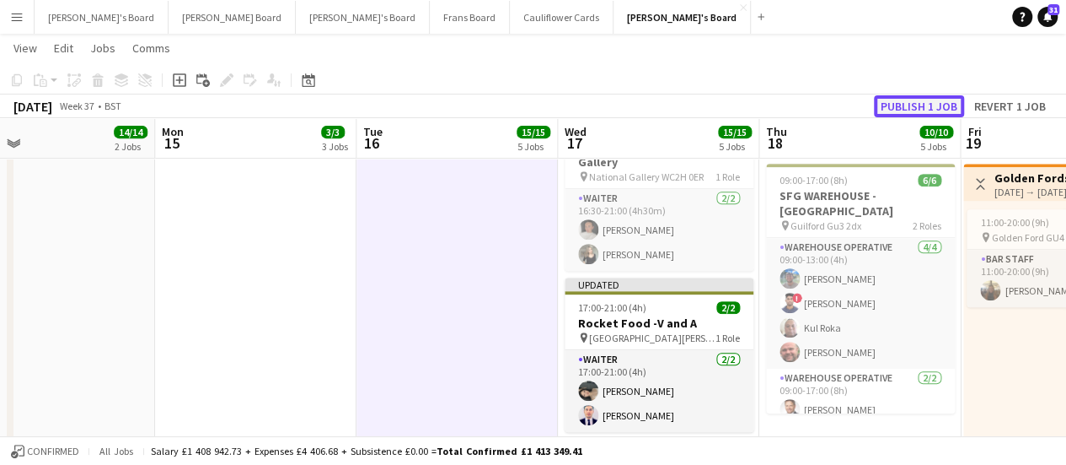
click at [914, 99] on button "Publish 1 job" at bounding box center [919, 106] width 90 height 22
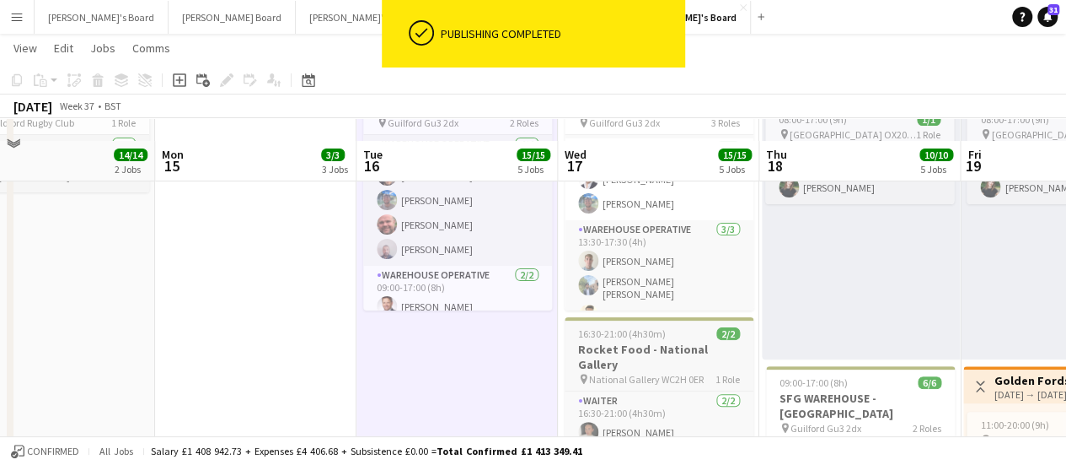
scroll to position [169, 0]
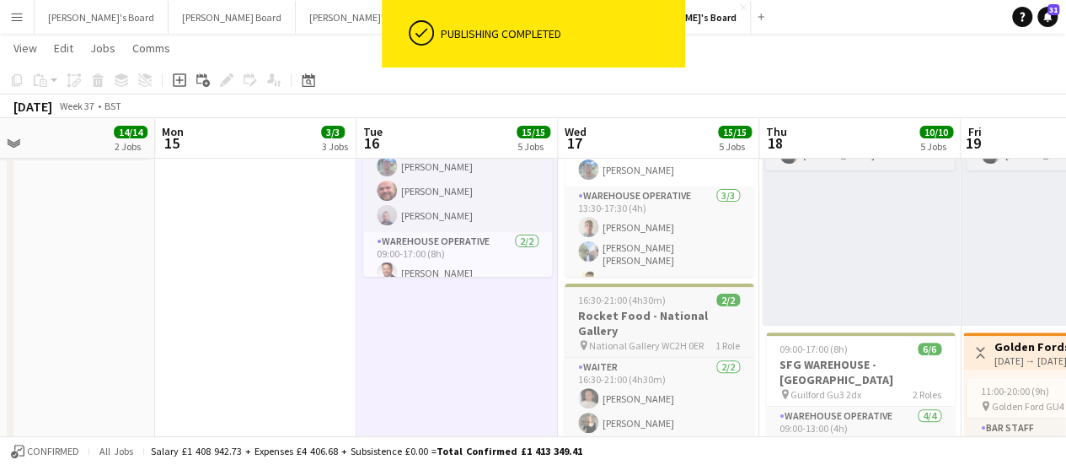
click at [676, 314] on h3 "Rocket Food - National Gallery" at bounding box center [659, 323] width 189 height 30
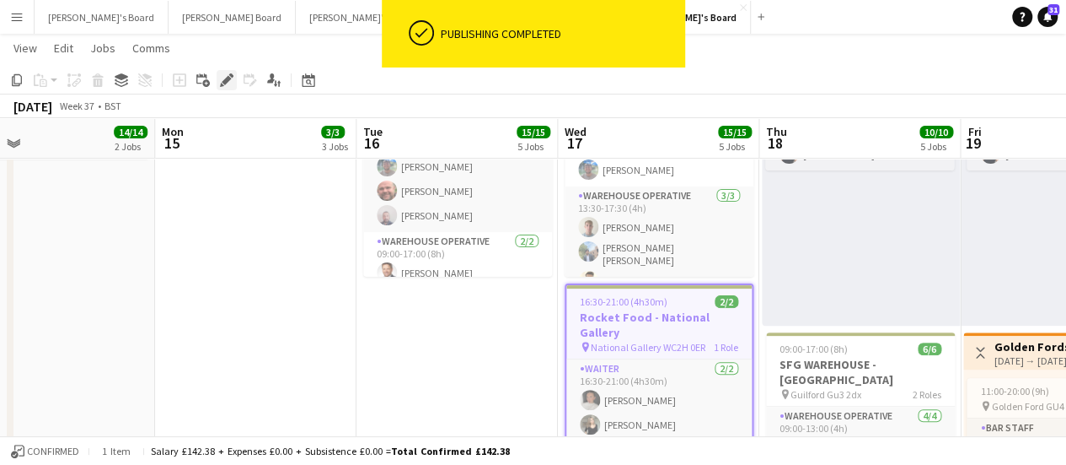
click at [233, 83] on icon "Edit" at bounding box center [226, 79] width 13 height 13
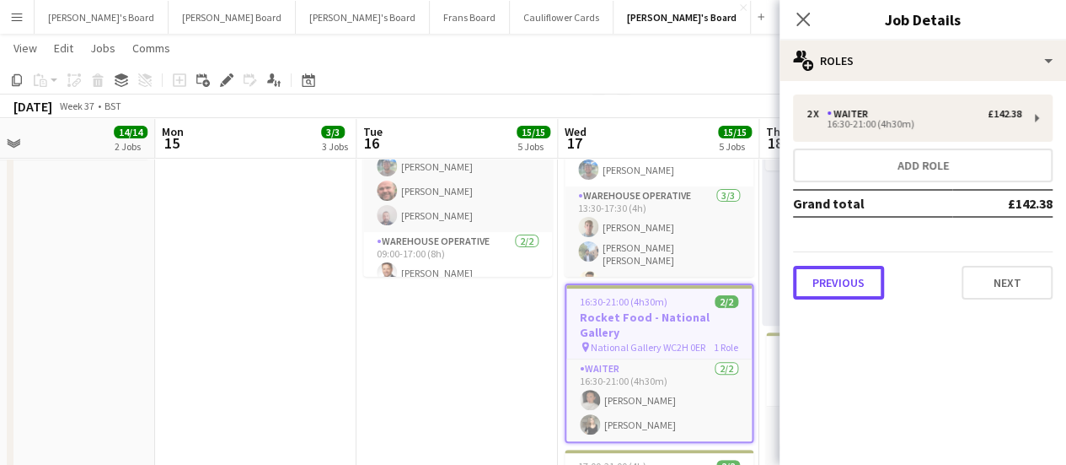
click at [850, 284] on button "Previous" at bounding box center [838, 283] width 91 height 34
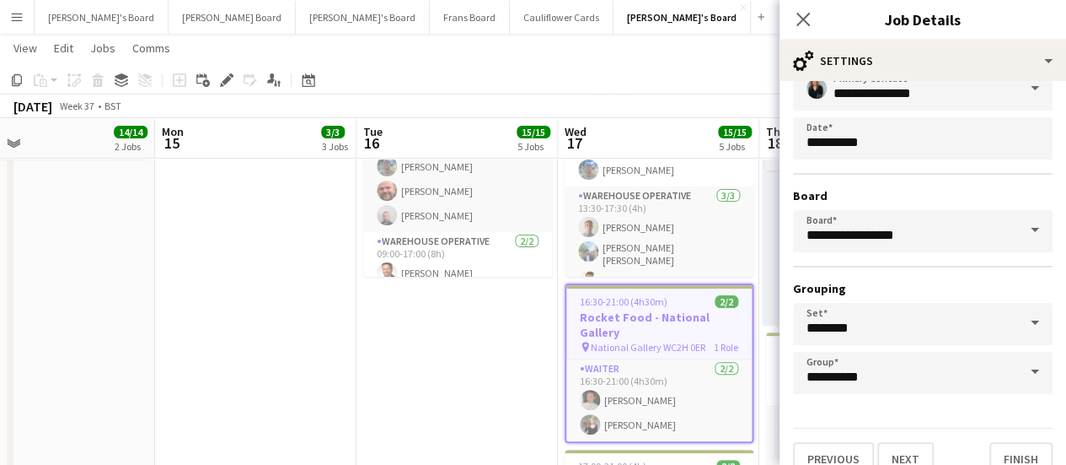
scroll to position [140, 0]
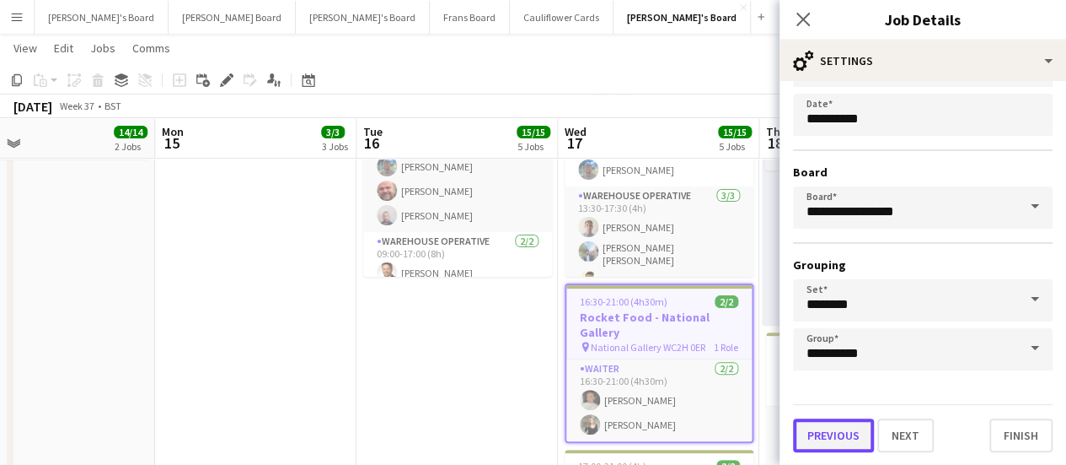
click at [853, 438] on button "Previous" at bounding box center [833, 435] width 81 height 34
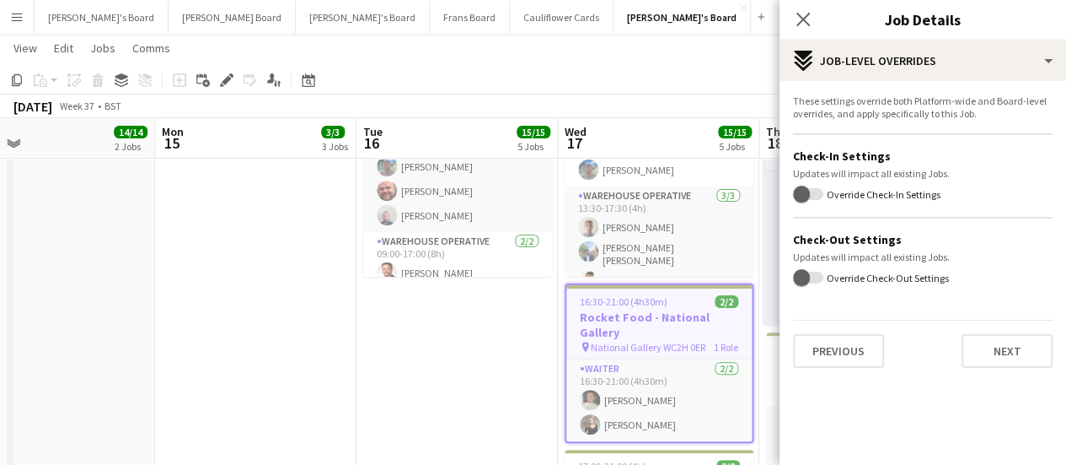
scroll to position [0, 0]
click at [840, 357] on button "Previous" at bounding box center [838, 351] width 91 height 34
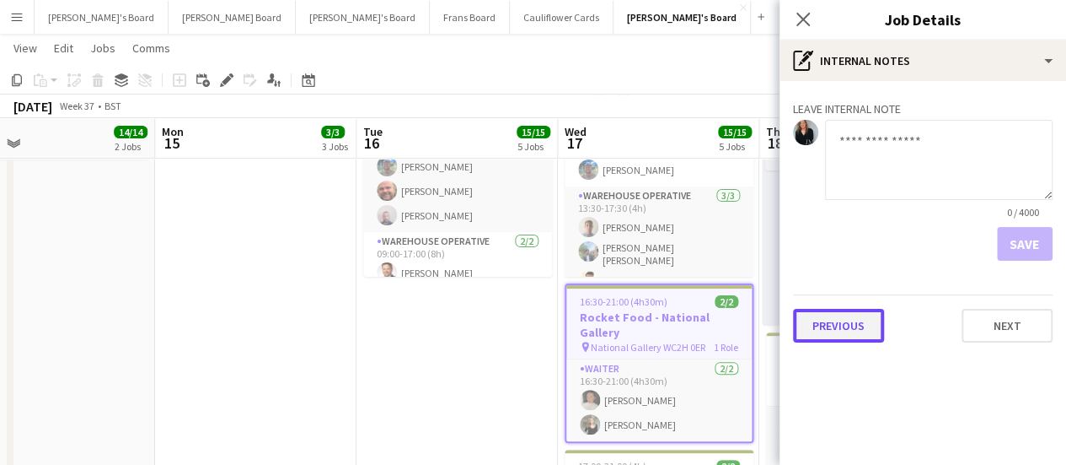
click at [868, 329] on button "Previous" at bounding box center [838, 326] width 91 height 34
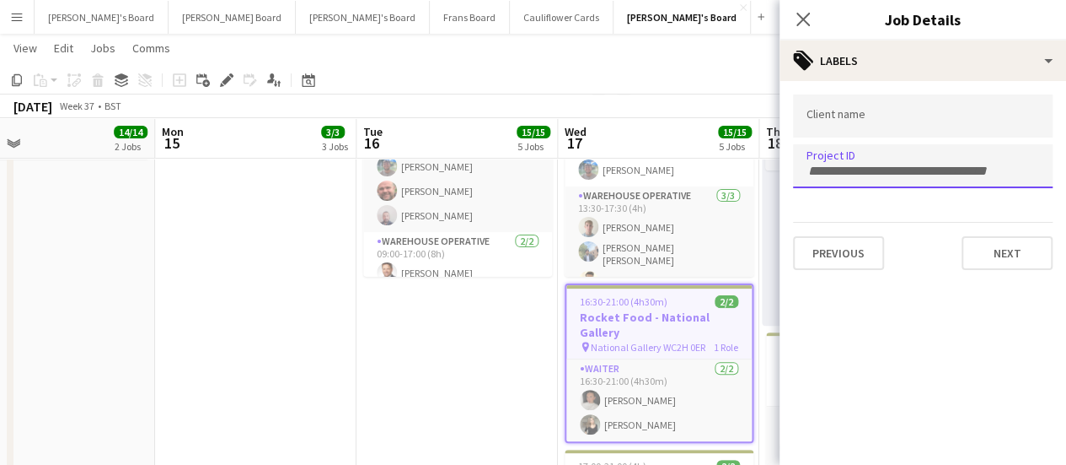
click at [865, 171] on input "Type to search project ID labels..." at bounding box center [923, 171] width 233 height 15
paste input "*****"
type input "*****"
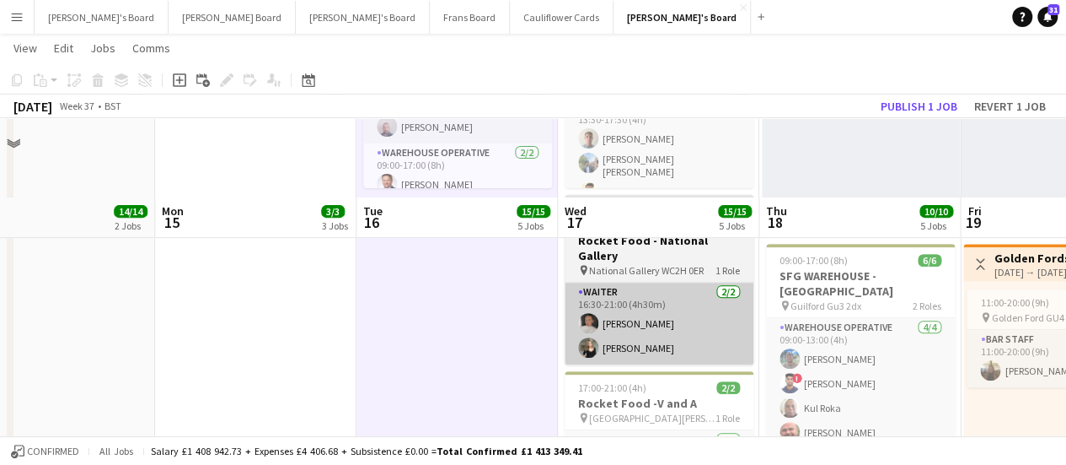
scroll to position [337, 0]
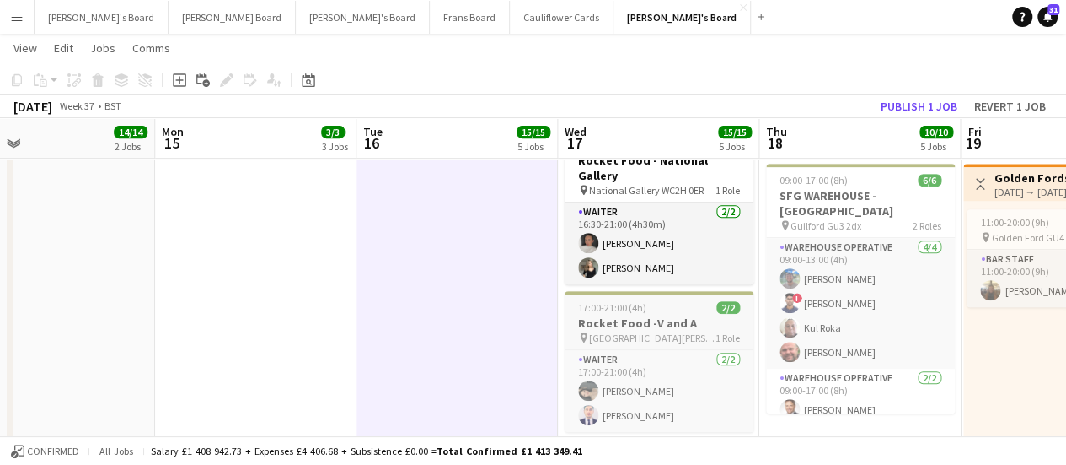
click at [673, 301] on div "17:00-21:00 (4h) 2/2" at bounding box center [659, 307] width 189 height 13
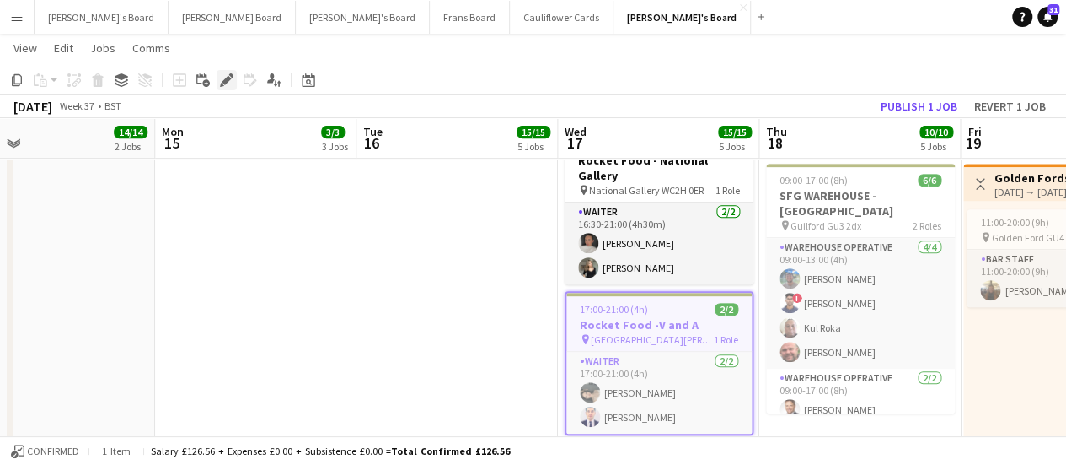
click at [225, 82] on icon at bounding box center [226, 80] width 9 height 9
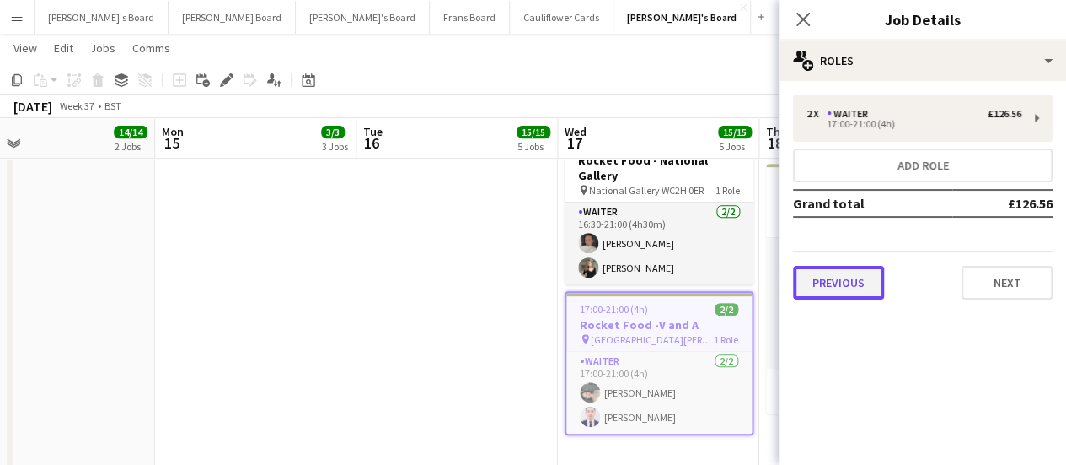
click at [818, 285] on button "Previous" at bounding box center [838, 283] width 91 height 34
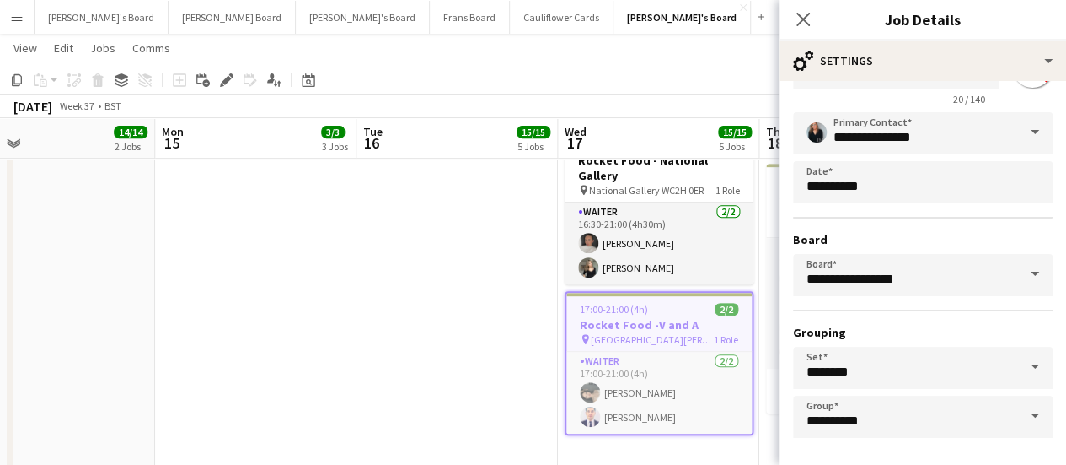
scroll to position [140, 0]
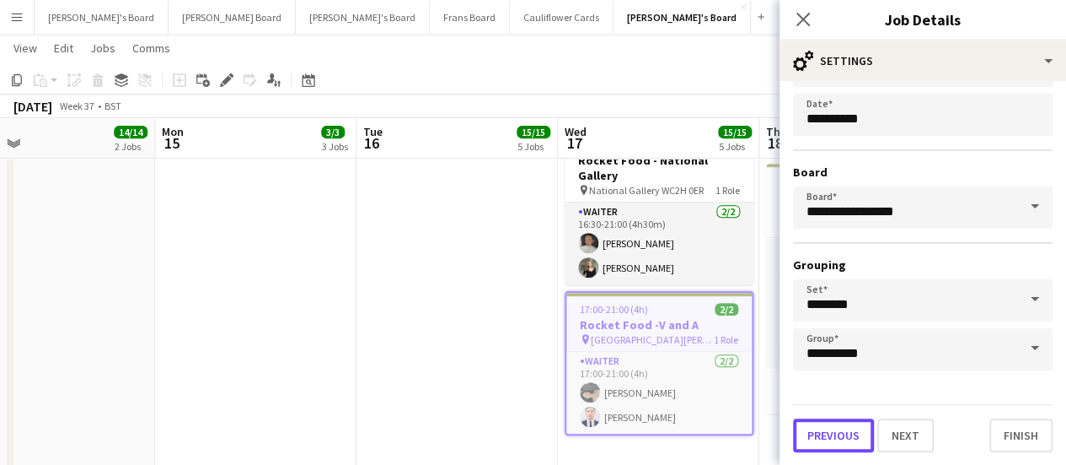
click at [825, 440] on button "Previous" at bounding box center [833, 435] width 81 height 34
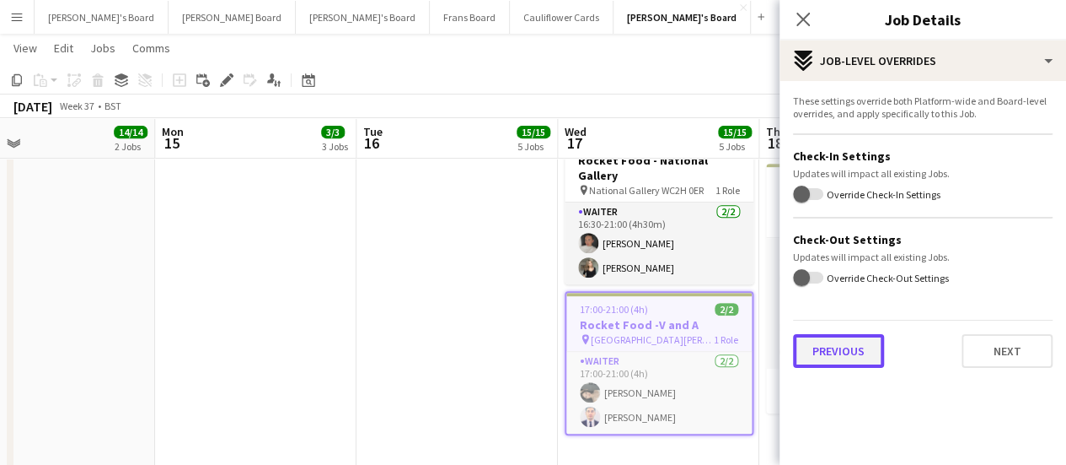
click at [846, 353] on button "Previous" at bounding box center [838, 351] width 91 height 34
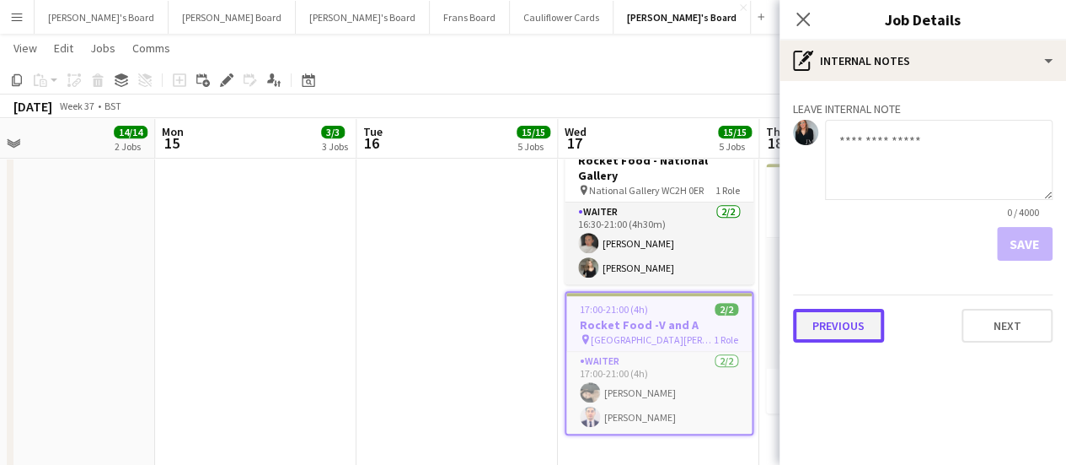
click at [861, 326] on button "Previous" at bounding box center [838, 326] width 91 height 34
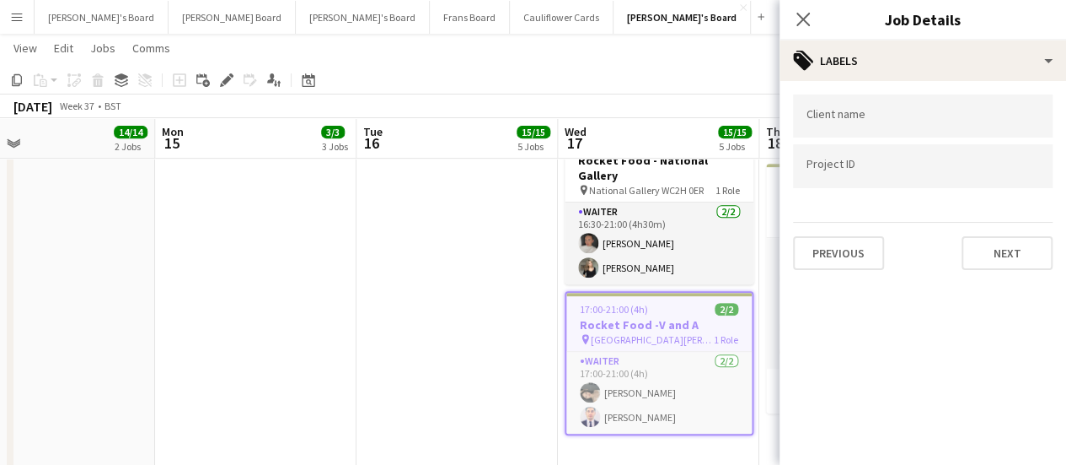
click at [833, 151] on div at bounding box center [923, 165] width 260 height 43
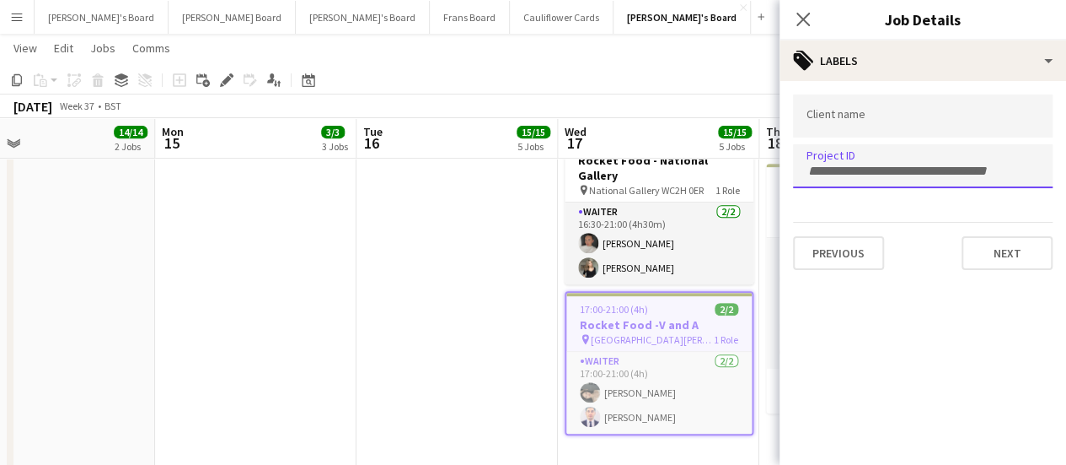
paste input "*****"
type input "*****"
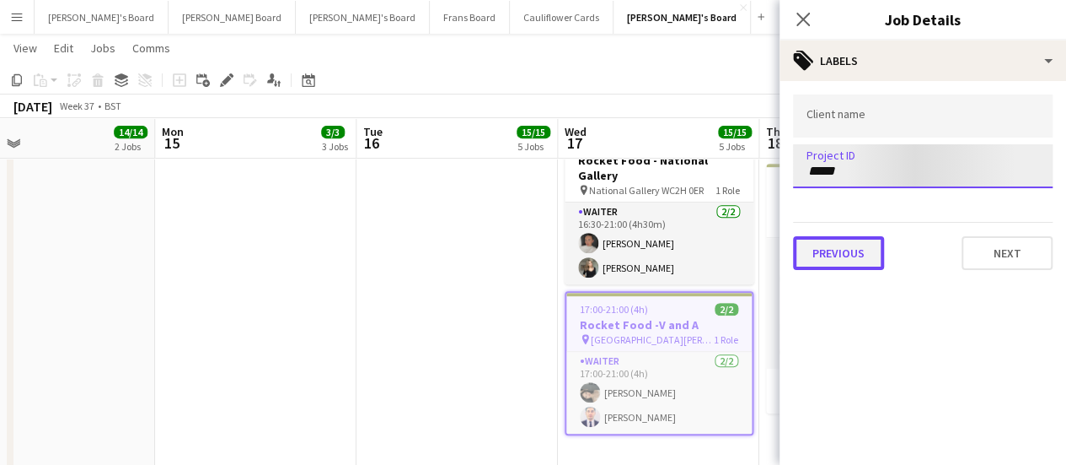
click at [835, 260] on button "Previous" at bounding box center [838, 253] width 91 height 34
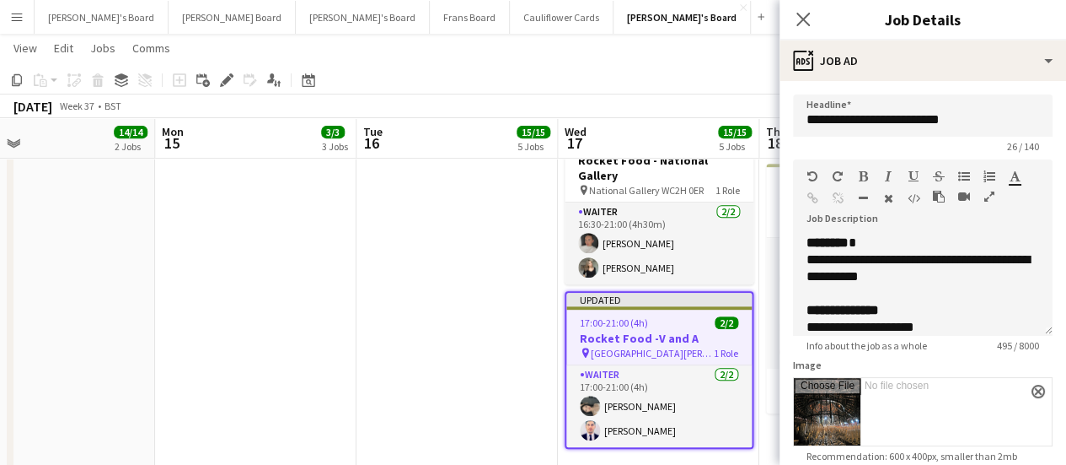
click at [379, 333] on app-date-cell "09:00-17:00 (8h) 6/6 SFG WAREHOUSE - GUILDFORD pin Guilford Gu3 2dx 2 Roles War…" at bounding box center [457, 466] width 201 height 1228
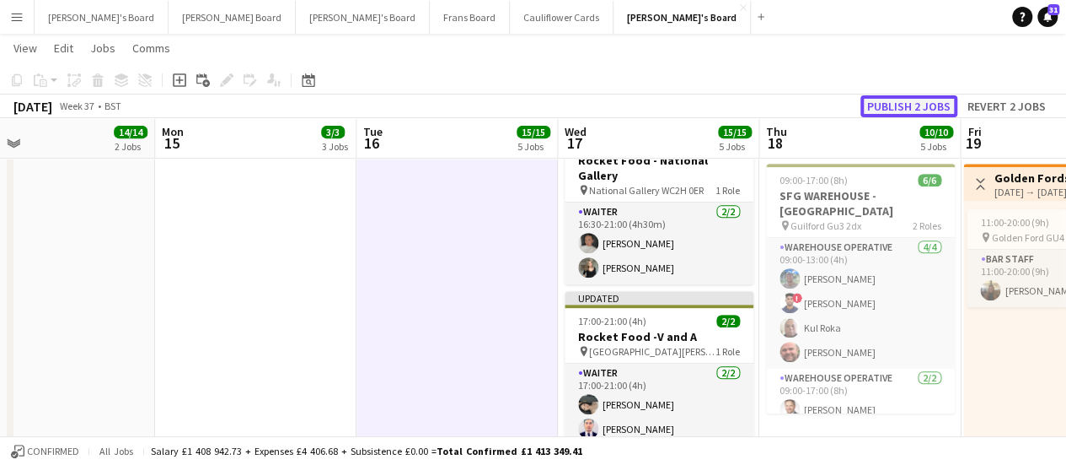
click at [882, 102] on button "Publish 2 jobs" at bounding box center [909, 106] width 97 height 22
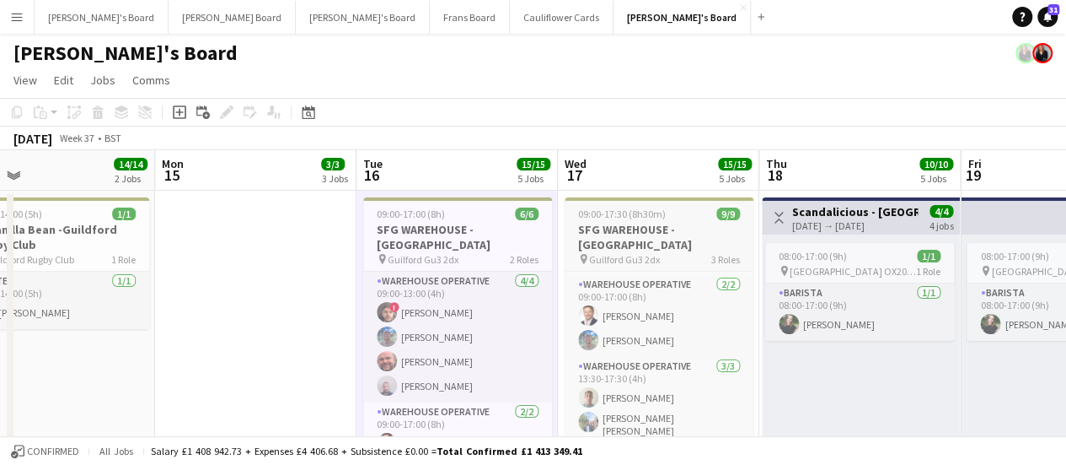
click at [673, 252] on div "pin Guilford Gu3 2dx 3 Roles" at bounding box center [659, 258] width 189 height 13
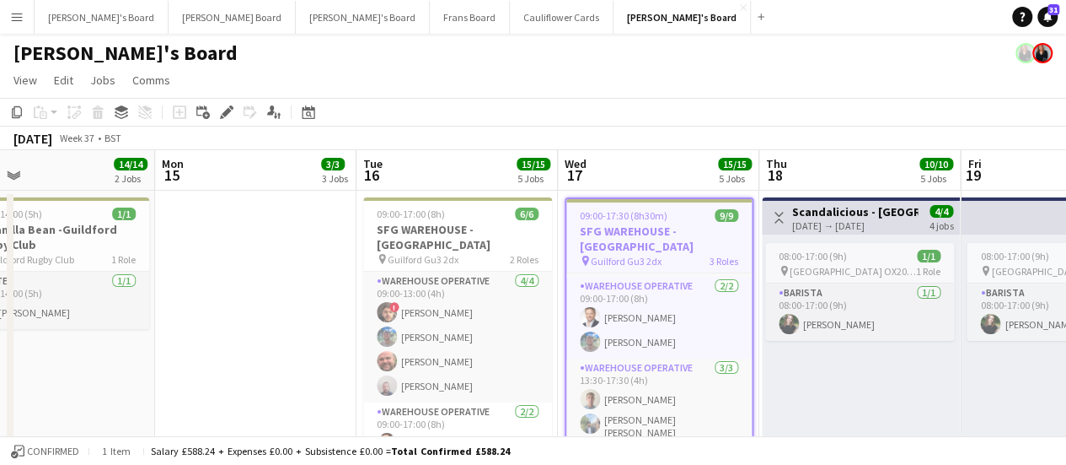
scroll to position [0, 585]
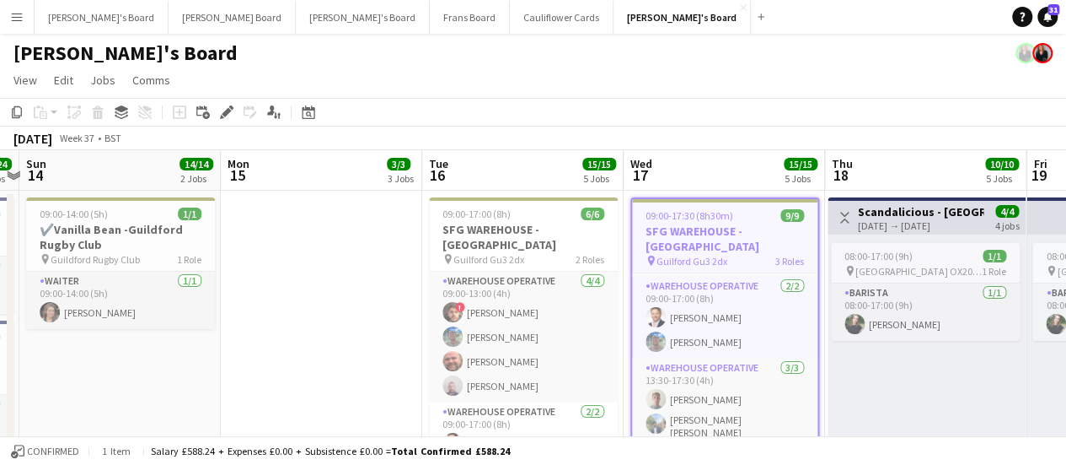
drag, startPoint x: 298, startPoint y: 279, endPoint x: 364, endPoint y: 304, distance: 71.2
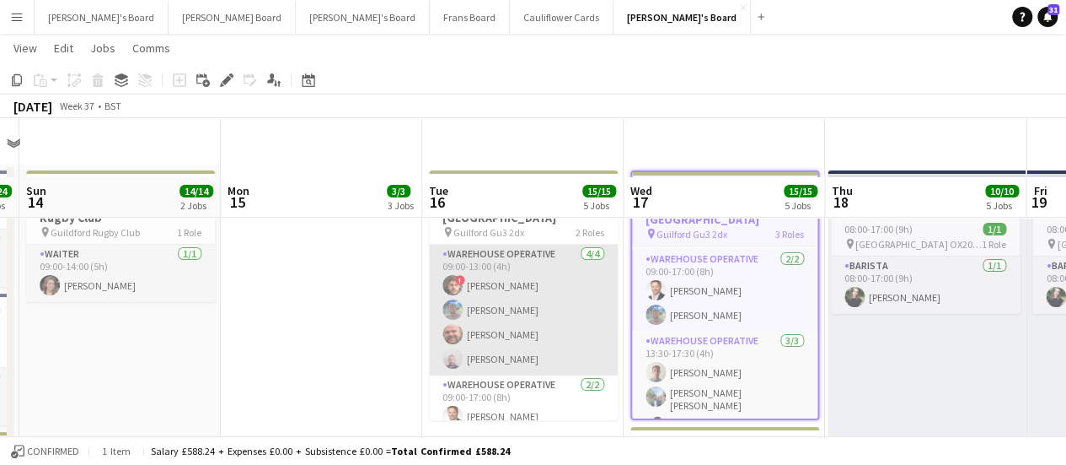
scroll to position [0, 0]
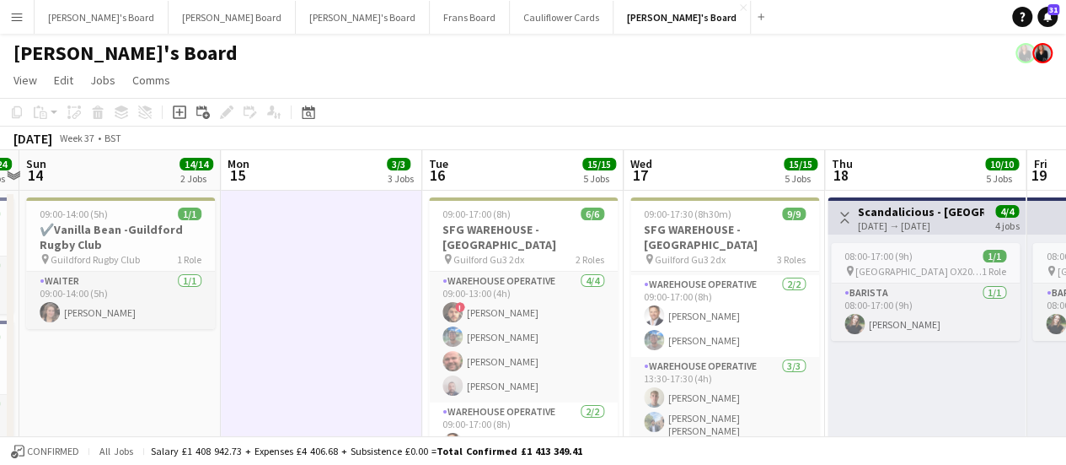
drag, startPoint x: 506, startPoint y: 230, endPoint x: 487, endPoint y: 242, distance: 22.0
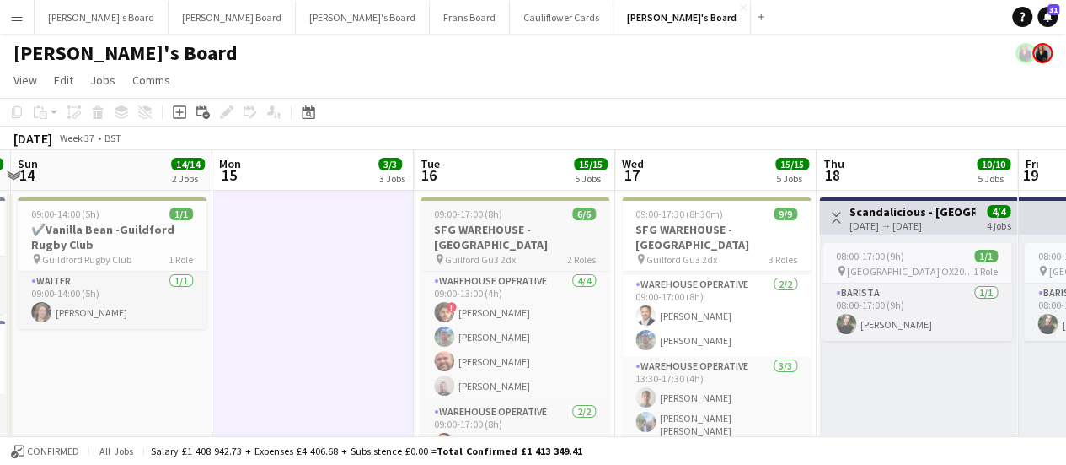
click at [476, 253] on span "Guilford Gu3 2dx" at bounding box center [480, 259] width 71 height 13
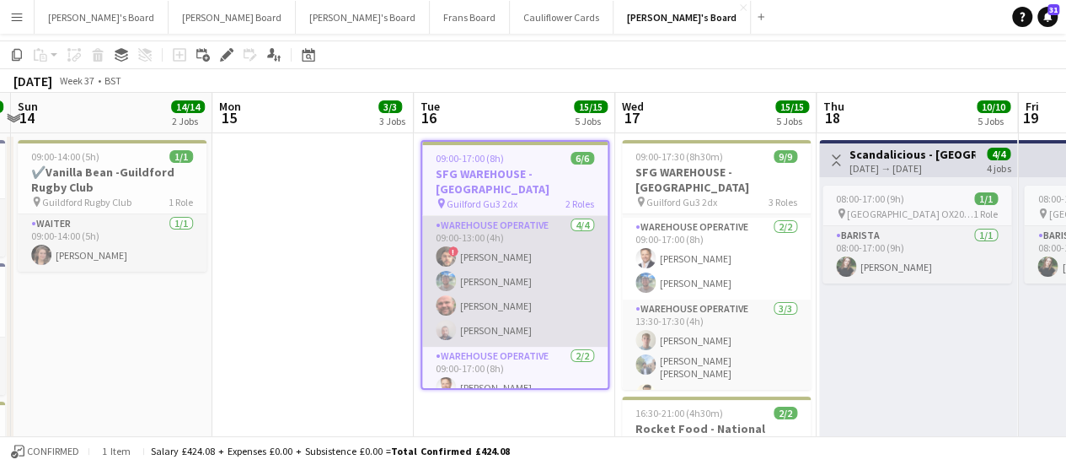
scroll to position [0, 0]
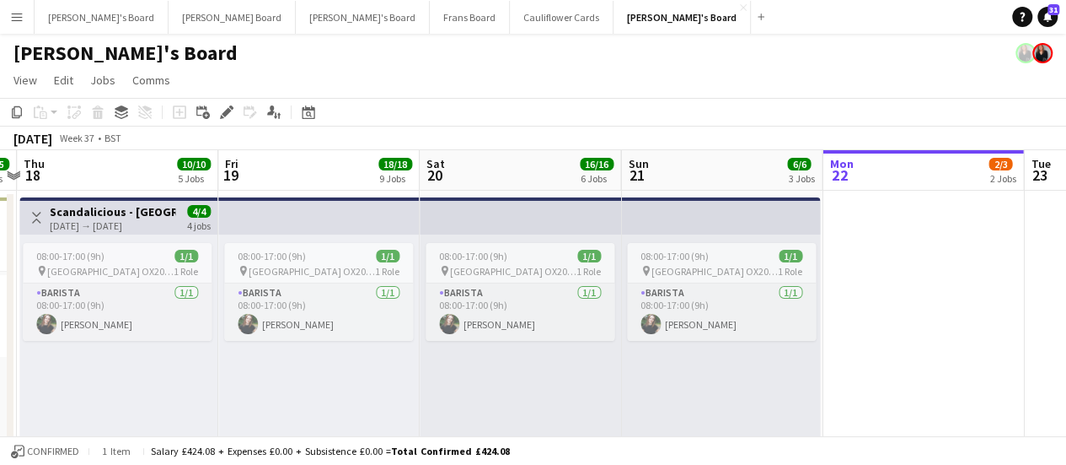
drag, startPoint x: 841, startPoint y: 282, endPoint x: 444, endPoint y: 288, distance: 397.1
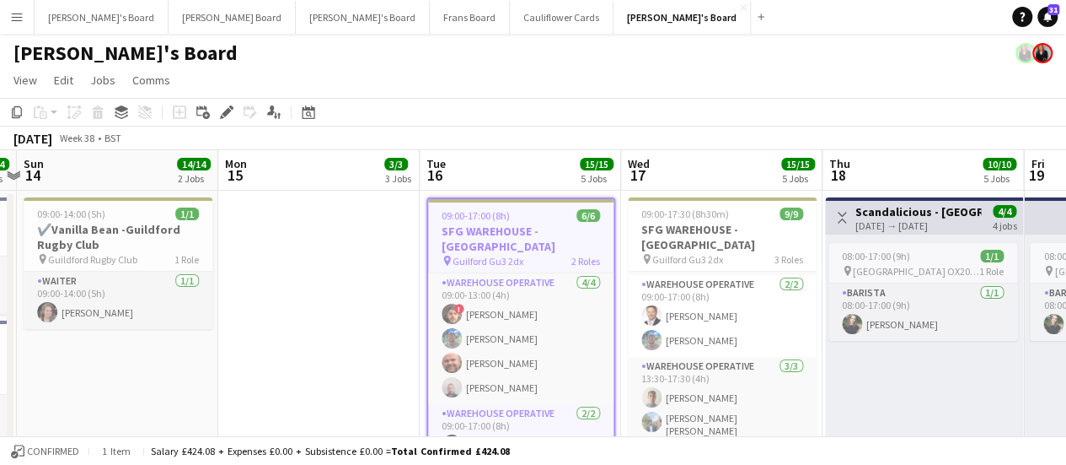
scroll to position [0, 543]
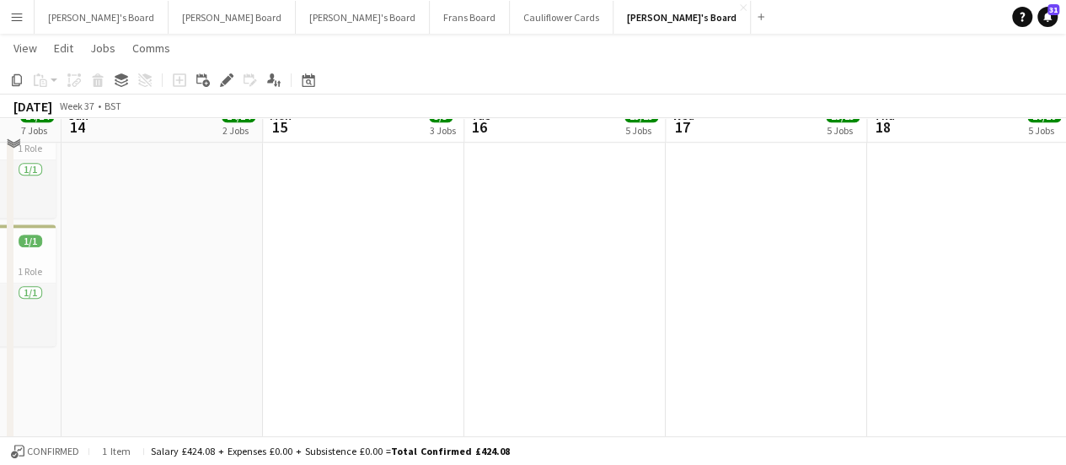
scroll to position [422, 0]
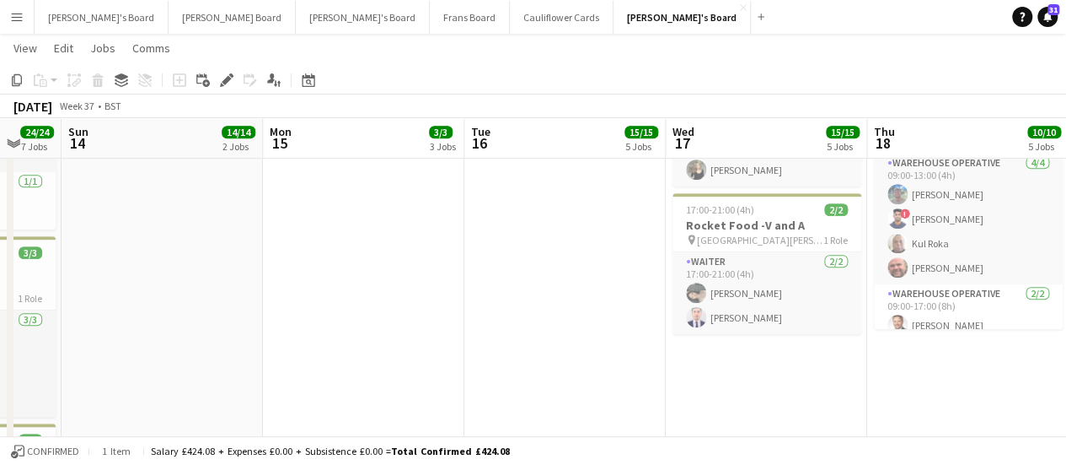
drag, startPoint x: 846, startPoint y: 244, endPoint x: 567, endPoint y: 240, distance: 279.1
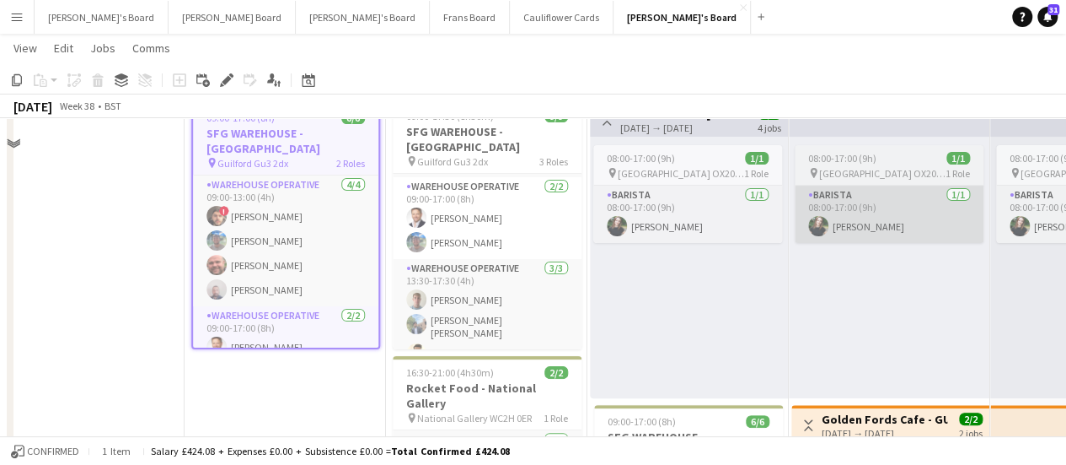
scroll to position [0, 0]
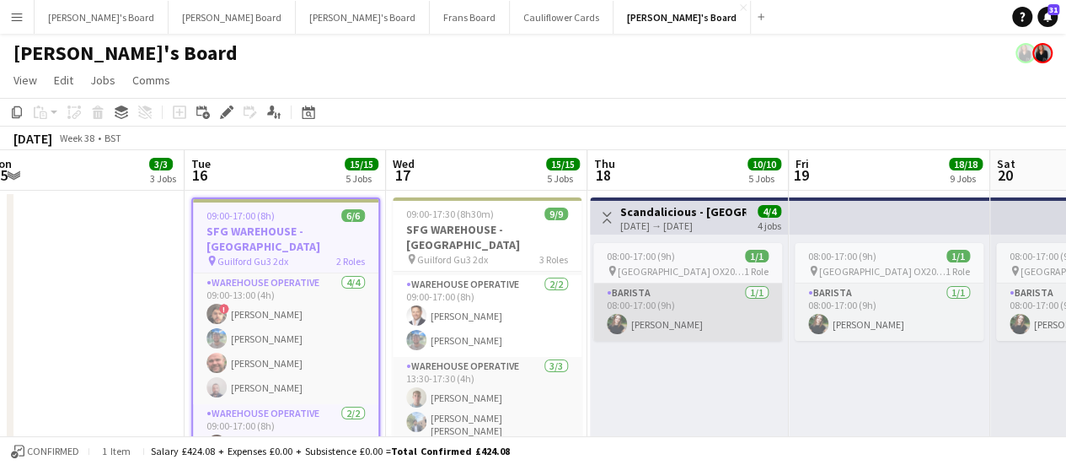
click at [706, 313] on app-card-role "Barista 1/1 08:00-17:00 (9h) Grace Boag-Matthews" at bounding box center [688, 311] width 189 height 57
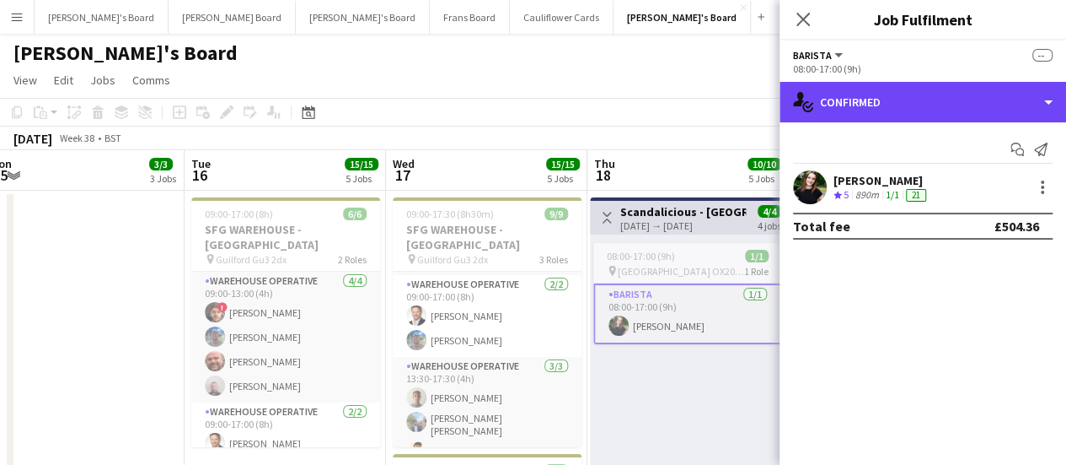
drag, startPoint x: 859, startPoint y: 107, endPoint x: 993, endPoint y: 311, distance: 244.1
click at [860, 107] on div "single-neutral-actions-check-2 Confirmed" at bounding box center [923, 102] width 287 height 40
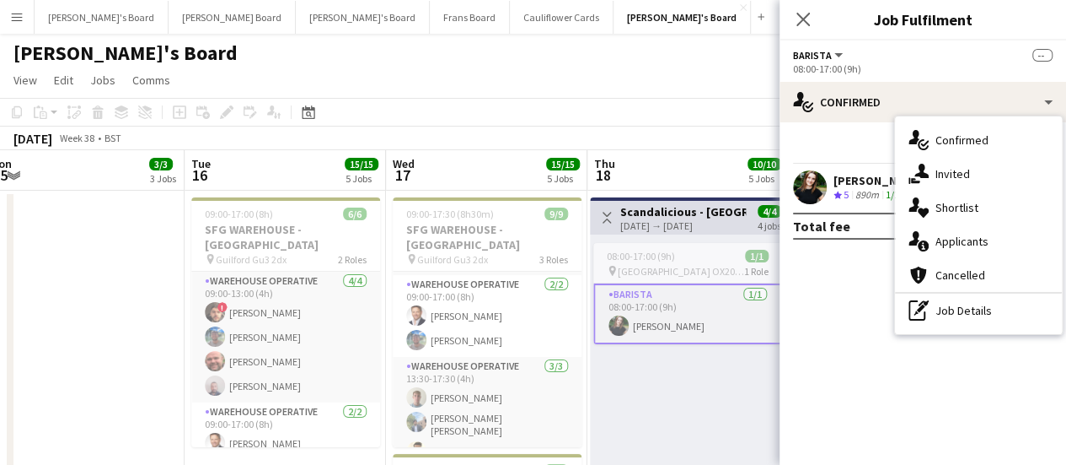
click at [984, 320] on div "pen-write Job Details" at bounding box center [978, 310] width 167 height 34
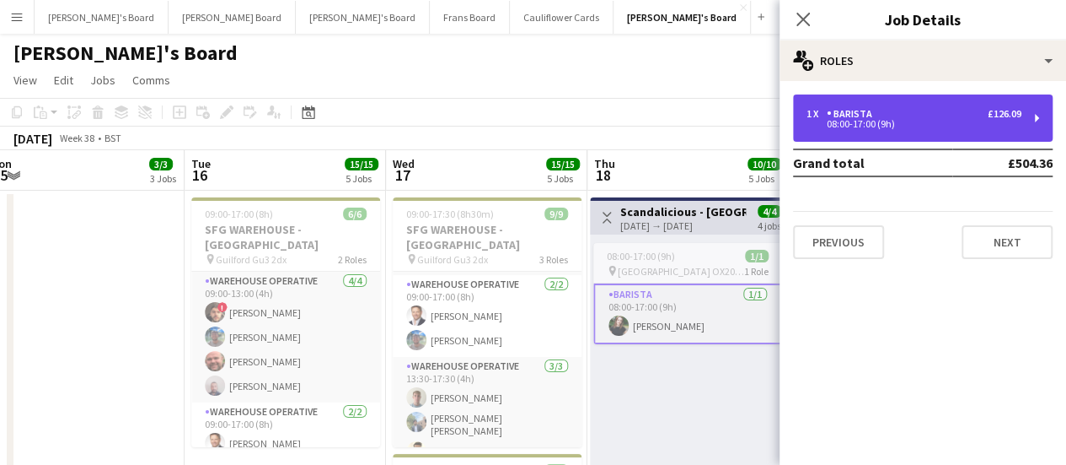
click at [959, 134] on div "1 x Barista £126.09 08:00-17:00 (9h)" at bounding box center [923, 117] width 260 height 47
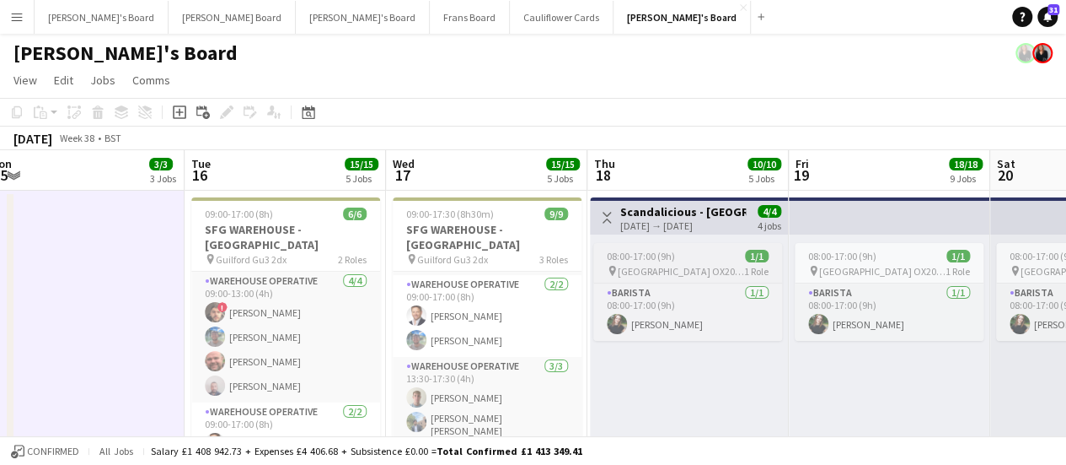
click at [693, 265] on span "[GEOGRAPHIC_DATA] OX20 1PS" at bounding box center [681, 271] width 126 height 13
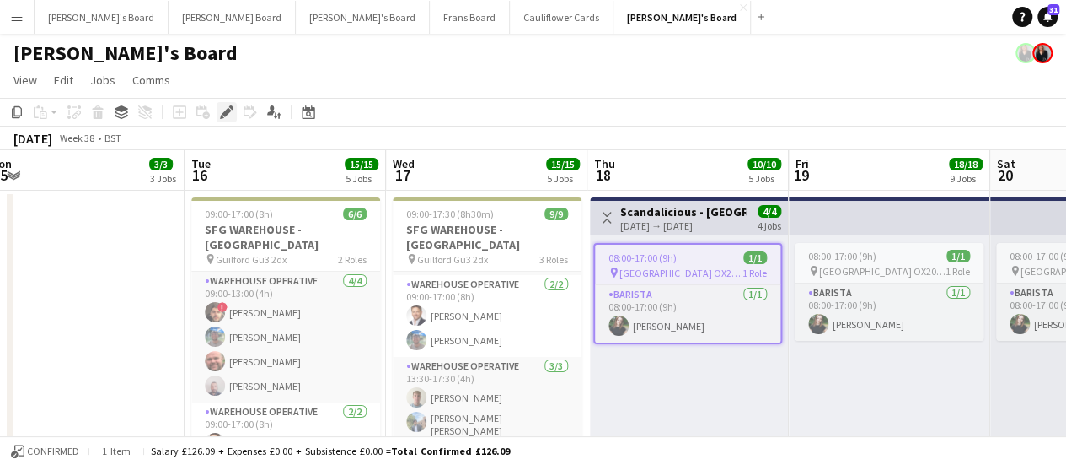
click at [220, 114] on icon "Edit" at bounding box center [226, 111] width 13 height 13
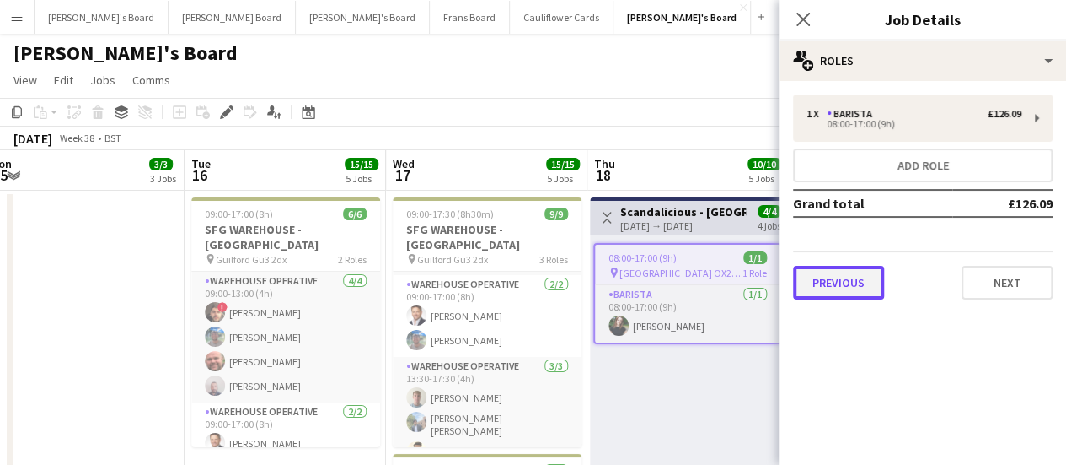
click at [842, 278] on button "Previous" at bounding box center [838, 283] width 91 height 34
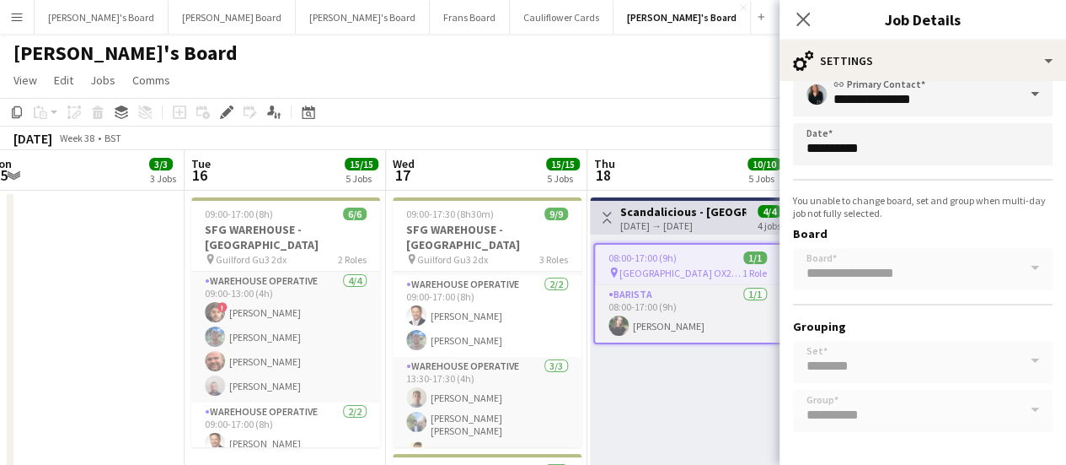
scroll to position [172, 0]
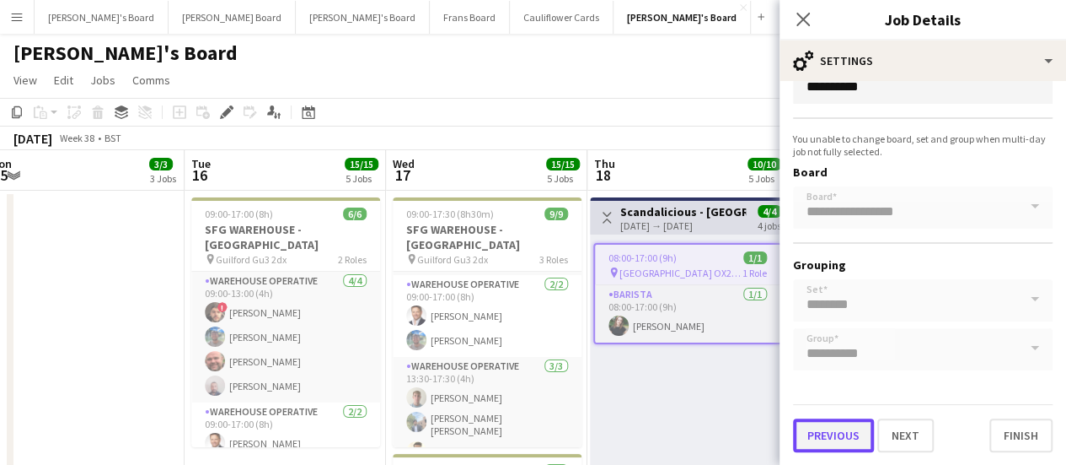
click at [855, 437] on button "Previous" at bounding box center [833, 435] width 81 height 34
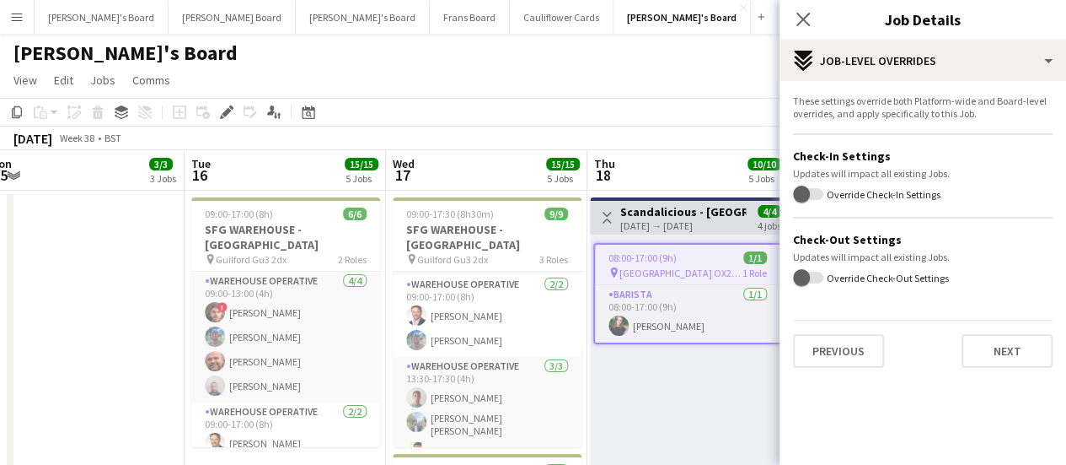
scroll to position [0, 0]
click at [823, 350] on button "Previous" at bounding box center [838, 351] width 91 height 34
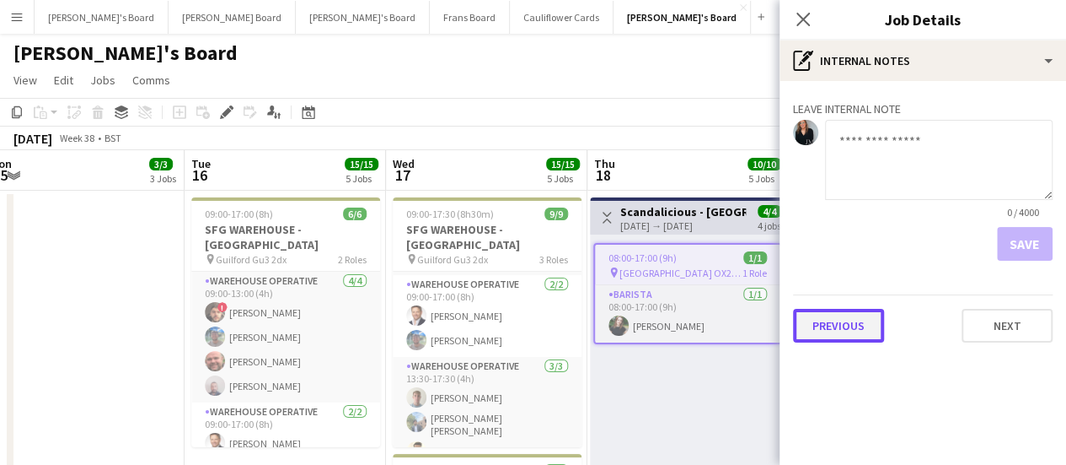
click at [832, 327] on button "Previous" at bounding box center [838, 326] width 91 height 34
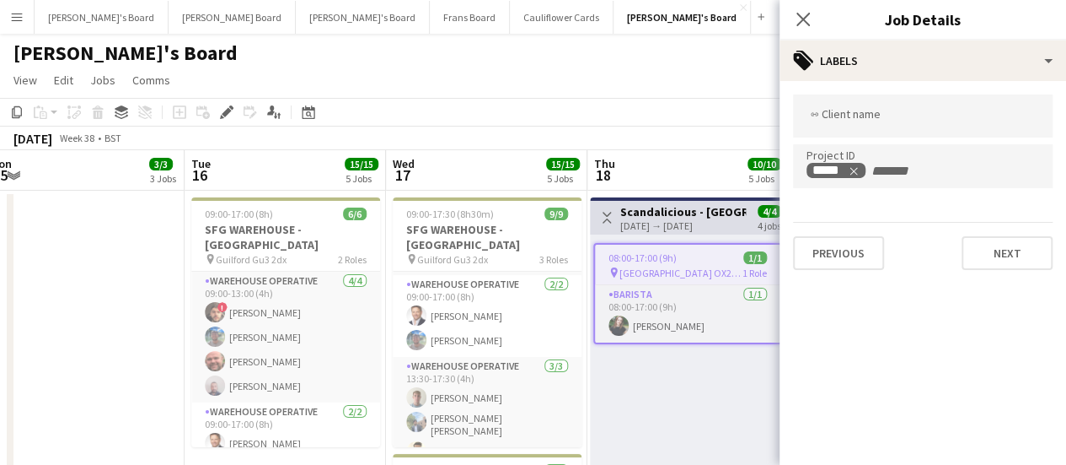
click at [551, 124] on app-toolbar "Copy Paste Paste Ctrl+V Paste with crew Ctrl+Shift+V Paste linked Job Delete Gr…" at bounding box center [533, 112] width 1066 height 29
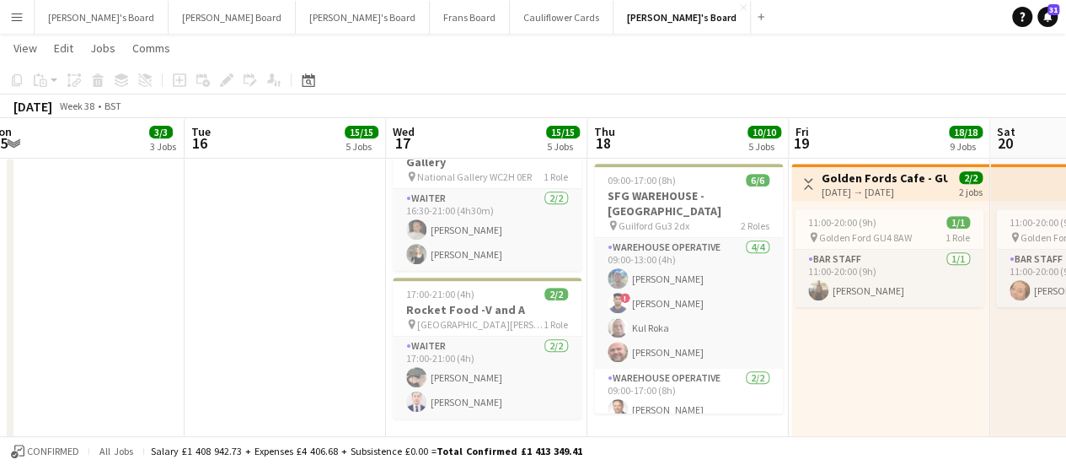
scroll to position [0, 690]
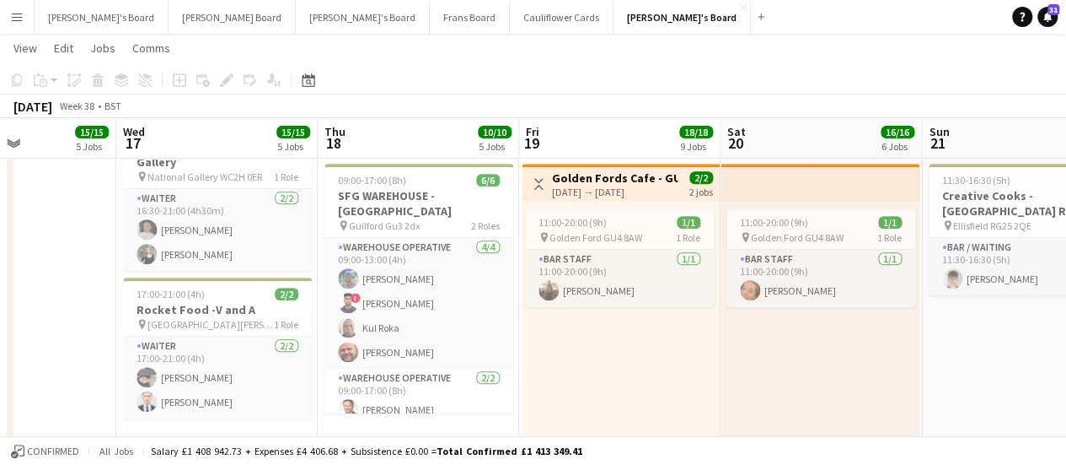
drag, startPoint x: 905, startPoint y: 325, endPoint x: 636, endPoint y: 320, distance: 269.0
click at [627, 237] on span "Golden Ford GU4 8AW" at bounding box center [596, 237] width 93 height 13
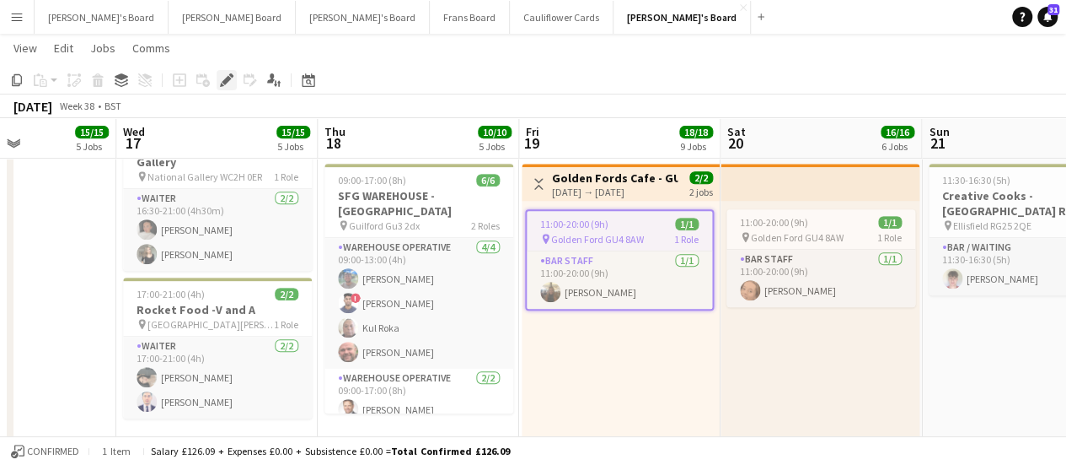
click at [218, 83] on div "Edit" at bounding box center [227, 80] width 20 height 20
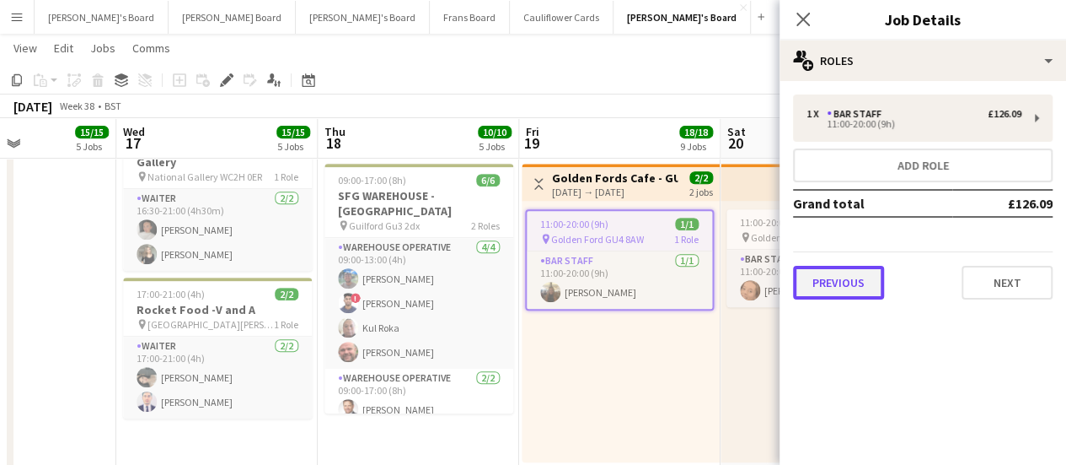
click at [833, 293] on button "Previous" at bounding box center [838, 283] width 91 height 34
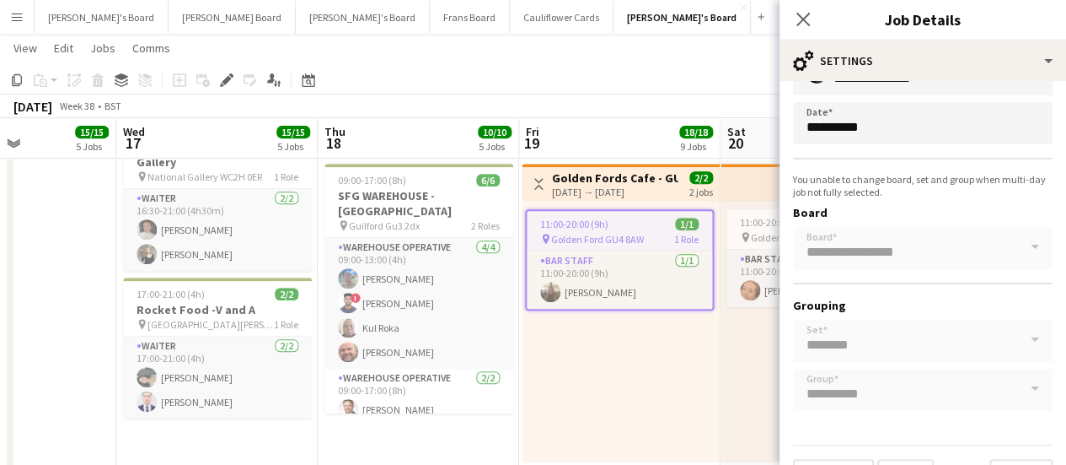
scroll to position [172, 0]
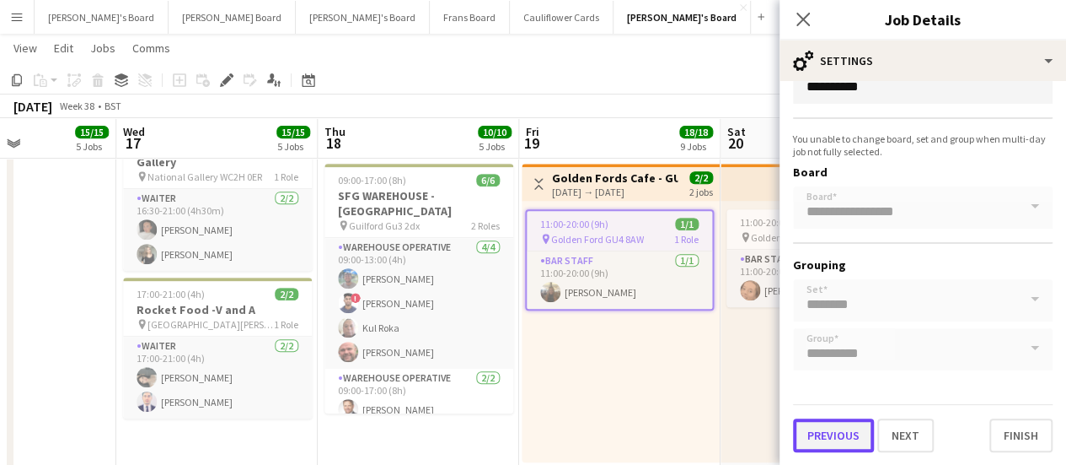
click at [840, 435] on button "Previous" at bounding box center [833, 435] width 81 height 34
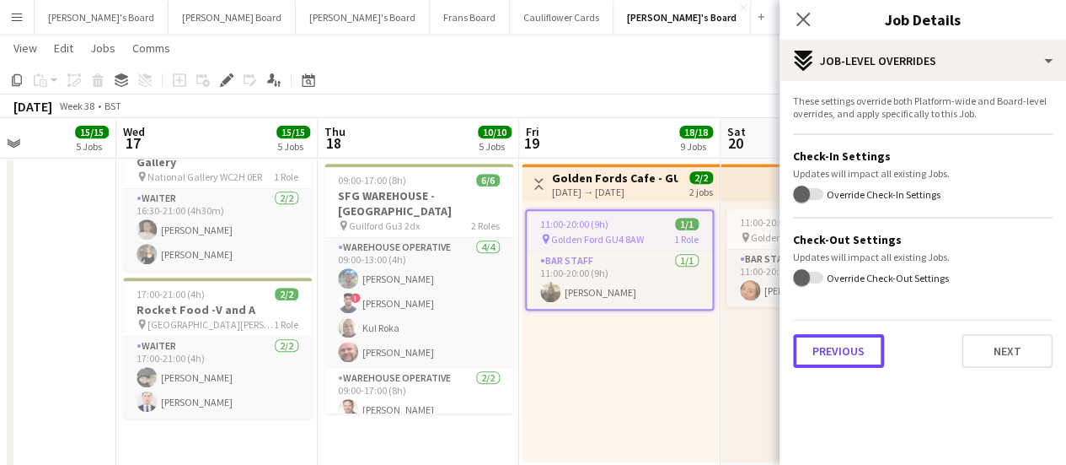
click at [828, 352] on button "Previous" at bounding box center [838, 351] width 91 height 34
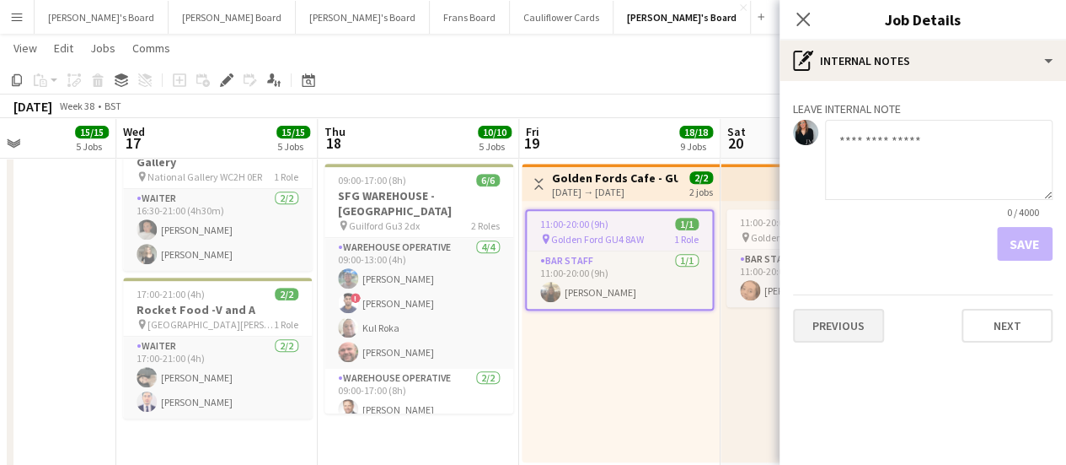
click at [819, 309] on div "Previous Next" at bounding box center [923, 318] width 260 height 48
drag, startPoint x: 824, startPoint y: 326, endPoint x: 816, endPoint y: 333, distance: 10.2
click at [823, 330] on button "Previous" at bounding box center [838, 326] width 91 height 34
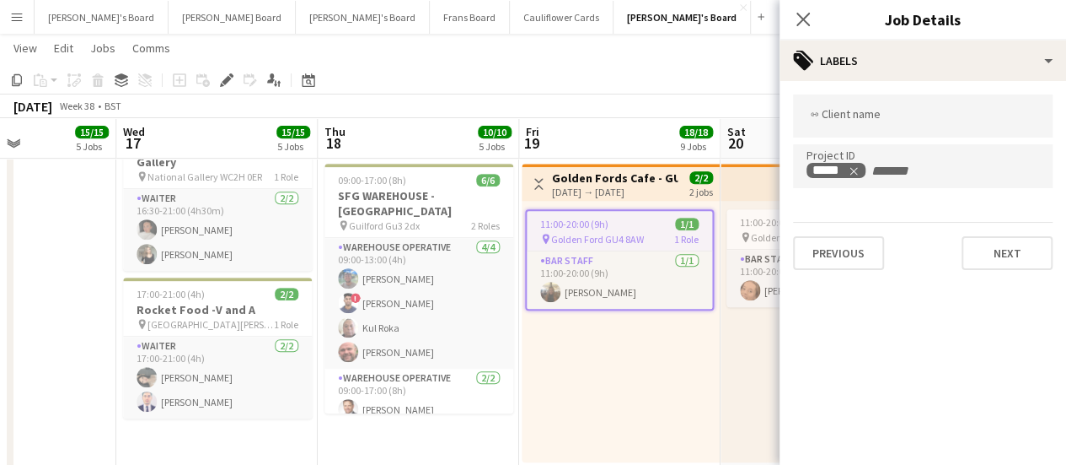
click at [674, 122] on app-board-header-date "Fri 19 18/18 9 Jobs" at bounding box center [619, 138] width 201 height 40
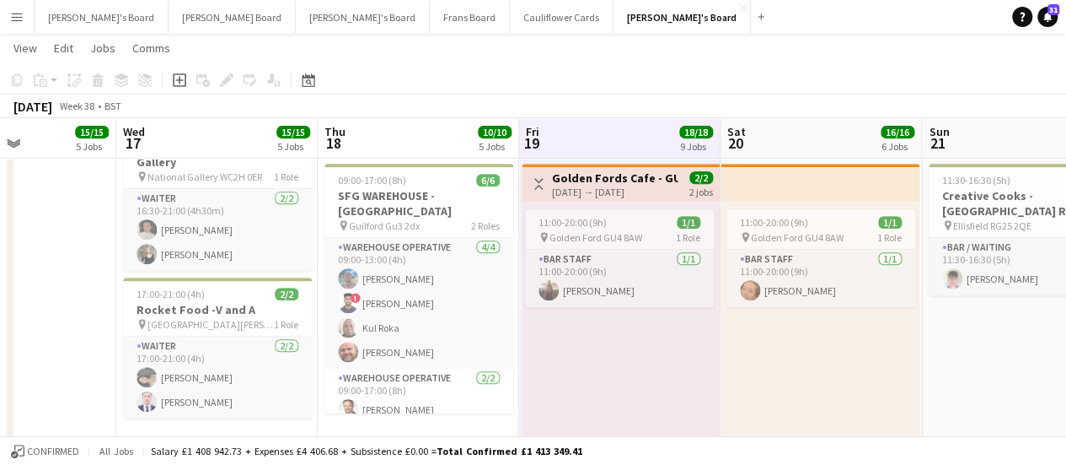
scroll to position [0, 508]
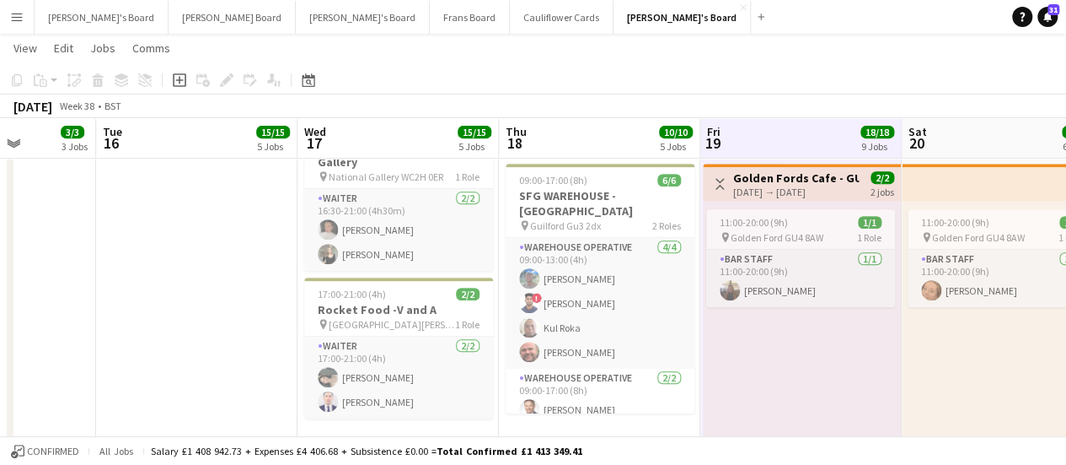
drag, startPoint x: 412, startPoint y: 218, endPoint x: 594, endPoint y: 234, distance: 182.0
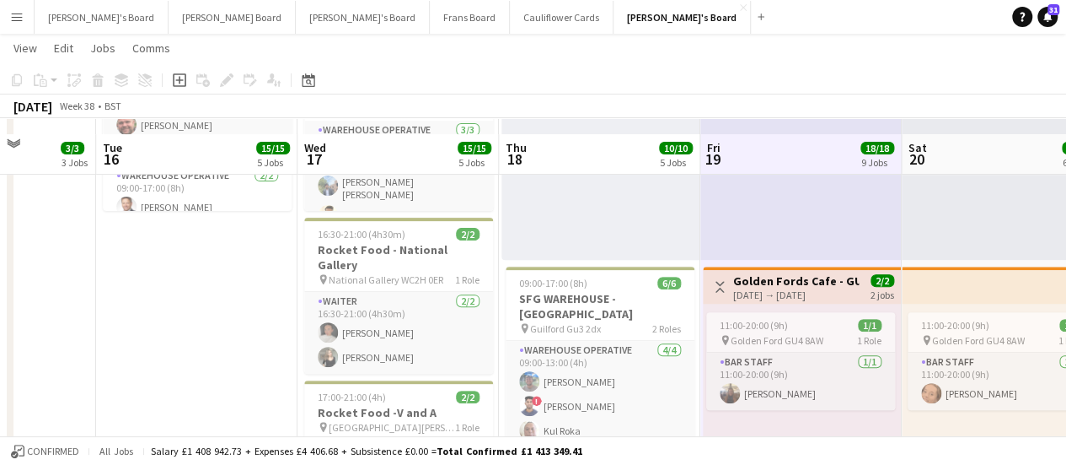
scroll to position [253, 0]
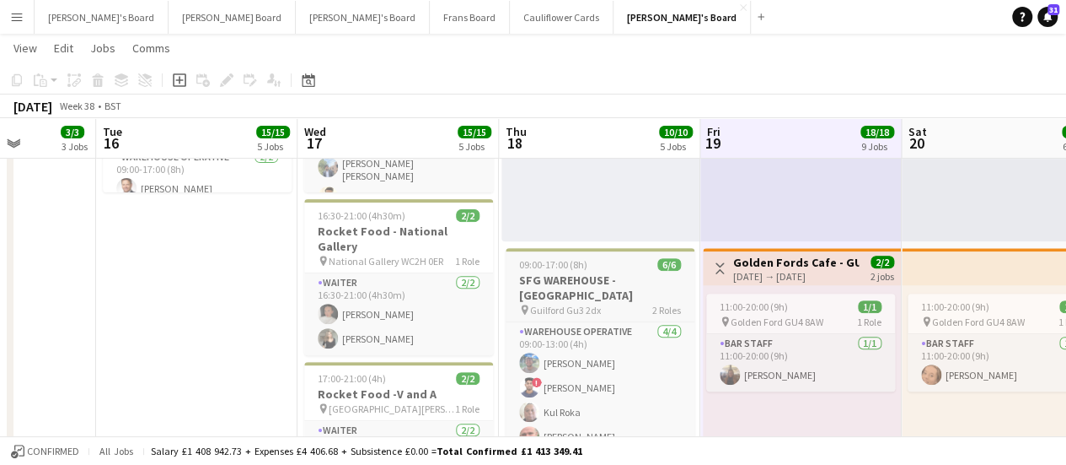
click at [585, 284] on h3 "SFG WAREHOUSE - [GEOGRAPHIC_DATA]" at bounding box center [600, 287] width 189 height 30
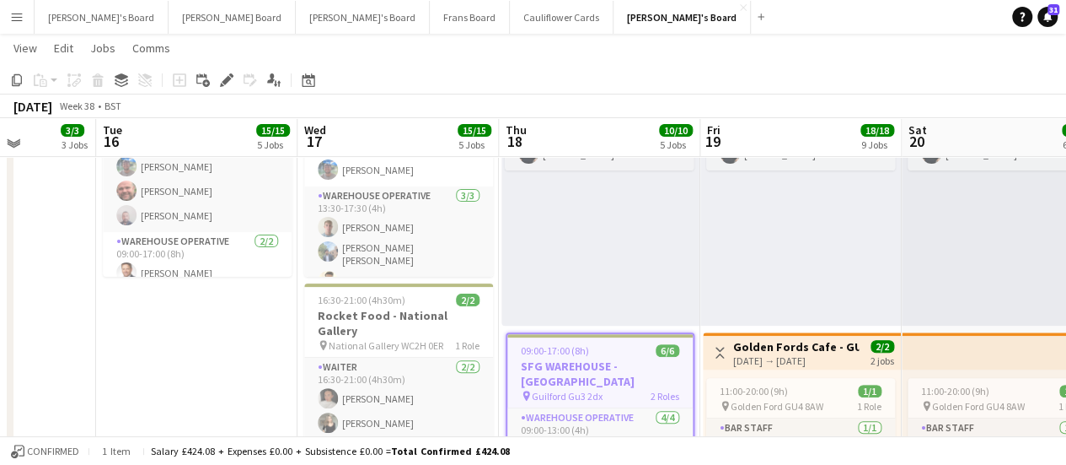
scroll to position [0, 0]
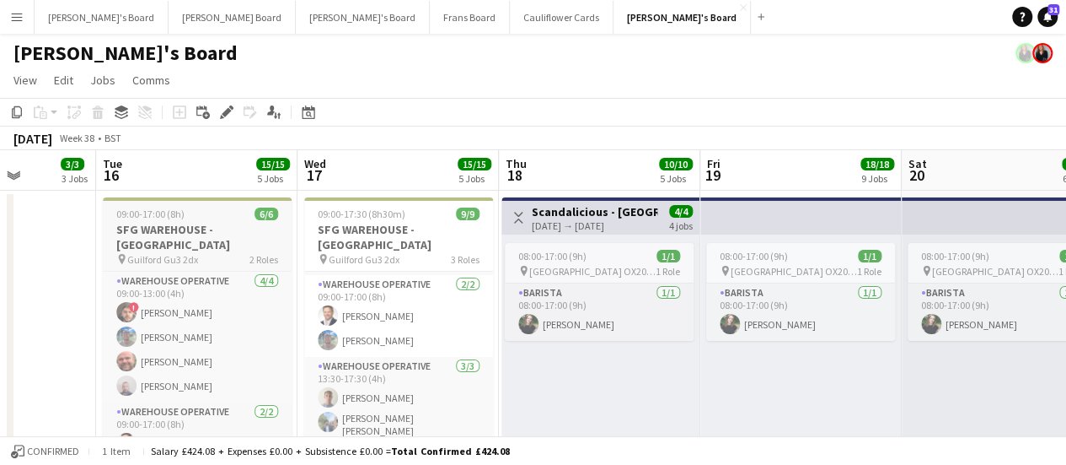
click at [189, 214] on div "09:00-17:00 (8h) 6/6" at bounding box center [197, 213] width 189 height 13
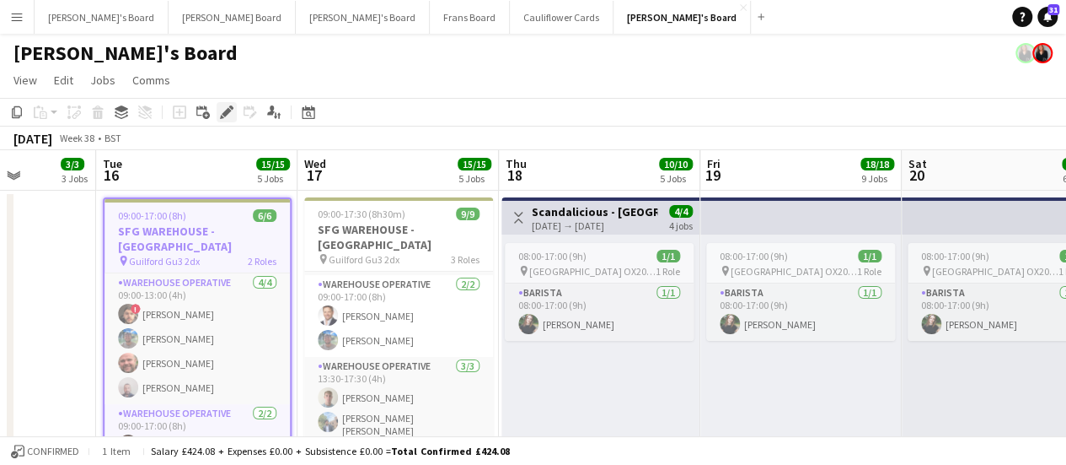
click at [229, 105] on icon "Edit" at bounding box center [226, 111] width 13 height 13
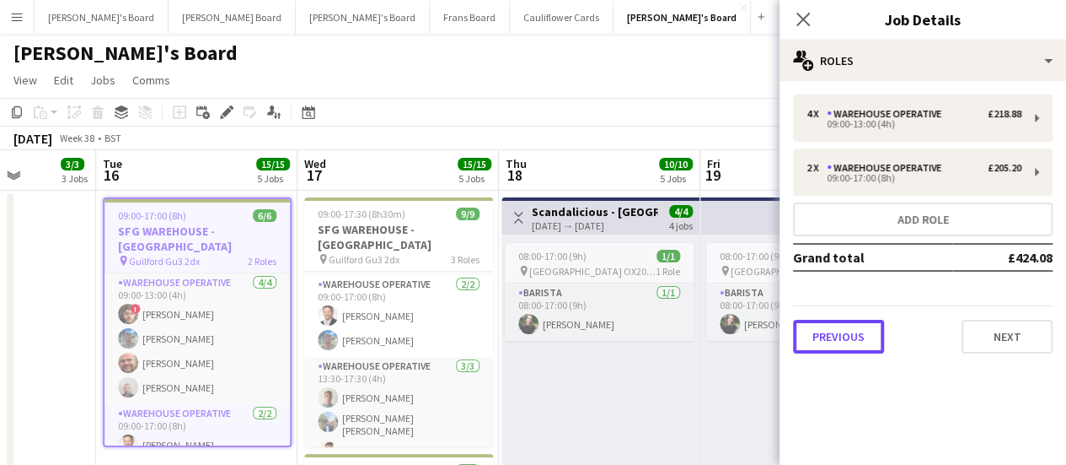
click at [846, 335] on button "Previous" at bounding box center [838, 337] width 91 height 34
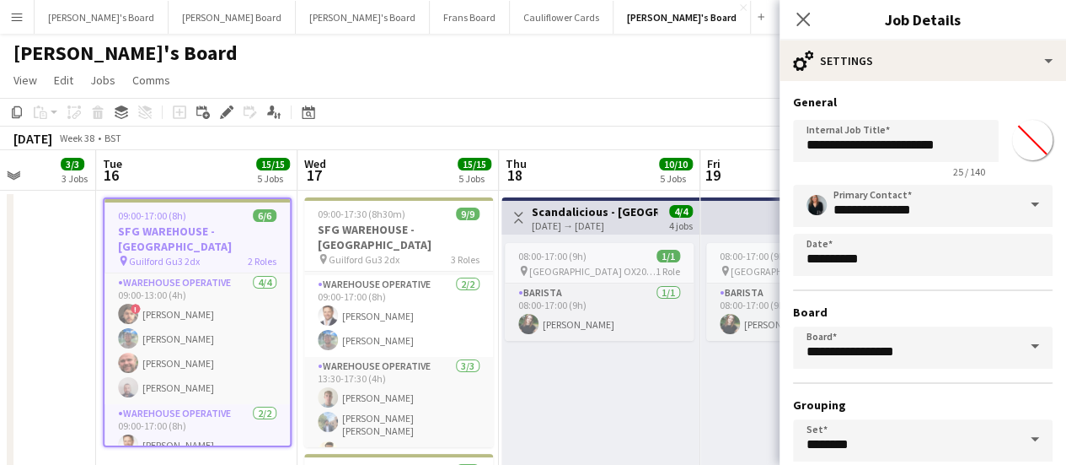
scroll to position [140, 0]
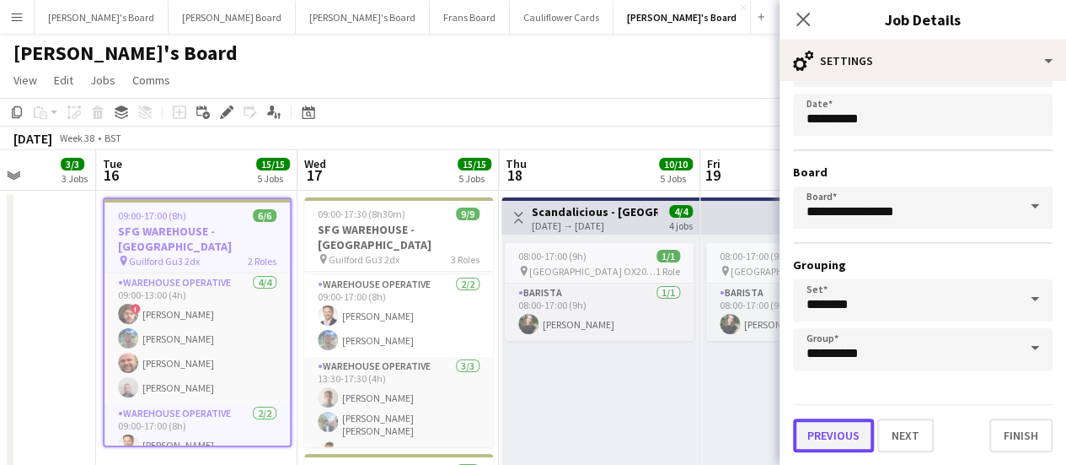
click at [835, 429] on button "Previous" at bounding box center [833, 435] width 81 height 34
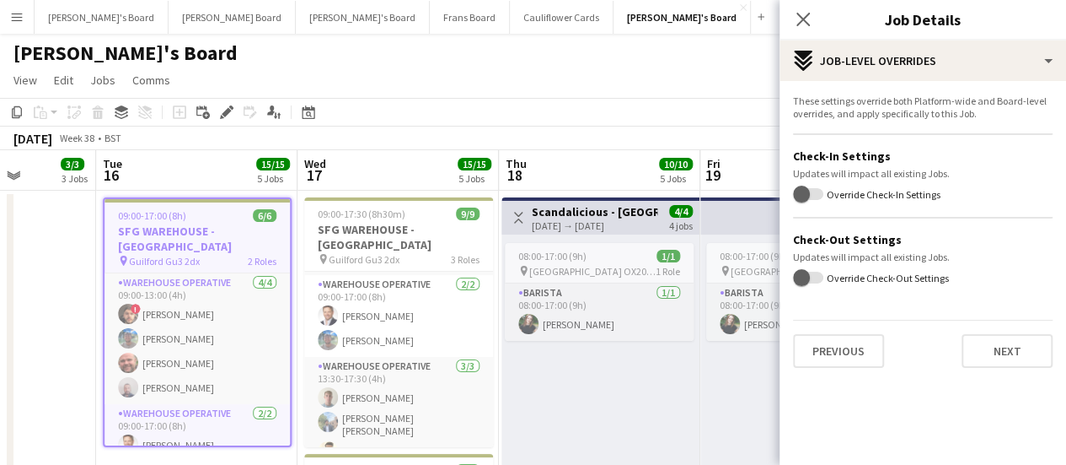
scroll to position [0, 0]
click at [845, 347] on button "Previous" at bounding box center [838, 351] width 91 height 34
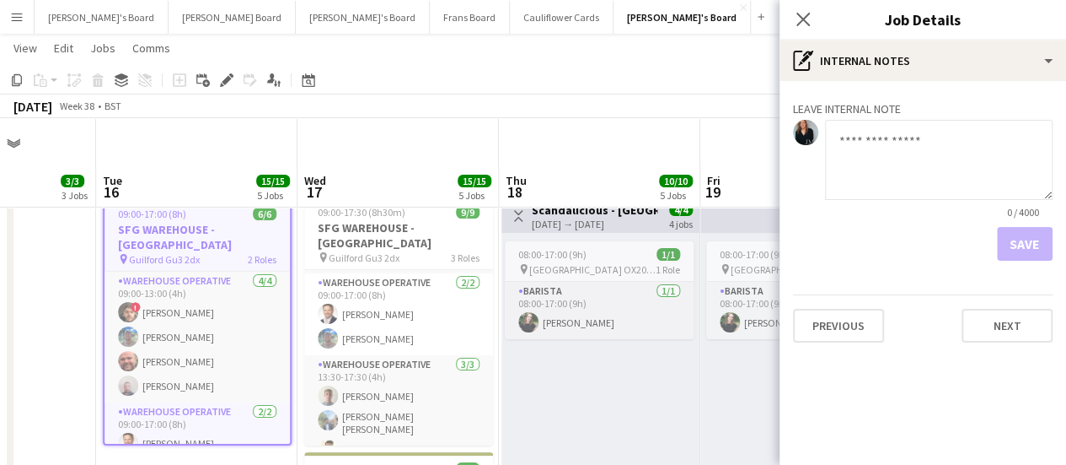
scroll to position [84, 0]
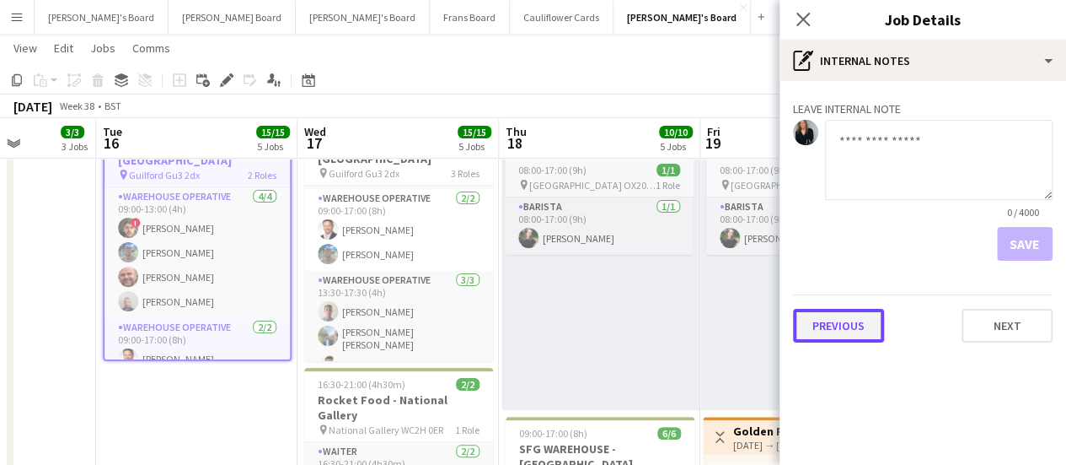
click at [846, 333] on button "Previous" at bounding box center [838, 326] width 91 height 34
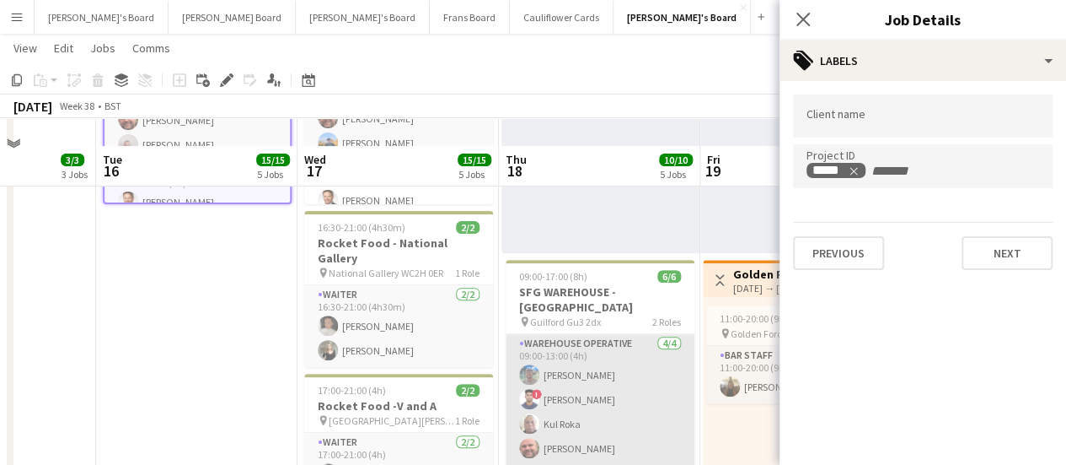
scroll to position [169, 0]
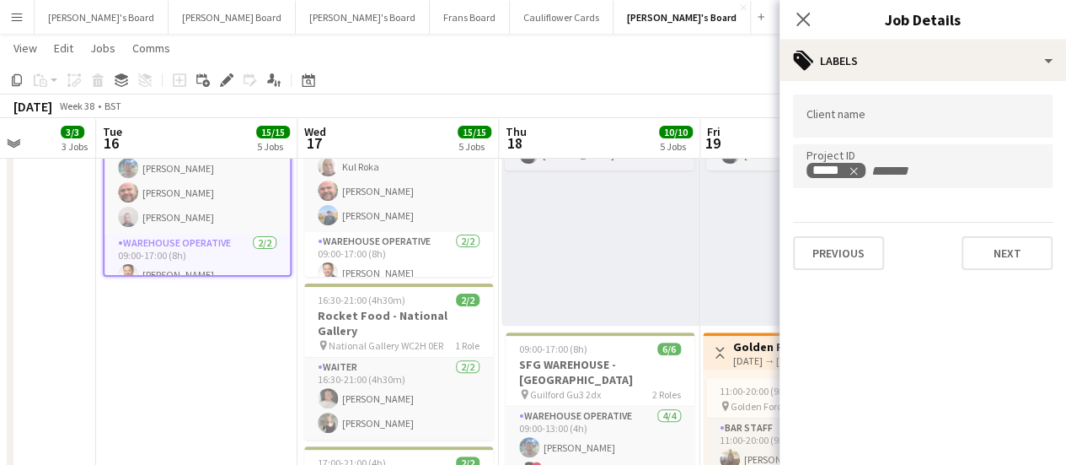
click at [573, 203] on div "08:00-17:00 (9h) 1/1 pin Blenheim Palace OX20 1PS 1 Role Barista 1/1 08:00-17:0…" at bounding box center [601, 194] width 198 height 261
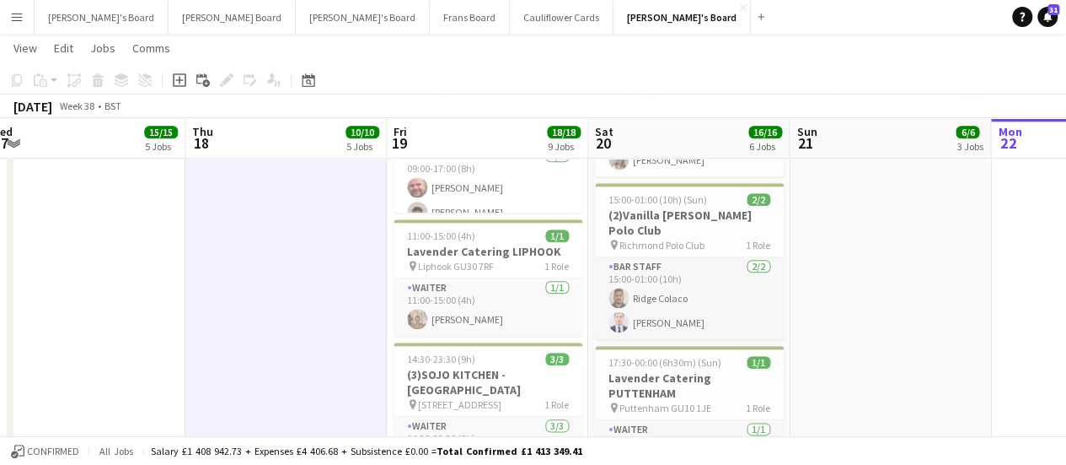
scroll to position [0, 457]
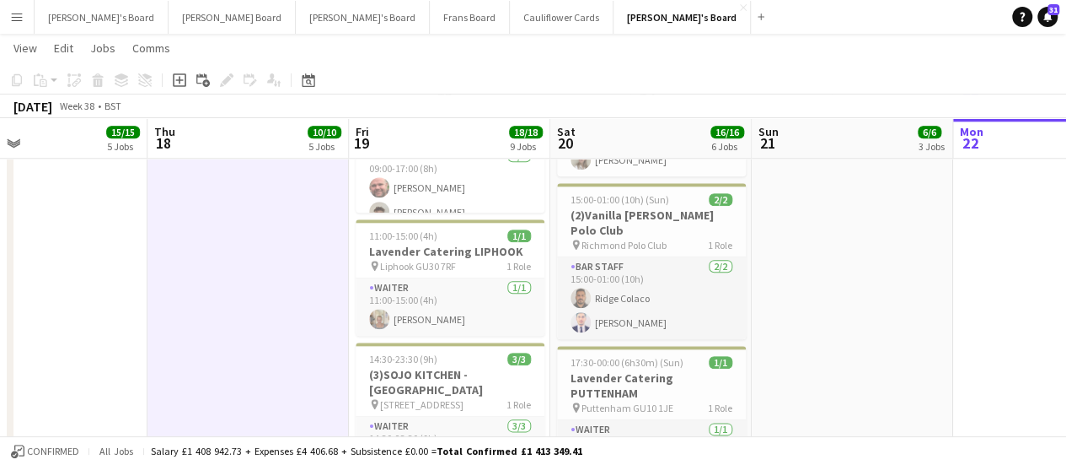
drag, startPoint x: 926, startPoint y: 352, endPoint x: 574, endPoint y: 269, distance: 361.1
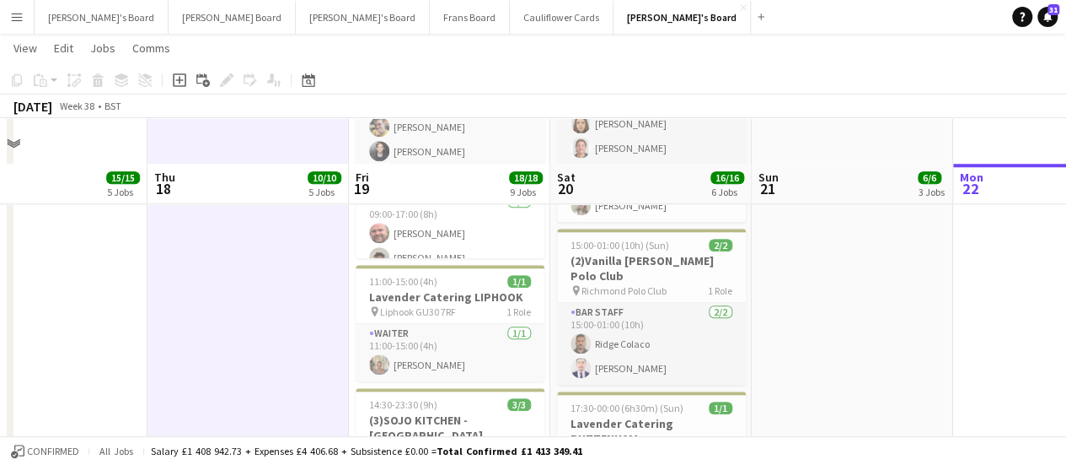
scroll to position [843, 0]
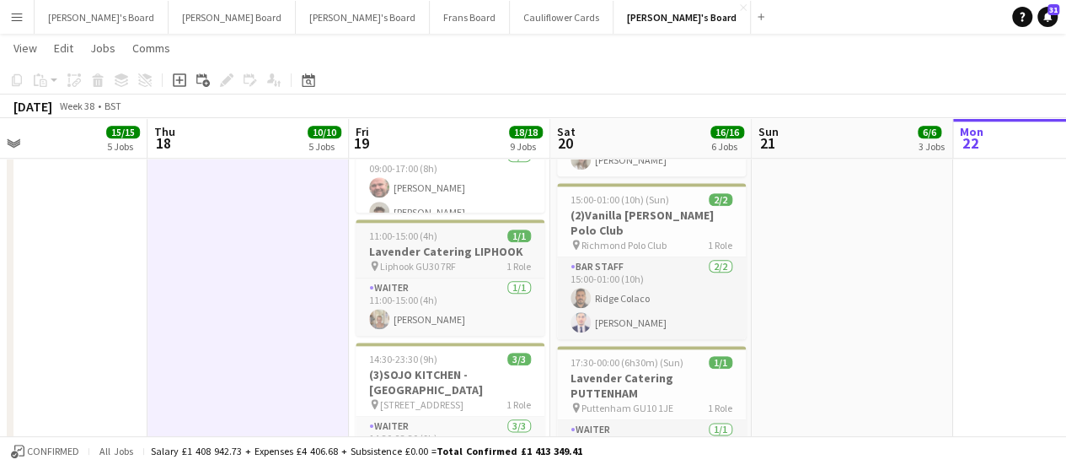
click at [491, 251] on h3 "Lavender Catering LIPHOOK" at bounding box center [450, 251] width 189 height 15
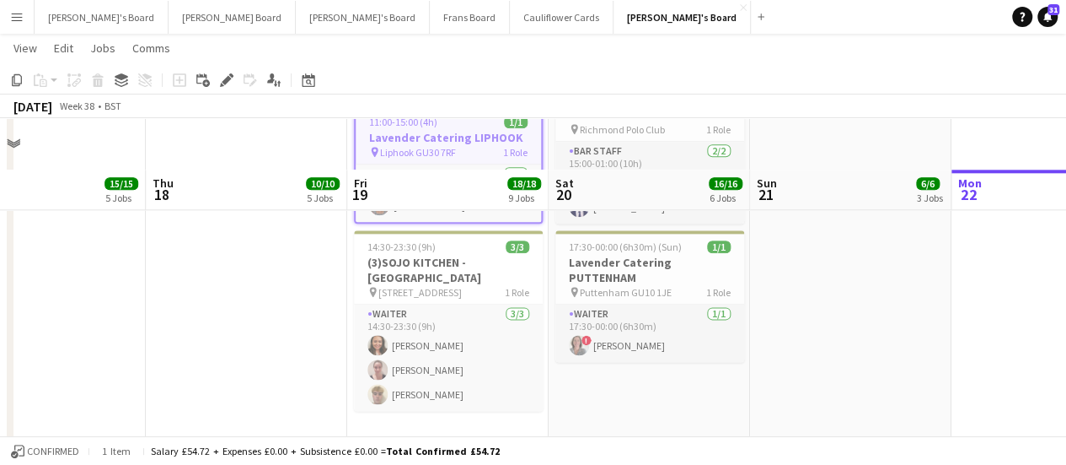
scroll to position [1012, 0]
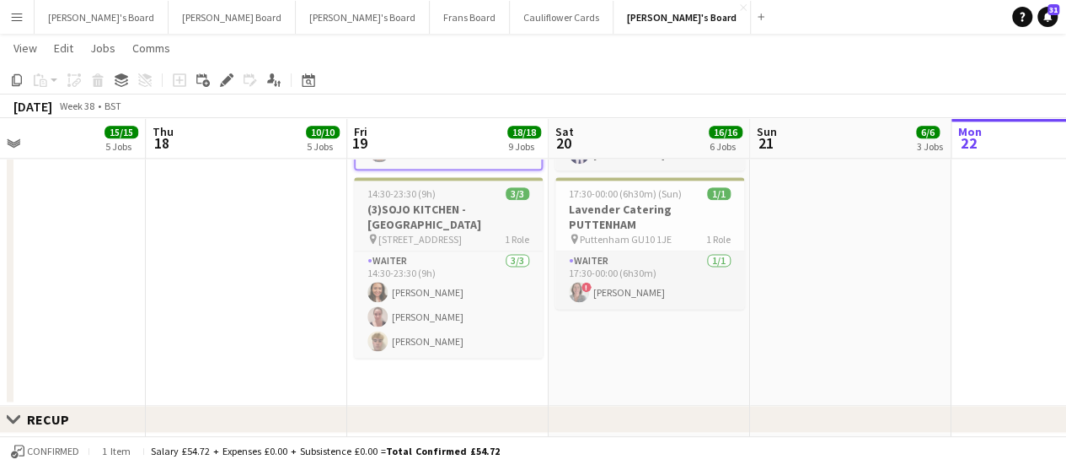
click at [456, 198] on div "14:30-23:30 (9h) 3/3" at bounding box center [448, 193] width 189 height 13
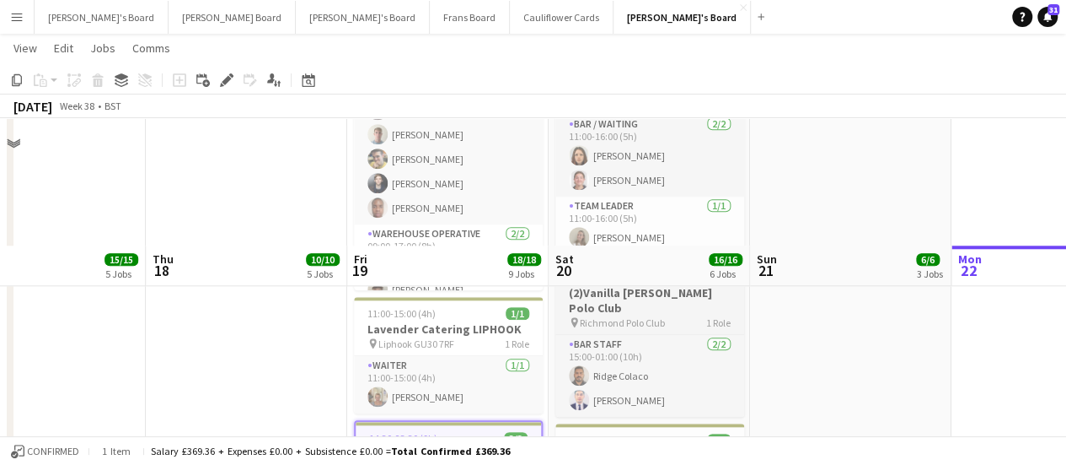
scroll to position [759, 0]
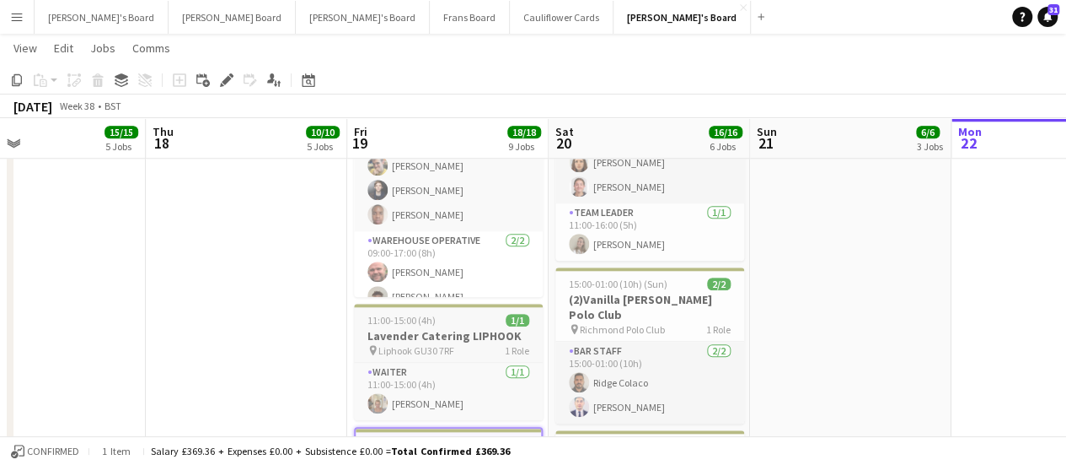
click at [454, 335] on h3 "Lavender Catering LIPHOOK" at bounding box center [448, 335] width 189 height 15
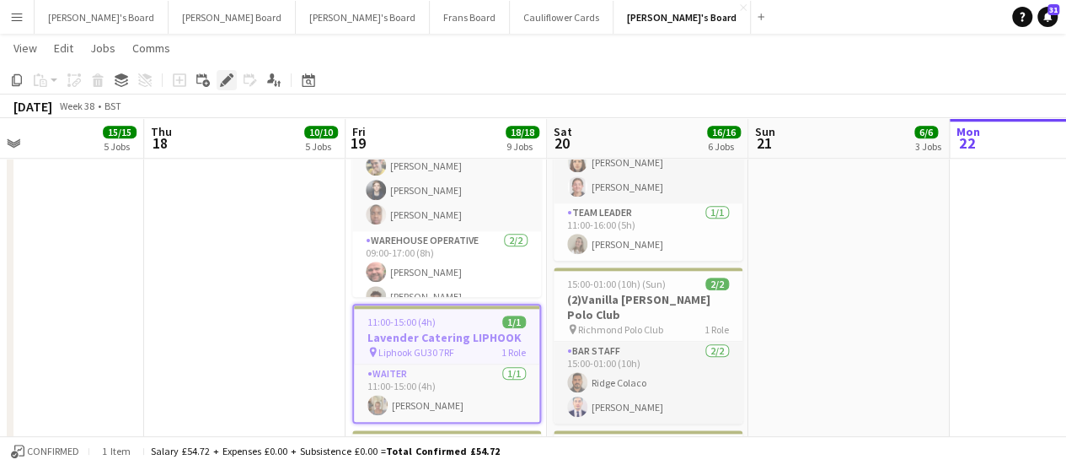
click at [235, 83] on div "Edit" at bounding box center [227, 80] width 20 height 20
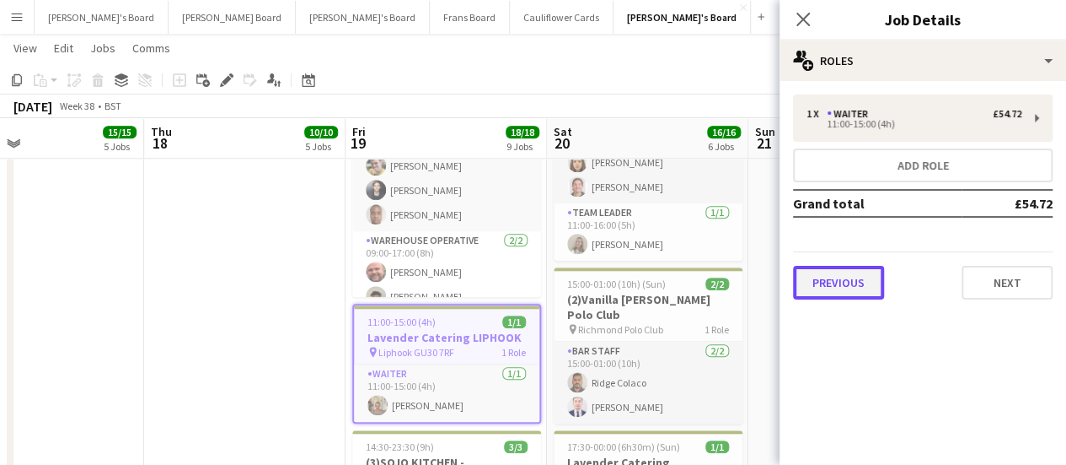
click at [852, 287] on button "Previous" at bounding box center [838, 283] width 91 height 34
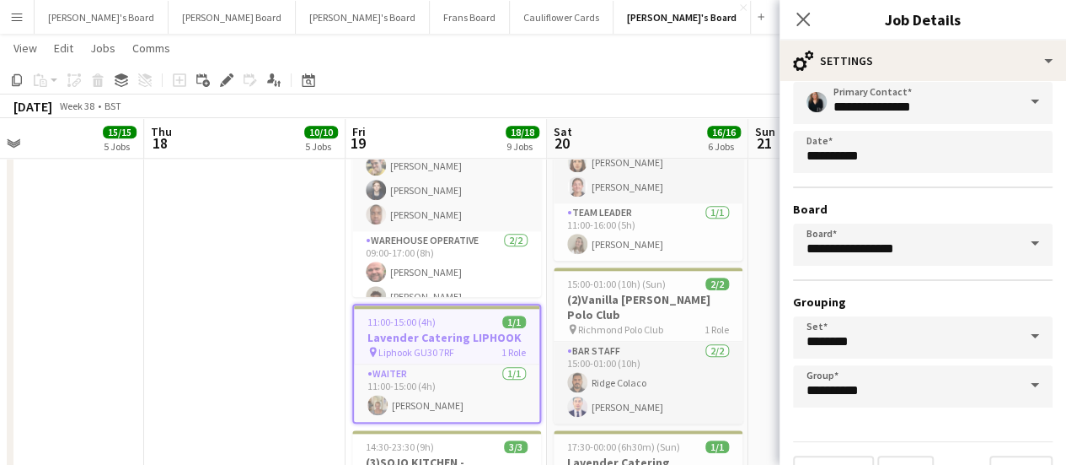
scroll to position [140, 0]
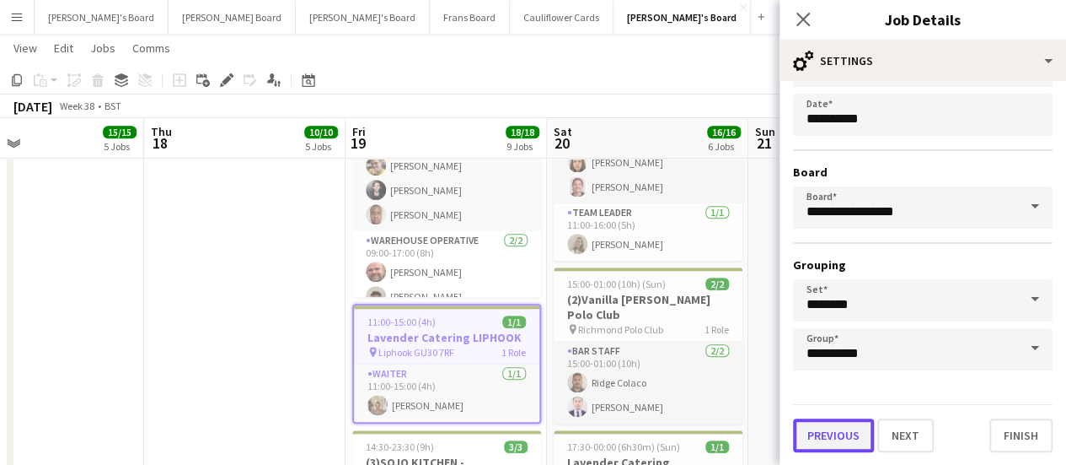
click at [815, 421] on button "Previous" at bounding box center [833, 435] width 81 height 34
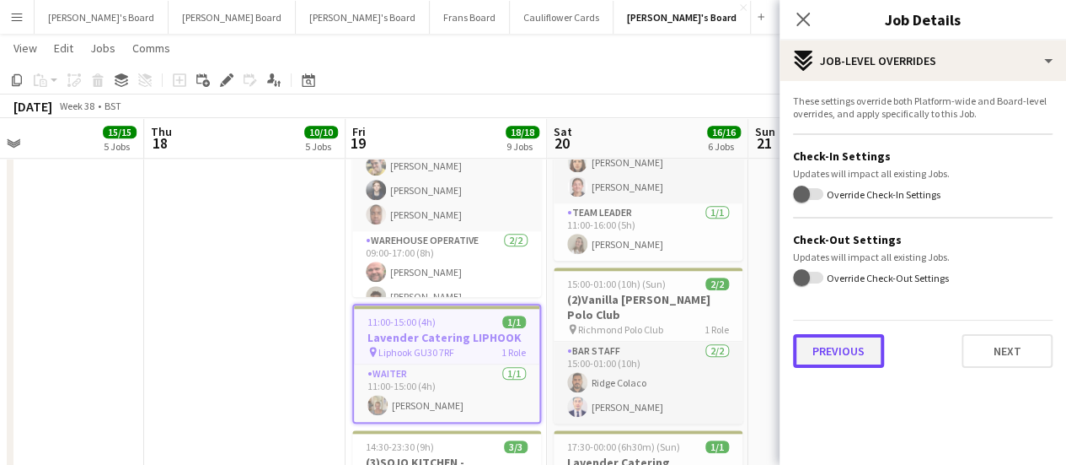
click at [839, 343] on button "Previous" at bounding box center [838, 351] width 91 height 34
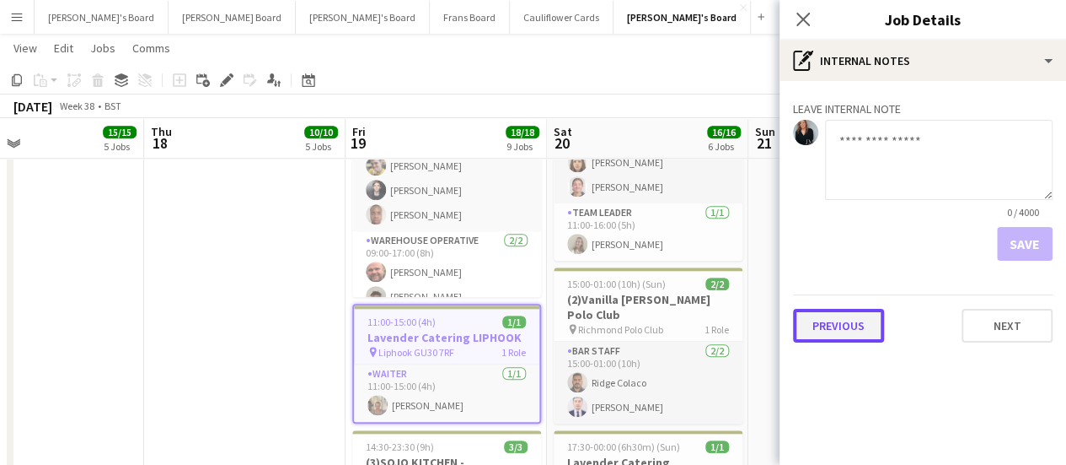
click at [837, 335] on button "Previous" at bounding box center [838, 326] width 91 height 34
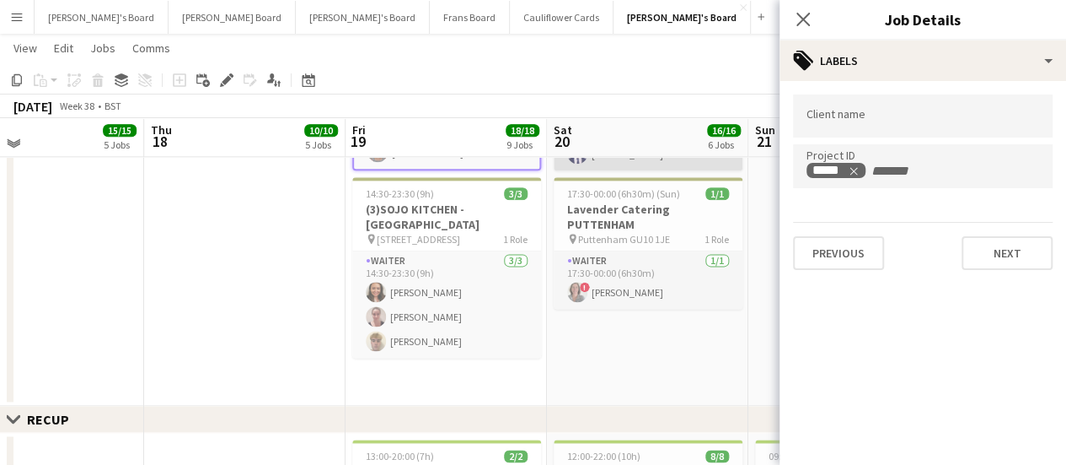
scroll to position [927, 0]
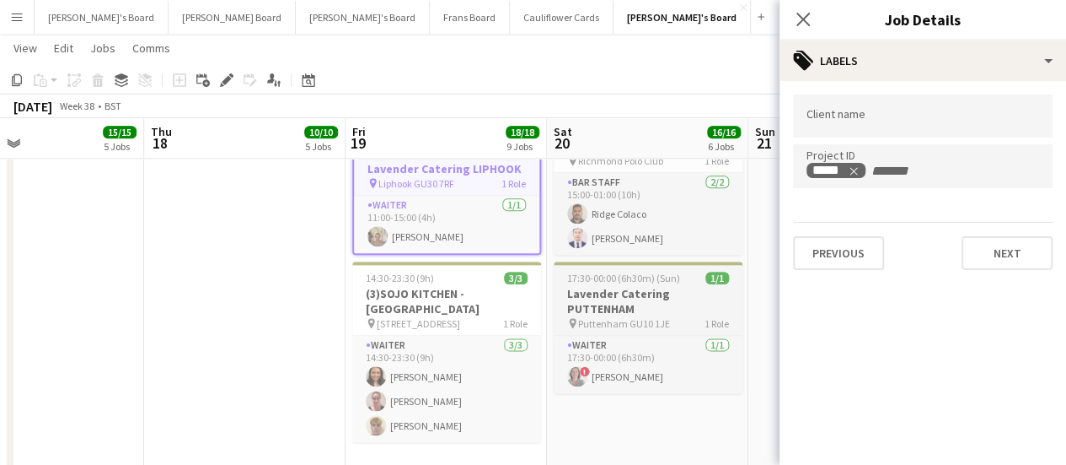
click at [652, 287] on h3 "Lavender Catering PUTTENHAM" at bounding box center [648, 301] width 189 height 30
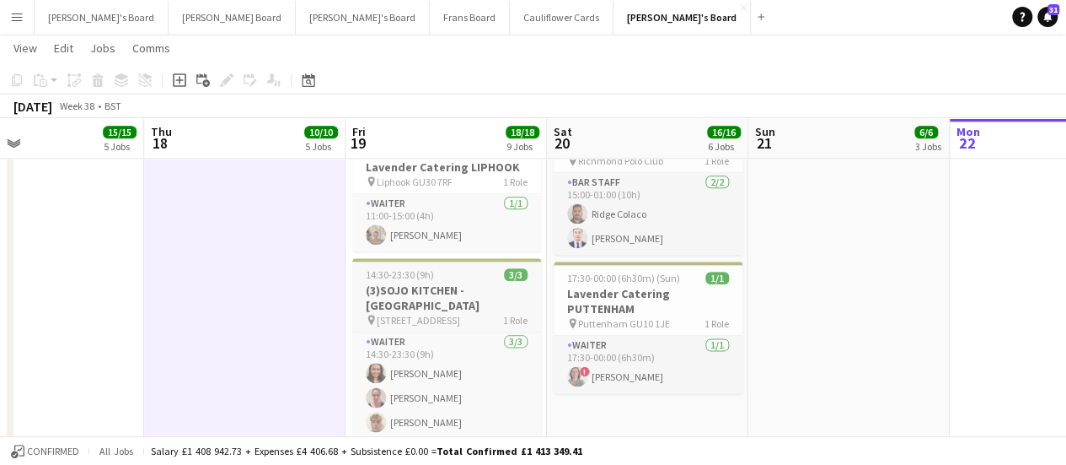
click at [471, 287] on h3 "(3)SOJO KITCHEN - [GEOGRAPHIC_DATA]" at bounding box center [446, 297] width 189 height 30
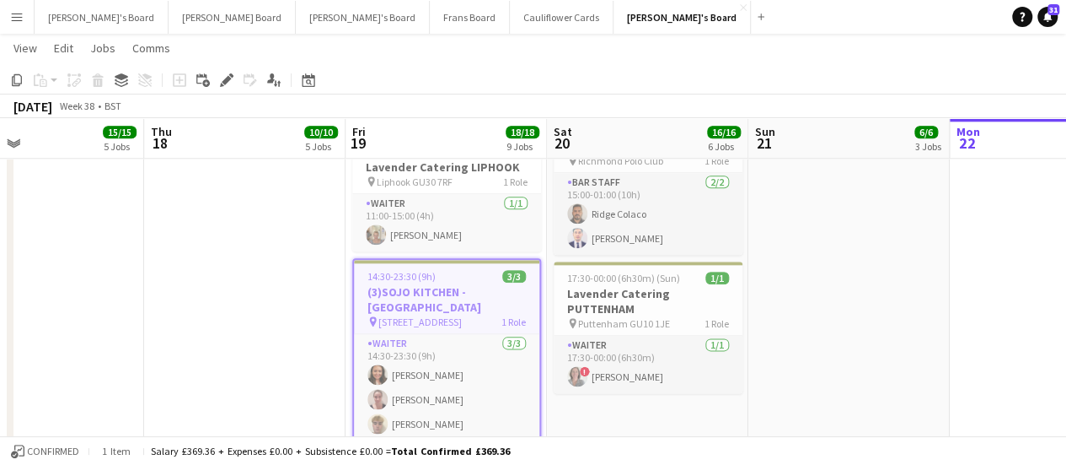
drag, startPoint x: 226, startPoint y: 78, endPoint x: 384, endPoint y: 135, distance: 167.5
click at [230, 78] on icon at bounding box center [226, 80] width 9 height 9
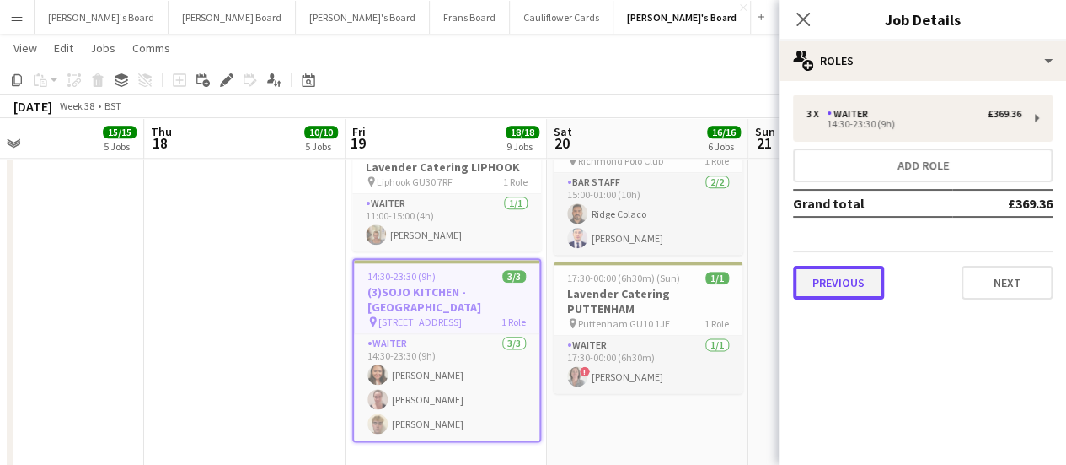
click at [860, 276] on button "Previous" at bounding box center [838, 283] width 91 height 34
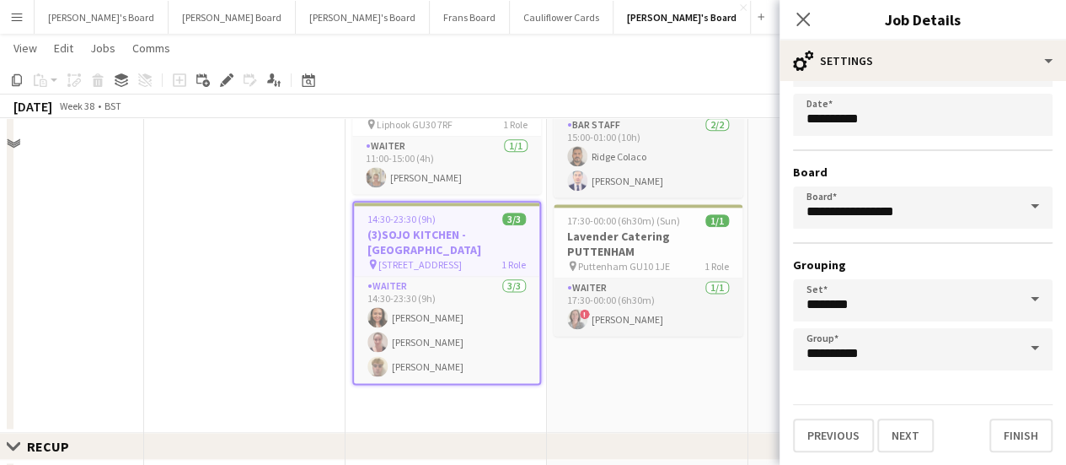
scroll to position [1012, 0]
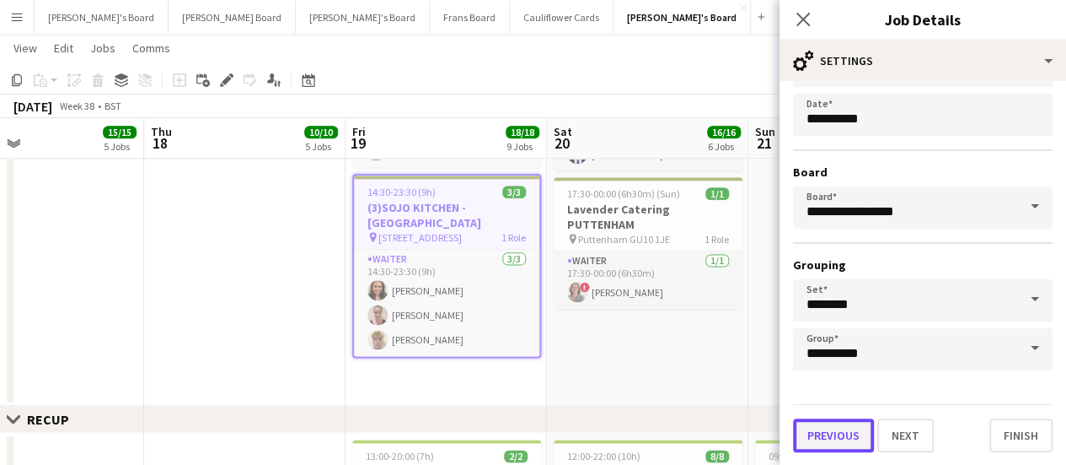
click at [843, 438] on button "Previous" at bounding box center [833, 435] width 81 height 34
click at [843, 464] on mat-expansion-panel "pencil3 Settings" at bounding box center [923, 465] width 287 height 0
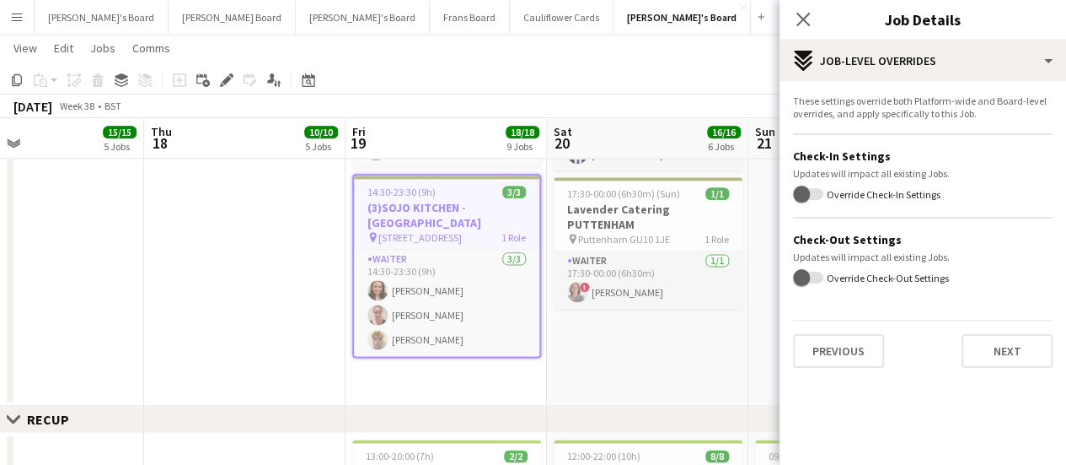
scroll to position [0, 0]
click at [850, 352] on button "Previous" at bounding box center [838, 351] width 91 height 34
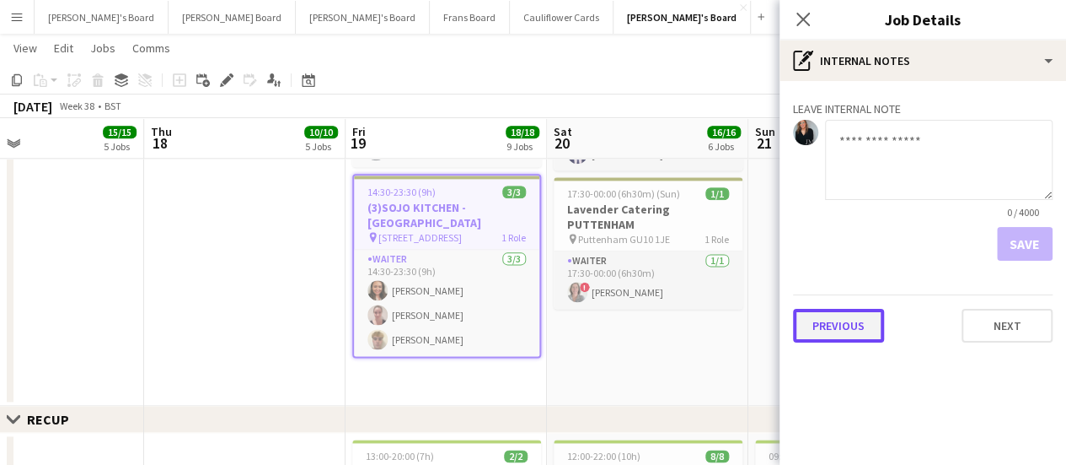
click at [843, 318] on button "Previous" at bounding box center [838, 326] width 91 height 34
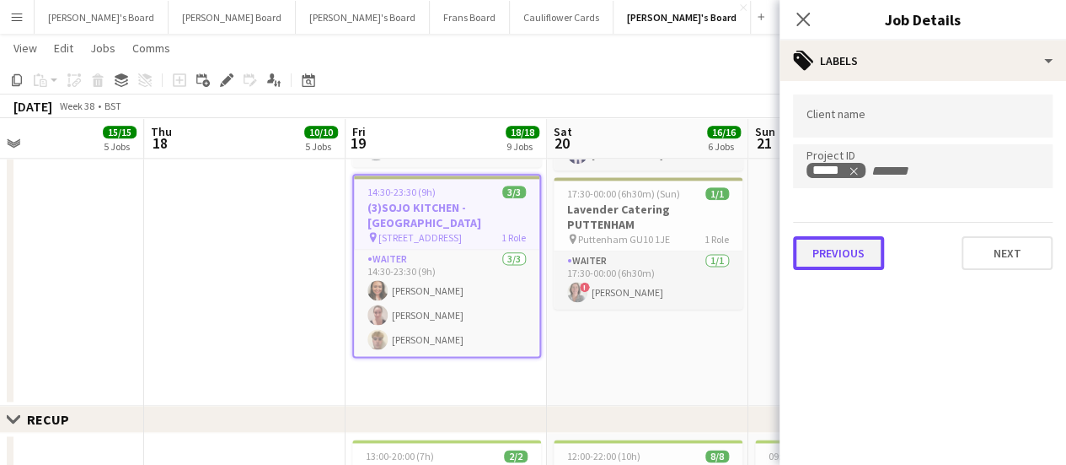
click at [823, 252] on button "Previous" at bounding box center [838, 253] width 91 height 34
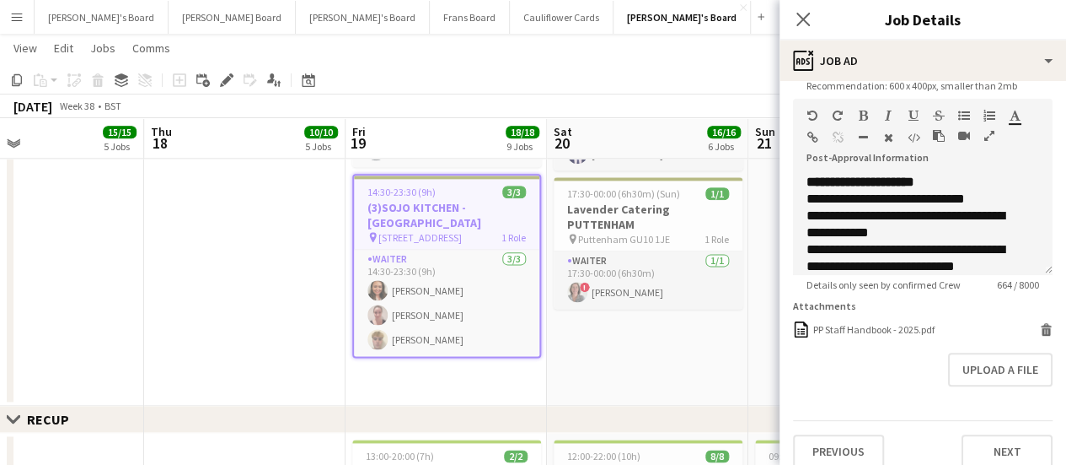
scroll to position [398, 0]
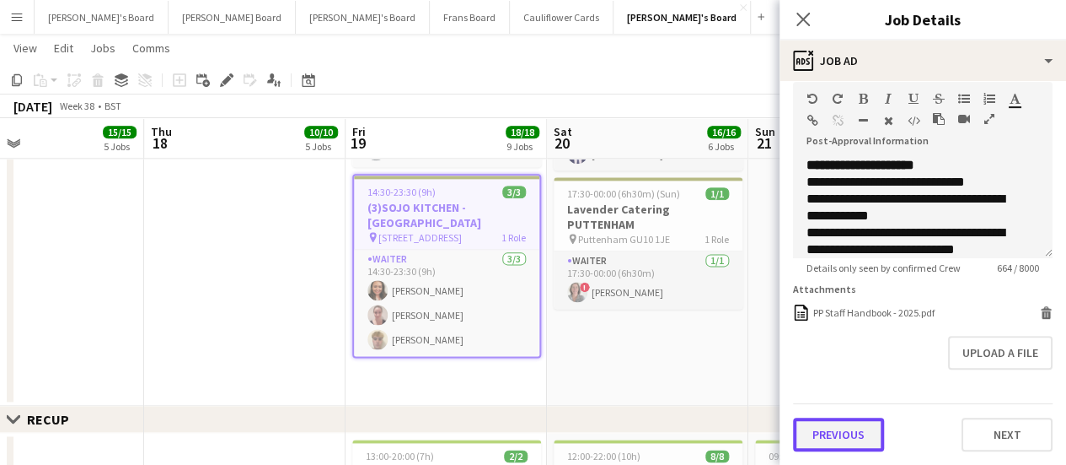
click at [855, 448] on button "Previous" at bounding box center [838, 434] width 91 height 34
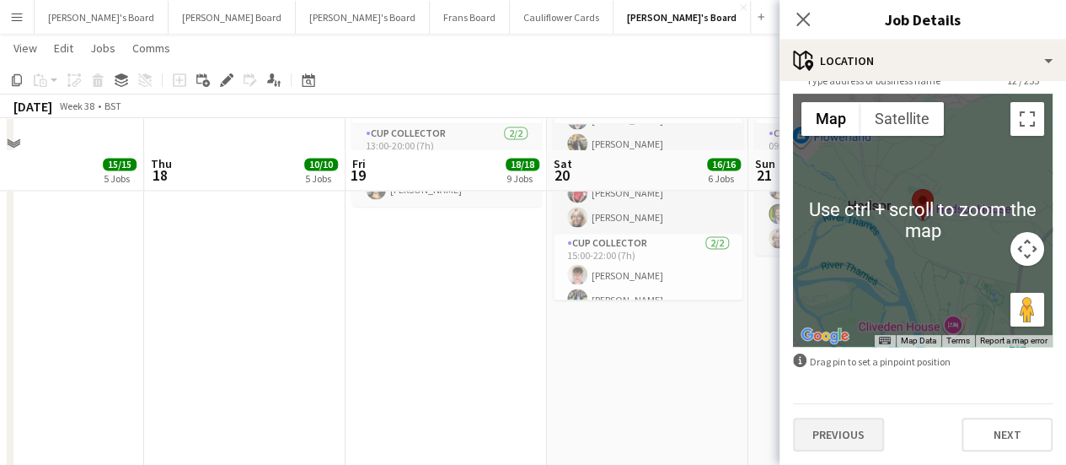
scroll to position [1433, 0]
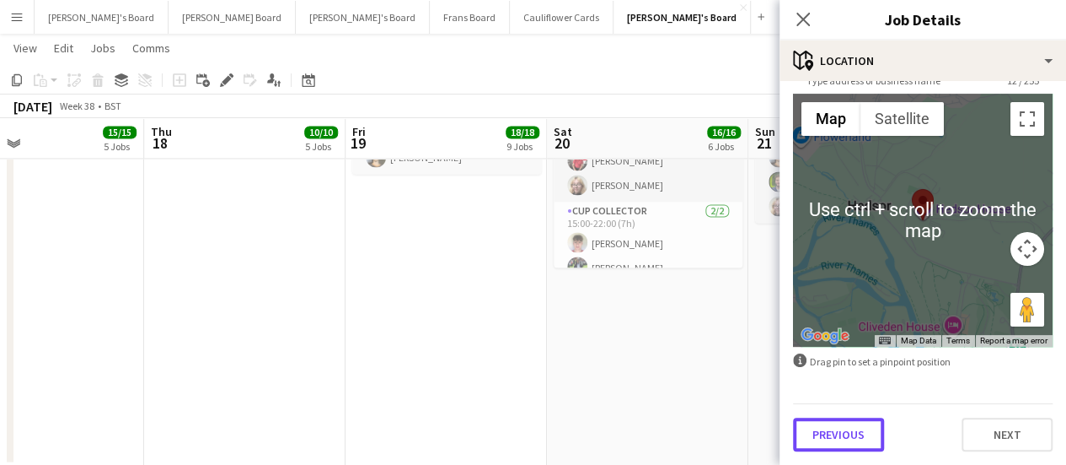
drag, startPoint x: 836, startPoint y: 441, endPoint x: 909, endPoint y: 395, distance: 86.1
click at [836, 440] on button "Previous" at bounding box center [838, 434] width 91 height 34
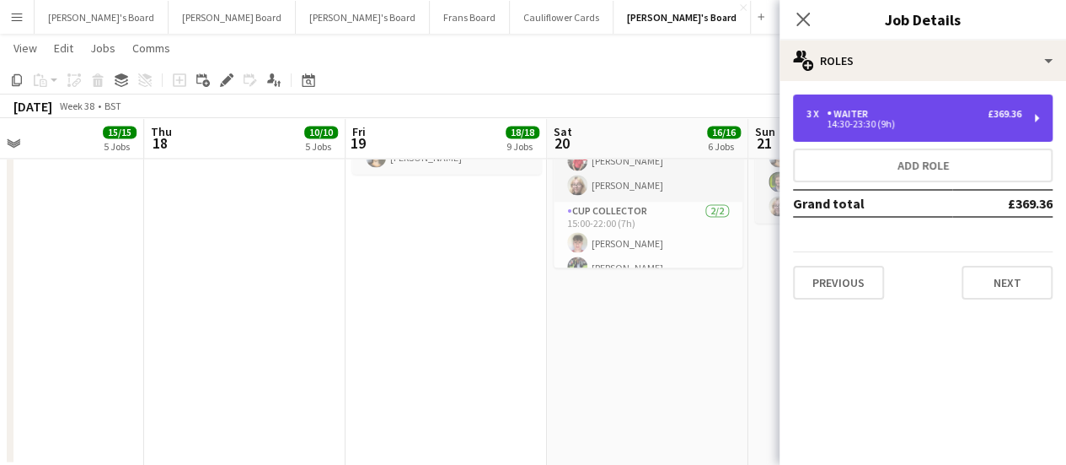
click at [868, 125] on div "14:30-23:30 (9h)" at bounding box center [914, 124] width 215 height 8
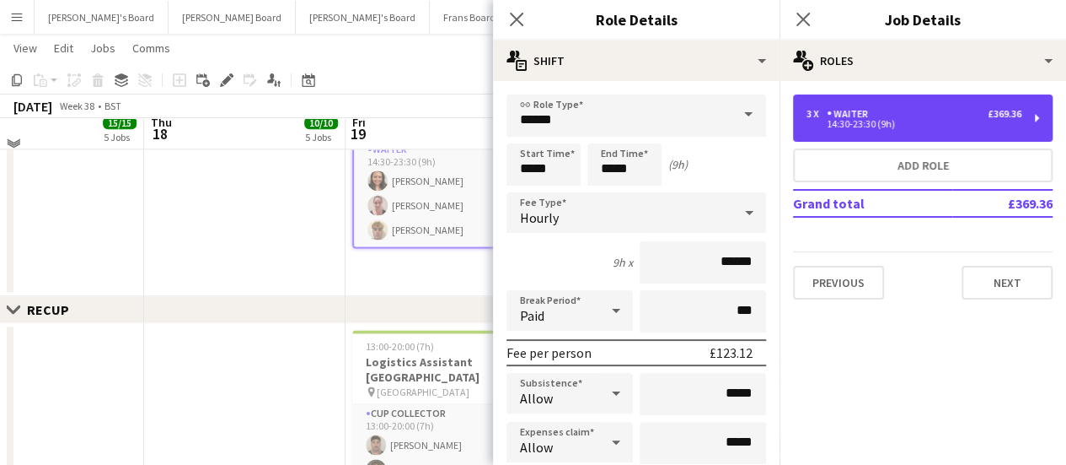
scroll to position [1096, 0]
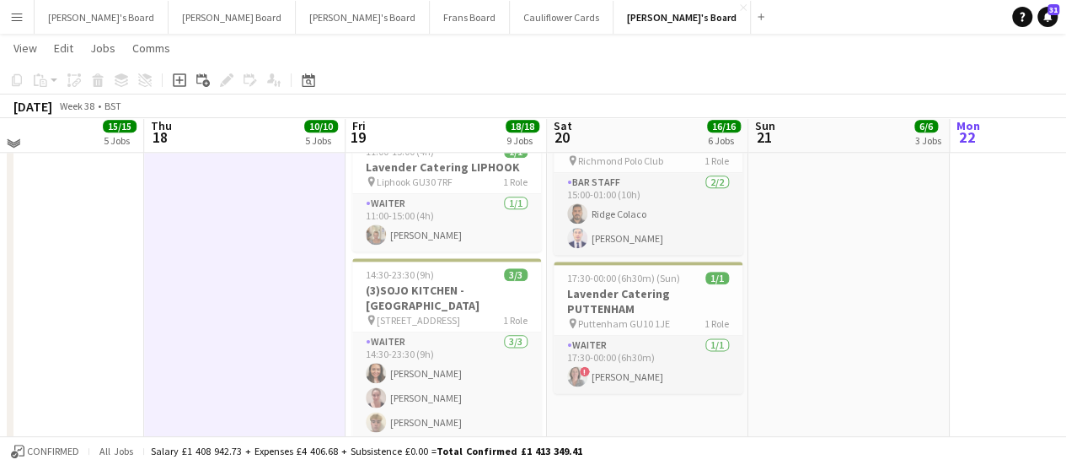
scroll to position [843, 0]
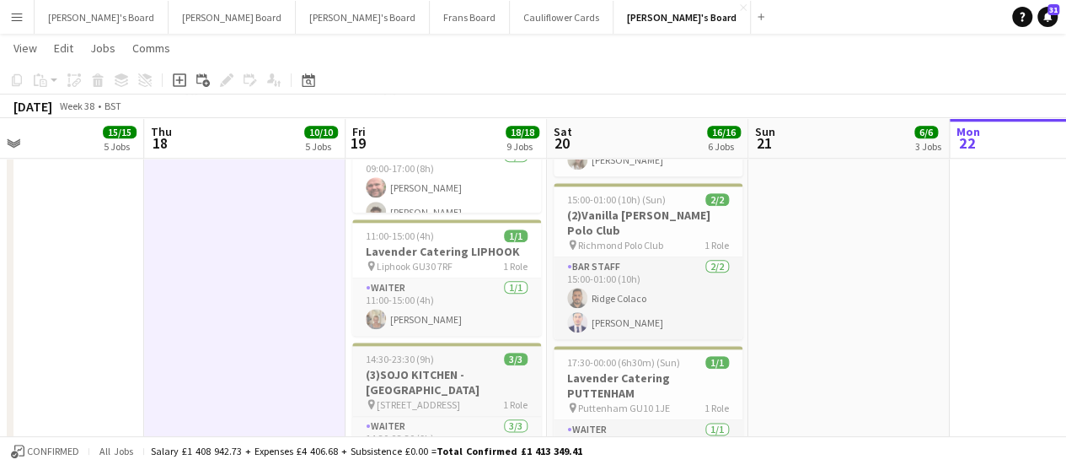
click at [434, 377] on h3 "(3)SOJO KITCHEN - [GEOGRAPHIC_DATA]" at bounding box center [446, 382] width 189 height 30
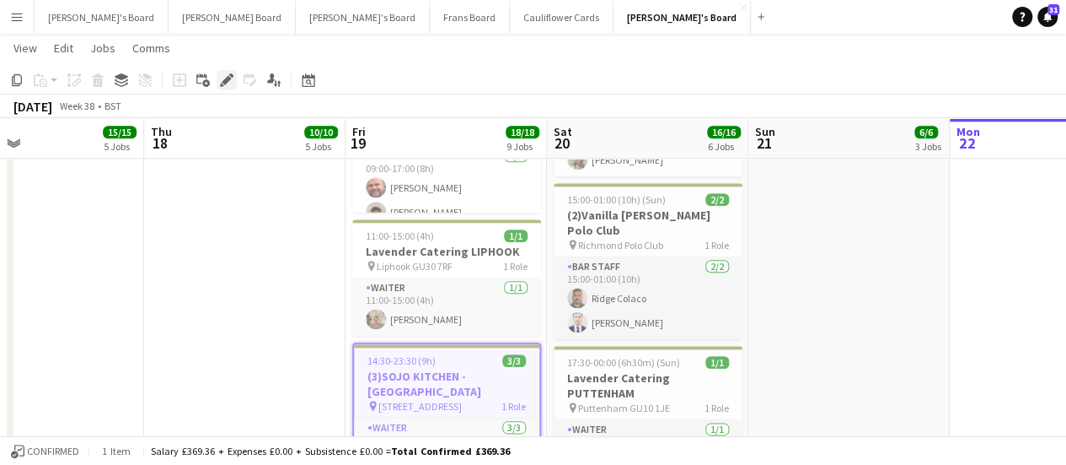
click at [231, 82] on icon "Edit" at bounding box center [226, 79] width 13 height 13
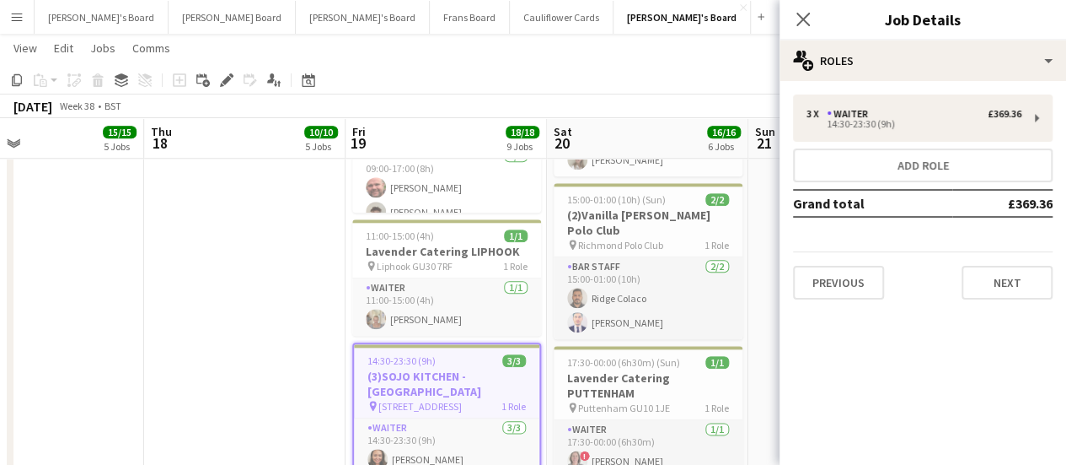
click at [833, 306] on div "3 x Waiter £369.36 14:30-23:30 (9h) Add role Grand total £369.36 Previous Next" at bounding box center [923, 197] width 287 height 232
click at [833, 293] on button "Previous" at bounding box center [838, 283] width 91 height 34
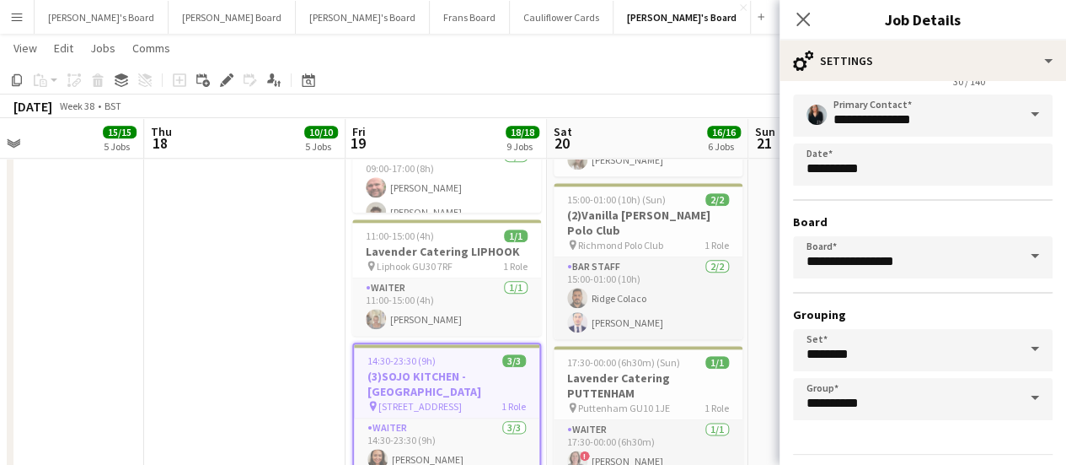
scroll to position [140, 0]
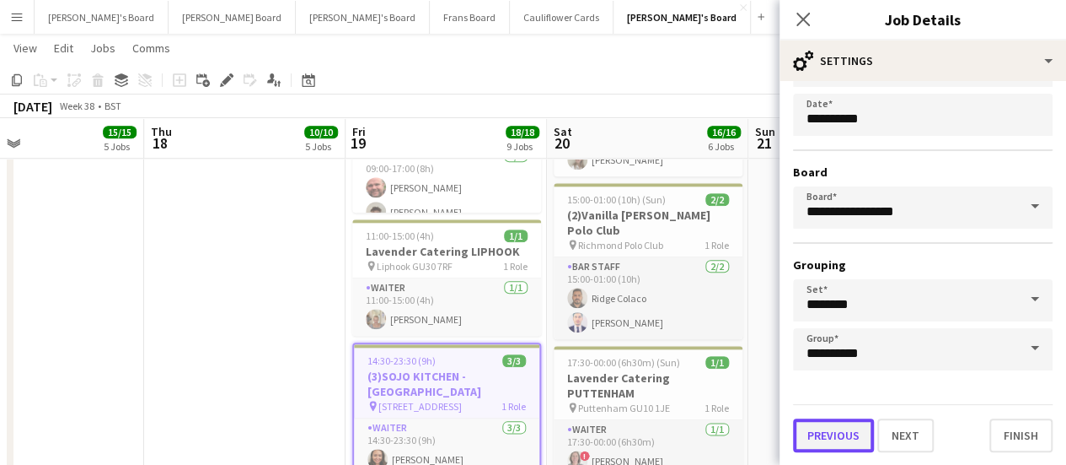
click at [826, 431] on button "Previous" at bounding box center [833, 435] width 81 height 34
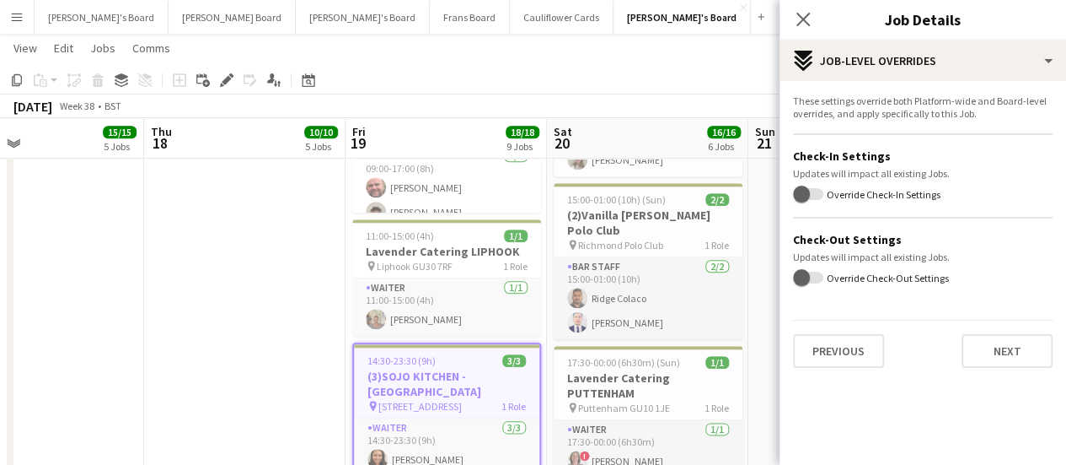
scroll to position [0, 0]
click at [831, 354] on button "Previous" at bounding box center [838, 351] width 91 height 34
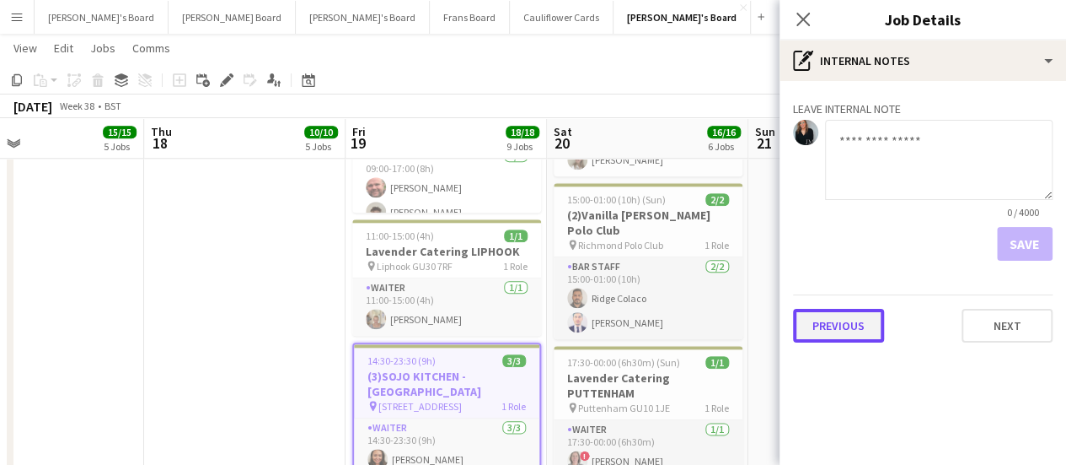
click at [835, 327] on button "Previous" at bounding box center [838, 326] width 91 height 34
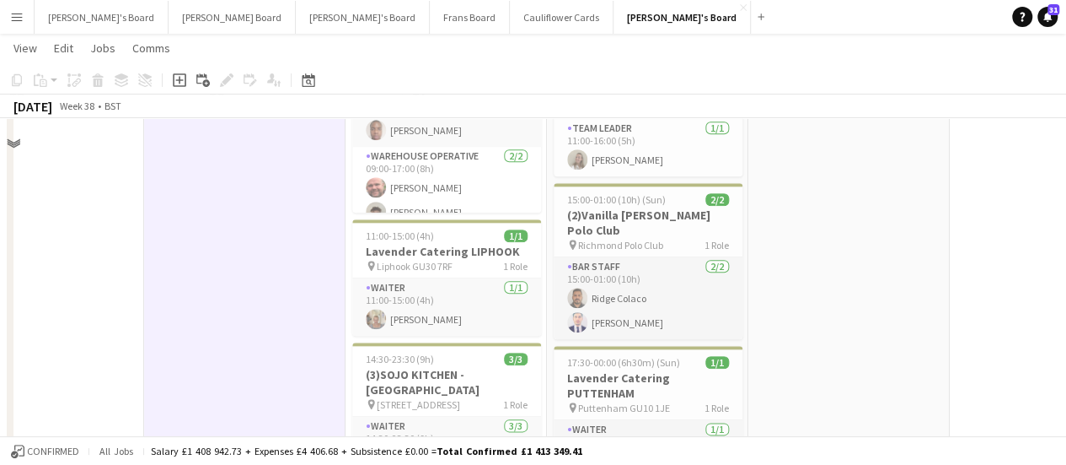
scroll to position [759, 0]
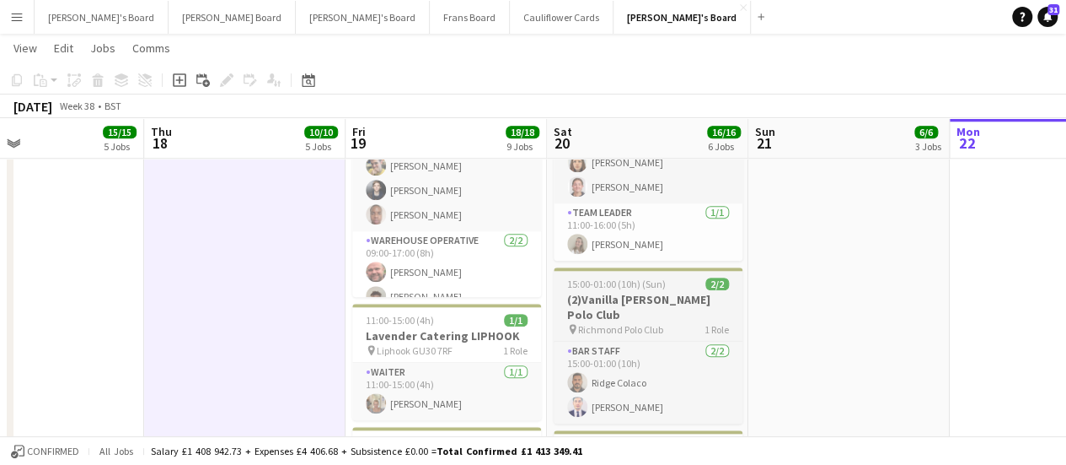
drag, startPoint x: 648, startPoint y: 281, endPoint x: 656, endPoint y: 274, distance: 10.2
click at [648, 292] on h3 "(2)Vanilla [PERSON_NAME] Polo Club" at bounding box center [648, 307] width 189 height 30
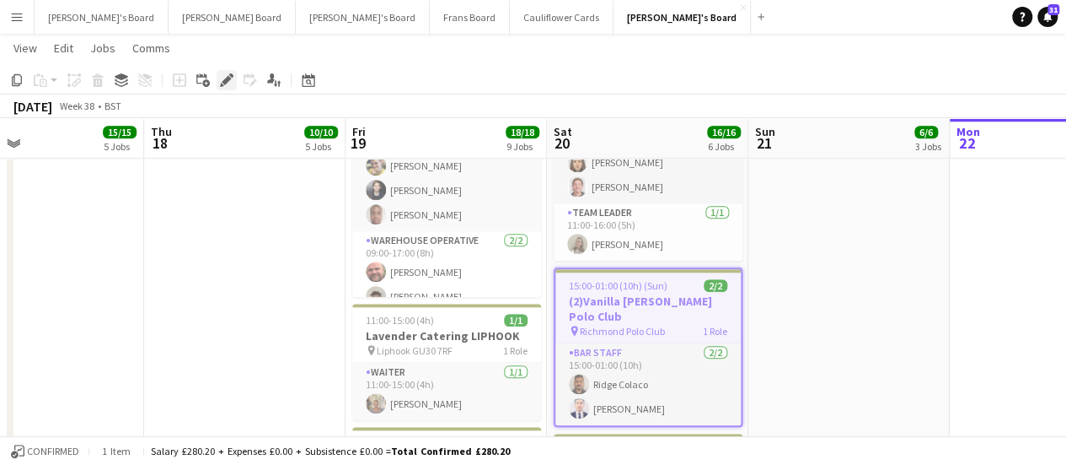
click at [233, 84] on icon "Edit" at bounding box center [226, 79] width 13 height 13
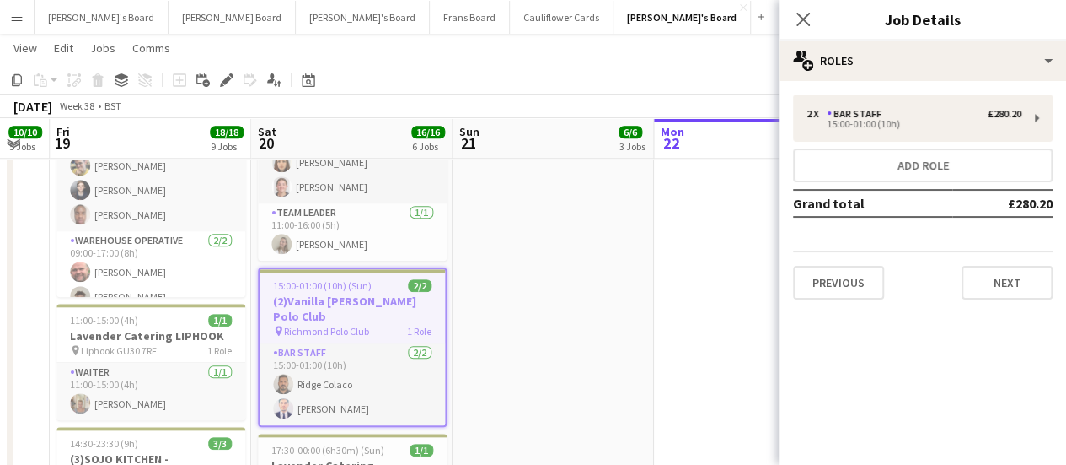
scroll to position [0, 780]
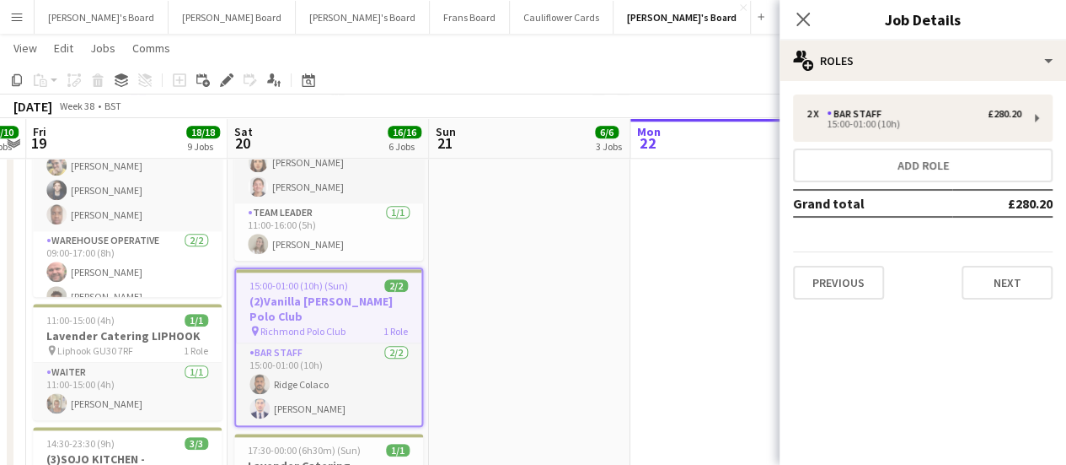
drag, startPoint x: 762, startPoint y: 212, endPoint x: 443, endPoint y: 166, distance: 322.8
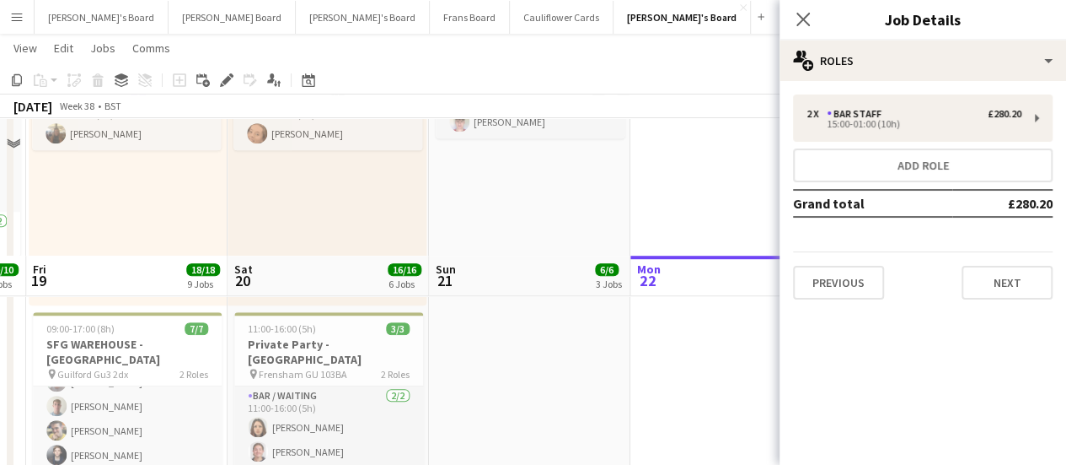
scroll to position [337, 0]
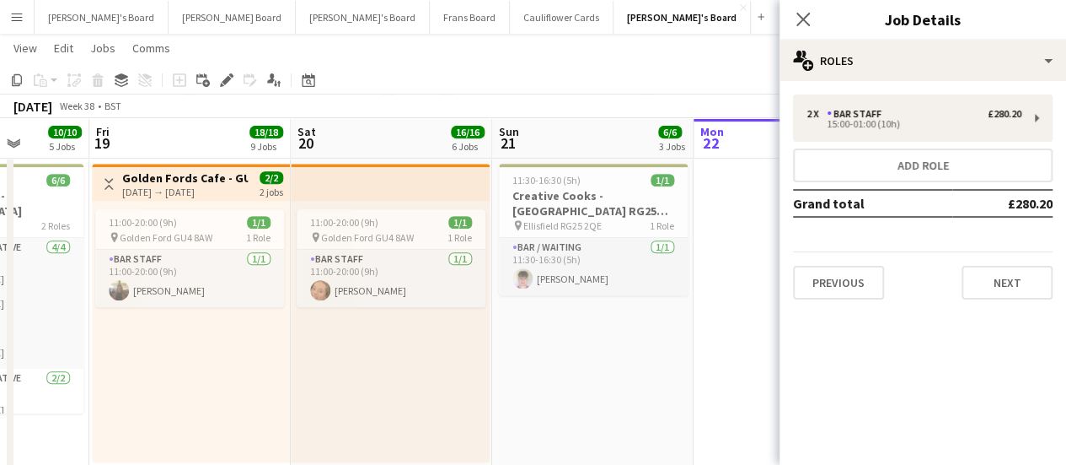
drag, startPoint x: 271, startPoint y: 337, endPoint x: 650, endPoint y: 368, distance: 379.8
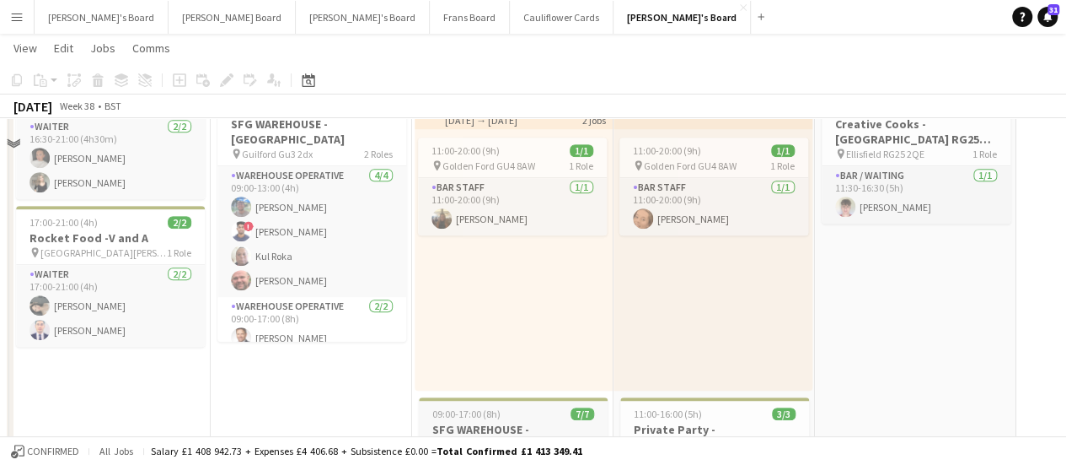
scroll to position [506, 0]
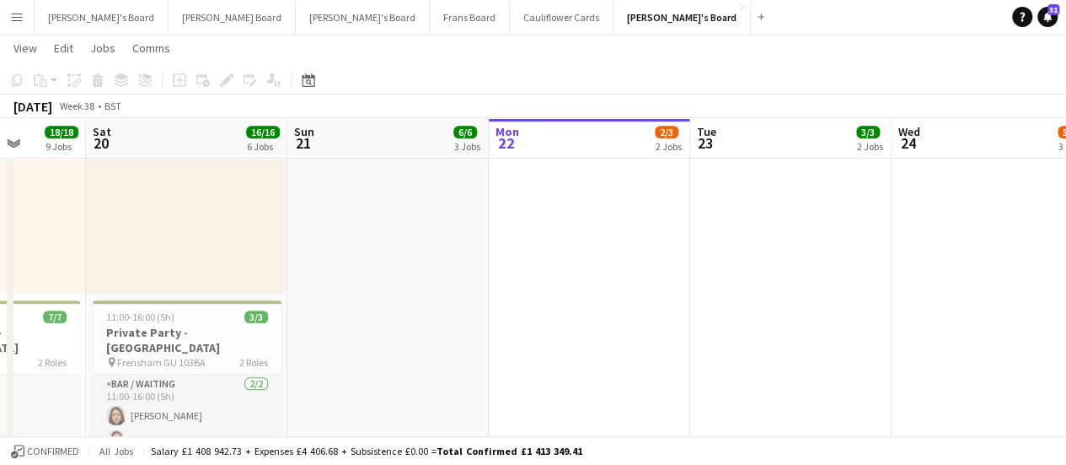
drag, startPoint x: 958, startPoint y: 340, endPoint x: 472, endPoint y: 340, distance: 485.6
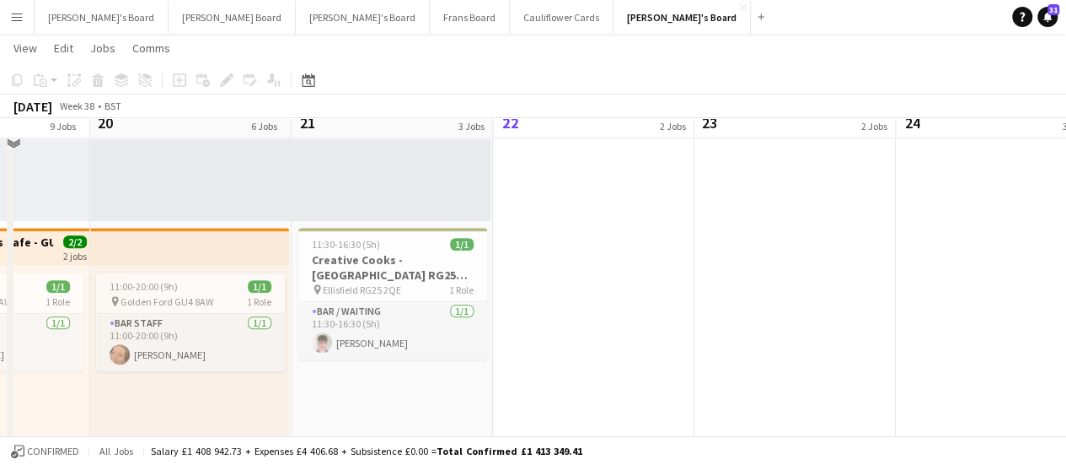
scroll to position [253, 0]
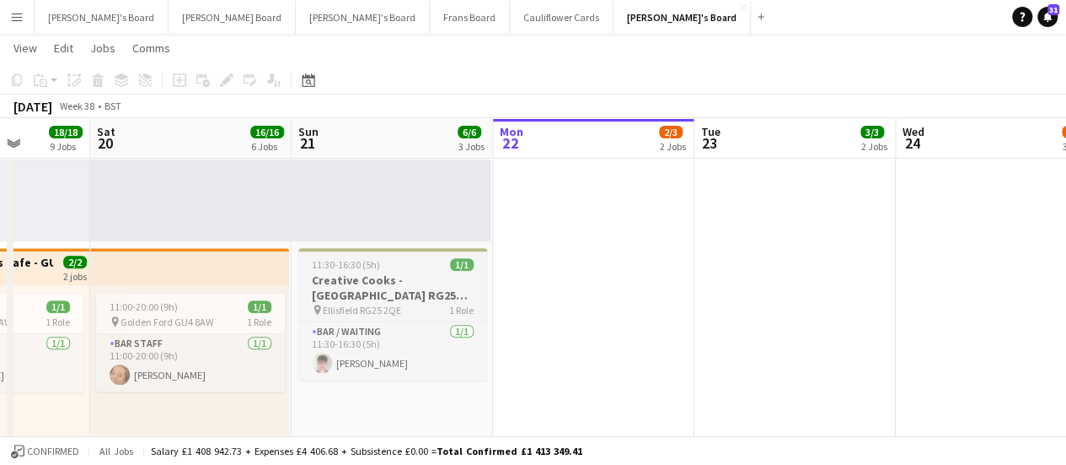
click at [380, 259] on div "11:30-16:30 (5h) 1/1" at bounding box center [392, 264] width 189 height 13
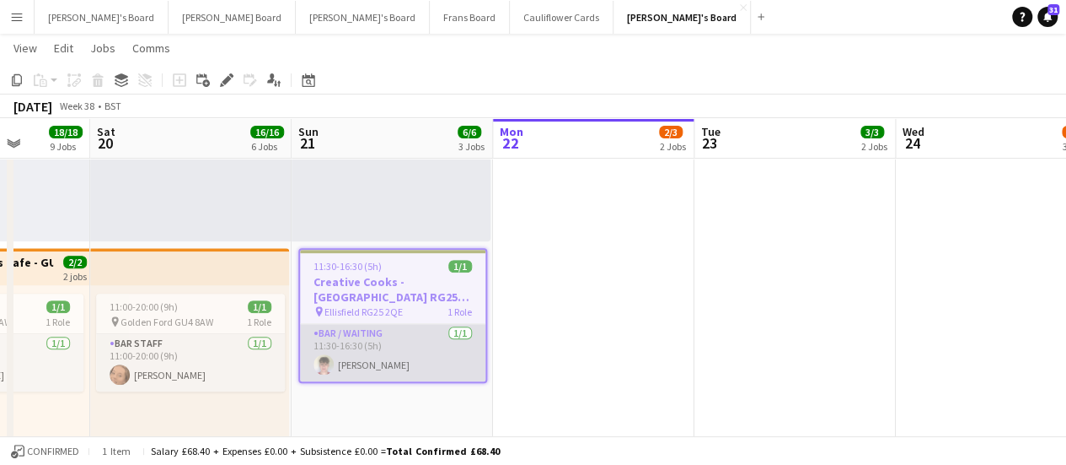
click at [405, 353] on app-card-role "Bar / Waiting 1/1 11:30-16:30 (5h) James Orr" at bounding box center [392, 352] width 185 height 57
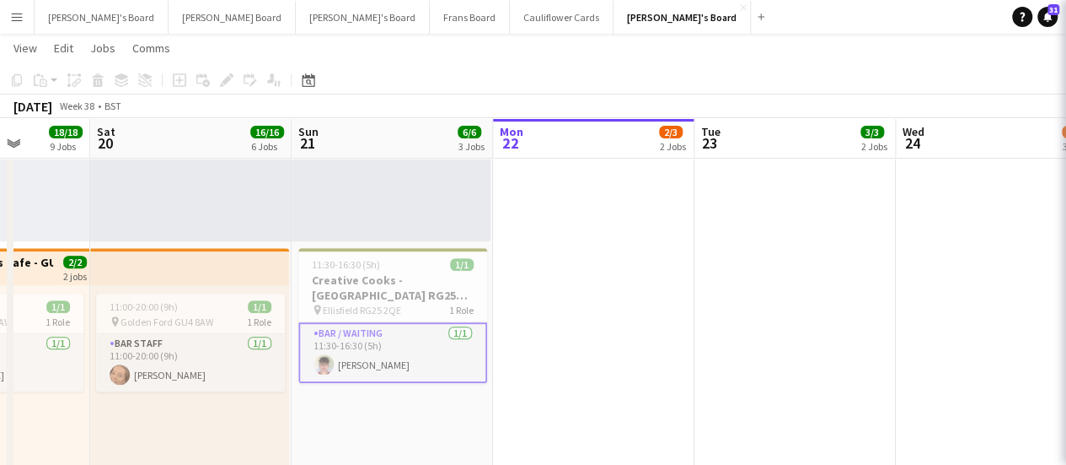
click at [405, 353] on app-card-role "Bar / Waiting 1/1 11:30-16:30 (5h) James Orr" at bounding box center [392, 352] width 189 height 61
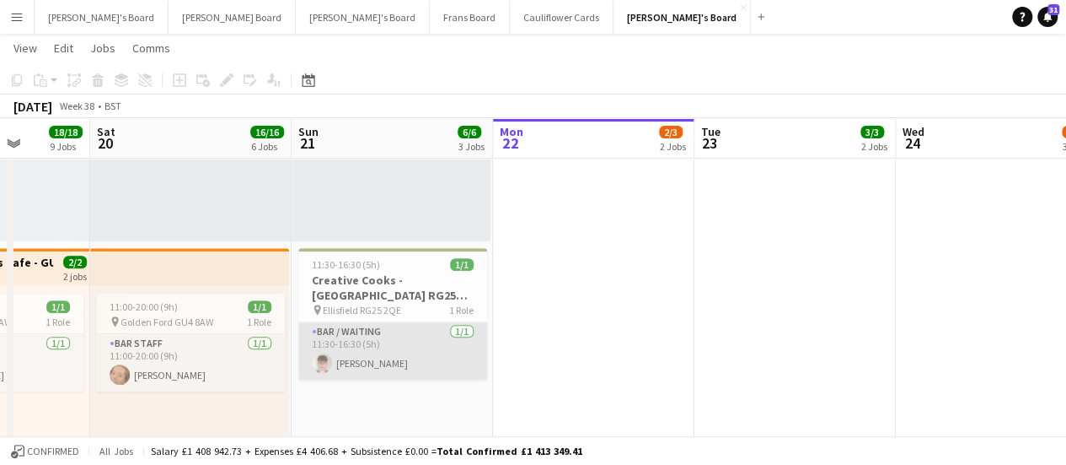
click at [470, 345] on app-card-role "Bar / Waiting 1/1 11:30-16:30 (5h) James Orr" at bounding box center [392, 350] width 189 height 57
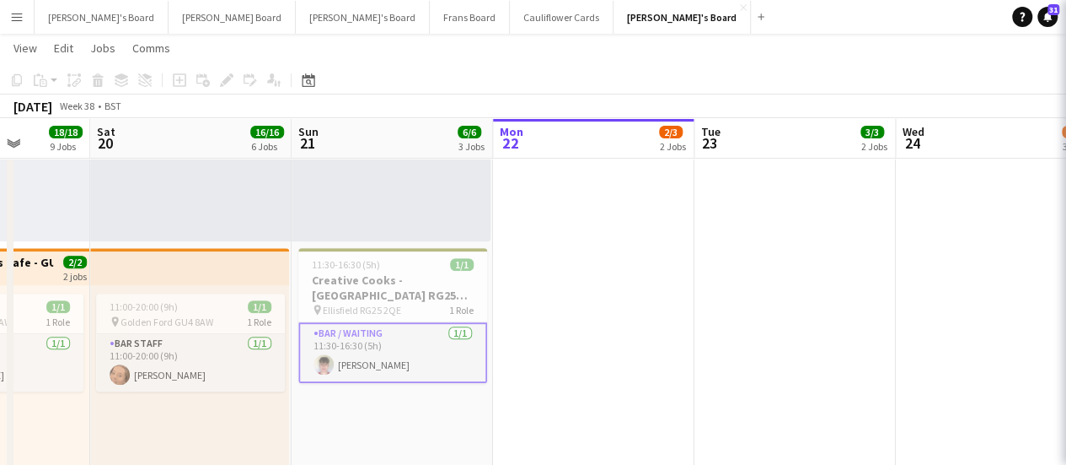
scroll to position [0, 516]
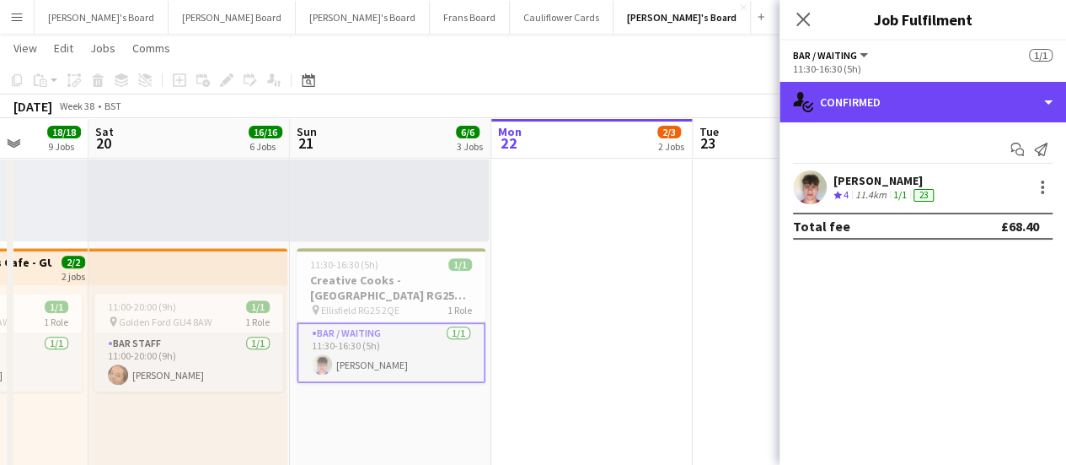
click at [970, 112] on div "single-neutral-actions-check-2 Confirmed" at bounding box center [923, 102] width 287 height 40
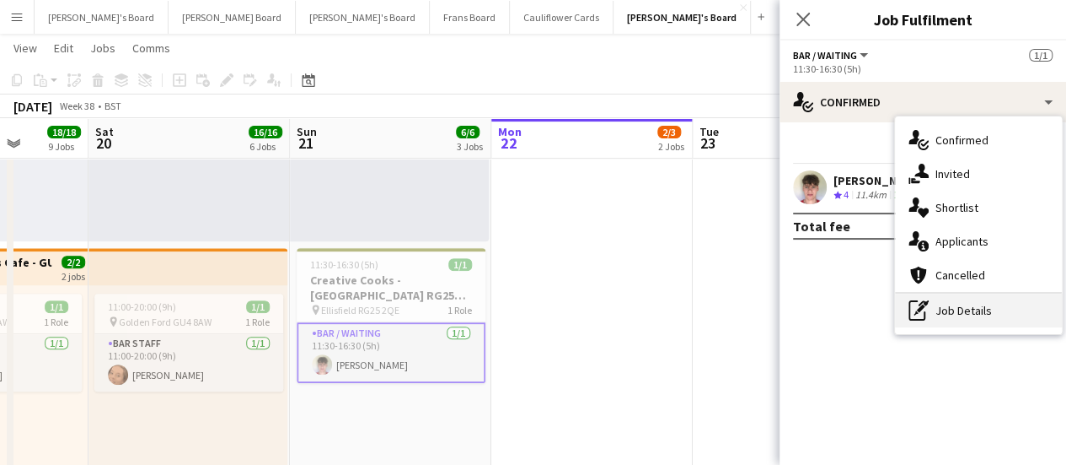
click at [1020, 325] on div "pen-write Job Details" at bounding box center [978, 310] width 167 height 34
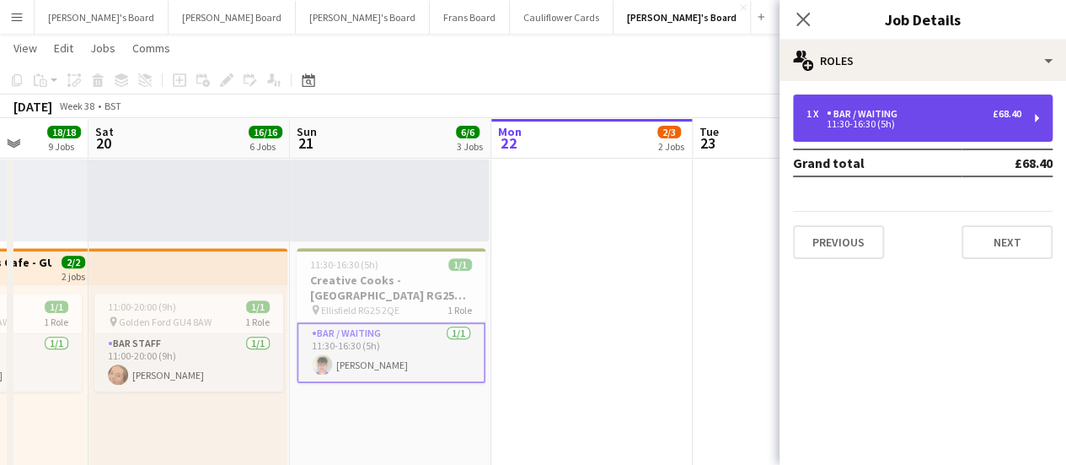
click at [912, 115] on div "1 x Bar / Waiting £68.40" at bounding box center [914, 114] width 215 height 12
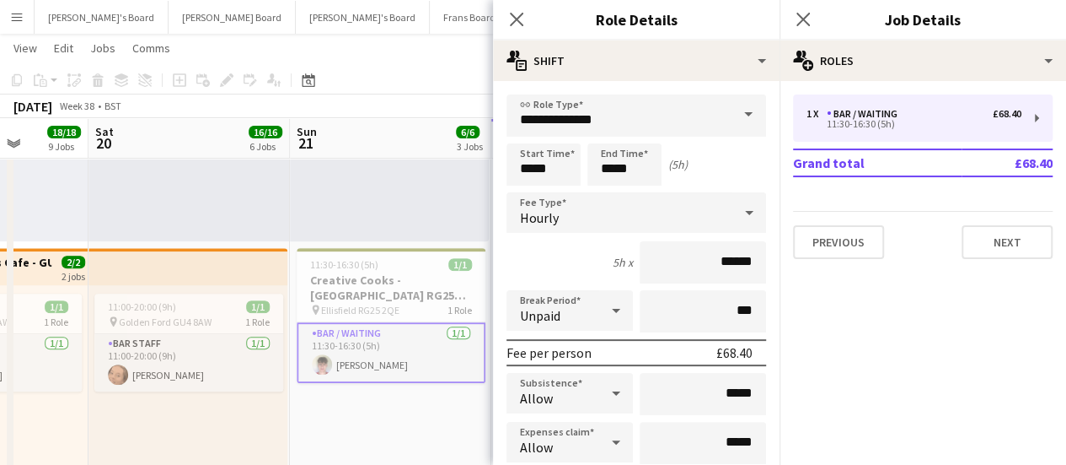
click at [448, 175] on div "08:00-17:00 (9h) 1/1 pin Blenheim Palace OX20 1PS 1 Role Barista 1/1 08:00-17:0…" at bounding box center [389, 110] width 199 height 261
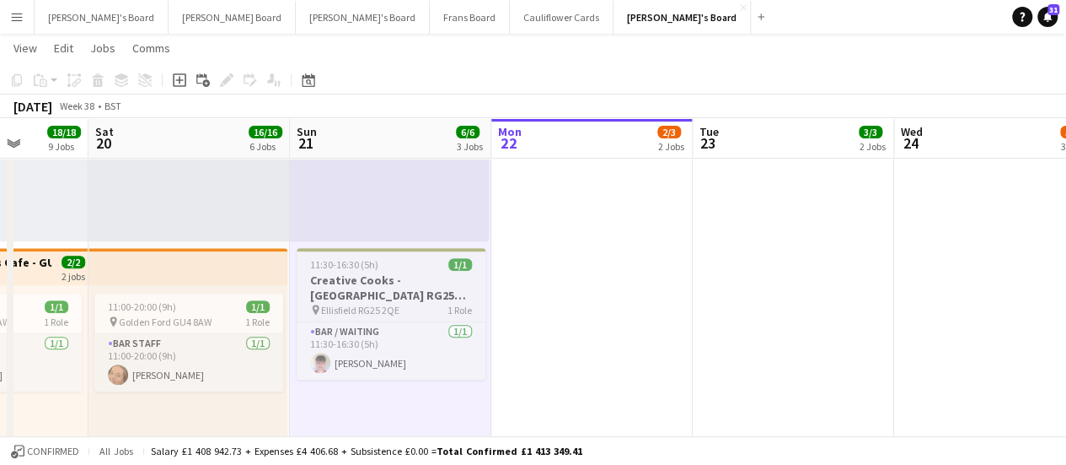
click at [435, 288] on h3 "Creative Cooks - [GEOGRAPHIC_DATA] RG25 2QE" at bounding box center [391, 287] width 189 height 30
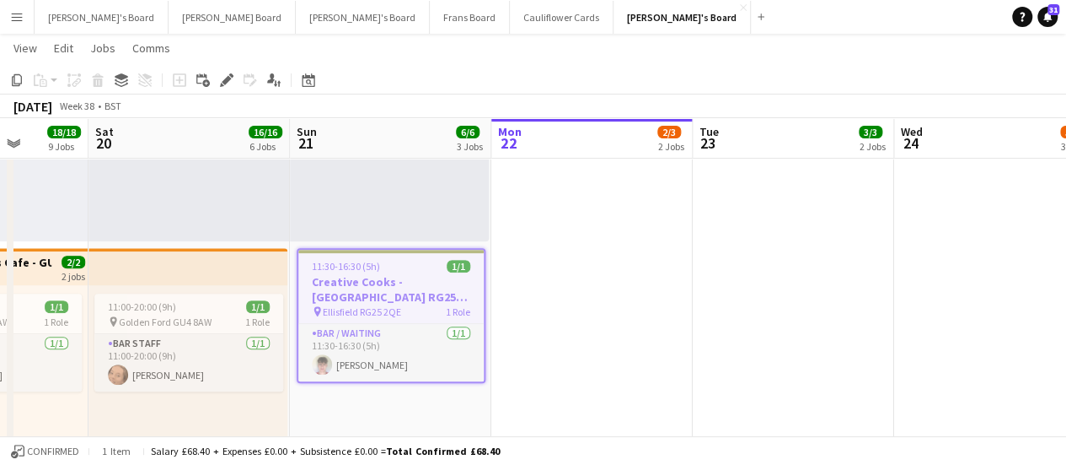
drag, startPoint x: 218, startPoint y: 73, endPoint x: 601, endPoint y: 190, distance: 400.0
click at [219, 73] on div "Edit" at bounding box center [227, 80] width 20 height 20
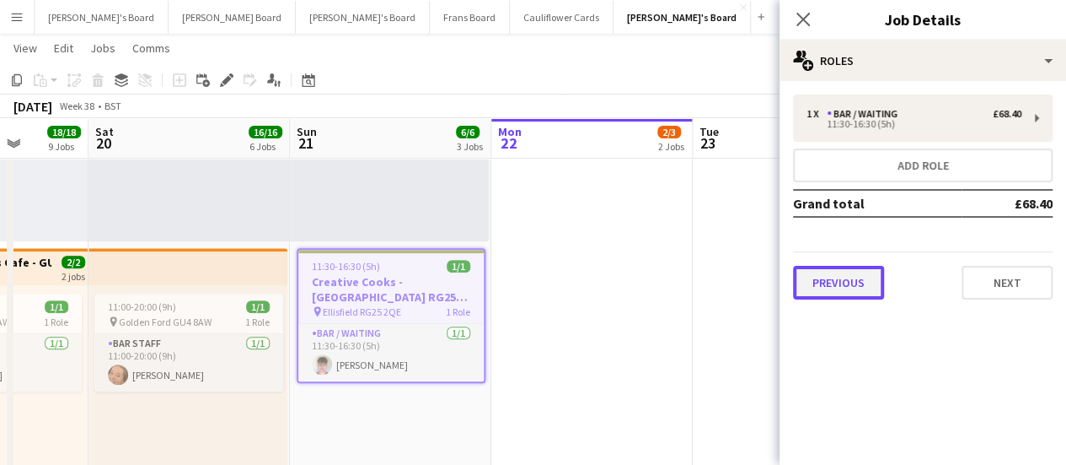
click at [853, 294] on button "Previous" at bounding box center [838, 283] width 91 height 34
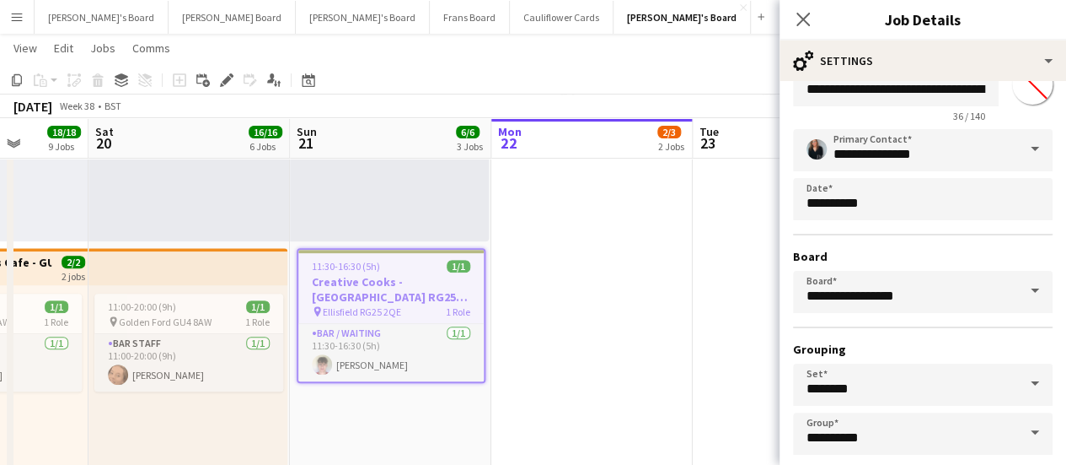
scroll to position [140, 0]
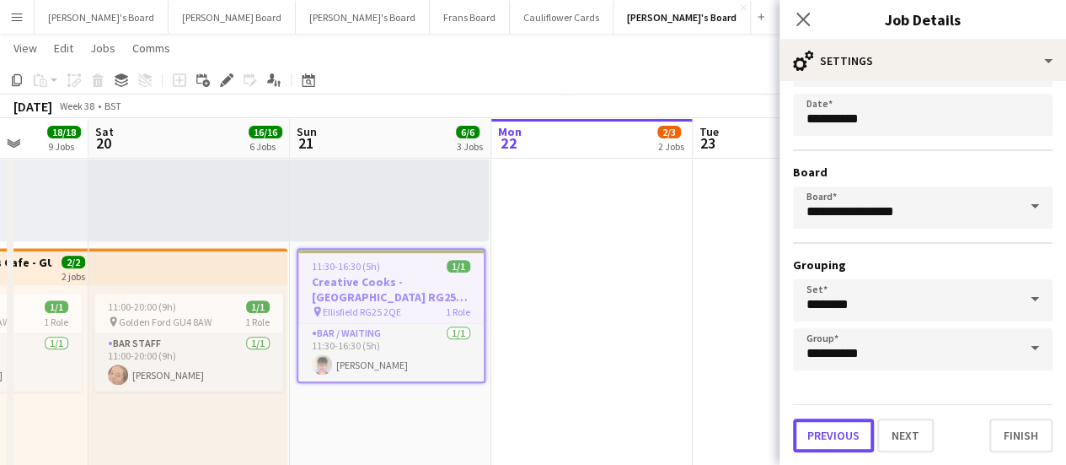
click at [847, 434] on button "Previous" at bounding box center [833, 435] width 81 height 34
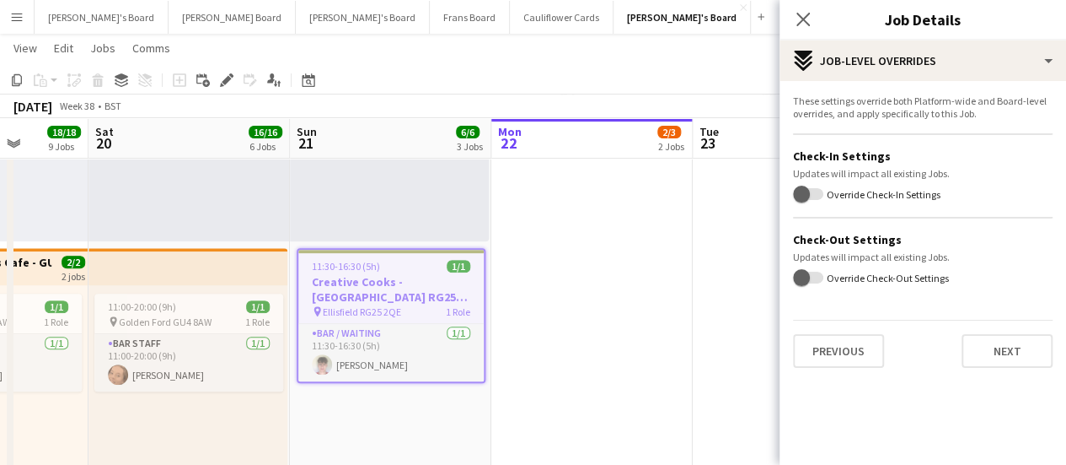
scroll to position [0, 0]
click at [831, 343] on button "Previous" at bounding box center [838, 351] width 91 height 34
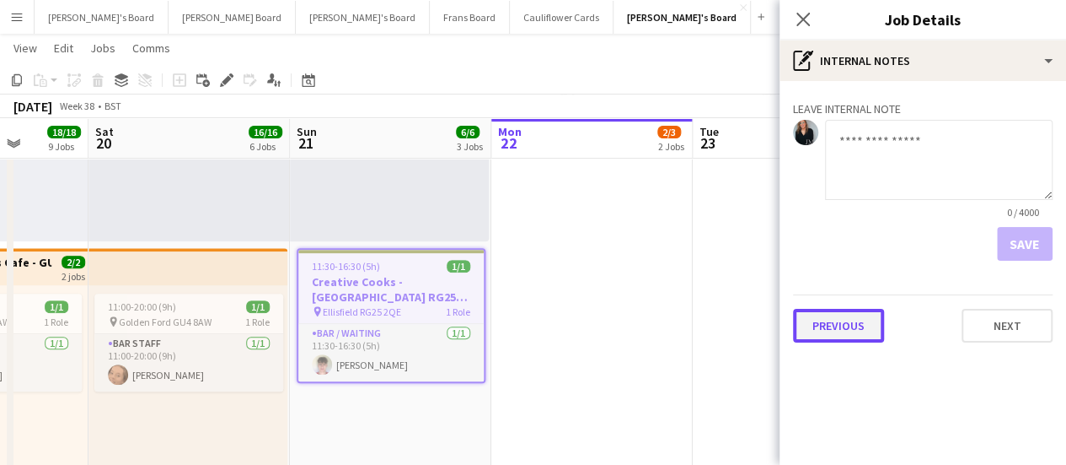
click at [831, 339] on button "Previous" at bounding box center [838, 326] width 91 height 34
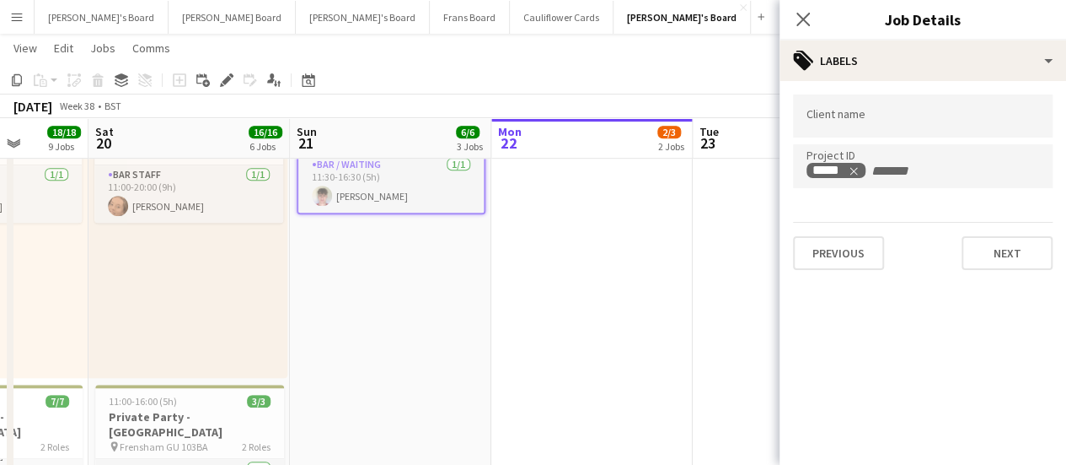
scroll to position [0, 383]
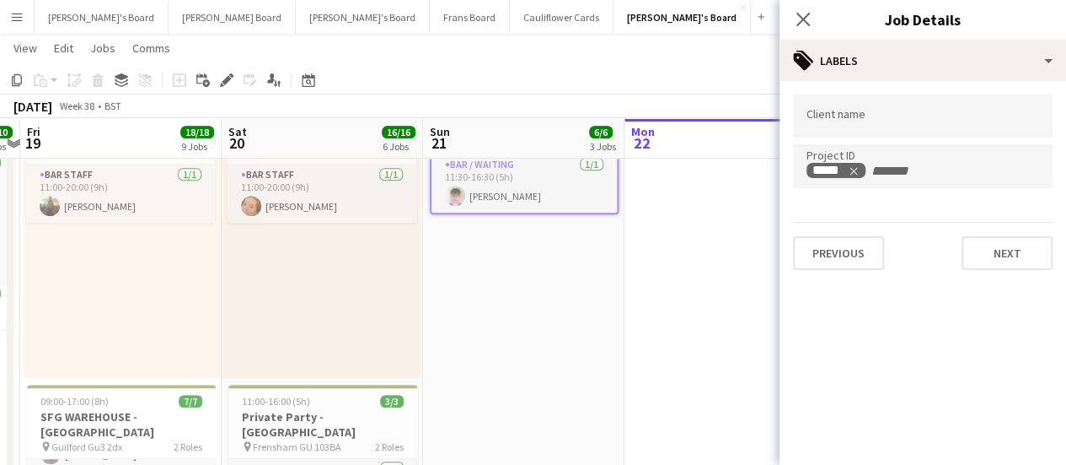
drag, startPoint x: 442, startPoint y: 362, endPoint x: 575, endPoint y: 365, distance: 133.2
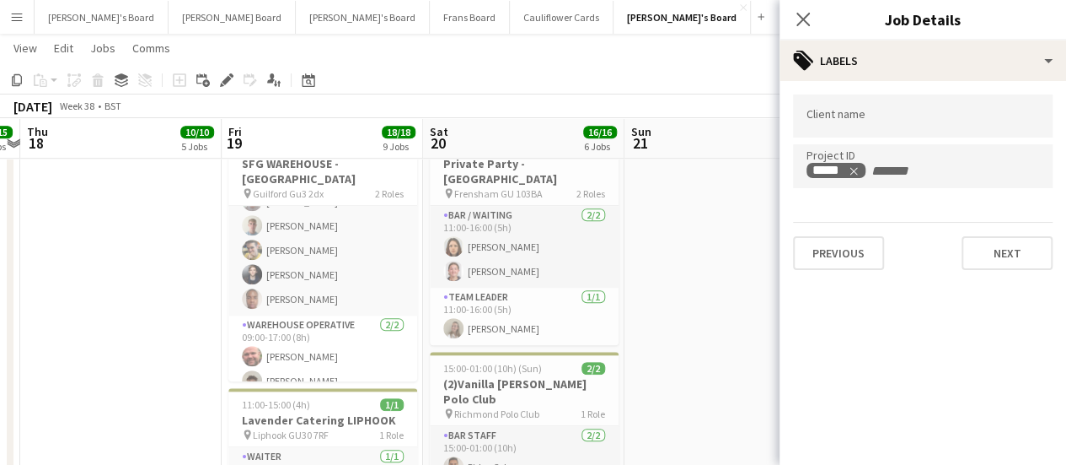
scroll to position [0, 500]
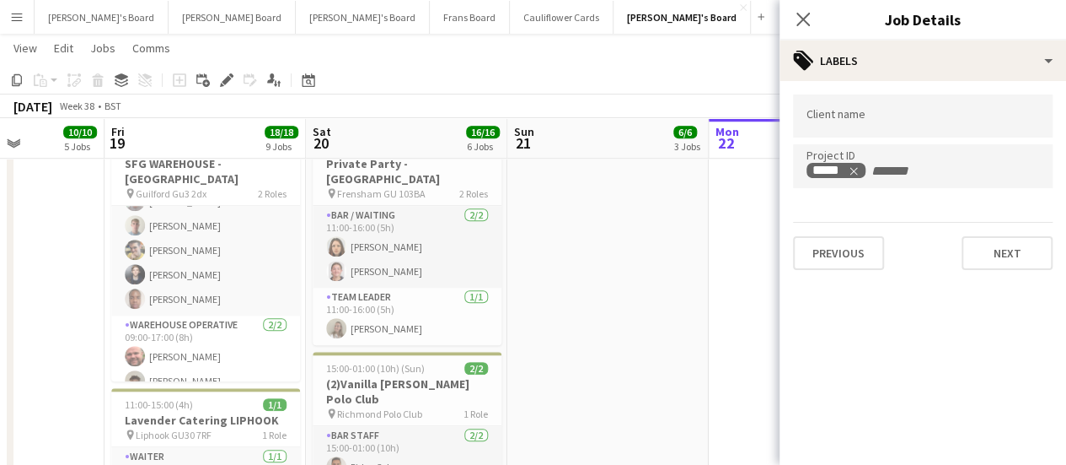
drag, startPoint x: 575, startPoint y: 366, endPoint x: 793, endPoint y: 373, distance: 218.5
drag, startPoint x: 642, startPoint y: 317, endPoint x: 650, endPoint y: 313, distance: 8.7
click at [645, 315] on app-date-cell "08:00-17:00 (9h) 1/1 pin Blenheim Palace OX20 1PS 1 Role Barista 1/1 08:00-17:0…" at bounding box center [608, 128] width 201 height 1228
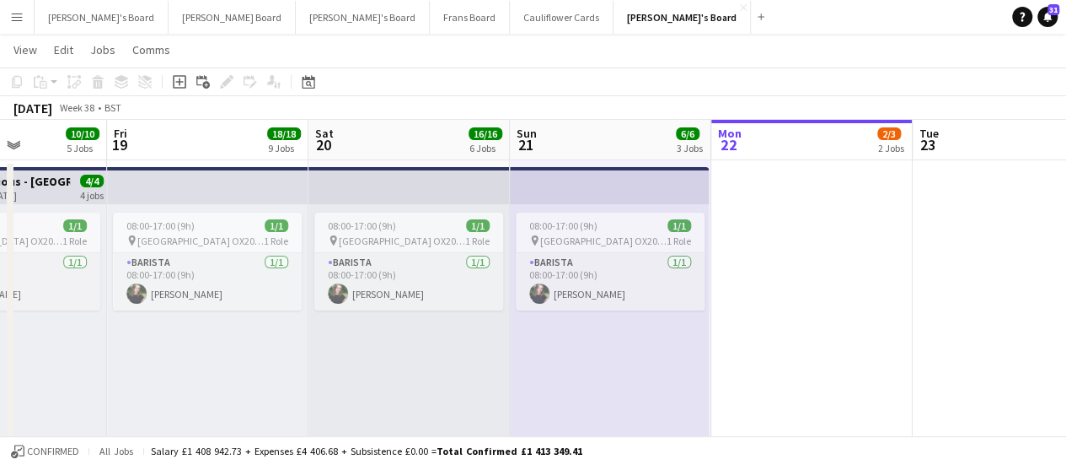
scroll to position [0, 0]
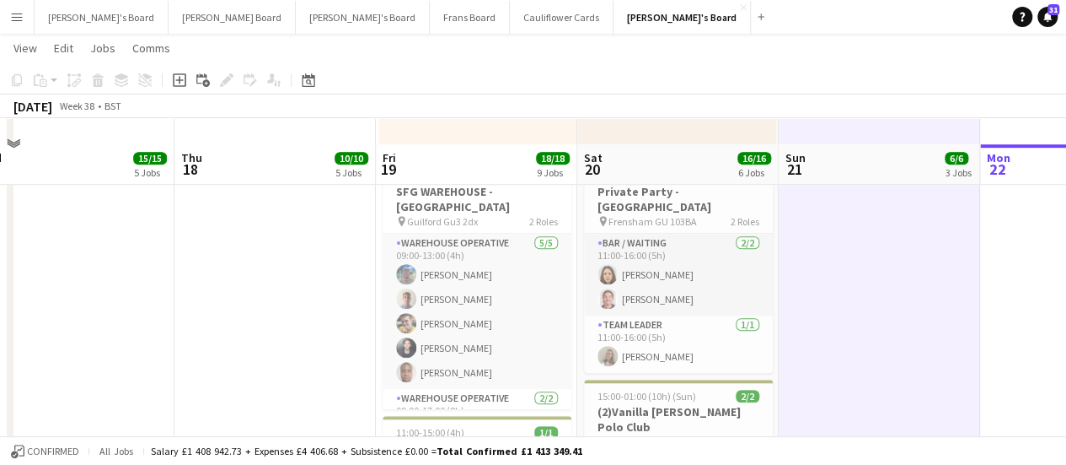
scroll to position [590, 0]
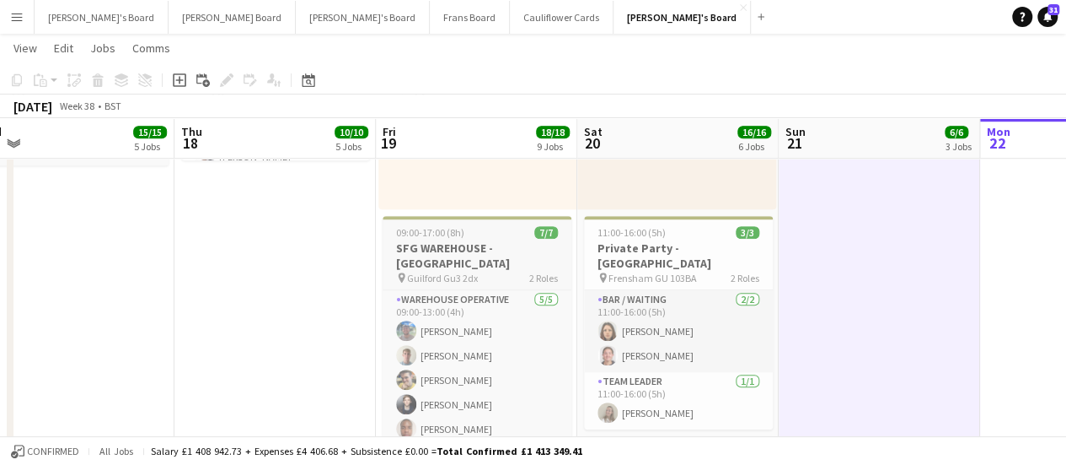
click at [445, 245] on h3 "SFG WAREHOUSE - [GEOGRAPHIC_DATA]" at bounding box center [477, 255] width 189 height 30
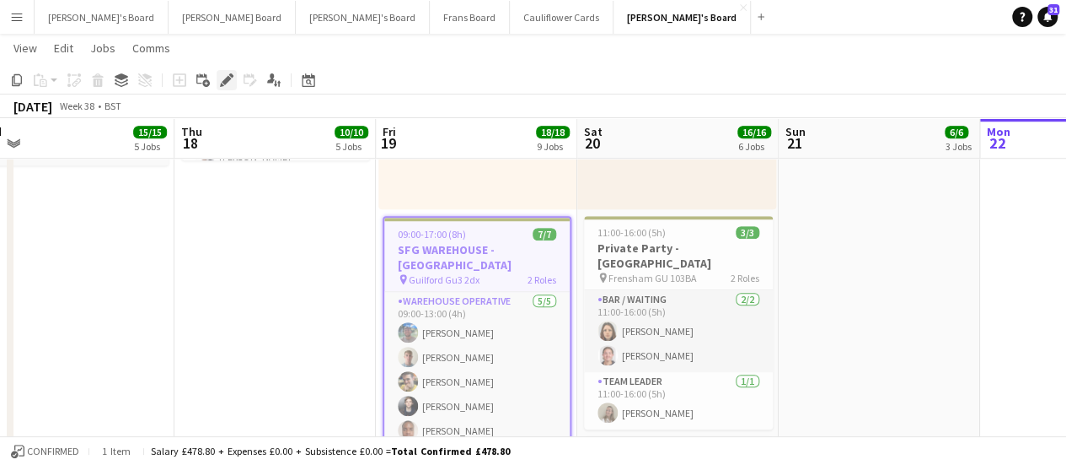
click at [218, 78] on div "Edit" at bounding box center [227, 80] width 20 height 20
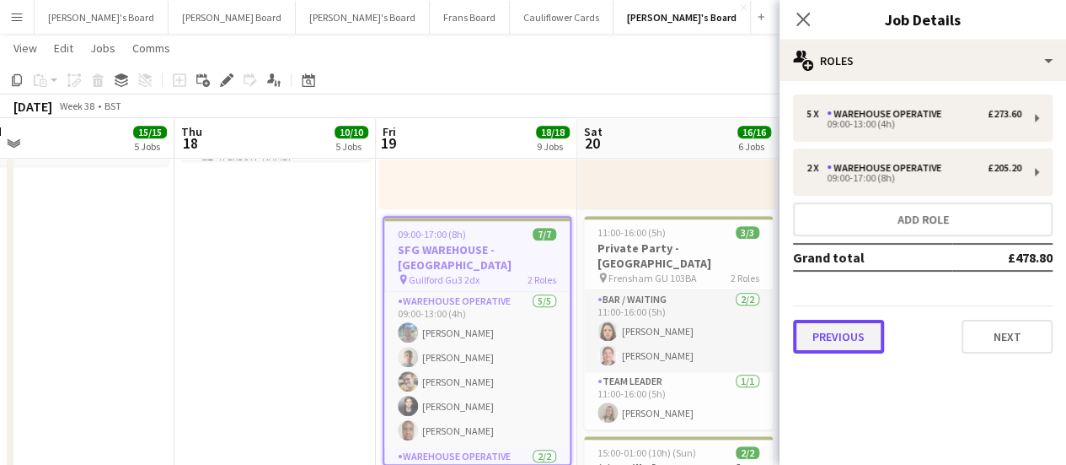
click at [870, 334] on button "Previous" at bounding box center [838, 337] width 91 height 34
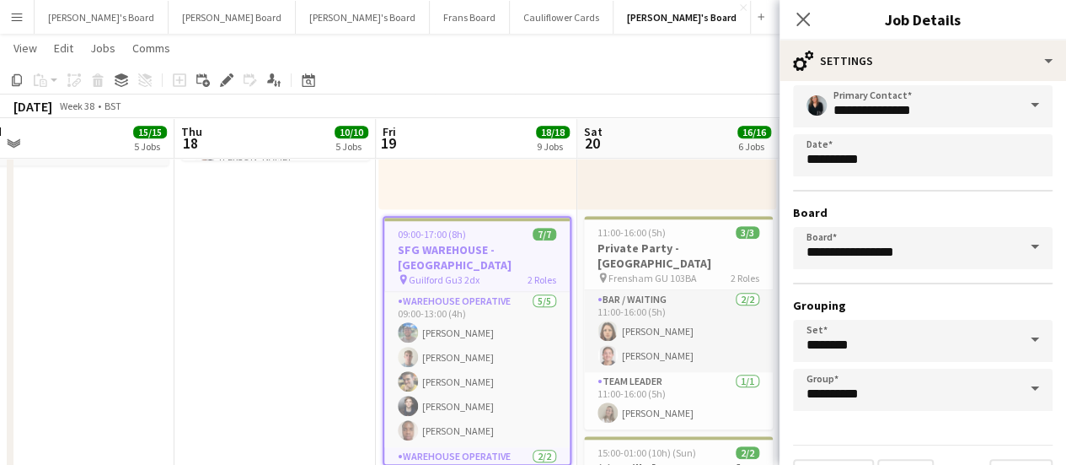
scroll to position [140, 0]
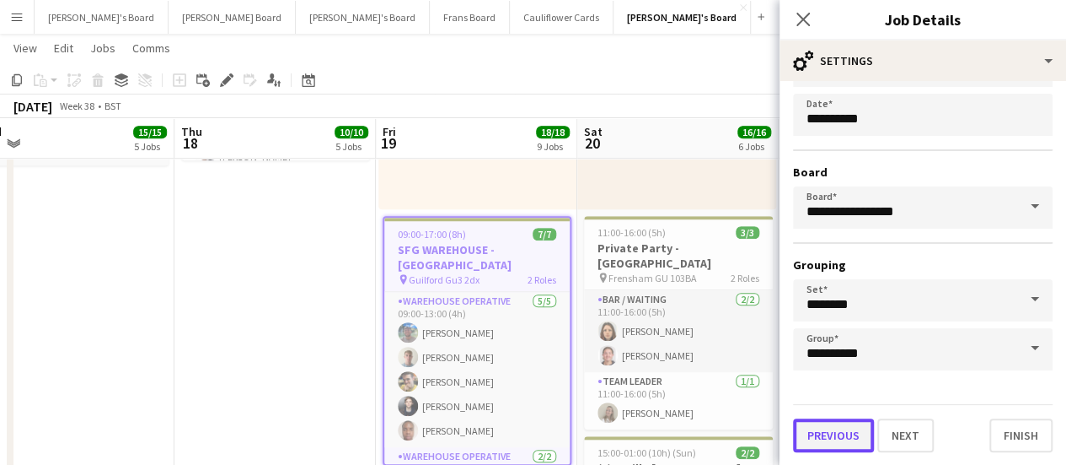
click at [842, 421] on button "Previous" at bounding box center [833, 435] width 81 height 34
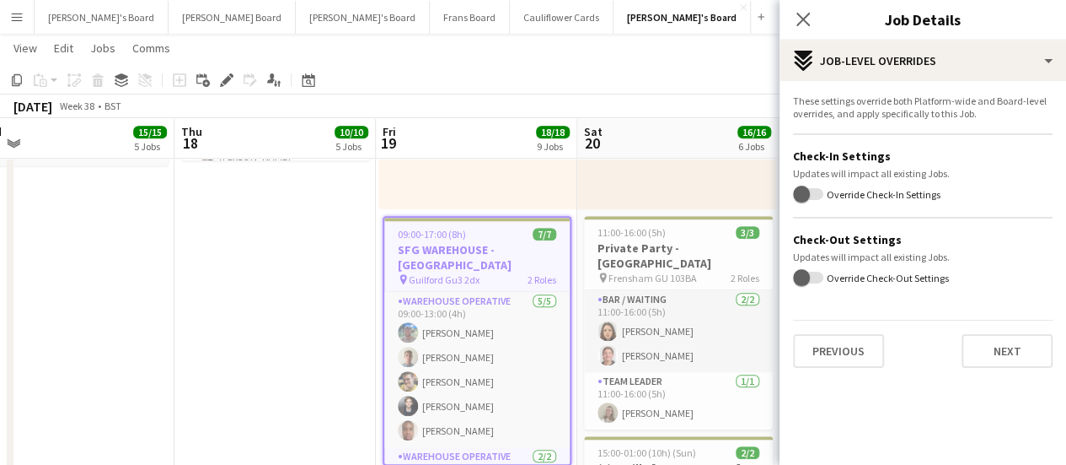
scroll to position [0, 0]
click at [853, 344] on button "Previous" at bounding box center [838, 351] width 91 height 34
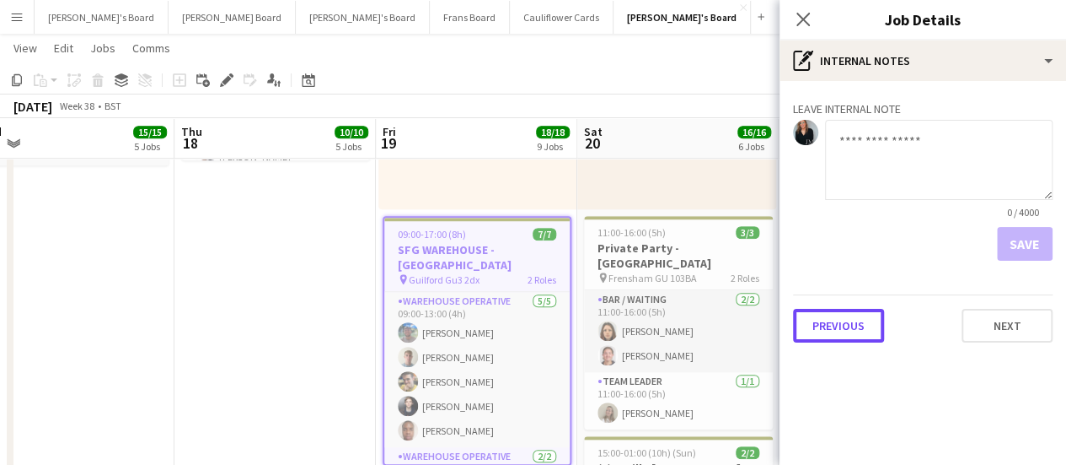
click at [853, 330] on button "Previous" at bounding box center [838, 326] width 91 height 34
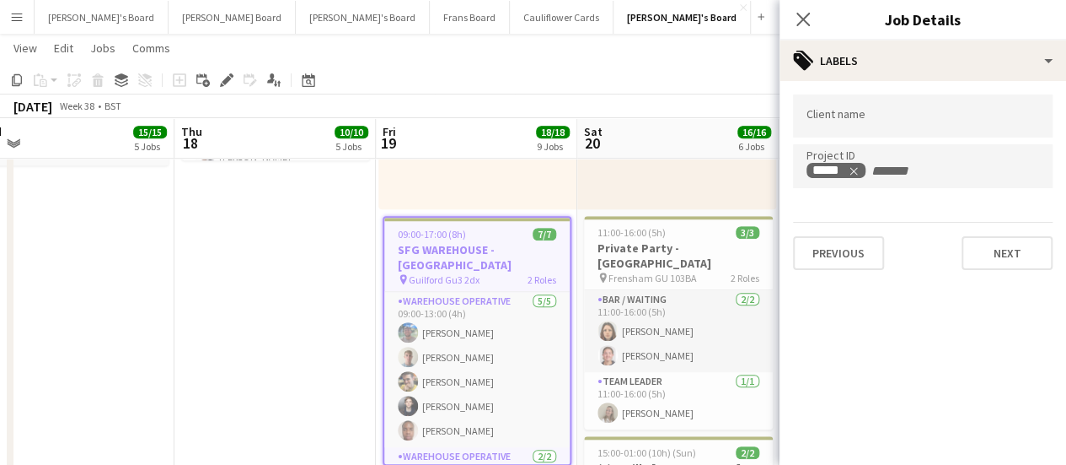
drag, startPoint x: 239, startPoint y: 311, endPoint x: 312, endPoint y: 316, distance: 72.7
click at [244, 311] on app-date-cell "Toggle View Scandalicious - Blenheim Palace 18-09-2025 → 21-09-2025 4/4 4 jobs …" at bounding box center [275, 213] width 201 height 1228
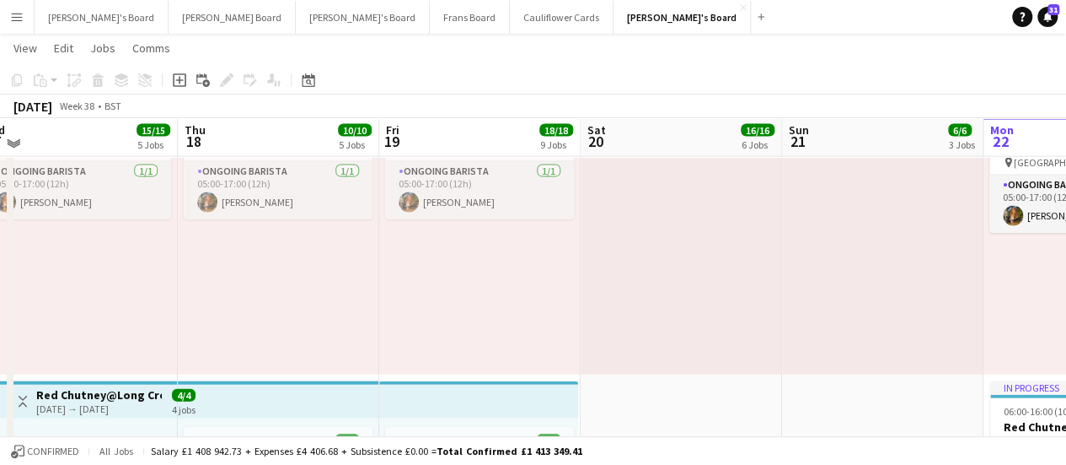
scroll to position [1855, 0]
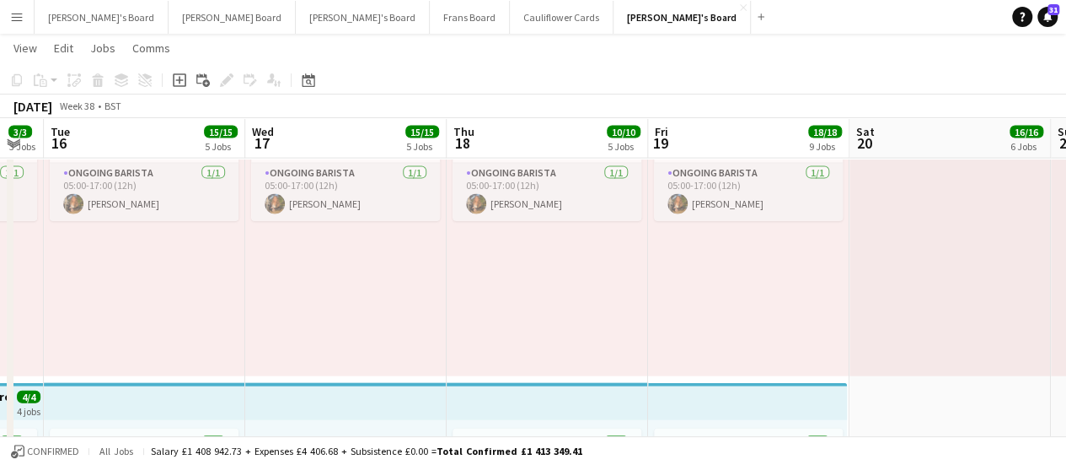
drag, startPoint x: 392, startPoint y: 281, endPoint x: 542, endPoint y: 325, distance: 156.3
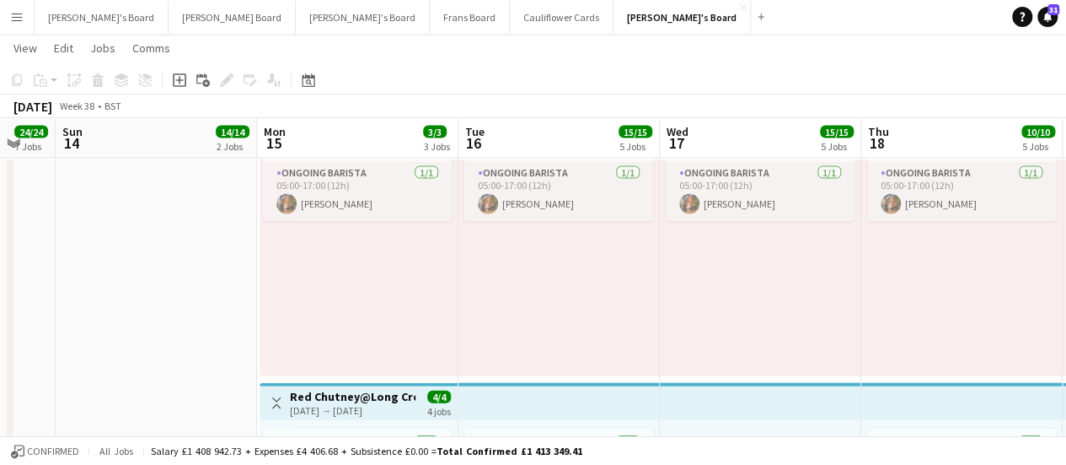
drag, startPoint x: 346, startPoint y: 298, endPoint x: 762, endPoint y: 359, distance: 421.0
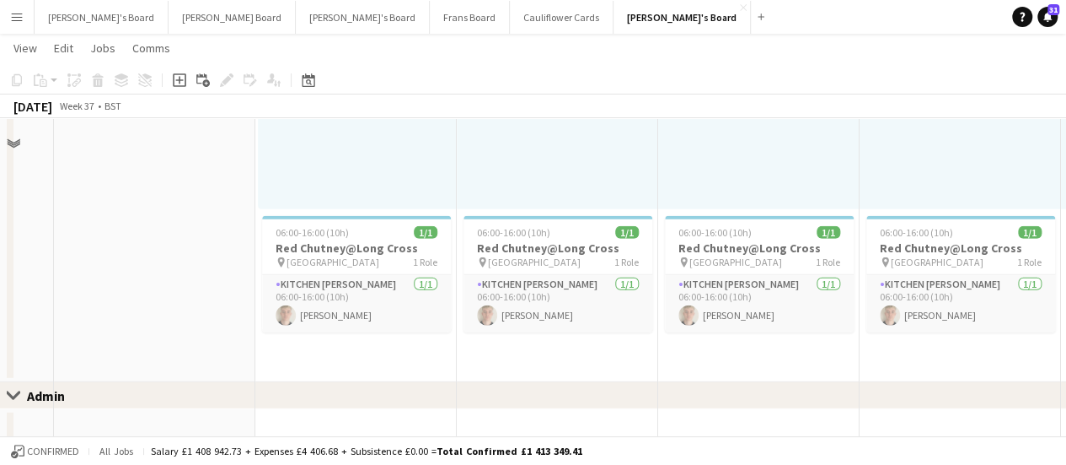
scroll to position [2350, 0]
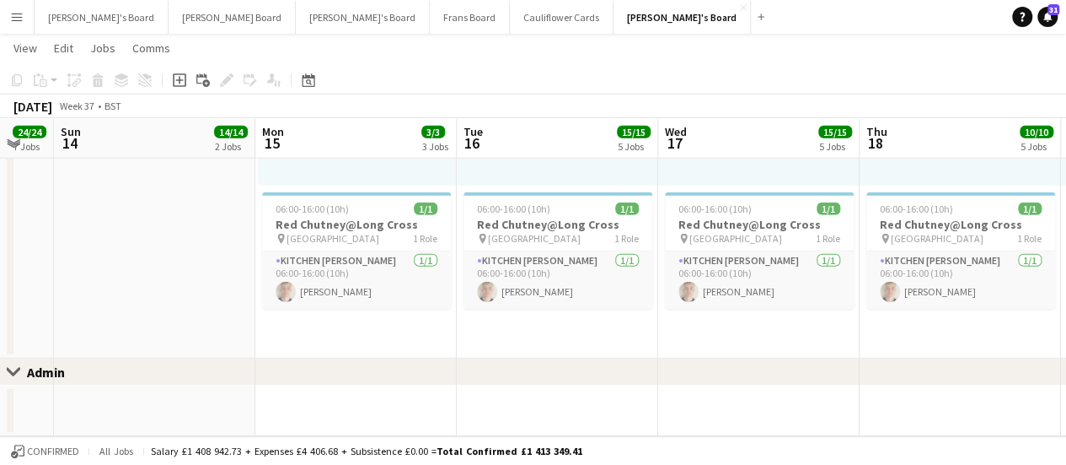
drag, startPoint x: 210, startPoint y: 210, endPoint x: 732, endPoint y: 298, distance: 529.2
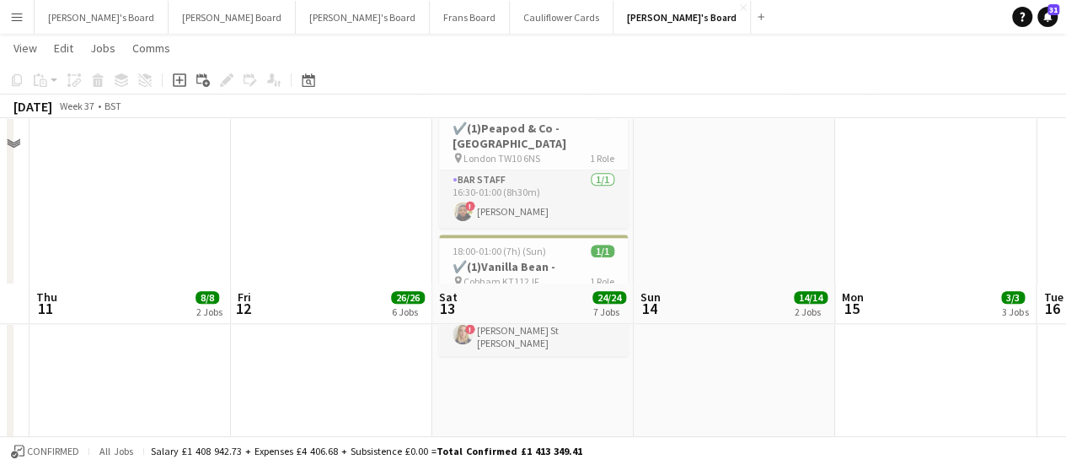
scroll to position [1170, 0]
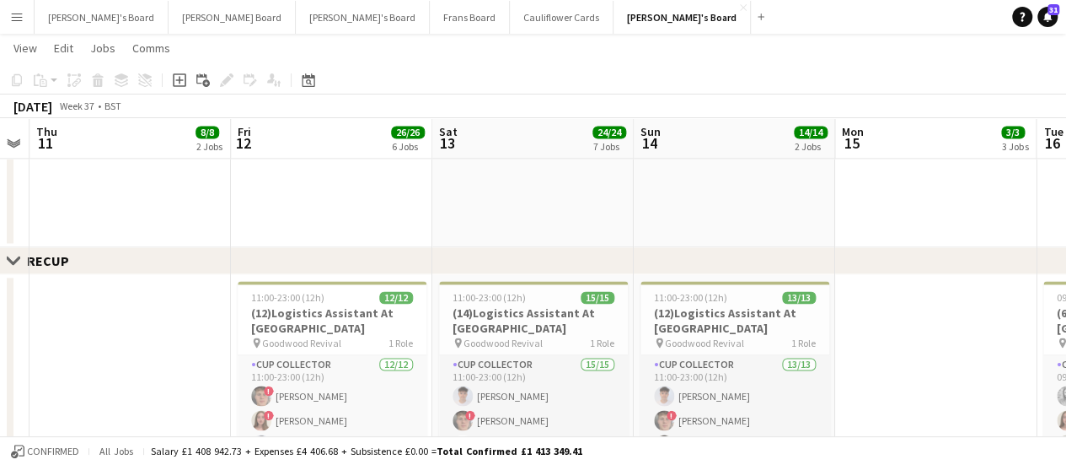
drag, startPoint x: 825, startPoint y: 234, endPoint x: 379, endPoint y: 181, distance: 449.0
click at [369, 180] on app-calendar-viewport "Mon 8 4/4 2 Jobs Tue 9 10/10 3 Jobs Wed 10 Thu 11 8/8 2 Jobs Fri 12 26/26 6 Job…" at bounding box center [533, 256] width 1066 height 2721
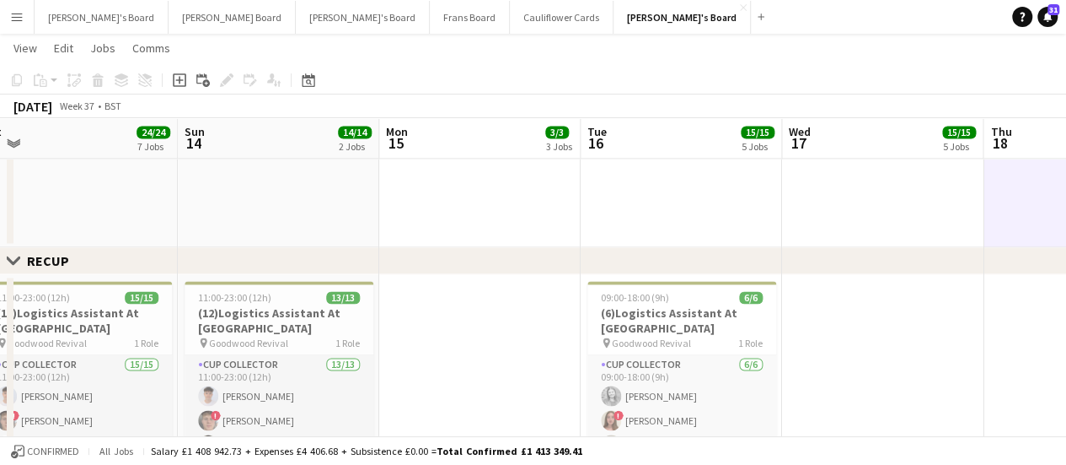
drag, startPoint x: 730, startPoint y: 197, endPoint x: 516, endPoint y: 148, distance: 219.7
click at [564, 160] on app-calendar-viewport "Wed 10 Thu 11 8/8 2 Jobs Fri 12 26/26 6 Jobs Sat 13 24/24 7 Jobs Sun 14 14/14 2…" at bounding box center [533, 256] width 1066 height 2721
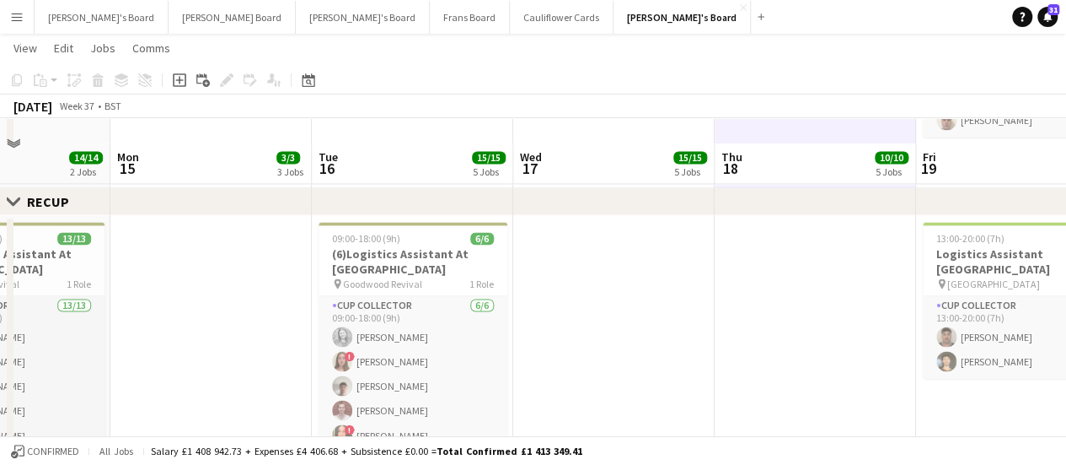
scroll to position [1254, 0]
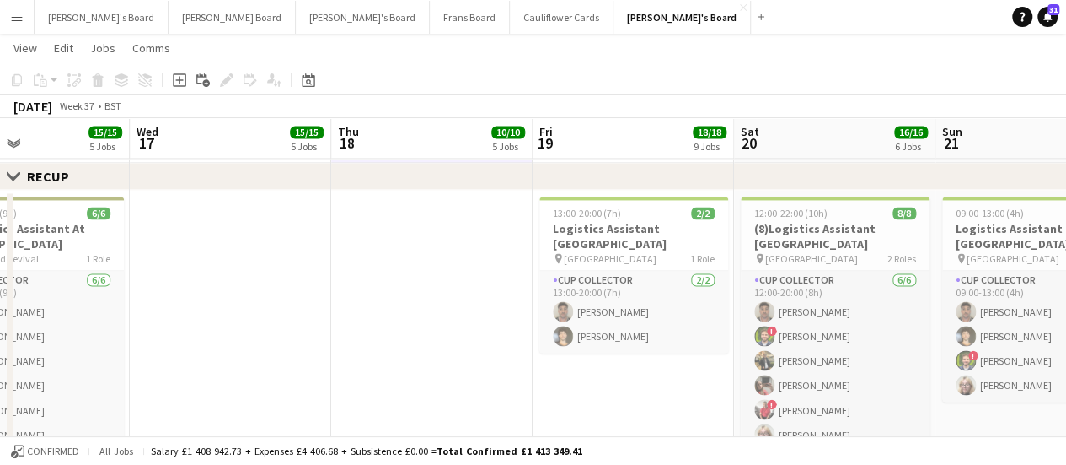
drag, startPoint x: 550, startPoint y: 290, endPoint x: 443, endPoint y: 281, distance: 106.6
click at [441, 283] on app-calendar-viewport "Sun 14 14/14 2 Jobs Mon 15 3/3 3 Jobs Tue 16 15/15 5 Jobs Wed 17 15/15 5 Jobs T…" at bounding box center [533, 171] width 1066 height 2721
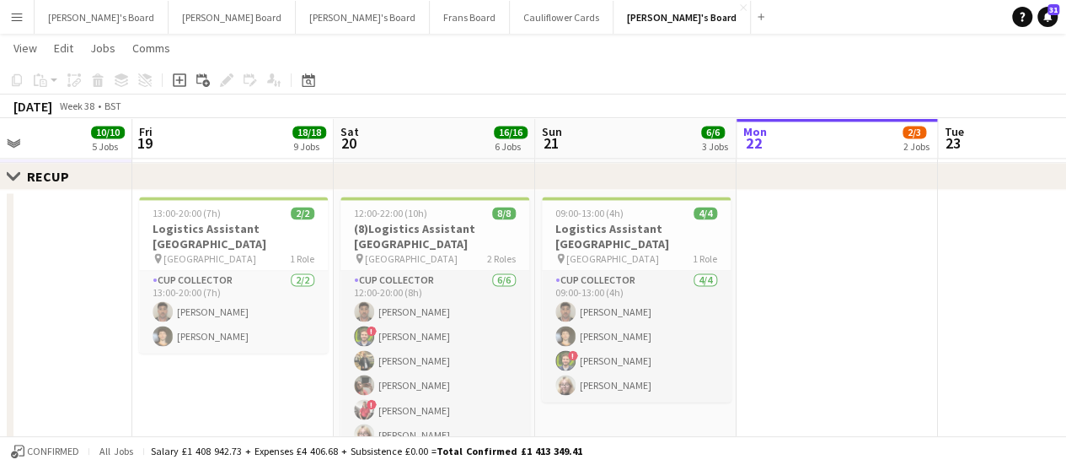
drag, startPoint x: 294, startPoint y: 276, endPoint x: 150, endPoint y: 271, distance: 144.3
click at [150, 271] on app-calendar-viewport "Tue 16 15/15 5 Jobs Wed 17 15/15 5 Jobs Thu 18 10/10 5 Jobs Fri 19 18/18 9 Jobs…" at bounding box center [533, 171] width 1066 height 2721
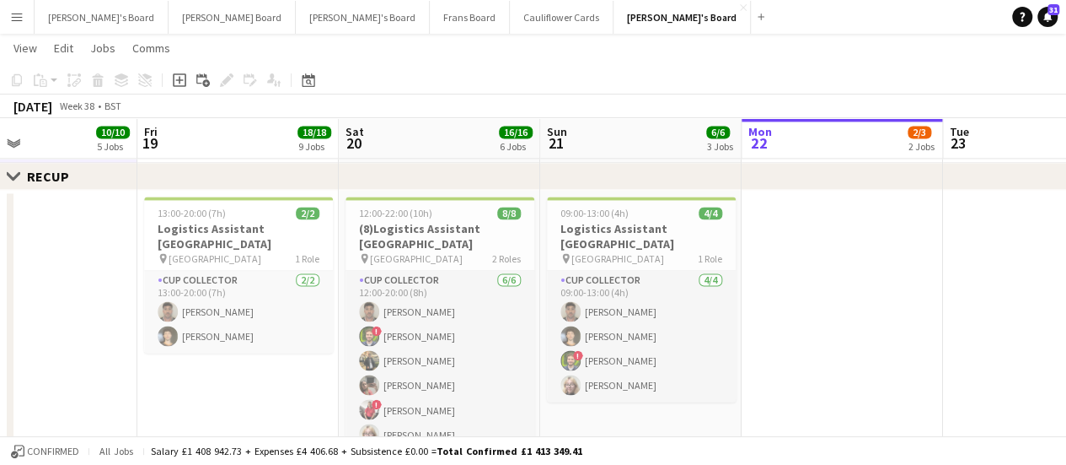
drag, startPoint x: 305, startPoint y: 219, endPoint x: 283, endPoint y: 142, distance: 80.6
click at [305, 219] on app-job-card "13:00-20:00 (7h) 2/2 Logistics Assistant Newbury pin Newbury Racecourse 1 Role …" at bounding box center [238, 274] width 189 height 156
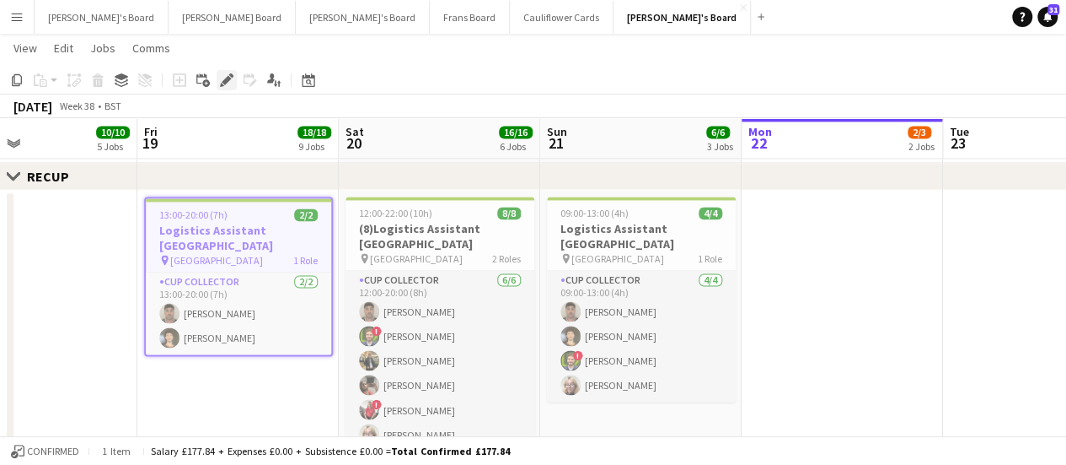
click at [228, 81] on icon at bounding box center [226, 80] width 9 height 9
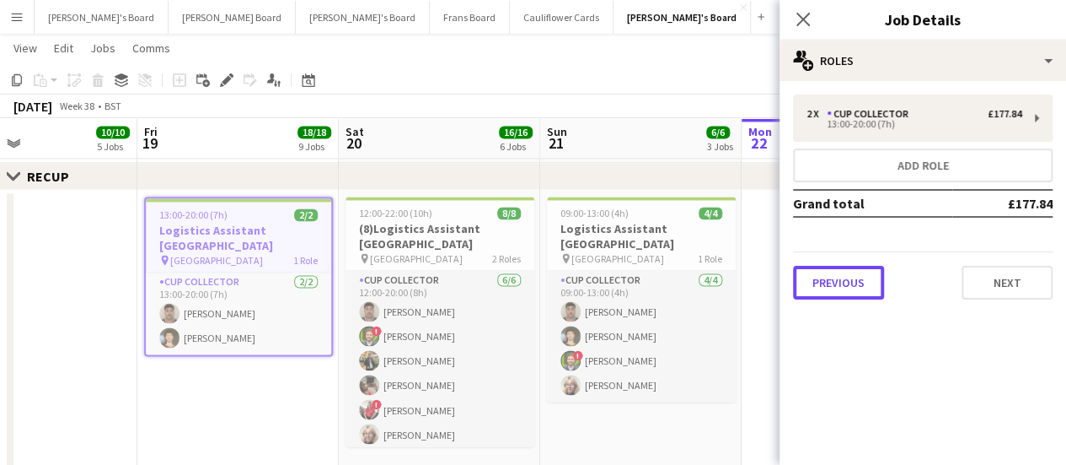
click at [855, 275] on button "Previous" at bounding box center [838, 283] width 91 height 34
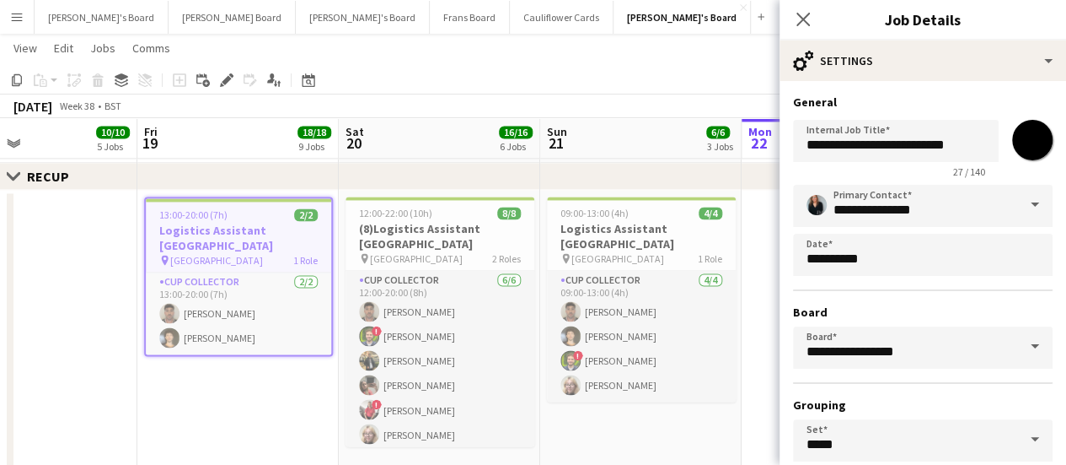
scroll to position [140, 0]
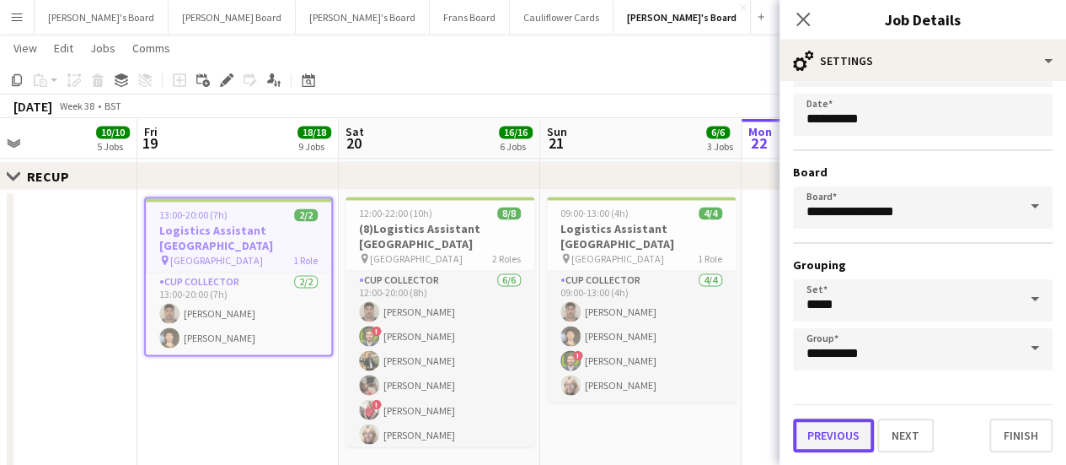
click at [833, 449] on button "Previous" at bounding box center [833, 435] width 81 height 34
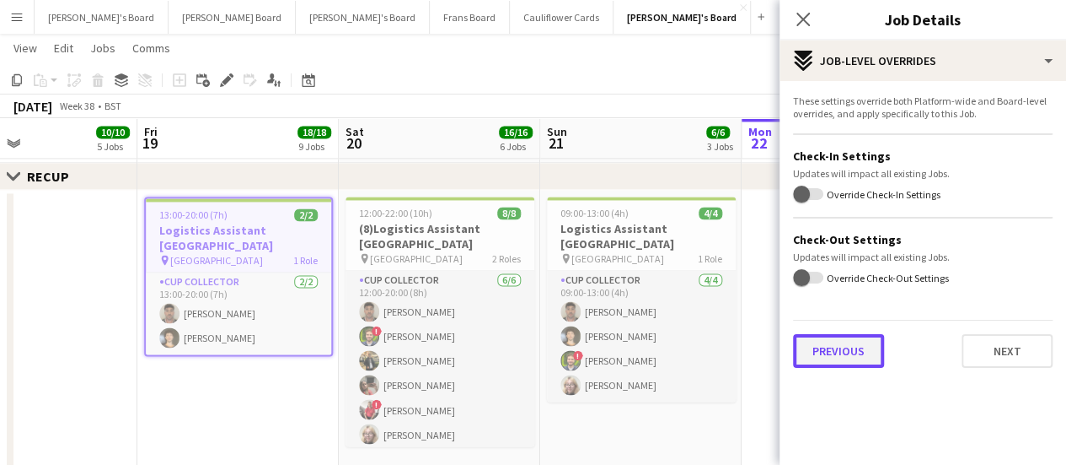
click at [823, 345] on button "Previous" at bounding box center [838, 351] width 91 height 34
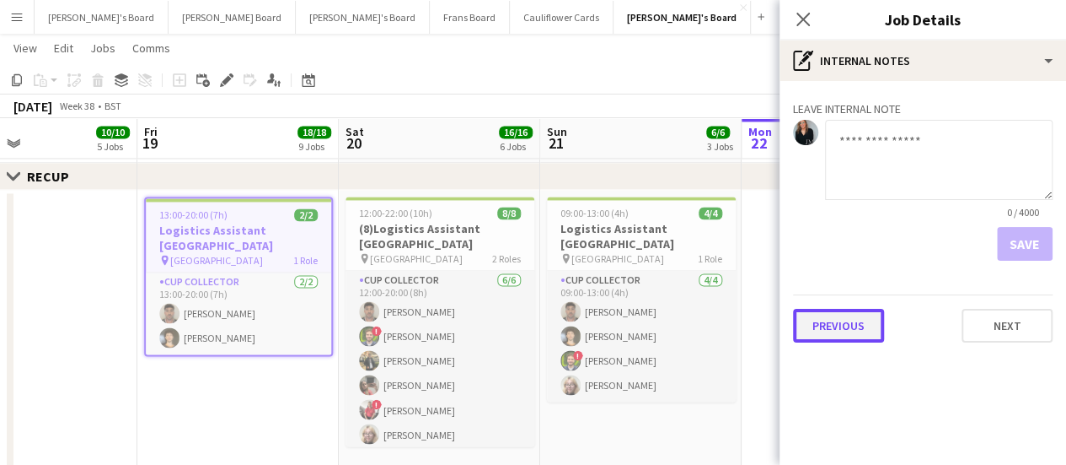
click at [836, 330] on button "Previous" at bounding box center [838, 326] width 91 height 34
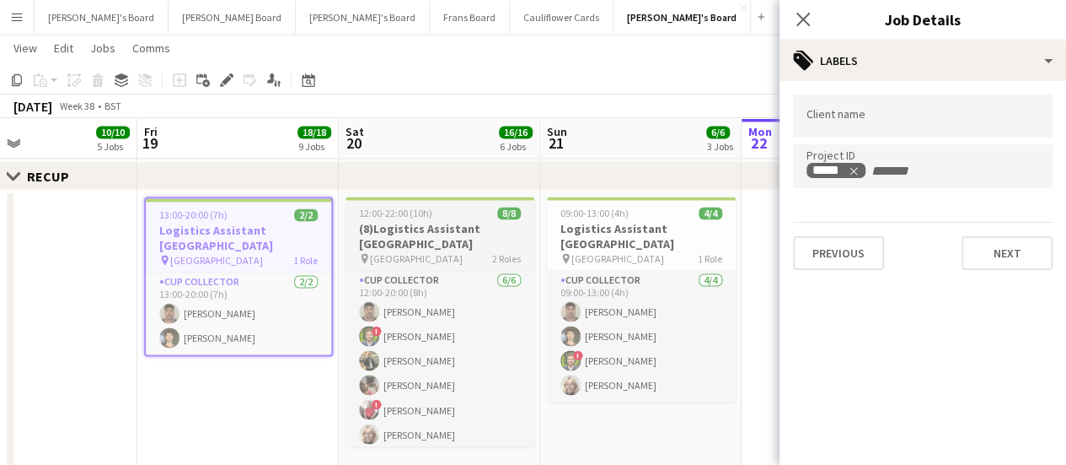
drag, startPoint x: 442, startPoint y: 220, endPoint x: 504, endPoint y: 236, distance: 64.4
click at [452, 220] on app-calendar-viewport "Tue 16 15/15 5 Jobs Wed 17 15/15 5 Jobs Thu 18 10/10 5 Jobs Fri 19 18/18 9 Jobs…" at bounding box center [533, 171] width 1066 height 2721
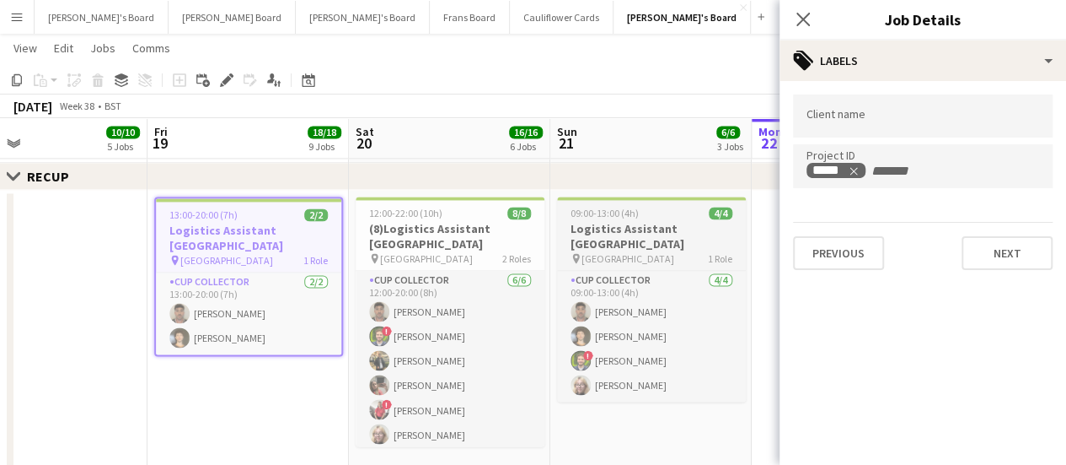
click at [622, 228] on h3 "Logistics Assistant [GEOGRAPHIC_DATA]" at bounding box center [651, 236] width 189 height 30
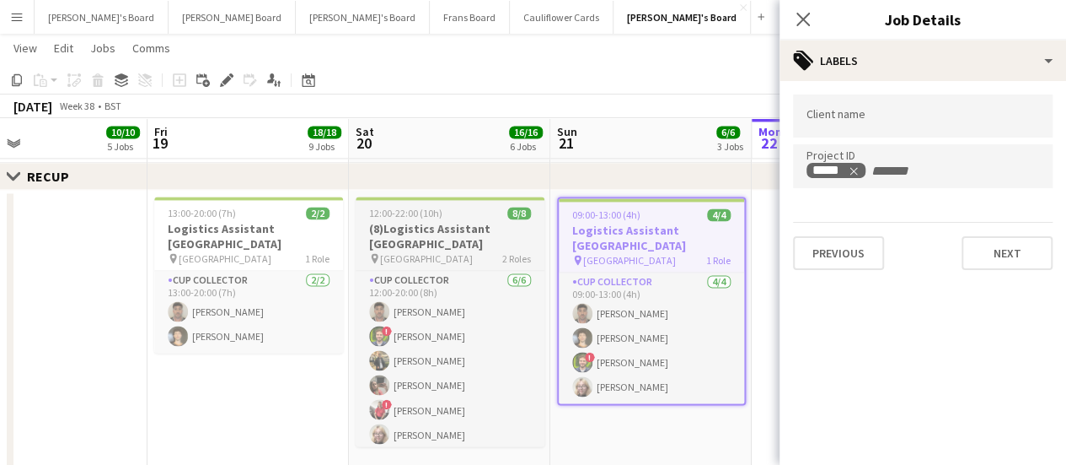
click at [459, 232] on h3 "(8)Logistics Assistant [GEOGRAPHIC_DATA]" at bounding box center [450, 236] width 189 height 30
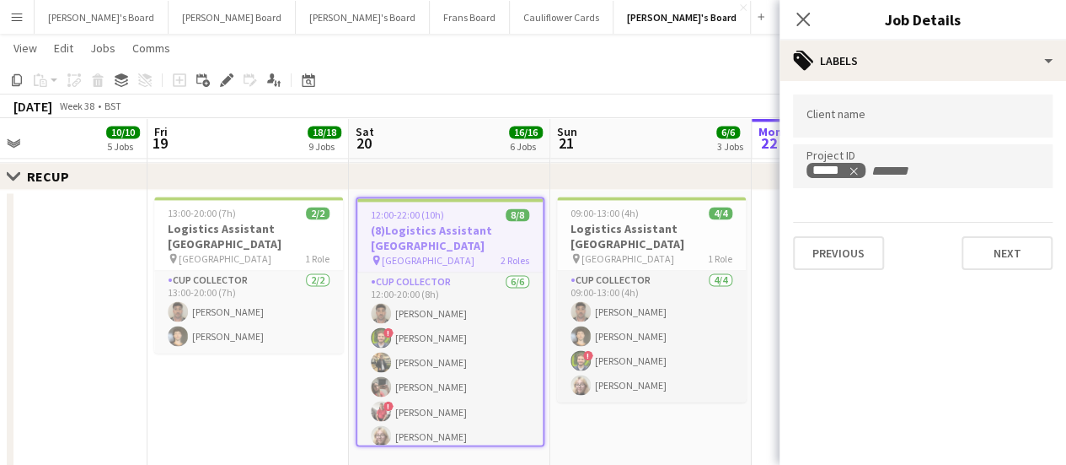
click at [296, 363] on app-calendar-viewport "Tue 16 15/15 5 Jobs Wed 17 15/15 5 Jobs Thu 18 10/10 5 Jobs Fri 19 18/18 9 Jobs…" at bounding box center [533, 171] width 1066 height 2721
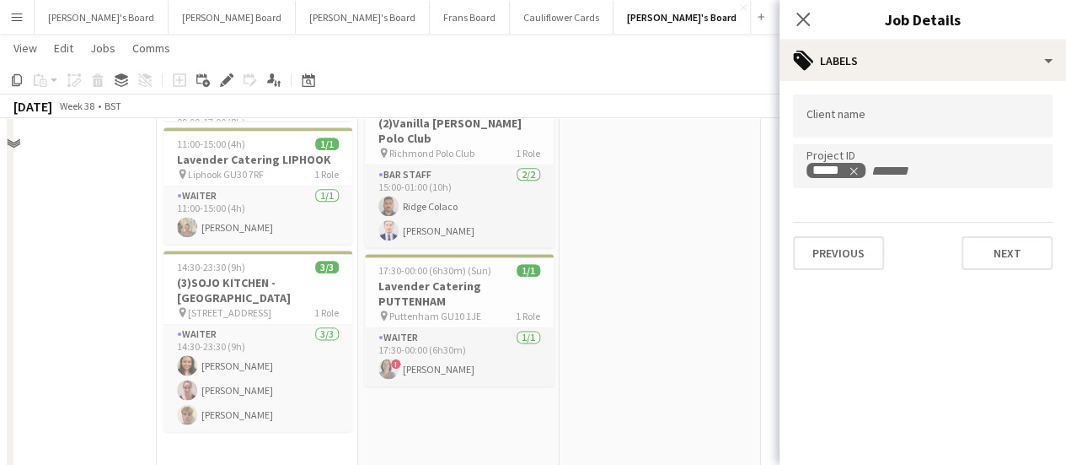
scroll to position [833, 0]
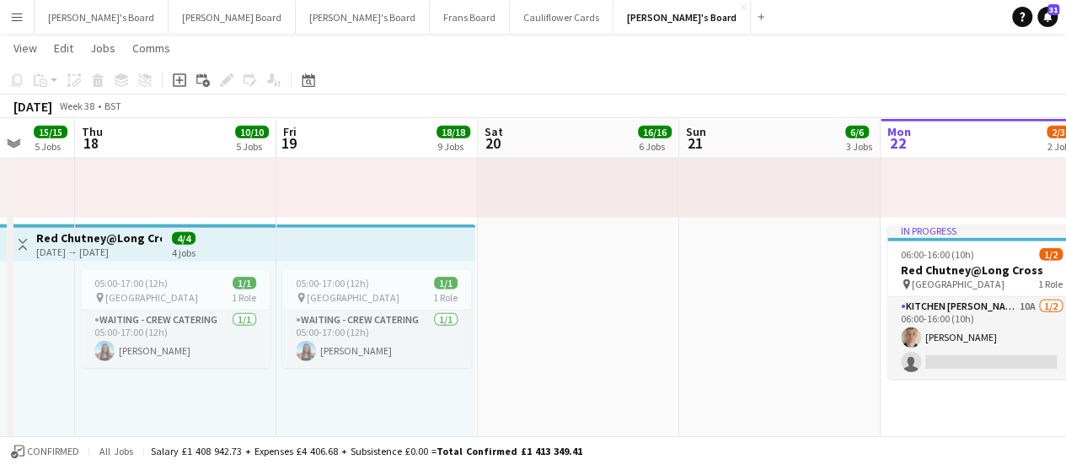
scroll to position [0, 398]
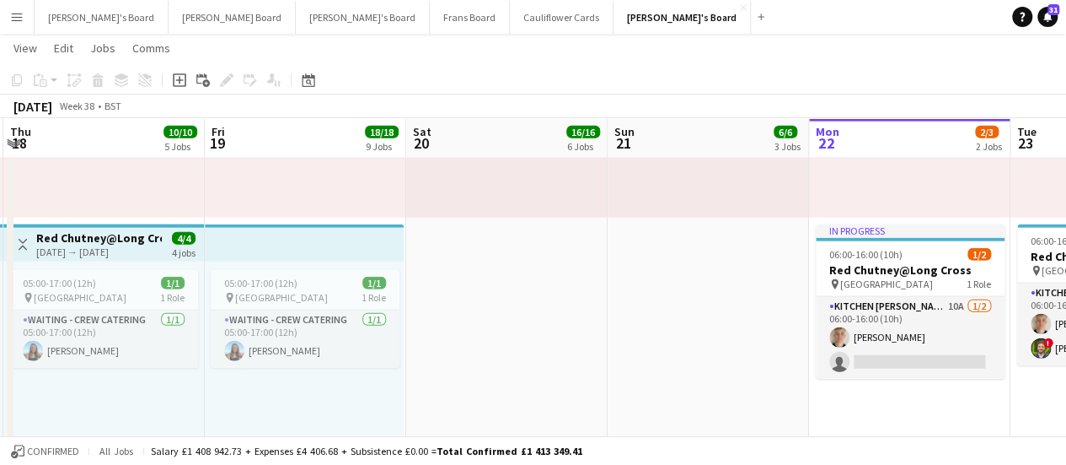
drag, startPoint x: 443, startPoint y: 363, endPoint x: 690, endPoint y: 386, distance: 248.1
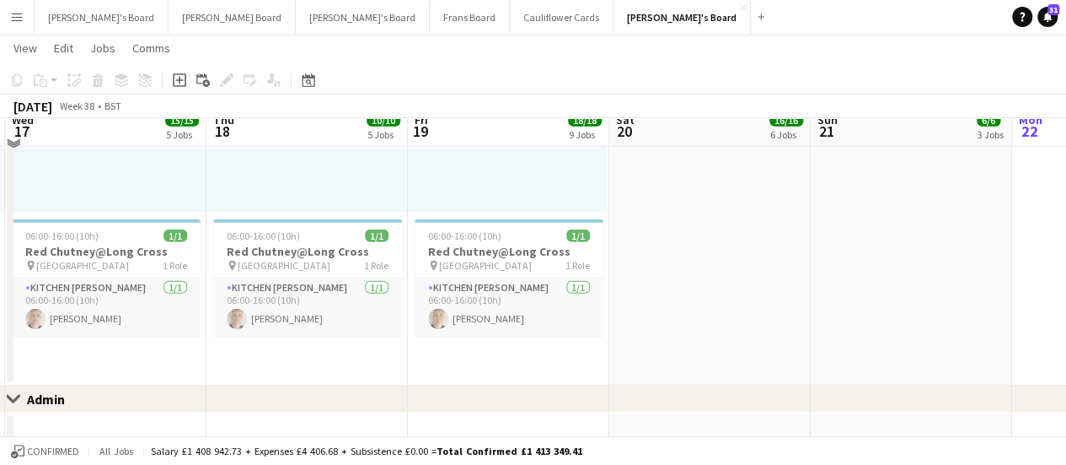
scroll to position [2350, 0]
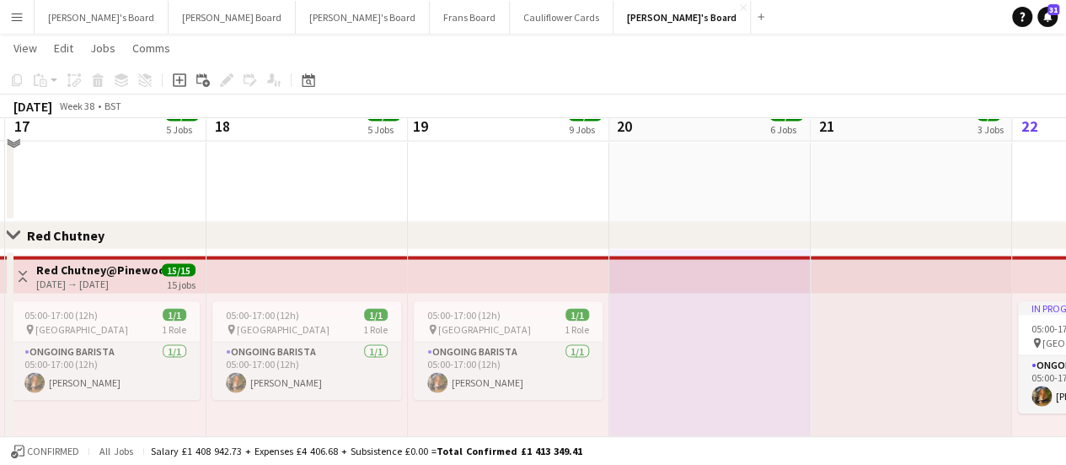
scroll to position [1339, 0]
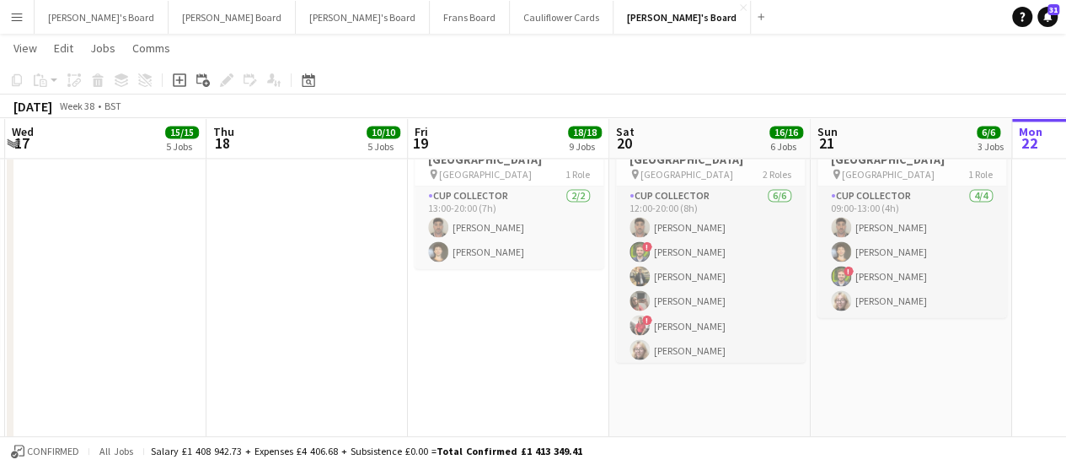
click at [861, 392] on app-date-cell "09:00-13:00 (4h) 4/4 Logistics Assistant Newbury pin Newbury Racecourse 1 Role …" at bounding box center [911, 332] width 201 height 454
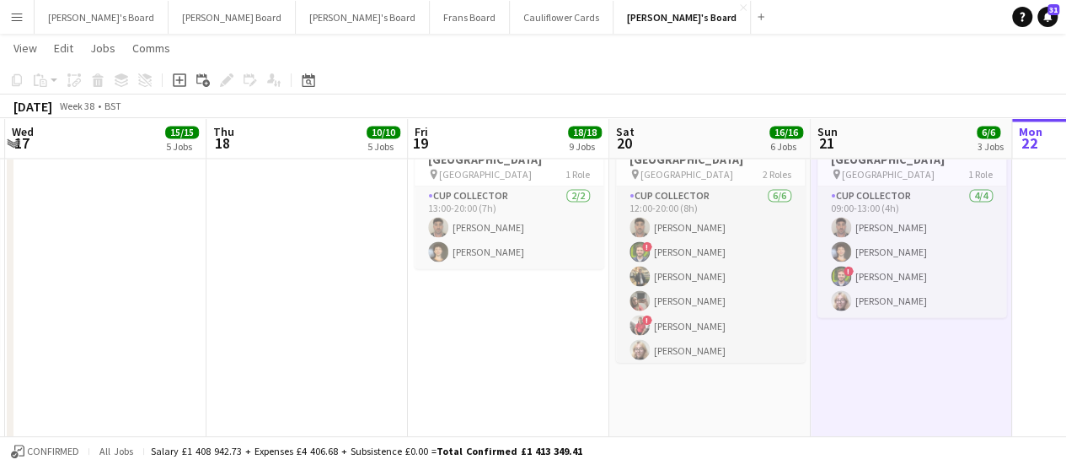
drag, startPoint x: 730, startPoint y: 411, endPoint x: 769, endPoint y: 406, distance: 39.1
click at [731, 412] on app-date-cell "12:00-22:00 (10h) 8/8 (8)Logistics Assistant Newbury pin Newbury Racecourse 2 R…" at bounding box center [710, 332] width 201 height 454
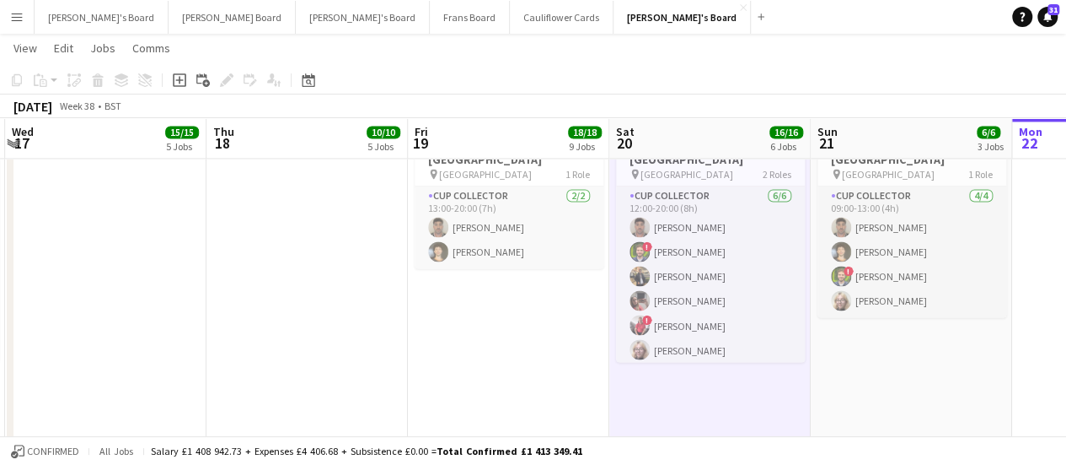
click at [892, 411] on app-date-cell "09:00-13:00 (4h) 4/4 Logistics Assistant Newbury pin Newbury Racecourse 1 Role …" at bounding box center [911, 332] width 201 height 454
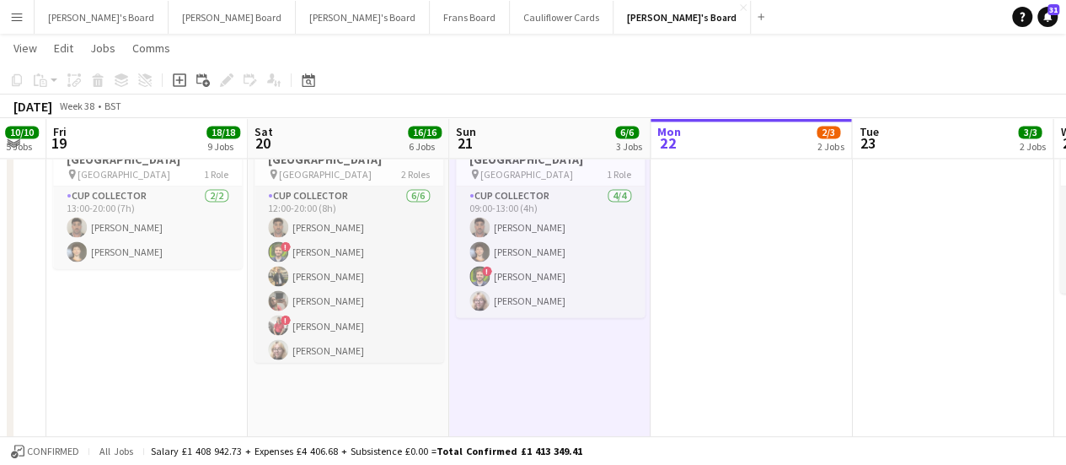
drag, startPoint x: 894, startPoint y: 411, endPoint x: 528, endPoint y: 394, distance: 366.3
click at [528, 394] on app-calendar-viewport "Mon 15 3/3 3 Jobs Tue 16 15/15 5 Jobs Wed 17 15/15 5 Jobs Thu 18 10/10 5 Jobs F…" at bounding box center [533, 87] width 1066 height 2721
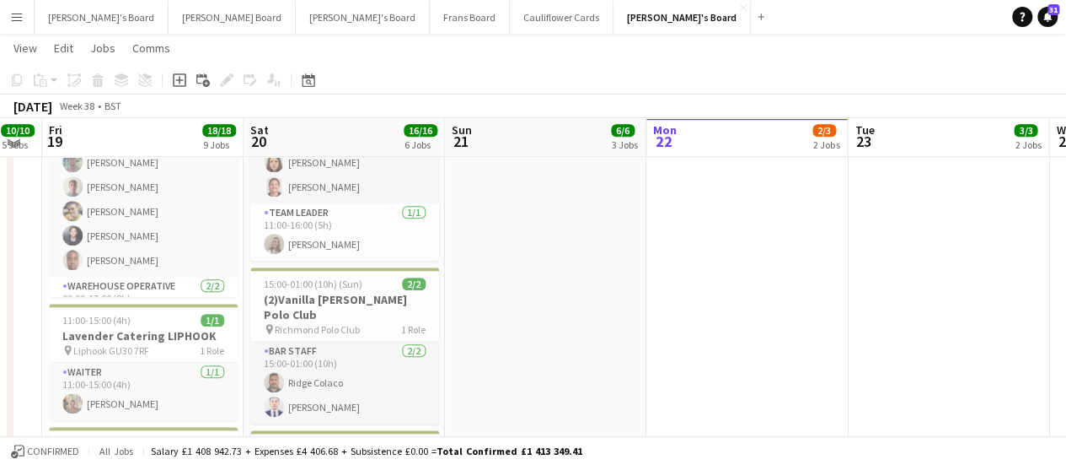
scroll to position [422, 0]
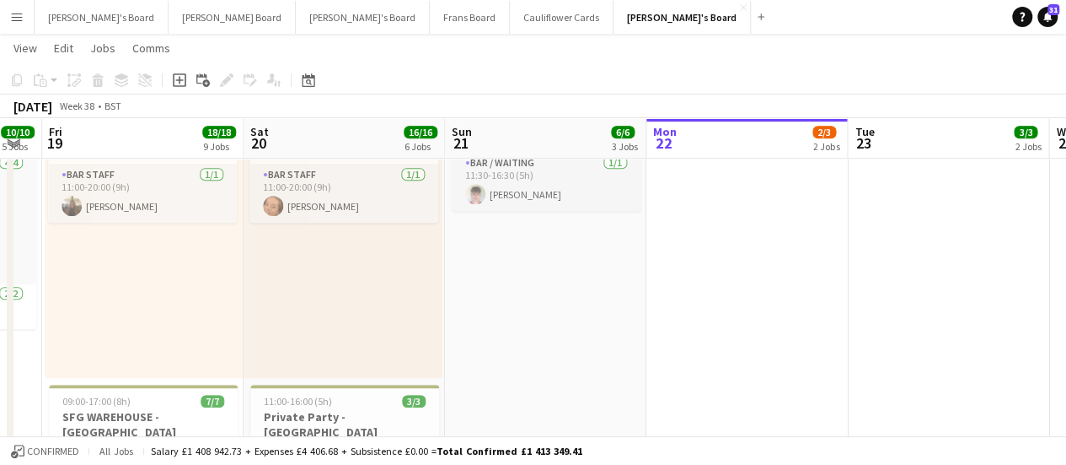
drag, startPoint x: 765, startPoint y: 311, endPoint x: 440, endPoint y: 295, distance: 325.0
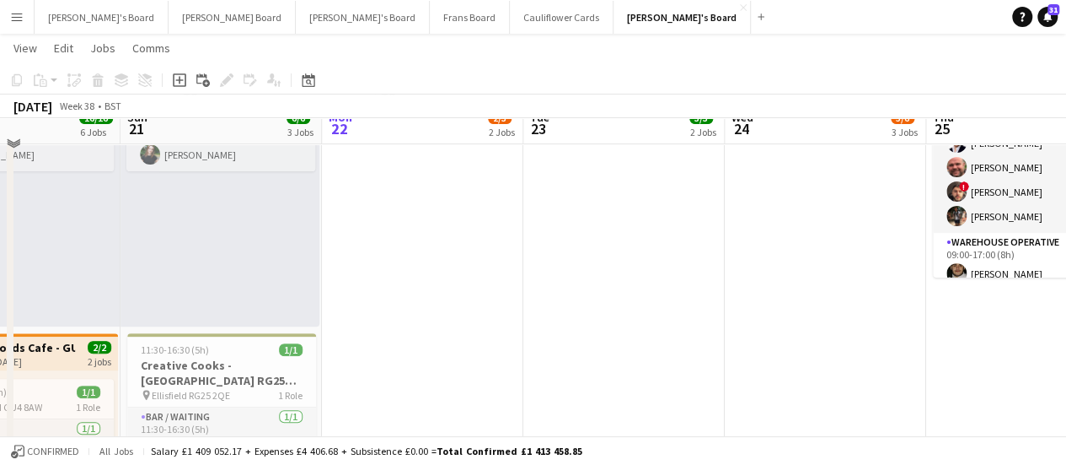
scroll to position [150, 0]
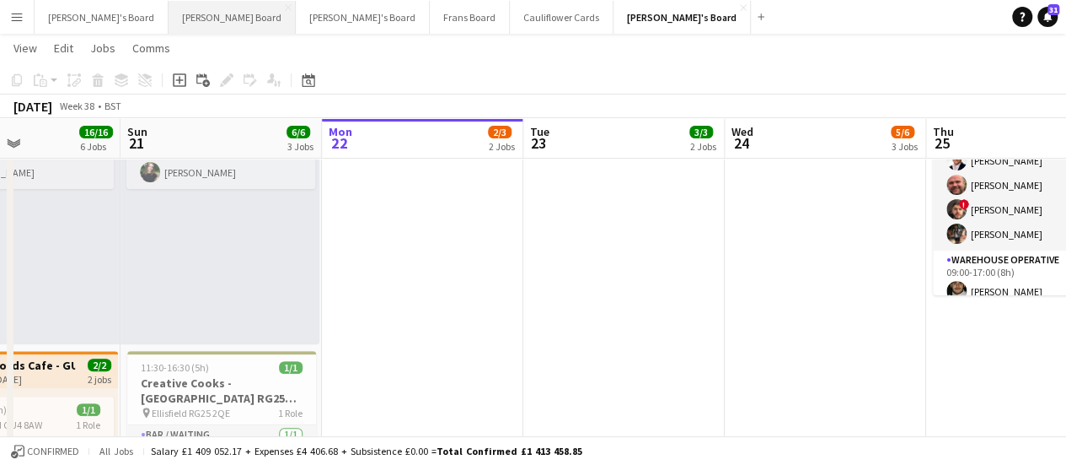
click at [169, 30] on button "Dean's Board Close" at bounding box center [232, 17] width 127 height 33
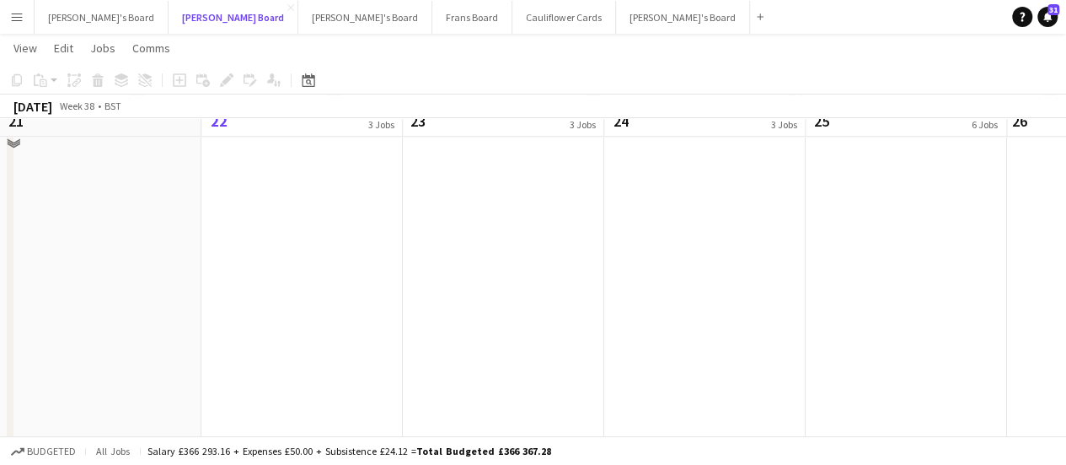
scroll to position [666, 0]
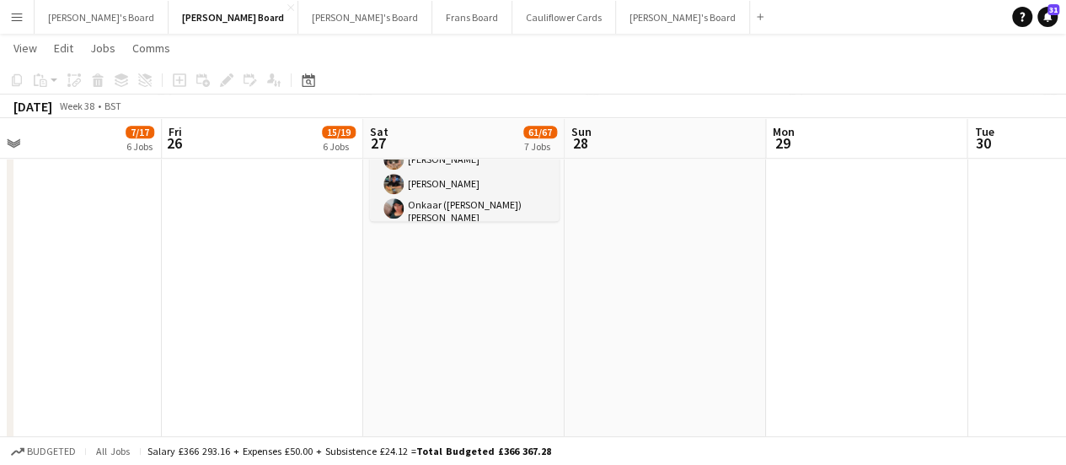
drag, startPoint x: 862, startPoint y: 318, endPoint x: 17, endPoint y: 270, distance: 846.1
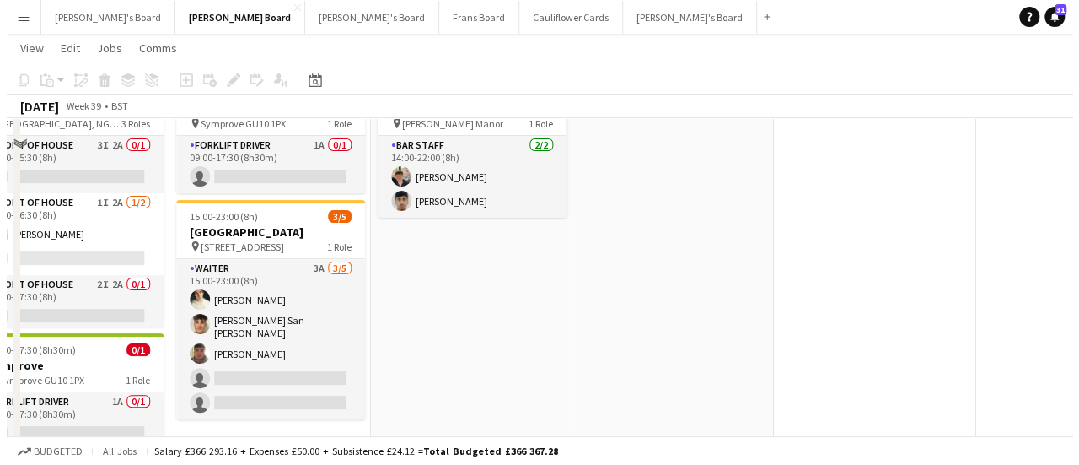
scroll to position [0, 0]
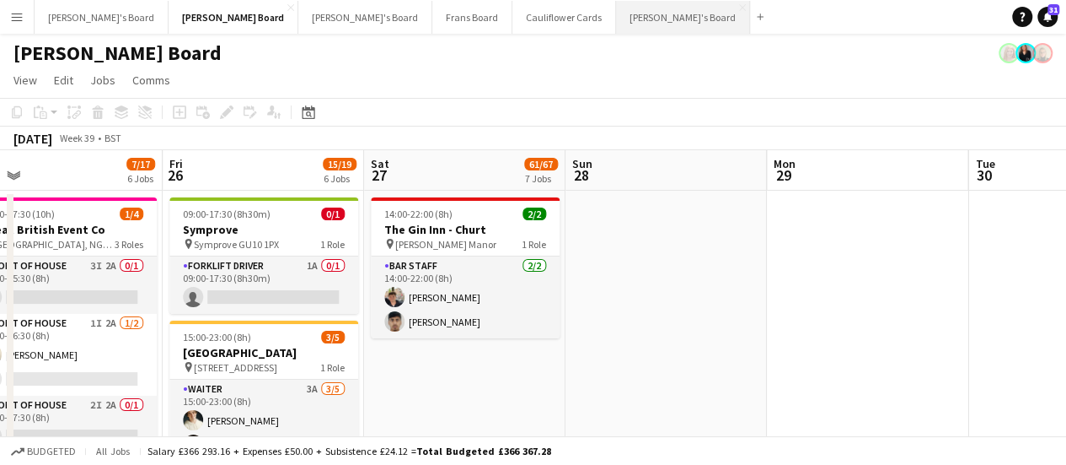
click at [616, 24] on button "Thomasina's Board Close" at bounding box center [683, 17] width 134 height 33
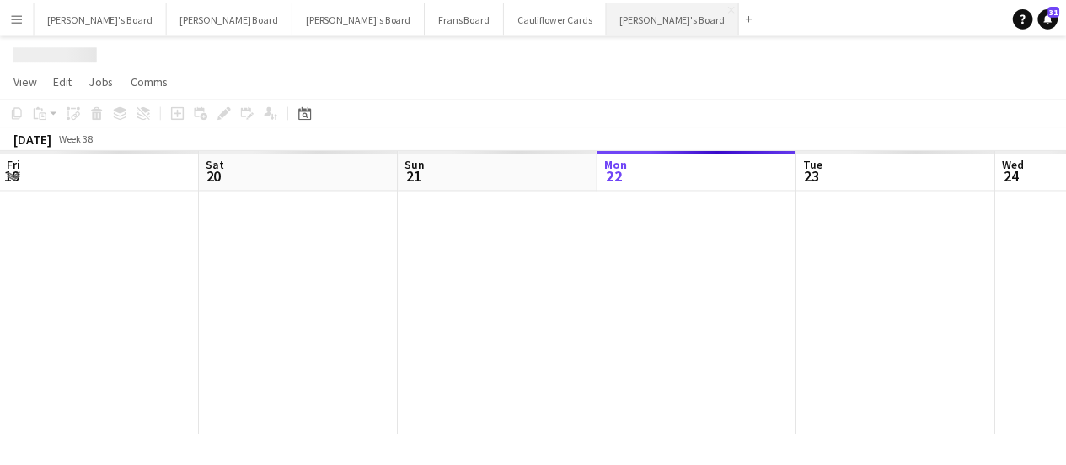
scroll to position [0, 403]
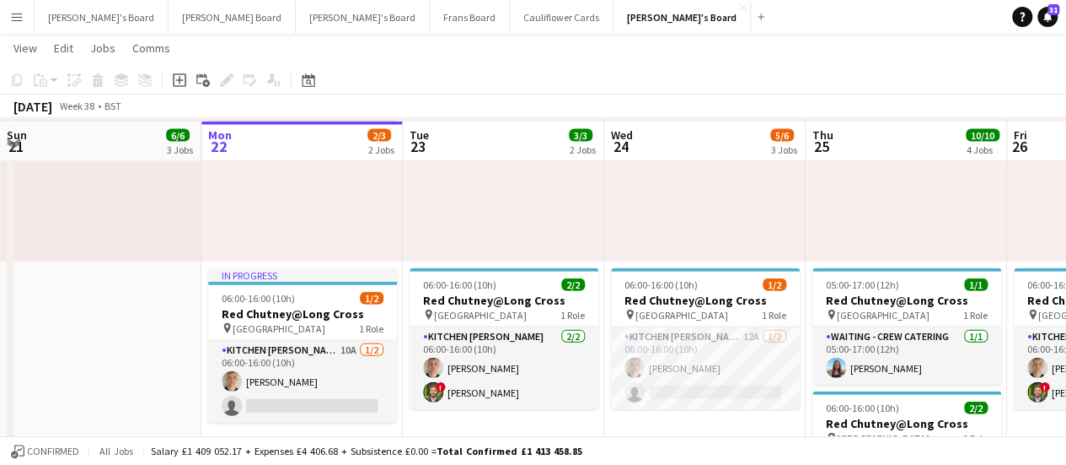
scroll to position [1919, 0]
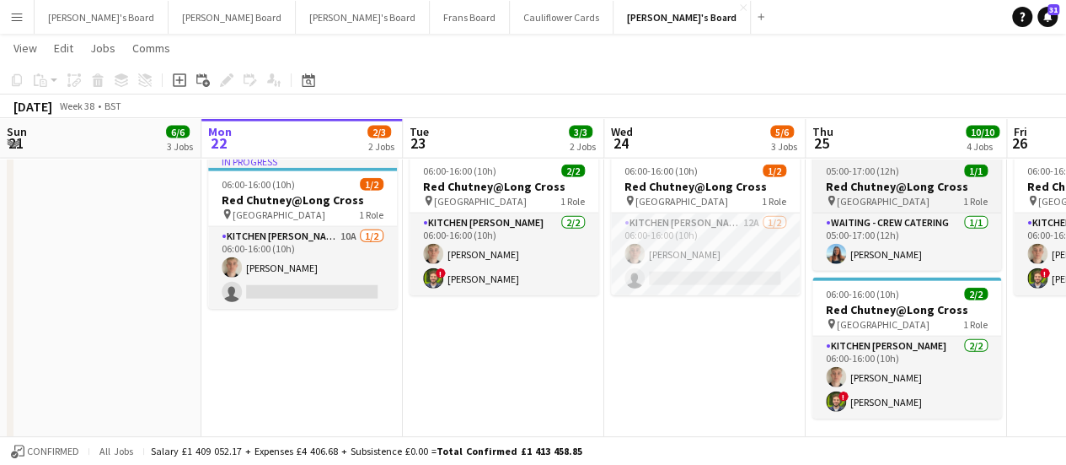
click at [917, 178] on app-job-card "05:00-17:00 (12h) 1/1 Red Chutney@Long Cross pin Long Cross Studios 1 Role Wait…" at bounding box center [907, 212] width 189 height 116
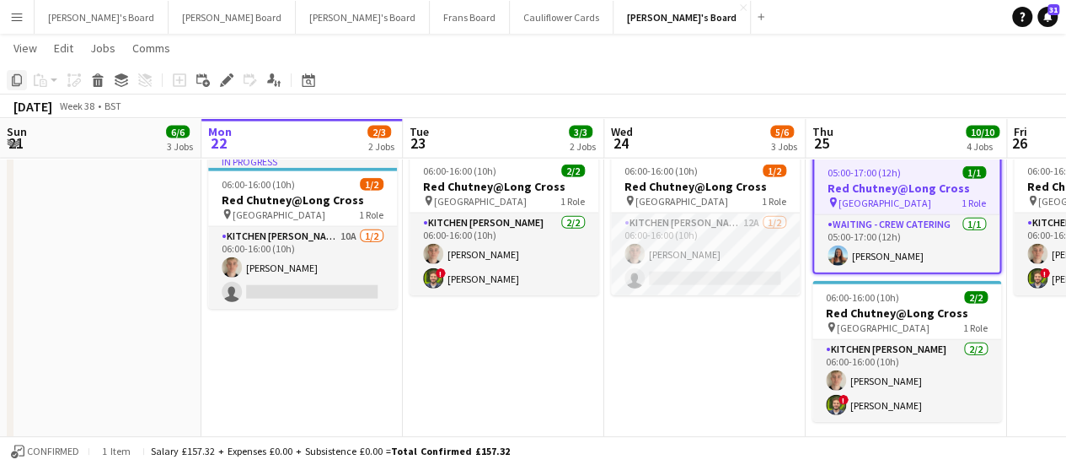
click at [19, 75] on icon "Copy" at bounding box center [16, 79] width 13 height 13
click at [469, 337] on app-date-cell "05:00-17:00 (12h) 1/1 pin Pinewood Studios 1 Role ONGOING BARISTA 1/1 05:00-17:…" at bounding box center [503, 234] width 201 height 784
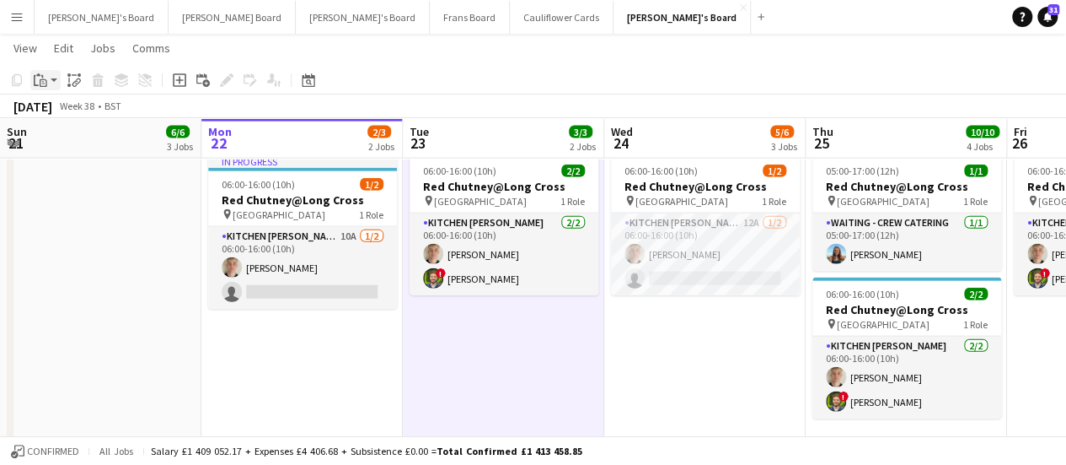
click at [49, 83] on div "Paste" at bounding box center [40, 80] width 20 height 20
click at [56, 119] on link "Paste Ctrl+V" at bounding box center [124, 112] width 158 height 15
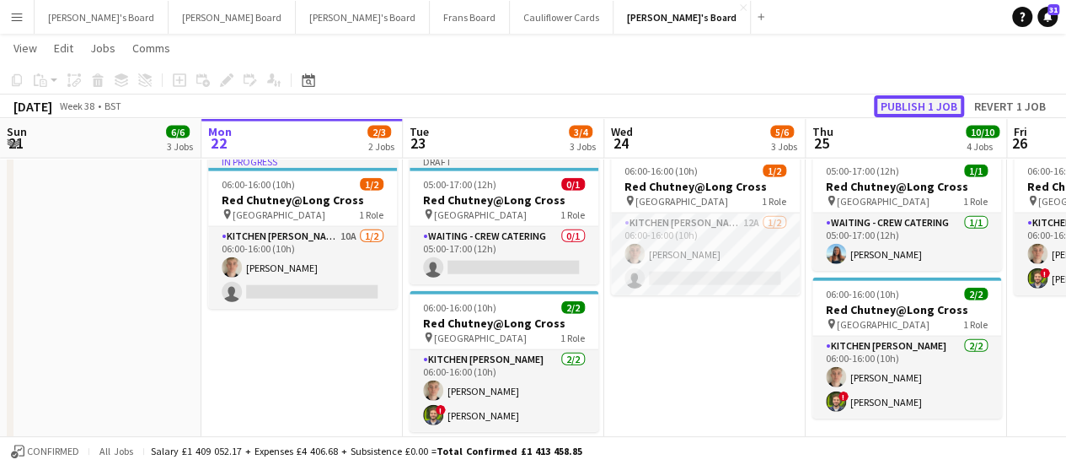
click at [941, 109] on button "Publish 1 job" at bounding box center [919, 106] width 90 height 22
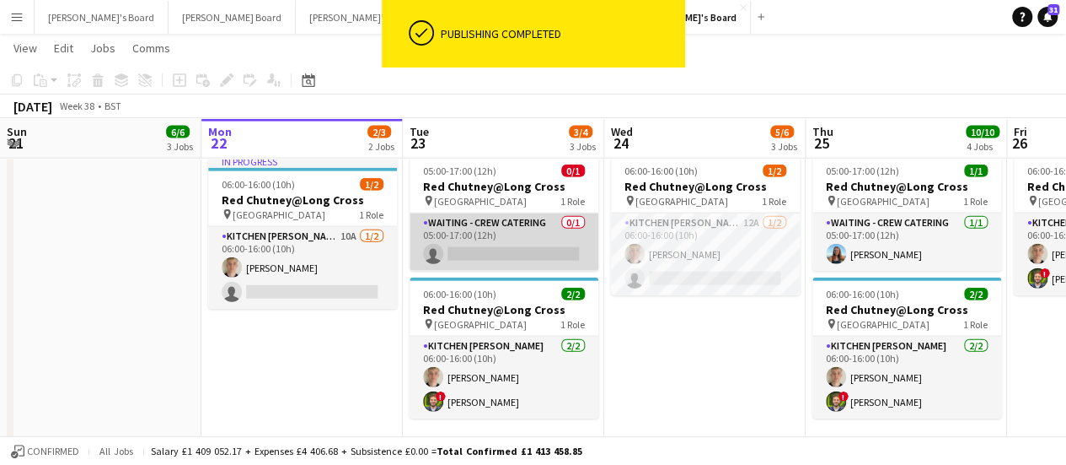
click at [528, 248] on app-card-role "Waiting - Crew Catering 0/1 05:00-17:00 (12h) single-neutral-actions" at bounding box center [504, 241] width 189 height 57
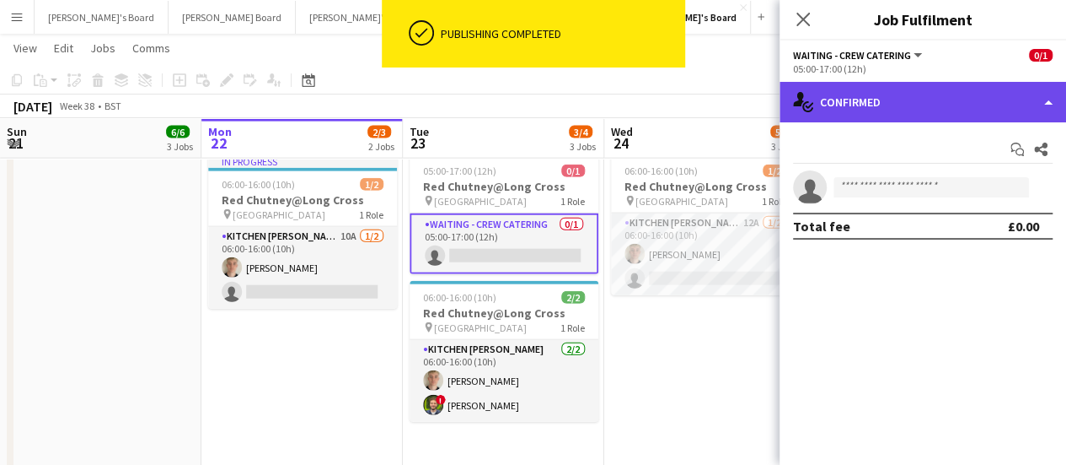
click at [916, 95] on div "single-neutral-actions-check-2 Confirmed" at bounding box center [923, 102] width 287 height 40
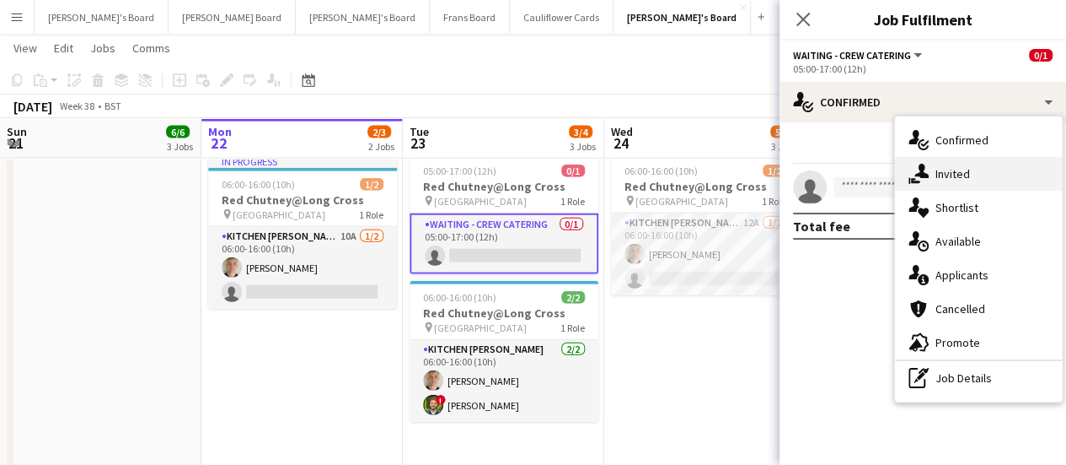
click at [941, 159] on div "single-neutral-actions-share-1 Invited" at bounding box center [978, 174] width 167 height 34
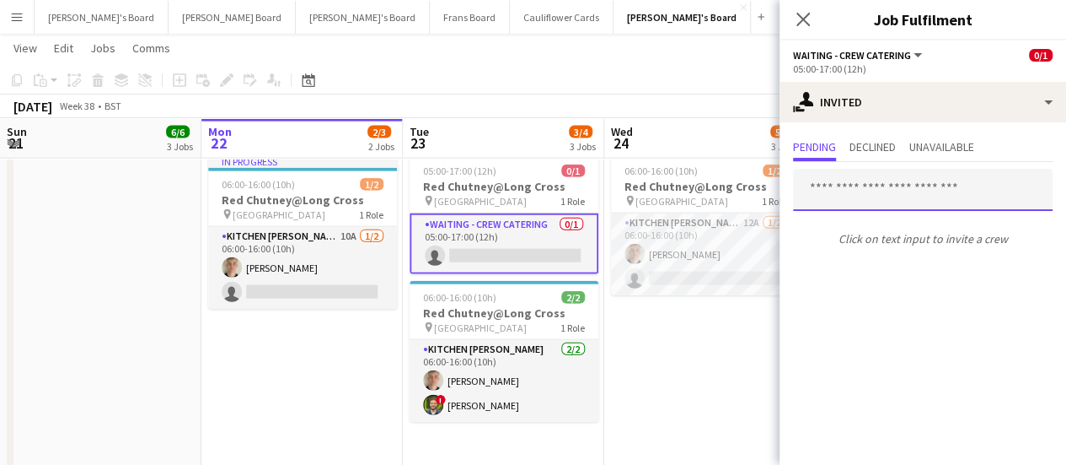
click at [873, 181] on input "text" at bounding box center [923, 190] width 260 height 42
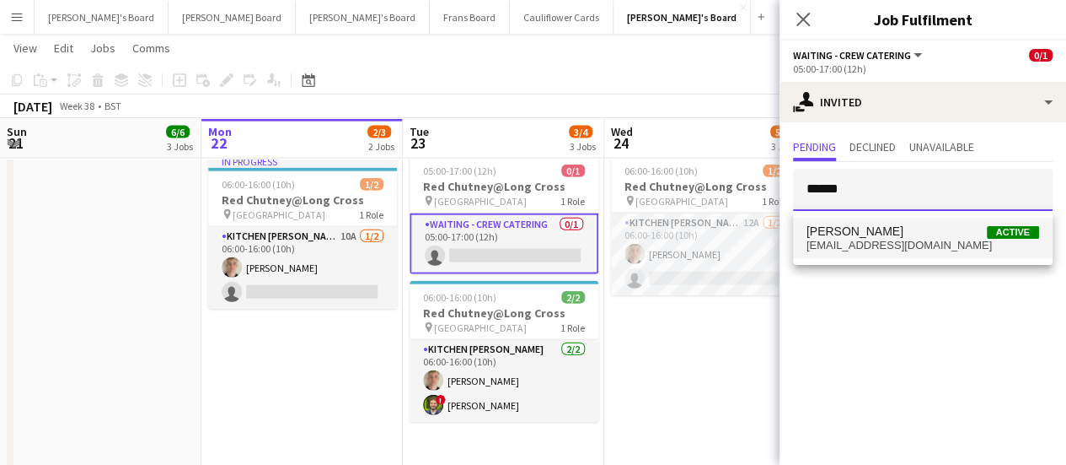
type input "******"
click at [884, 234] on span "Louise Becker Active" at bounding box center [923, 231] width 233 height 14
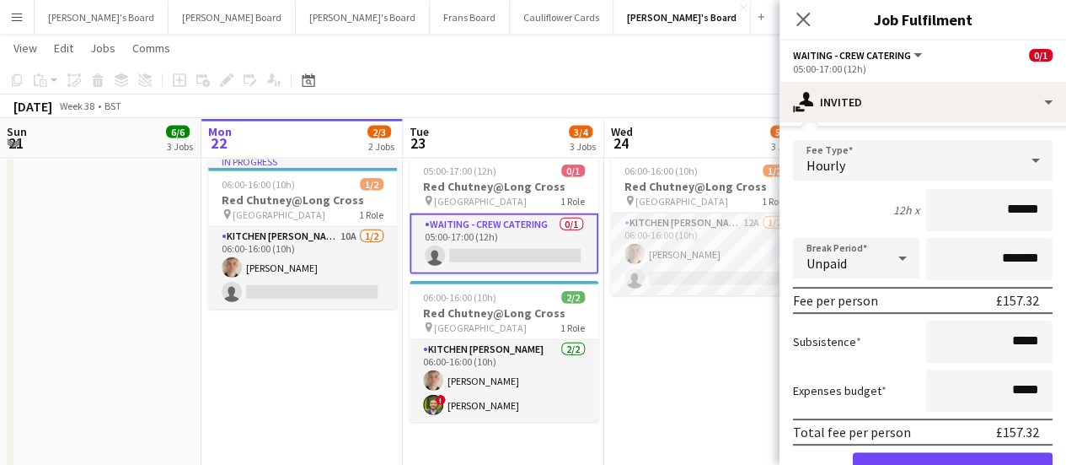
scroll to position [226, 0]
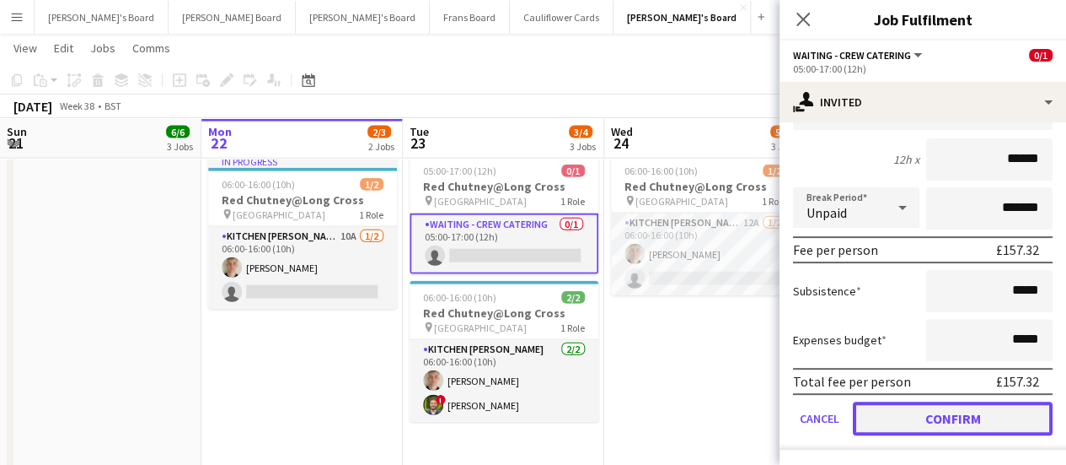
click at [964, 429] on button "Confirm" at bounding box center [953, 418] width 200 height 34
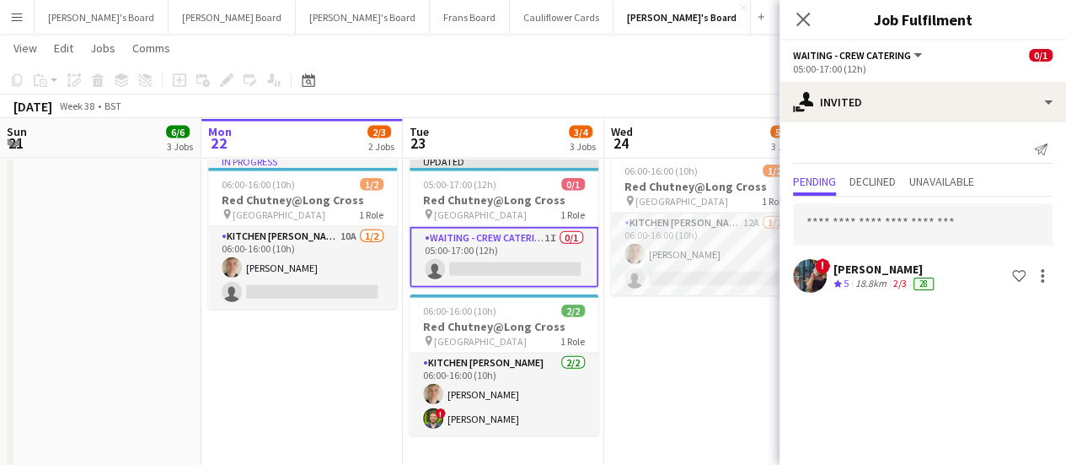
scroll to position [0, 0]
click at [888, 220] on input "text" at bounding box center [923, 224] width 260 height 42
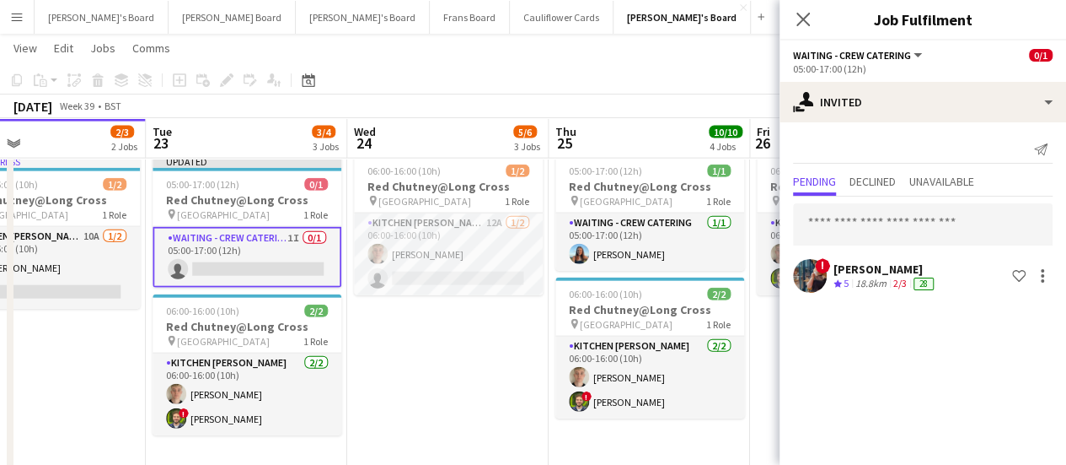
drag, startPoint x: 720, startPoint y: 335, endPoint x: 464, endPoint y: 308, distance: 257.7
click at [911, 236] on input "text" at bounding box center [923, 224] width 260 height 42
click at [911, 236] on input "*" at bounding box center [923, 224] width 260 height 42
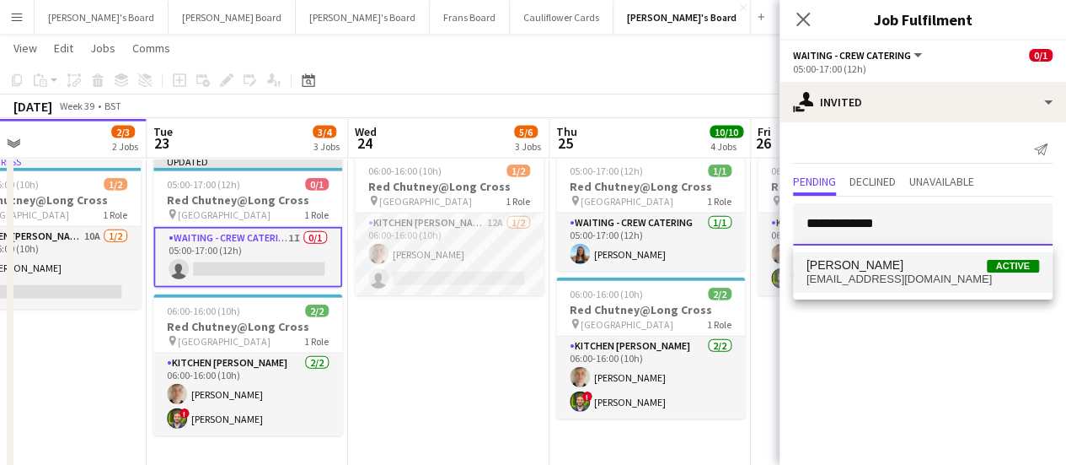
type input "**********"
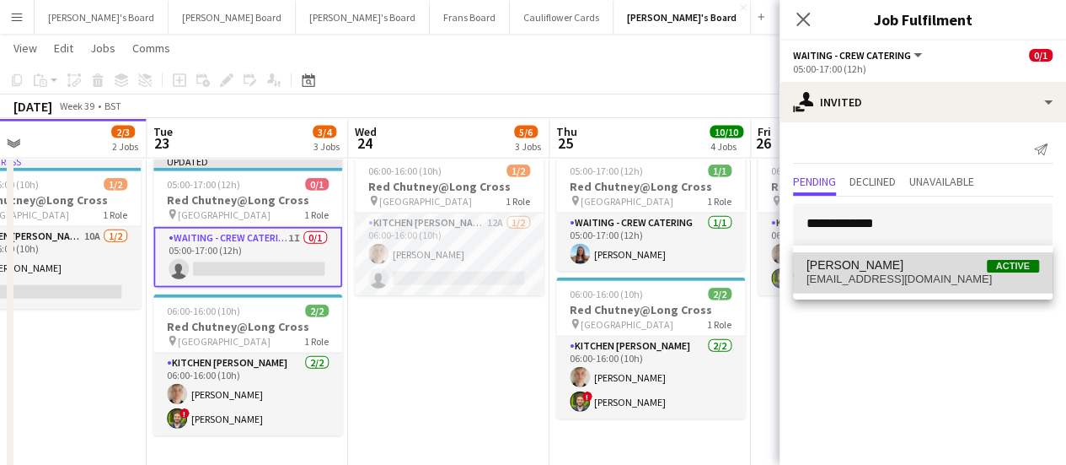
click at [915, 282] on span "hannahrjacobs@btinternet.com" at bounding box center [923, 278] width 233 height 13
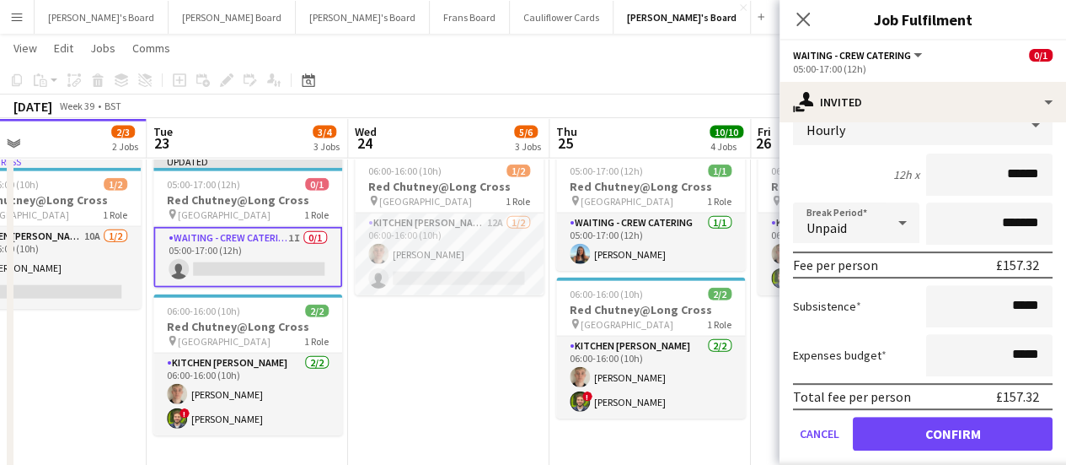
scroll to position [263, 0]
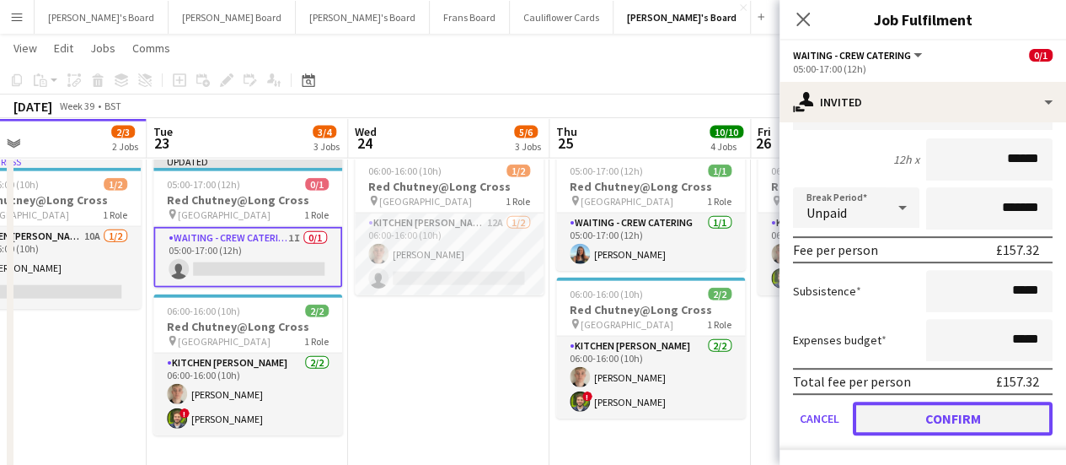
click at [982, 429] on button "Confirm" at bounding box center [953, 418] width 200 height 34
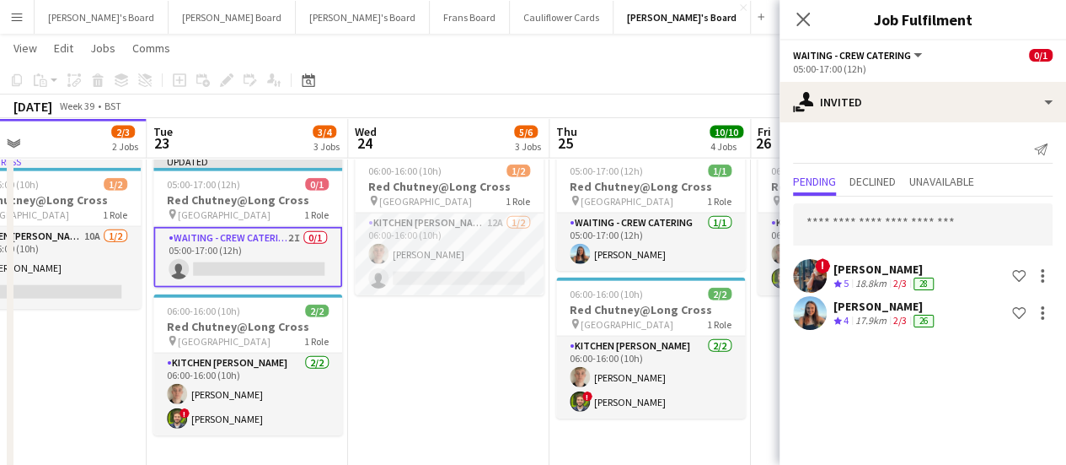
scroll to position [0, 0]
click at [882, 222] on input "text" at bounding box center [923, 224] width 260 height 42
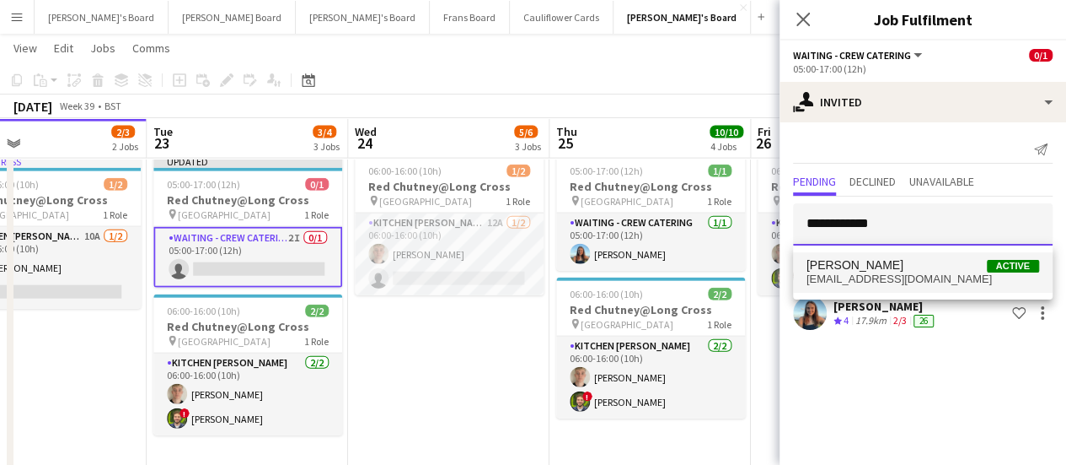
type input "**********"
click at [878, 272] on span "freyag@outlook.com" at bounding box center [923, 278] width 233 height 13
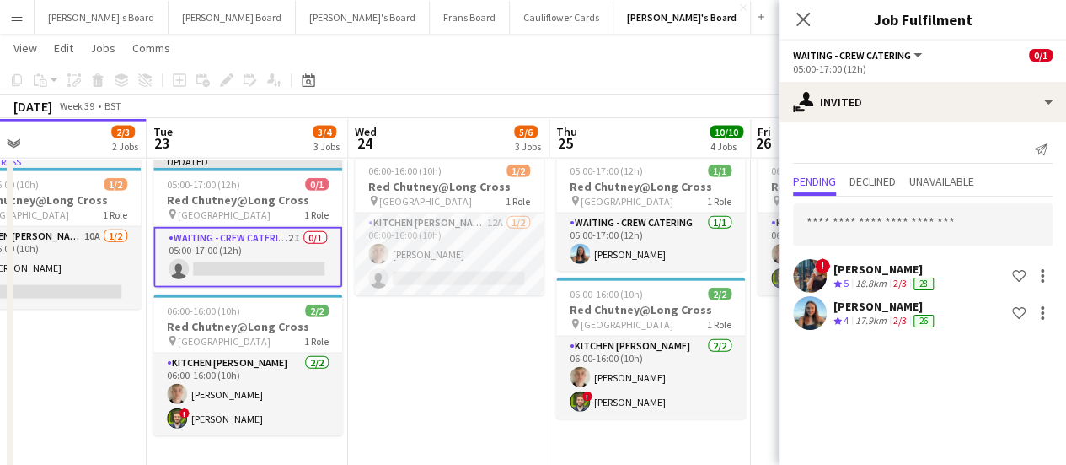
scroll to position [10, 0]
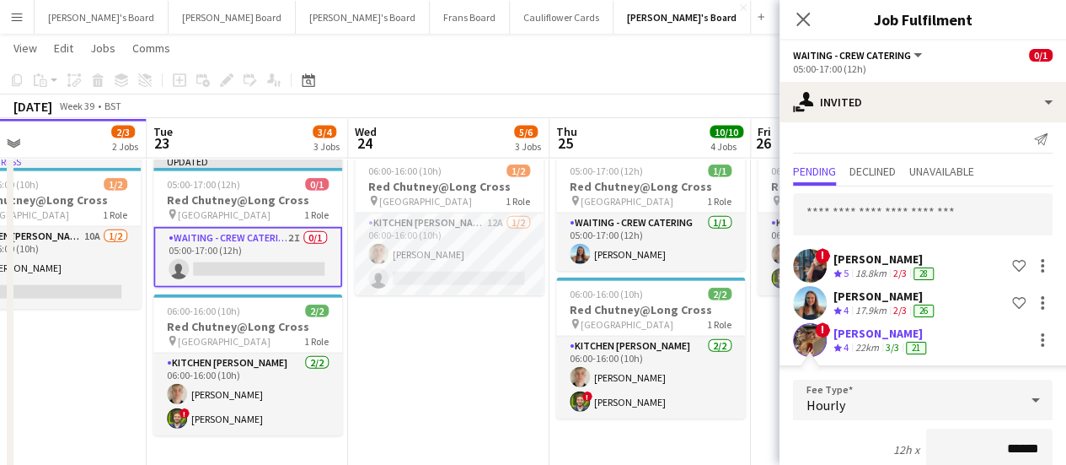
click at [896, 354] on div "! freya gordon Crew rating 4 22km 3/3 21" at bounding box center [923, 340] width 287 height 34
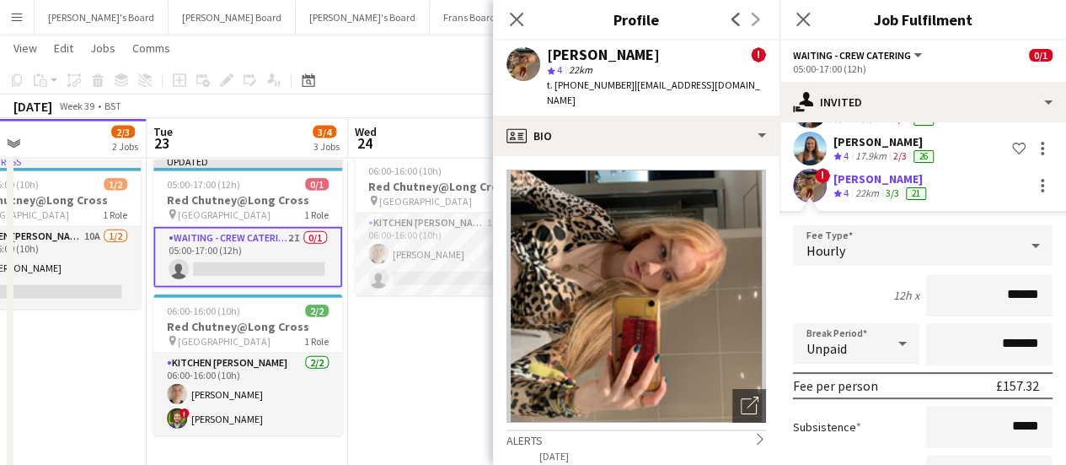
scroll to position [300, 0]
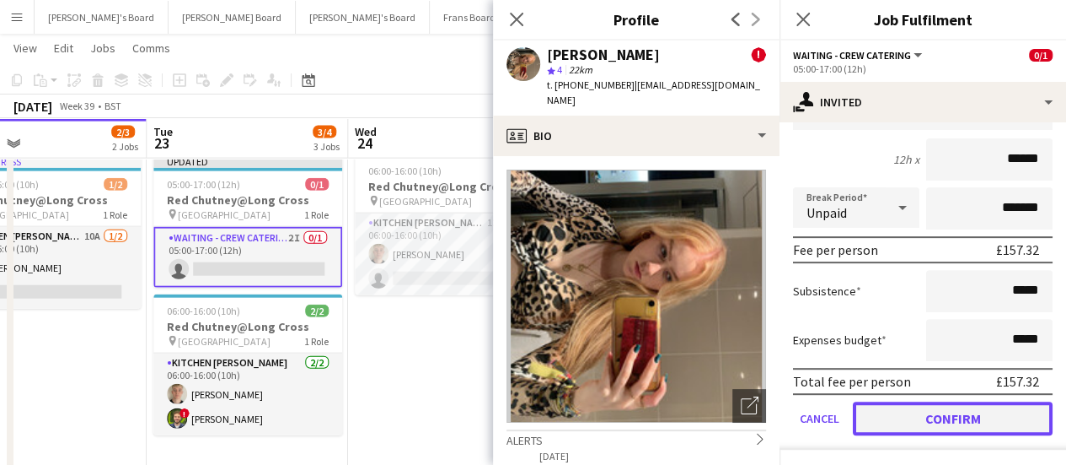
click at [926, 421] on button "Confirm" at bounding box center [953, 418] width 200 height 34
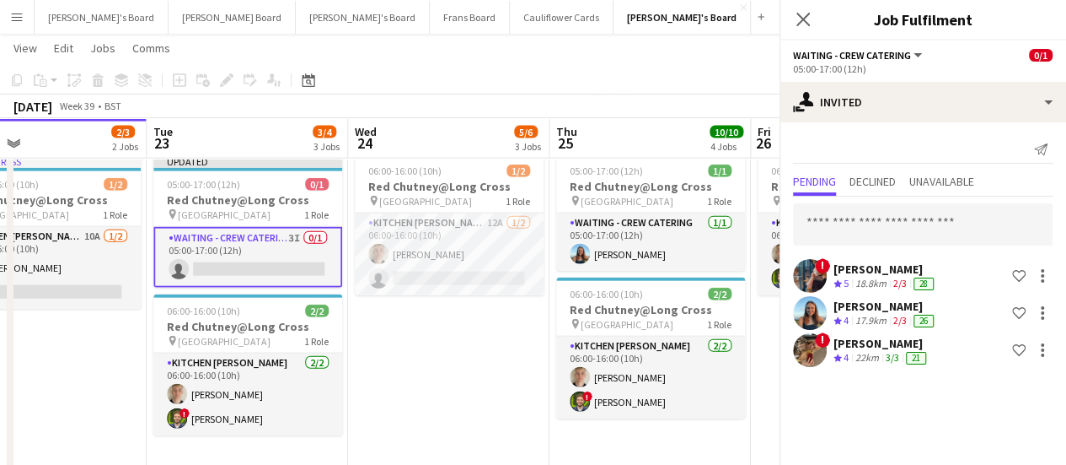
scroll to position [0, 0]
click at [496, 368] on app-date-cell "05:00-17:00 (12h) 1/1 pin Pinewood Studios 1 Role ONGOING BARISTA [DATE] 05:00-…" at bounding box center [448, 234] width 201 height 784
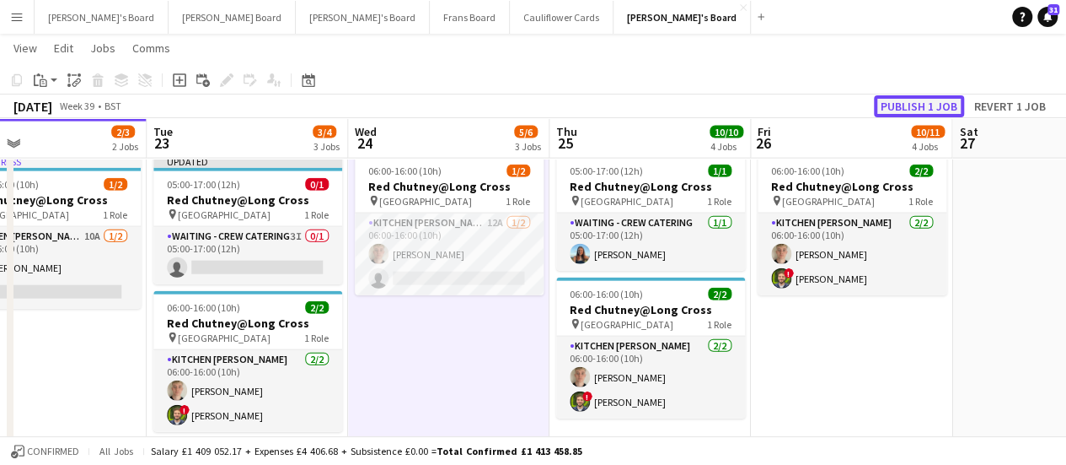
click at [921, 106] on button "Publish 1 job" at bounding box center [919, 106] width 90 height 22
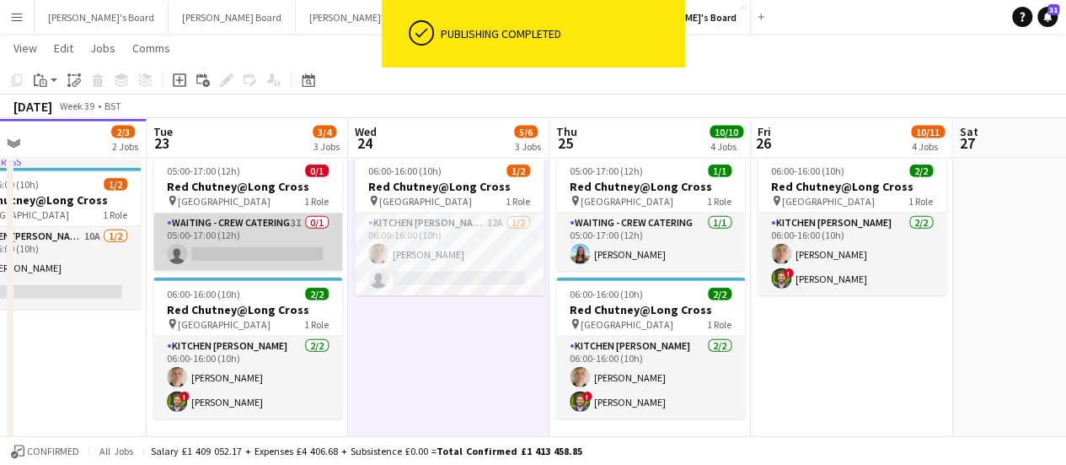
click at [248, 239] on app-card-role "Waiting - Crew Catering 3I 0/1 05:00-17:00 (12h) single-neutral-actions" at bounding box center [247, 241] width 189 height 57
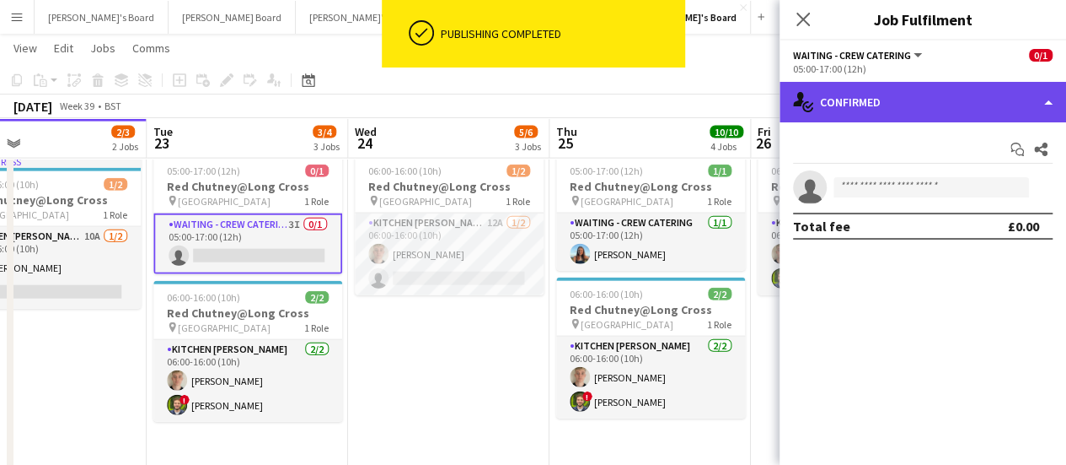
click at [936, 99] on div "single-neutral-actions-check-2 Confirmed" at bounding box center [923, 102] width 287 height 40
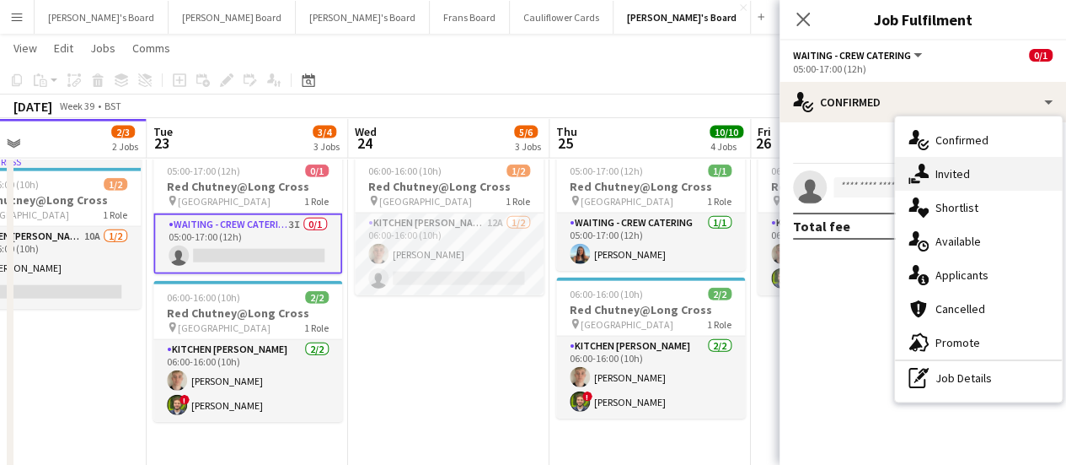
click at [997, 169] on div "single-neutral-actions-share-1 Invited" at bounding box center [978, 174] width 167 height 34
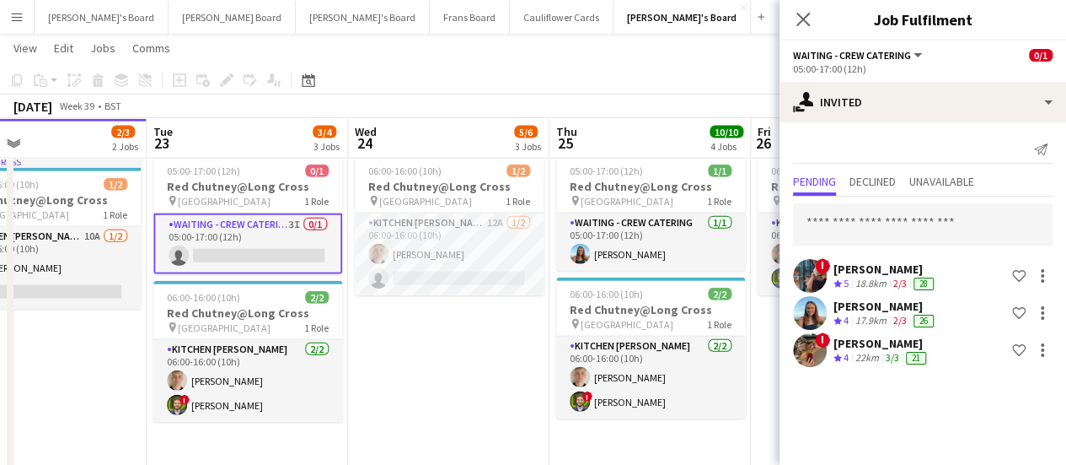
click at [997, 170] on div "Pending Declined Unavailable" at bounding box center [923, 183] width 260 height 26
click at [450, 340] on app-date-cell "05:00-17:00 (12h) 1/1 pin Pinewood Studios 1 Role ONGOING BARISTA [DATE] 05:00-…" at bounding box center [448, 234] width 201 height 784
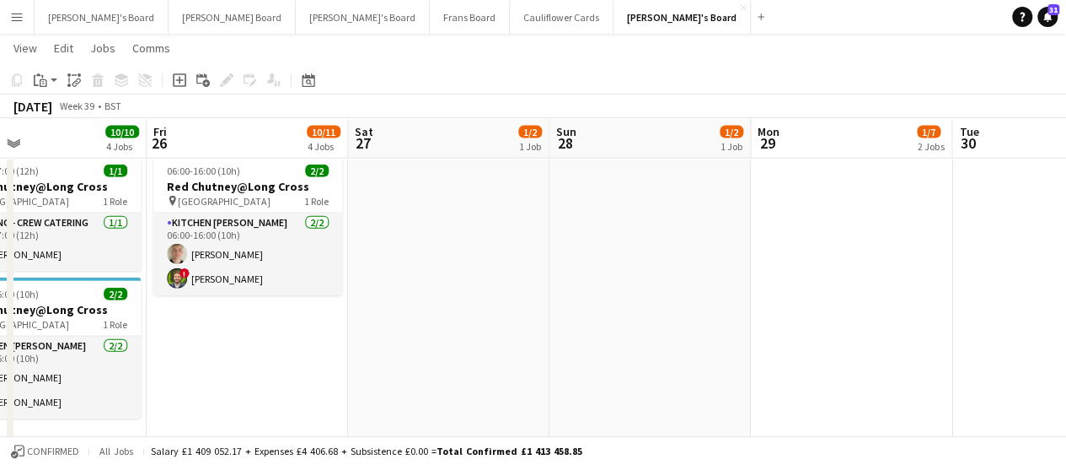
scroll to position [0, 412]
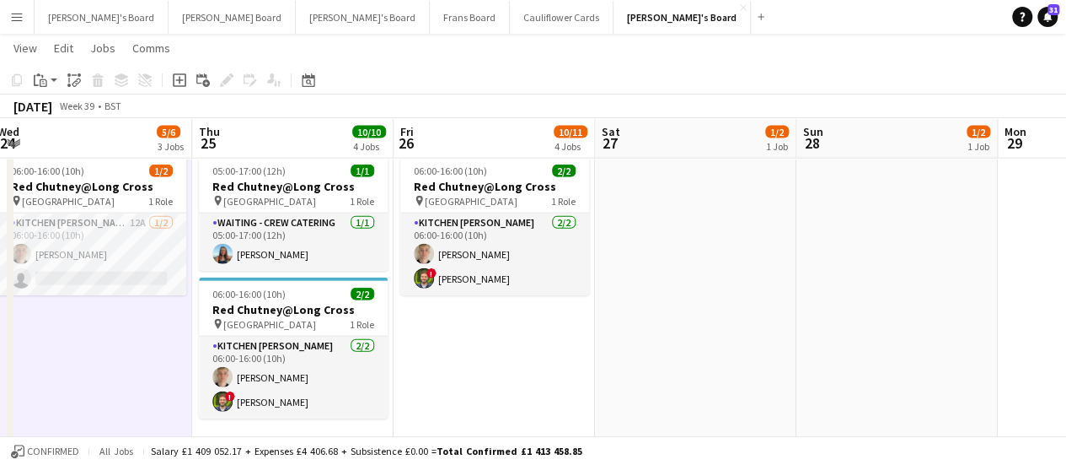
drag, startPoint x: 720, startPoint y: 325, endPoint x: 363, endPoint y: 309, distance: 357.8
click at [456, 352] on app-date-cell "05:00-17:00 (12h) 1/1 pin Pinewood Studios 1 Role ONGOING BARISTA 1/1 05:00-17:…" at bounding box center [494, 234] width 201 height 784
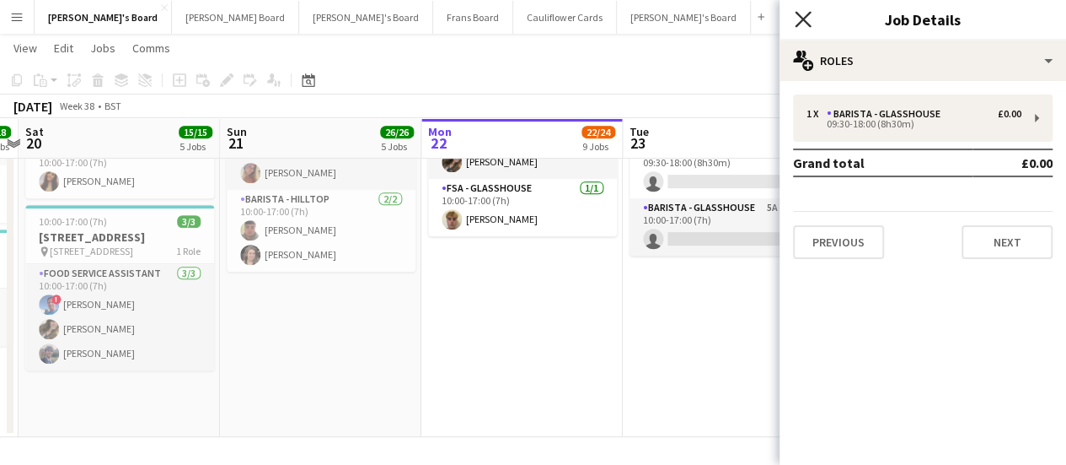
click at [798, 15] on icon at bounding box center [803, 19] width 16 height 16
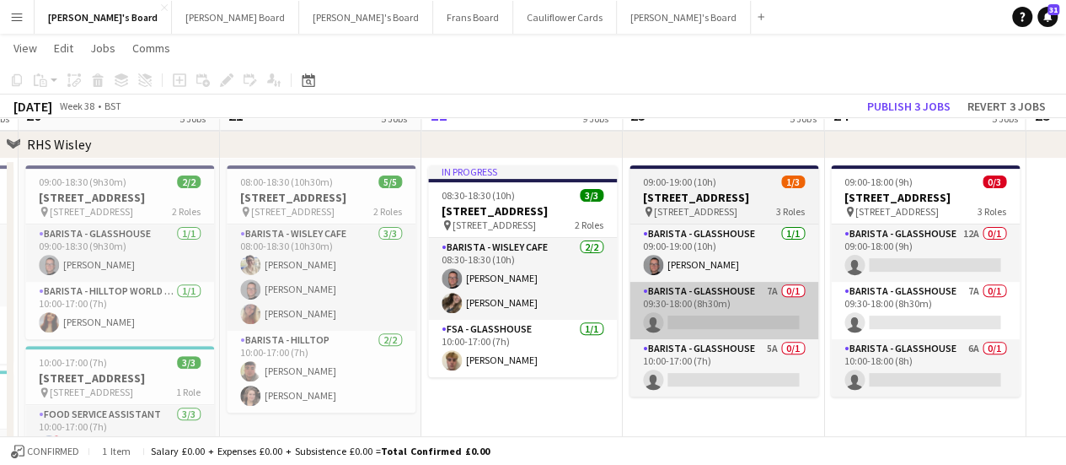
scroll to position [3377, 0]
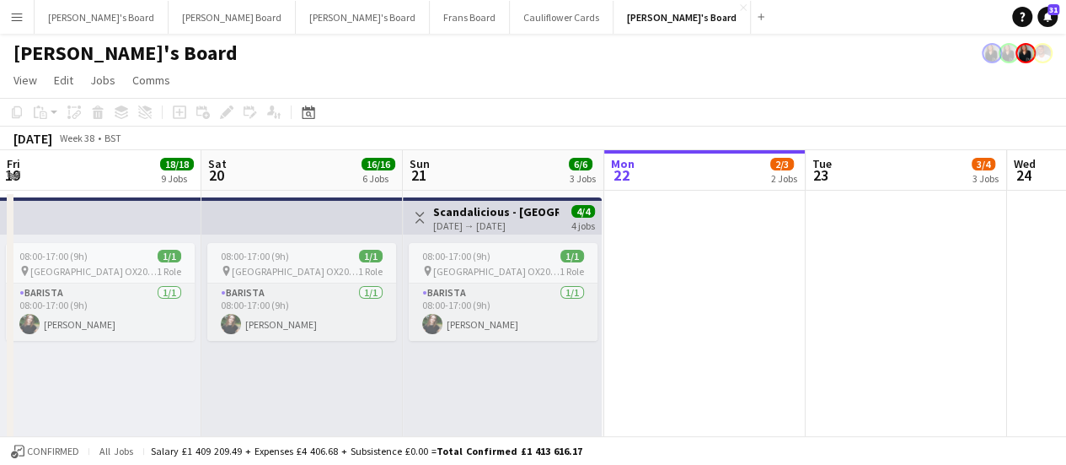
scroll to position [0, 403]
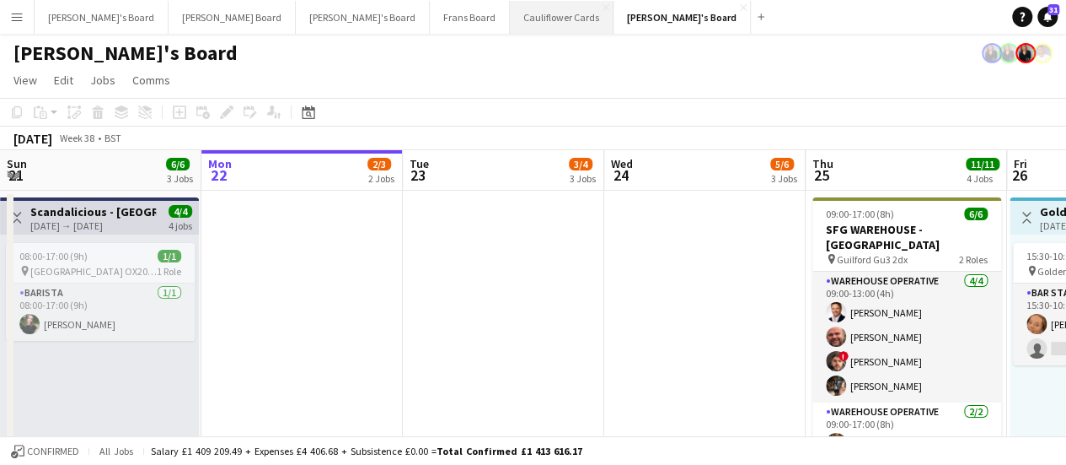
click at [510, 8] on button "Cauliflower Cards Close" at bounding box center [562, 17] width 104 height 33
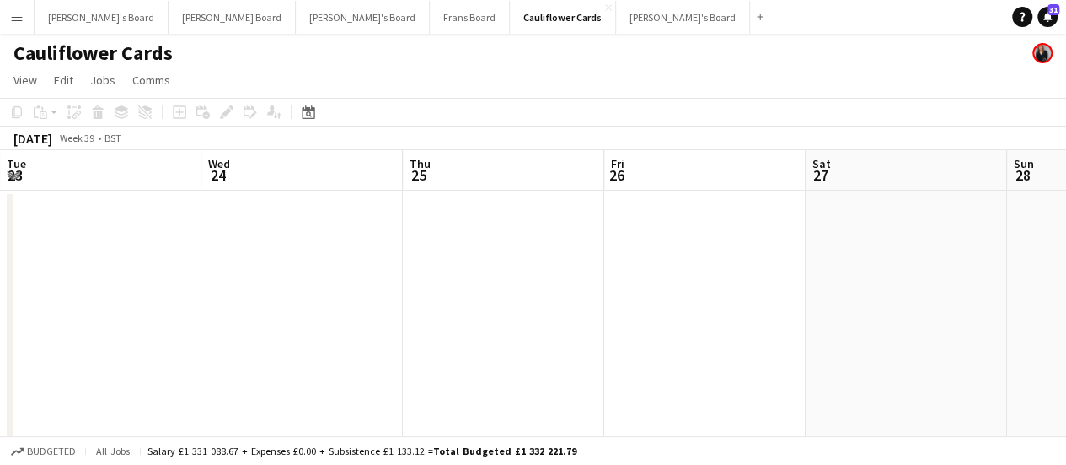
scroll to position [0, 578]
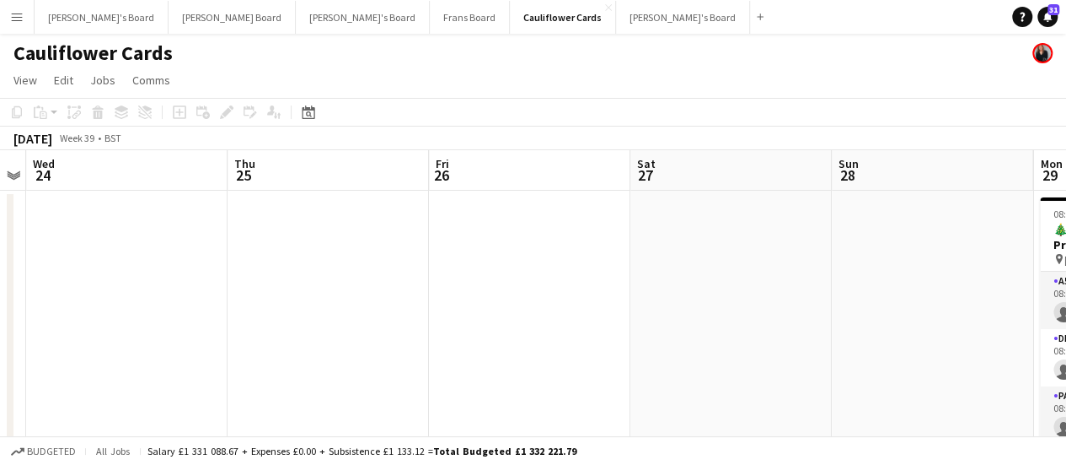
drag, startPoint x: 771, startPoint y: 304, endPoint x: 192, endPoint y: 252, distance: 580.7
click at [192, 252] on app-calendar-viewport "Sun 21 Mon 22 0/19 1 Job Tue 23 Wed 24 Thu 25 Fri 26 Sat 27 Sun 28 Mon 29 0/19 …" at bounding box center [533, 315] width 1066 height 330
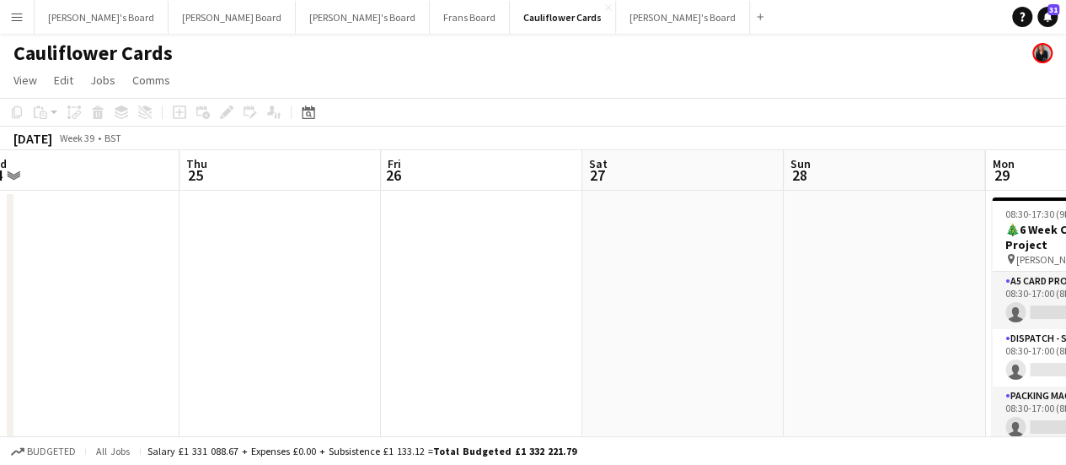
drag, startPoint x: 1015, startPoint y: 281, endPoint x: 363, endPoint y: 266, distance: 651.9
click at [363, 266] on app-calendar-viewport "Sun 21 Mon 22 0/19 1 Job Tue 23 Wed 24 Thu 25 Fri 26 Sat 27 Sun 28 Mon 29 0/19 …" at bounding box center [533, 315] width 1066 height 330
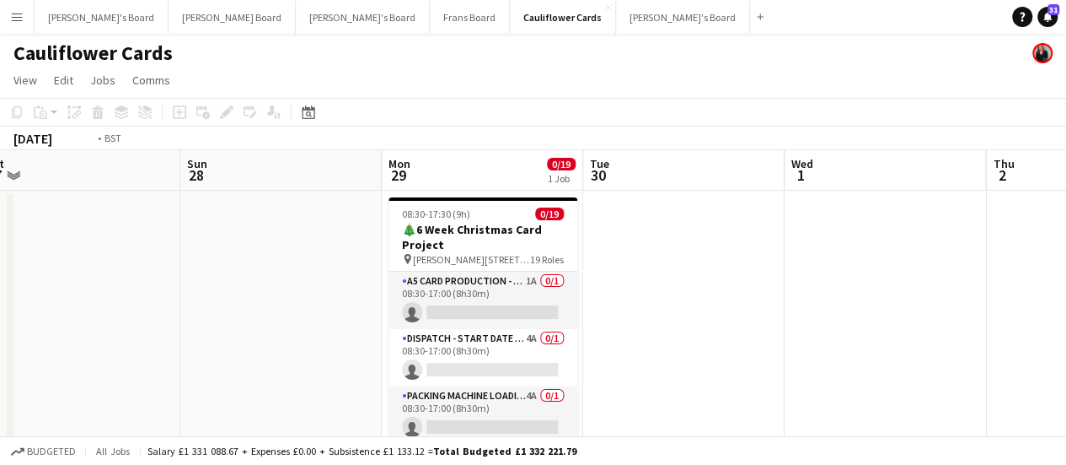
scroll to position [0, 413]
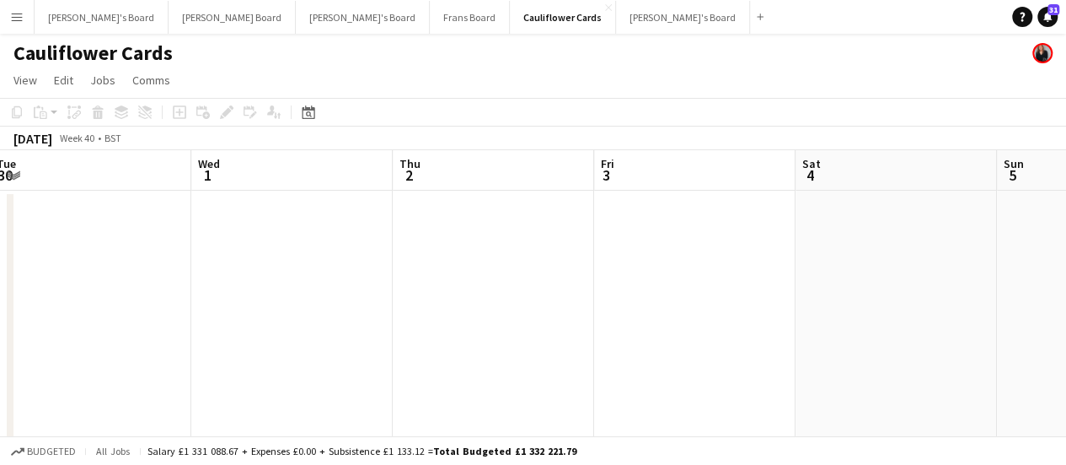
drag, startPoint x: 900, startPoint y: 289, endPoint x: 308, endPoint y: 301, distance: 592.8
click at [308, 301] on app-calendar-viewport "Sun 28 Mon 29 0/19 1 Job Tue 30 Wed 1 Thu 2 Fri 3 Sat 4 Sun 5 Mon 6 Tue 7 Wed 8…" at bounding box center [533, 315] width 1066 height 330
drag, startPoint x: 641, startPoint y: 384, endPoint x: 588, endPoint y: 219, distance: 172.5
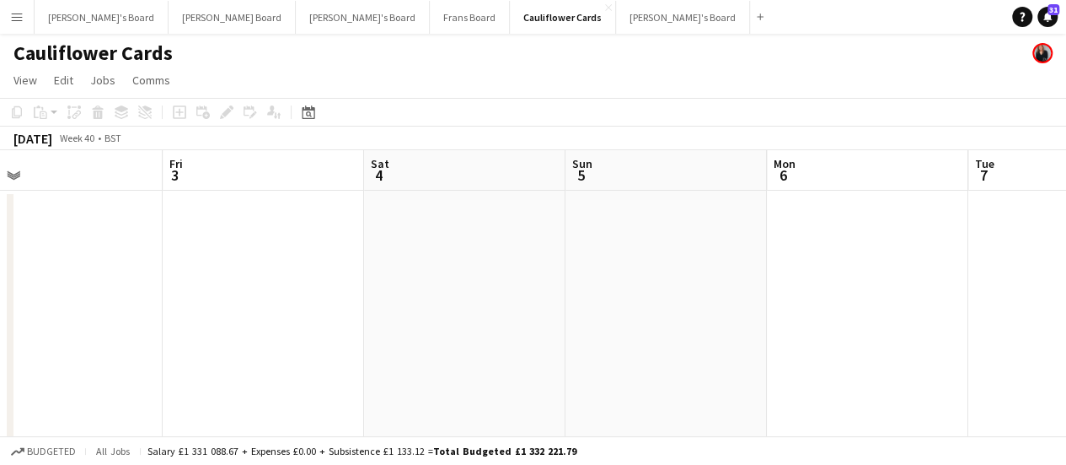
drag, startPoint x: 669, startPoint y: 345, endPoint x: 664, endPoint y: 237, distance: 108.0
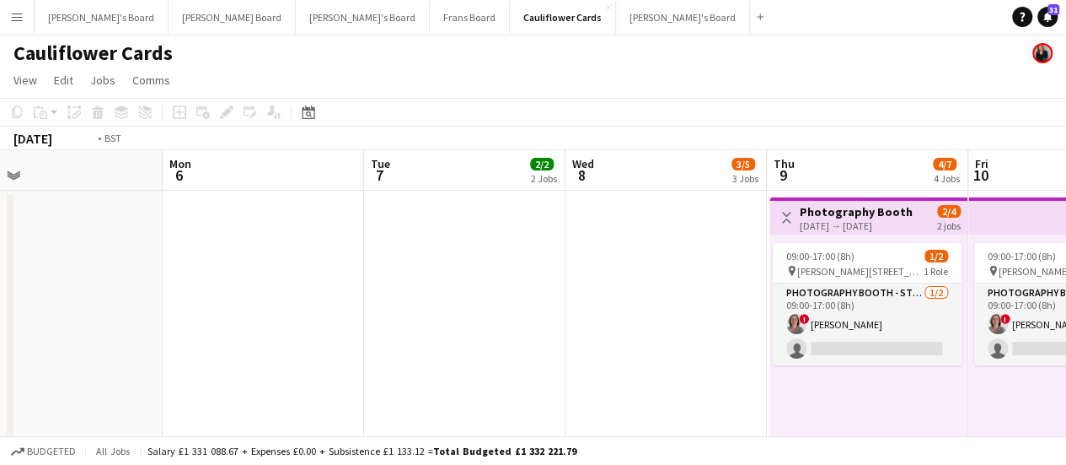
drag, startPoint x: 681, startPoint y: 257, endPoint x: 0, endPoint y: 261, distance: 681.2
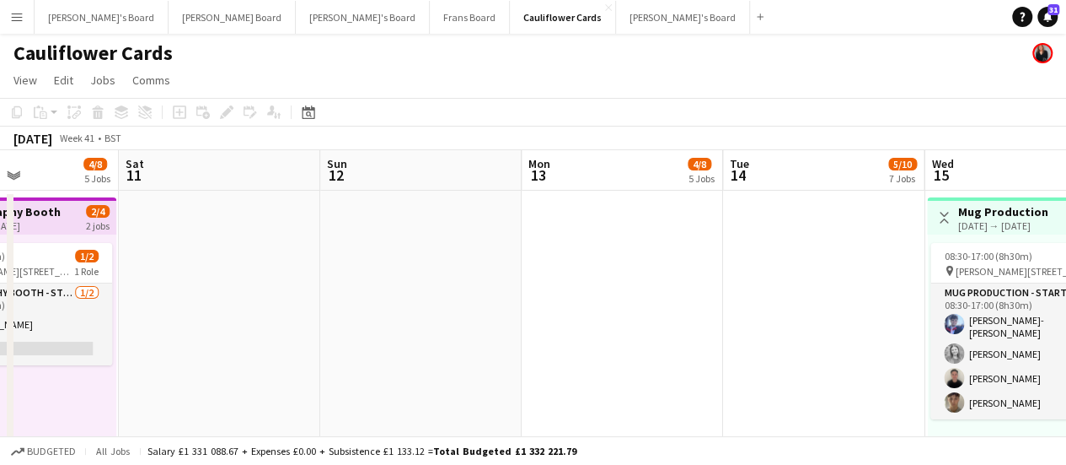
drag, startPoint x: 926, startPoint y: 325, endPoint x: 615, endPoint y: 316, distance: 310.4
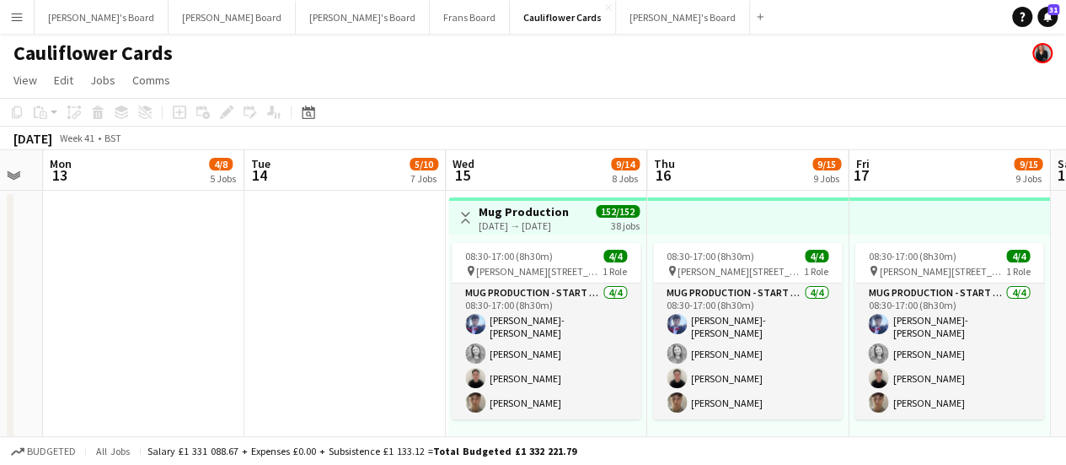
scroll to position [0, 765]
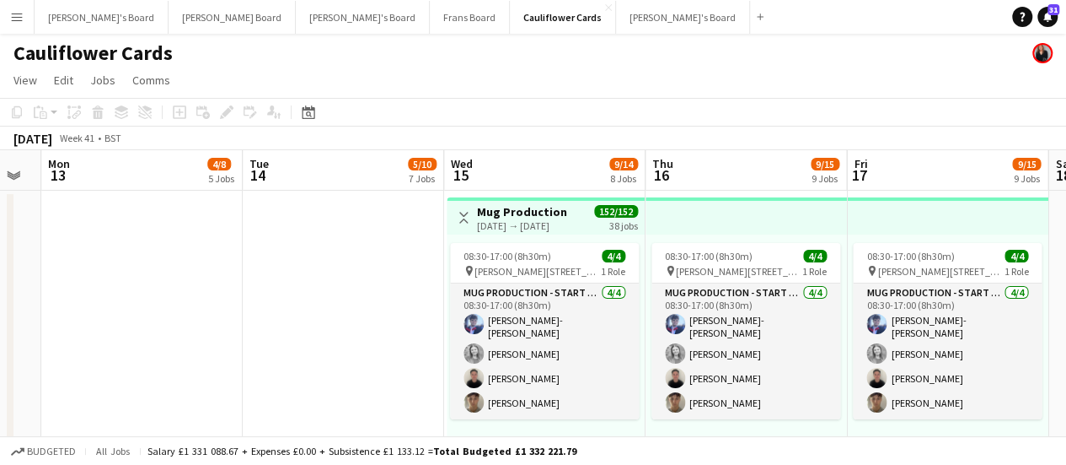
drag, startPoint x: 834, startPoint y: 286, endPoint x: 352, endPoint y: 367, distance: 488.1
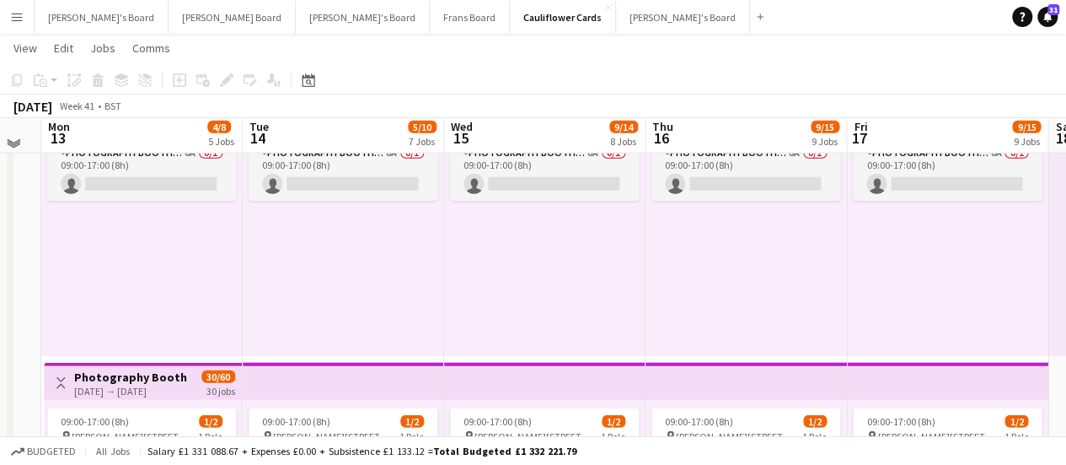
scroll to position [1964, 0]
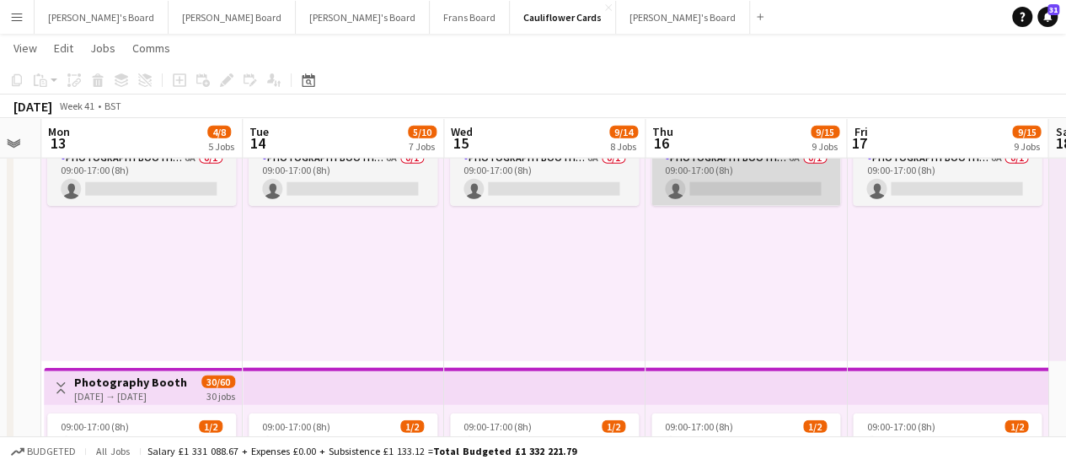
click at [803, 186] on app-card-role "Photography Booth/ Artwork checkers - Start Date [DATE] 6A 0/1 09:00-17:00 (8h)…" at bounding box center [746, 176] width 189 height 57
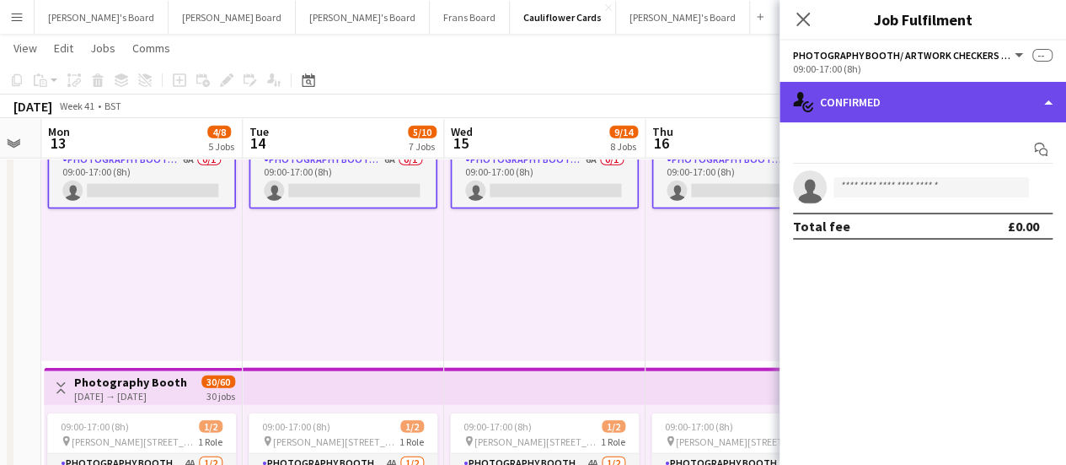
click at [995, 99] on div "single-neutral-actions-check-2 Confirmed" at bounding box center [923, 102] width 287 height 40
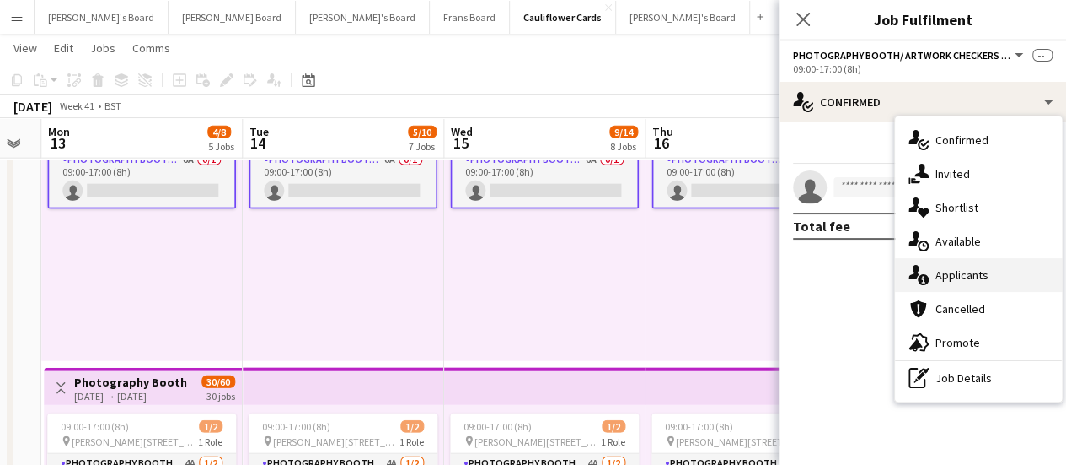
click at [1018, 284] on div "single-neutral-actions-information Applicants" at bounding box center [978, 275] width 167 height 34
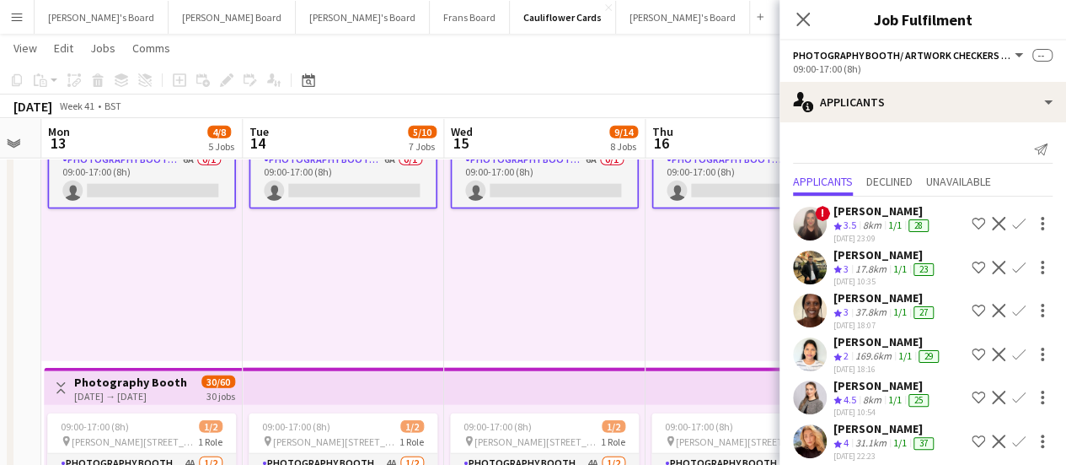
scroll to position [52, 0]
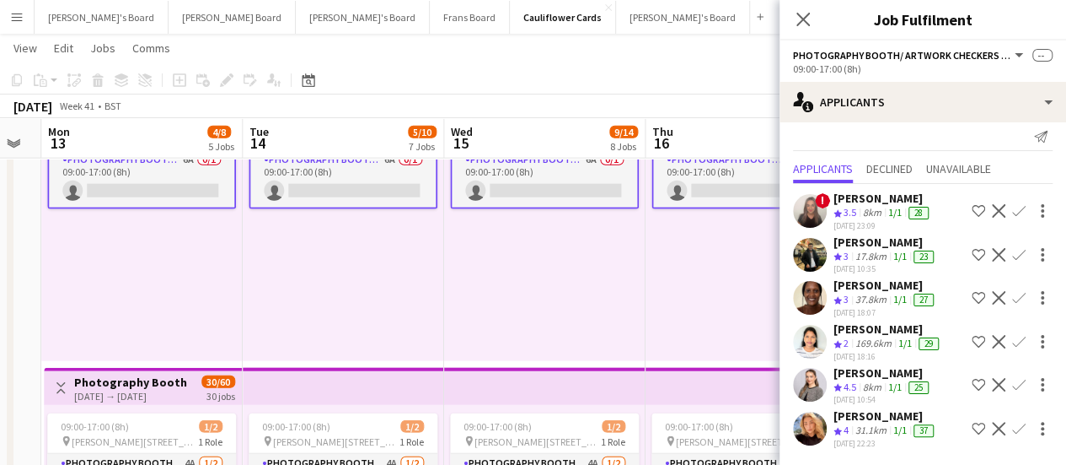
click at [858, 365] on div "[PERSON_NAME]" at bounding box center [883, 372] width 99 height 15
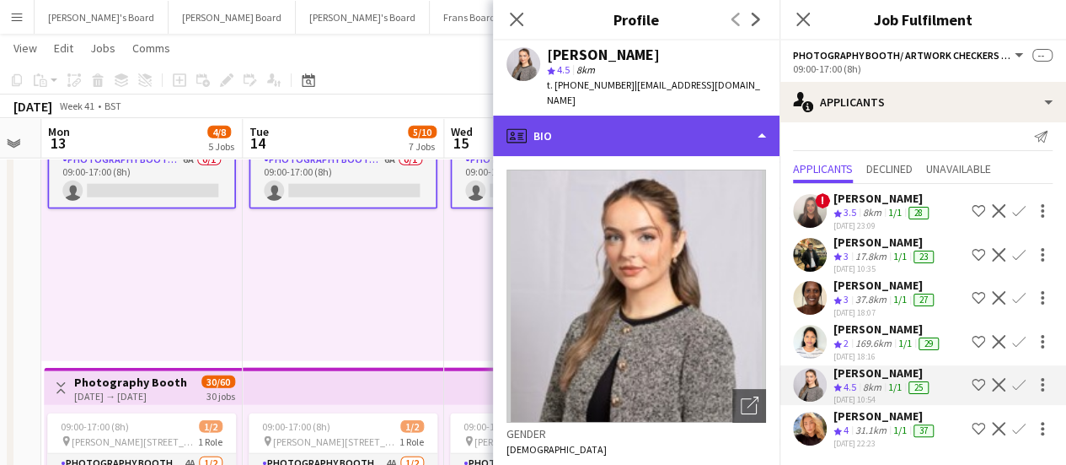
click at [635, 134] on div "profile Bio" at bounding box center [636, 136] width 287 height 40
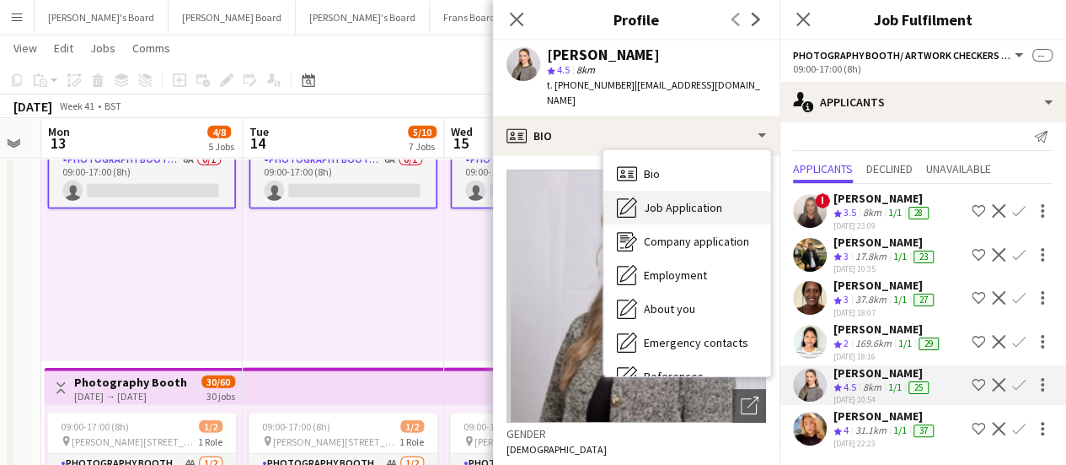
click at [653, 205] on div "Job Application Job Application" at bounding box center [687, 208] width 167 height 34
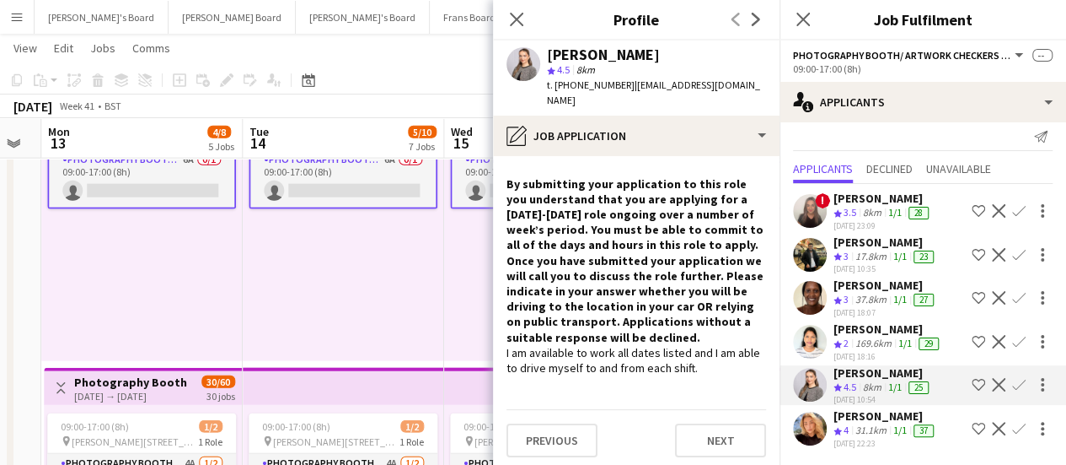
click at [334, 338] on div "09:00-17:00 (8h) 0/1 pin [PERSON_NAME][STREET_ADDRESS][PERSON_NAME][PERSON_NAME…" at bounding box center [343, 229] width 201 height 261
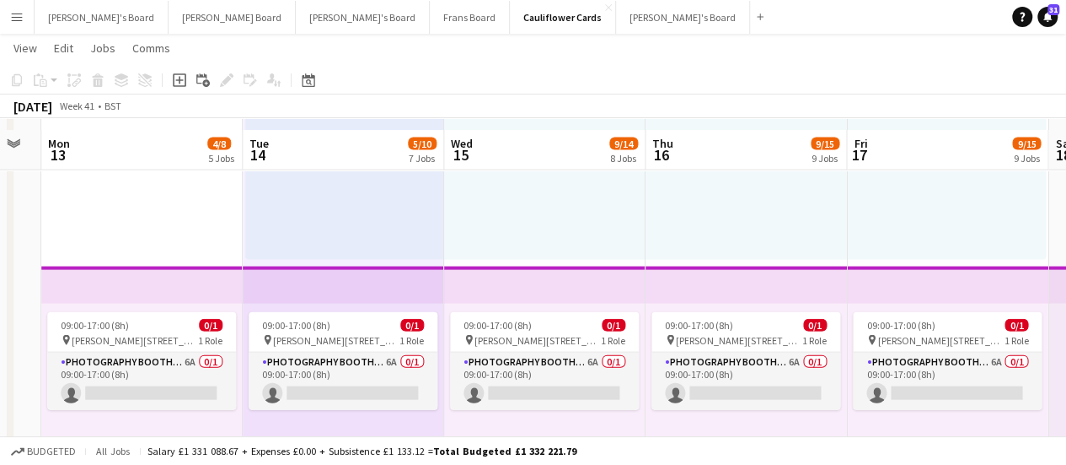
scroll to position [1772, 0]
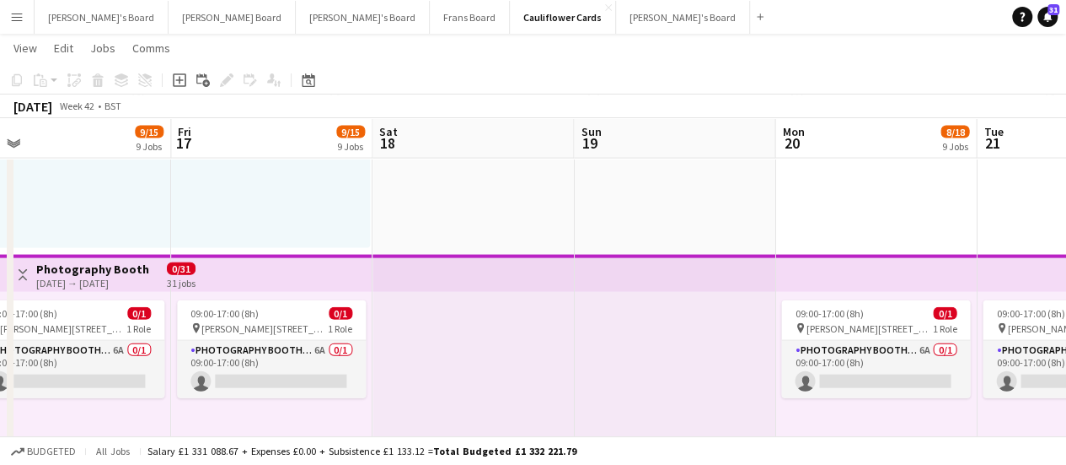
drag, startPoint x: 857, startPoint y: 234, endPoint x: 995, endPoint y: 250, distance: 139.3
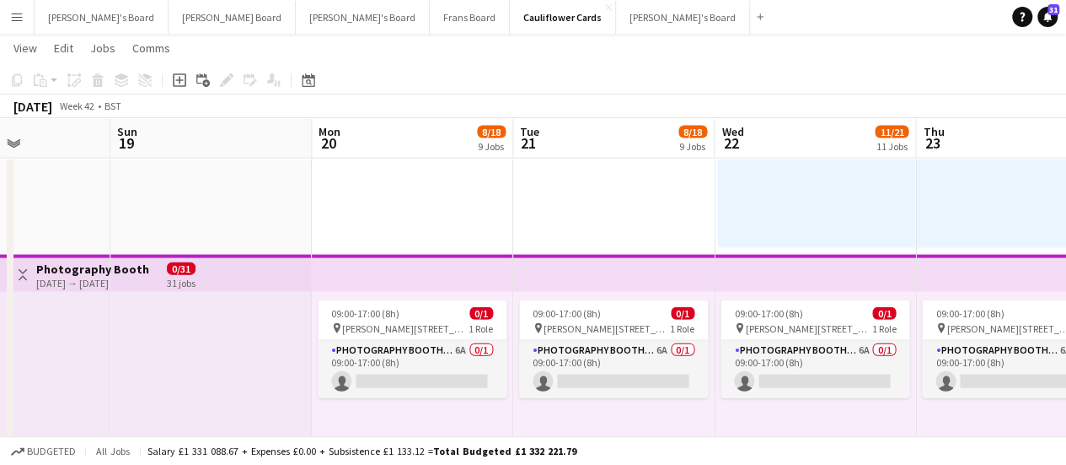
drag, startPoint x: 997, startPoint y: 251, endPoint x: 446, endPoint y: 306, distance: 553.2
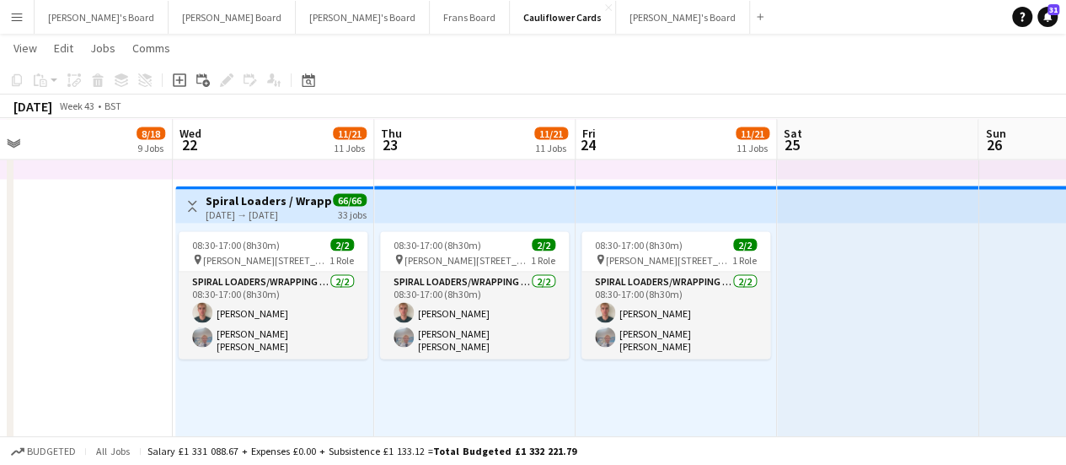
scroll to position [0, 572]
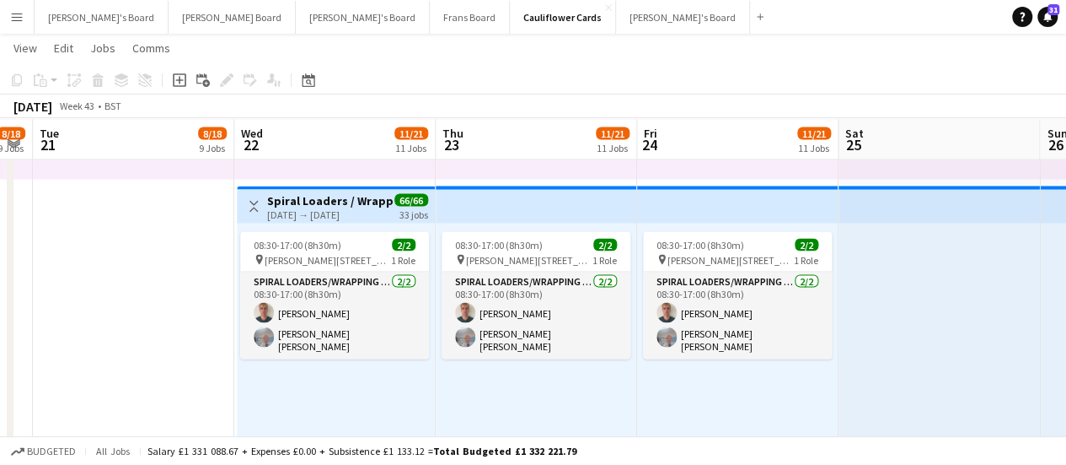
drag, startPoint x: 922, startPoint y: 379, endPoint x: 529, endPoint y: 360, distance: 393.3
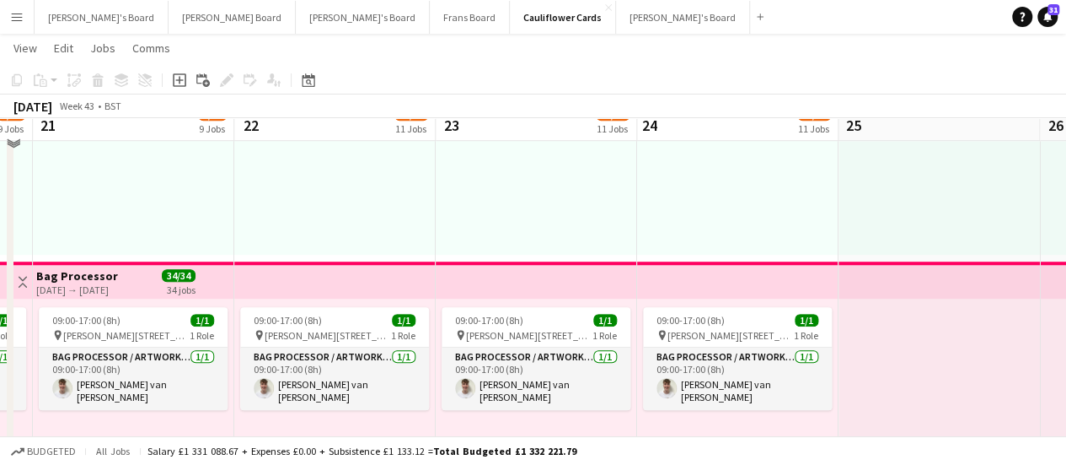
scroll to position [527, 0]
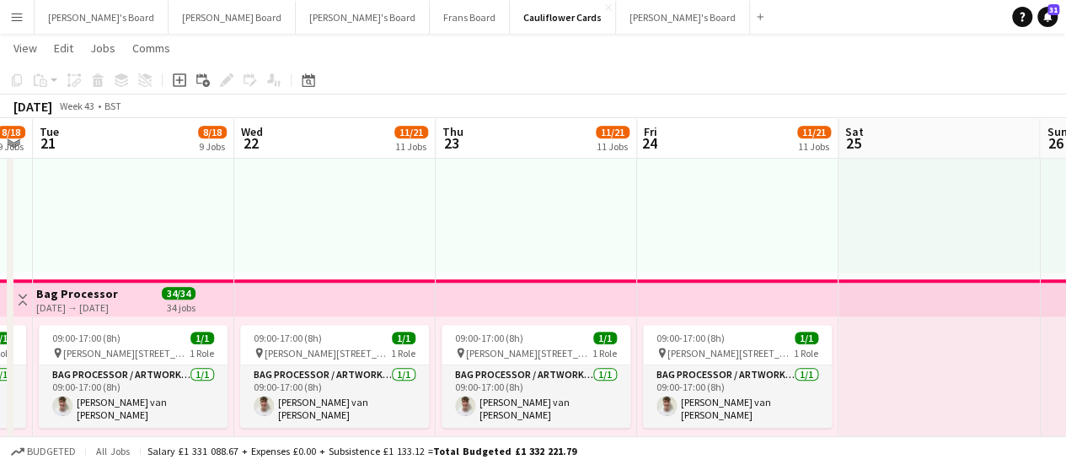
drag, startPoint x: 889, startPoint y: 188, endPoint x: 239, endPoint y: 173, distance: 649.3
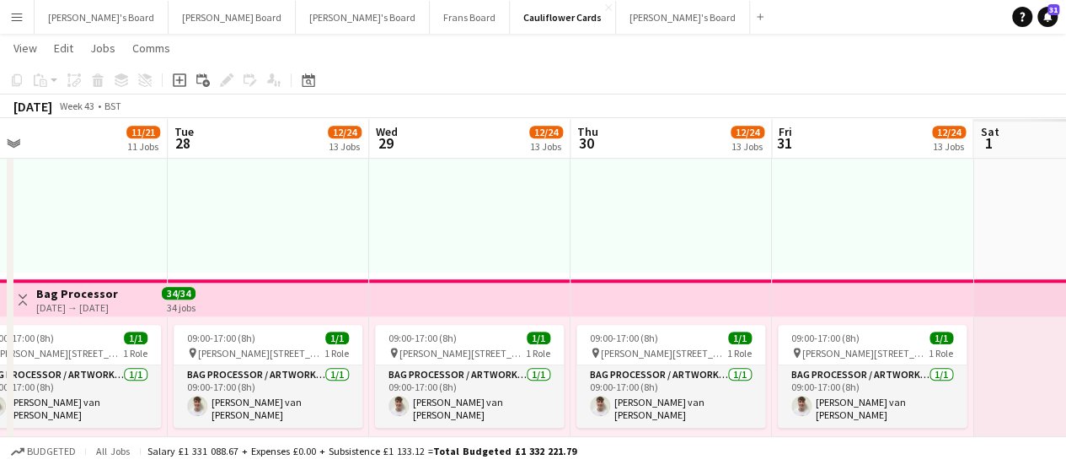
scroll to position [0, 550]
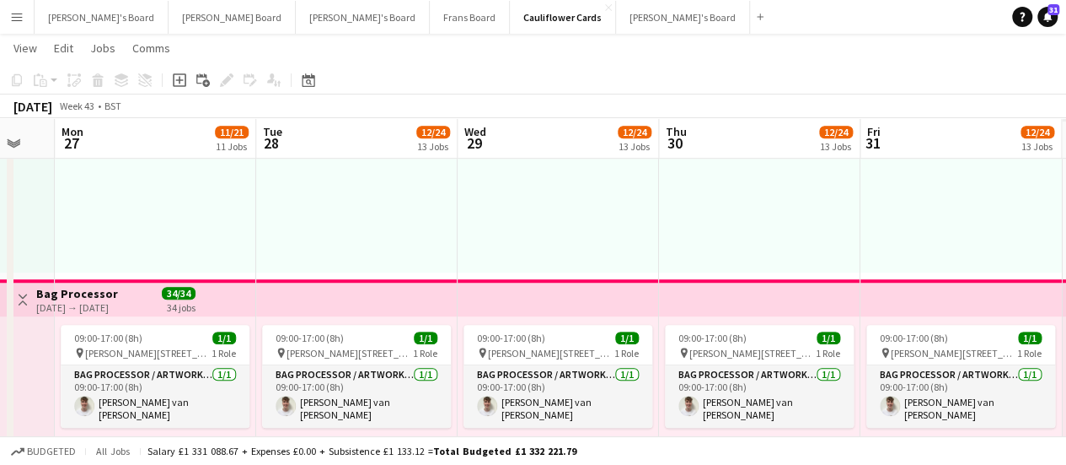
drag, startPoint x: 890, startPoint y: 240, endPoint x: 374, endPoint y: 132, distance: 527.3
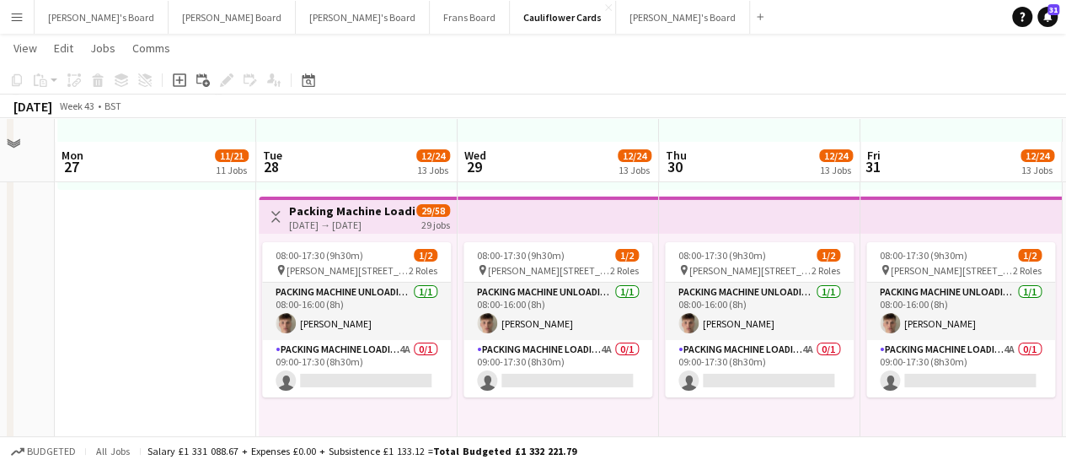
scroll to position [2769, 0]
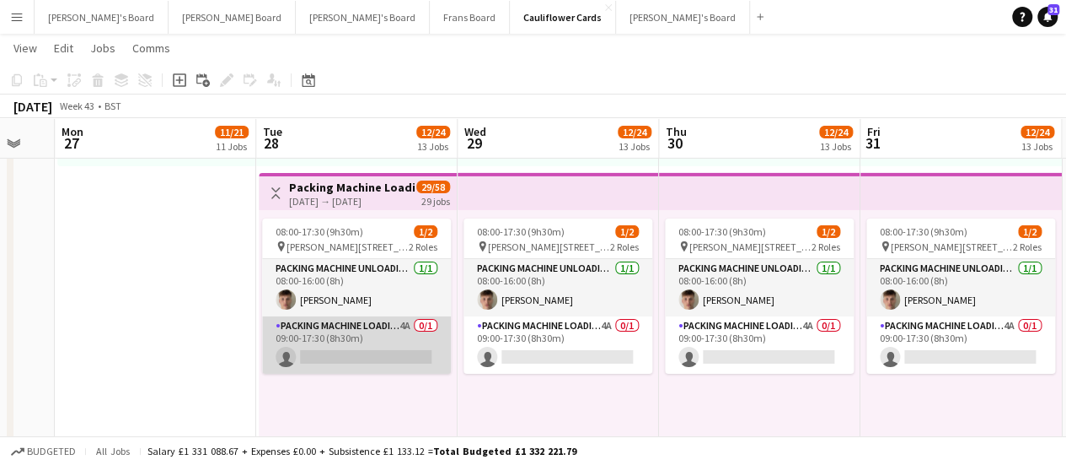
click at [339, 340] on app-card-role "Packing Machine Loading - Start Date [DATE] 4A 0/1 09:00-17:30 (8h30m) single-n…" at bounding box center [356, 344] width 189 height 57
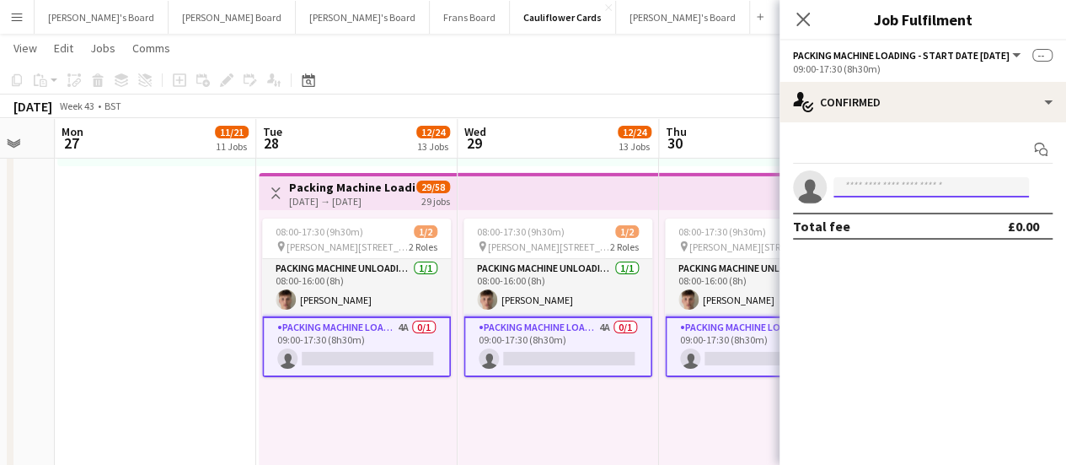
click at [865, 184] on input at bounding box center [932, 187] width 196 height 20
type input "*"
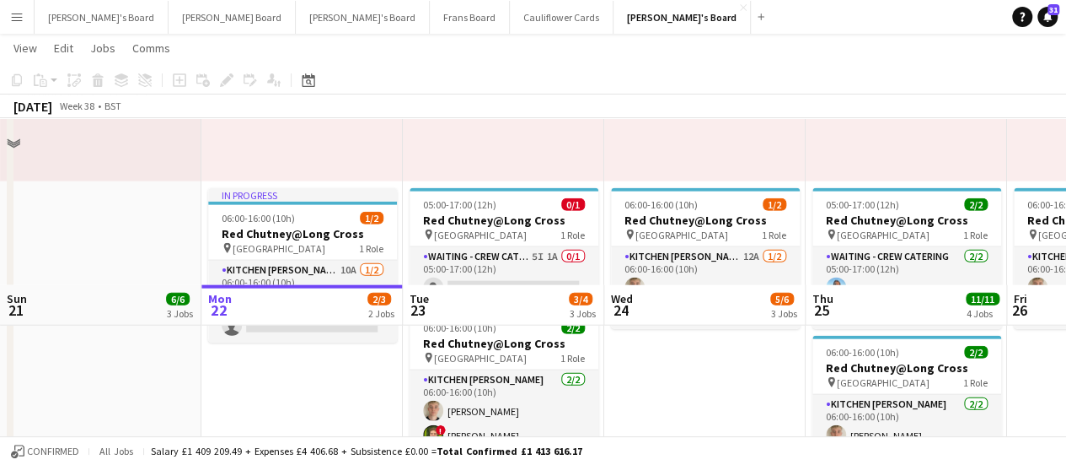
scroll to position [2099, 0]
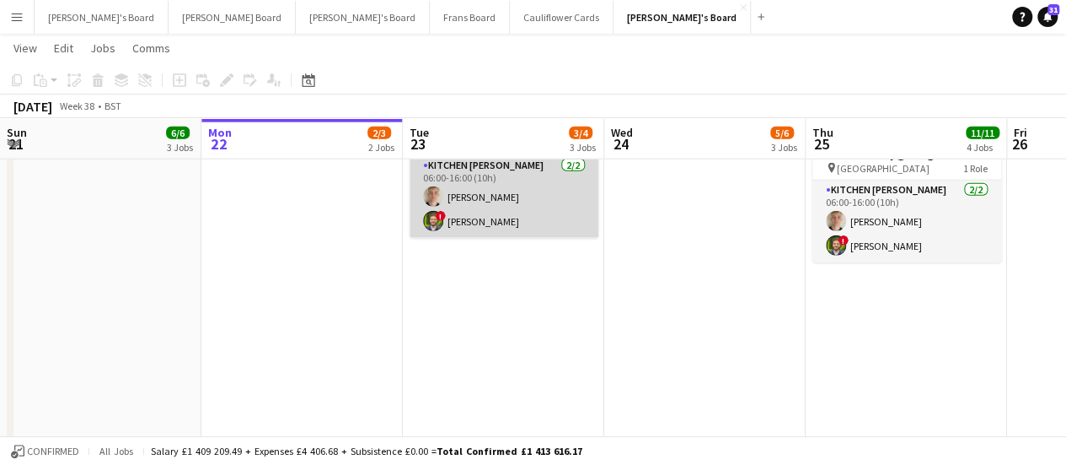
click at [472, 218] on app-card-role "Kitchen [PERSON_NAME] [DATE] 06:00-16:00 (10h) [PERSON_NAME] ! [PERSON_NAME]" at bounding box center [504, 197] width 189 height 82
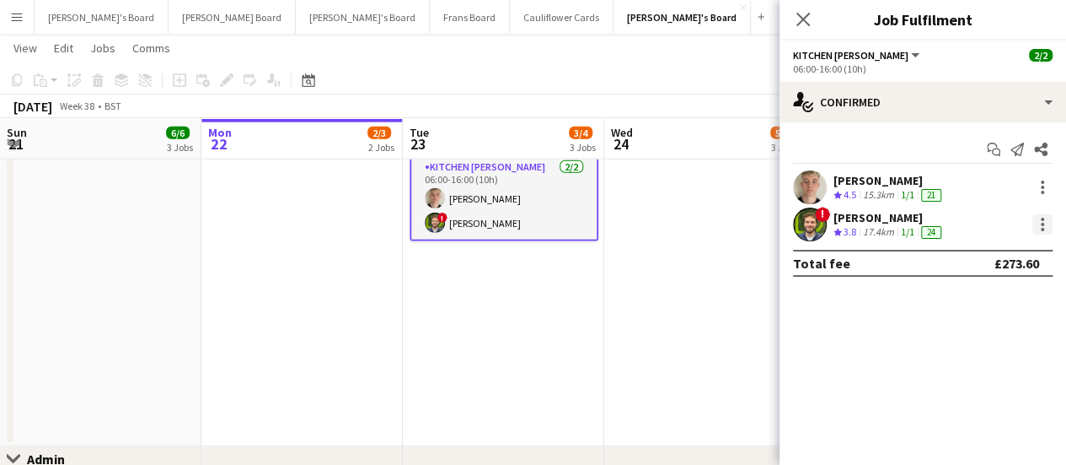
click at [1041, 226] on div at bounding box center [1043, 224] width 20 height 20
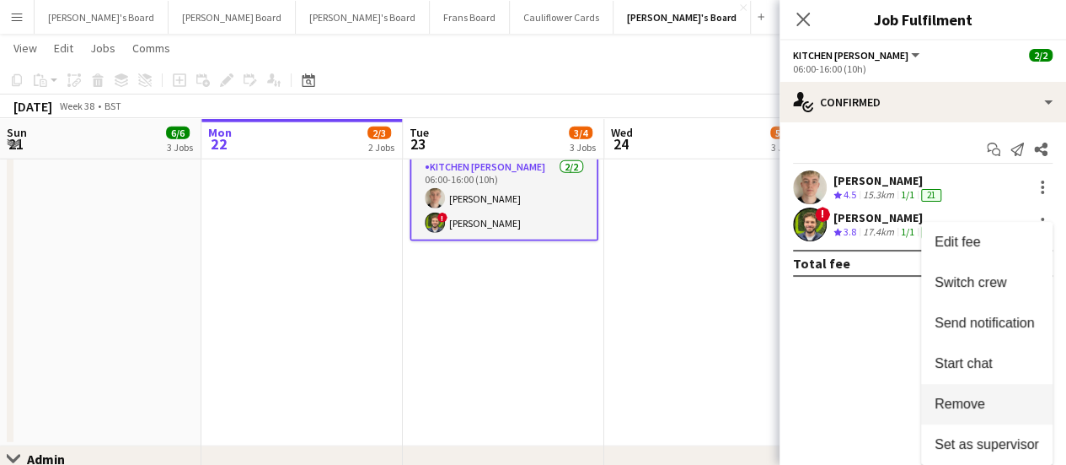
click at [985, 416] on button "Remove" at bounding box center [987, 404] width 132 height 40
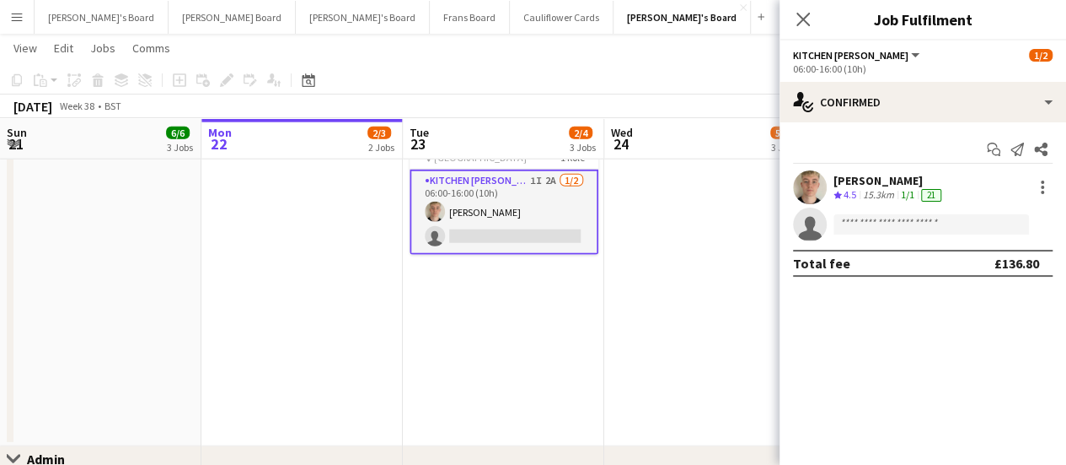
click at [632, 311] on app-date-cell "05:00-17:00 (12h) 1/1 pin Pinewood Studios 1 Role ONGOING BARISTA [DATE] 05:00-…" at bounding box center [704, 54] width 201 height 784
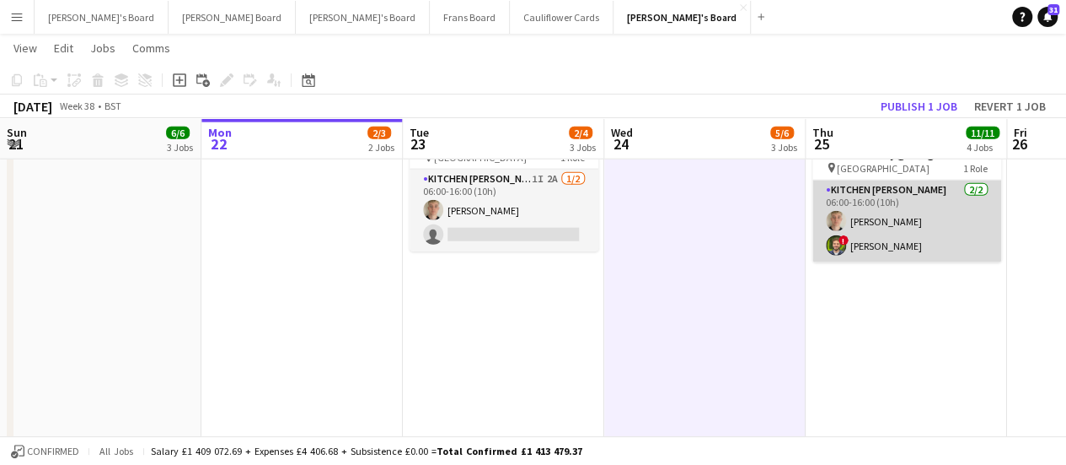
click at [878, 234] on app-card-role "Kitchen [PERSON_NAME] [DATE] 06:00-16:00 (10h) [PERSON_NAME] ! [PERSON_NAME]" at bounding box center [907, 221] width 189 height 82
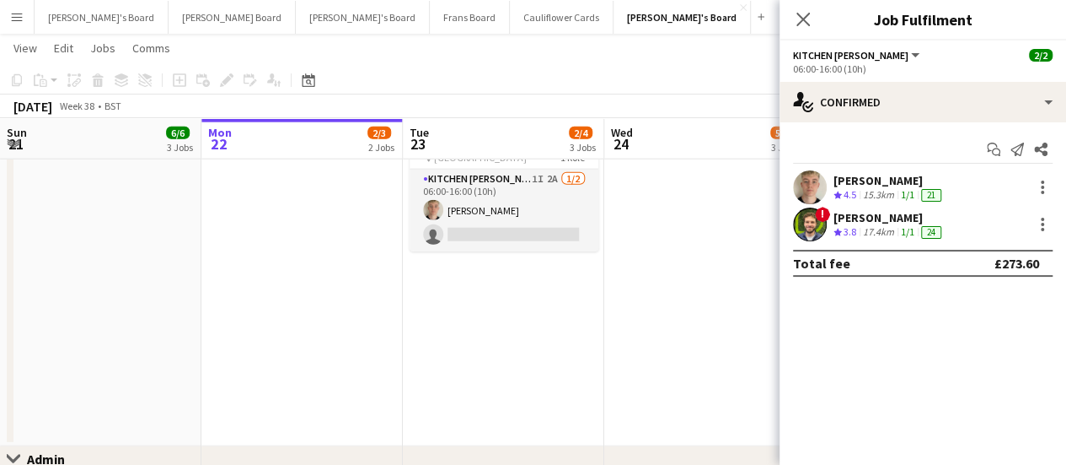
click at [930, 223] on div "[PERSON_NAME]" at bounding box center [889, 217] width 111 height 15
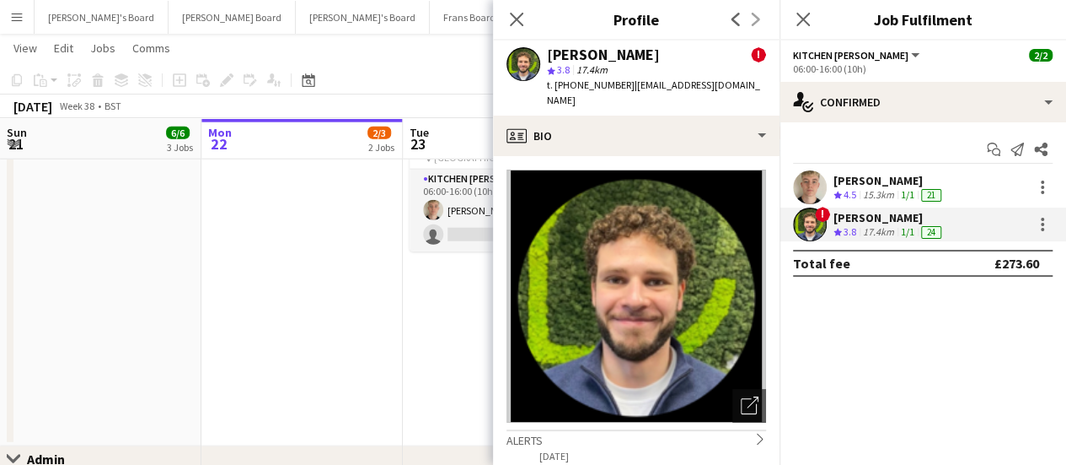
click at [584, 156] on app-crew-profile-bio "Open photos pop-in Alerts chevron-right [DATE] – INTERNAL NOTE [PERSON_NAME] ! …" at bounding box center [636, 310] width 287 height 309
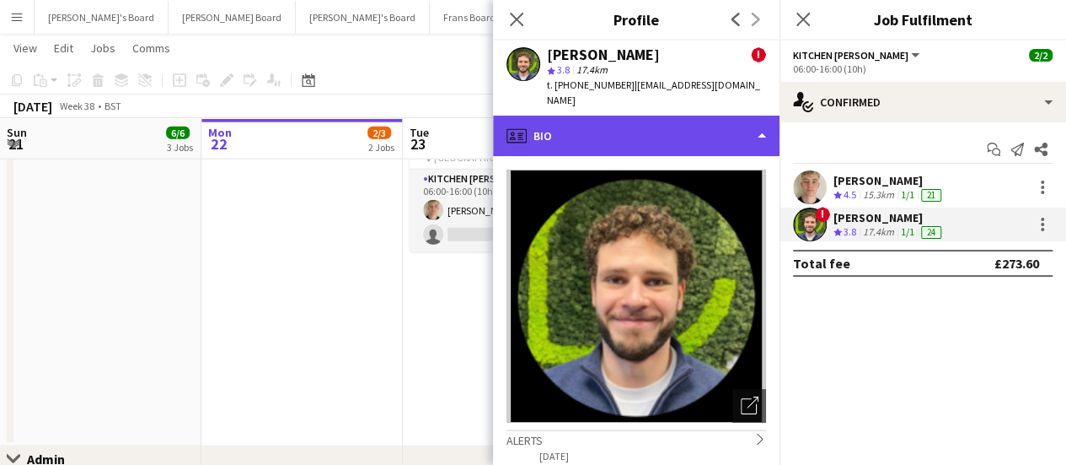
click at [590, 139] on div "profile Bio" at bounding box center [636, 136] width 287 height 40
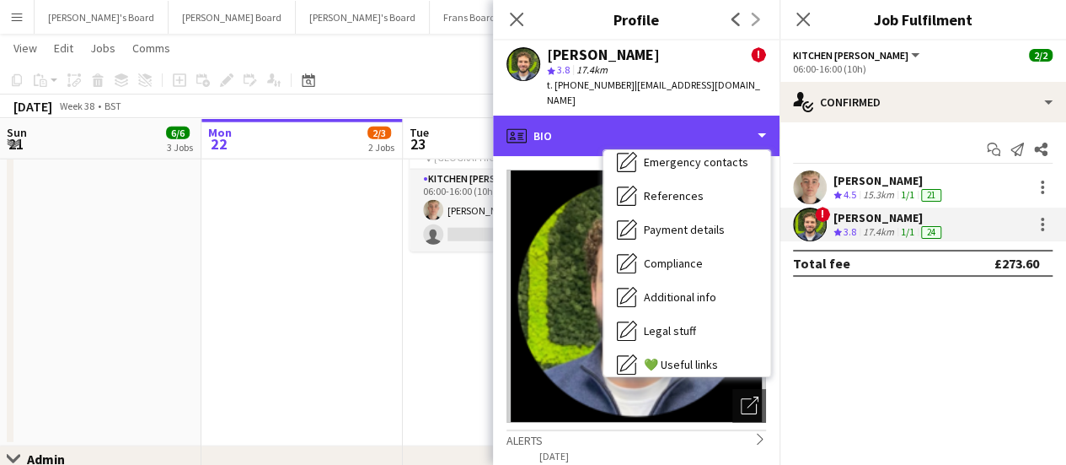
scroll to position [226, 0]
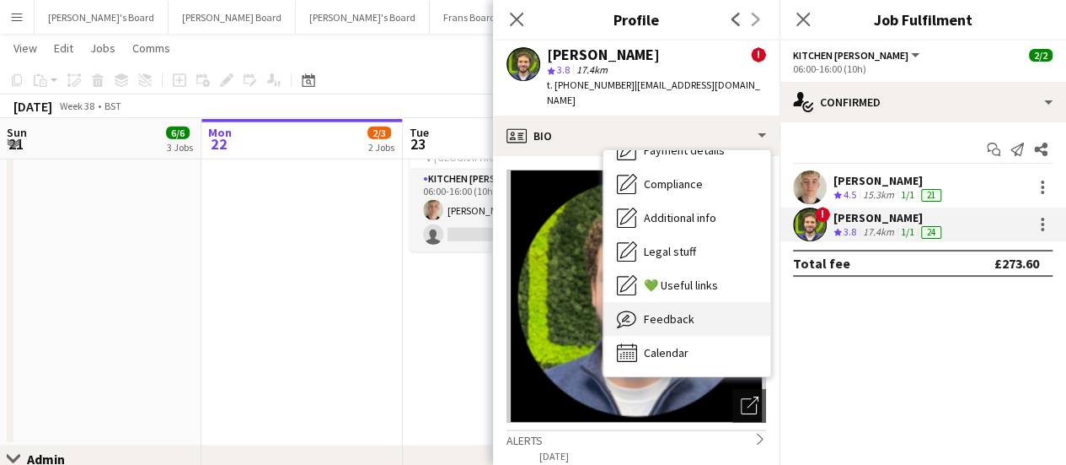
click at [696, 302] on div "Feedback Feedback" at bounding box center [687, 319] width 167 height 34
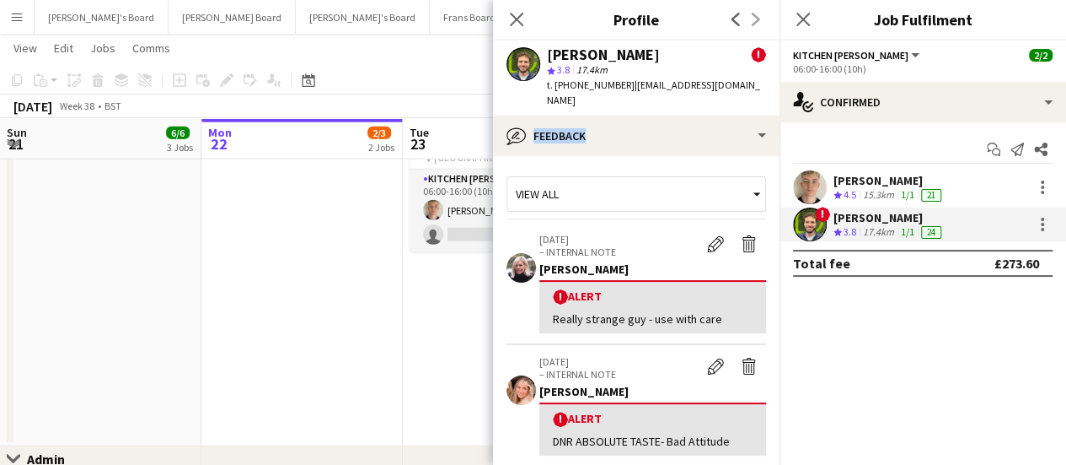
click at [659, 223] on app-crew-profile-feedback-alert "[DATE] – INTERNAL NOTE Edit alert Delete alert [PERSON_NAME] ! Alert Really str…" at bounding box center [637, 284] width 260 height 122
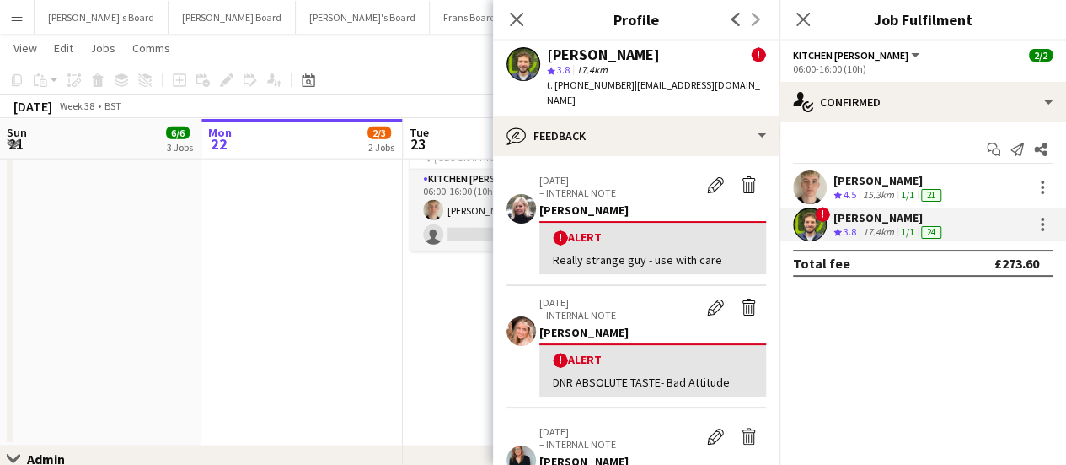
scroll to position [46, 0]
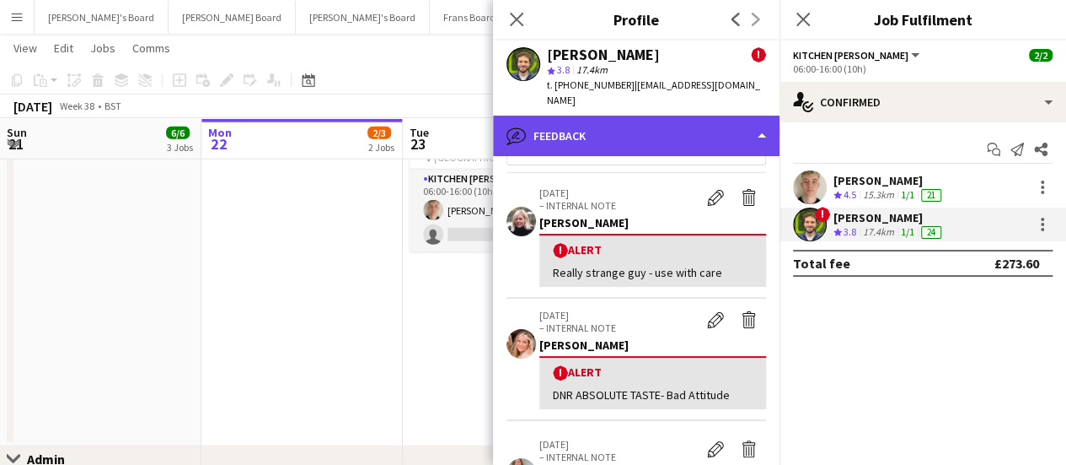
click at [641, 116] on div "bubble-pencil Feedback" at bounding box center [636, 136] width 287 height 40
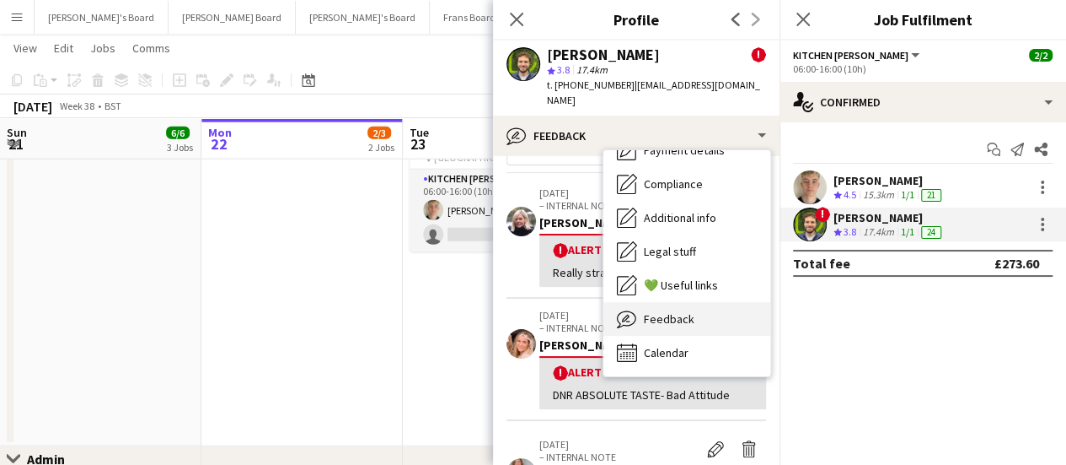
click at [676, 311] on span "Feedback" at bounding box center [669, 318] width 51 height 15
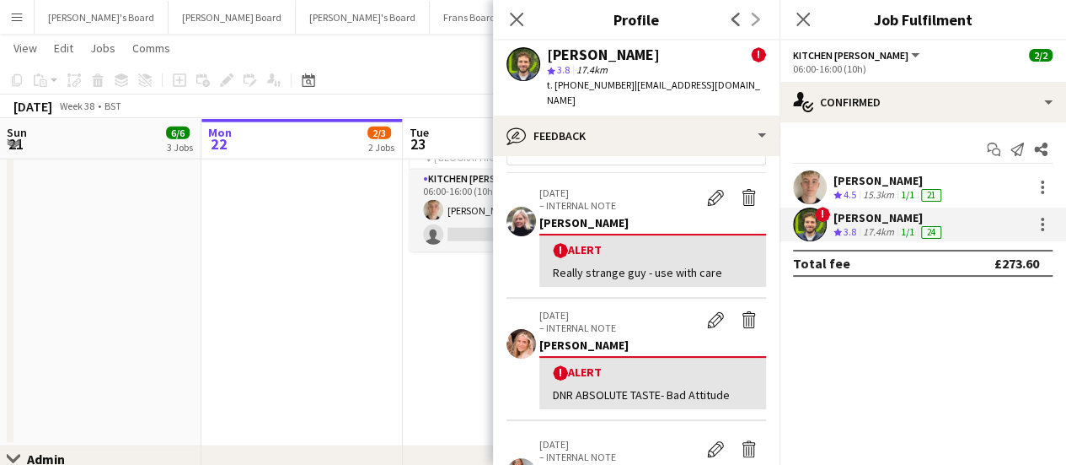
scroll to position [0, 0]
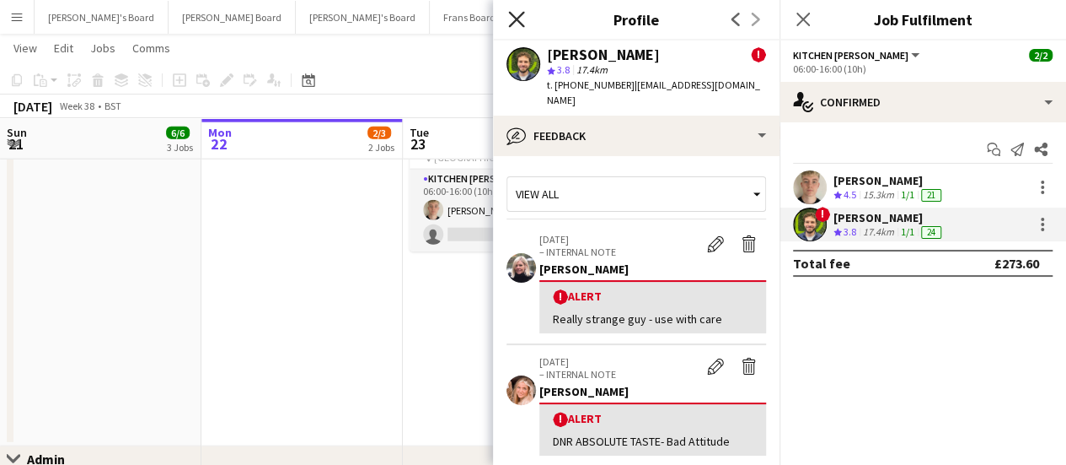
click at [511, 20] on icon "Close pop-in" at bounding box center [516, 19] width 16 height 16
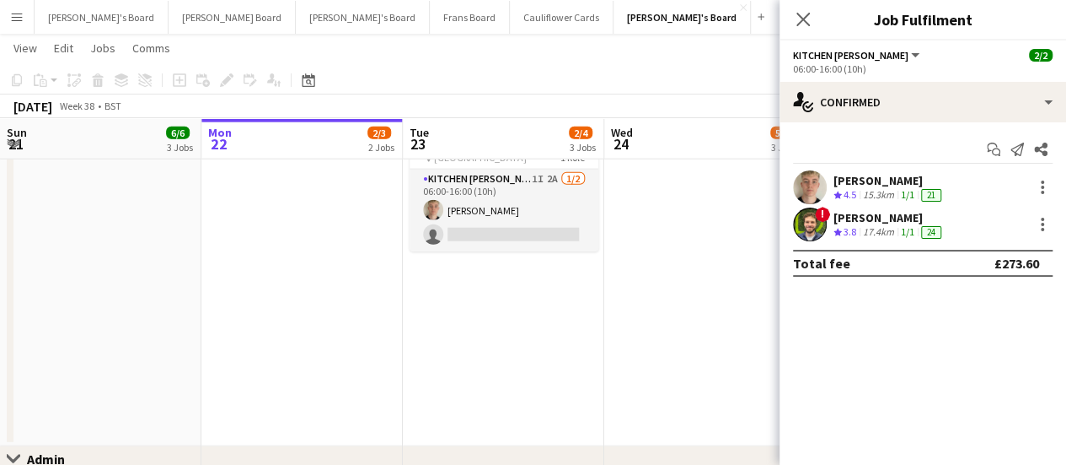
click at [723, 400] on app-date-cell "05:00-17:00 (12h) 1/1 pin Pinewood Studios 1 Role ONGOING BARISTA [DATE] 05:00-…" at bounding box center [704, 54] width 201 height 784
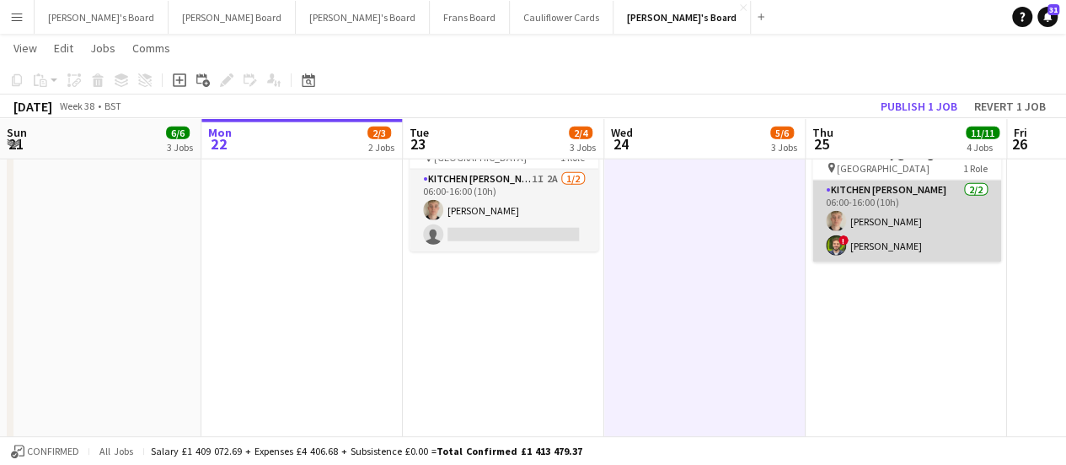
click at [892, 253] on app-card-role "Kitchen [PERSON_NAME] [DATE] 06:00-16:00 (10h) [PERSON_NAME] ! [PERSON_NAME]" at bounding box center [907, 221] width 189 height 82
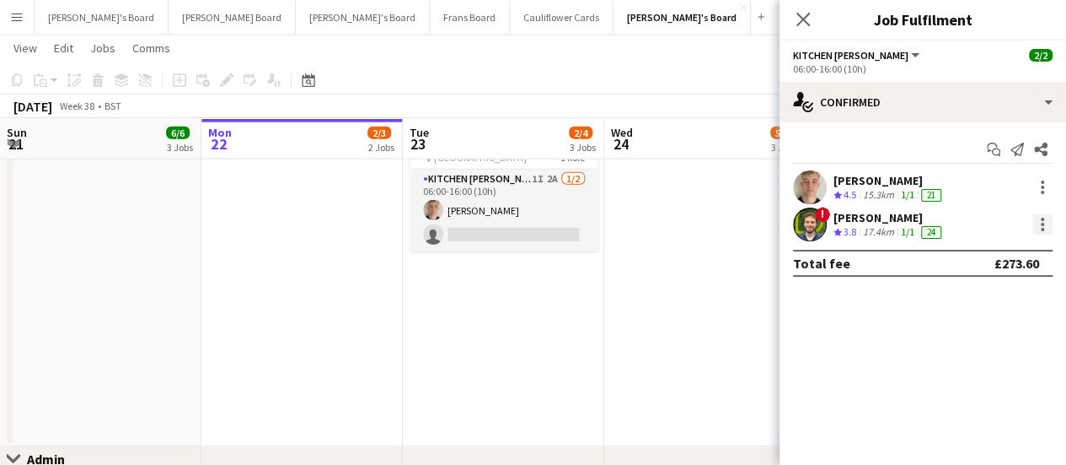
click at [1044, 228] on div at bounding box center [1043, 224] width 20 height 20
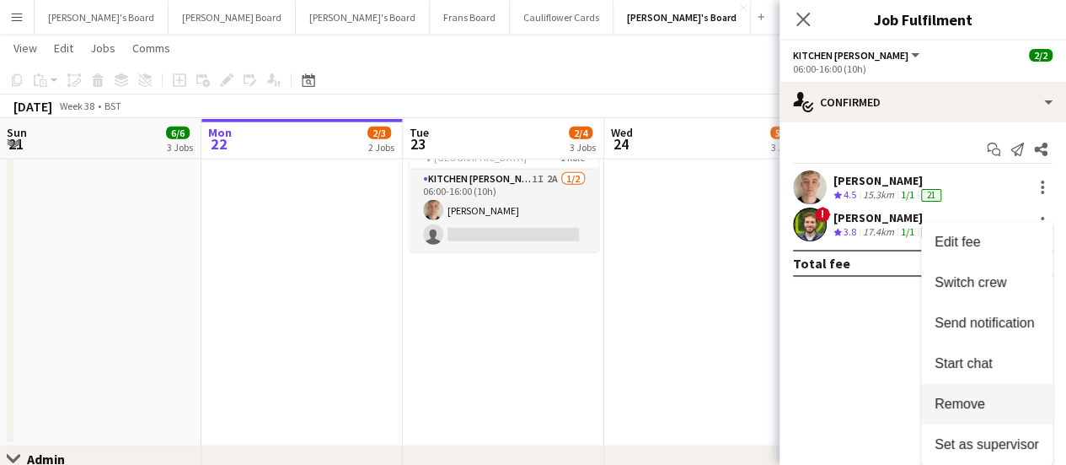
click at [959, 403] on span "Remove" at bounding box center [960, 403] width 51 height 14
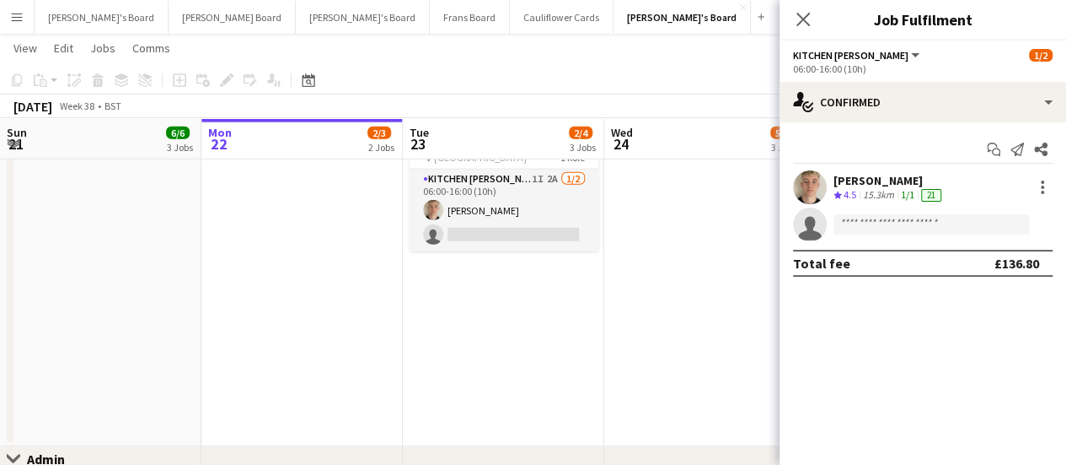
click at [680, 306] on app-date-cell "05:00-17:00 (12h) 1/1 pin Pinewood Studios 1 Role ONGOING BARISTA [DATE] 05:00-…" at bounding box center [704, 54] width 201 height 784
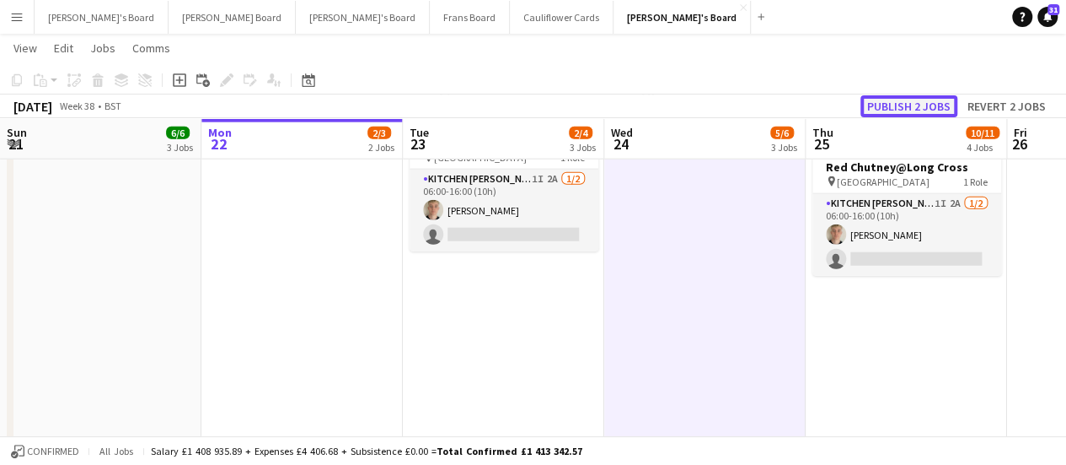
click at [926, 106] on button "Publish 2 jobs" at bounding box center [909, 106] width 97 height 22
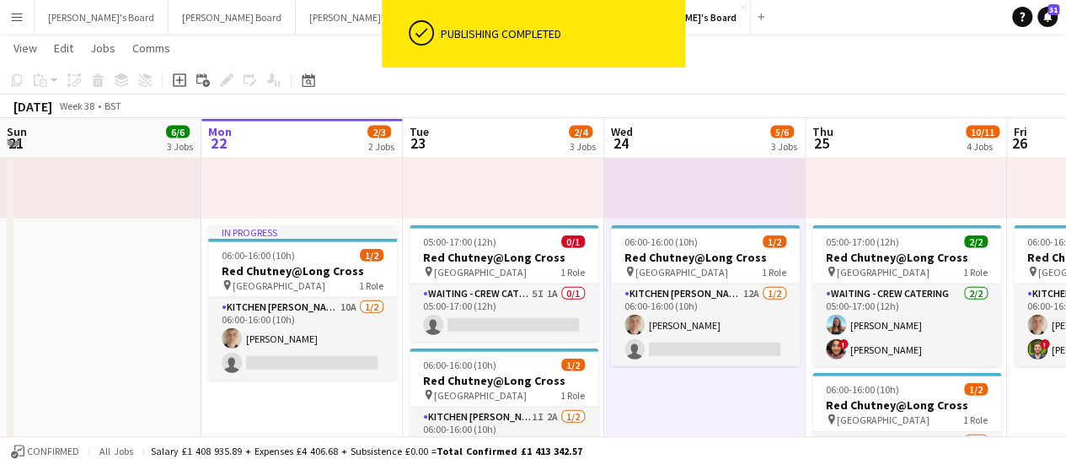
scroll to position [1830, 0]
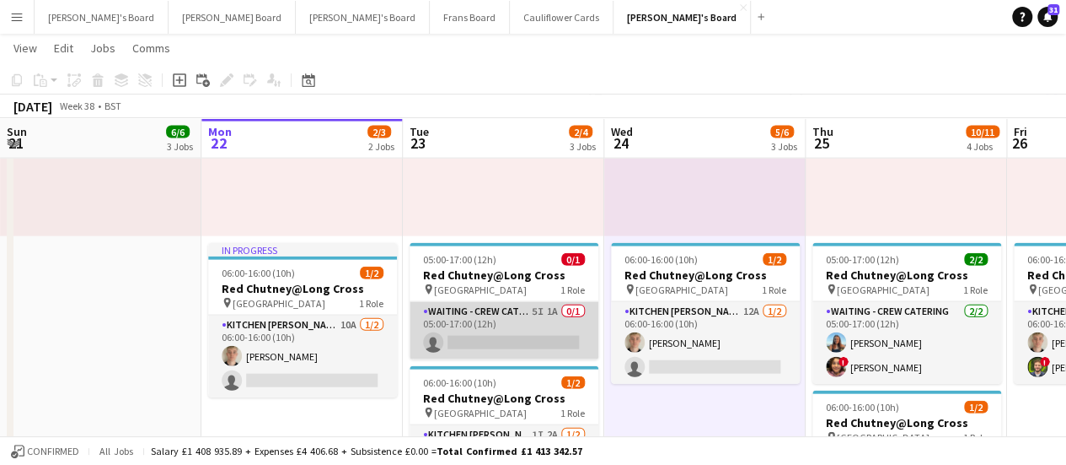
click at [541, 322] on app-card-role "Waiting - Crew Catering 5I 1A 0/1 05:00-17:00 (12h) single-neutral-actions" at bounding box center [504, 330] width 189 height 57
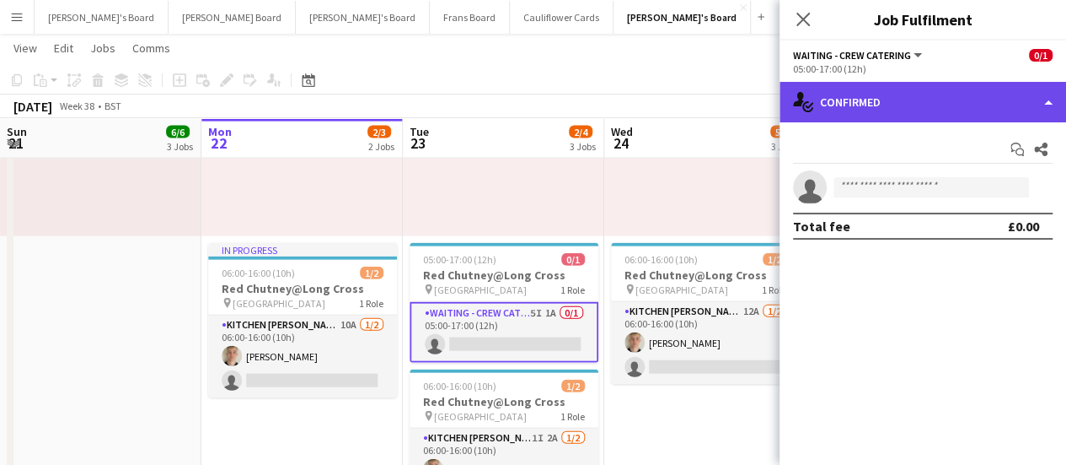
click at [958, 114] on div "single-neutral-actions-check-2 Confirmed" at bounding box center [923, 102] width 287 height 40
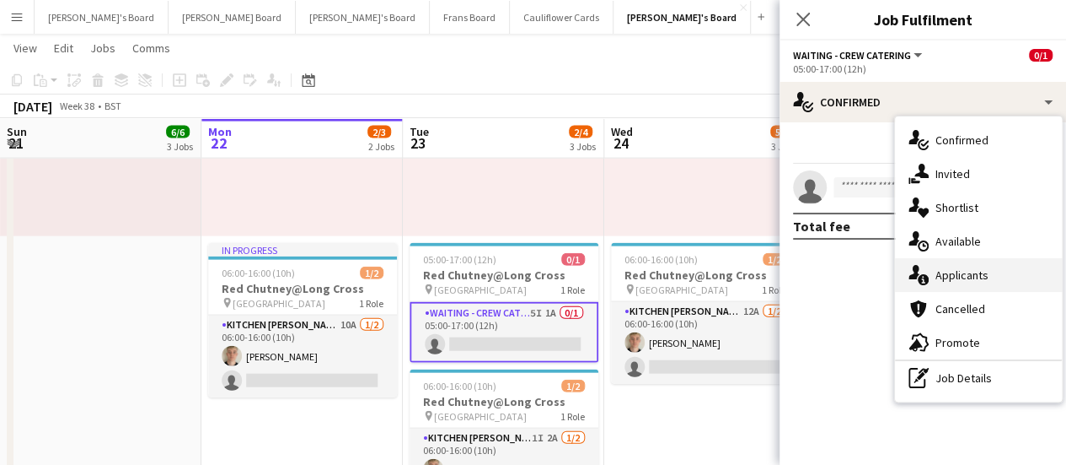
click at [967, 270] on span "Applicants" at bounding box center [962, 274] width 53 height 15
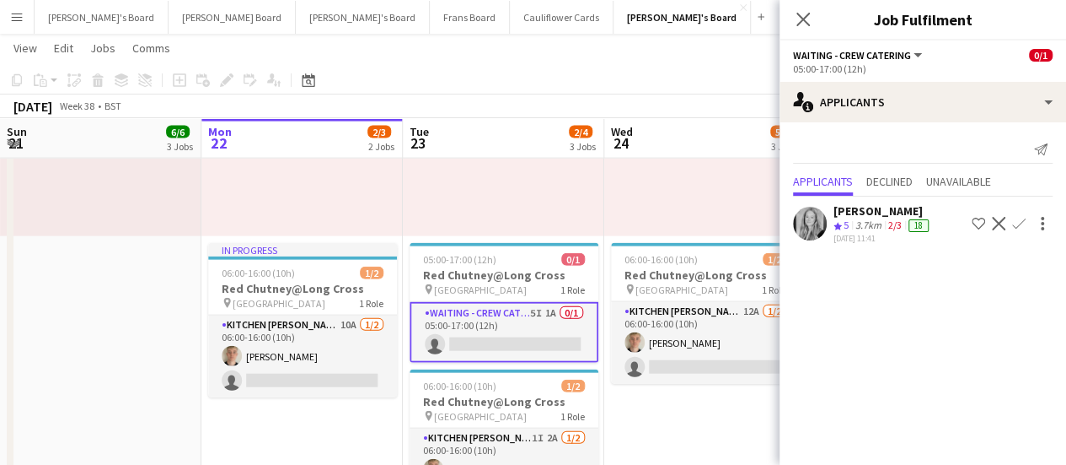
click at [669, 171] on div "05:00-17:00 (12h) 1/1 pin Pinewood Studios 1 Role ONGOING BARISTA [DATE] 05:00-…" at bounding box center [704, 105] width 201 height 261
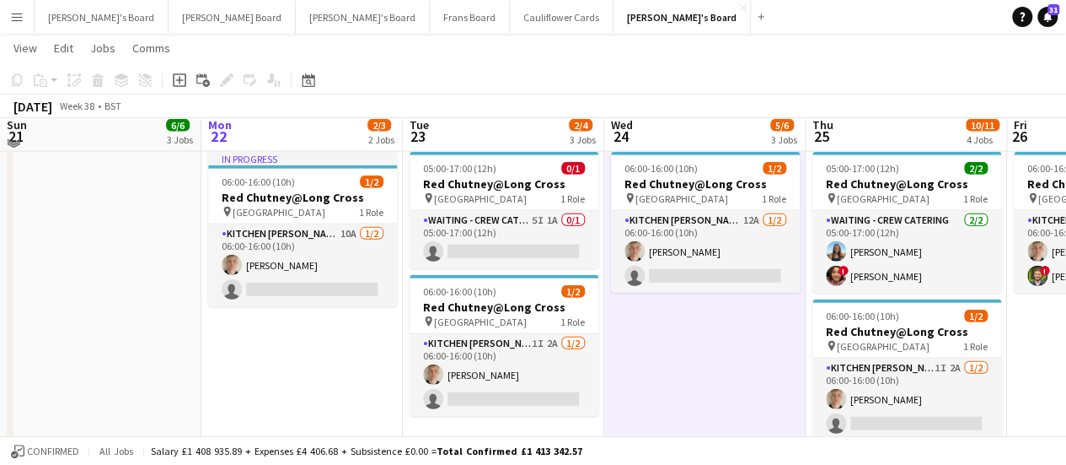
scroll to position [1915, 0]
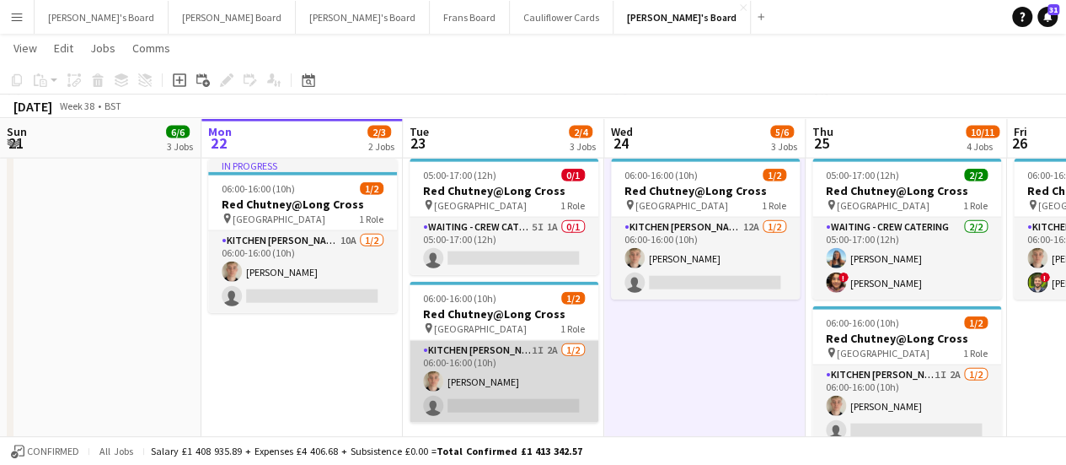
click at [550, 364] on app-card-role "Kitchen [PERSON_NAME] 1I 2A [DATE] 06:00-16:00 (10h) [PERSON_NAME] single-neutr…" at bounding box center [504, 382] width 189 height 82
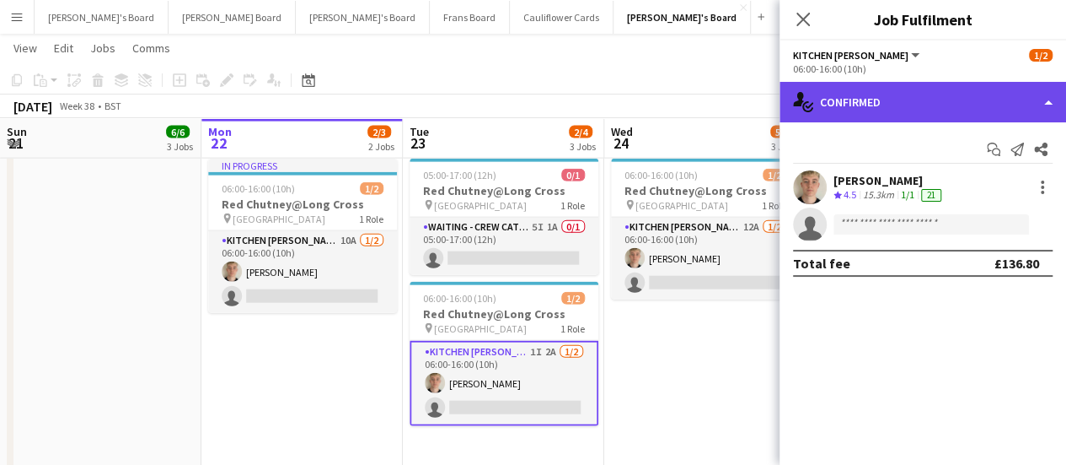
click at [936, 101] on div "single-neutral-actions-check-2 Confirmed" at bounding box center [923, 102] width 287 height 40
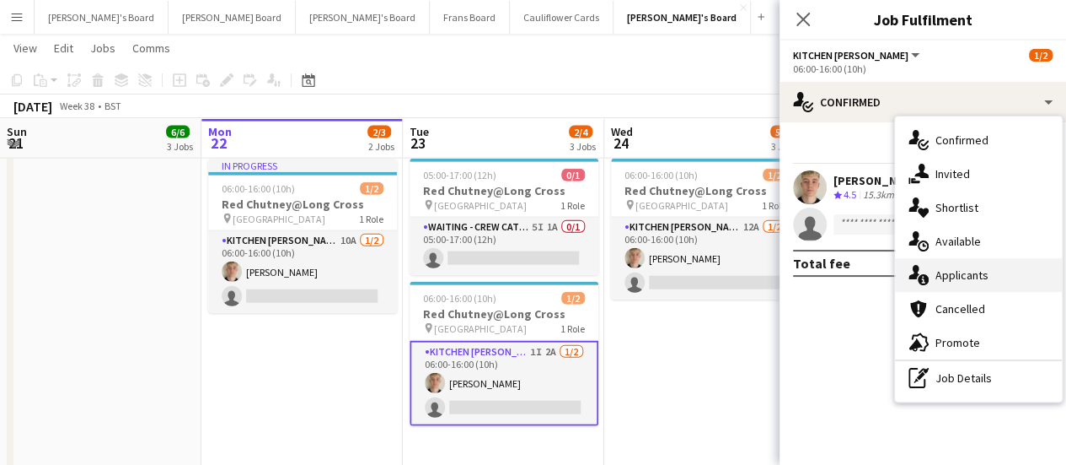
click at [985, 282] on div "single-neutral-actions-information Applicants" at bounding box center [978, 275] width 167 height 34
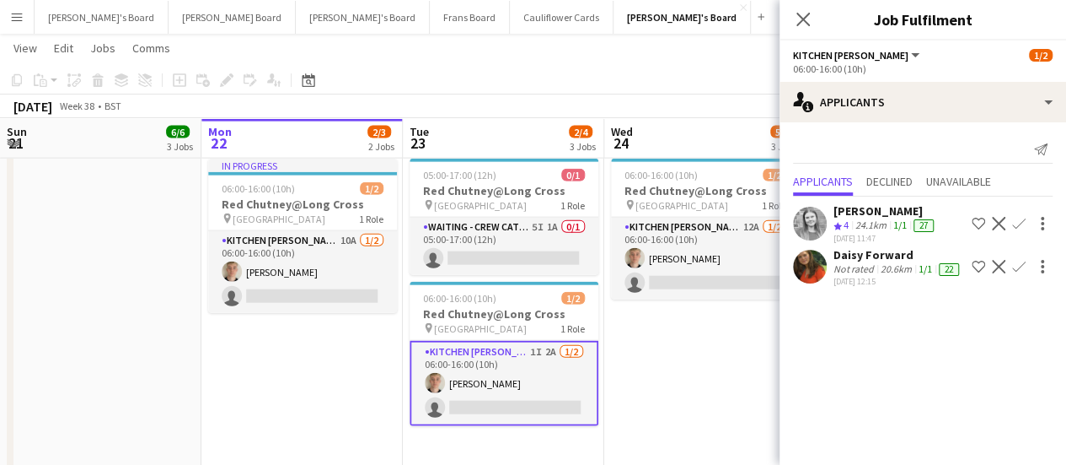
click at [871, 276] on div "Not rated" at bounding box center [856, 268] width 44 height 13
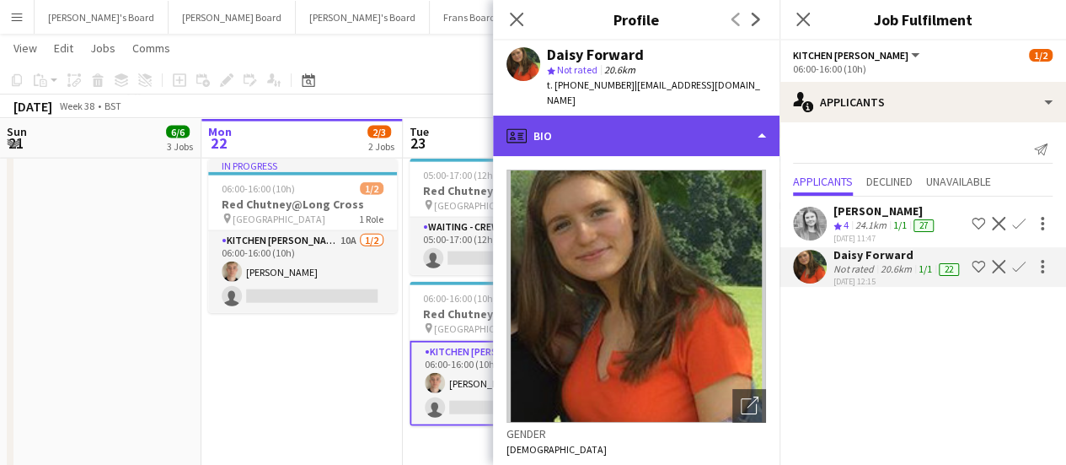
click at [582, 116] on div "profile Bio" at bounding box center [636, 136] width 287 height 40
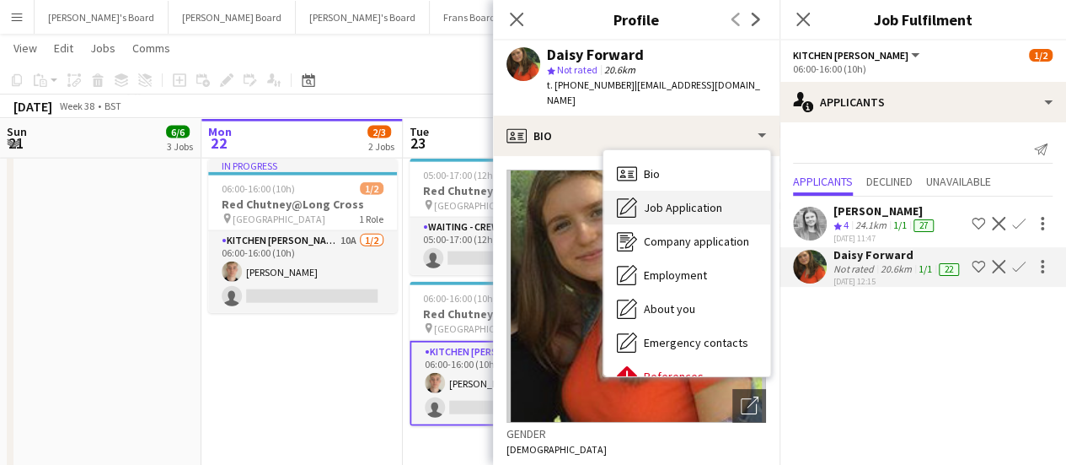
click at [678, 203] on div "Job Application Job Application" at bounding box center [687, 208] width 167 height 34
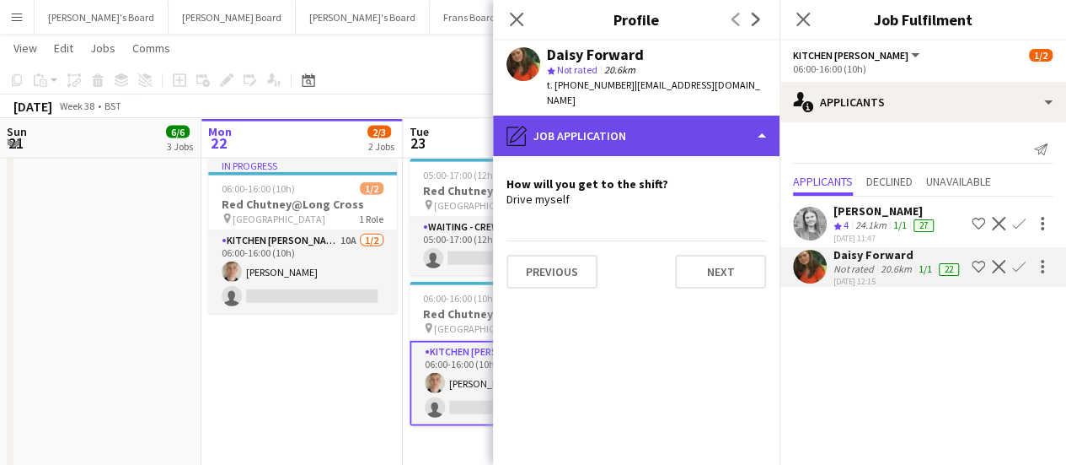
click at [698, 127] on div "pencil4 Job Application" at bounding box center [636, 136] width 287 height 40
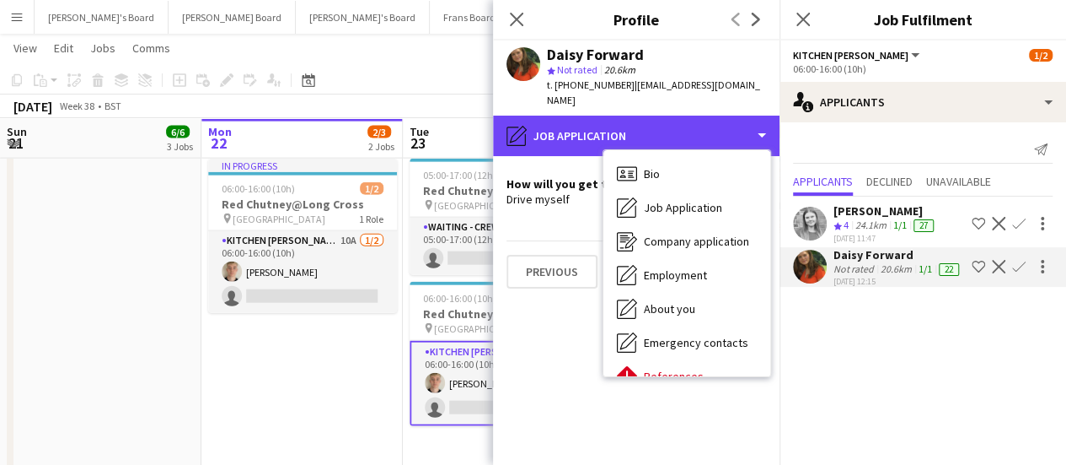
scroll to position [260, 0]
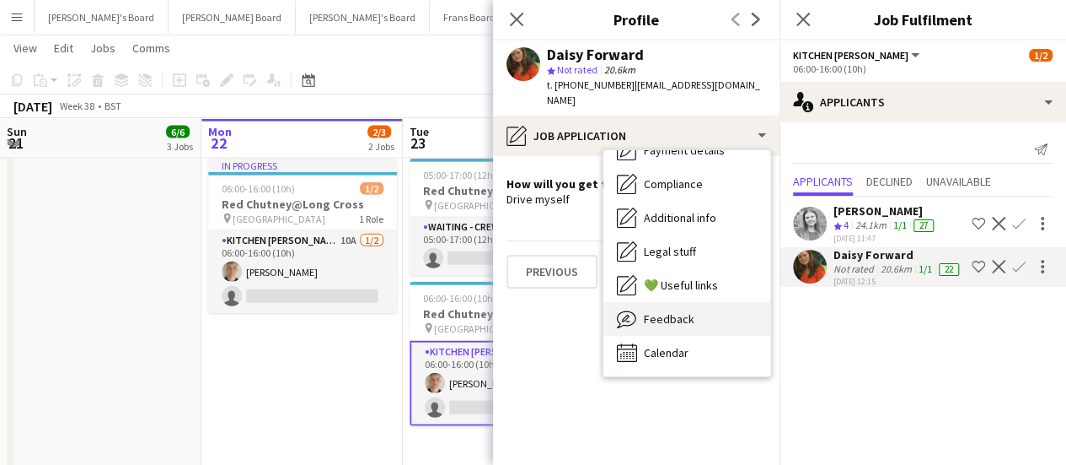
click at [724, 306] on div "Feedback Feedback" at bounding box center [687, 319] width 167 height 34
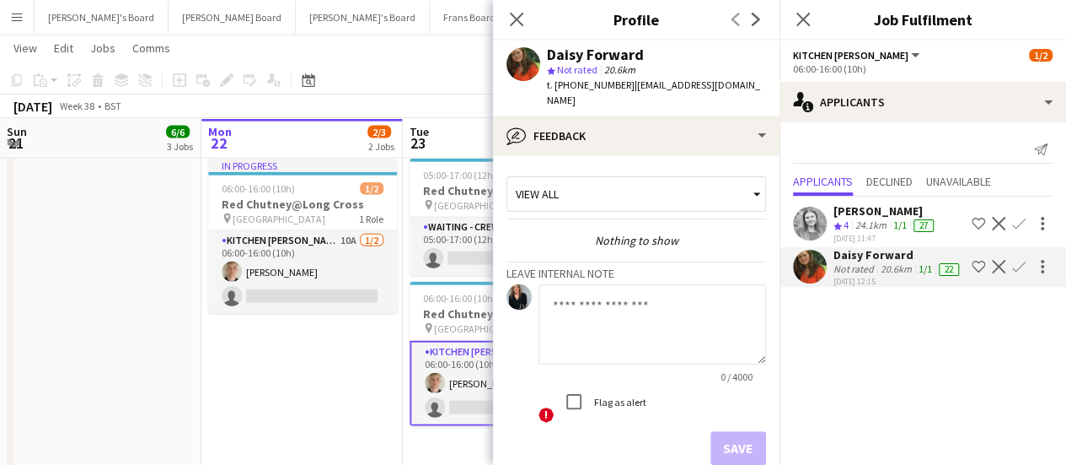
click at [382, 362] on app-date-cell "In progress 05:00-17:00 (12h) 1/1 pin Pinewood Studios 1 Role ONGOING BARISTA […" at bounding box center [301, 239] width 201 height 784
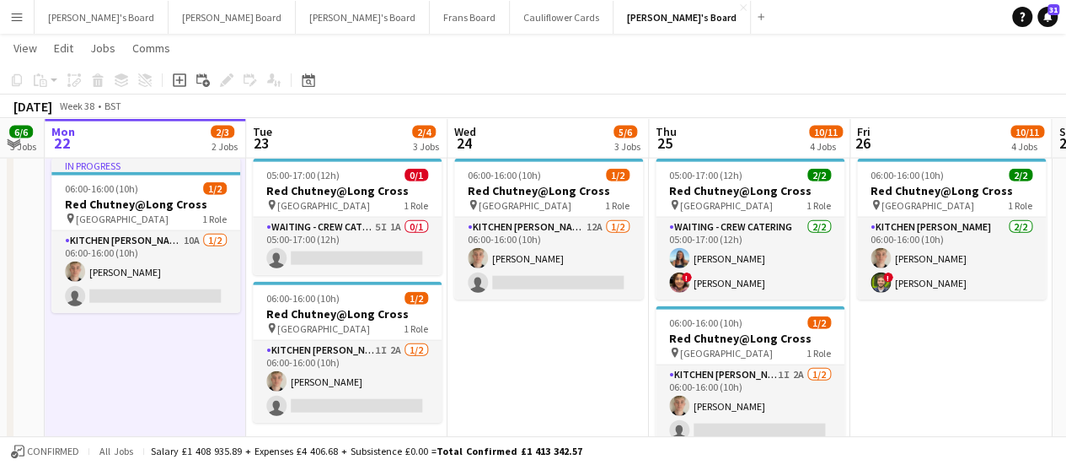
scroll to position [0, 602]
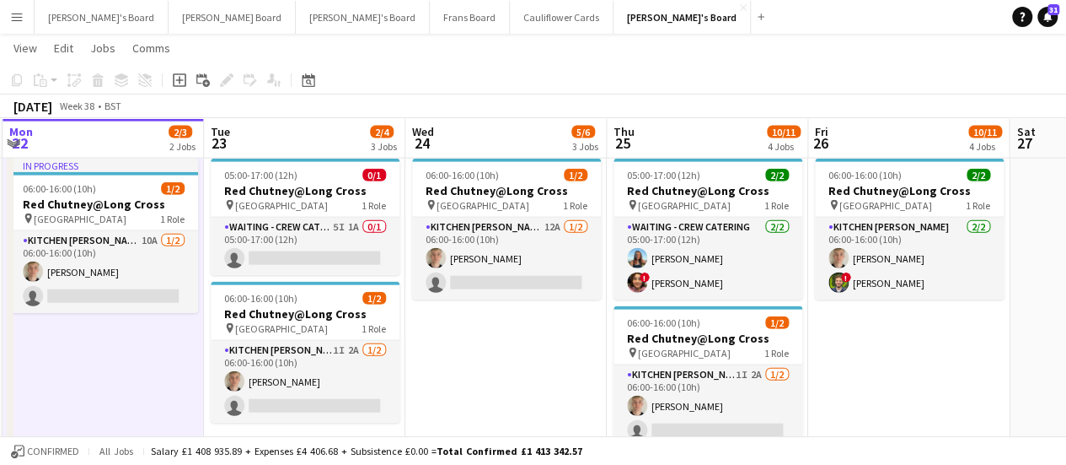
drag, startPoint x: 919, startPoint y: 320, endPoint x: 720, endPoint y: 280, distance: 202.9
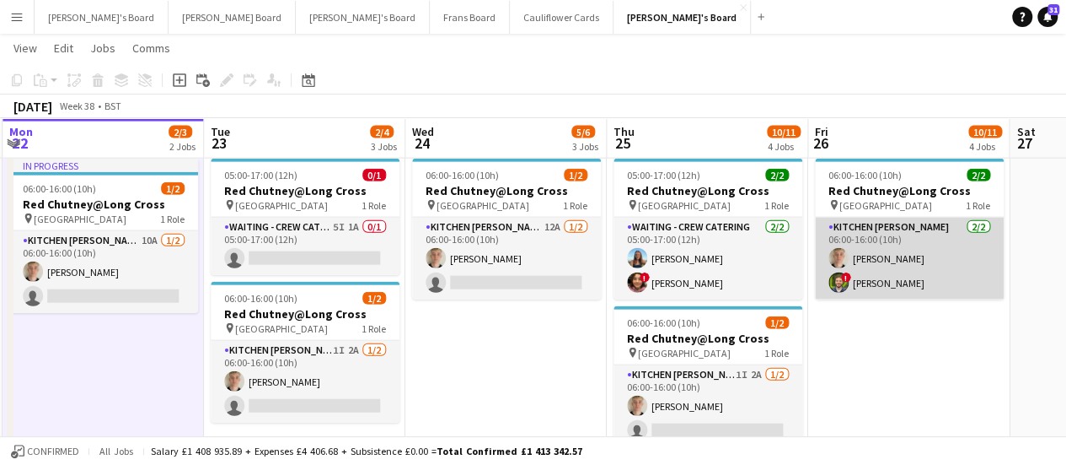
click at [905, 272] on app-card-role "Kitchen [PERSON_NAME] [DATE] 06:00-16:00 (10h) [PERSON_NAME] ! [PERSON_NAME]" at bounding box center [909, 259] width 189 height 82
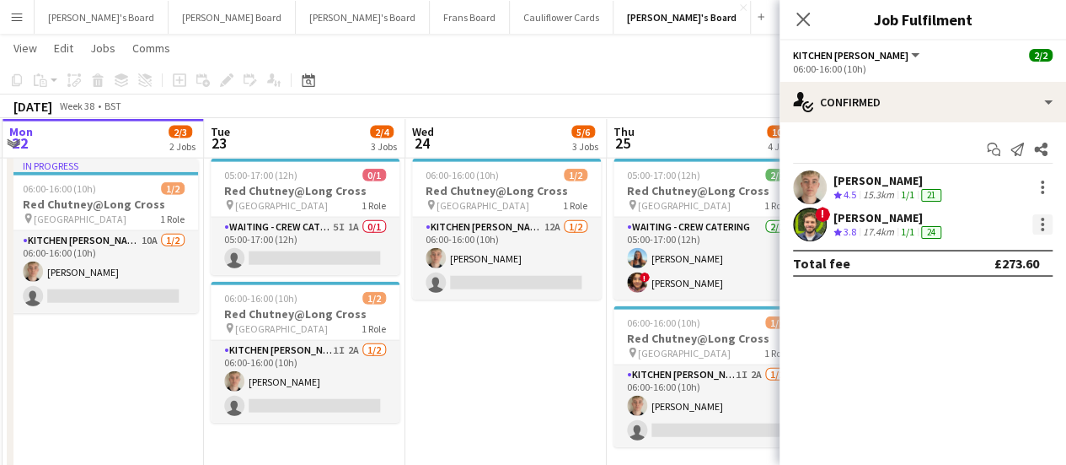
click at [1036, 224] on div at bounding box center [1043, 224] width 20 height 20
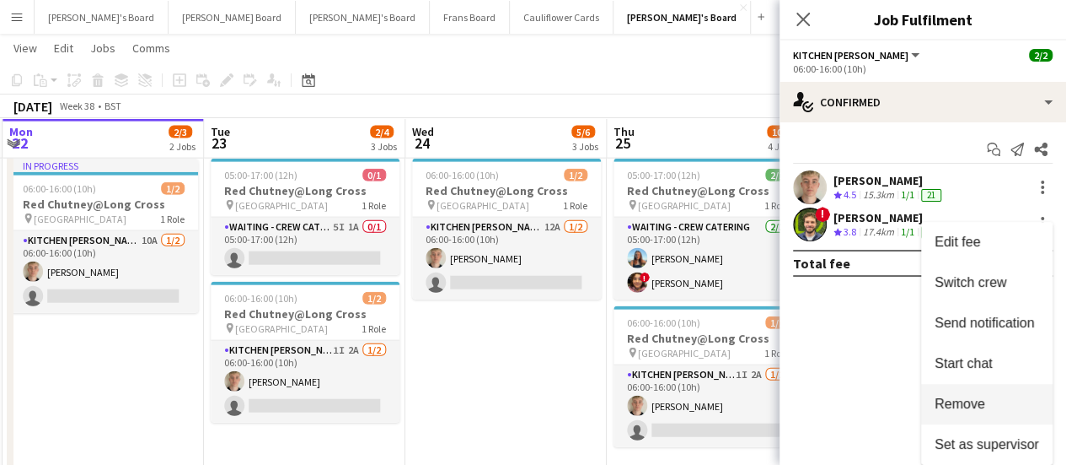
click at [987, 396] on span "Remove" at bounding box center [987, 403] width 105 height 15
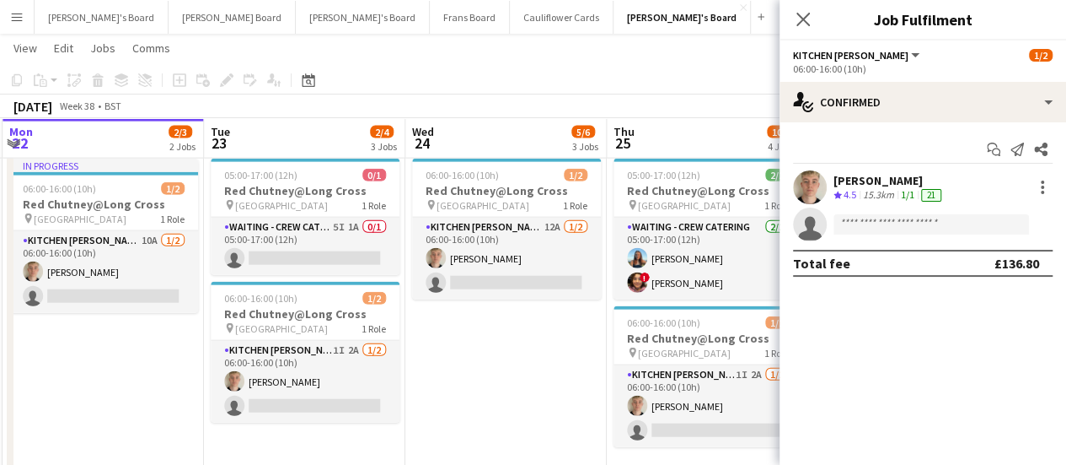
click at [480, 353] on app-date-cell "05:00-17:00 (12h) 1/1 pin Pinewood Studios 1 Role ONGOING BARISTA [DATE] 05:00-…" at bounding box center [506, 239] width 201 height 784
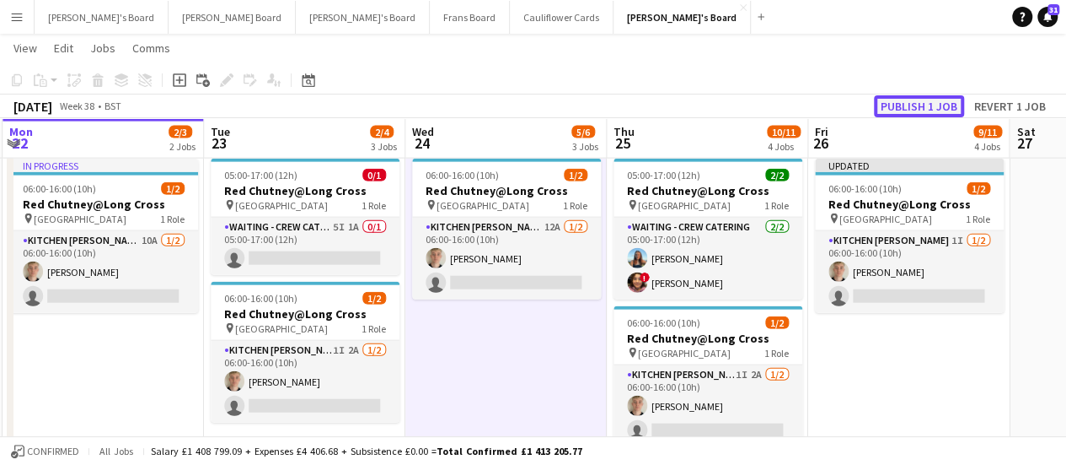
click at [929, 111] on button "Publish 1 job" at bounding box center [919, 106] width 90 height 22
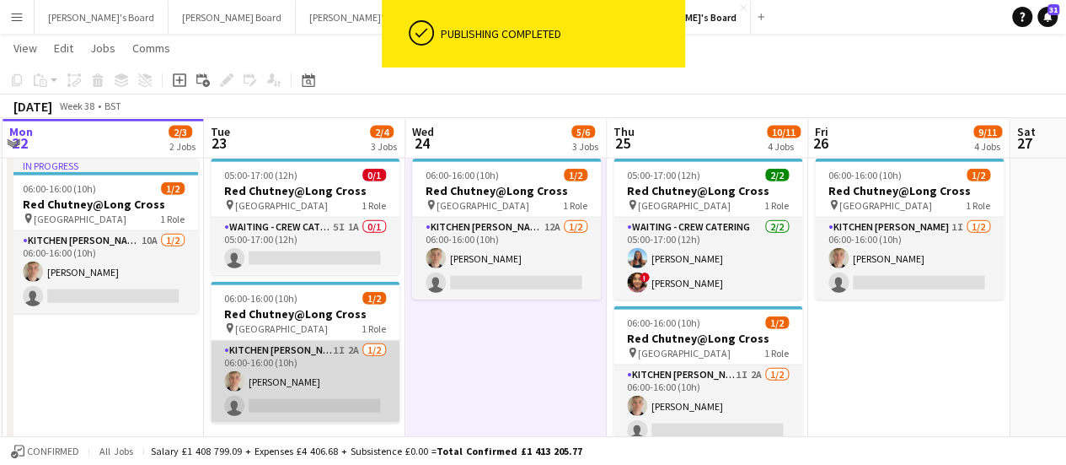
click at [344, 355] on app-card-role "Kitchen [PERSON_NAME] 1I 2A [DATE] 06:00-16:00 (10h) [PERSON_NAME] single-neutr…" at bounding box center [305, 382] width 189 height 82
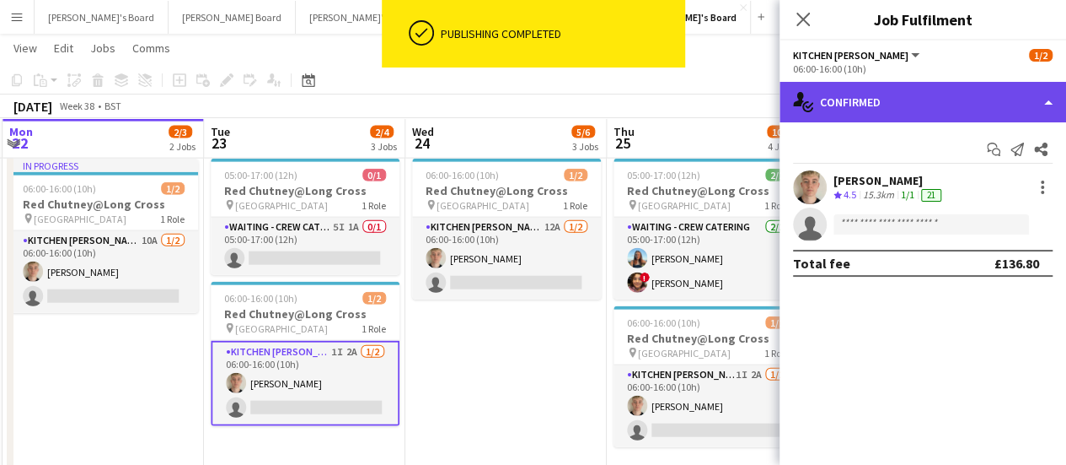
click at [909, 116] on div "single-neutral-actions-check-2 Confirmed" at bounding box center [923, 102] width 287 height 40
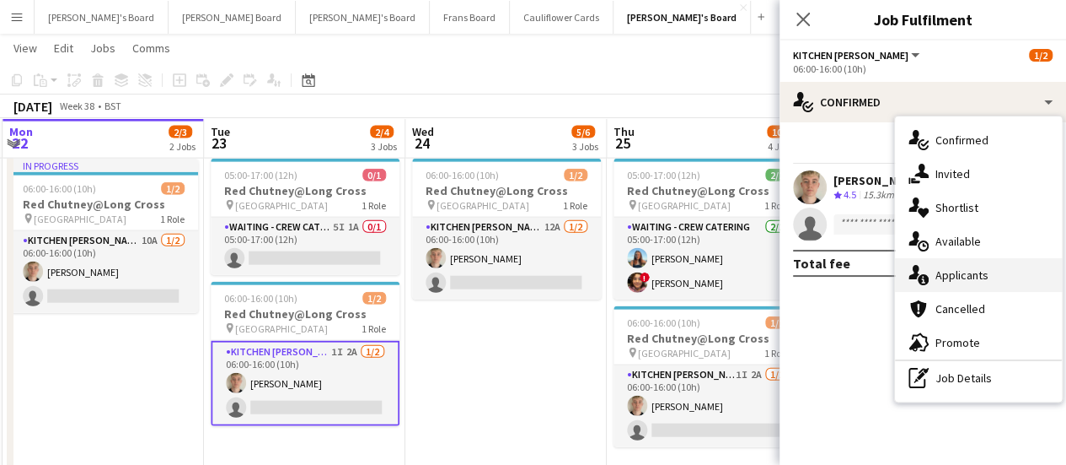
click at [998, 282] on div "single-neutral-actions-information Applicants" at bounding box center [978, 275] width 167 height 34
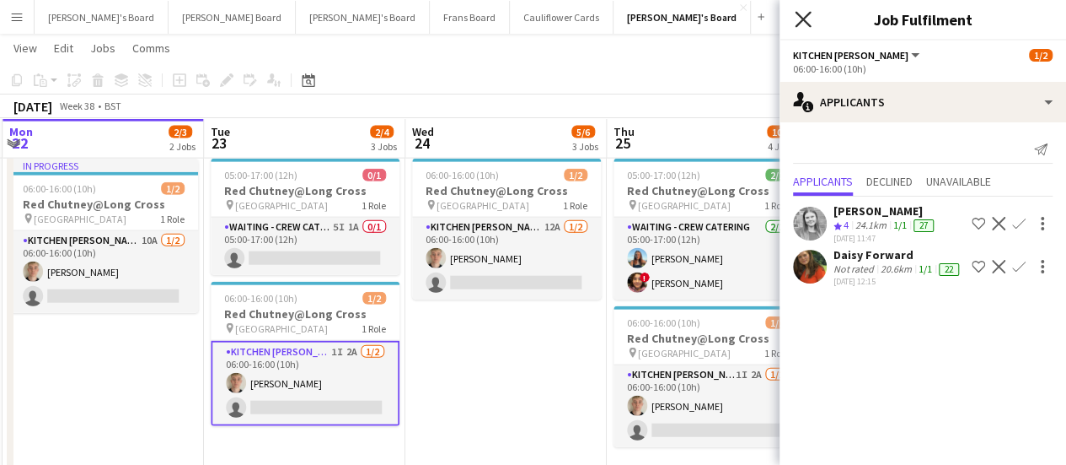
click at [804, 20] on icon at bounding box center [803, 19] width 16 height 16
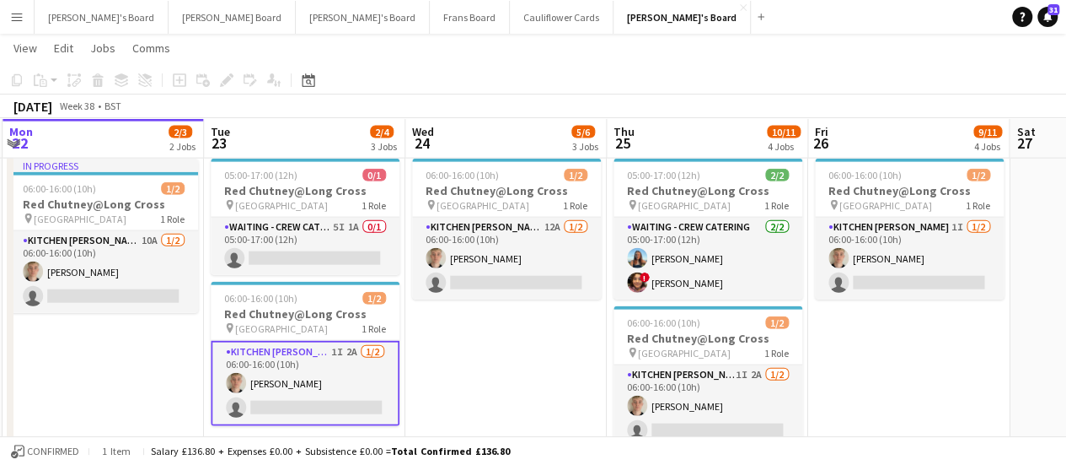
click at [344, 397] on app-card-role "Kitchen [PERSON_NAME] 1I 2A [DATE] 06:00-16:00 (10h) [PERSON_NAME] single-neutr…" at bounding box center [305, 383] width 189 height 85
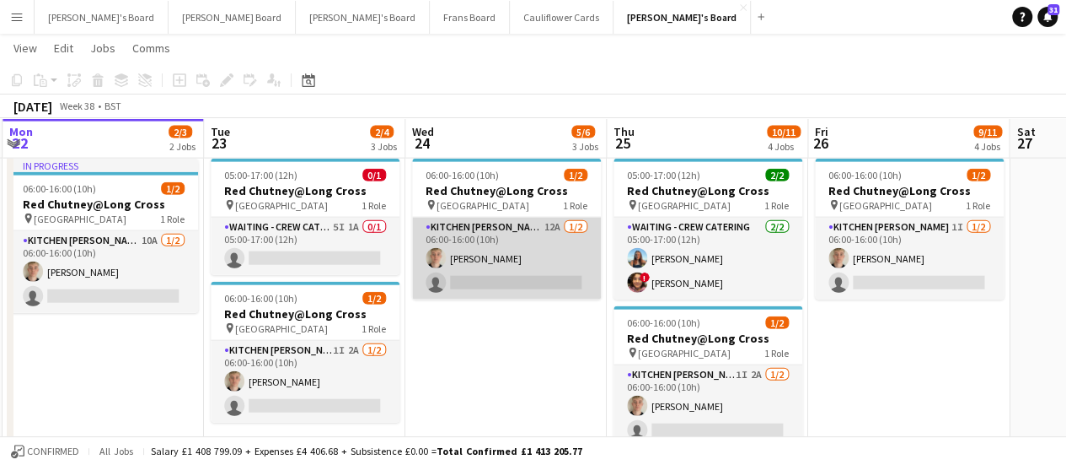
click at [552, 245] on app-card-role "Kitchen [PERSON_NAME] 12A [DATE] 06:00-16:00 (10h) [PERSON_NAME] single-neutral…" at bounding box center [506, 259] width 189 height 82
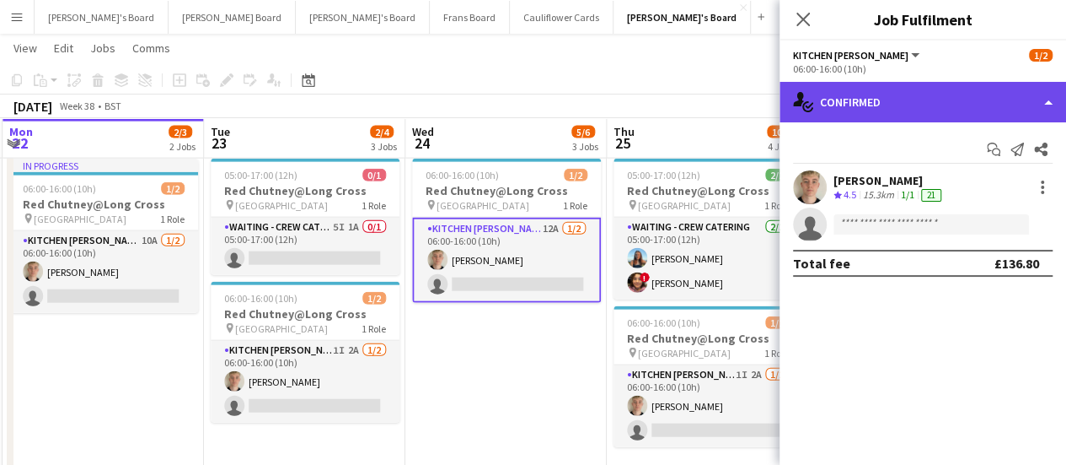
click at [942, 110] on div "single-neutral-actions-check-2 Confirmed" at bounding box center [923, 102] width 287 height 40
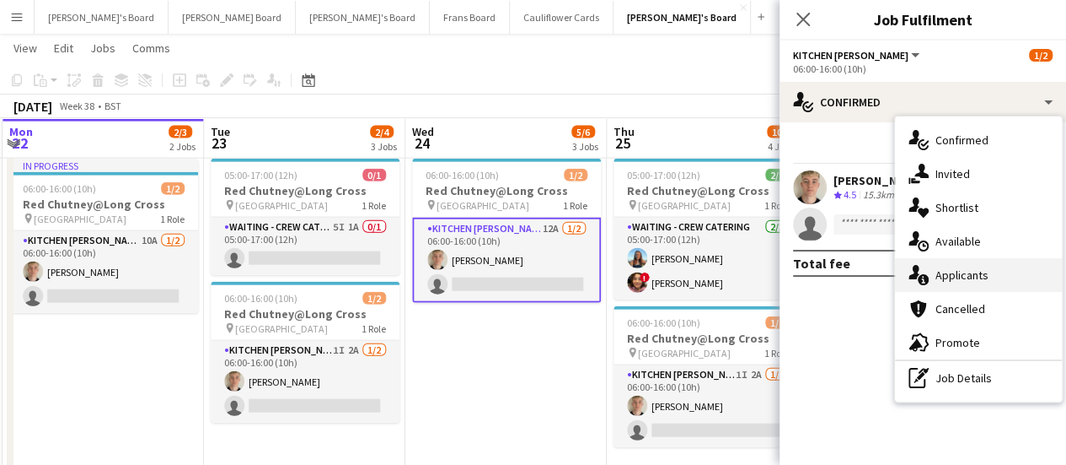
click at [943, 269] on span "Applicants" at bounding box center [962, 274] width 53 height 15
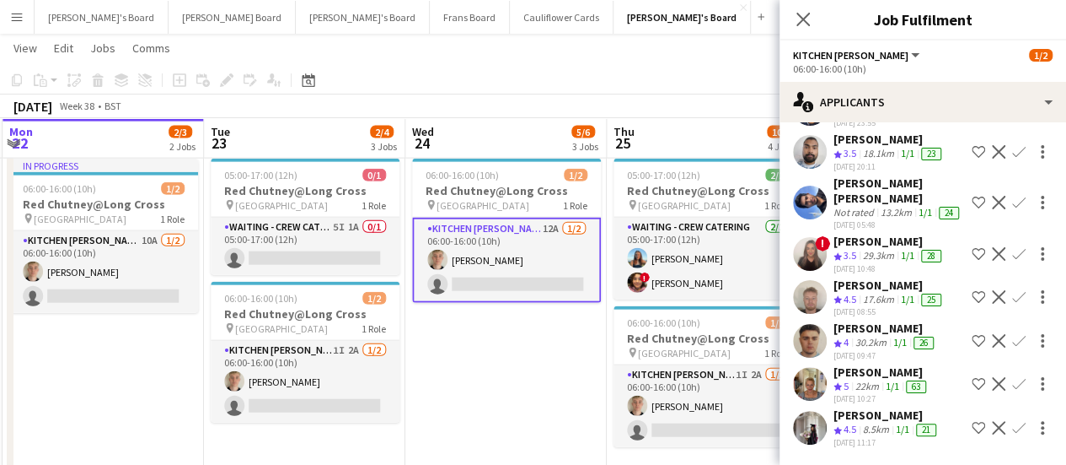
scroll to position [340, 0]
click at [865, 437] on div "[DATE] 11:17" at bounding box center [887, 442] width 106 height 11
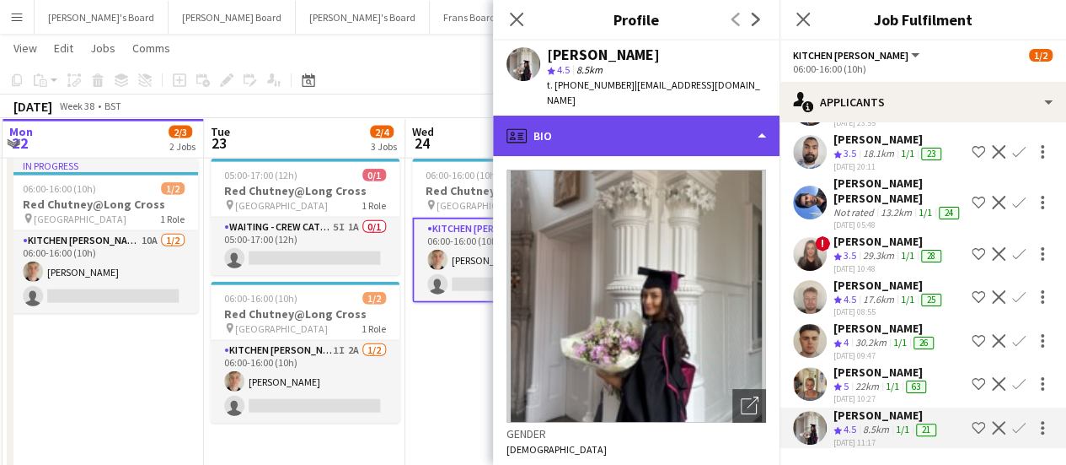
click at [687, 134] on div "profile Bio" at bounding box center [636, 136] width 287 height 40
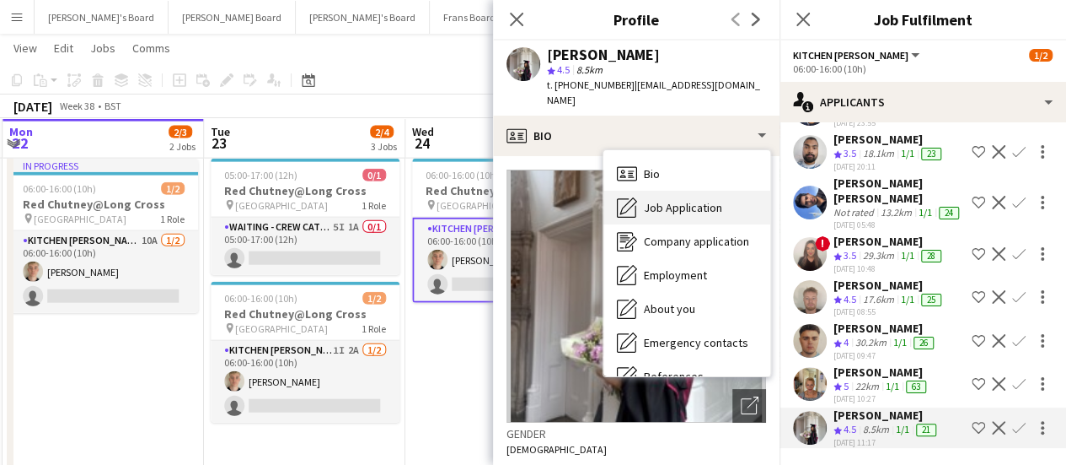
click at [681, 200] on span "Job Application" at bounding box center [683, 207] width 78 height 15
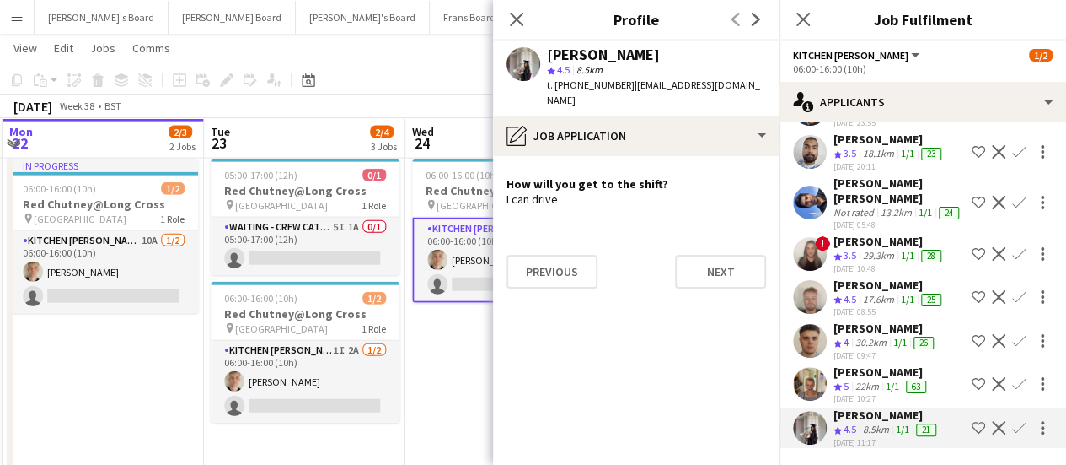
click at [880, 293] on div "17.6km" at bounding box center [879, 300] width 38 height 14
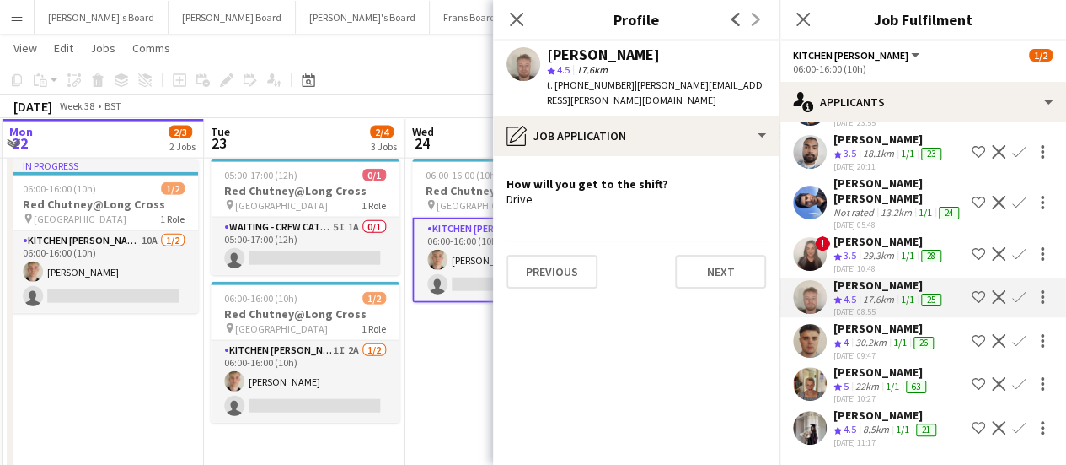
click at [427, 360] on app-date-cell "05:00-17:00 (12h) 1/1 pin Pinewood Studios 1 Role ONGOING BARISTA [DATE] 05:00-…" at bounding box center [506, 239] width 201 height 784
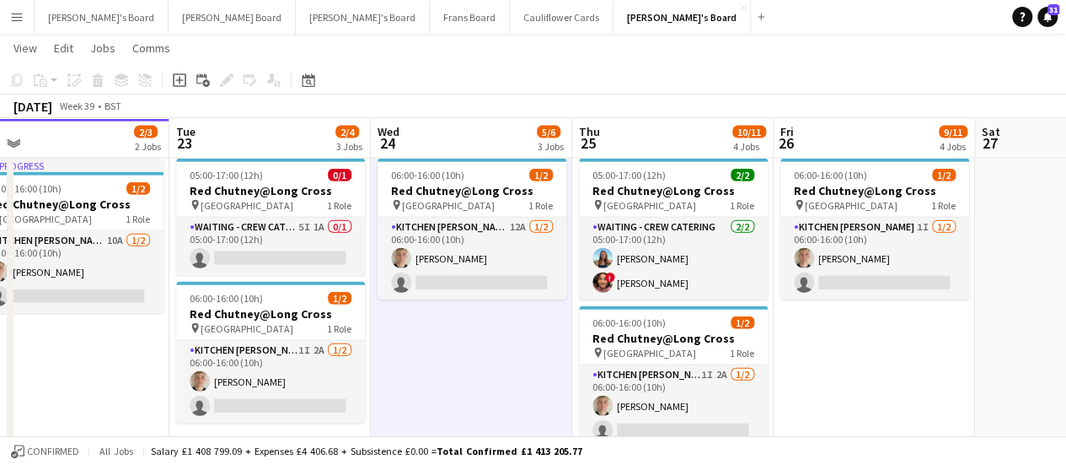
scroll to position [0, 433]
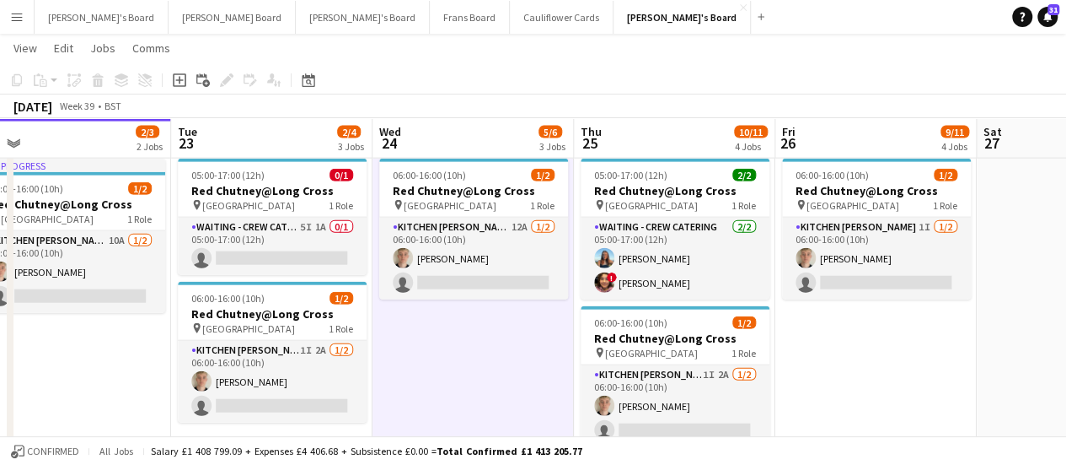
drag, startPoint x: 952, startPoint y: 348, endPoint x: 919, endPoint y: 282, distance: 73.5
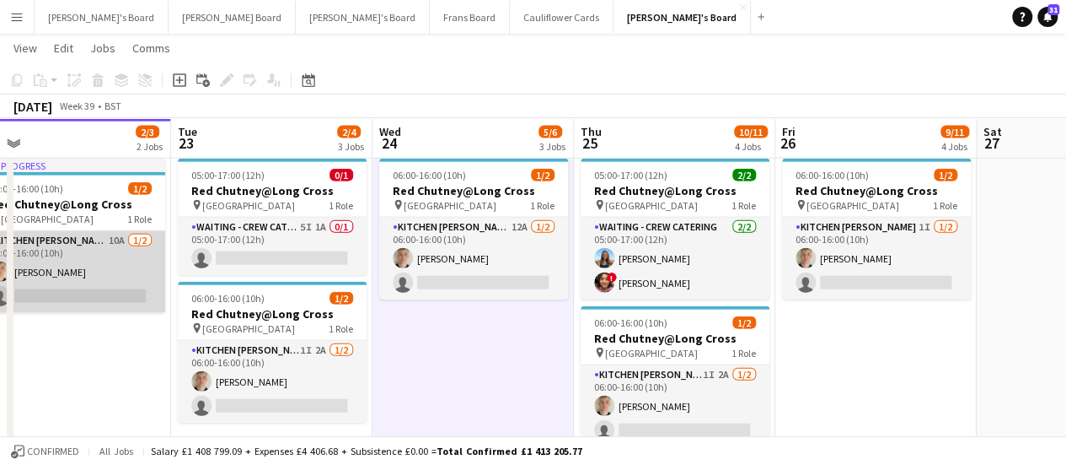
click at [145, 289] on app-card-role "Kitchen [PERSON_NAME] 10A [DATE] 06:00-16:00 (10h) [PERSON_NAME] single-neutral…" at bounding box center [70, 272] width 189 height 82
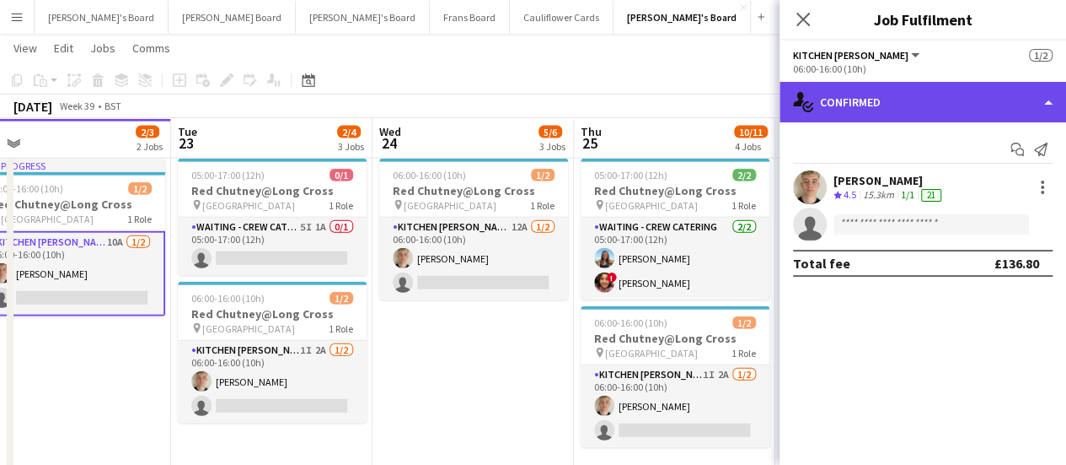
click at [939, 98] on div "single-neutral-actions-check-2 Confirmed" at bounding box center [923, 102] width 287 height 40
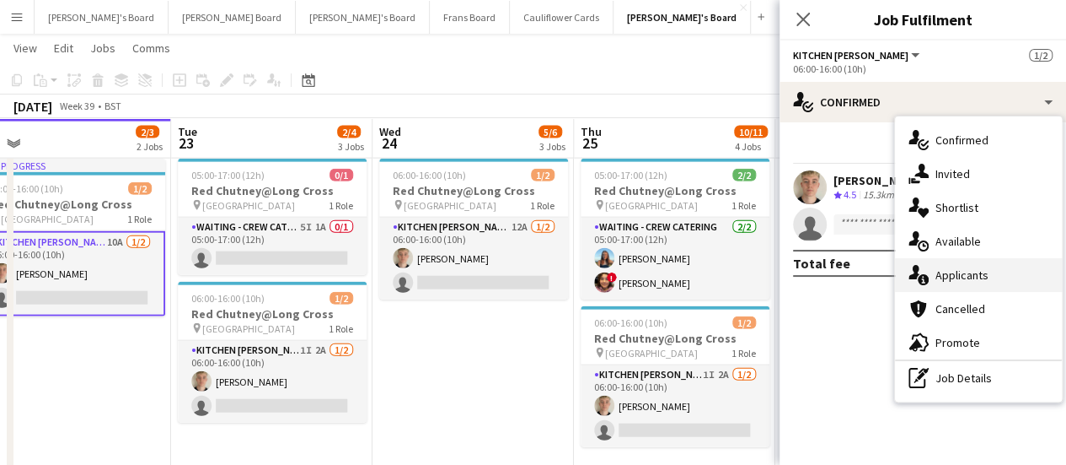
click at [973, 282] on div "single-neutral-actions-information Applicants" at bounding box center [978, 275] width 167 height 34
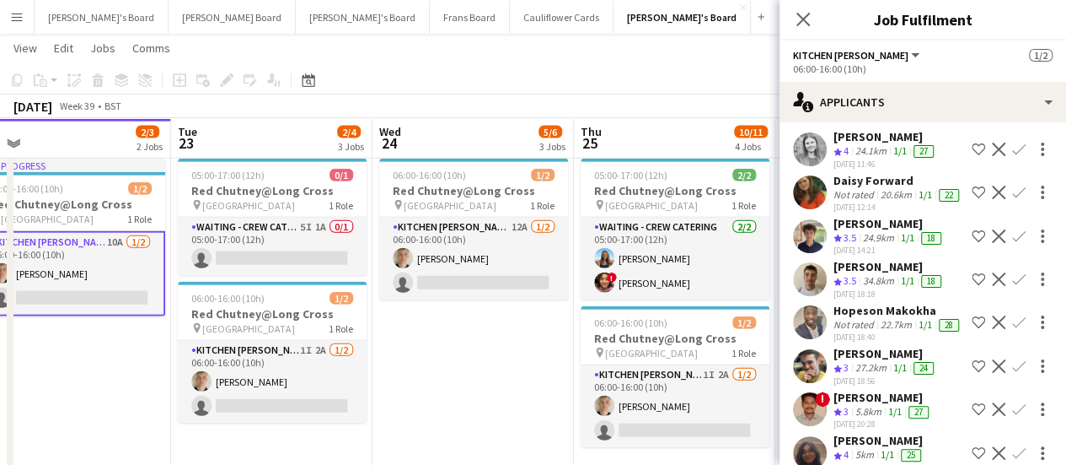
scroll to position [69, 0]
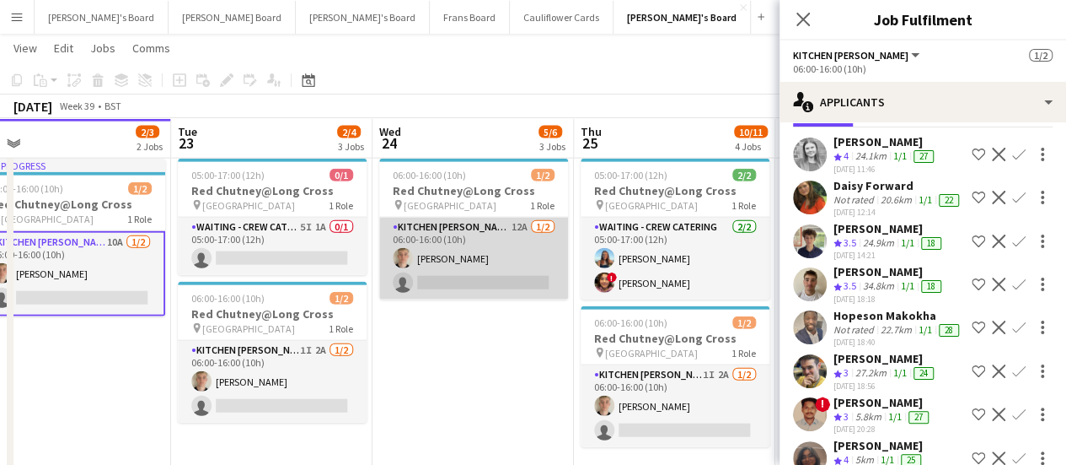
click at [499, 244] on app-card-role "Kitchen [PERSON_NAME] 12A [DATE] 06:00-16:00 (10h) [PERSON_NAME] single-neutral…" at bounding box center [473, 259] width 189 height 82
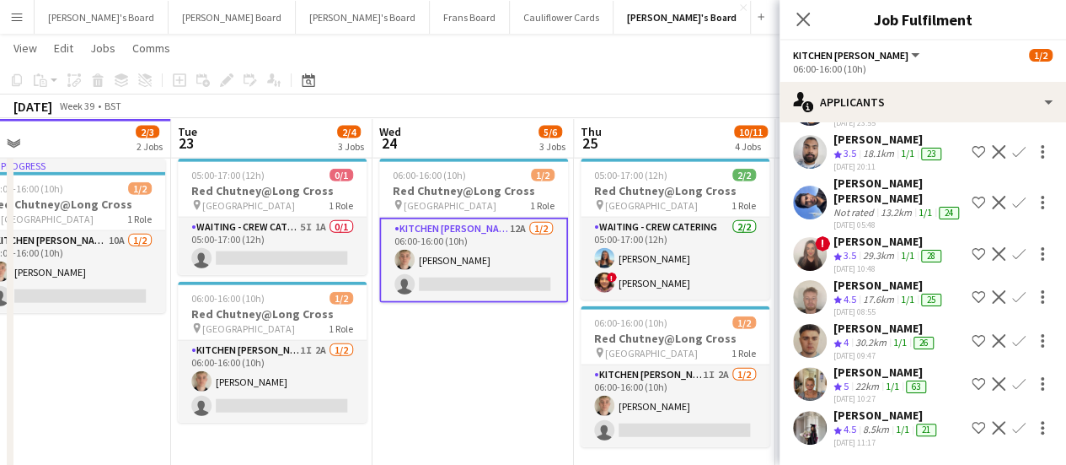
scroll to position [289, 0]
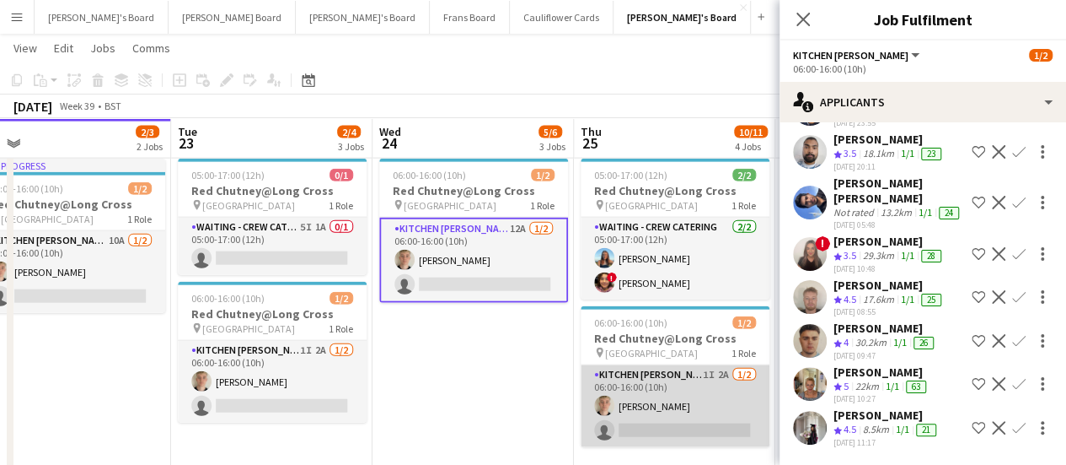
click at [699, 407] on app-card-role "Kitchen [PERSON_NAME] 1I 2A [DATE] 06:00-16:00 (10h) [PERSON_NAME] single-neutr…" at bounding box center [675, 406] width 189 height 82
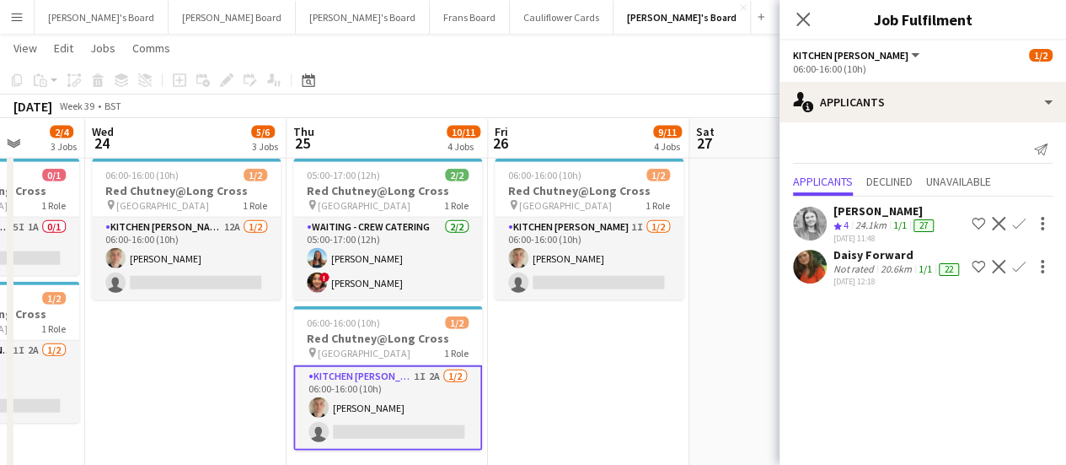
drag, startPoint x: 736, startPoint y: 320, endPoint x: 448, endPoint y: 247, distance: 297.5
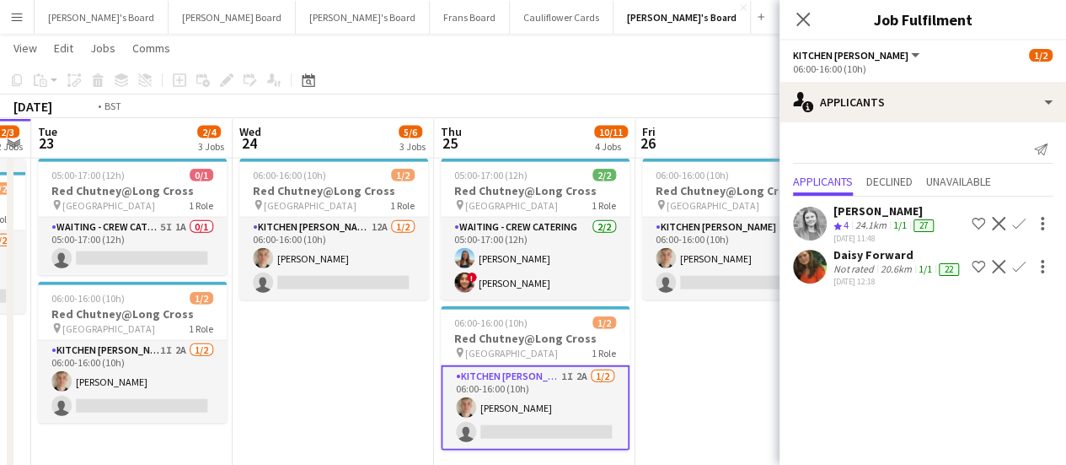
drag, startPoint x: 106, startPoint y: 351, endPoint x: 658, endPoint y: 326, distance: 551.9
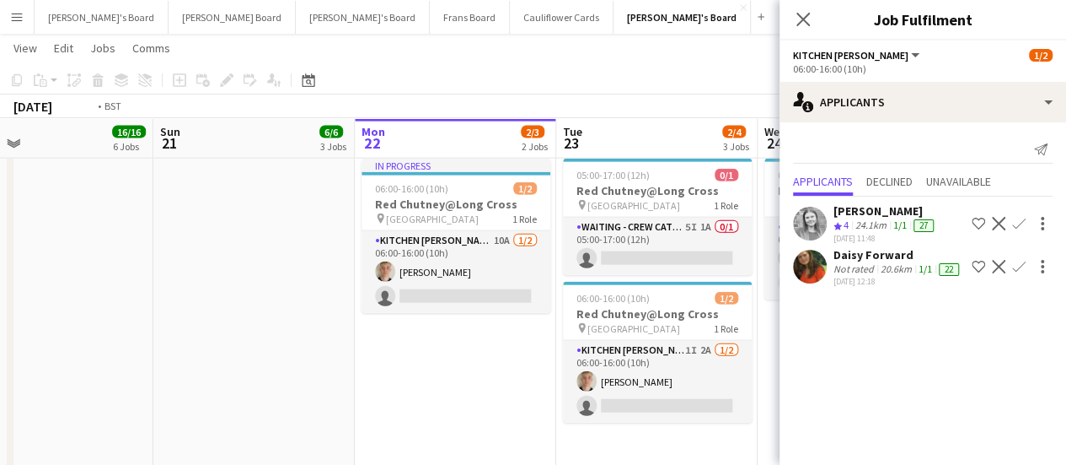
scroll to position [0, 454]
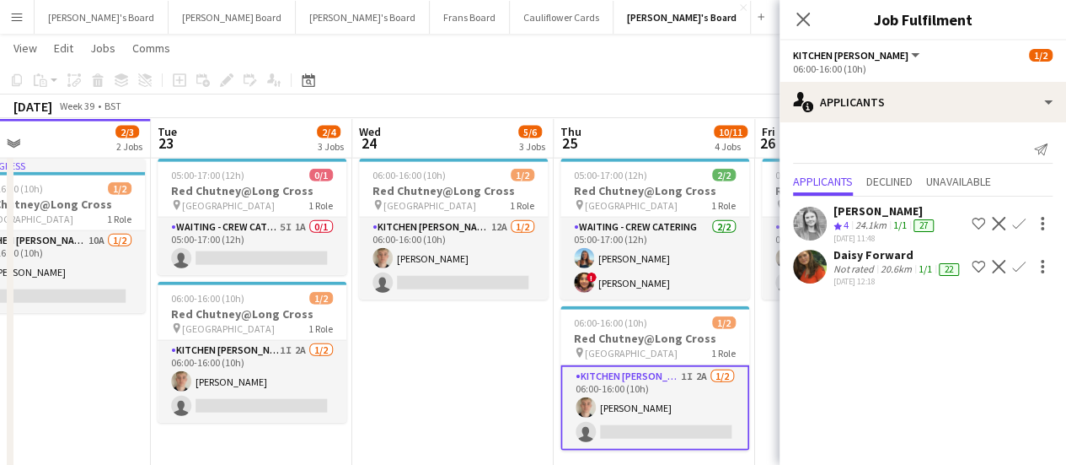
drag, startPoint x: 349, startPoint y: 313, endPoint x: 66, endPoint y: 250, distance: 290.1
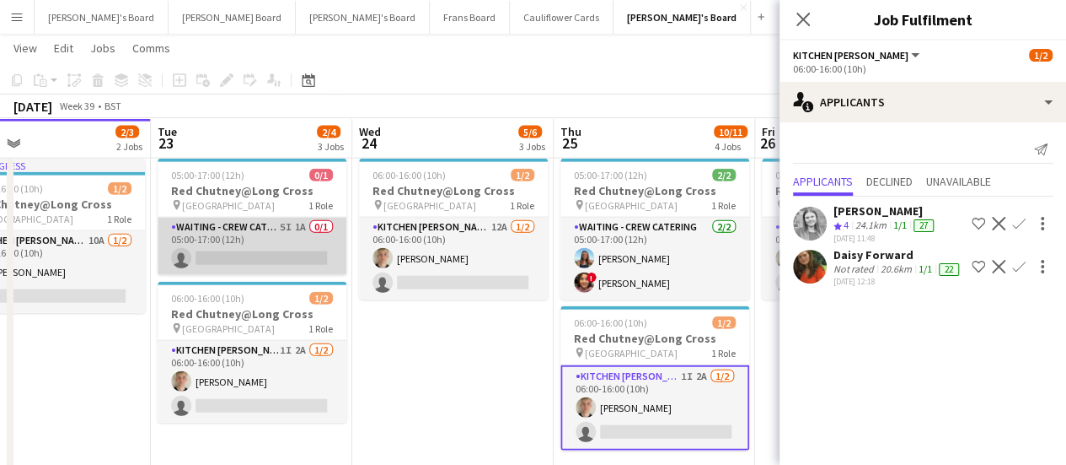
click at [304, 236] on app-card-role "Waiting - Crew Catering 5I 1A 0/1 05:00-17:00 (12h) single-neutral-actions" at bounding box center [252, 246] width 189 height 57
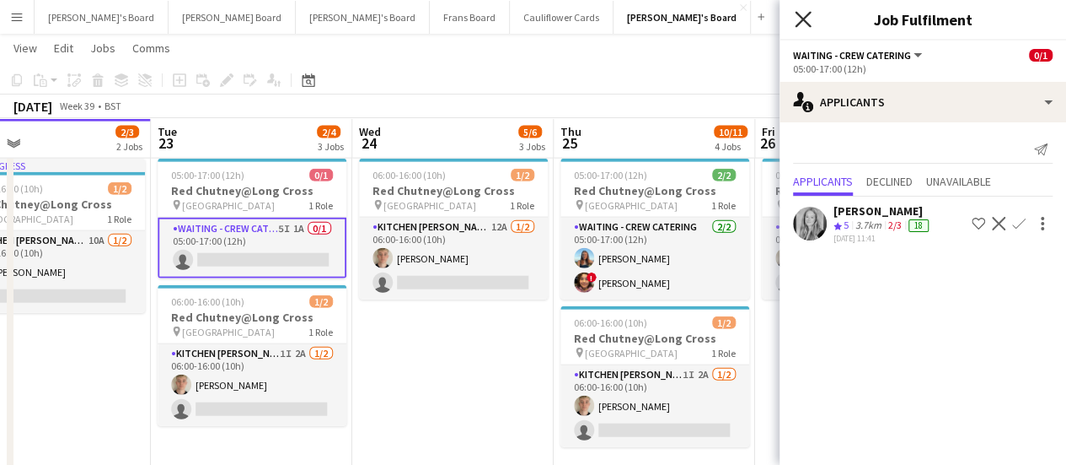
click at [809, 24] on icon "Close pop-in" at bounding box center [803, 19] width 16 height 16
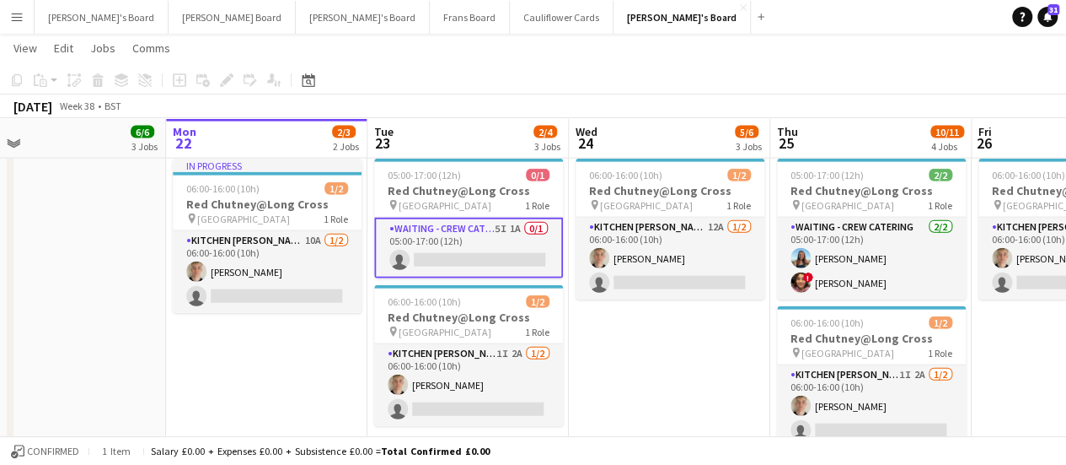
scroll to position [0, 437]
drag, startPoint x: 389, startPoint y: 337, endPoint x: 607, endPoint y: 408, distance: 229.6
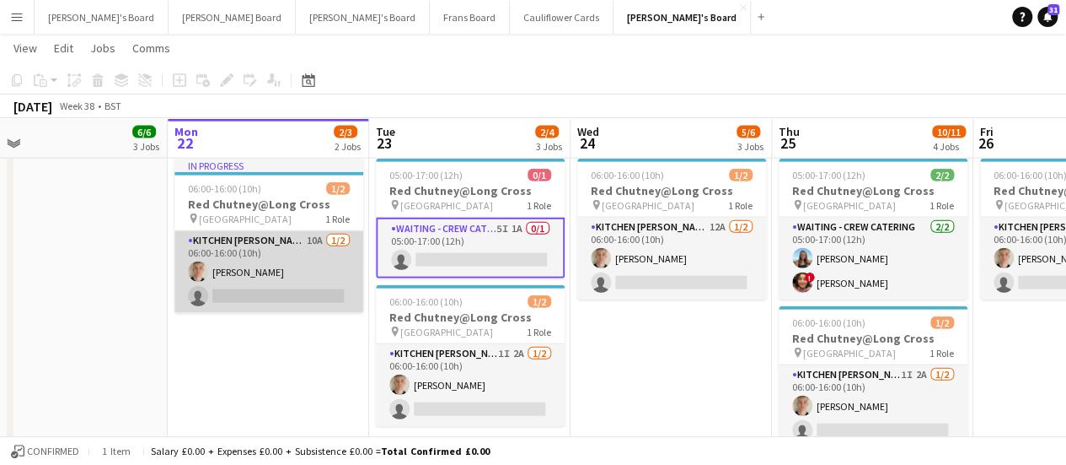
click at [292, 282] on app-card-role "Kitchen [PERSON_NAME] 10A [DATE] 06:00-16:00 (10h) [PERSON_NAME] single-neutral…" at bounding box center [269, 272] width 189 height 82
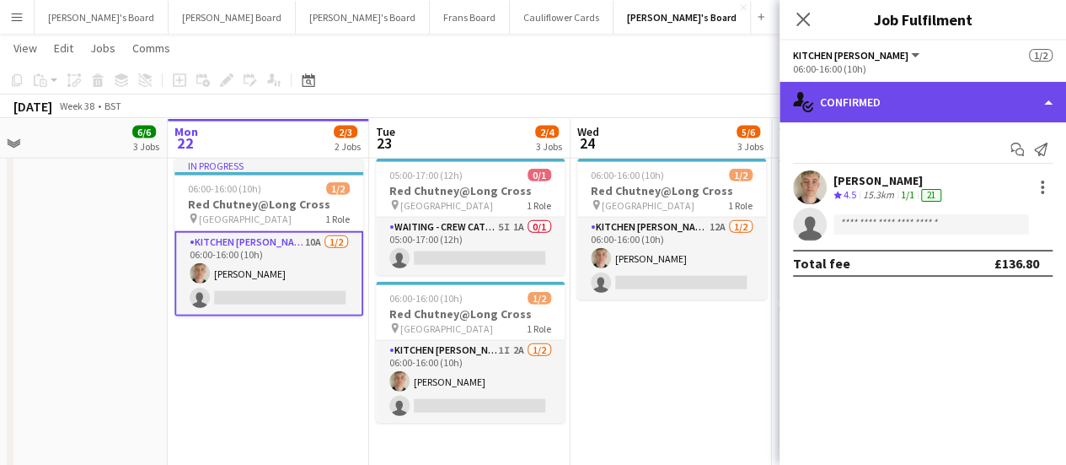
click at [904, 105] on div "single-neutral-actions-check-2 Confirmed" at bounding box center [923, 102] width 287 height 40
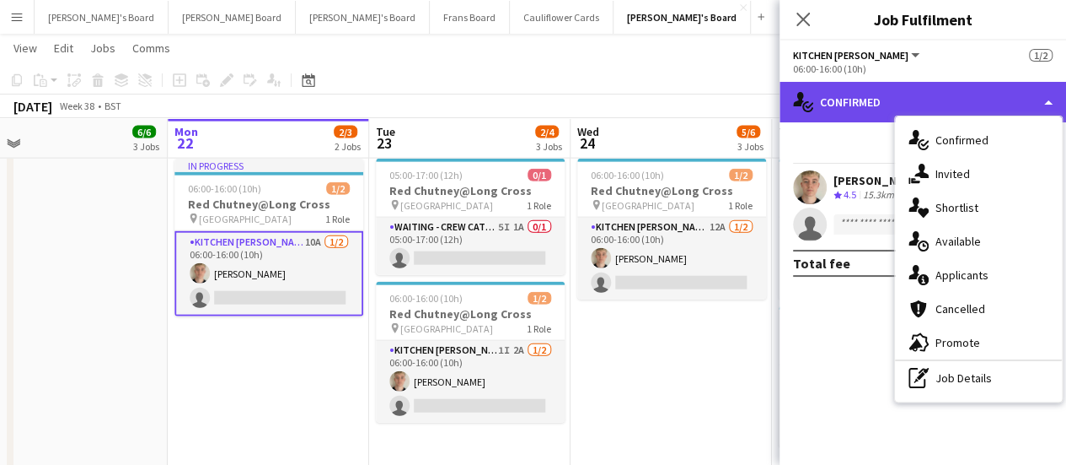
drag, startPoint x: 964, startPoint y: 382, endPoint x: 1023, endPoint y: 109, distance: 279.5
click at [1023, 109] on div "single-neutral-actions-check-2 Confirmed" at bounding box center [923, 102] width 287 height 40
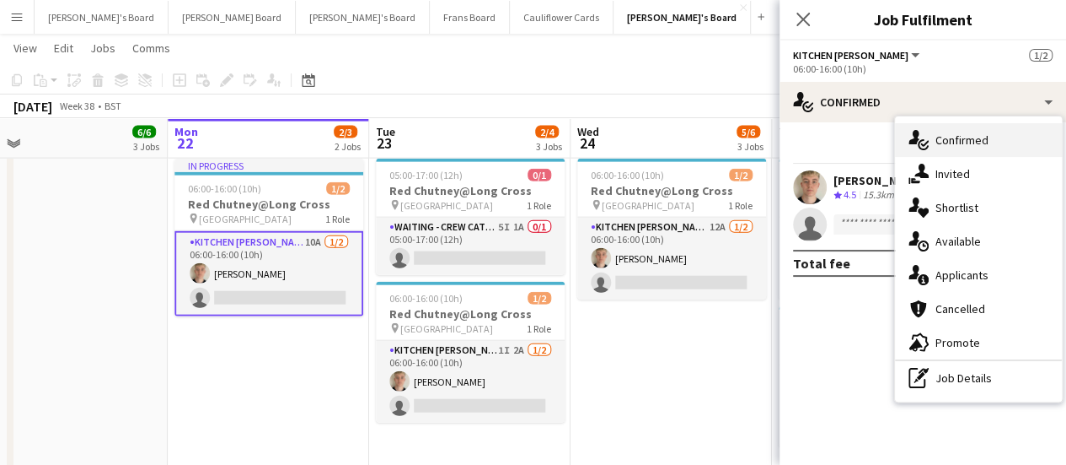
click at [981, 142] on span "Confirmed" at bounding box center [962, 139] width 53 height 15
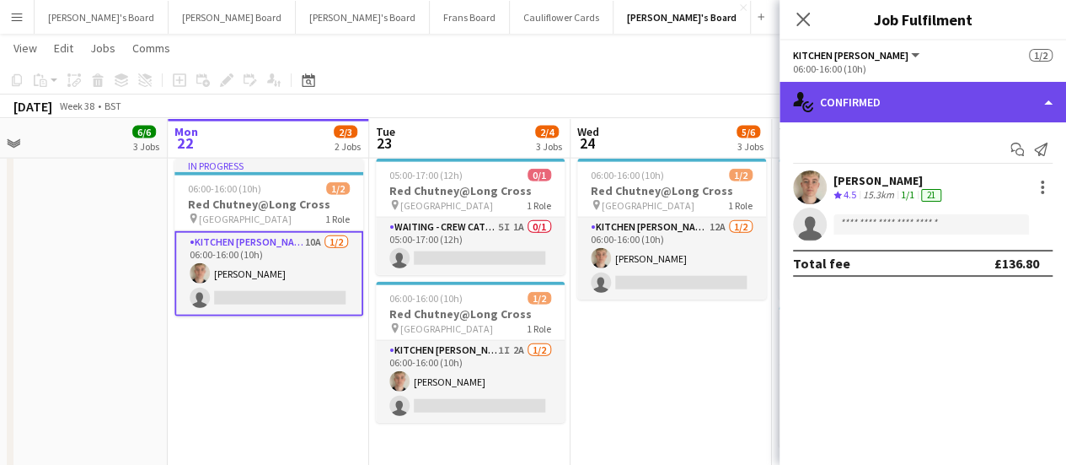
click at [948, 100] on div "single-neutral-actions-check-2 Confirmed" at bounding box center [923, 102] width 287 height 40
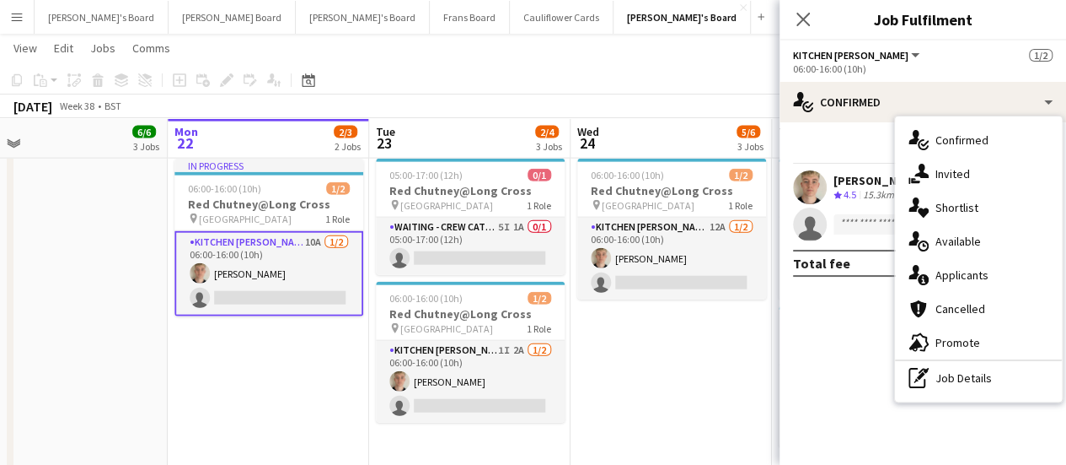
drag, startPoint x: 966, startPoint y: 380, endPoint x: 979, endPoint y: 372, distance: 15.2
click at [979, 372] on div "pen-write Job Details" at bounding box center [978, 378] width 167 height 34
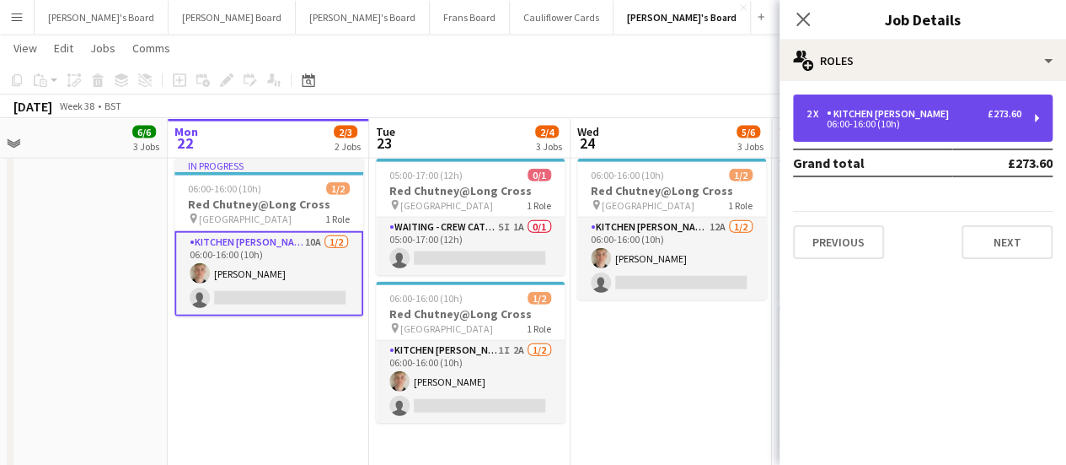
click at [862, 120] on div "06:00-16:00 (10h)" at bounding box center [914, 124] width 215 height 8
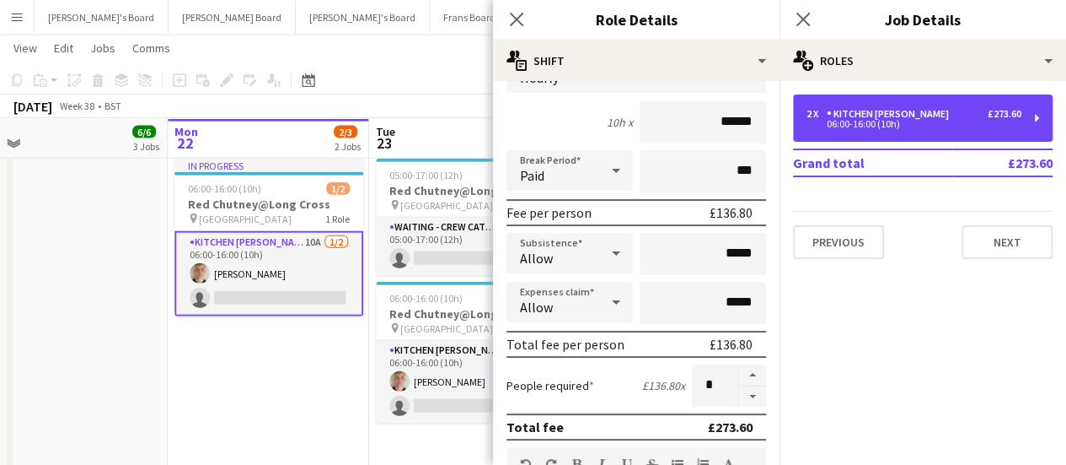
scroll to position [145, 0]
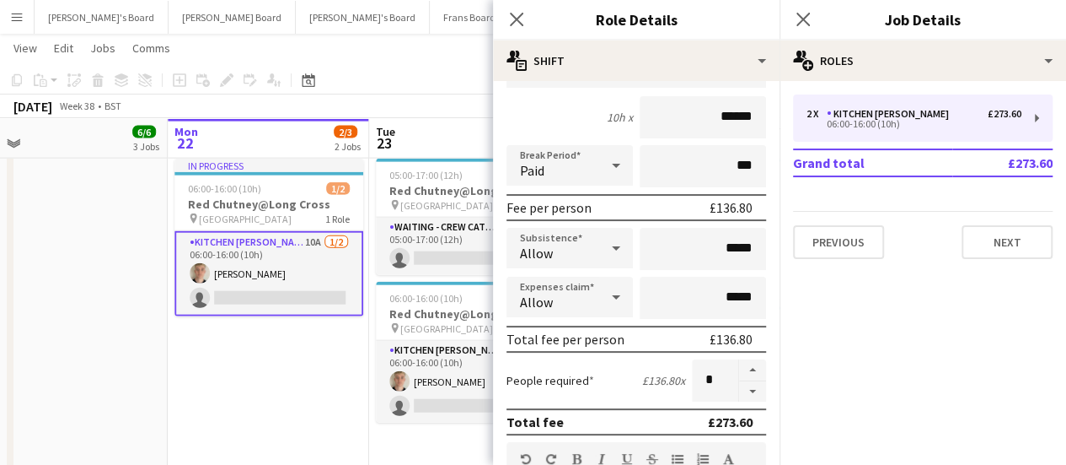
click at [739, 394] on button "button" at bounding box center [752, 391] width 27 height 21
type input "*"
click at [261, 361] on app-date-cell "In progress 05:00-17:00 (12h) 1/1 pin Pinewood Studios 1 Role ONGOING BARISTA […" at bounding box center [268, 239] width 201 height 784
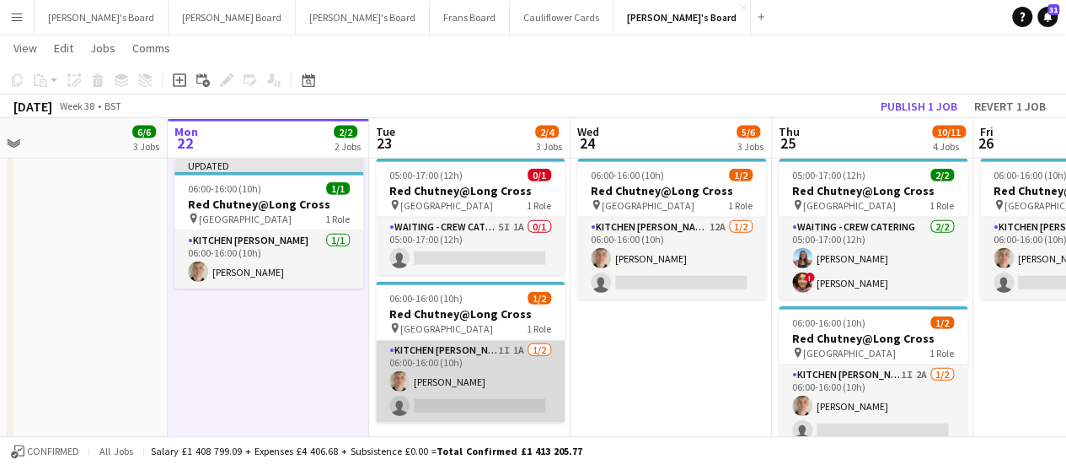
scroll to position [0, 435]
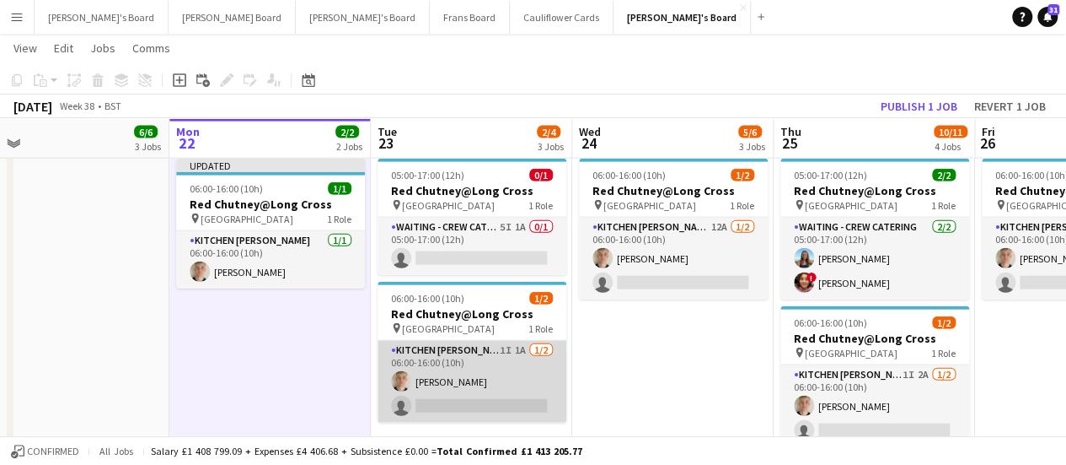
drag, startPoint x: 501, startPoint y: 368, endPoint x: 487, endPoint y: 393, distance: 27.9
click at [487, 393] on app-card-role "Kitchen [PERSON_NAME] 1I 1A [DATE] 06:00-16:00 (10h) [PERSON_NAME] single-neutr…" at bounding box center [472, 382] width 189 height 82
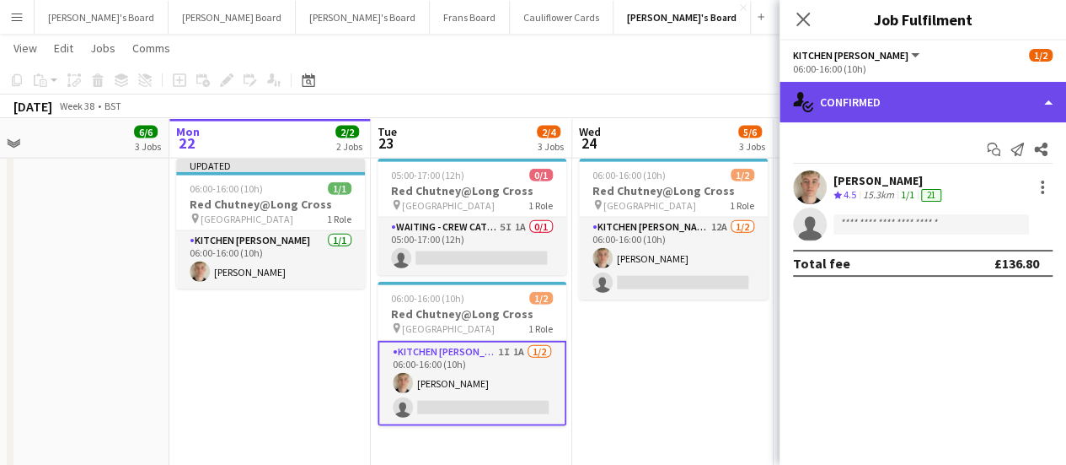
click at [885, 97] on div "single-neutral-actions-check-2 Confirmed" at bounding box center [923, 102] width 287 height 40
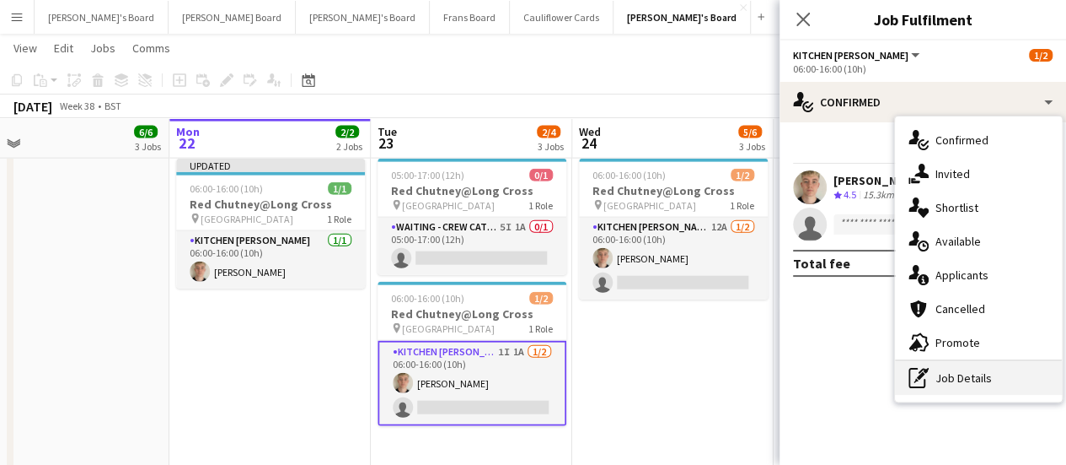
click at [998, 384] on div "pen-write Job Details" at bounding box center [978, 378] width 167 height 34
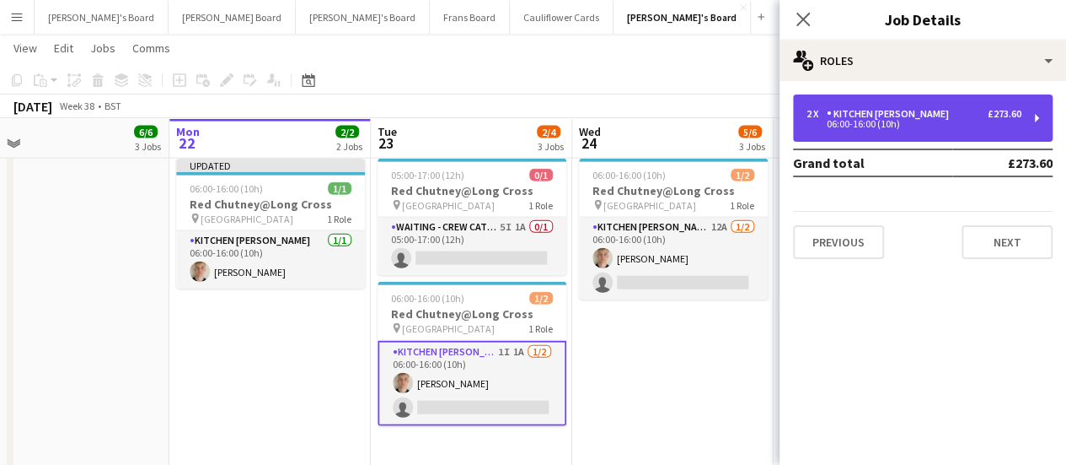
click at [852, 123] on div "06:00-16:00 (10h)" at bounding box center [914, 124] width 215 height 8
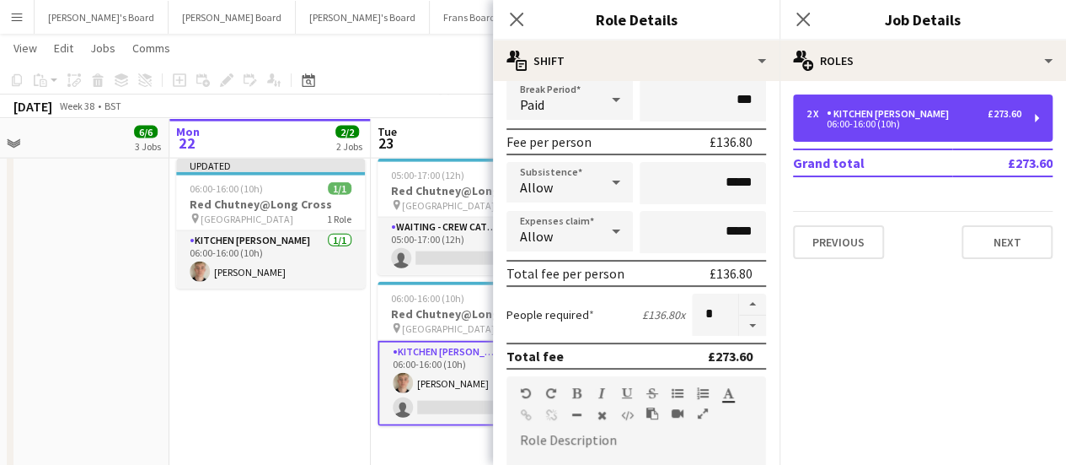
scroll to position [212, 0]
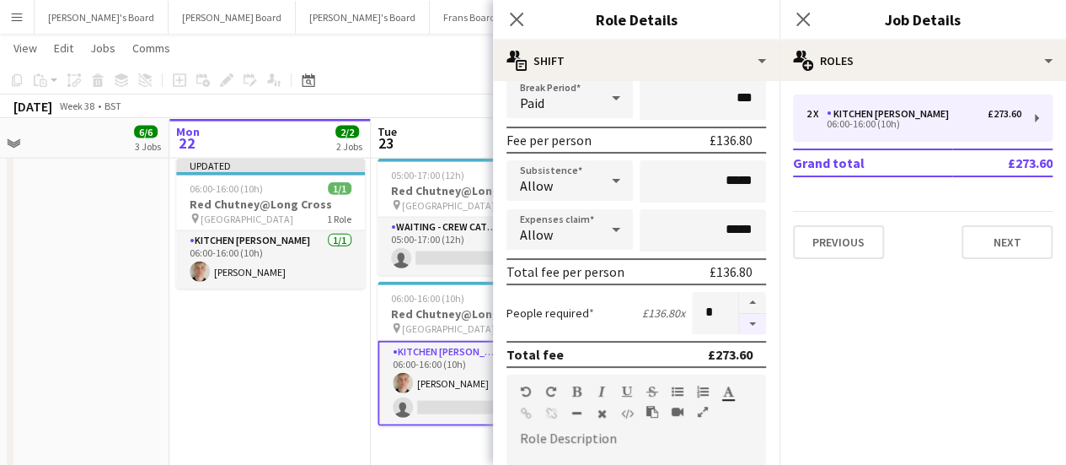
click at [739, 331] on button "button" at bounding box center [752, 324] width 27 height 21
type input "*"
click at [315, 390] on app-date-cell "In progress 05:00-17:00 (12h) 1/1 pin Pinewood Studios 1 Role ONGOING BARISTA […" at bounding box center [269, 239] width 201 height 784
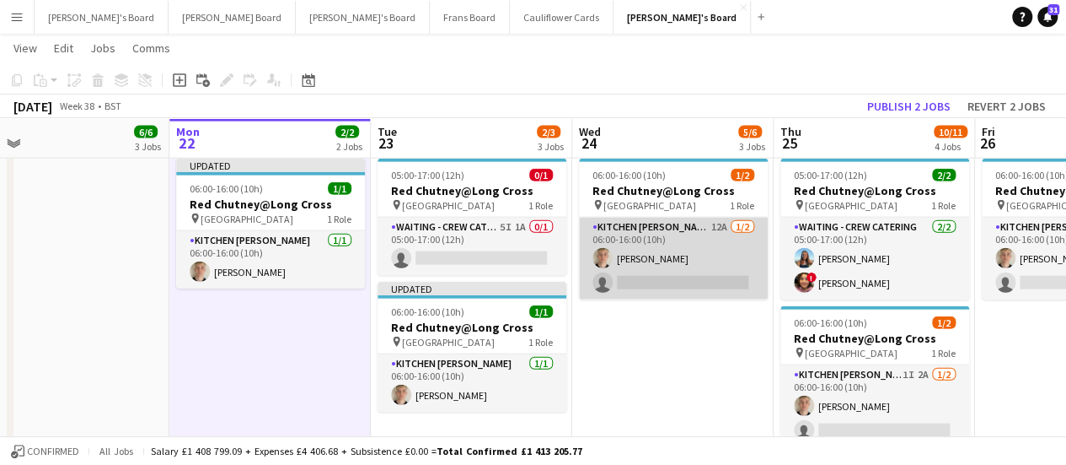
click at [690, 272] on app-card-role "Kitchen [PERSON_NAME] 12A [DATE] 06:00-16:00 (10h) [PERSON_NAME] single-neutral…" at bounding box center [673, 259] width 189 height 82
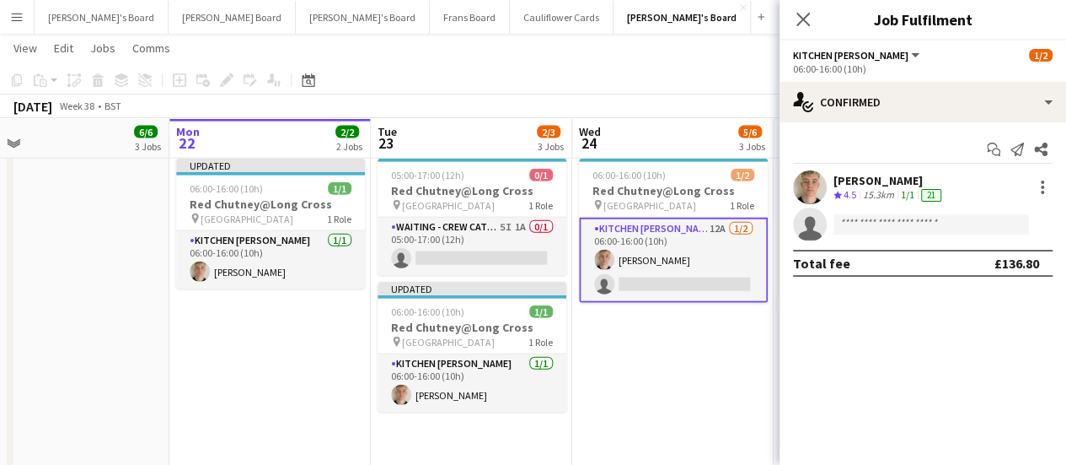
click at [689, 384] on app-date-cell "05:00-17:00 (12h) 1/1 pin Pinewood Studios 1 Role ONGOING BARISTA [DATE] 05:00-…" at bounding box center [672, 239] width 201 height 784
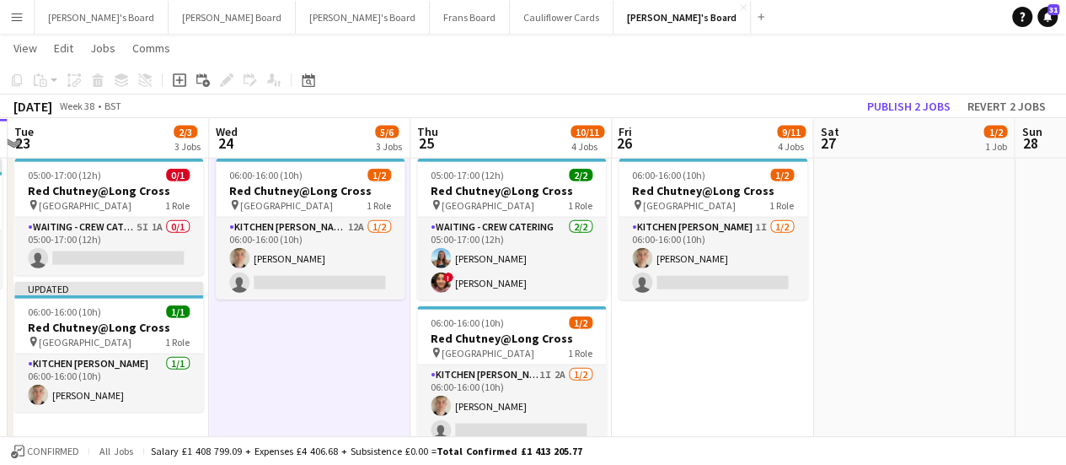
drag, startPoint x: 1001, startPoint y: 355, endPoint x: 631, endPoint y: 338, distance: 370.5
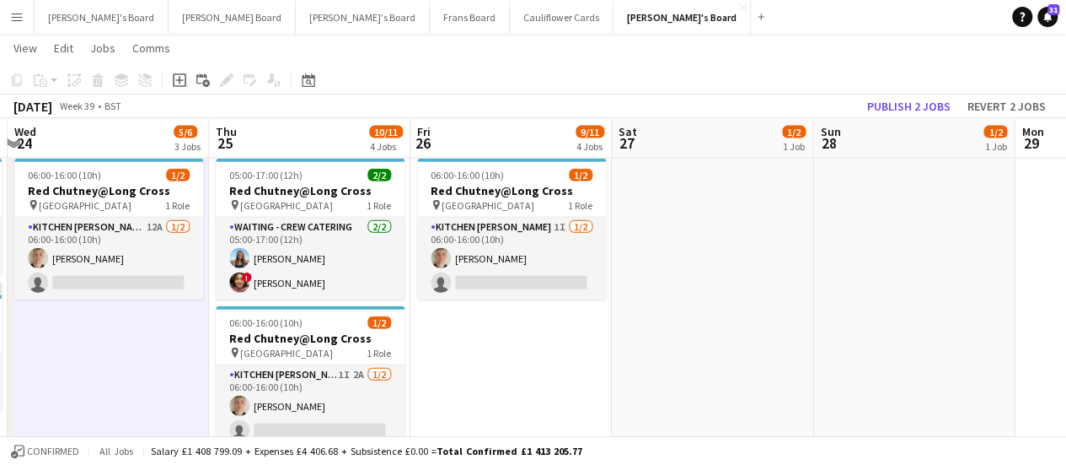
scroll to position [0, 604]
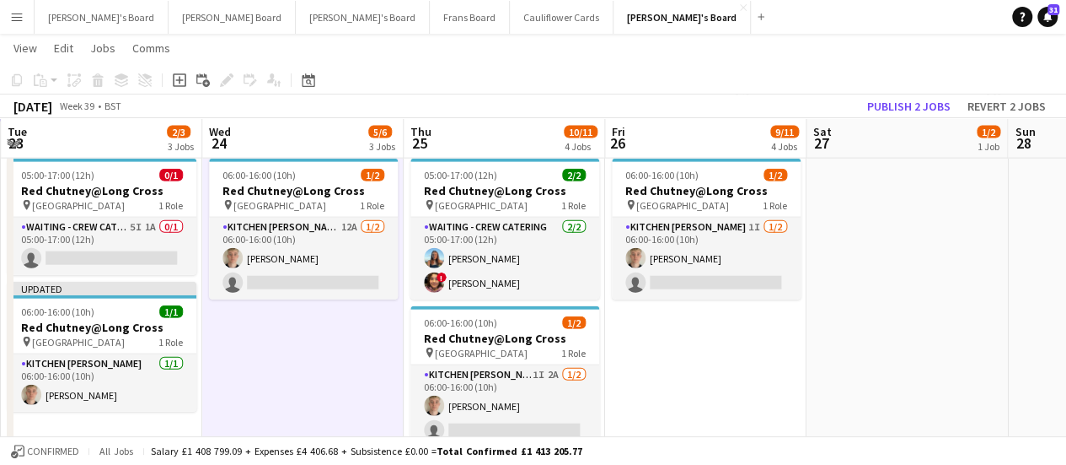
drag, startPoint x: 631, startPoint y: 338, endPoint x: 723, endPoint y: 352, distance: 92.9
click at [723, 352] on app-date-cell "05:00-17:00 (12h) 1/1 pin Pinewood Studios 1 Role ONGOING BARISTA [DATE] 05:00-…" at bounding box center [705, 239] width 201 height 784
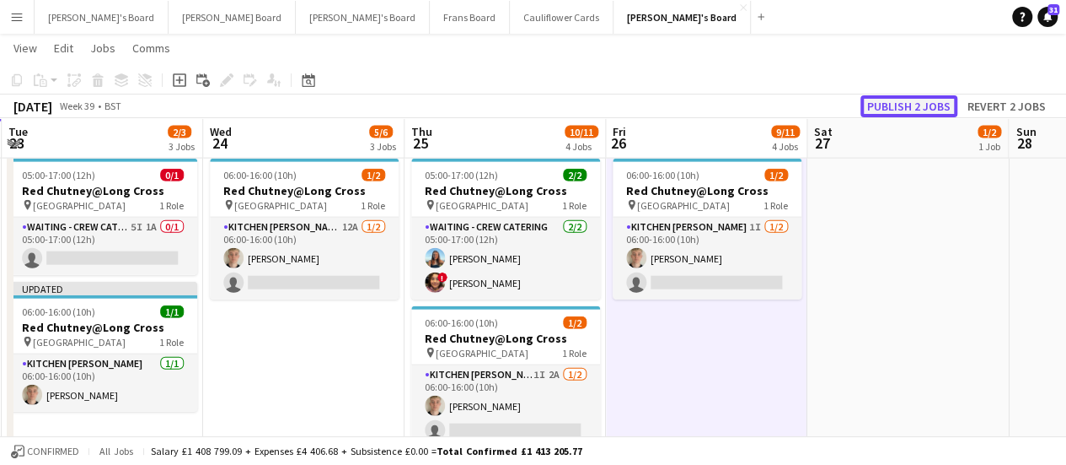
click at [899, 110] on button "Publish 2 jobs" at bounding box center [909, 106] width 97 height 22
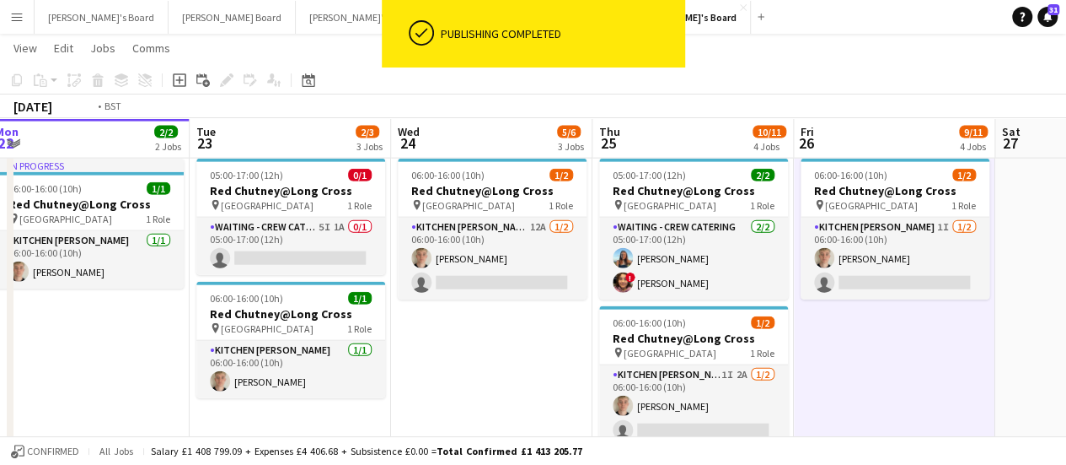
scroll to position [0, 396]
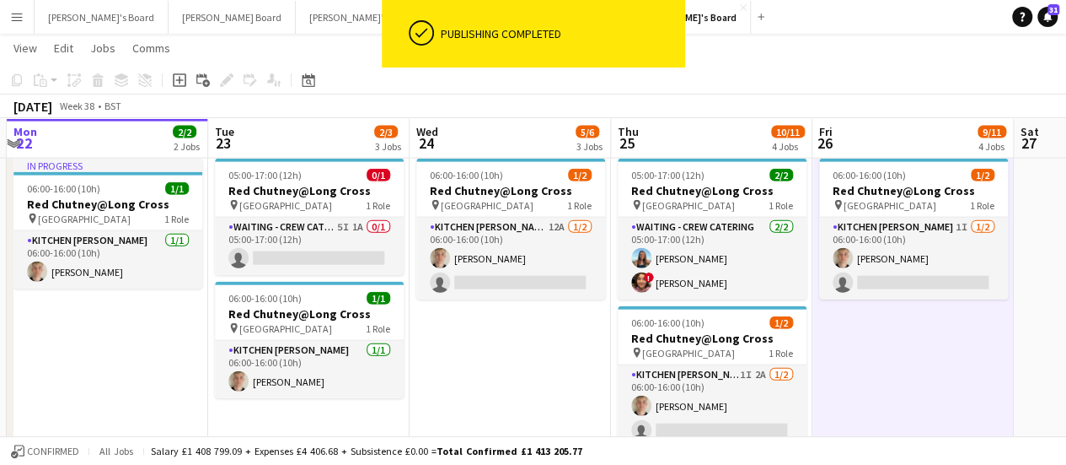
drag, startPoint x: 335, startPoint y: 319, endPoint x: 541, endPoint y: 315, distance: 206.6
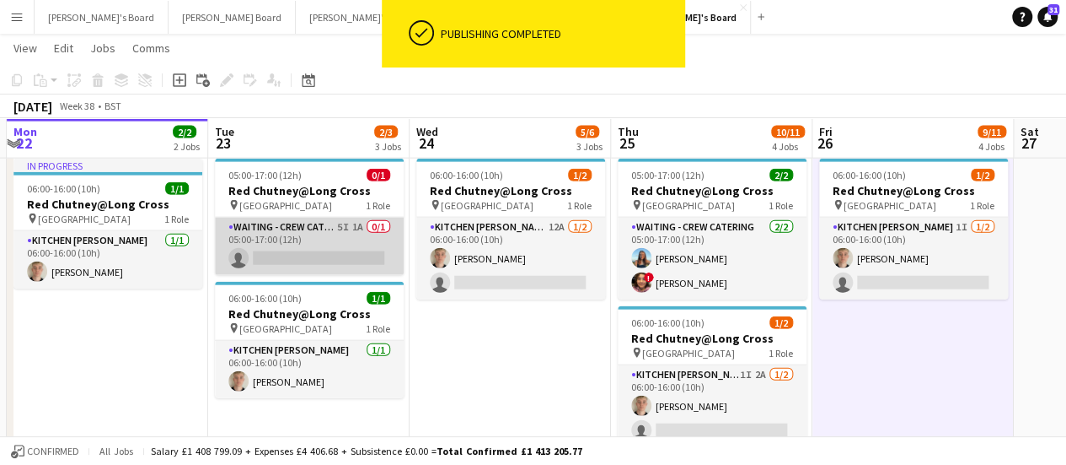
click at [357, 230] on app-card-role "Waiting - Crew Catering 5I 1A 0/1 05:00-17:00 (12h) single-neutral-actions" at bounding box center [309, 246] width 189 height 57
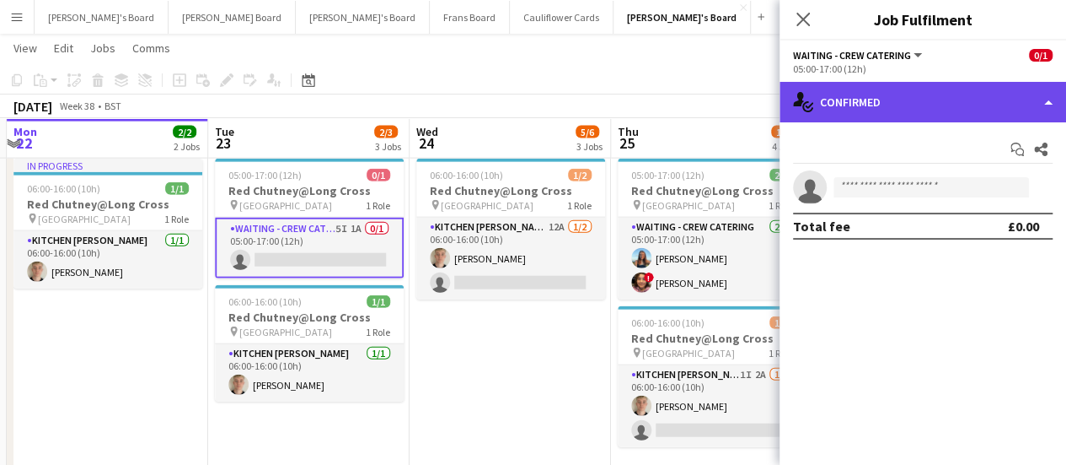
click at [961, 107] on div "single-neutral-actions-check-2 Confirmed" at bounding box center [923, 102] width 287 height 40
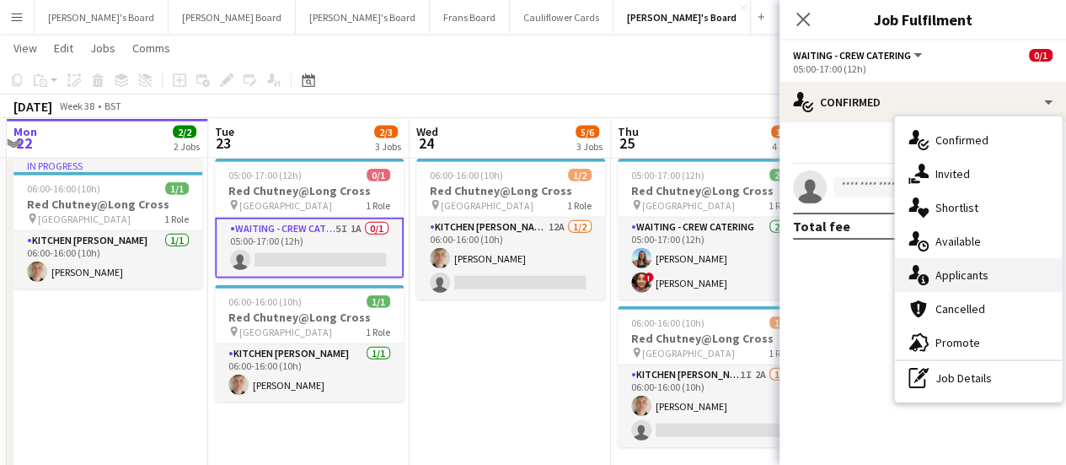
click at [989, 272] on div "single-neutral-actions-information Applicants" at bounding box center [978, 275] width 167 height 34
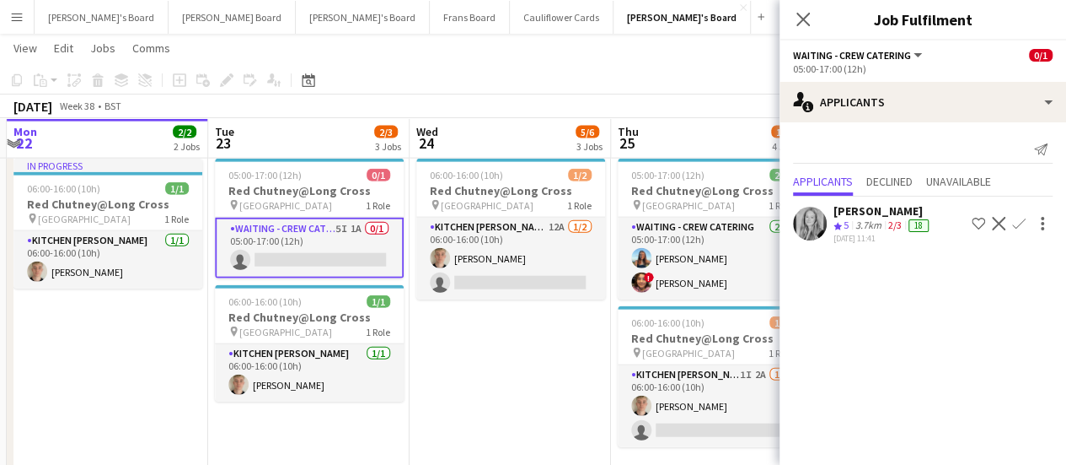
click at [989, 272] on mat-expansion-panel "users2 Applicants Send notification Applicants Declined Unavailable [PERSON_NAM…" at bounding box center [923, 293] width 287 height 342
click at [801, 21] on icon at bounding box center [803, 19] width 16 height 16
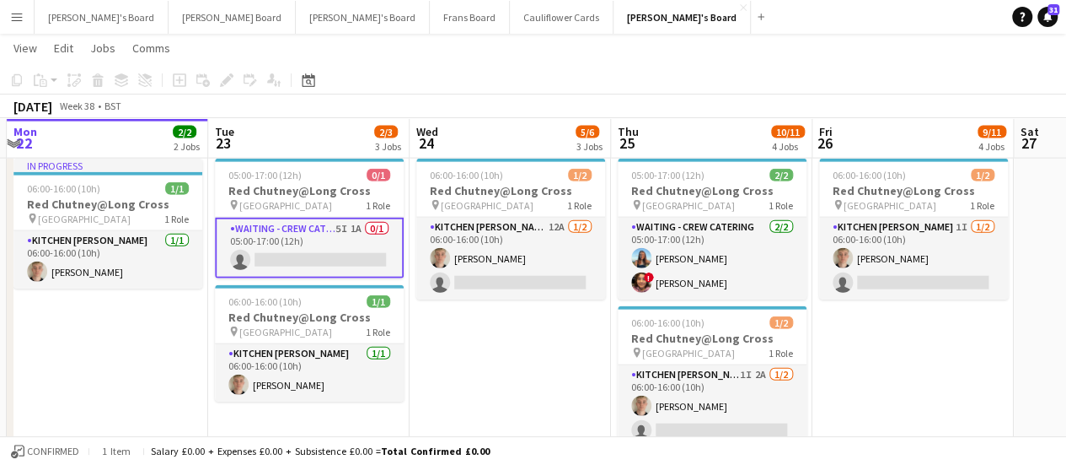
click at [352, 254] on app-card-role "Waiting - Crew Catering 5I 1A 0/1 05:00-17:00 (12h) single-neutral-actions" at bounding box center [309, 248] width 189 height 61
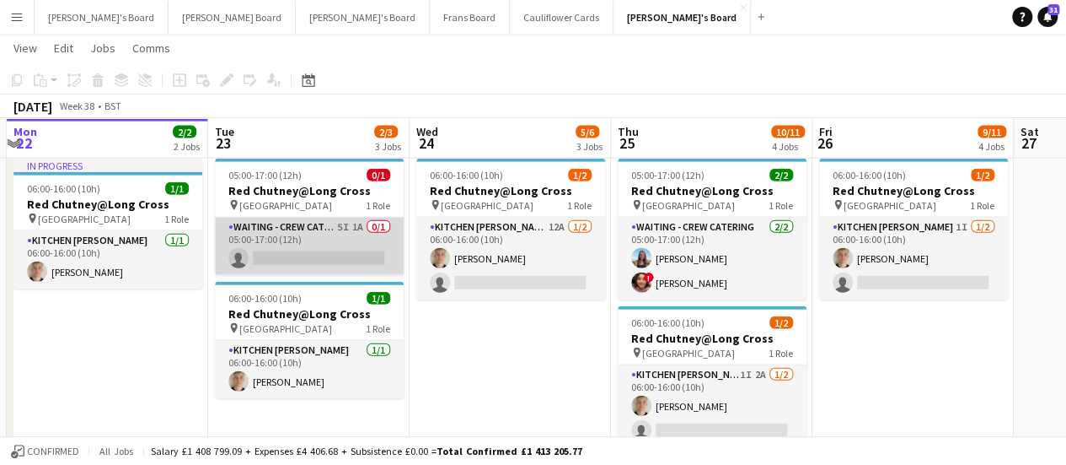
click at [373, 229] on app-card-role "Waiting - Crew Catering 5I 1A 0/1 05:00-17:00 (12h) single-neutral-actions" at bounding box center [309, 246] width 189 height 57
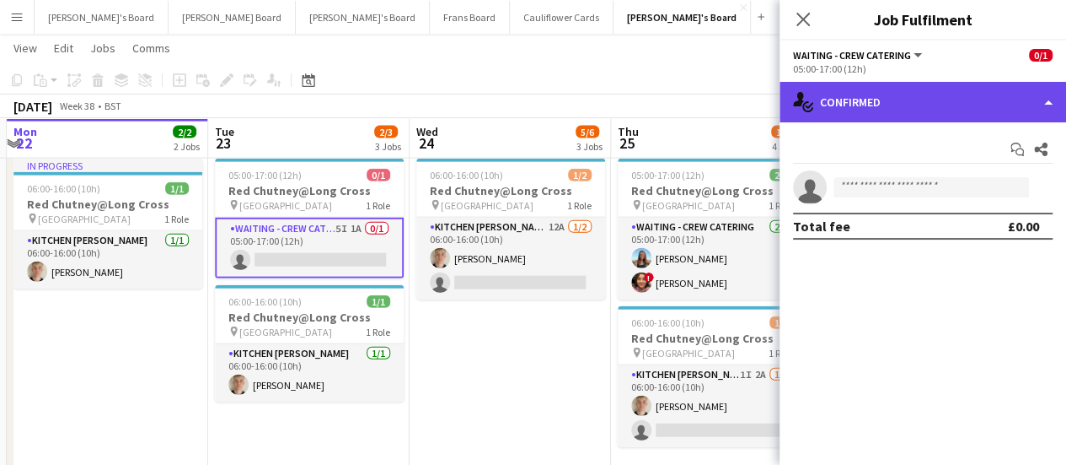
click at [907, 92] on div "single-neutral-actions-check-2 Confirmed" at bounding box center [923, 102] width 287 height 40
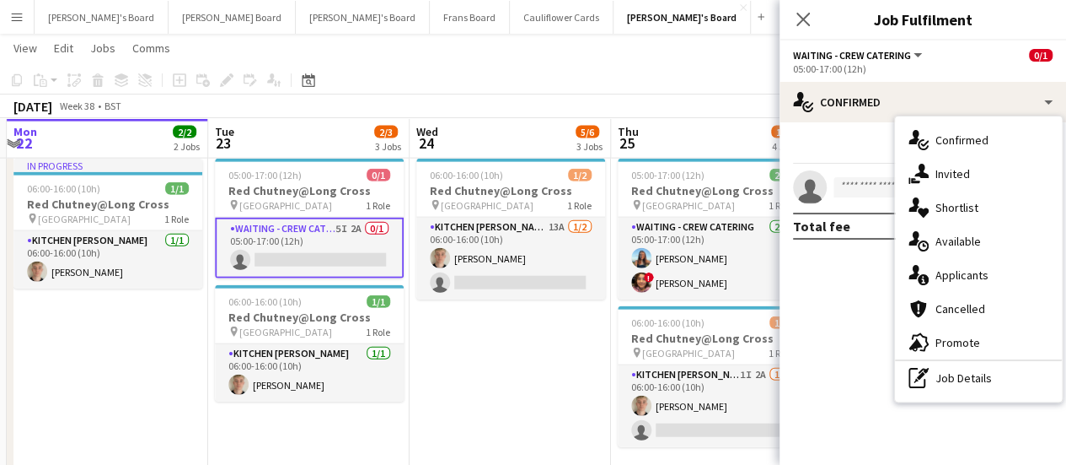
click at [715, 23] on app-navbar "Menu Boards Boards Boards All jobs Status Workforce Workforce My Workforce Recr…" at bounding box center [533, 17] width 1066 height 34
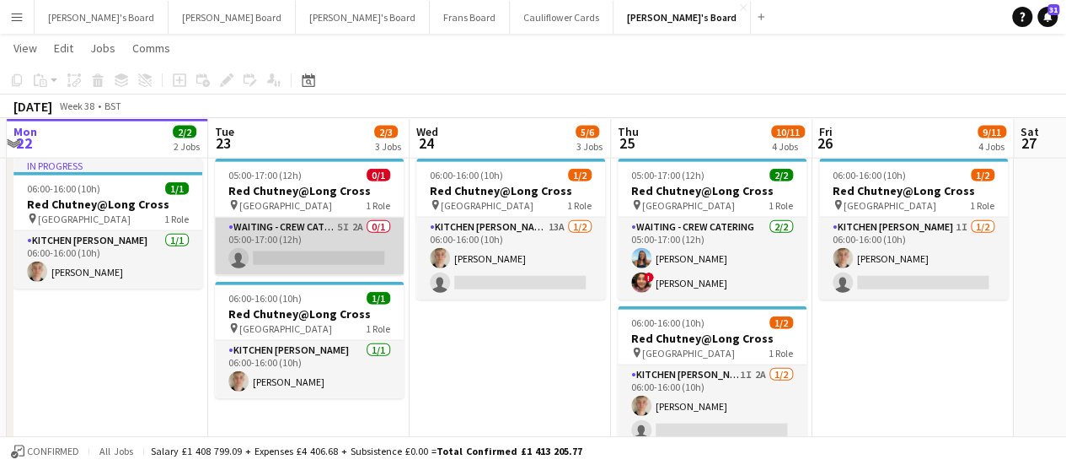
click at [337, 242] on app-card-role "Waiting - Crew Catering 5I 2A 0/1 05:00-17:00 (12h) single-neutral-actions" at bounding box center [309, 246] width 189 height 57
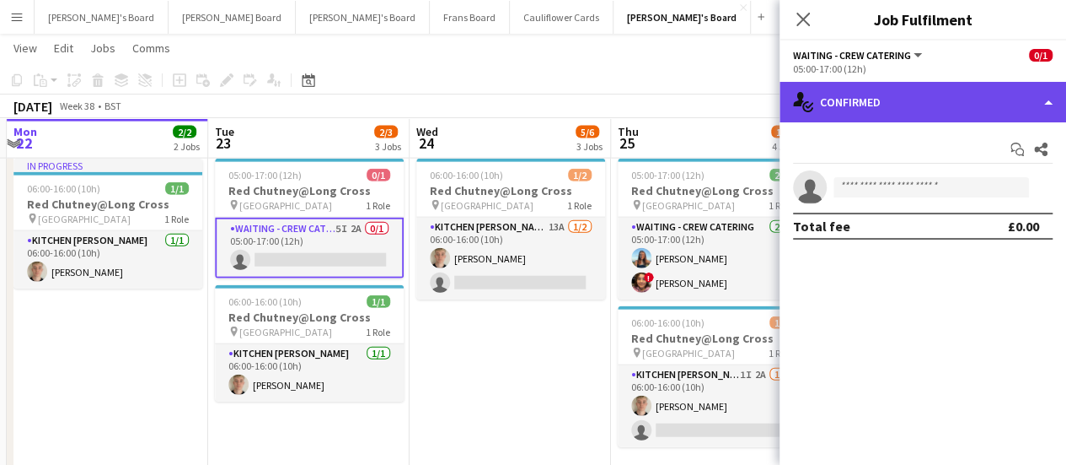
click at [983, 97] on div "single-neutral-actions-check-2 Confirmed" at bounding box center [923, 102] width 287 height 40
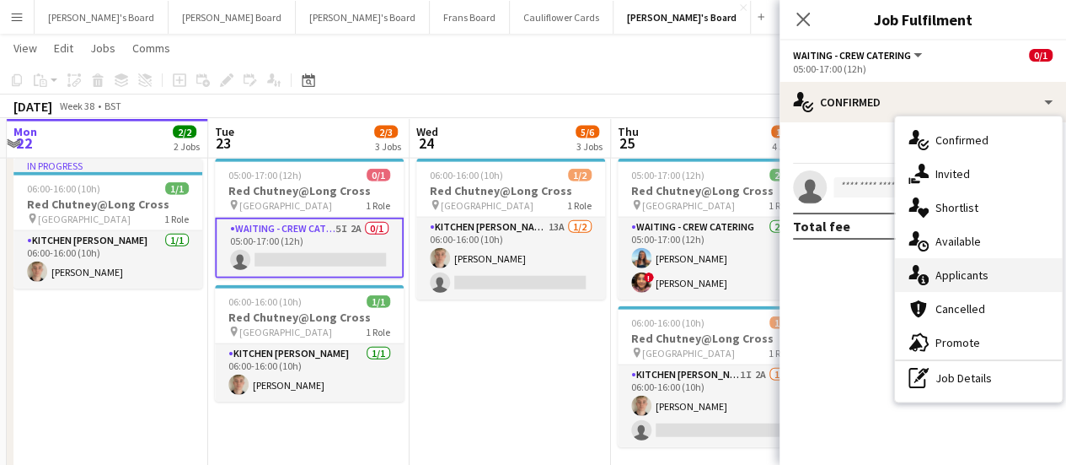
click at [992, 277] on div "single-neutral-actions-information Applicants" at bounding box center [978, 275] width 167 height 34
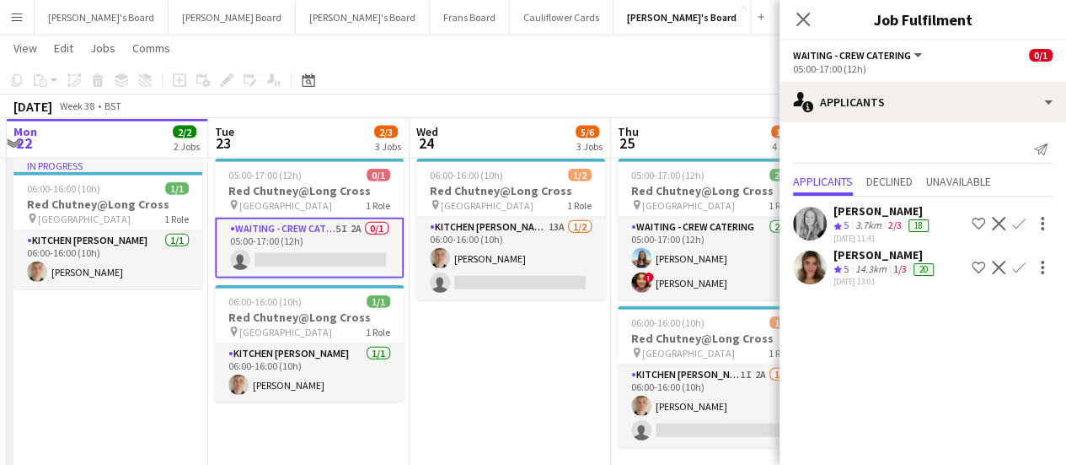
click at [900, 270] on app-skills-label "1/3" at bounding box center [900, 268] width 13 height 13
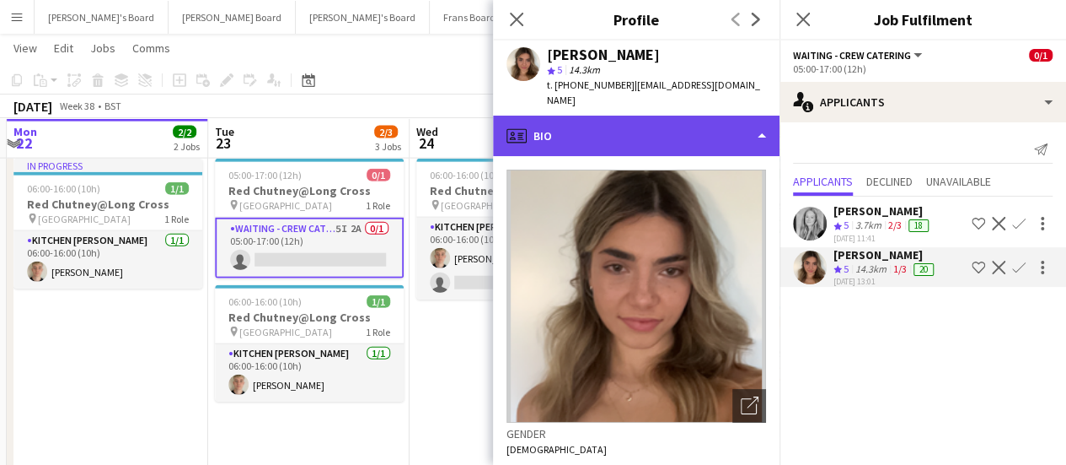
click at [621, 136] on div "profile Bio" at bounding box center [636, 136] width 287 height 40
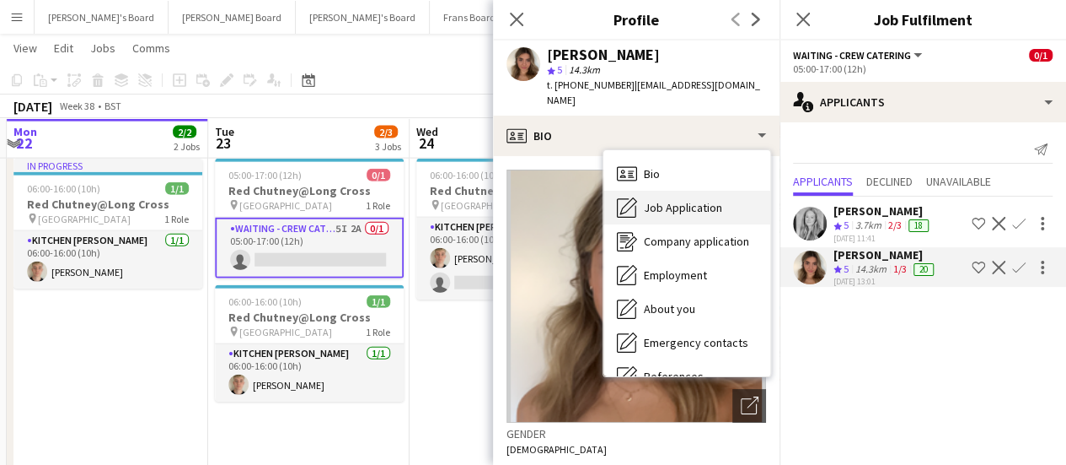
click at [674, 201] on div "Job Application Job Application" at bounding box center [687, 208] width 167 height 34
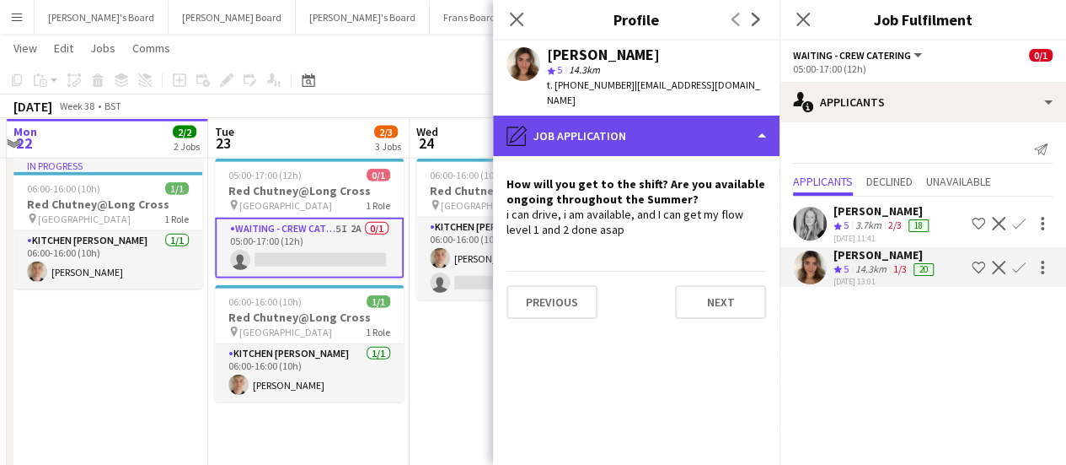
click at [664, 116] on div "pencil4 Job Application" at bounding box center [636, 136] width 287 height 40
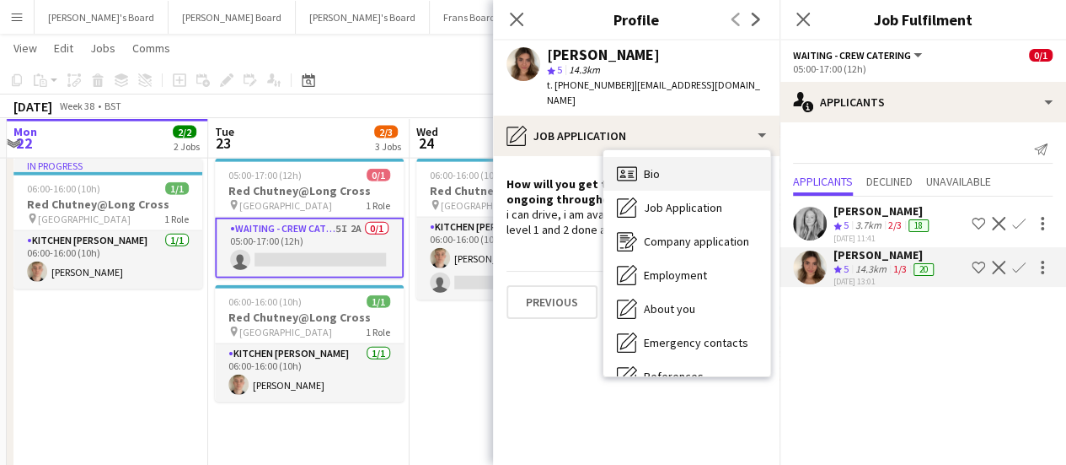
click at [672, 161] on div "Bio Bio" at bounding box center [687, 174] width 167 height 34
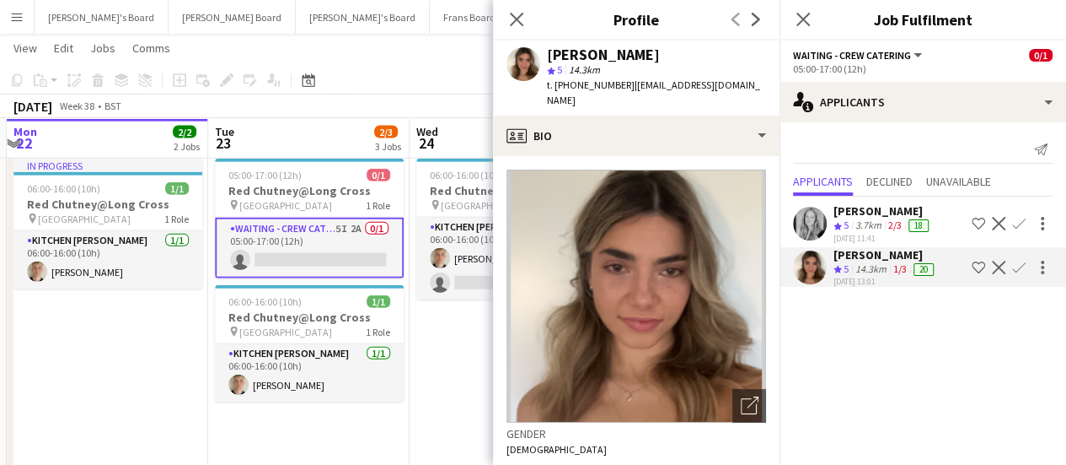
click at [413, 377] on app-date-cell "05:00-17:00 (12h) 1/1 pin Pinewood Studios 1 Role ONGOING BARISTA [DATE] 05:00-…" at bounding box center [510, 239] width 201 height 784
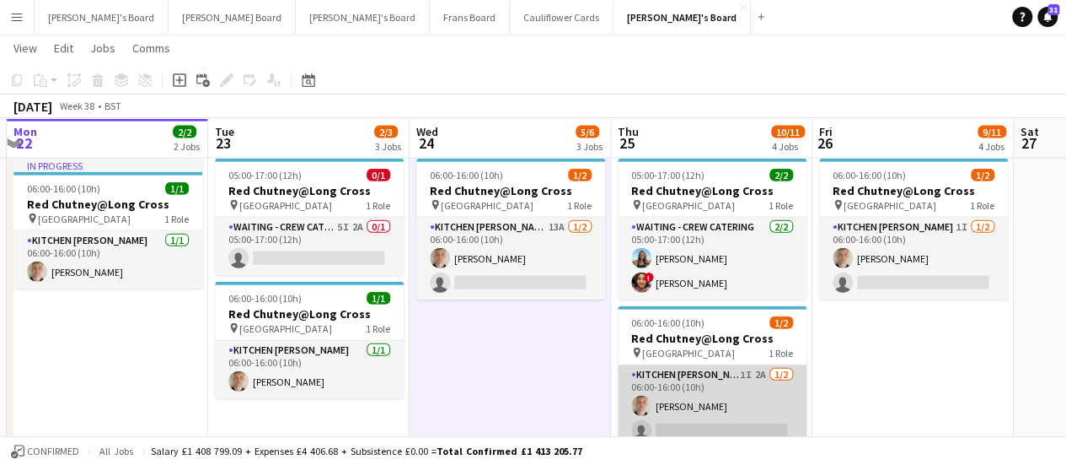
click at [787, 404] on app-card-role "Kitchen [PERSON_NAME] 1I 2A [DATE] 06:00-16:00 (10h) [PERSON_NAME] single-neutr…" at bounding box center [712, 406] width 189 height 82
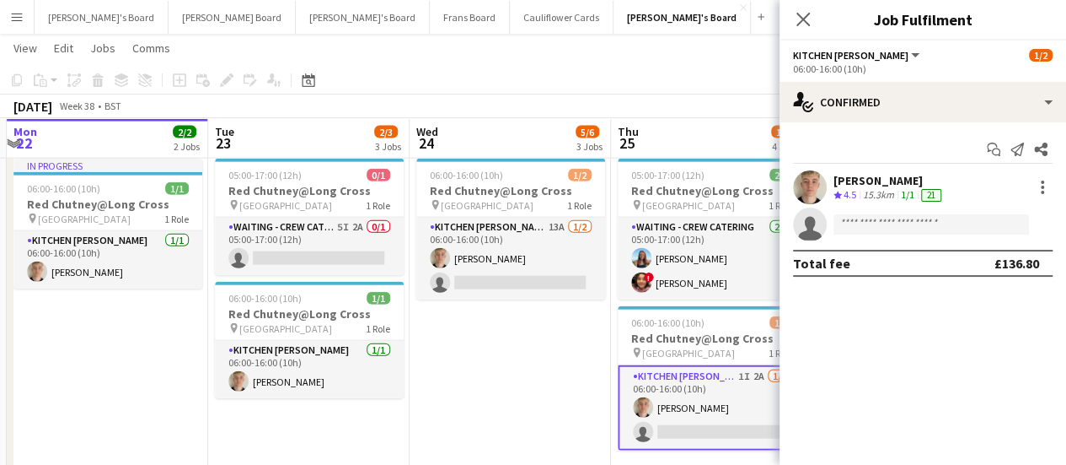
click at [943, 129] on div "Start chat Send notification Share [PERSON_NAME] Crew rating 4.5 15.3km 1/1 21 …" at bounding box center [923, 206] width 287 height 168
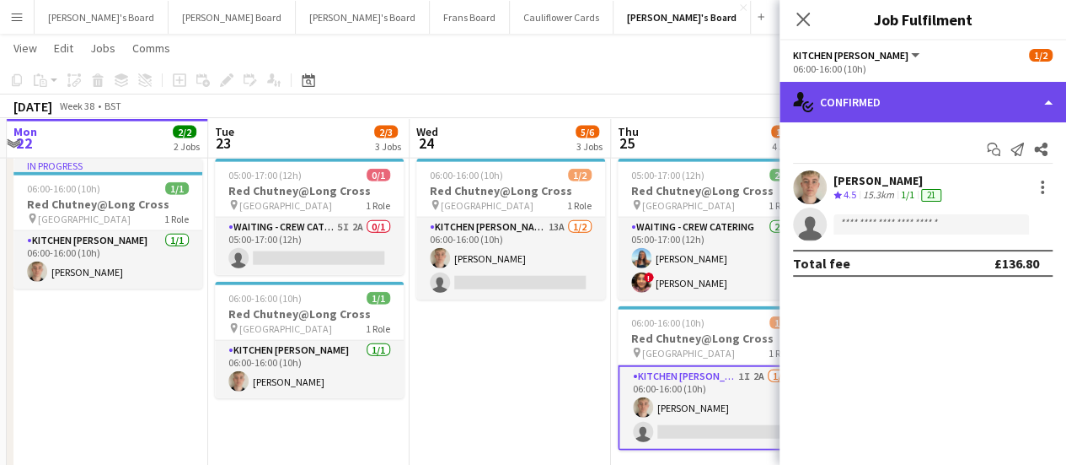
click at [939, 100] on div "single-neutral-actions-check-2 Confirmed" at bounding box center [923, 102] width 287 height 40
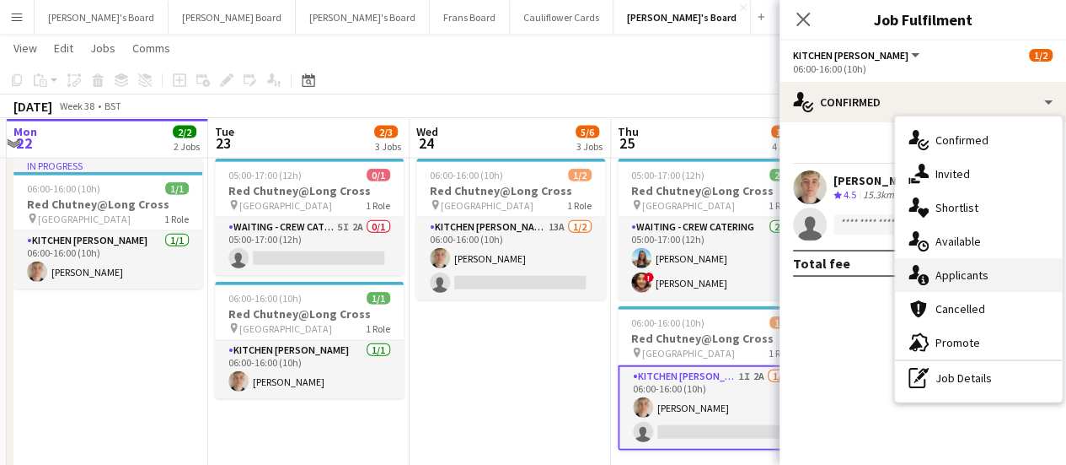
click at [954, 285] on div "single-neutral-actions-information Applicants" at bounding box center [978, 275] width 167 height 34
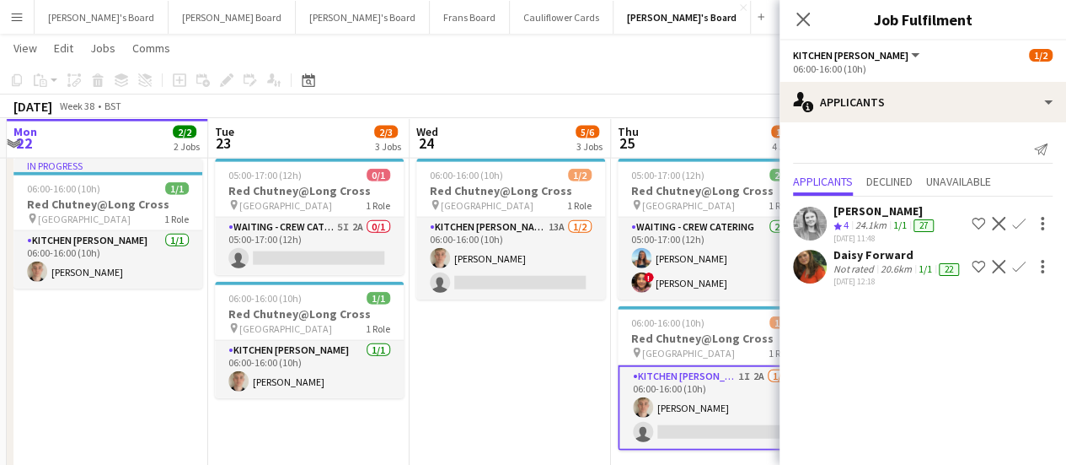
click at [501, 400] on app-date-cell "05:00-17:00 (12h) 1/1 pin Pinewood Studios 1 Role ONGOING BARISTA [DATE] 05:00-…" at bounding box center [510, 239] width 201 height 784
